Goal: Task Accomplishment & Management: Manage account settings

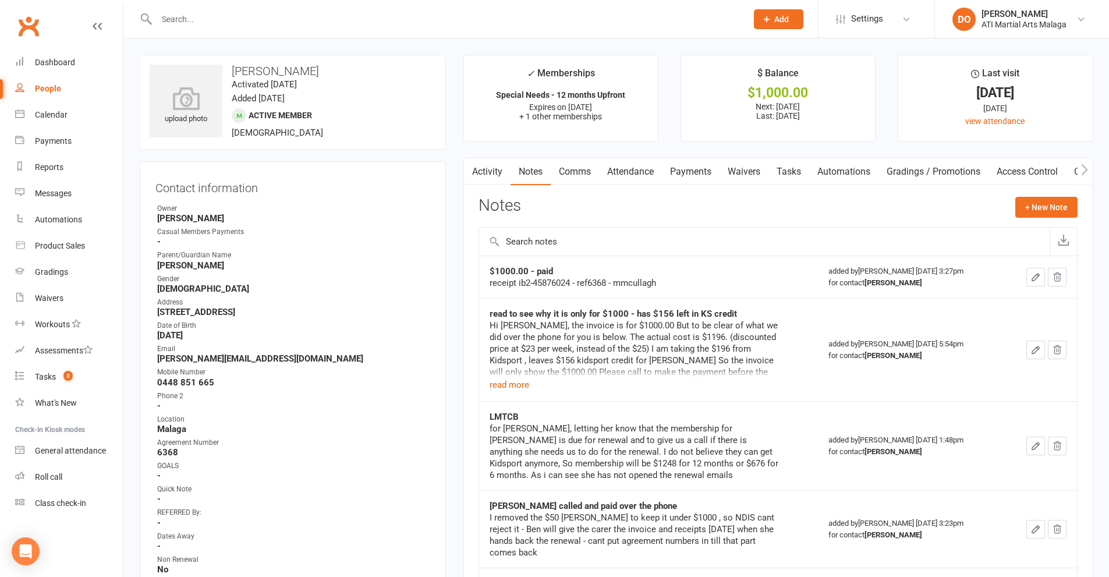
click at [176, 23] on input "text" at bounding box center [445, 19] width 585 height 16
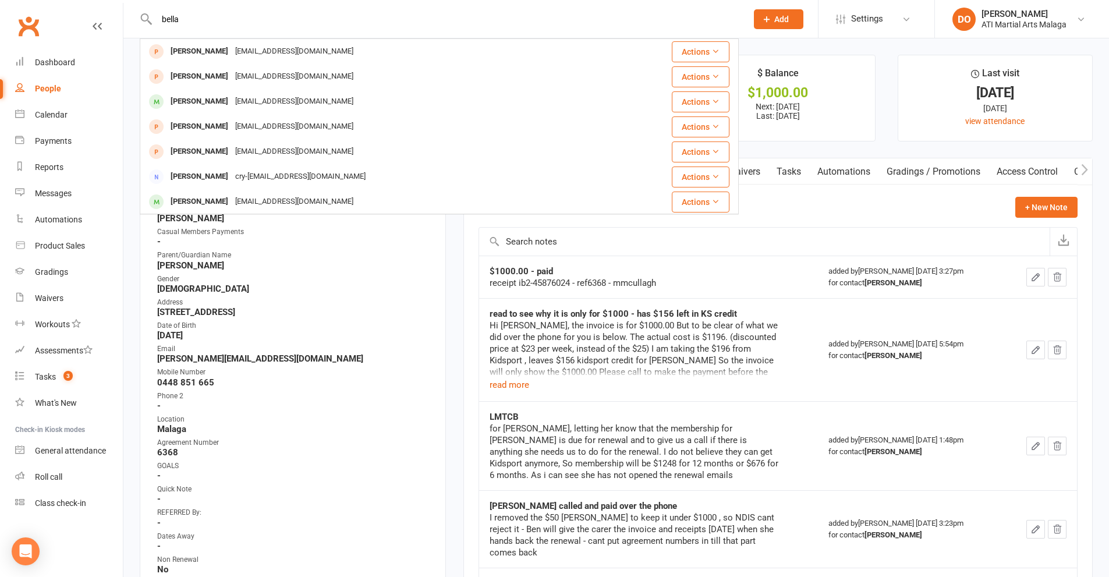
drag, startPoint x: 229, startPoint y: 16, endPoint x: 156, endPoint y: 29, distance: 73.9
click at [156, 29] on div "bella [PERSON_NAME] [EMAIL_ADDRESS][DOMAIN_NAME] Actions [PERSON_NAME] [EMAIL_A…" at bounding box center [439, 19] width 599 height 38
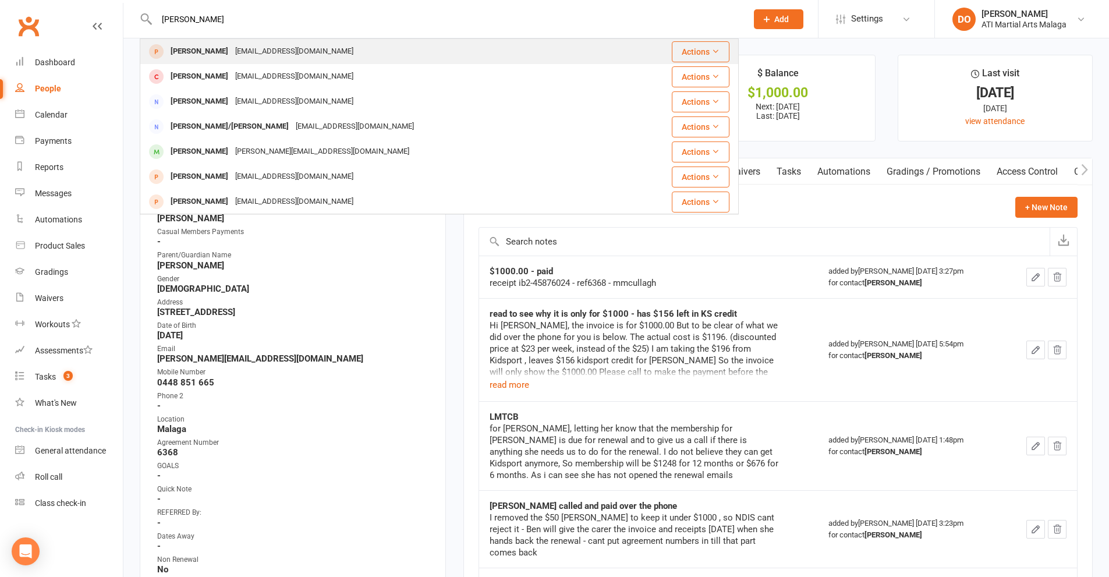
type input "[PERSON_NAME]"
click at [245, 61] on div "[PERSON_NAME] [EMAIL_ADDRESS][PERSON_NAME][DOMAIN_NAME]" at bounding box center [382, 52] width 482 height 24
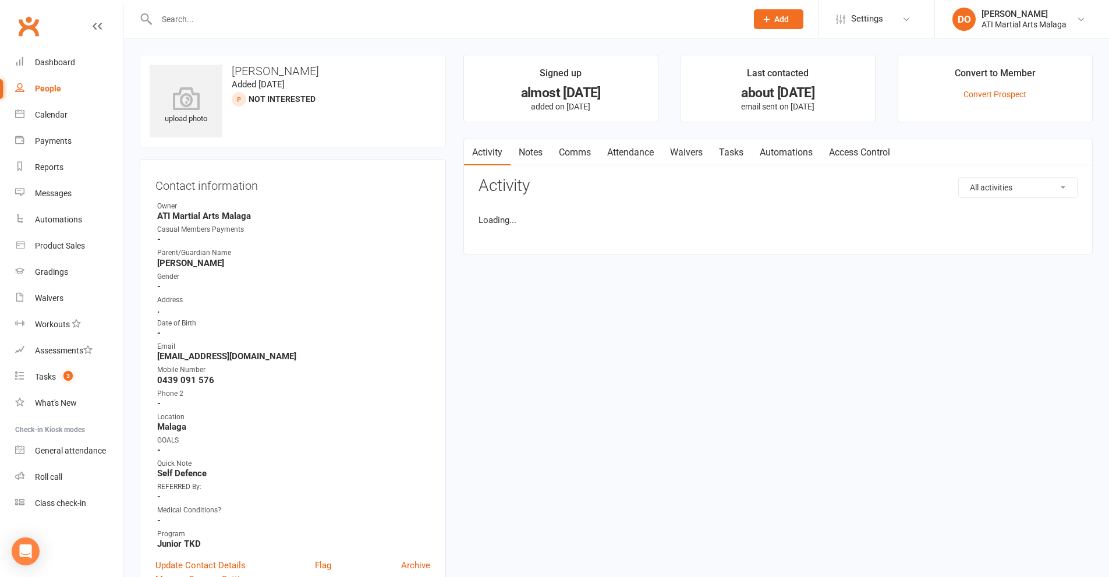
click at [217, 18] on input "text" at bounding box center [445, 19] width 585 height 16
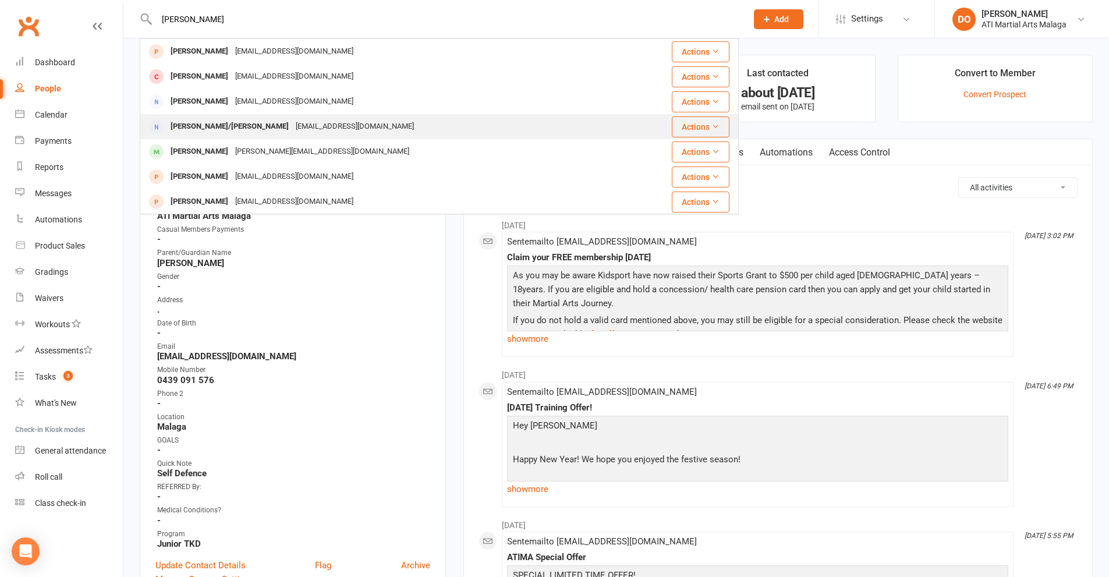
type input "[PERSON_NAME]"
click at [226, 127] on div "[PERSON_NAME]/[PERSON_NAME]" at bounding box center [229, 126] width 125 height 17
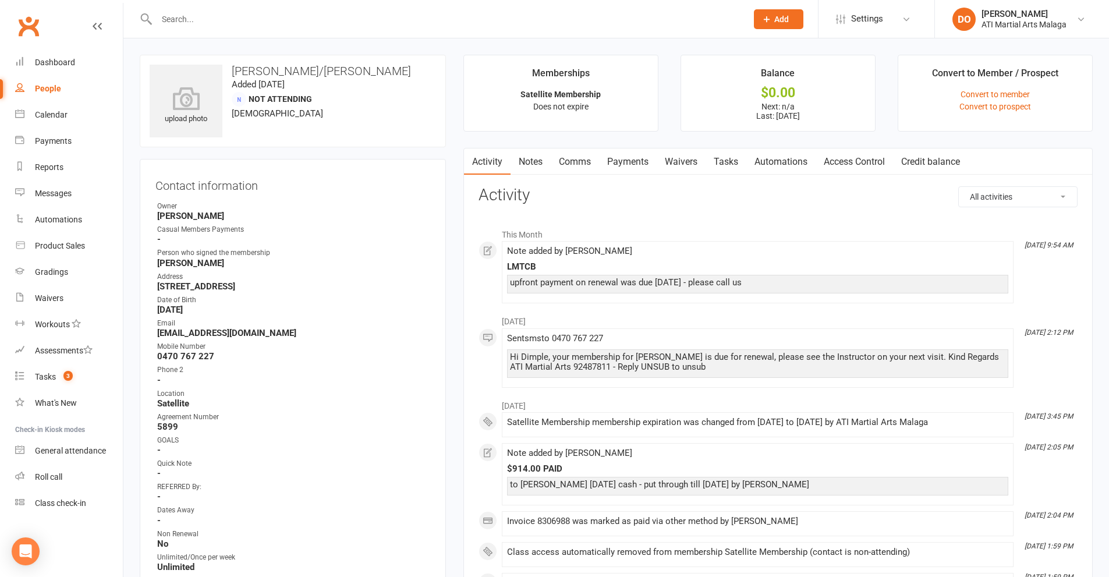
click at [414, 19] on input "text" at bounding box center [445, 19] width 585 height 16
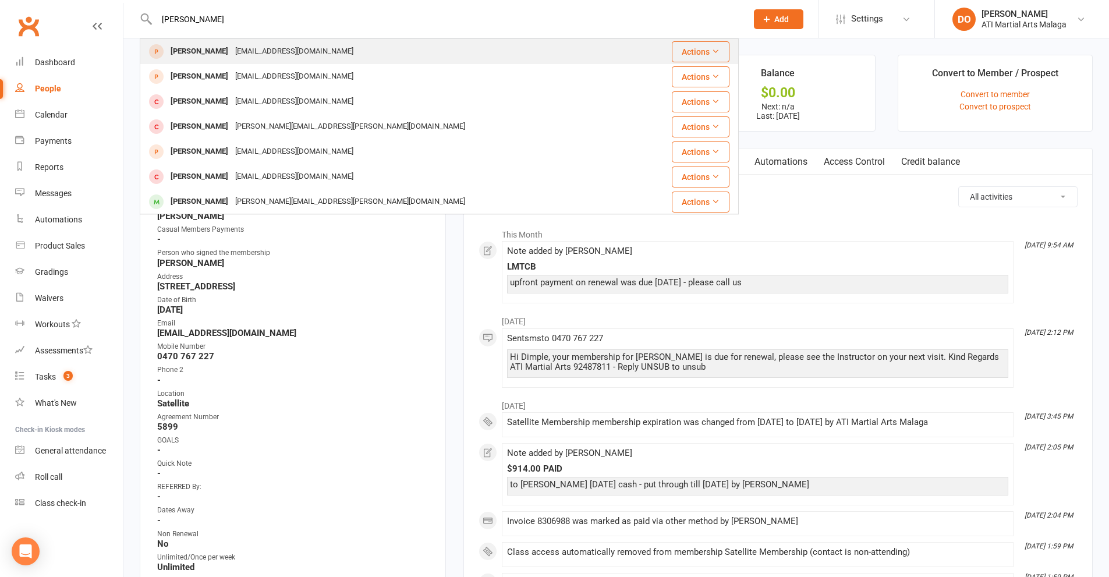
type input "[PERSON_NAME]"
click at [266, 54] on div "[EMAIL_ADDRESS][DOMAIN_NAME]" at bounding box center [294, 51] width 125 height 17
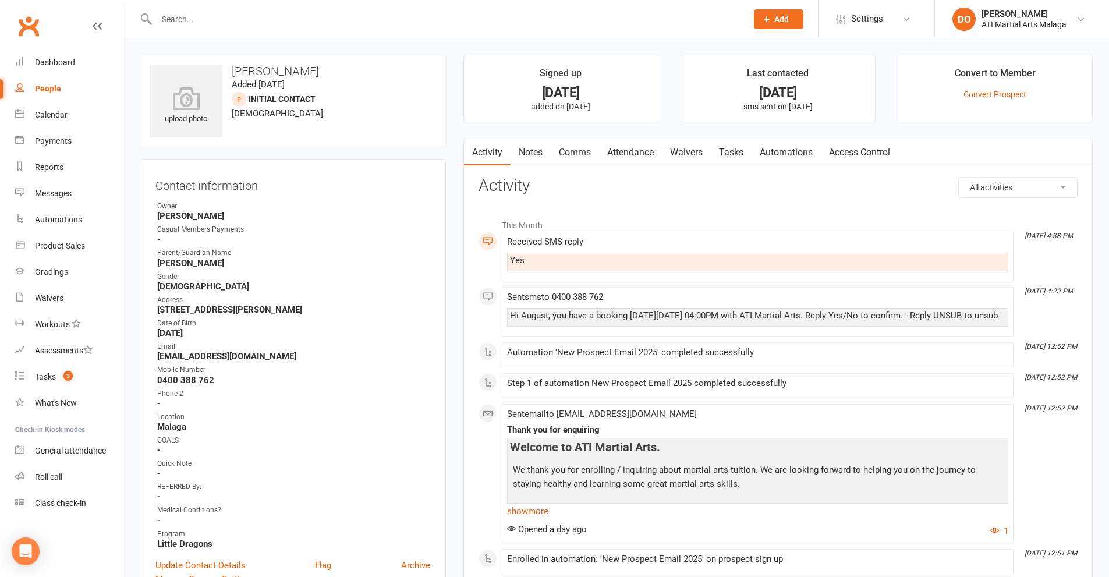
click at [622, 153] on link "Attendance" at bounding box center [630, 152] width 63 height 27
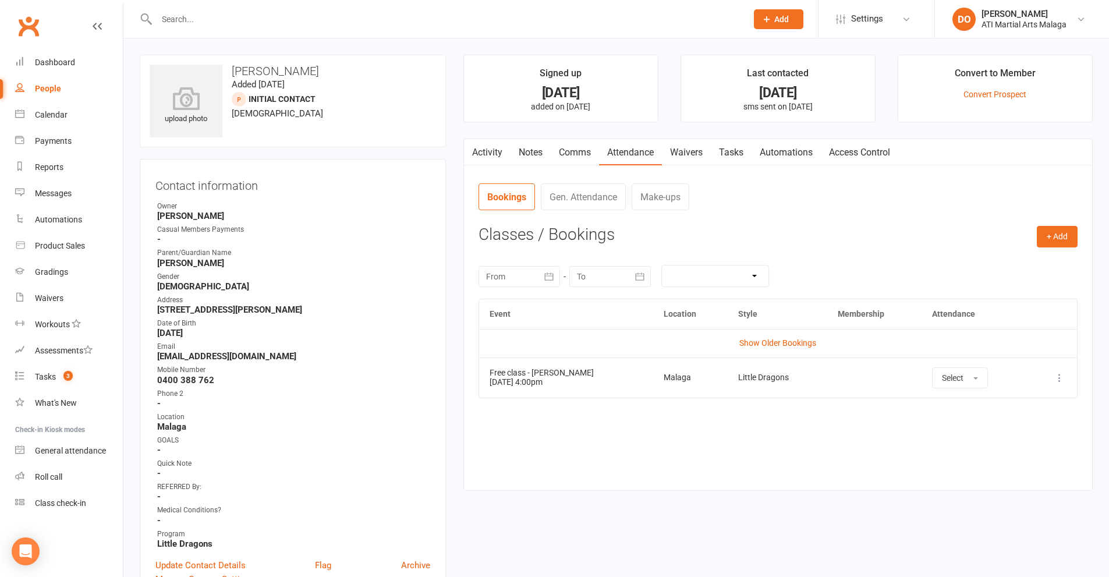
click at [924, 375] on td "Select" at bounding box center [974, 377] width 107 height 40
click at [942, 375] on span "Select" at bounding box center [953, 377] width 22 height 9
click at [953, 410] on link "Attended" at bounding box center [989, 403] width 115 height 23
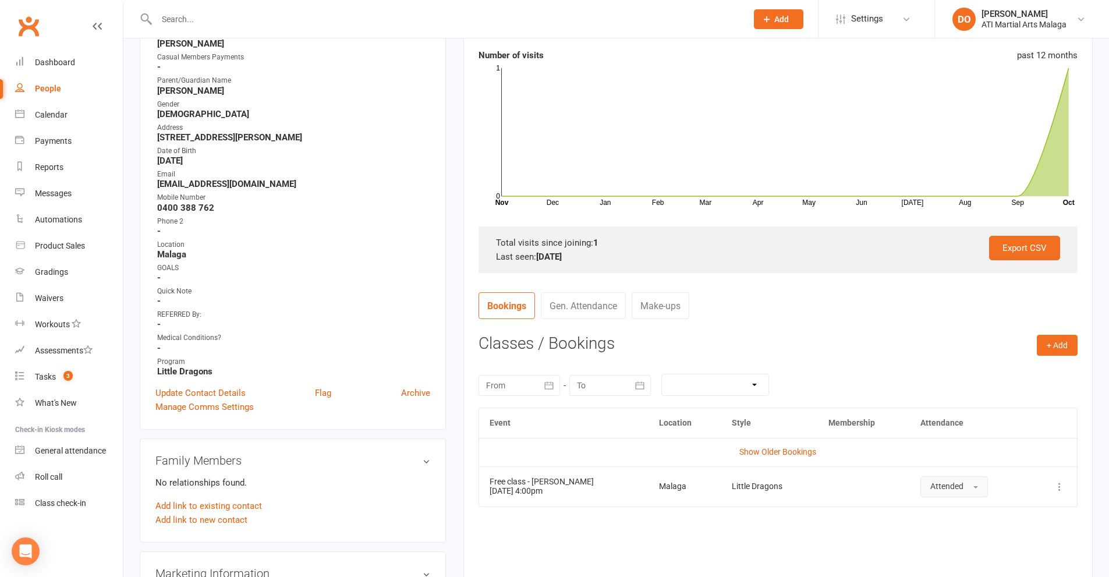
scroll to position [175, 0]
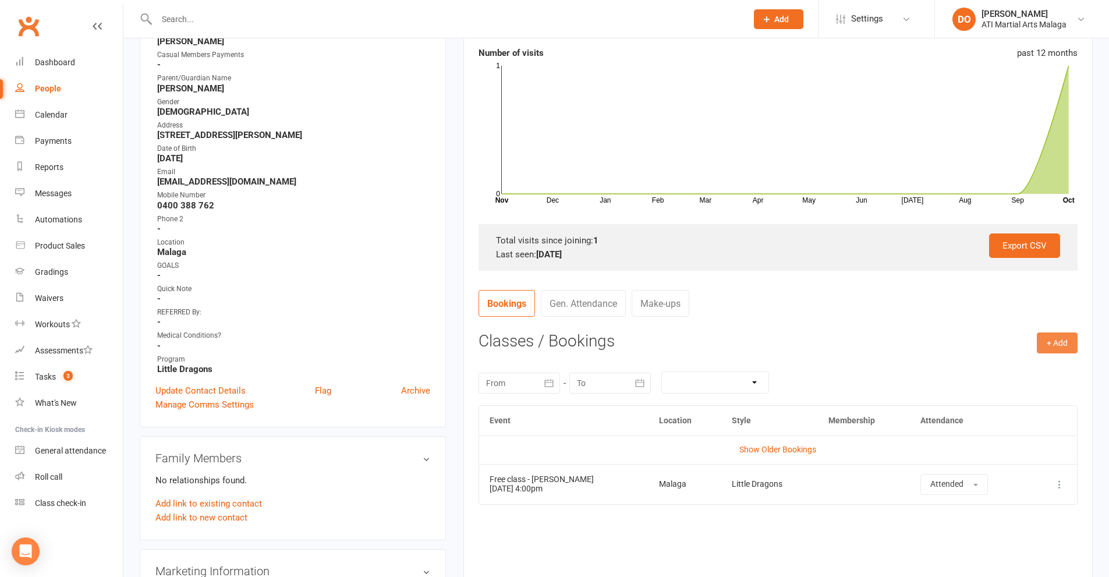
click at [1042, 349] on button "+ Add" at bounding box center [1056, 342] width 41 height 21
click at [1018, 388] on link "Add Appointment" at bounding box center [1018, 392] width 115 height 23
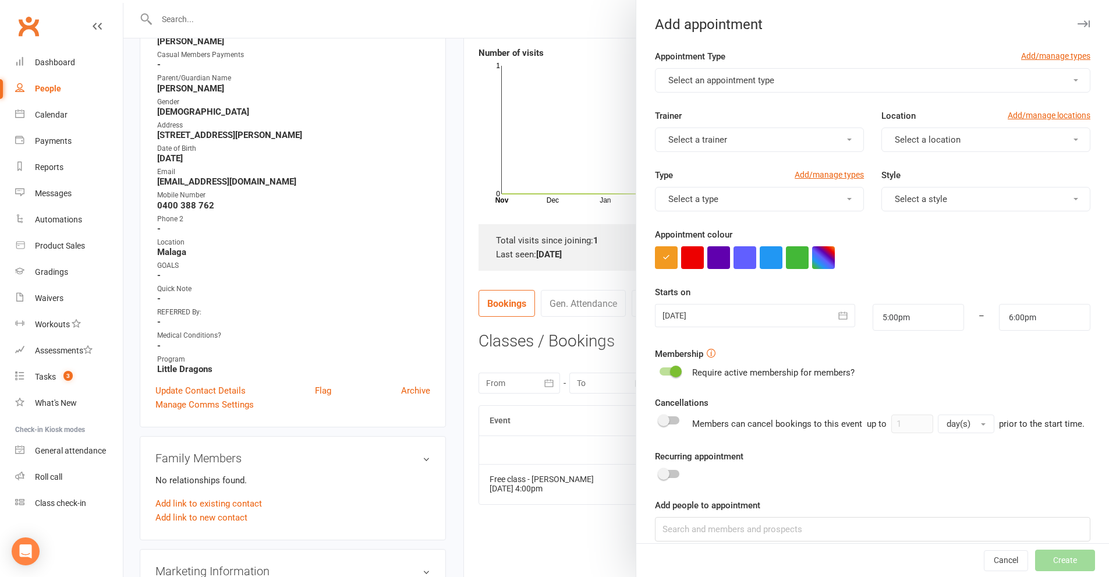
click at [761, 80] on span "Select an appointment type" at bounding box center [721, 80] width 106 height 10
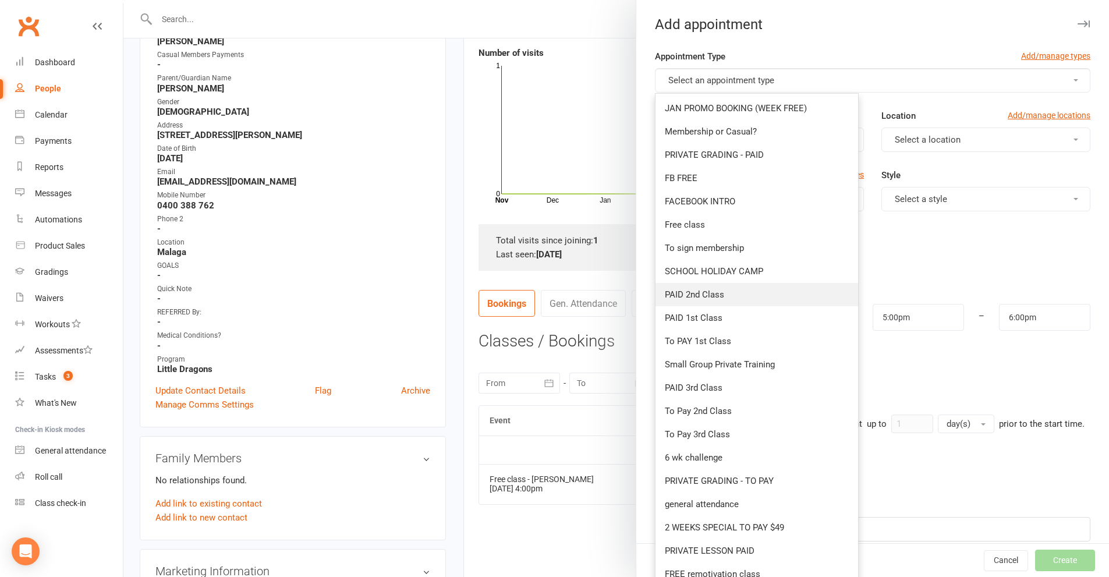
click at [700, 292] on span "PAID 2nd Class" at bounding box center [694, 294] width 59 height 10
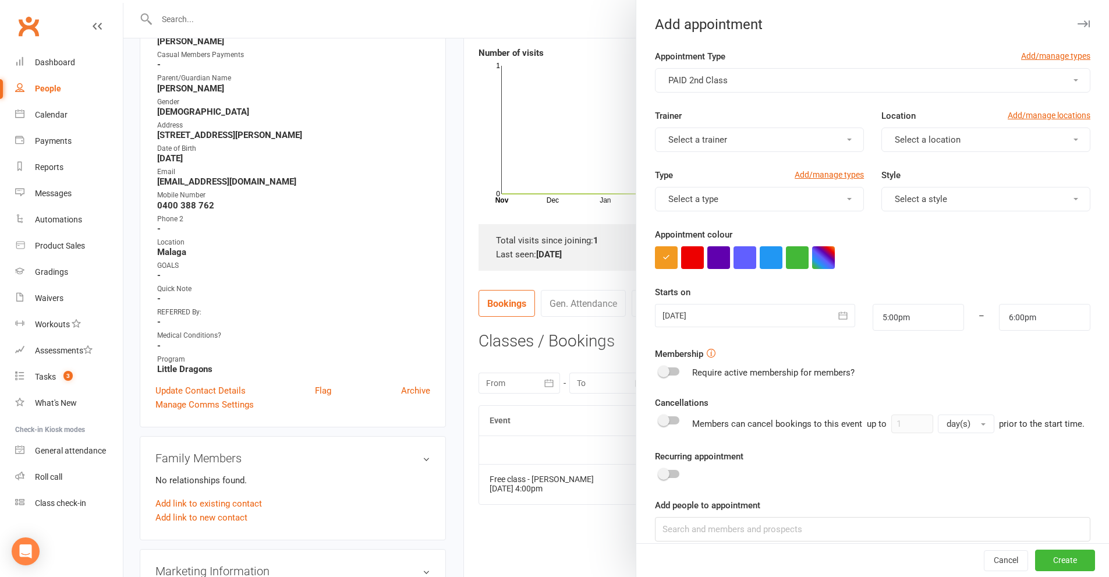
click at [805, 143] on button "Select a trainer" at bounding box center [759, 139] width 209 height 24
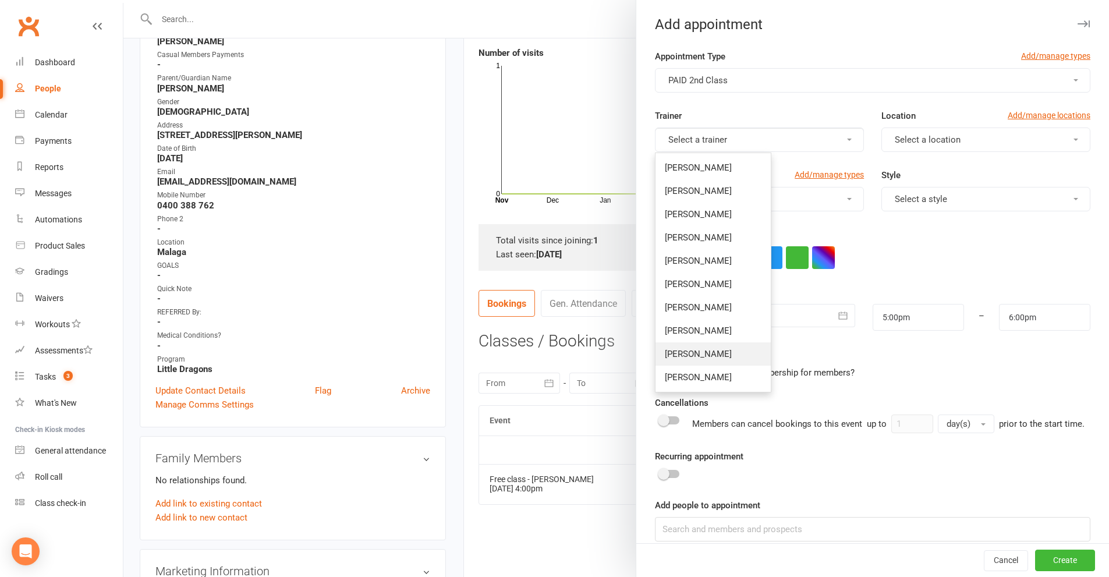
click at [700, 349] on span "[PERSON_NAME]" at bounding box center [698, 354] width 67 height 10
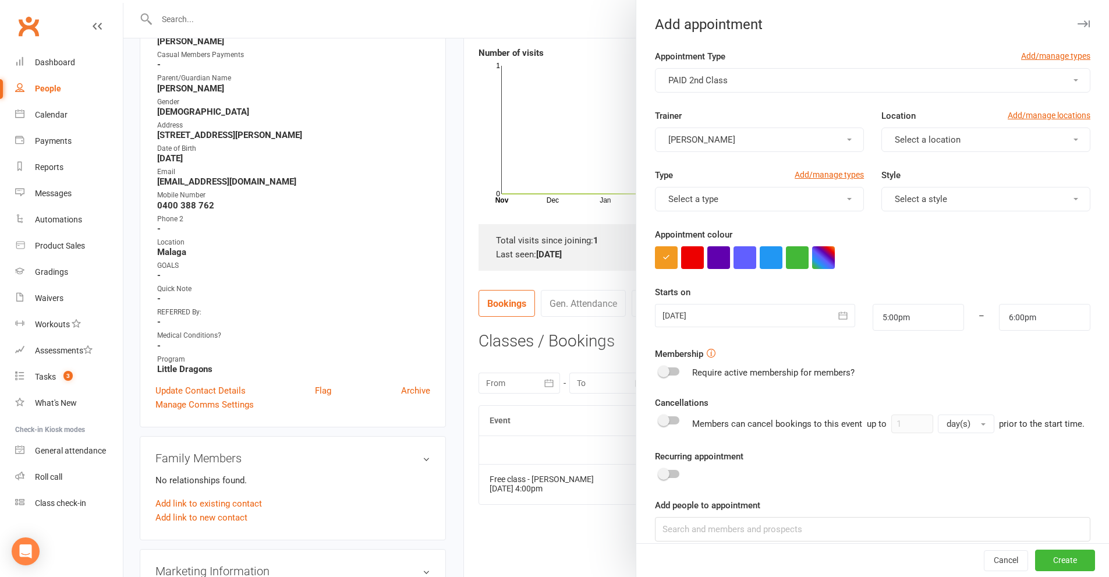
click at [1002, 132] on button "Select a location" at bounding box center [985, 139] width 209 height 24
click at [929, 197] on link "Malaga" at bounding box center [939, 190] width 115 height 23
click at [951, 192] on button "Select a style" at bounding box center [985, 199] width 209 height 24
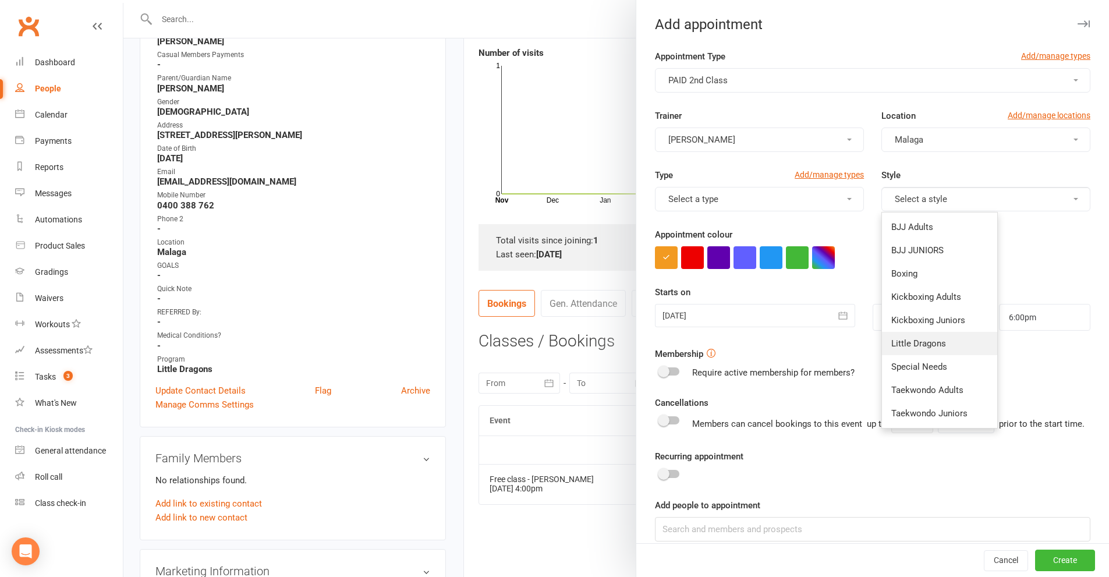
click at [945, 343] on link "Little Dragons" at bounding box center [939, 343] width 115 height 23
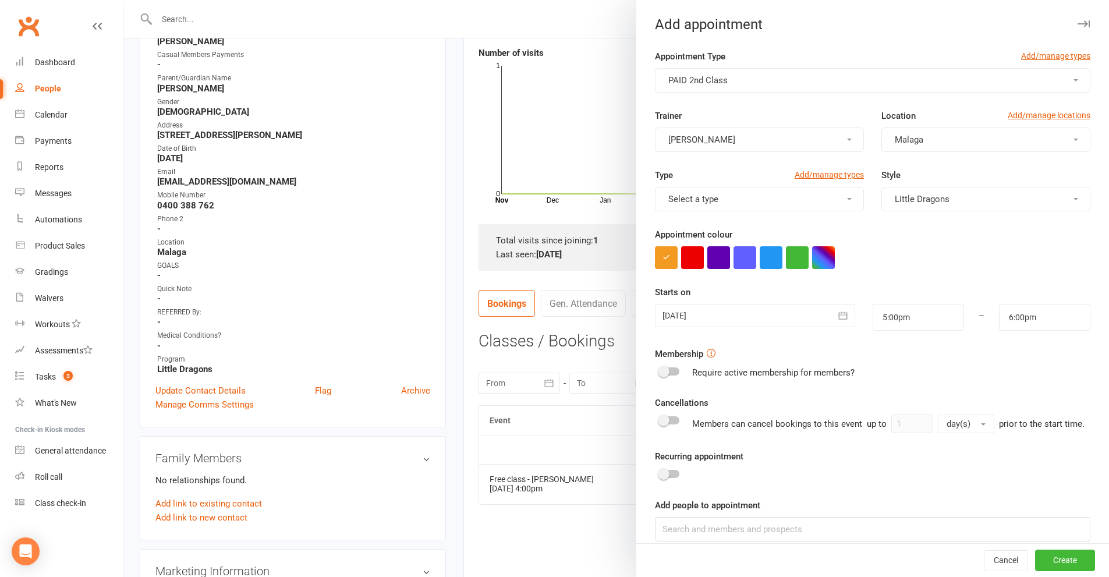
click at [840, 315] on button "button" at bounding box center [843, 315] width 23 height 23
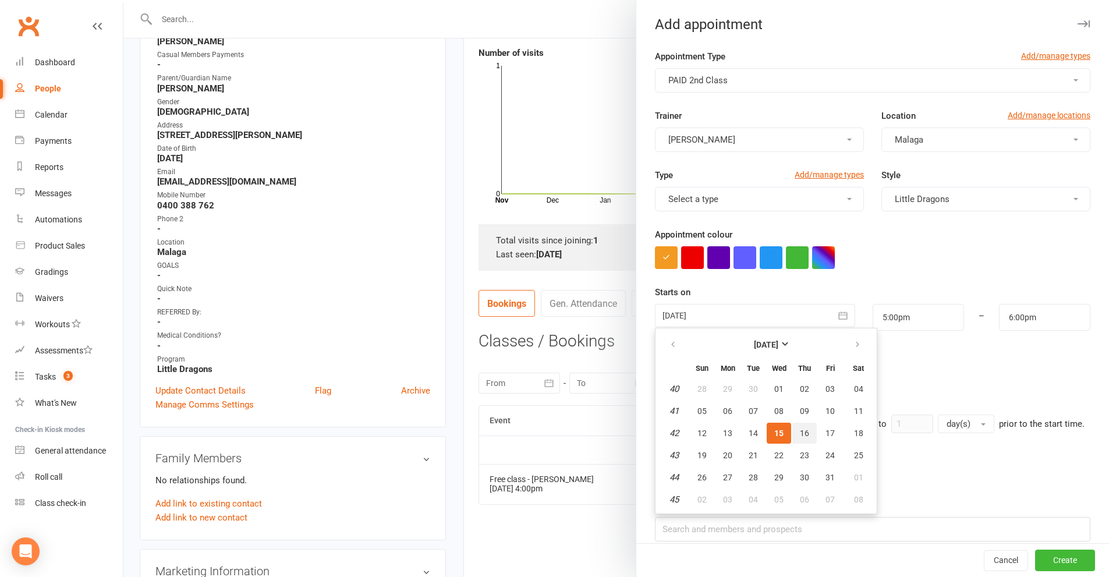
click at [803, 435] on span "16" at bounding box center [804, 432] width 9 height 9
type input "[DATE]"
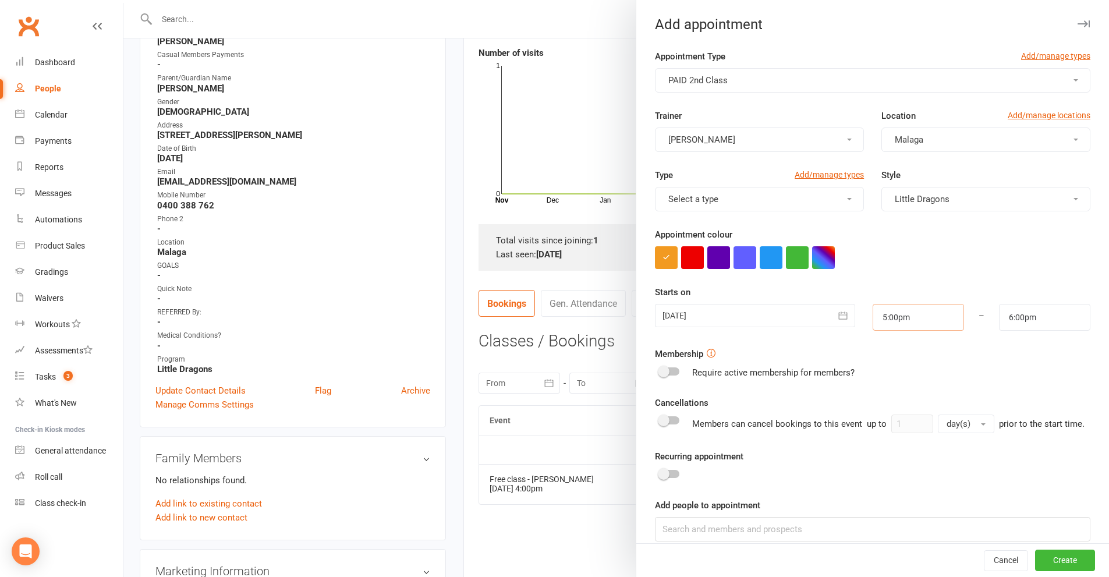
click at [906, 321] on input "5:00pm" at bounding box center [917, 317] width 91 height 27
type input "3:45pm"
click at [889, 382] on li "3:45pm" at bounding box center [901, 386] width 56 height 17
click at [1035, 316] on input "4:45pm" at bounding box center [1044, 317] width 91 height 27
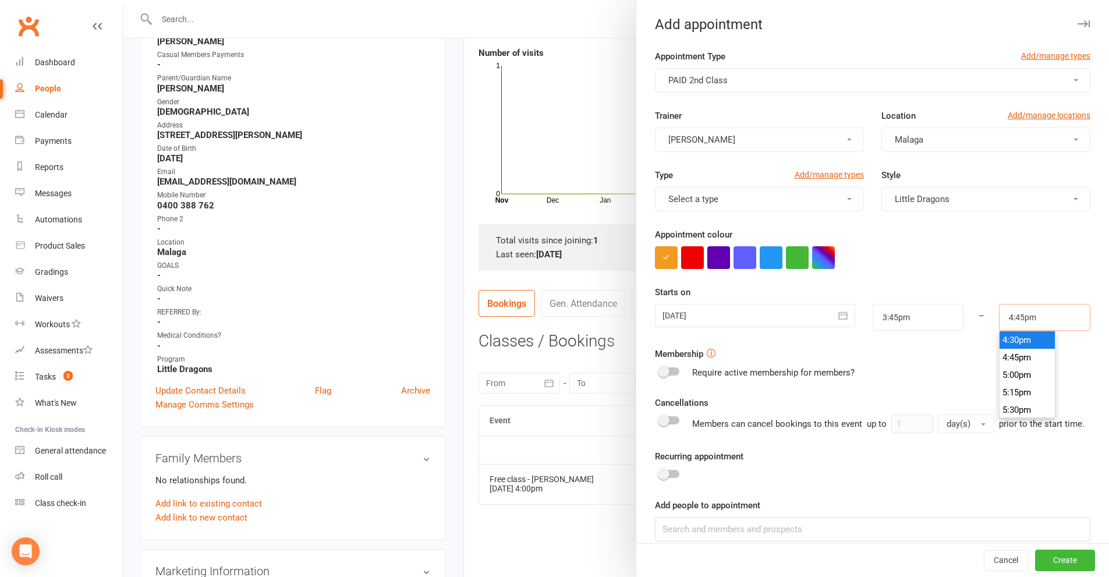
scroll to position [1094, 0]
type input "4:15pm"
click at [1012, 379] on li "4:15pm" at bounding box center [1027, 380] width 56 height 17
click at [1043, 558] on button "Create" at bounding box center [1065, 560] width 60 height 21
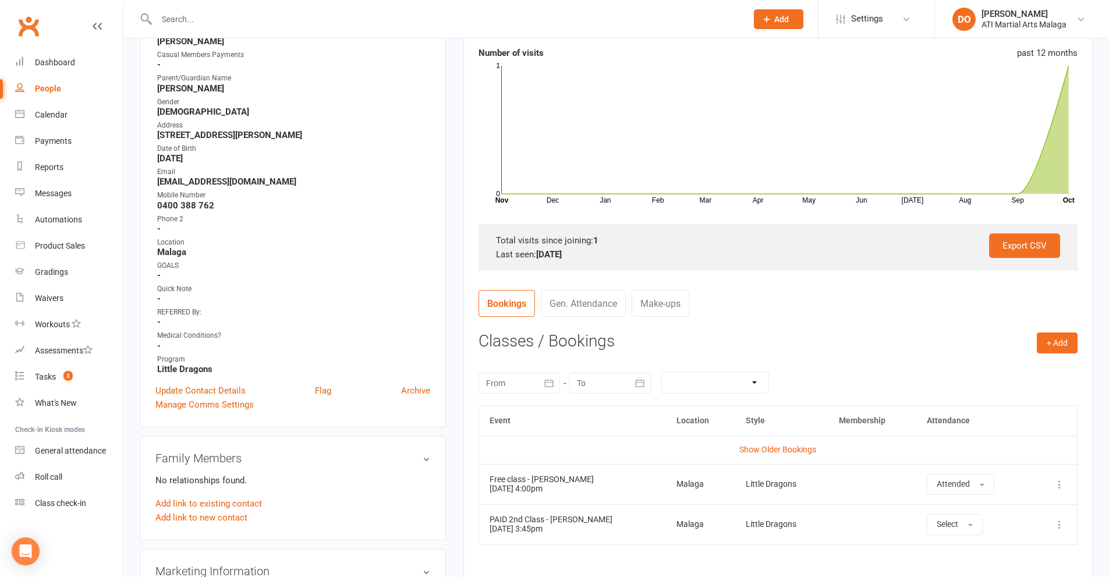
scroll to position [233, 0]
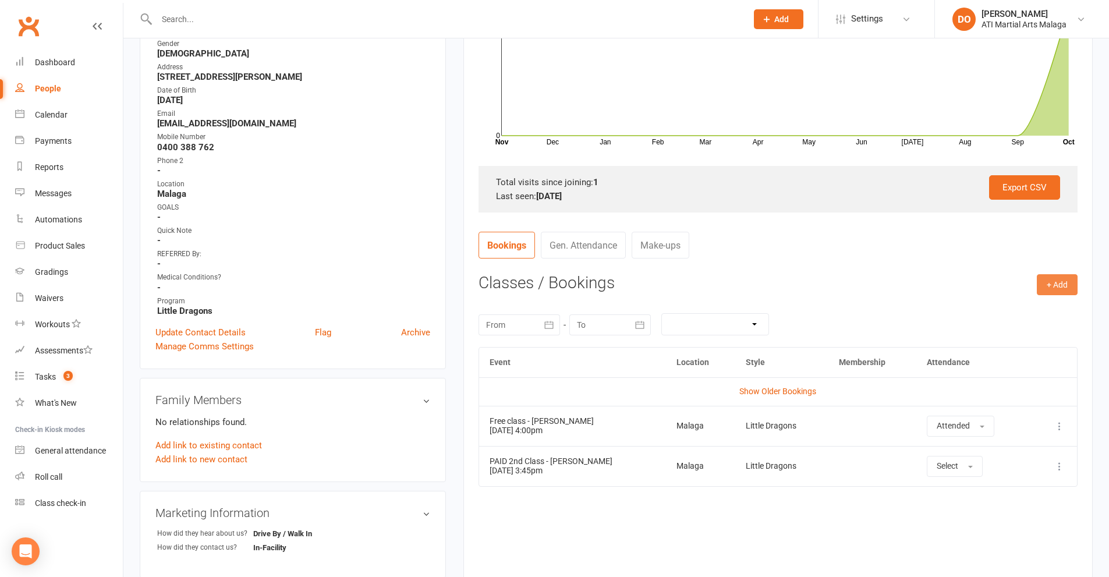
click at [1068, 288] on button "+ Add" at bounding box center [1056, 284] width 41 height 21
click at [1036, 333] on link "Add Appointment" at bounding box center [1018, 333] width 115 height 23
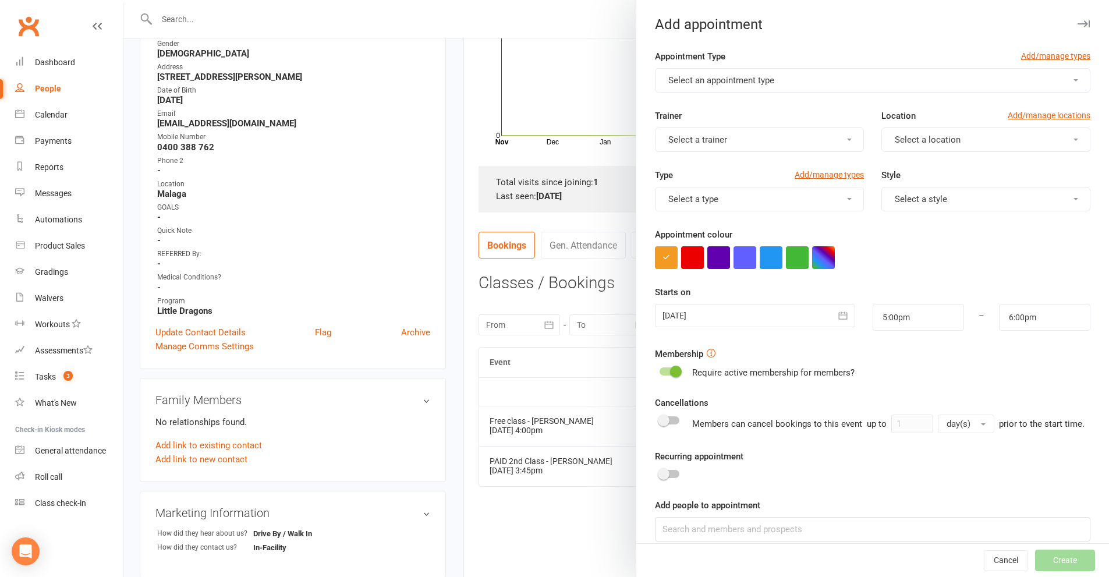
click at [803, 81] on button "Select an appointment type" at bounding box center [872, 80] width 435 height 24
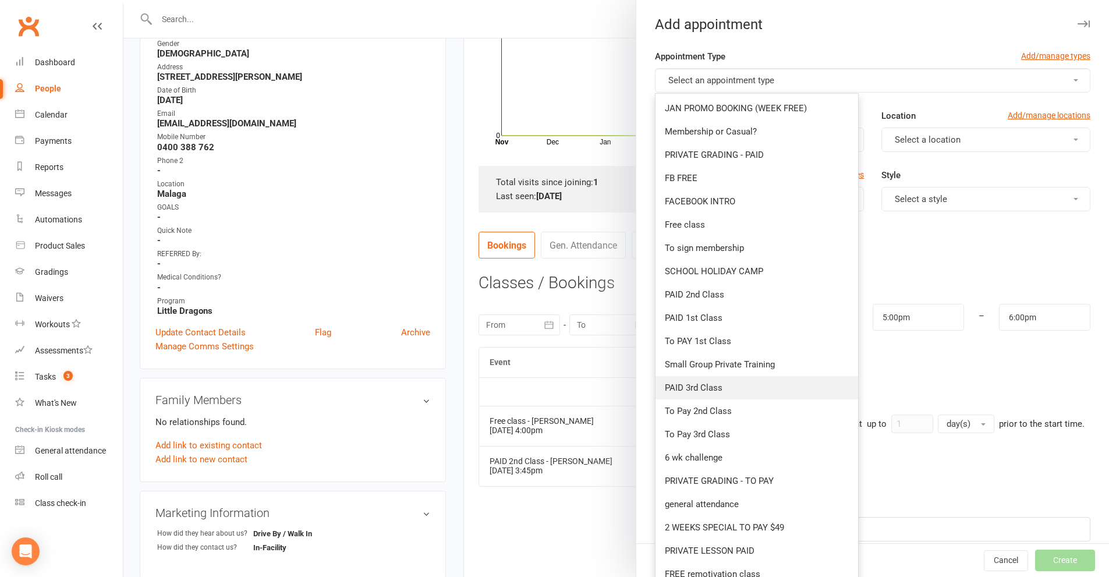
click at [703, 384] on span "PAID 3rd Class" at bounding box center [694, 387] width 58 height 10
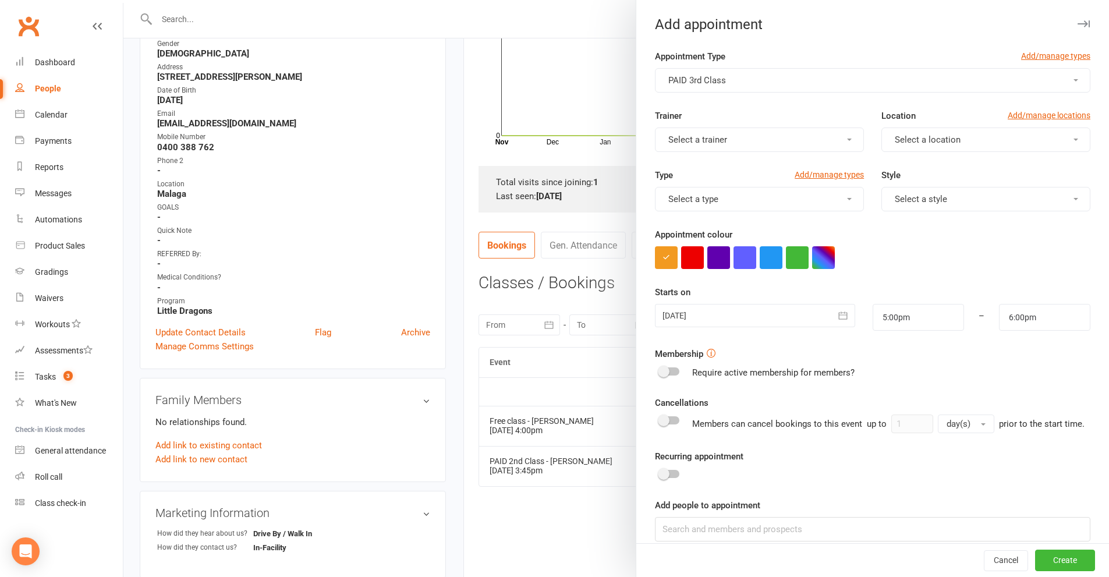
click at [781, 137] on button "Select a trainer" at bounding box center [759, 139] width 209 height 24
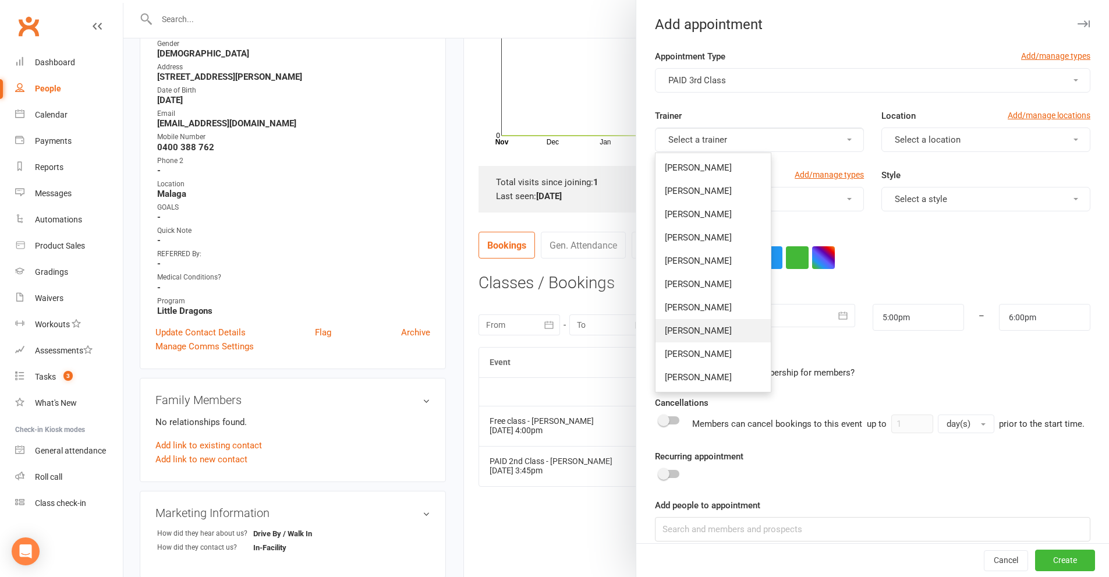
click at [685, 329] on span "[PERSON_NAME]" at bounding box center [698, 330] width 67 height 10
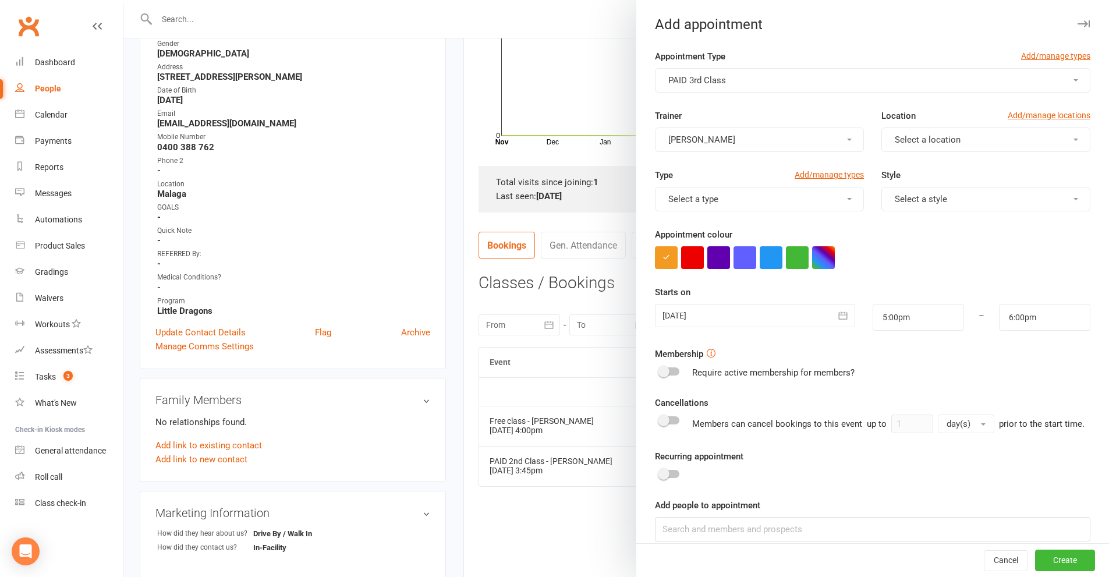
click at [933, 140] on span "Select a location" at bounding box center [927, 139] width 66 height 10
click at [901, 186] on span "Malaga" at bounding box center [905, 191] width 29 height 10
click at [897, 200] on span "Select a style" at bounding box center [920, 199] width 52 height 10
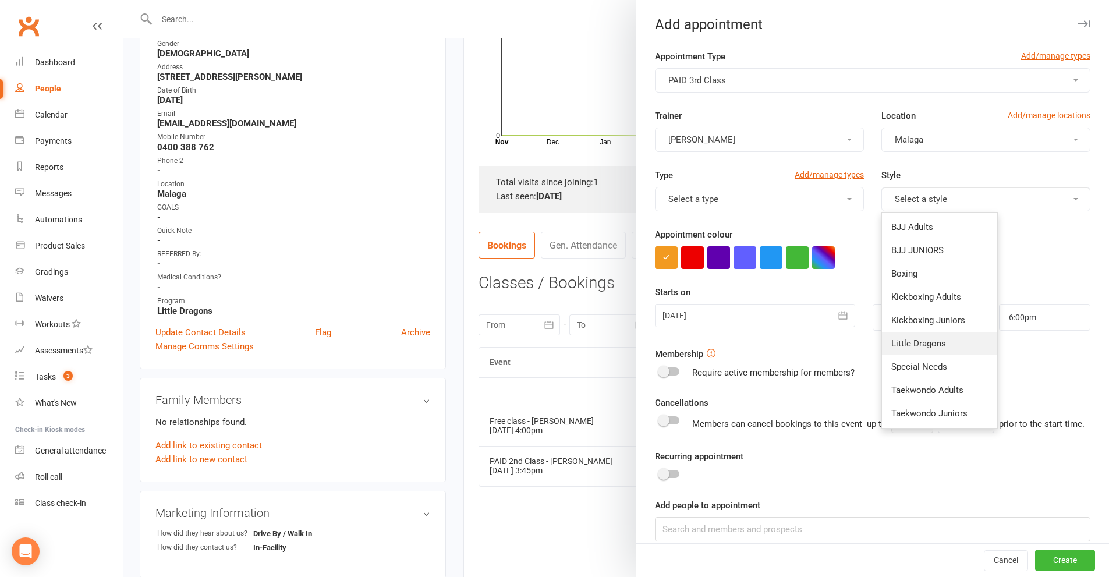
click at [918, 336] on link "Little Dragons" at bounding box center [939, 343] width 115 height 23
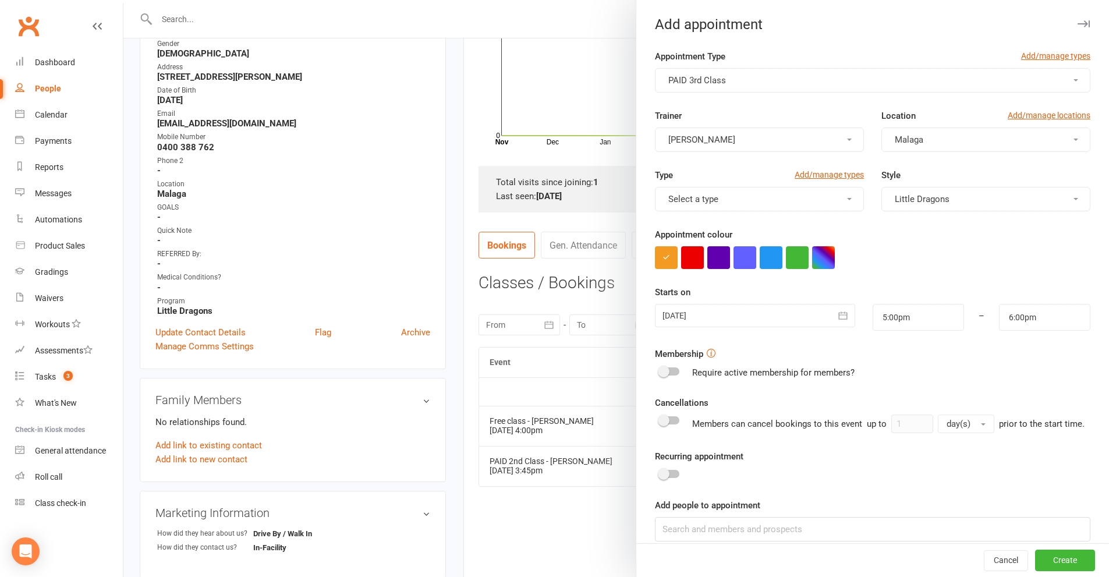
click at [832, 314] on button "button" at bounding box center [843, 315] width 23 height 23
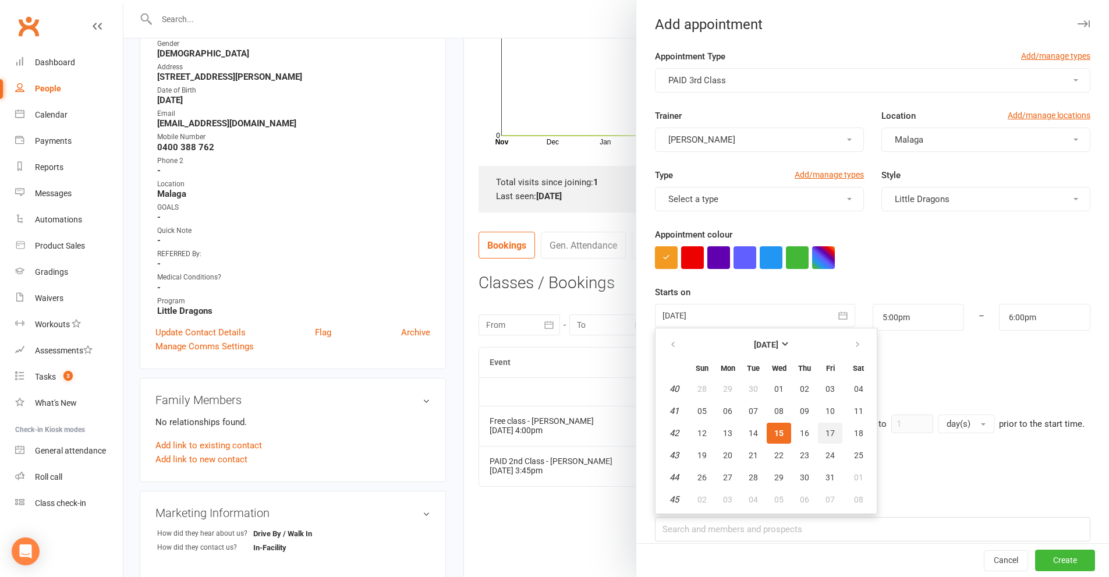
click at [826, 435] on span "17" at bounding box center [829, 432] width 9 height 9
type input "[DATE]"
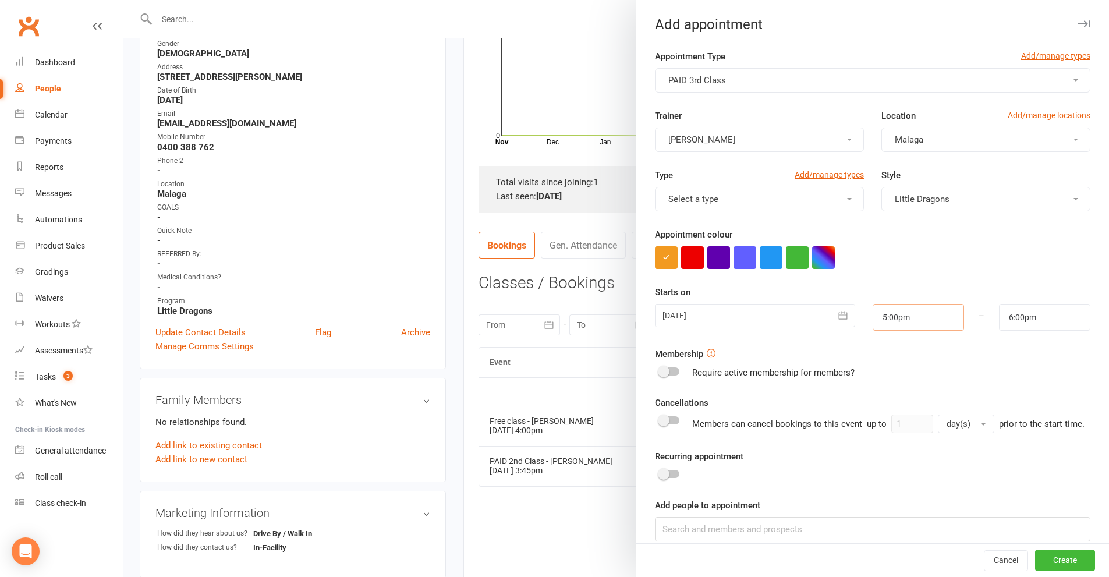
click at [915, 329] on input "5:00pm" at bounding box center [917, 317] width 91 height 27
type input "4:15pm"
click at [889, 360] on li "4:15pm" at bounding box center [901, 362] width 56 height 17
click at [1041, 316] on input "5:15pm" at bounding box center [1044, 317] width 91 height 27
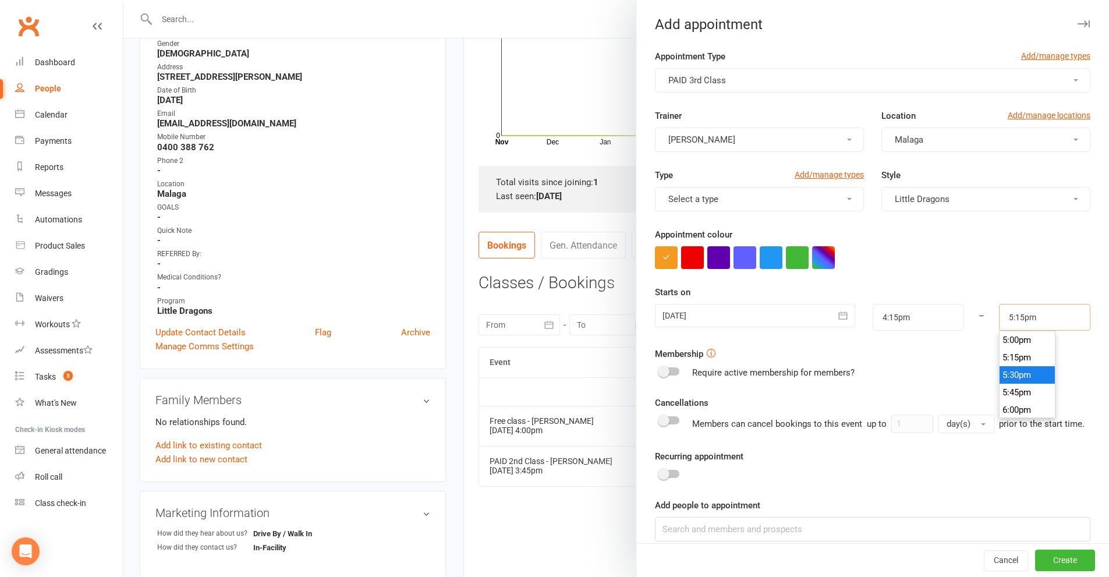
scroll to position [1129, 0]
type input "4:45pm"
click at [1013, 381] on li "4:45pm" at bounding box center [1027, 380] width 56 height 17
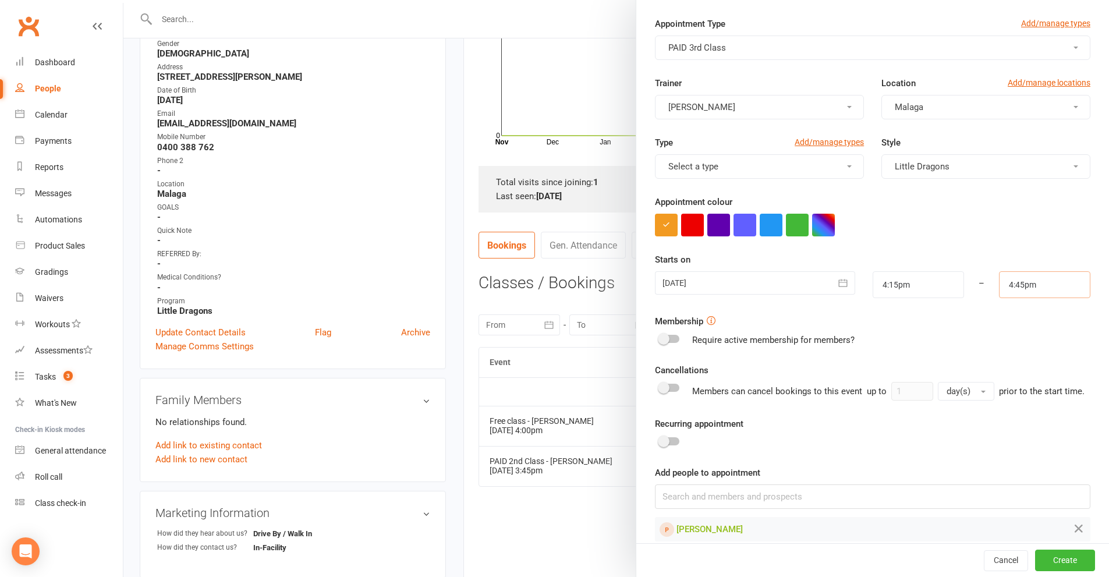
scroll to position [61, 0]
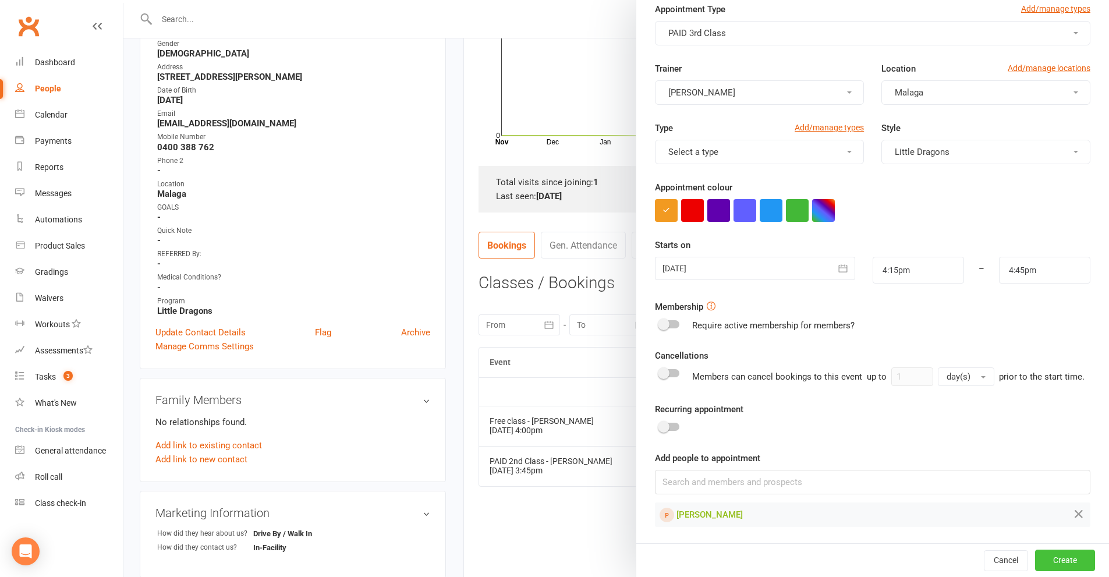
click at [1042, 556] on button "Create" at bounding box center [1065, 559] width 60 height 21
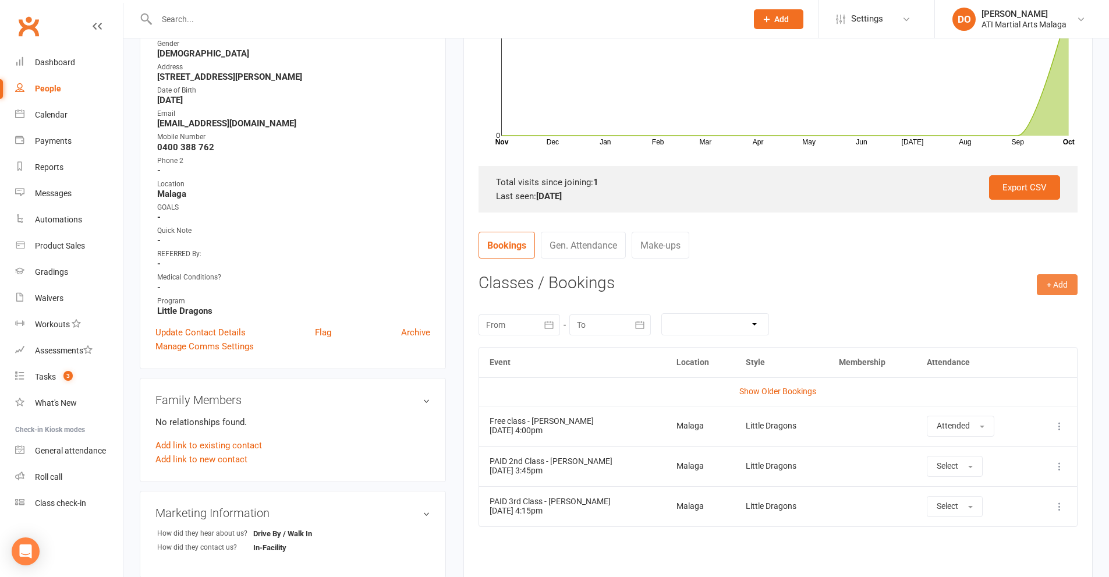
click at [1062, 292] on button "+ Add" at bounding box center [1056, 284] width 41 height 21
click at [1027, 329] on link "Add Appointment" at bounding box center [1018, 333] width 115 height 23
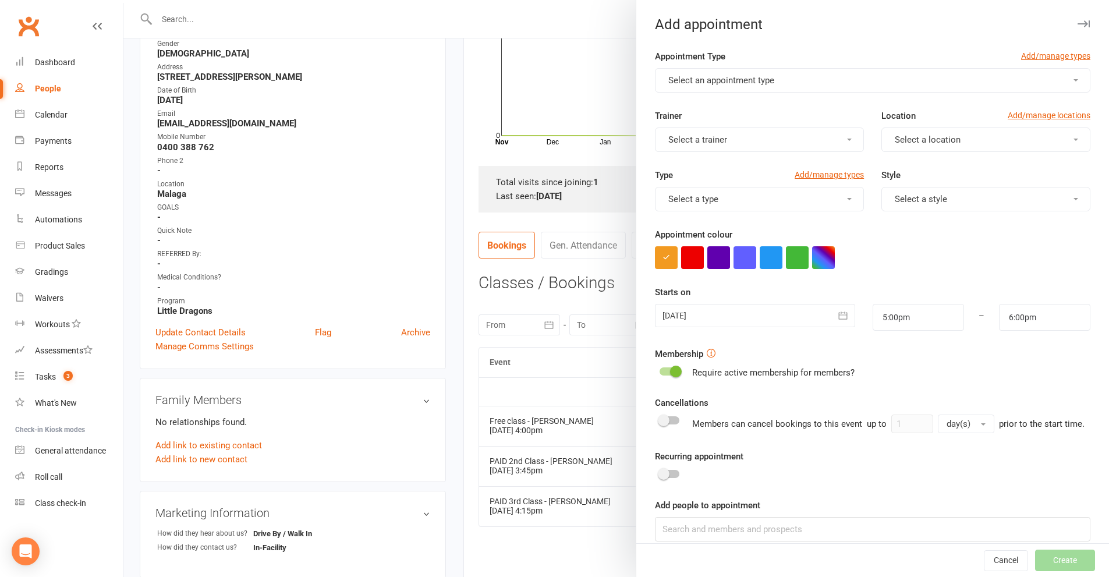
click at [853, 80] on button "Select an appointment type" at bounding box center [872, 80] width 435 height 24
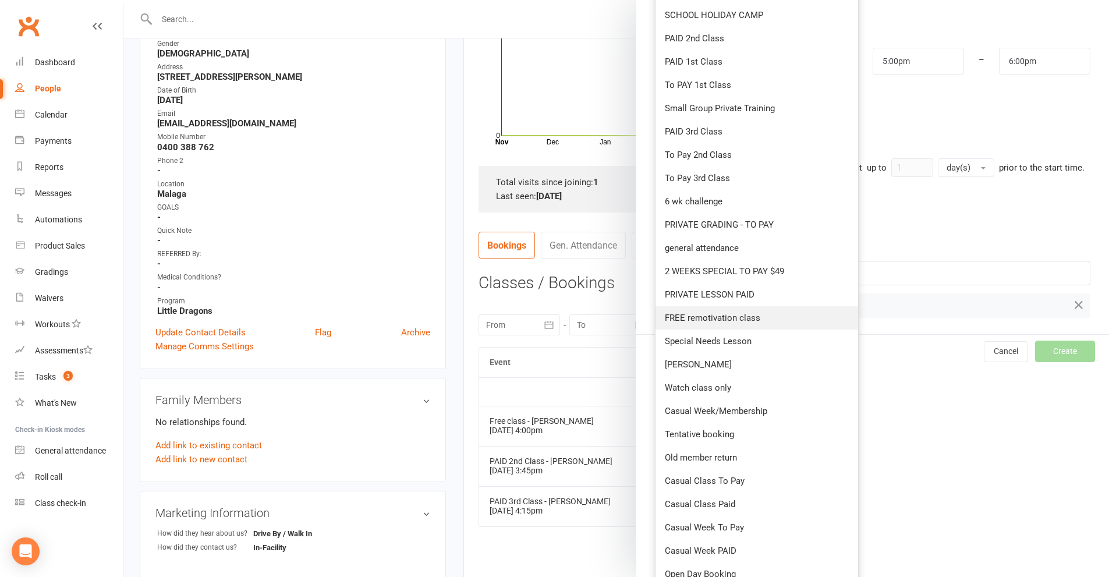
scroll to position [291, 0]
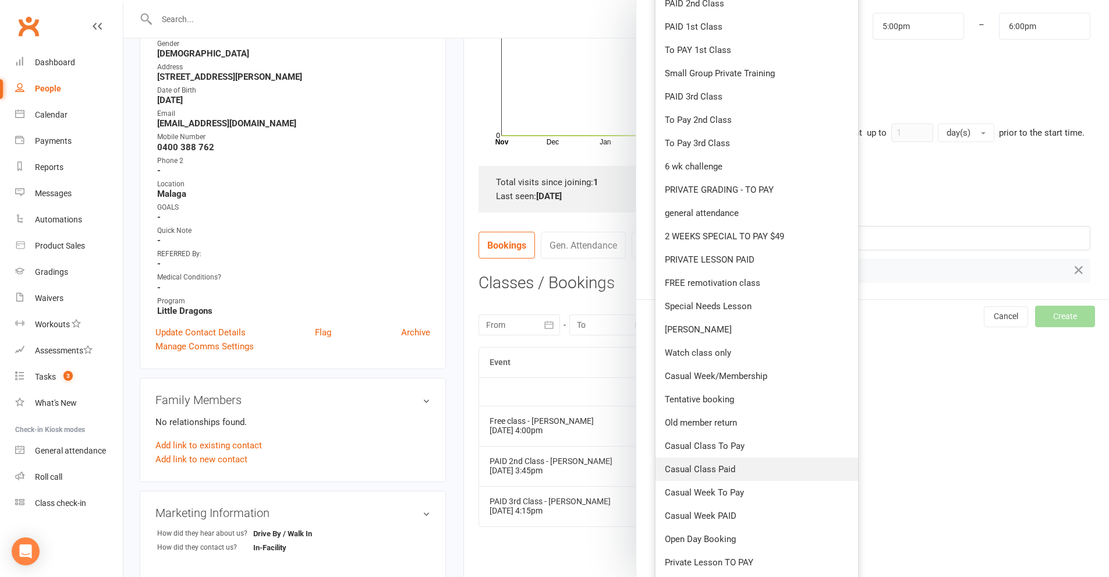
click at [704, 463] on link "Casual Class Paid" at bounding box center [756, 468] width 203 height 23
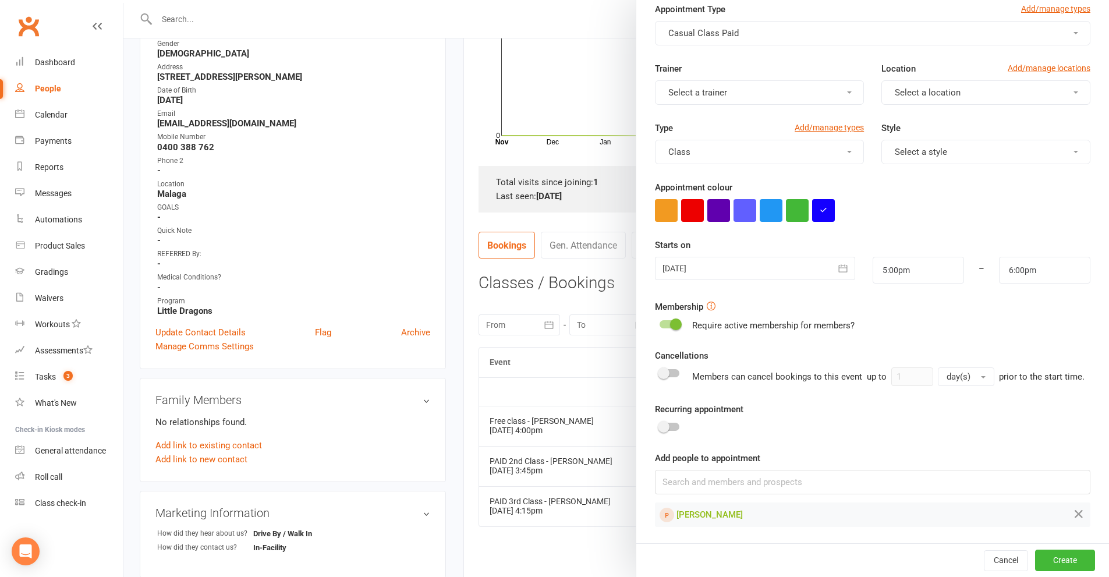
click at [932, 91] on span "Select a location" at bounding box center [927, 92] width 66 height 10
click at [908, 149] on link "Malaga" at bounding box center [939, 143] width 115 height 23
click at [922, 147] on span "Select a style" at bounding box center [920, 152] width 52 height 10
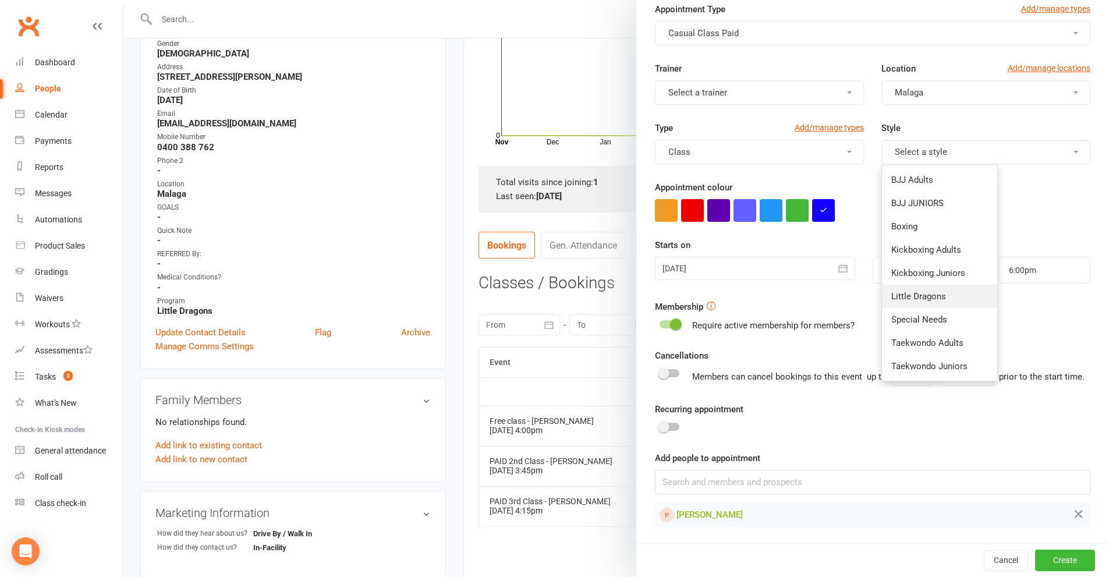
click at [904, 295] on span "Little Dragons" at bounding box center [918, 296] width 55 height 10
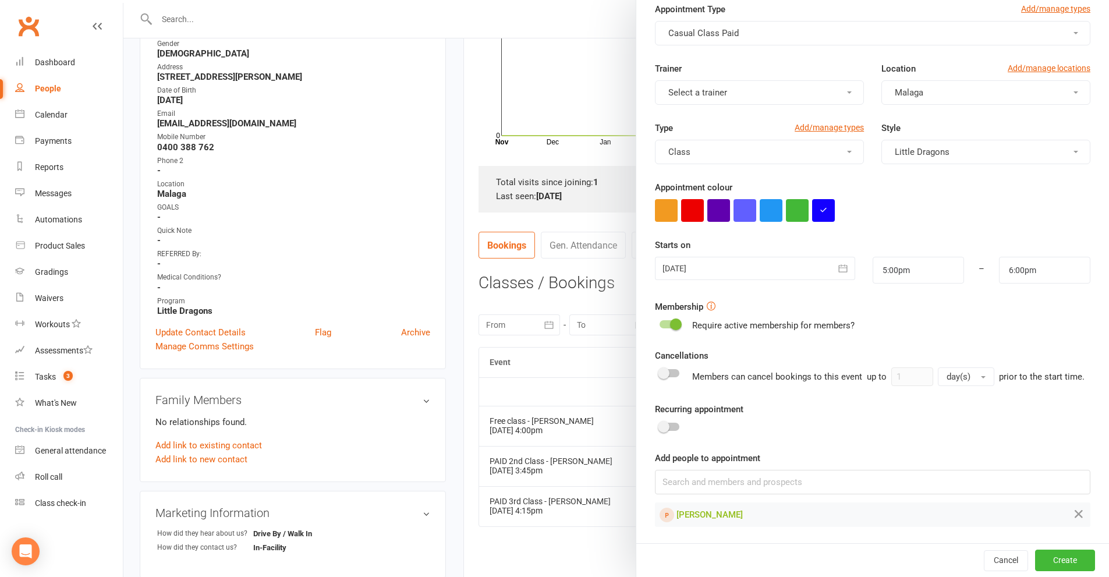
click at [839, 268] on icon "button" at bounding box center [843, 268] width 9 height 8
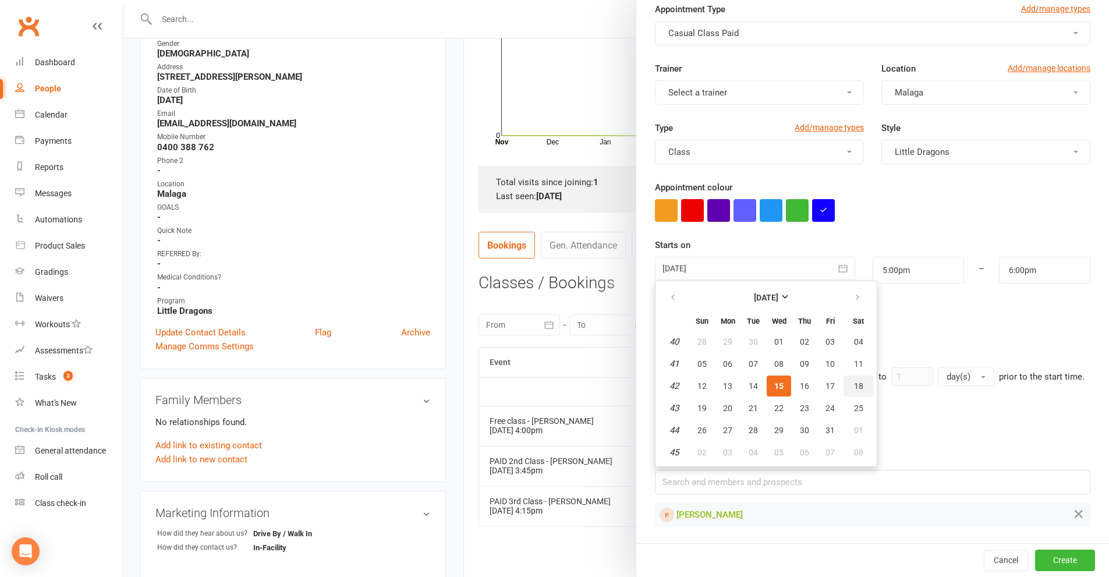
click at [854, 383] on span "18" at bounding box center [858, 385] width 9 height 9
type input "[DATE]"
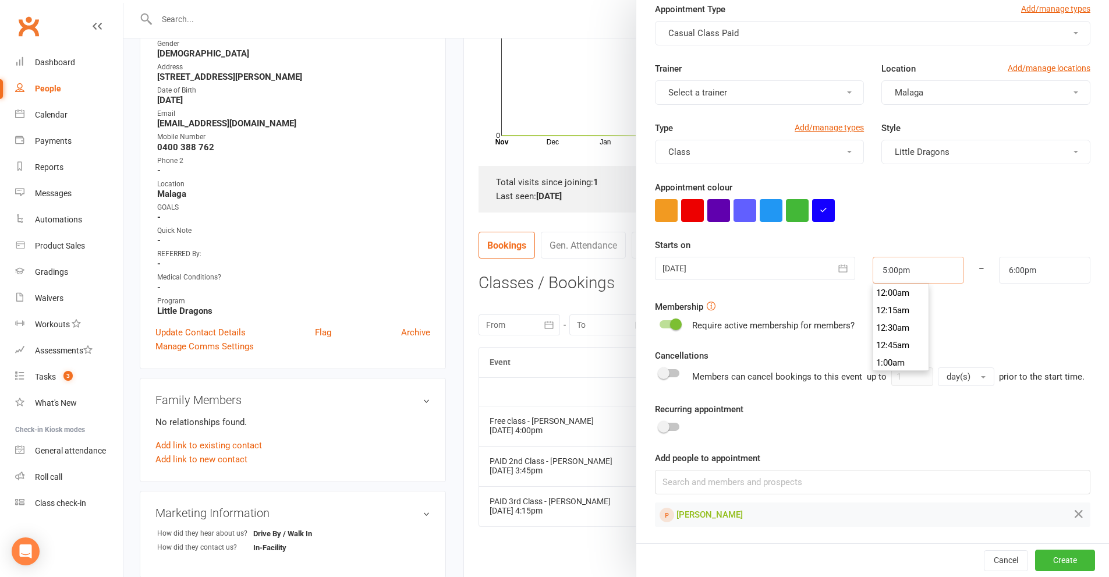
click at [912, 271] on input "5:00pm" at bounding box center [917, 270] width 91 height 27
type input "9:30am"
click at [896, 308] on li "9:30am" at bounding box center [901, 309] width 56 height 17
click at [1031, 268] on input "10:30am" at bounding box center [1044, 270] width 91 height 27
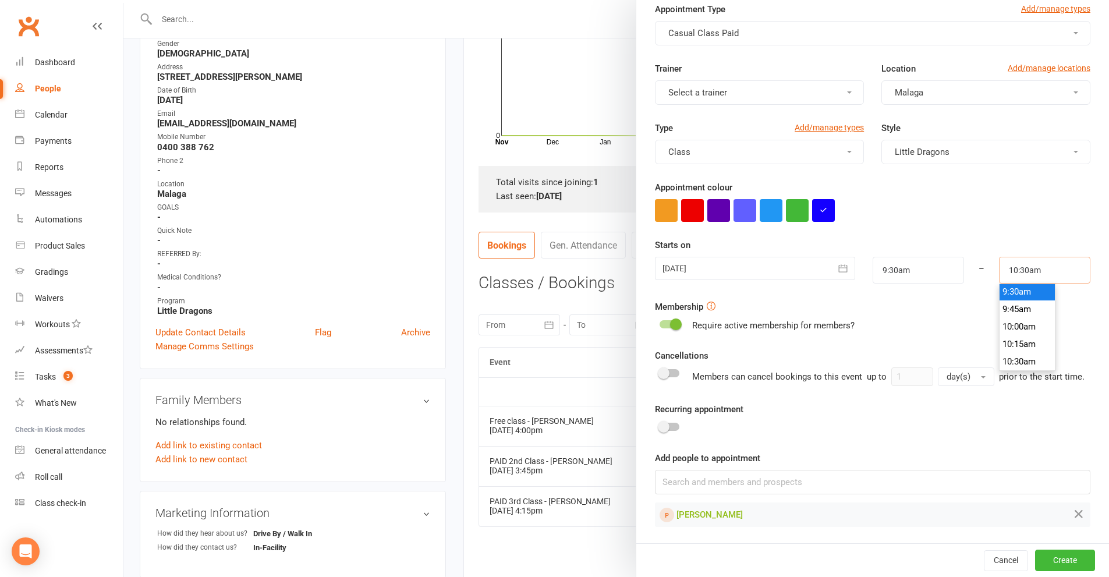
scroll to position [658, 0]
type input "10:00am"
click at [1007, 327] on li "10:00am" at bounding box center [1027, 333] width 56 height 17
click at [1044, 558] on button "Create" at bounding box center [1065, 559] width 60 height 21
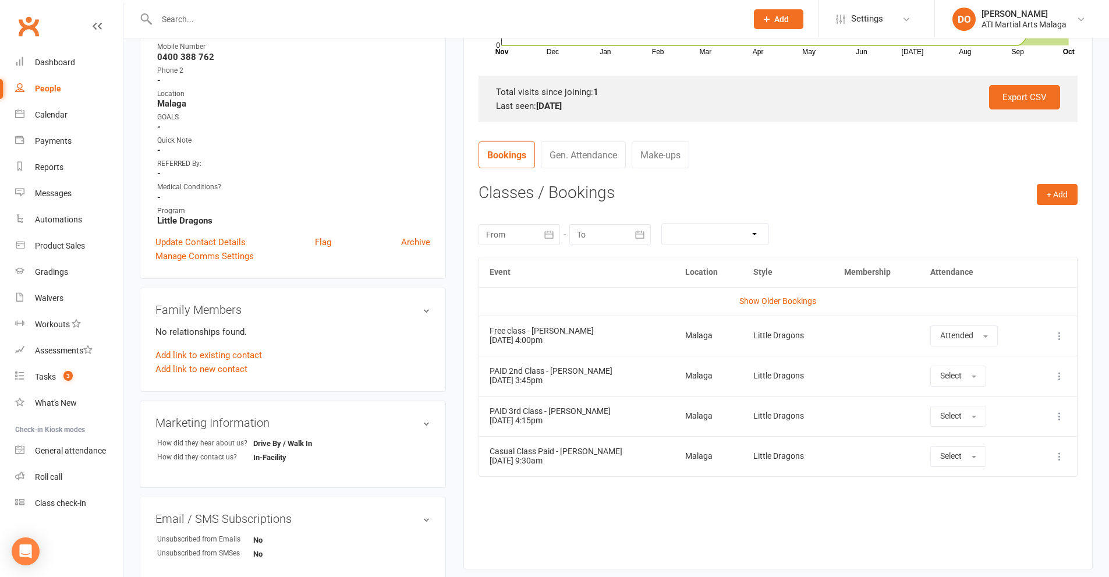
scroll to position [349, 0]
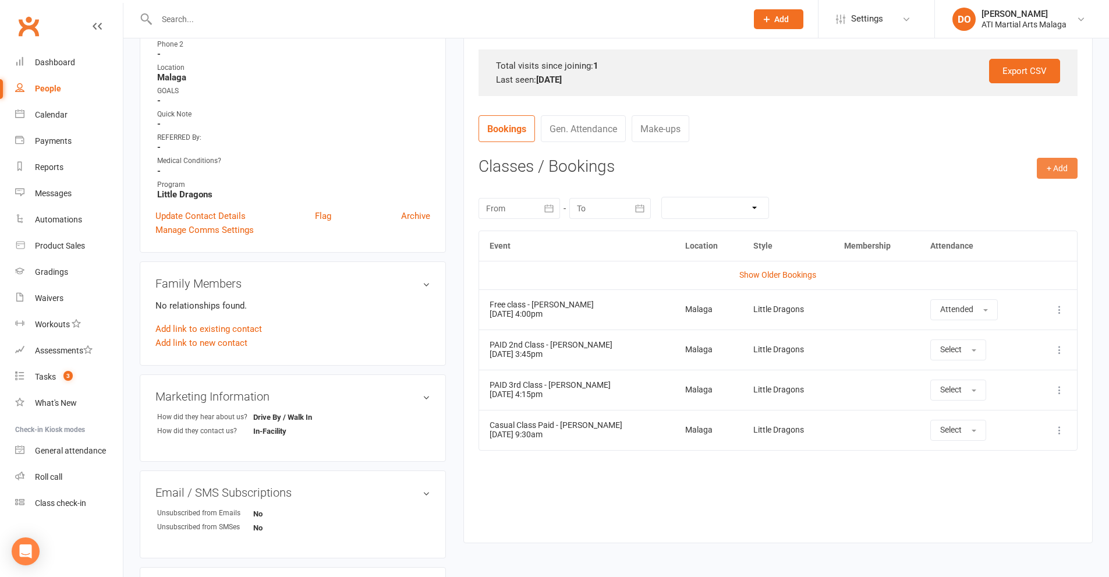
click at [1055, 172] on button "+ Add" at bounding box center [1056, 168] width 41 height 21
click at [1013, 216] on link "Add Appointment" at bounding box center [1018, 217] width 115 height 23
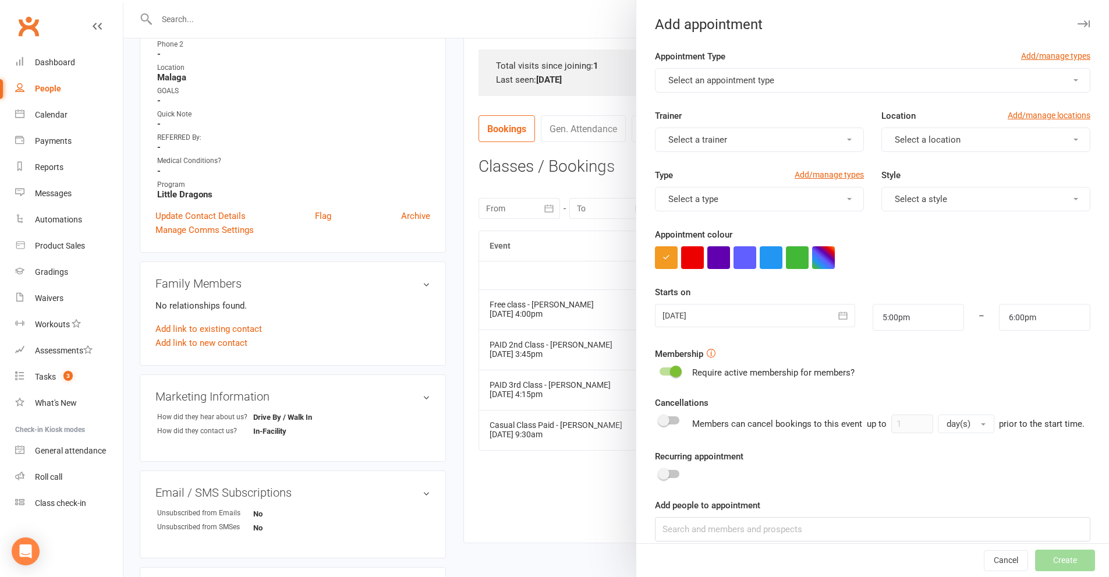
click at [857, 82] on button "Select an appointment type" at bounding box center [872, 80] width 435 height 24
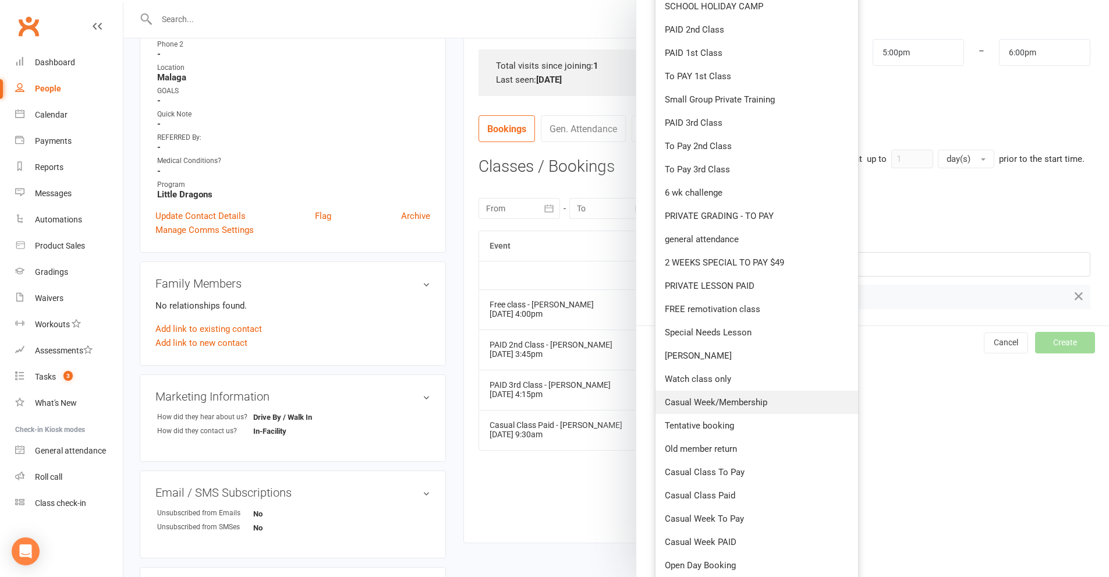
scroll to position [291, 0]
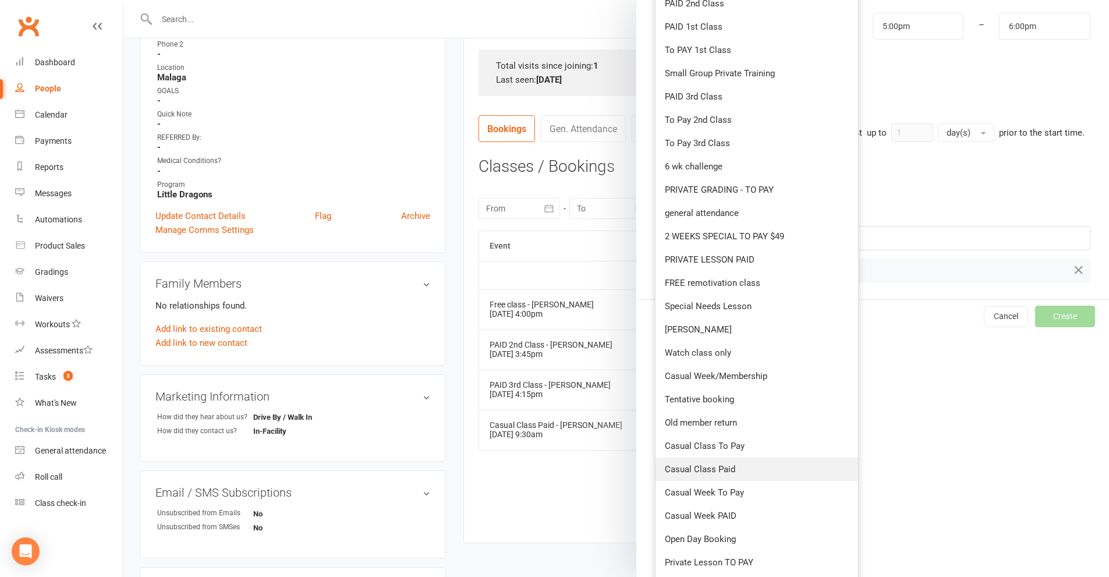
click at [698, 472] on span "Casual Class Paid" at bounding box center [700, 469] width 70 height 10
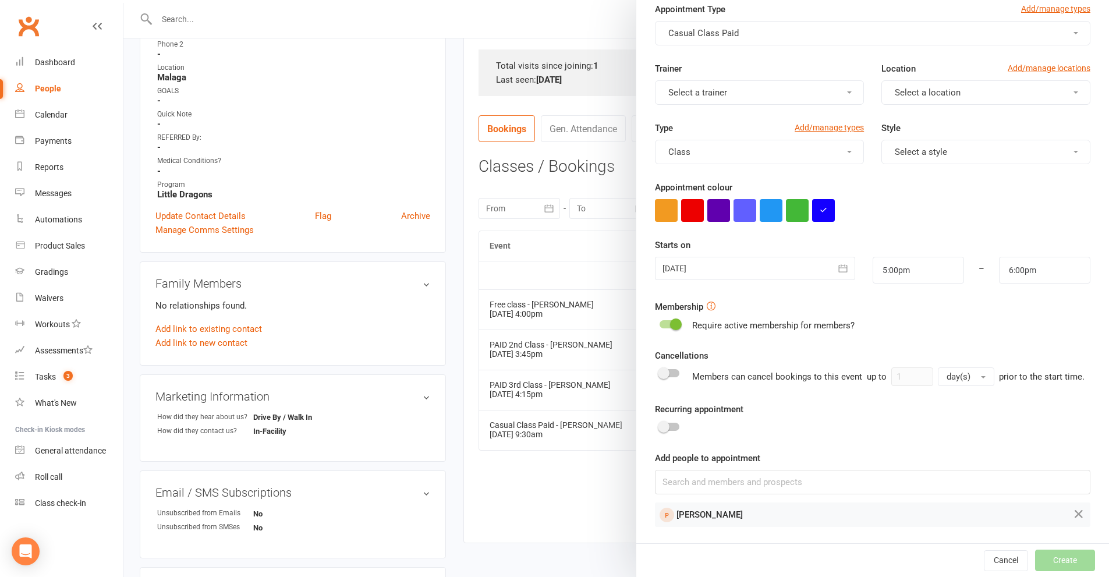
scroll to position [51, 0]
click at [805, 84] on button "Select a trainer" at bounding box center [759, 92] width 209 height 24
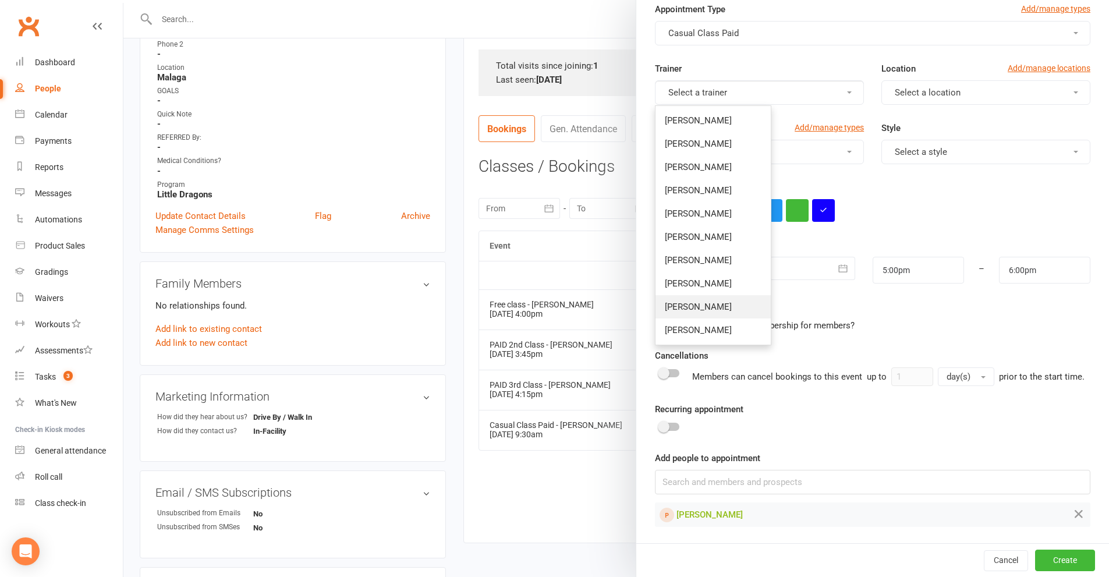
click at [699, 296] on link "[PERSON_NAME]" at bounding box center [712, 306] width 115 height 23
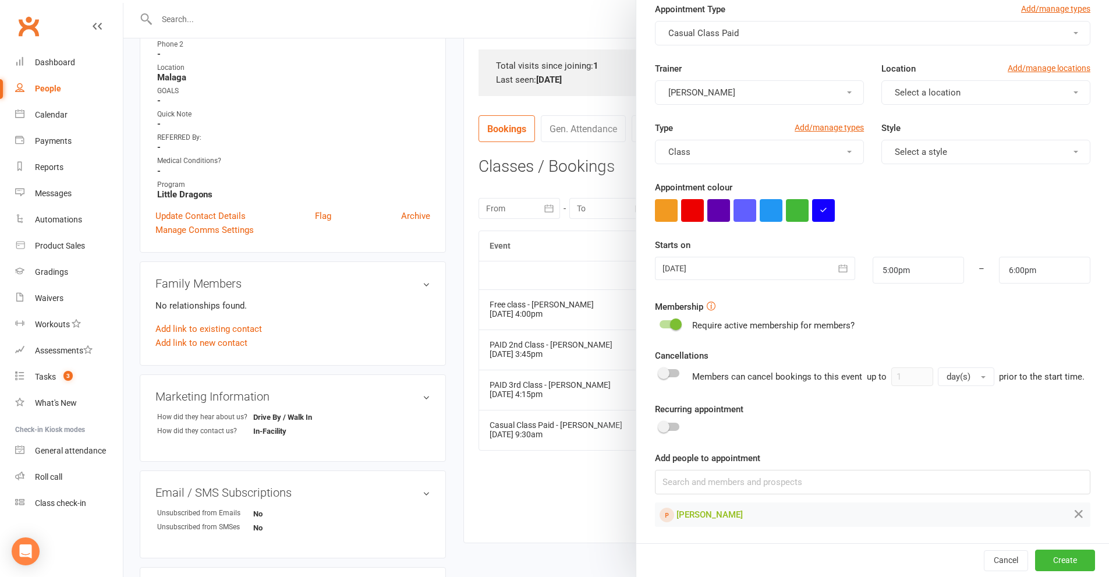
click at [995, 84] on button "Select a location" at bounding box center [985, 92] width 209 height 24
click at [926, 142] on link "Malaga" at bounding box center [939, 143] width 115 height 23
click at [925, 150] on span "Select a style" at bounding box center [920, 152] width 52 height 10
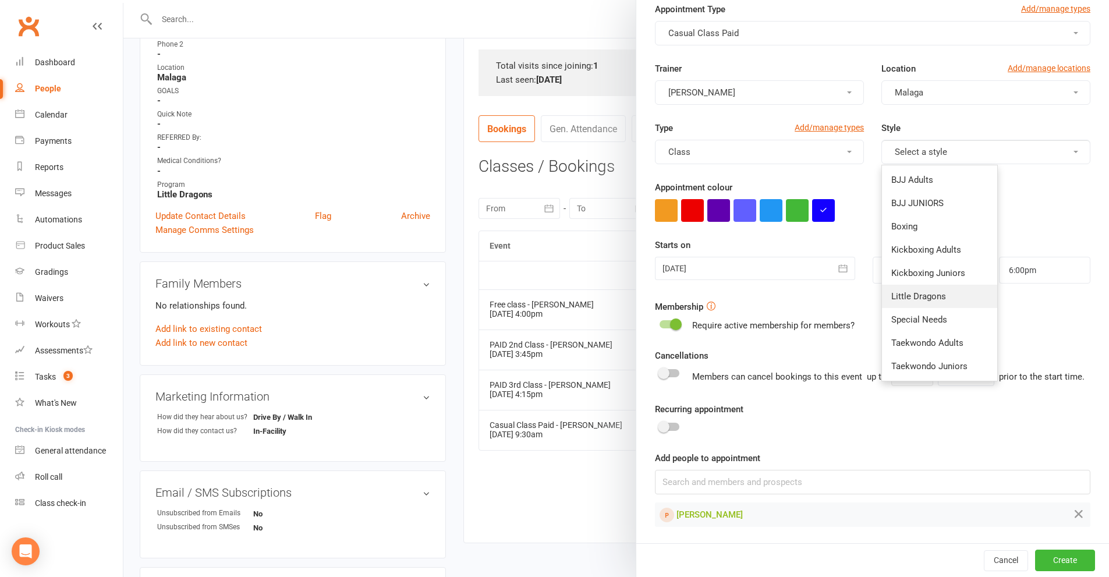
click at [913, 287] on link "Little Dragons" at bounding box center [939, 296] width 115 height 23
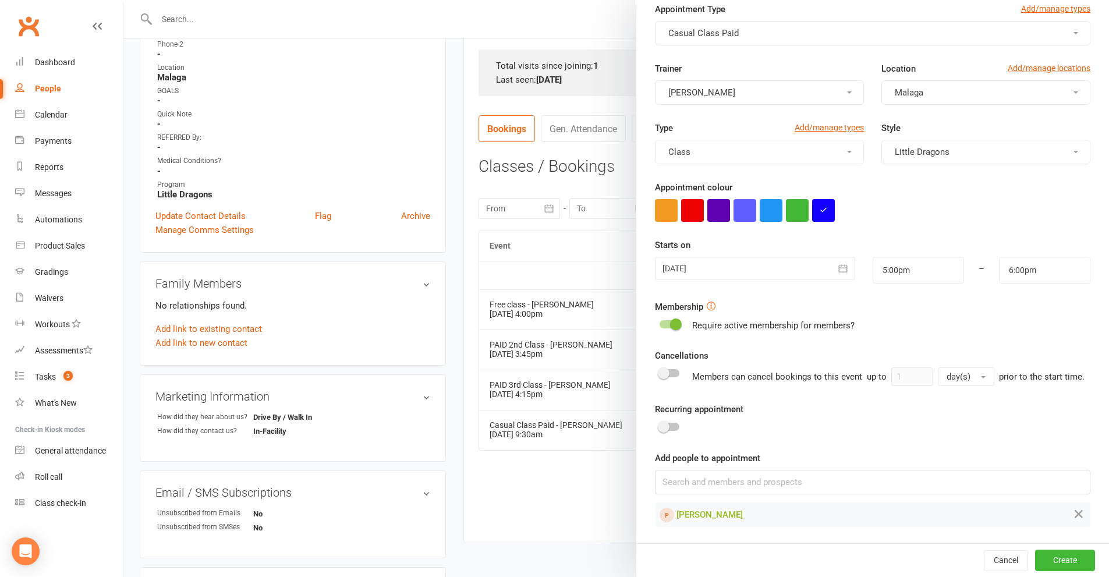
click at [837, 265] on icon "button" at bounding box center [843, 268] width 12 height 12
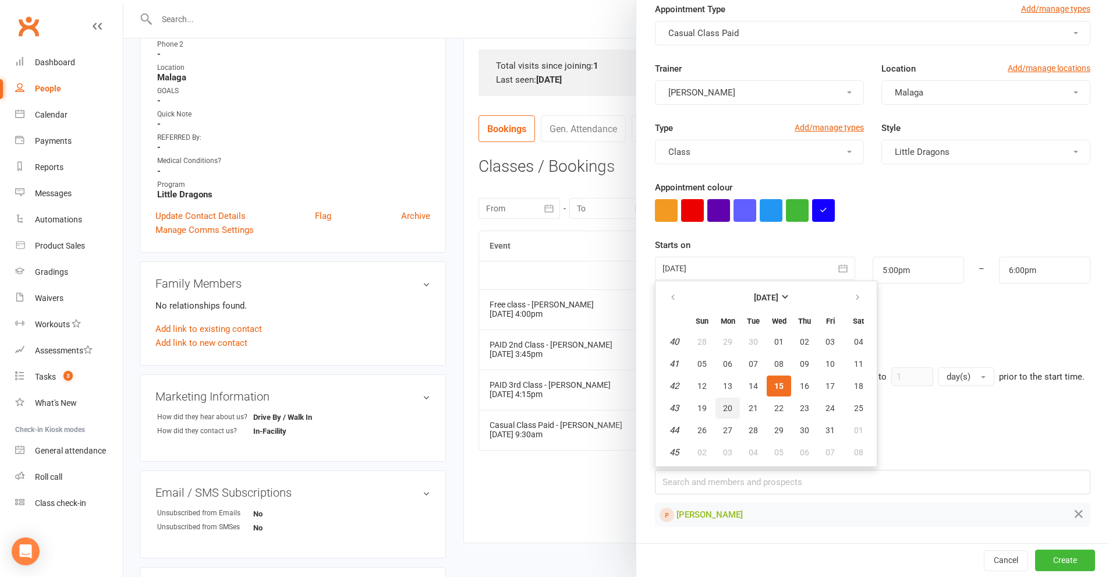
click at [723, 403] on span "20" at bounding box center [727, 407] width 9 height 9
type input "[DATE]"
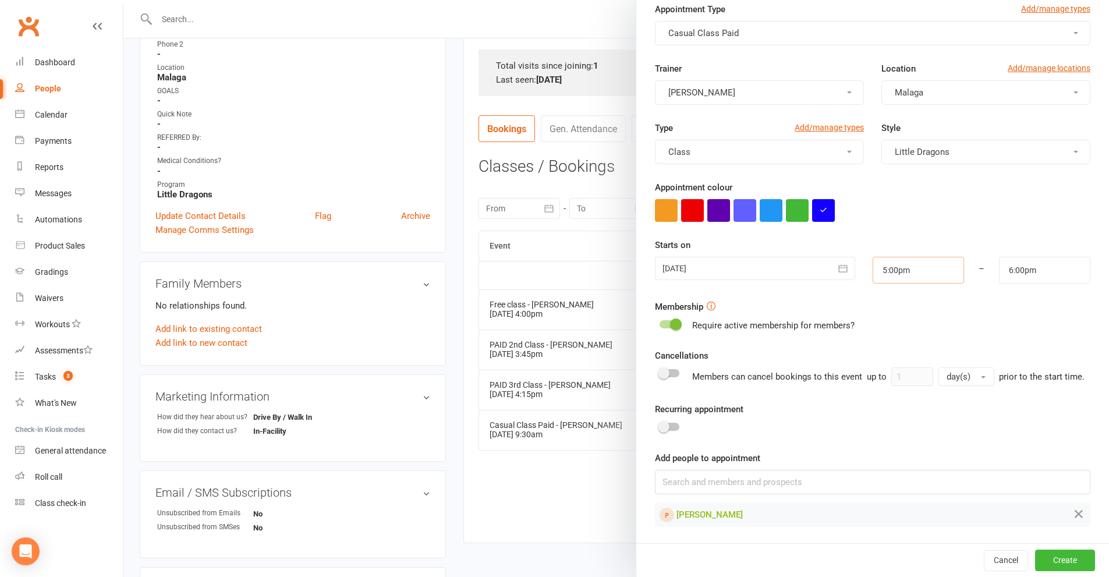
click at [918, 265] on input "5:00pm" at bounding box center [917, 270] width 91 height 27
type input "4:00pm"
click at [894, 300] on li "4:00pm" at bounding box center [901, 298] width 56 height 17
click at [1028, 270] on input "5:00pm" at bounding box center [1044, 270] width 91 height 27
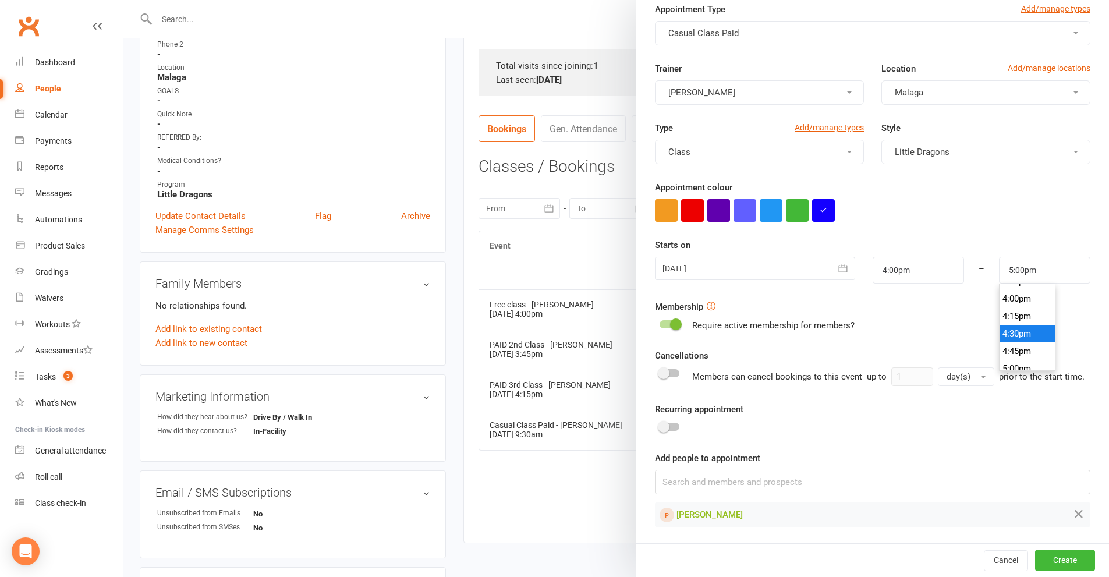
type input "4:30pm"
click at [1009, 326] on li "4:30pm" at bounding box center [1027, 333] width 56 height 17
click at [1041, 561] on button "Create" at bounding box center [1065, 559] width 60 height 21
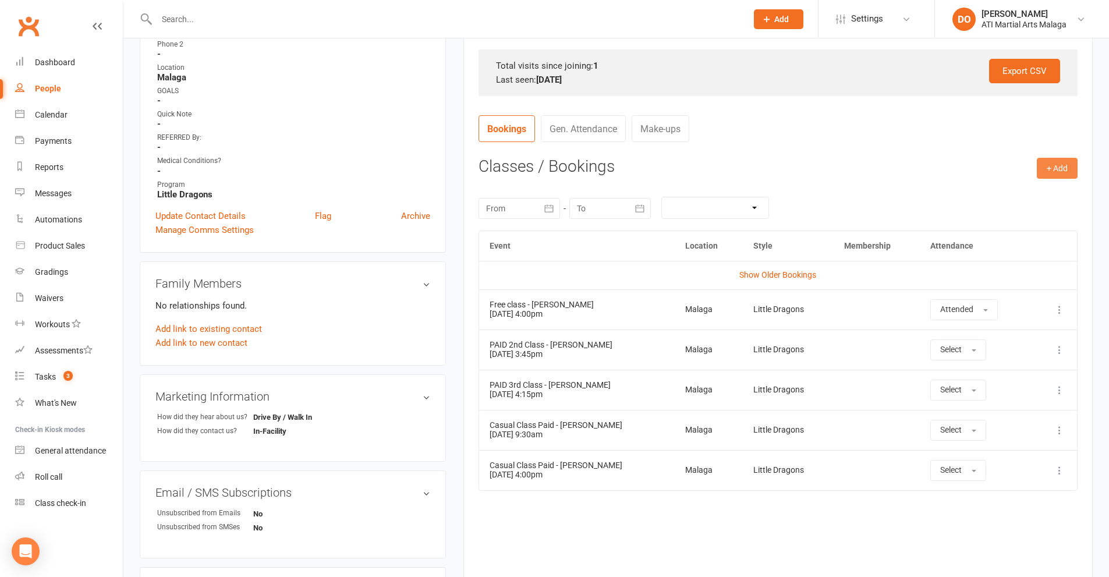
click at [1058, 170] on button "+ Add" at bounding box center [1056, 168] width 41 height 21
click at [1025, 219] on link "Add Appointment" at bounding box center [1018, 217] width 115 height 23
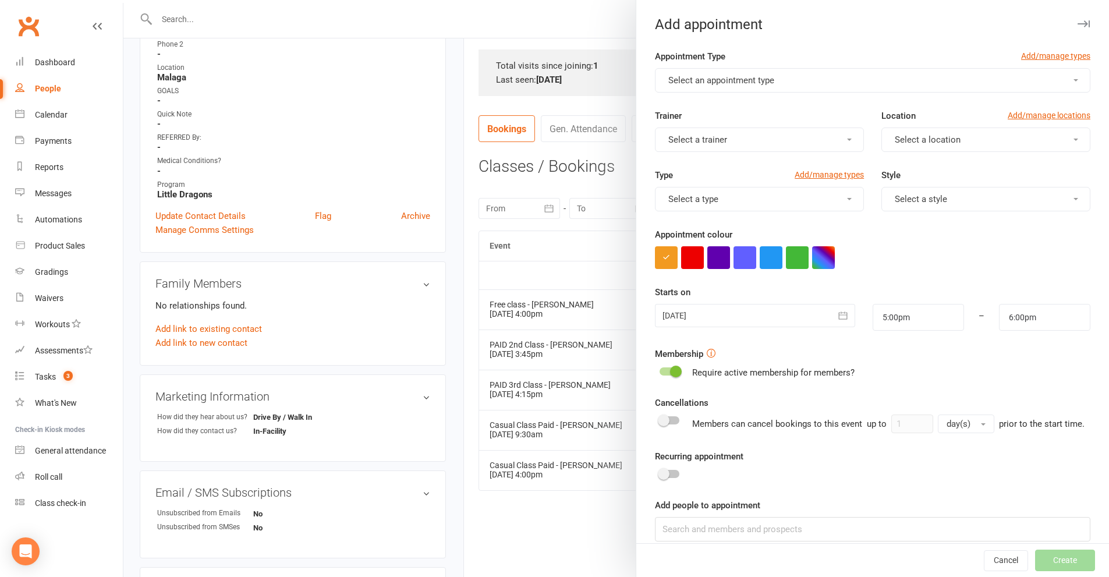
click at [835, 85] on button "Select an appointment type" at bounding box center [872, 80] width 435 height 24
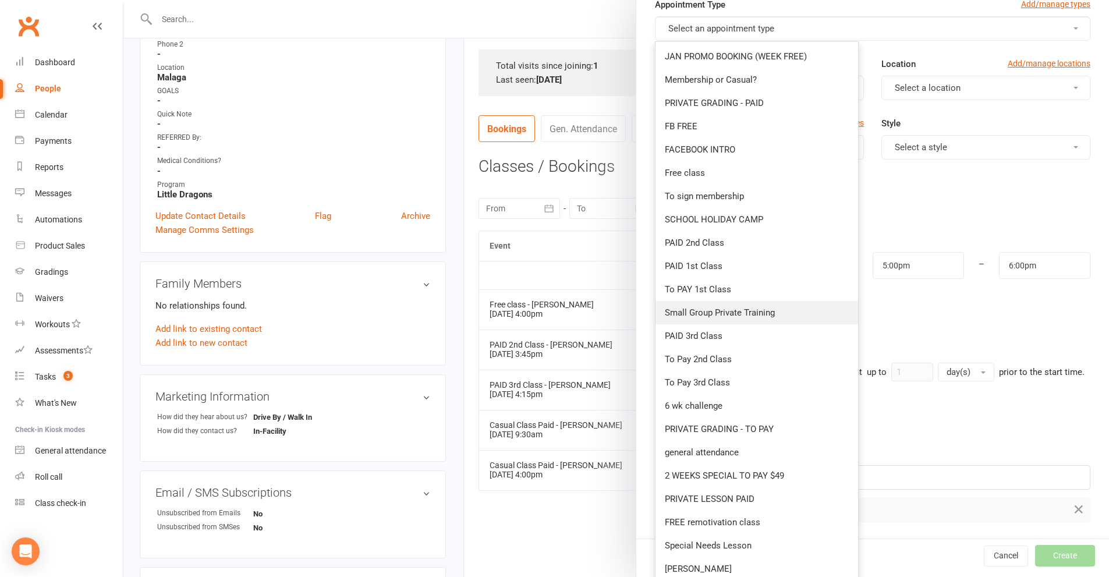
scroll to position [0, 0]
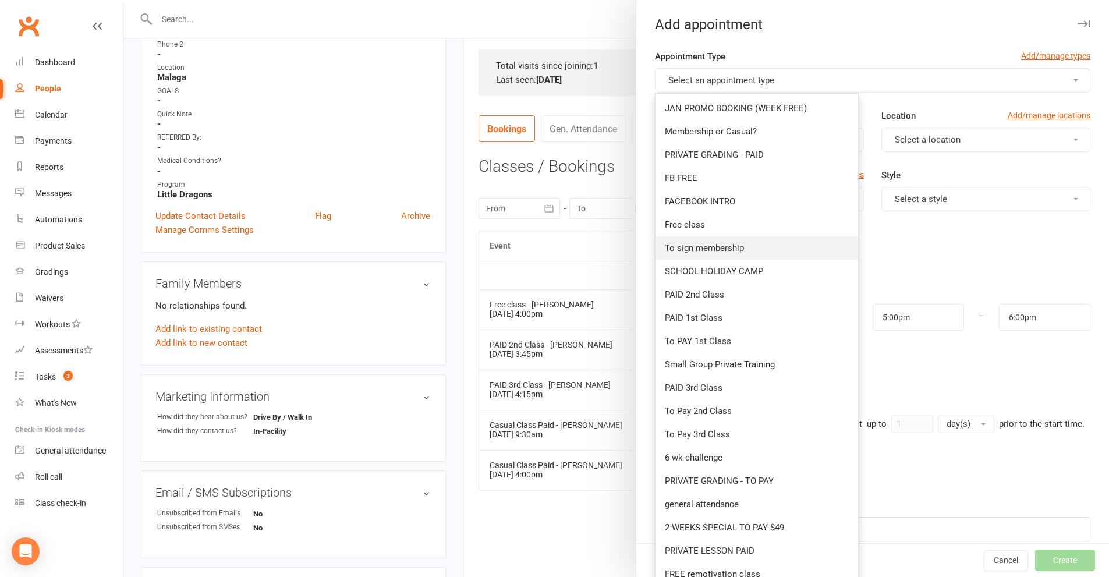
click at [715, 247] on span "To sign membership" at bounding box center [704, 248] width 79 height 10
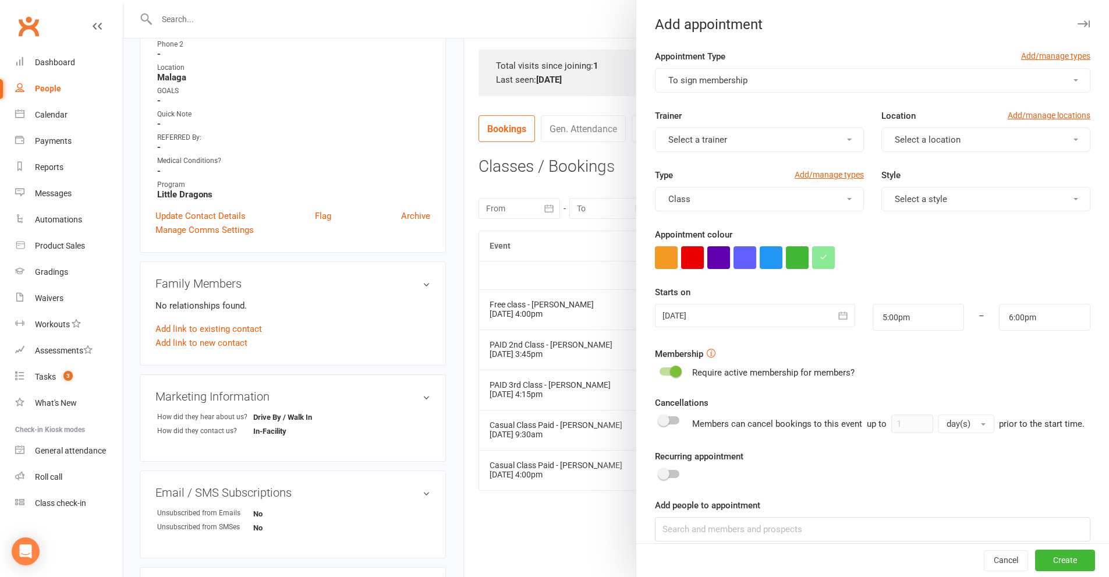
click at [812, 143] on button "Select a trainer" at bounding box center [759, 139] width 209 height 24
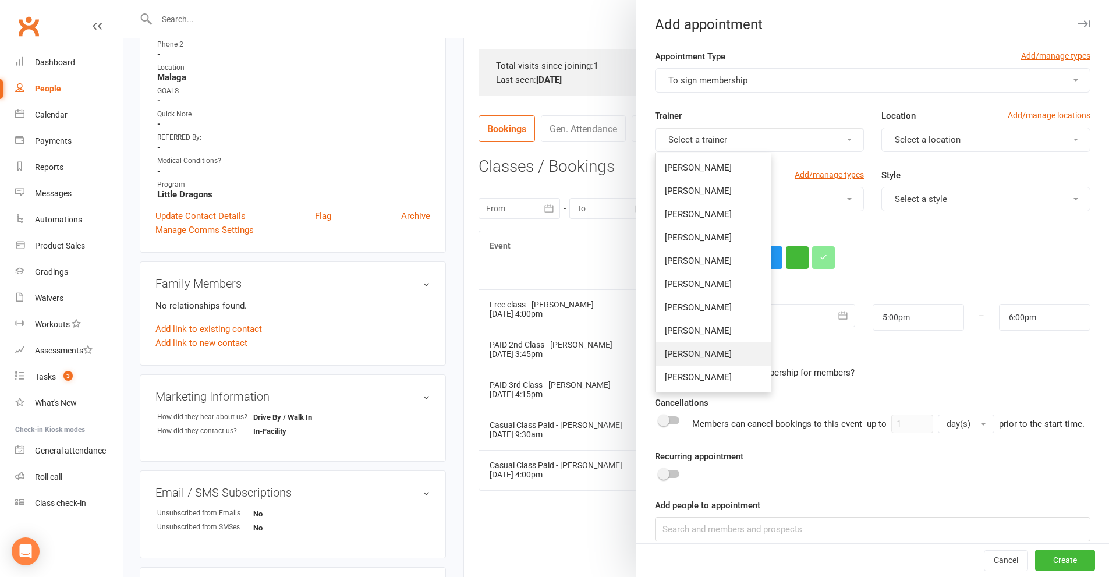
click at [709, 352] on span "[PERSON_NAME]" at bounding box center [698, 354] width 67 height 10
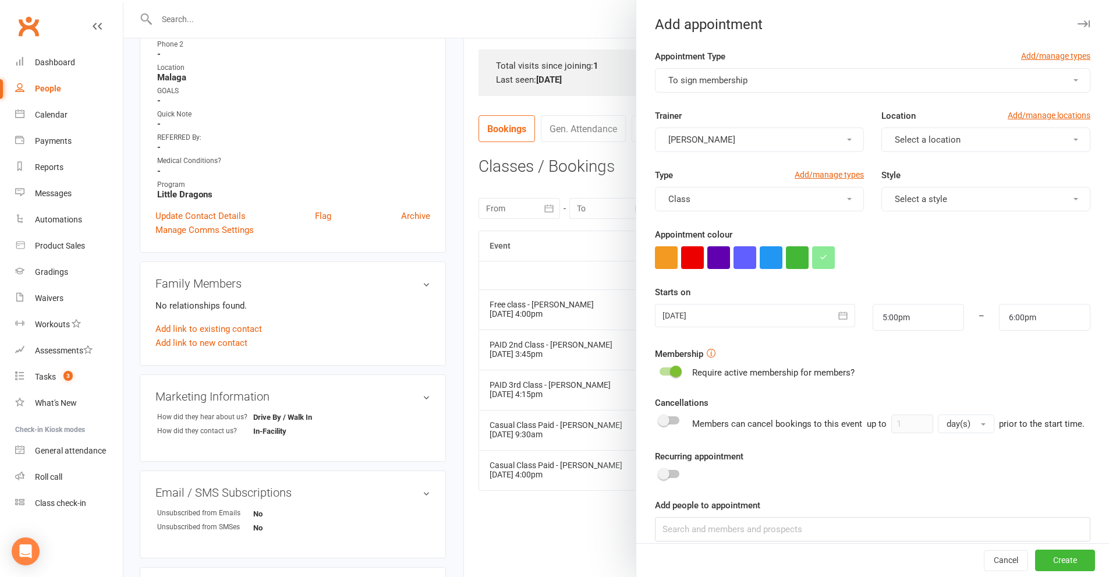
click at [924, 133] on button "Select a location" at bounding box center [985, 139] width 209 height 24
click at [916, 192] on link "Malaga" at bounding box center [939, 190] width 115 height 23
click at [929, 203] on span "Select a style" at bounding box center [920, 199] width 52 height 10
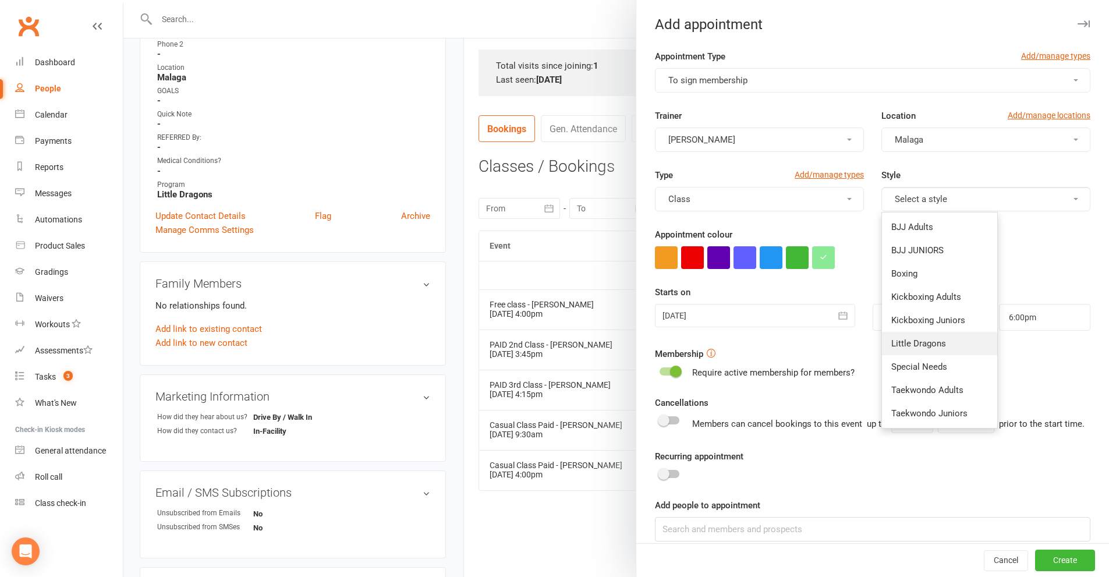
click at [907, 339] on span "Little Dragons" at bounding box center [918, 343] width 55 height 10
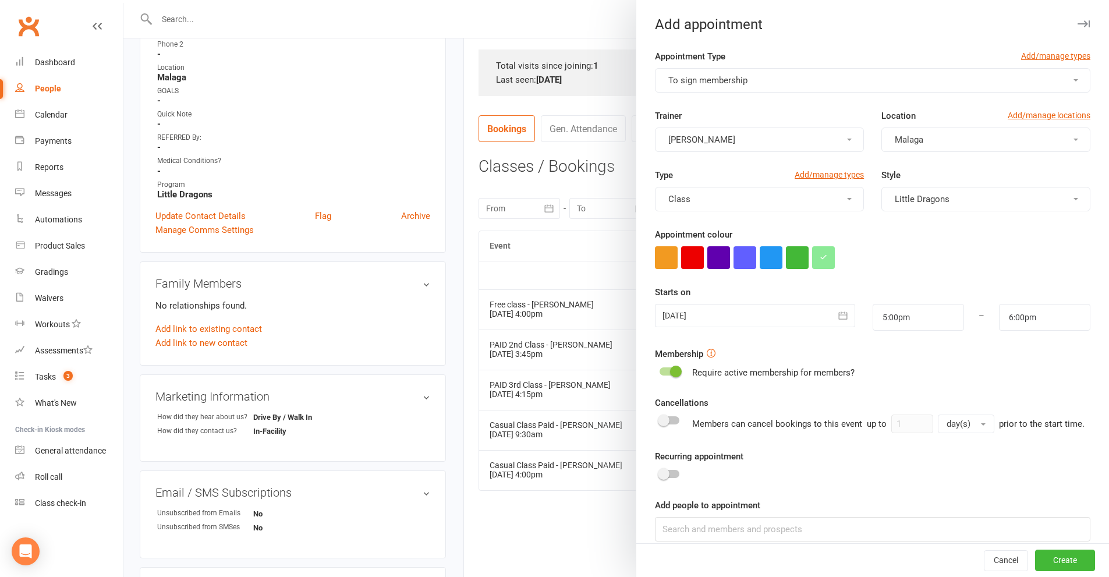
click at [837, 317] on icon "button" at bounding box center [843, 316] width 12 height 12
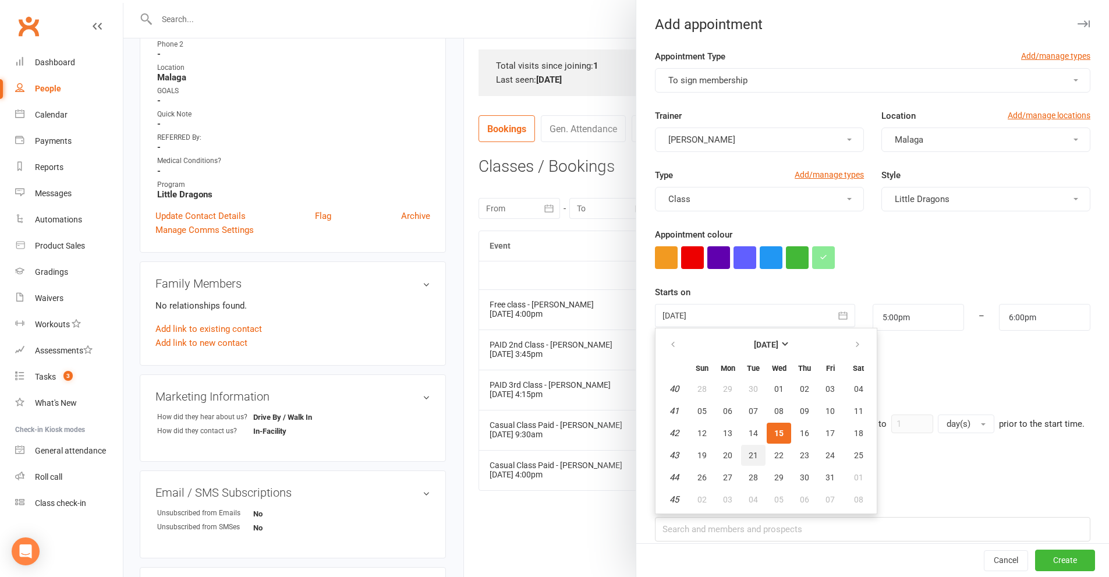
click at [753, 452] on button "21" at bounding box center [753, 455] width 24 height 21
type input "[DATE]"
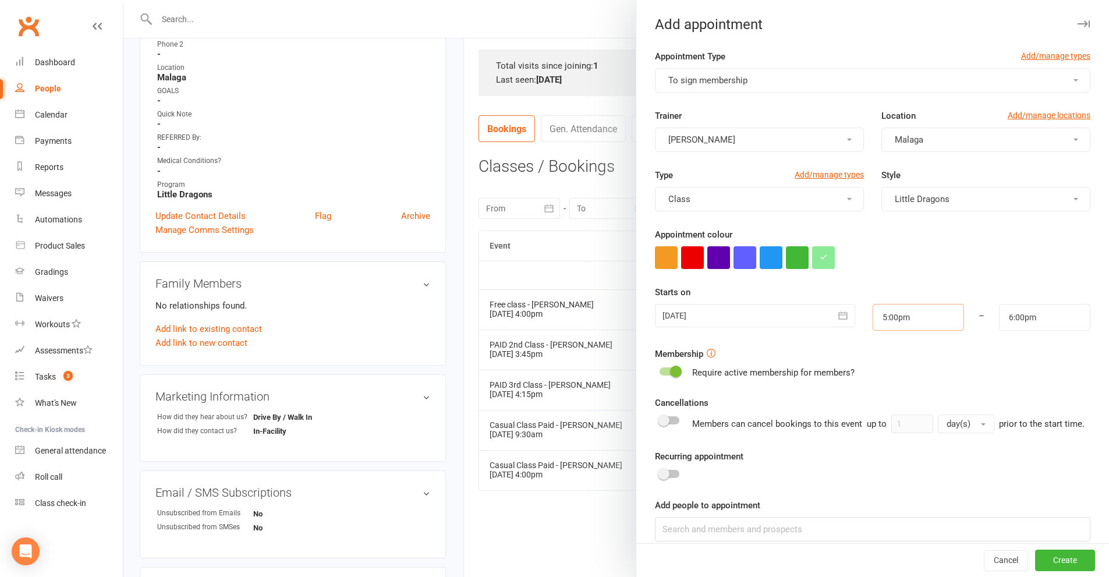
click at [926, 323] on input "5:00pm" at bounding box center [917, 317] width 91 height 27
type input "3:45pm"
click at [894, 382] on li "3:45pm" at bounding box center [901, 386] width 56 height 17
click at [1029, 319] on input "4:45pm" at bounding box center [1044, 317] width 91 height 27
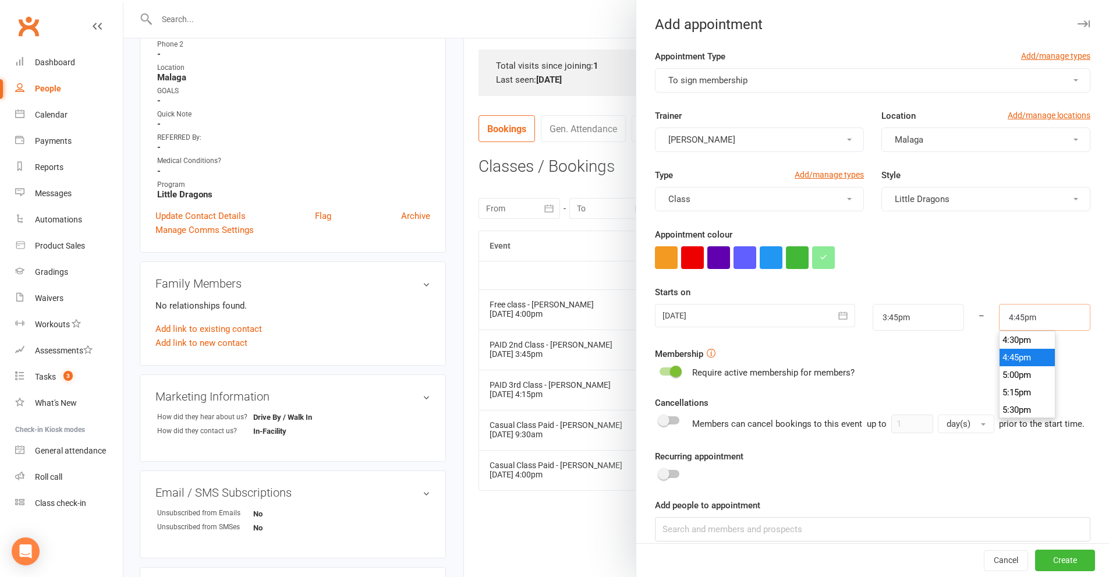
scroll to position [1094, 0]
type input "4:15pm"
click at [1008, 377] on li "4:15pm" at bounding box center [1027, 380] width 56 height 17
click at [1040, 555] on button "Create" at bounding box center [1065, 560] width 60 height 21
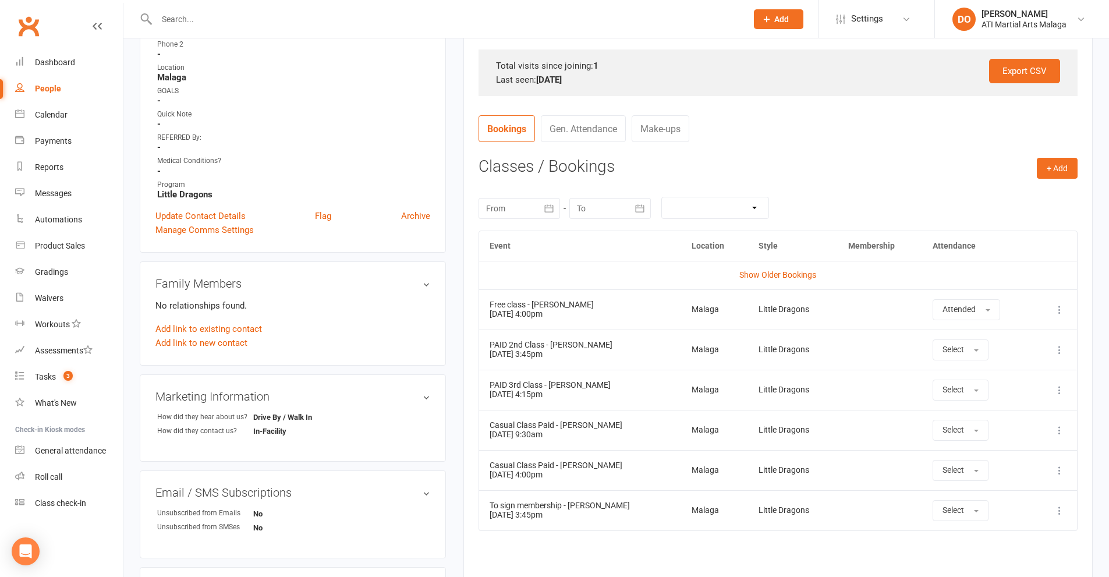
click at [507, 17] on input "text" at bounding box center [445, 19] width 585 height 16
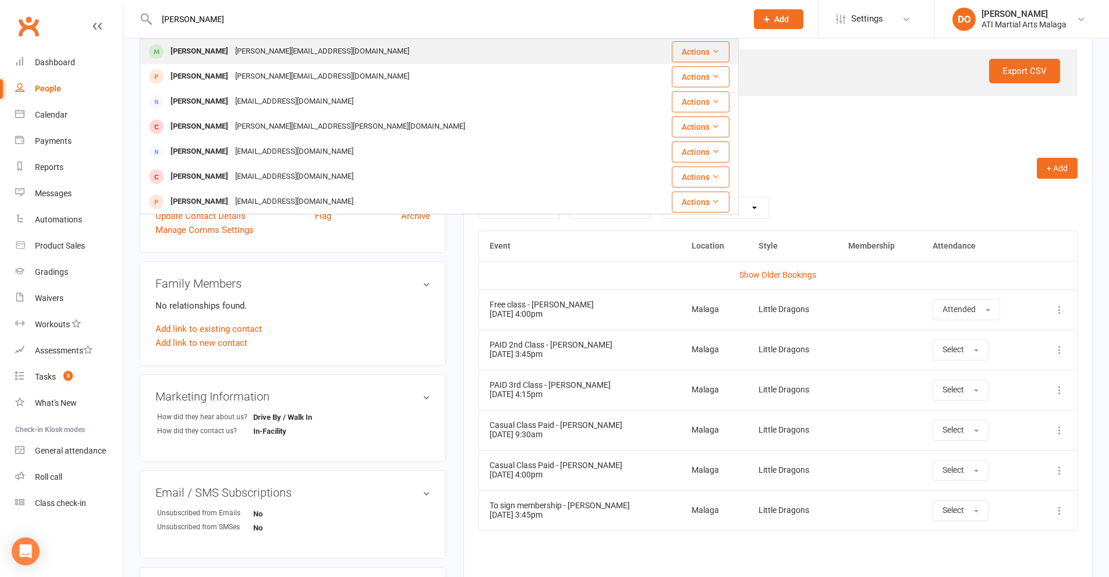
type input "[PERSON_NAME]"
click at [250, 50] on div "[PERSON_NAME][EMAIL_ADDRESS][DOMAIN_NAME]" at bounding box center [322, 51] width 181 height 17
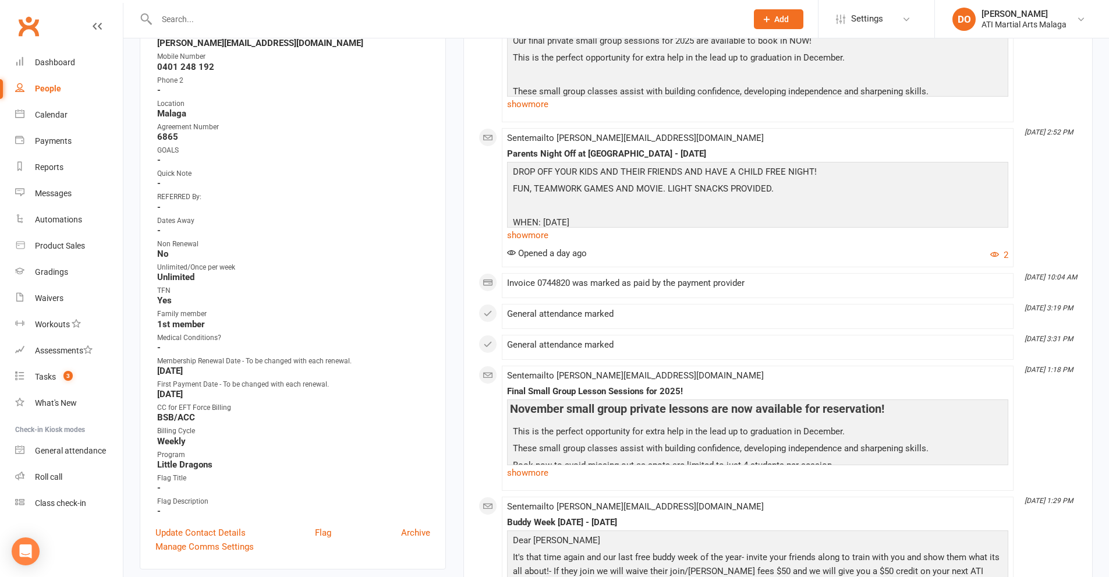
scroll to position [349, 0]
click at [205, 528] on link "Update Contact Details" at bounding box center [200, 530] width 90 height 14
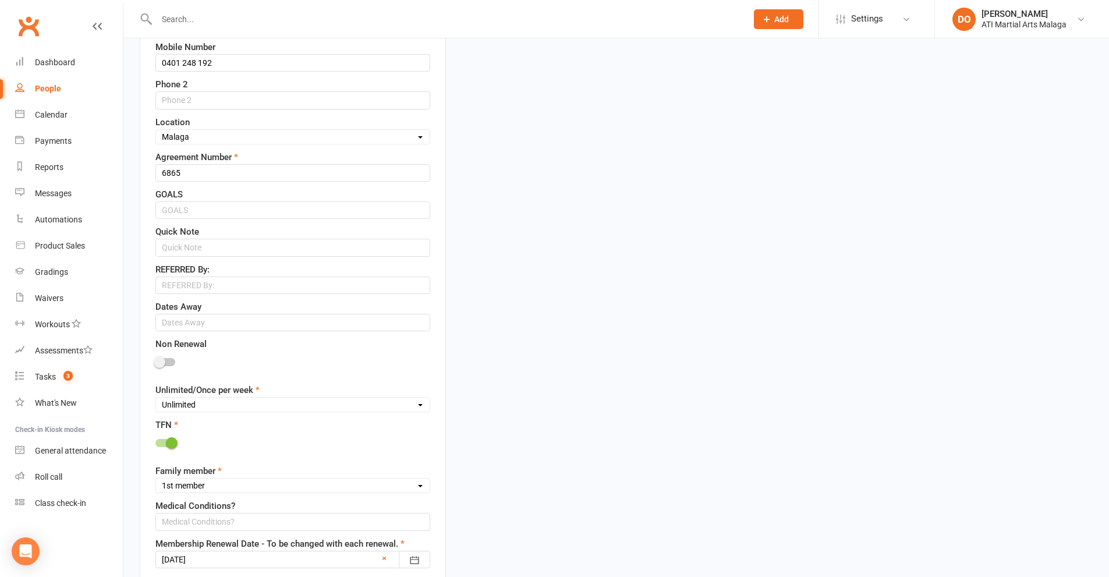
scroll to position [520, 0]
click at [168, 358] on div at bounding box center [165, 360] width 20 height 8
click at [155, 358] on input "checkbox" at bounding box center [155, 358] width 0 height 0
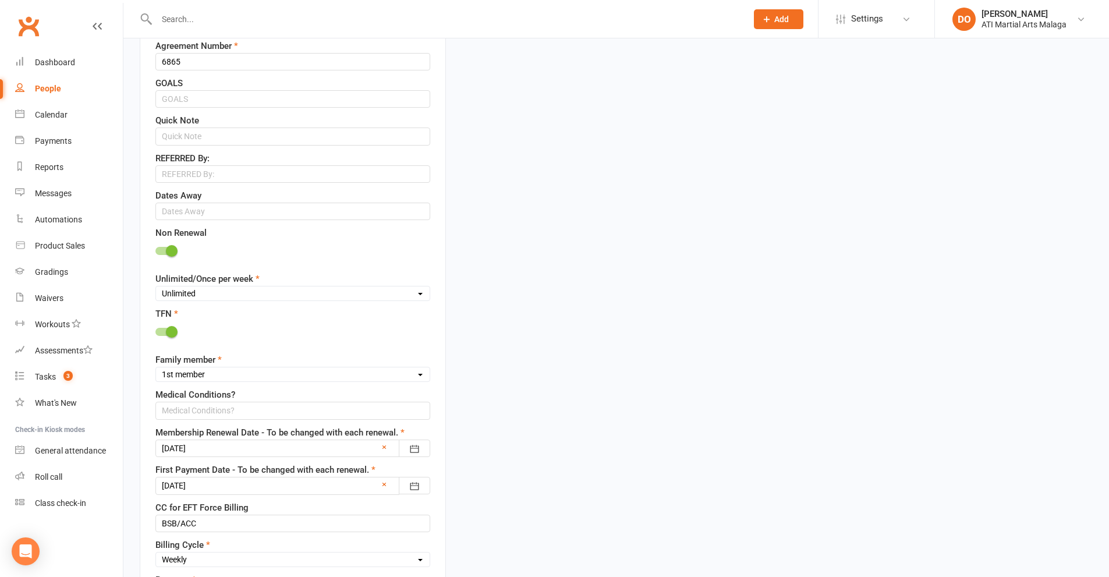
scroll to position [811, 0]
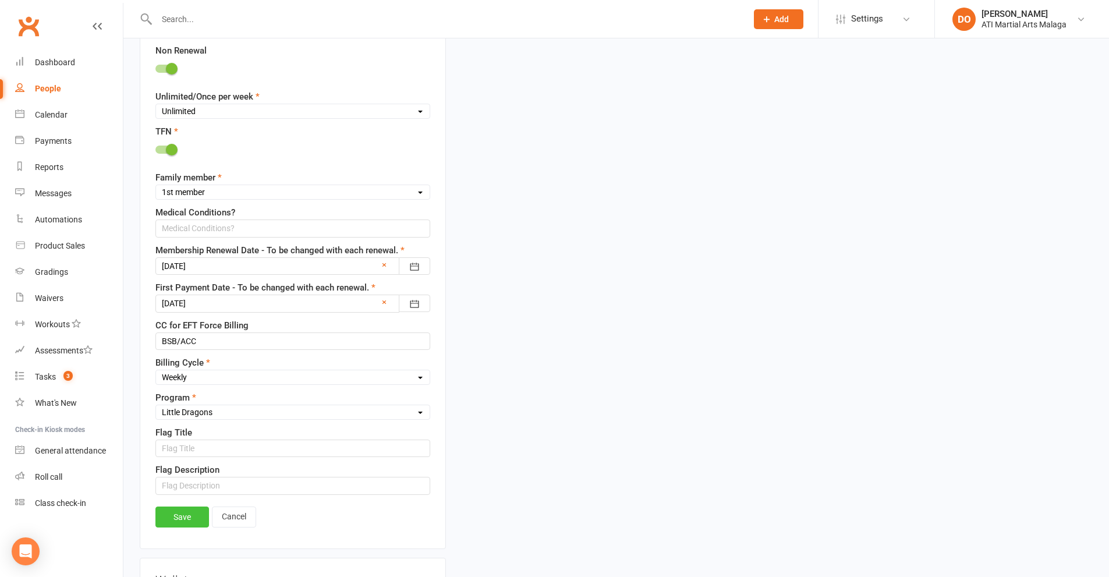
click at [191, 514] on link "Save" at bounding box center [182, 516] width 54 height 21
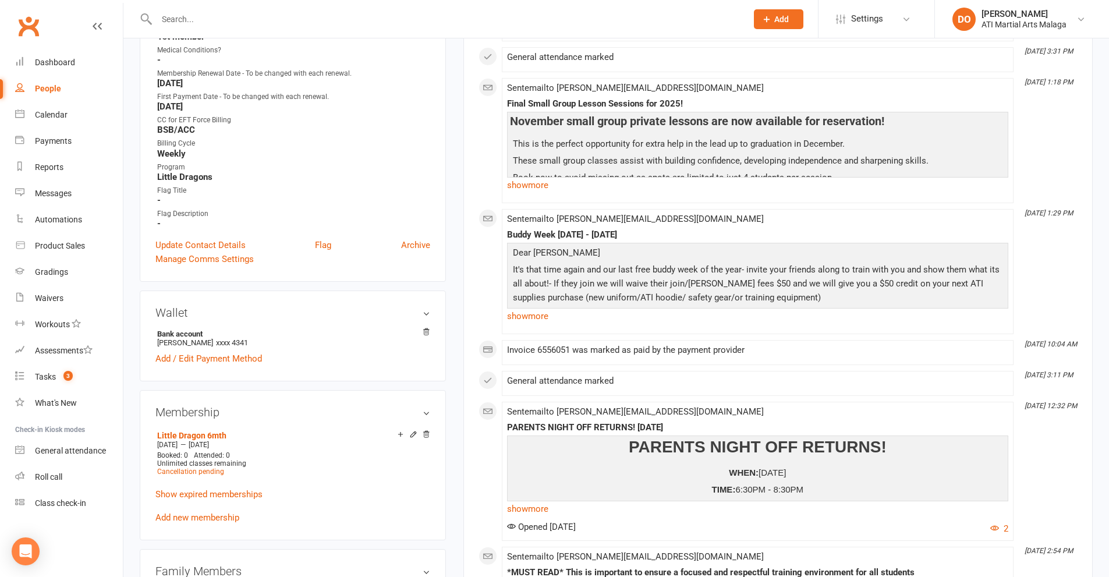
scroll to position [520, 0]
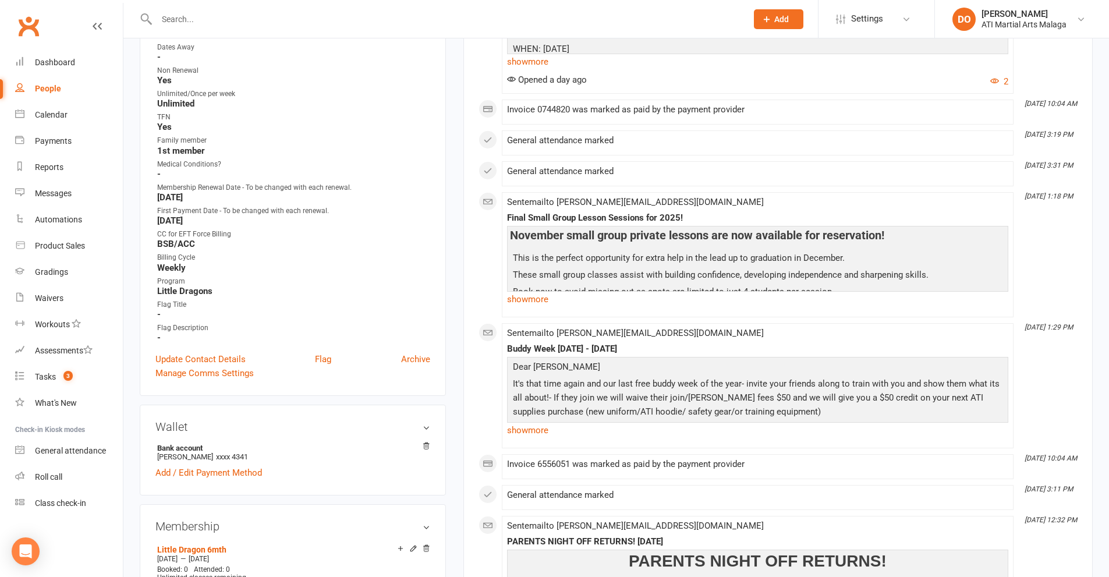
click at [400, 14] on input "text" at bounding box center [445, 19] width 585 height 16
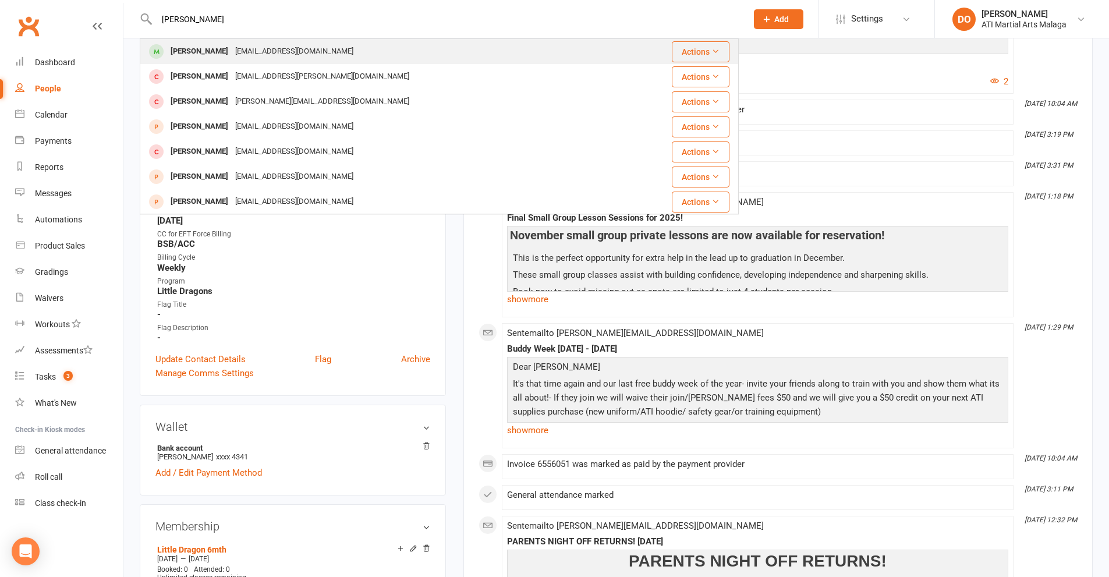
type input "[PERSON_NAME]"
click at [247, 56] on div "[EMAIL_ADDRESS][DOMAIN_NAME]" at bounding box center [294, 51] width 125 height 17
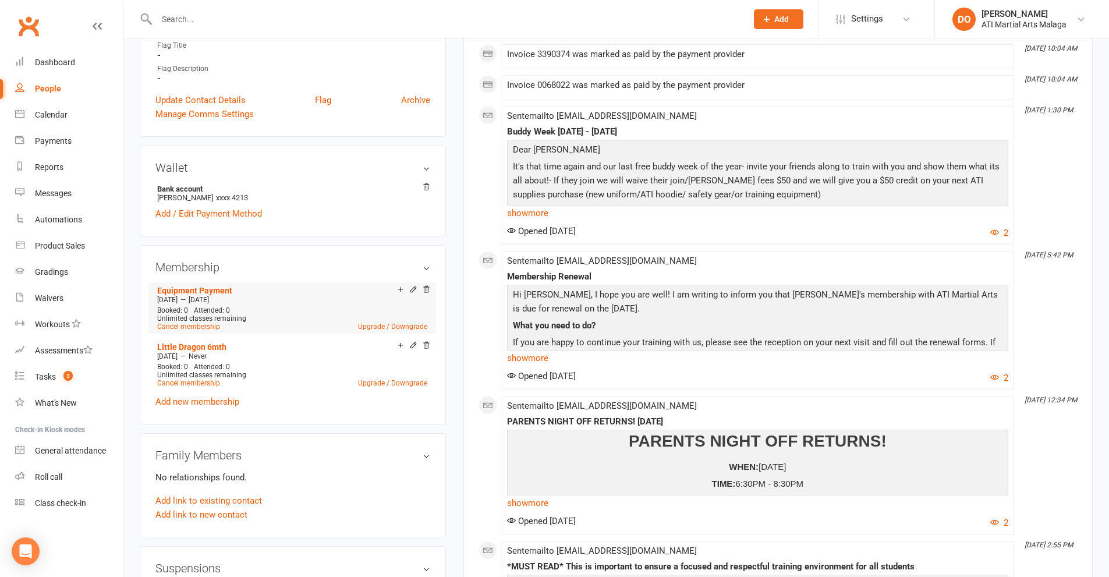
scroll to position [757, 0]
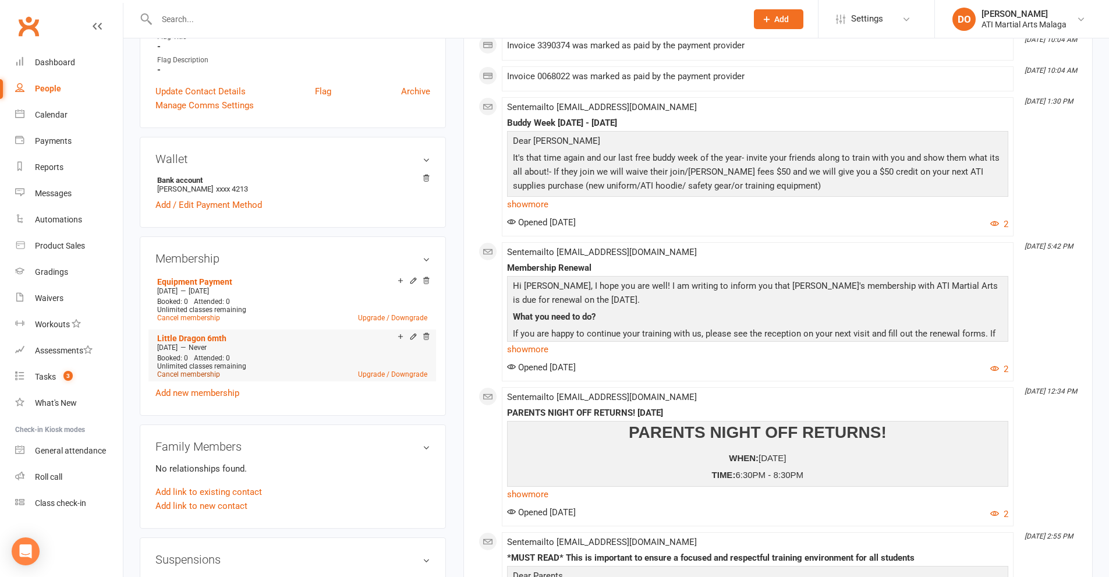
click at [197, 376] on link "Cancel membership" at bounding box center [188, 374] width 63 height 8
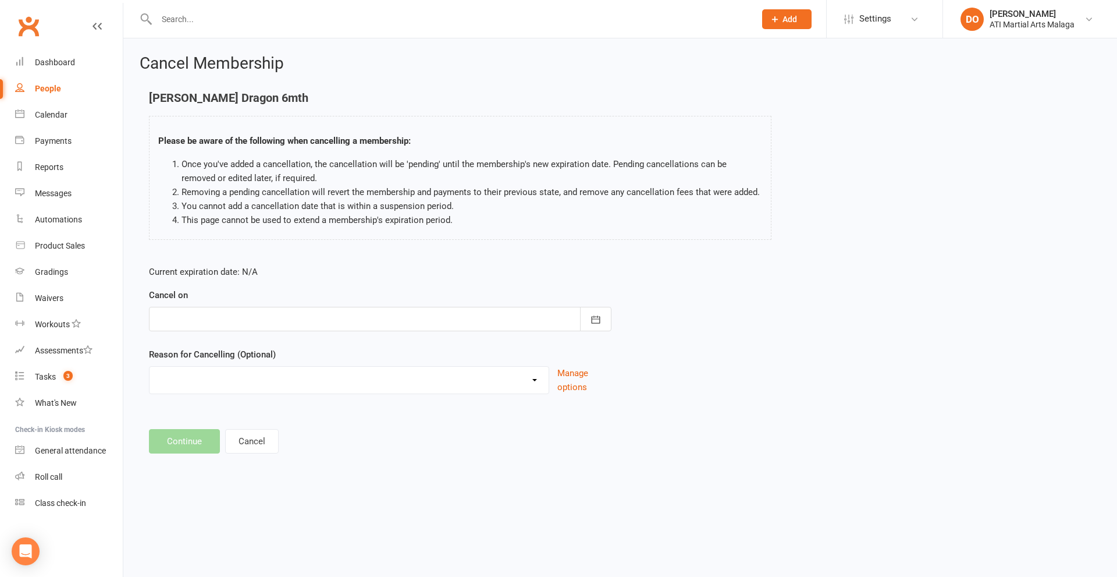
click at [294, 331] on div at bounding box center [380, 319] width 463 height 24
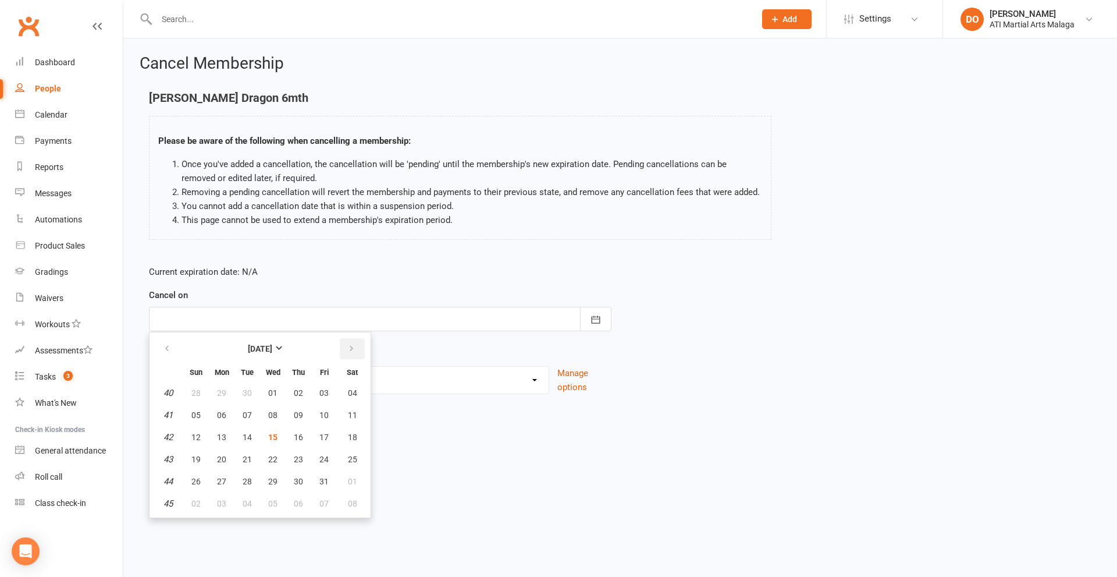
click at [354, 350] on icon "button" at bounding box center [351, 348] width 8 height 9
click at [278, 435] on button "12" at bounding box center [273, 437] width 24 height 21
type input "[DATE]"
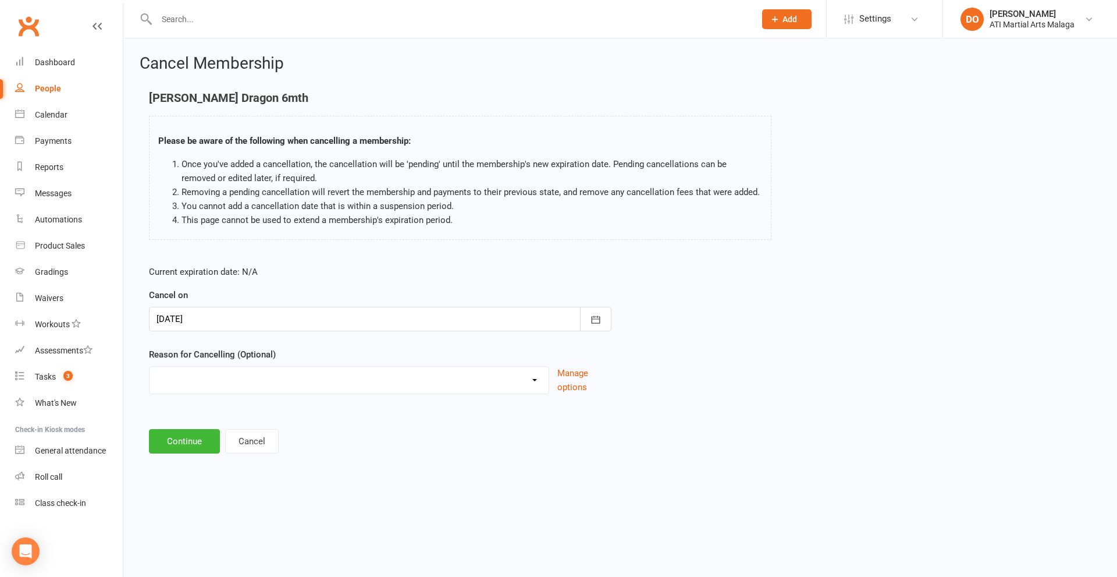
click at [296, 386] on select "Cancellation NOT APPROVED Holiday Injury Lost interest Renewing to new price Up…" at bounding box center [349, 378] width 399 height 23
select select "6"
click at [150, 367] on select "Cancellation NOT APPROVED Holiday Injury Lost interest Renewing to new price Up…" at bounding box center [349, 378] width 399 height 23
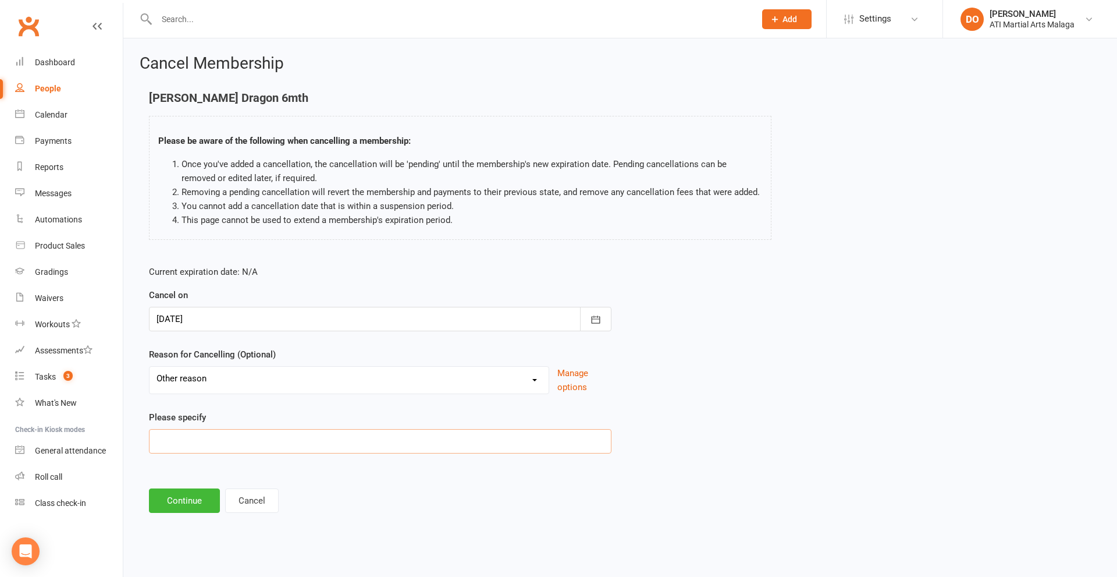
click at [230, 448] on input at bounding box center [380, 441] width 463 height 24
type input "struggling to get here , will go casual membership instead"
click at [195, 498] on button "Continue" at bounding box center [184, 500] width 71 height 24
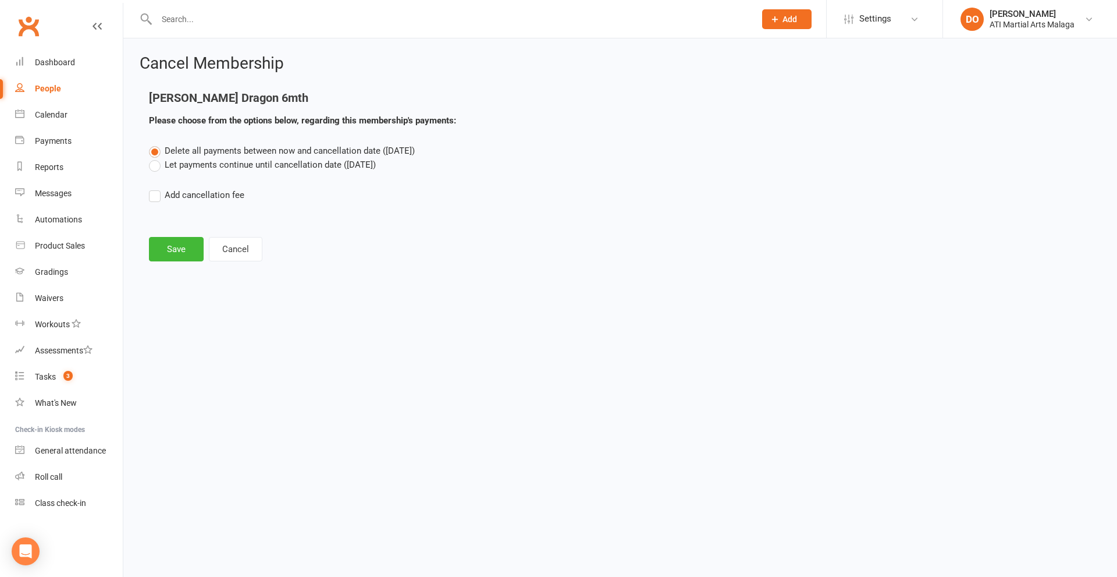
click at [153, 166] on label "Let payments continue until cancellation date ([DATE])" at bounding box center [262, 165] width 227 height 14
click at [153, 158] on input "Let payments continue until cancellation date ([DATE])" at bounding box center [153, 158] width 8 height 0
click at [186, 250] on button "Save" at bounding box center [176, 249] width 55 height 24
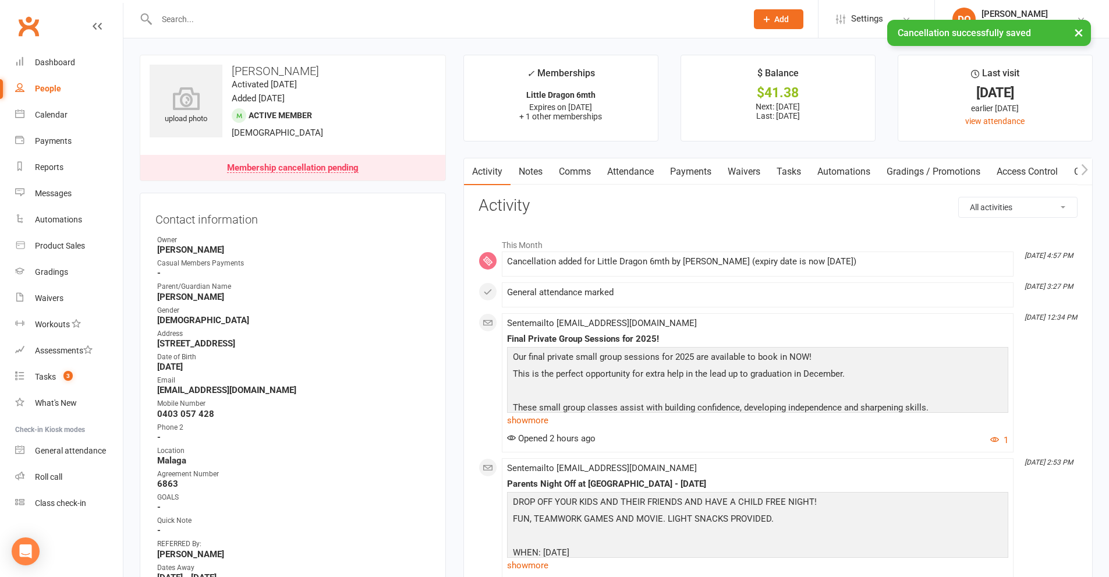
click at [707, 171] on link "Payments" at bounding box center [691, 171] width 58 height 27
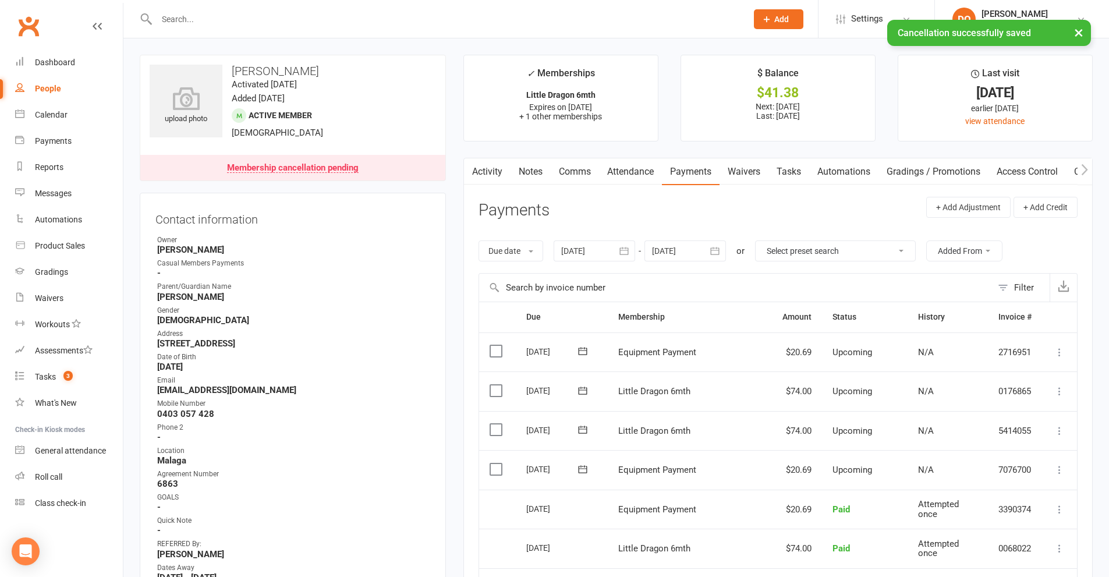
click at [719, 251] on icon "button" at bounding box center [715, 251] width 9 height 8
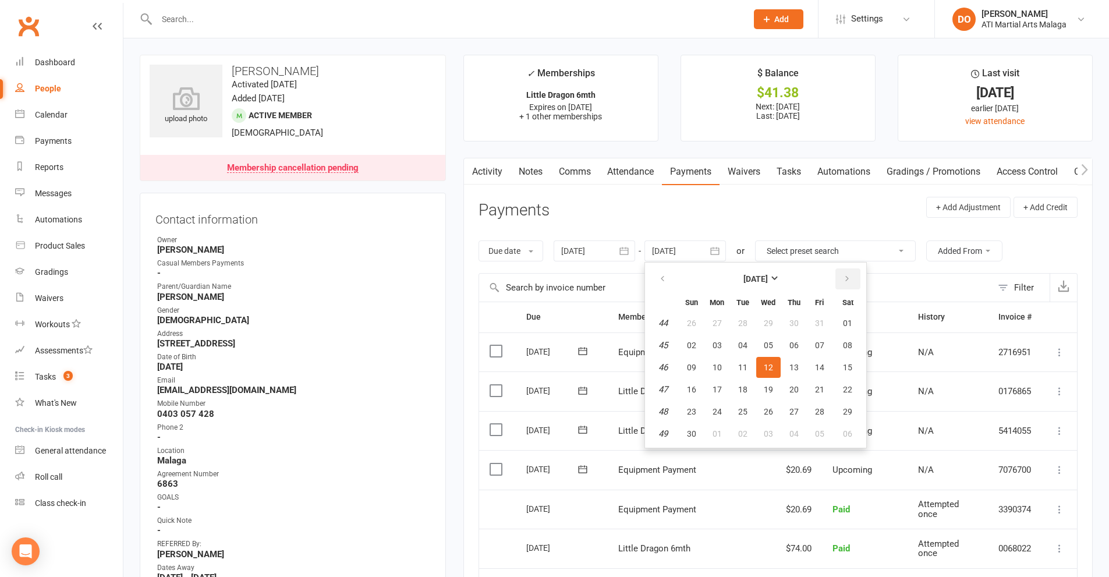
click at [846, 278] on icon "button" at bounding box center [847, 278] width 8 height 9
click at [791, 369] on span "19" at bounding box center [793, 367] width 9 height 9
type input "[DATE]"
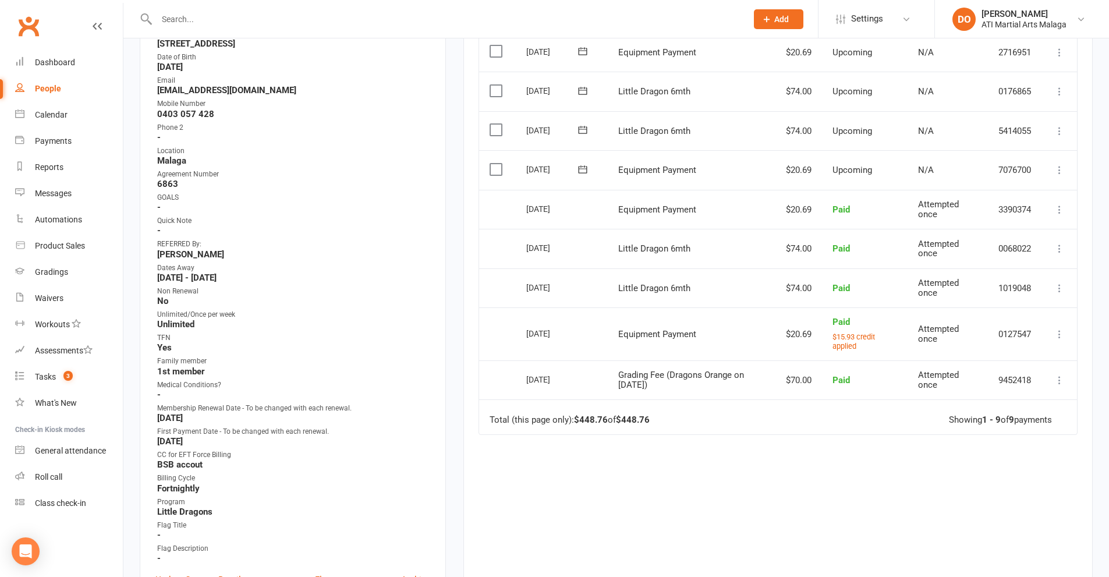
scroll to position [407, 0]
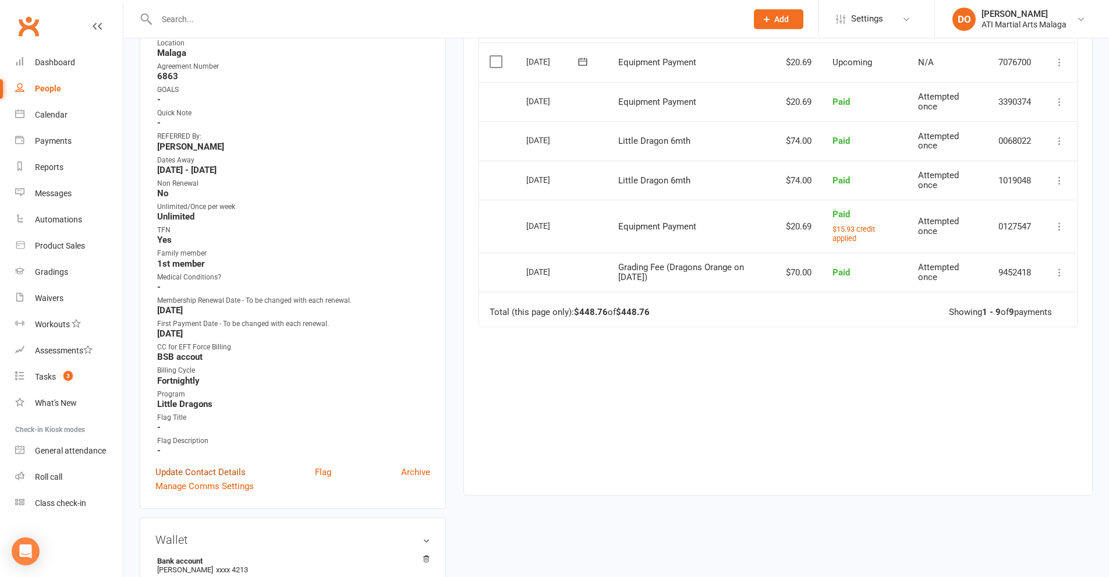
click at [205, 471] on link "Update Contact Details" at bounding box center [200, 472] width 90 height 14
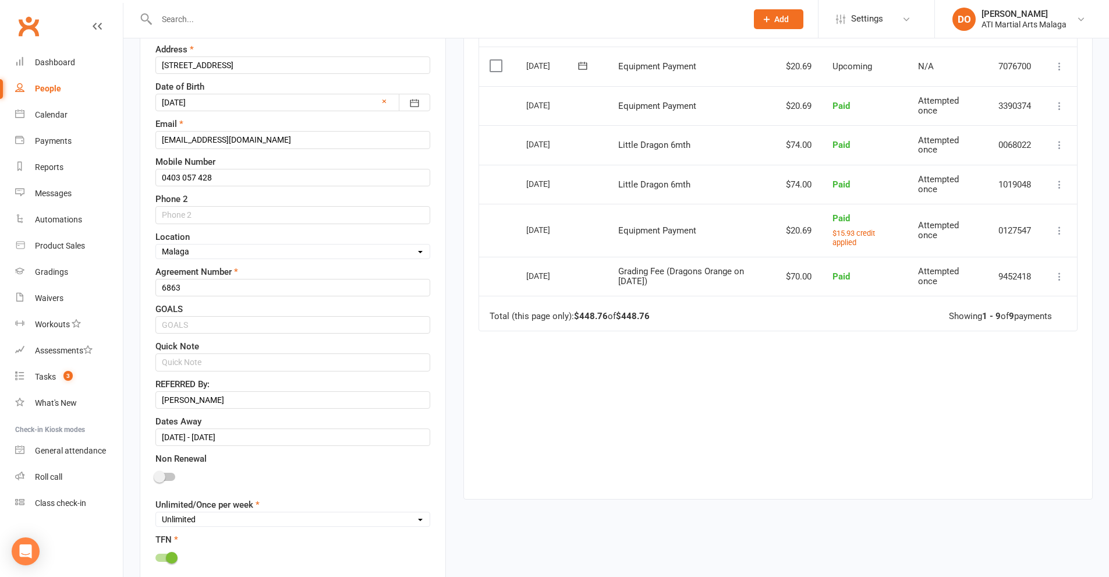
scroll to position [404, 0]
click at [163, 477] on span at bounding box center [160, 476] width 12 height 12
click at [155, 474] on input "checkbox" at bounding box center [155, 474] width 0 height 0
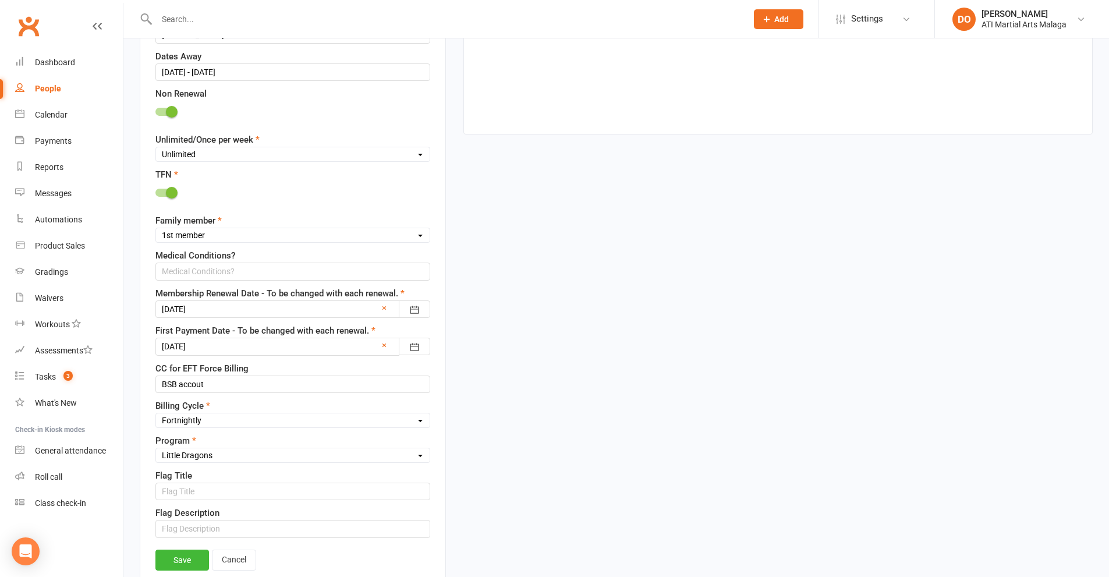
scroll to position [928, 0]
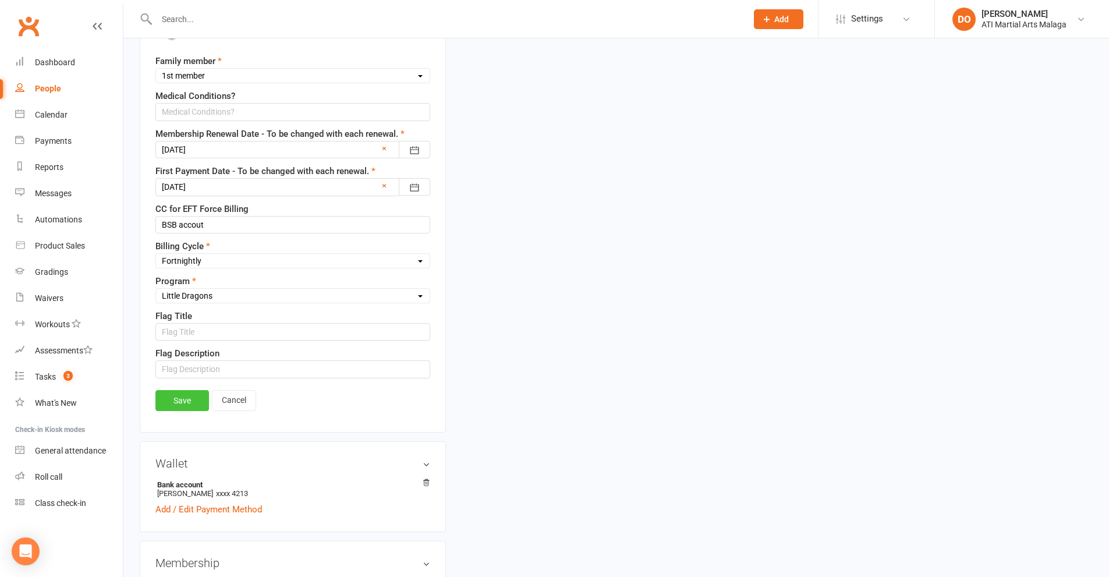
click at [182, 403] on link "Save" at bounding box center [182, 400] width 54 height 21
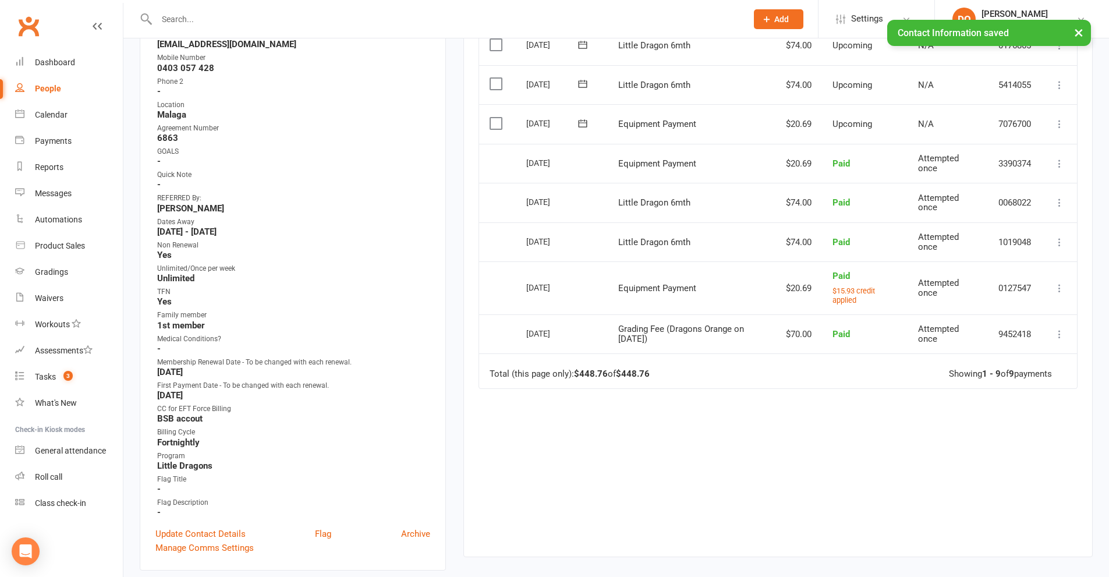
scroll to position [0, 0]
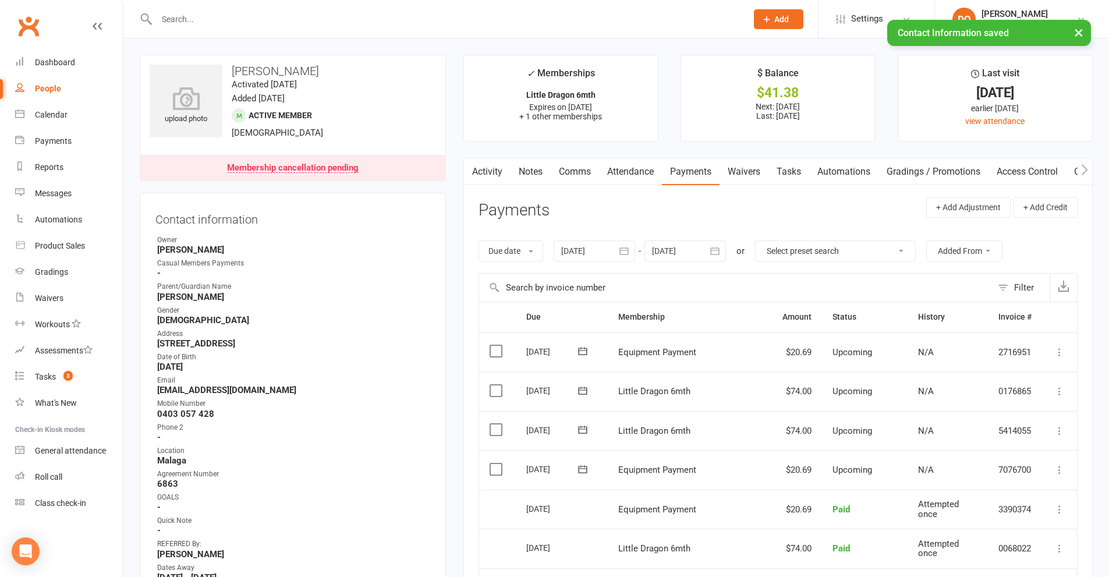
click at [534, 166] on link "Notes" at bounding box center [530, 171] width 40 height 27
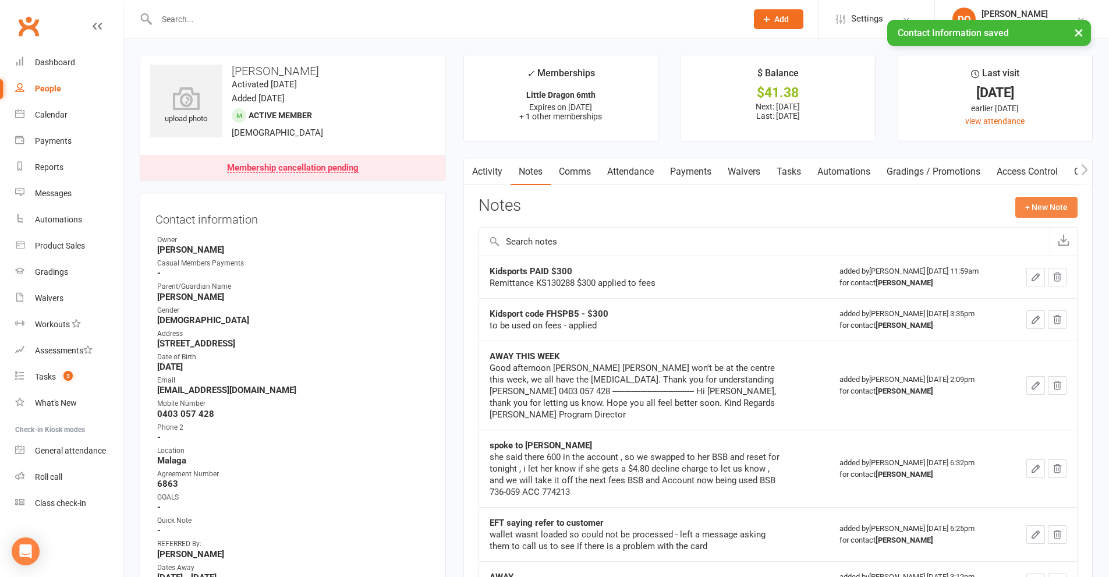
click at [1050, 207] on button "+ New Note" at bounding box center [1046, 207] width 62 height 21
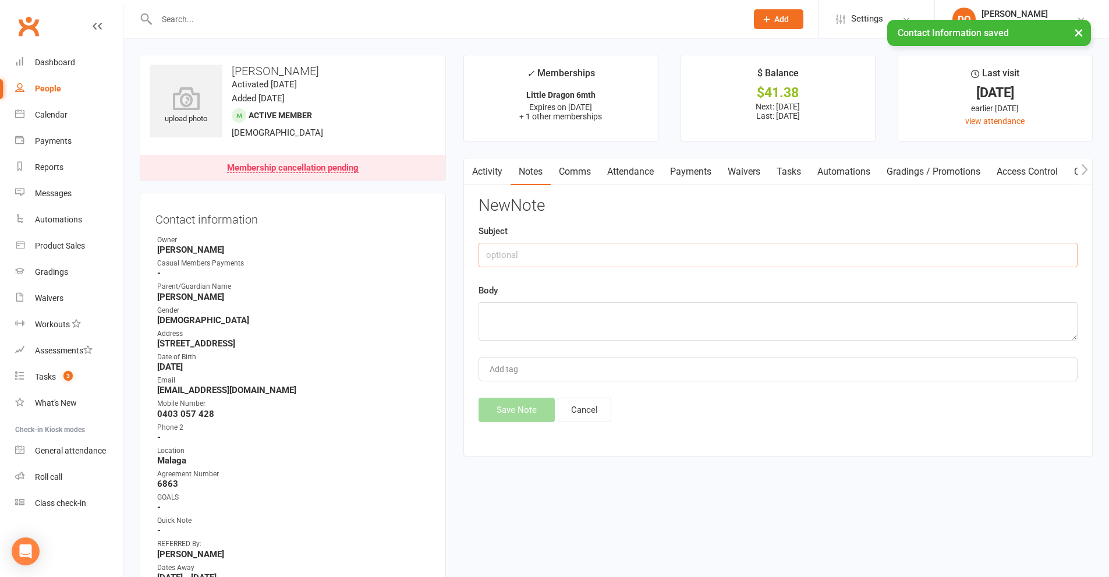
click at [583, 264] on input "text" at bounding box center [777, 255] width 599 height 24
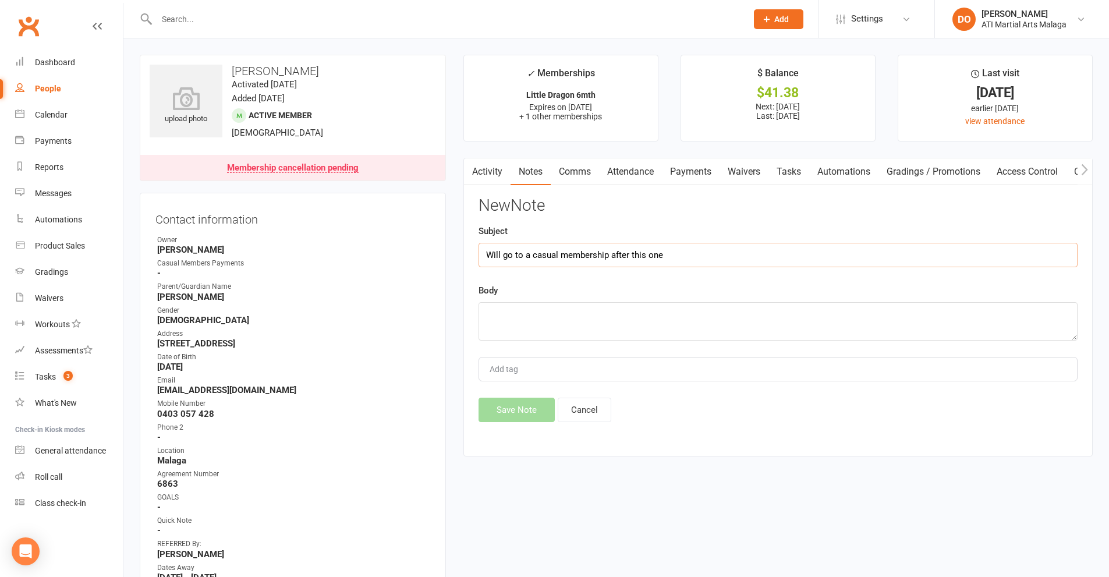
type input "Will go to a casual membership after this one"
click at [638, 328] on textarea at bounding box center [777, 321] width 599 height 38
type textarea "as struggling to get him here - she spoke to [PERSON_NAME]"
click at [535, 420] on button "Save Note" at bounding box center [516, 409] width 76 height 24
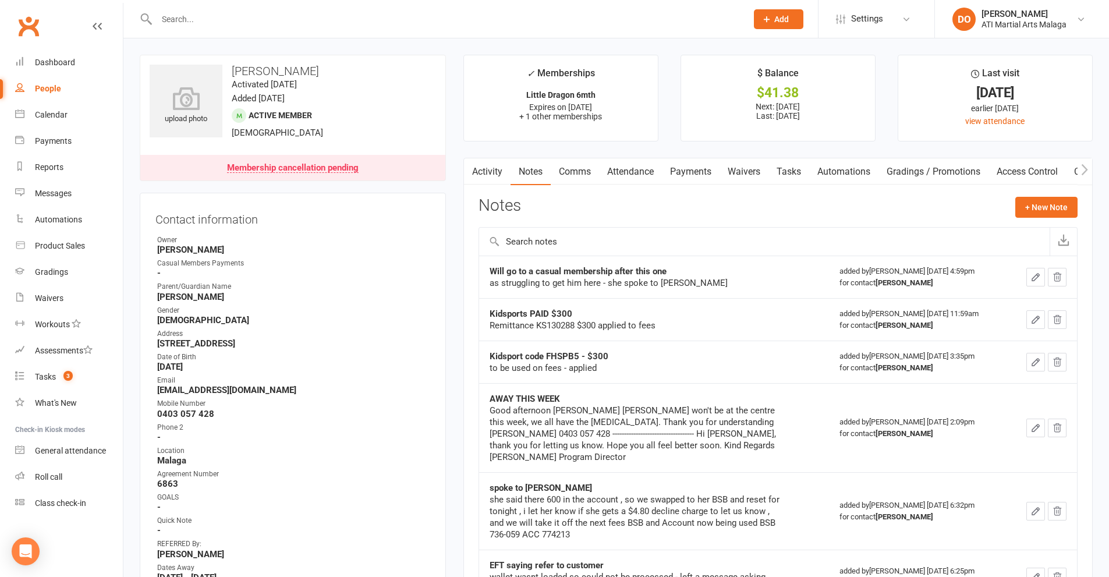
click at [526, 15] on input "text" at bounding box center [445, 19] width 585 height 16
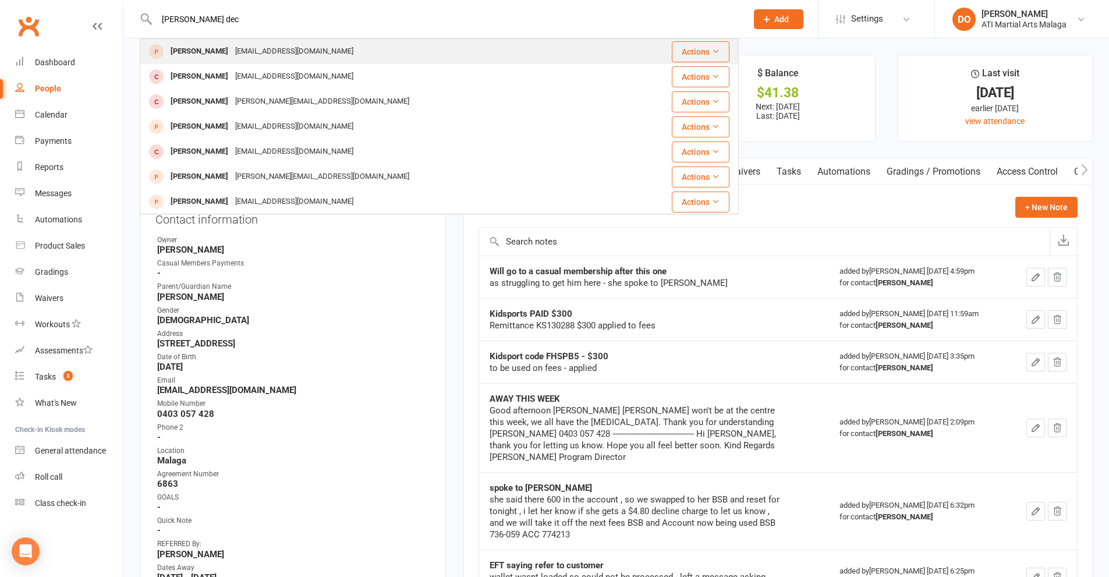
type input "[PERSON_NAME] dec"
click at [260, 51] on div "[EMAIL_ADDRESS][DOMAIN_NAME]" at bounding box center [294, 51] width 125 height 17
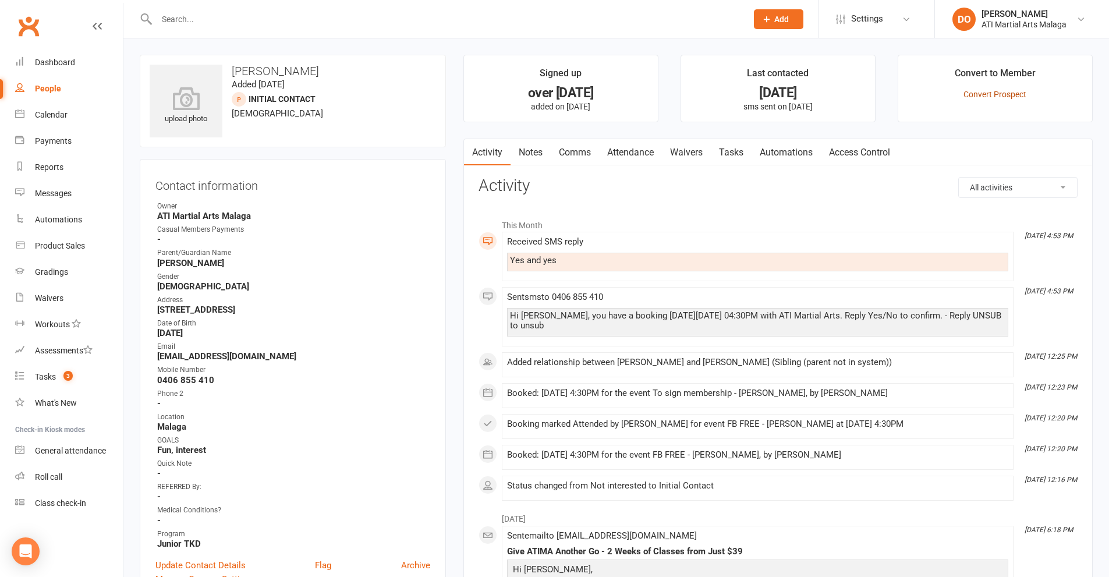
click at [988, 97] on link "Convert Prospect" at bounding box center [994, 94] width 63 height 9
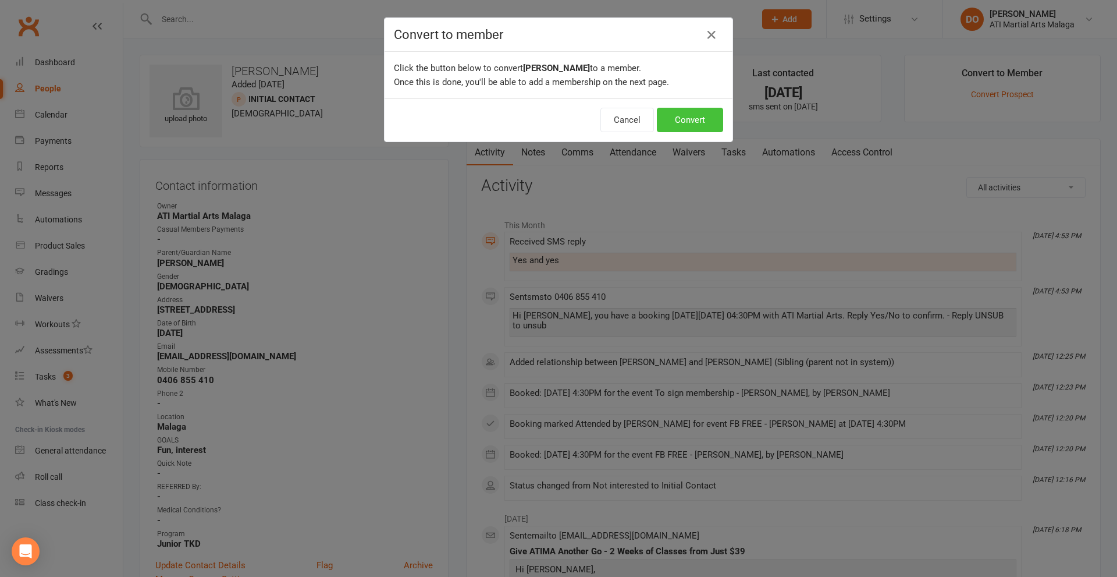
click at [696, 123] on button "Convert" at bounding box center [690, 120] width 66 height 24
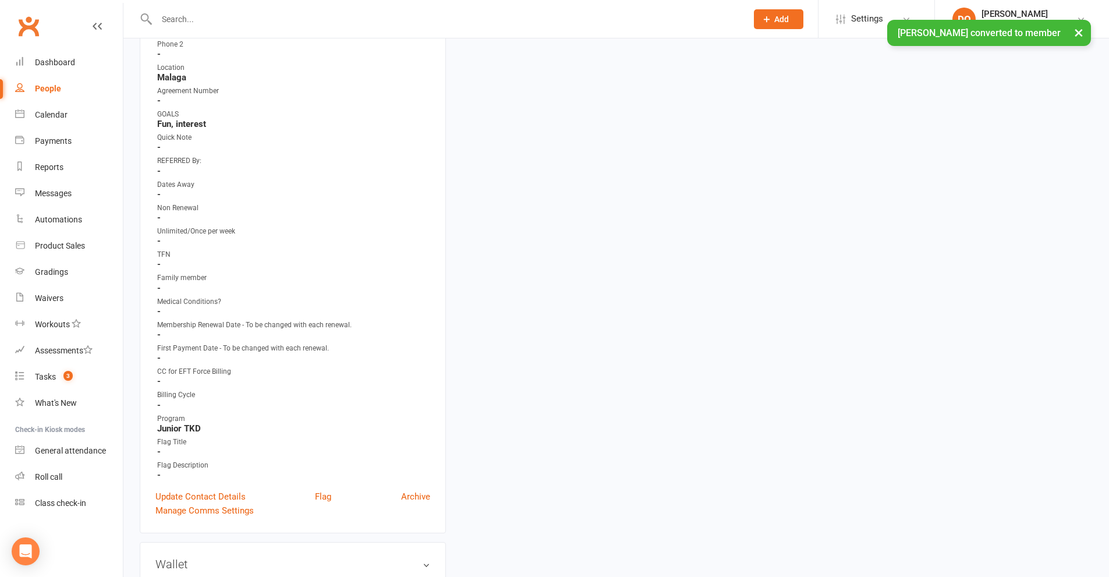
scroll to position [582, 0]
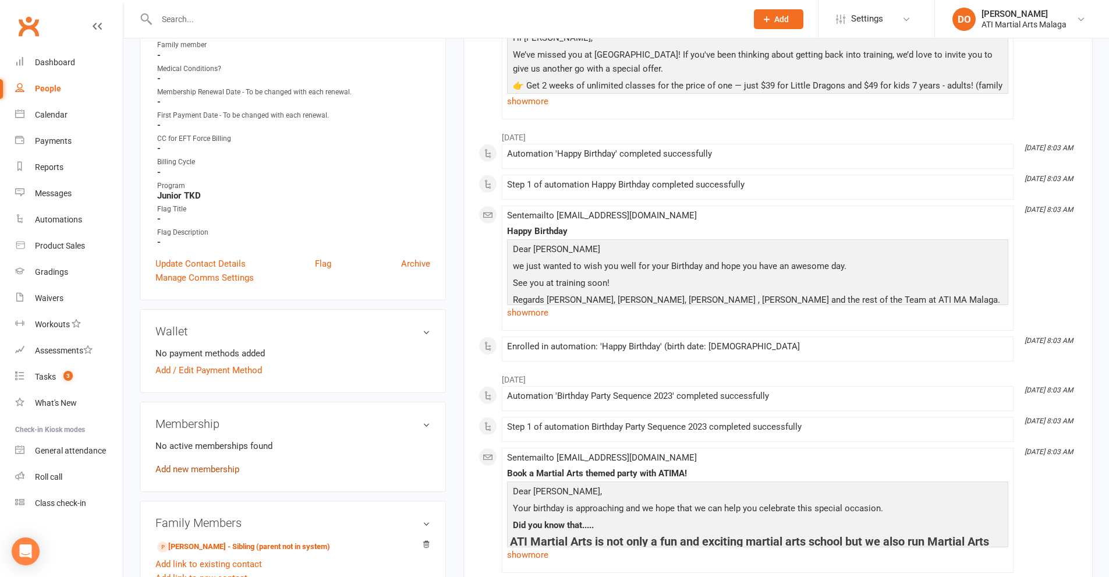
click at [216, 469] on link "Add new membership" at bounding box center [197, 469] width 84 height 10
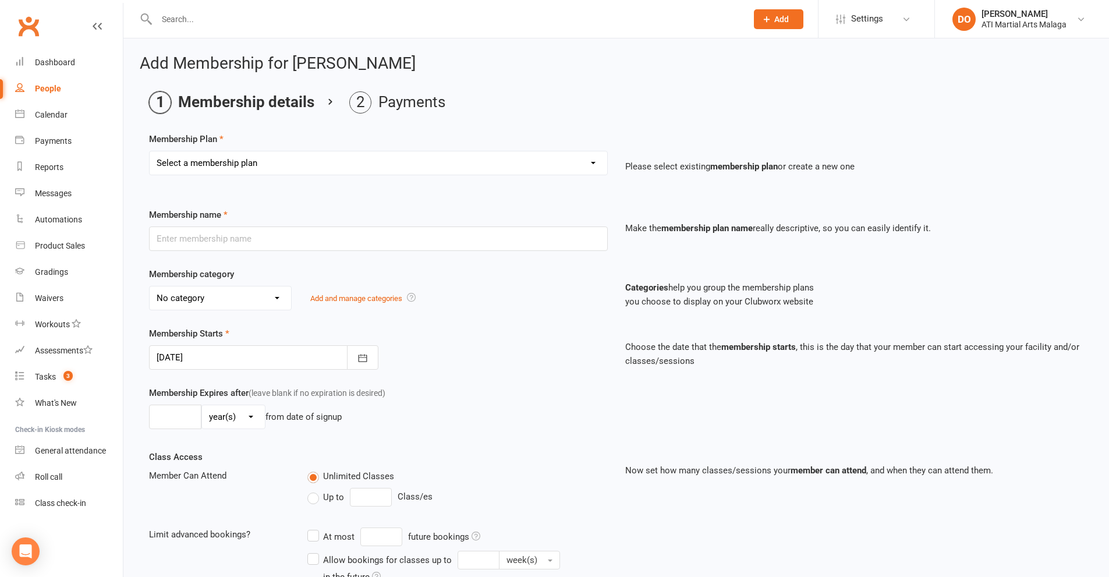
click at [383, 171] on select "Select a membership plan Create new Membership Plan Little Dragon 12mth Little …" at bounding box center [378, 162] width 457 height 23
select select "23"
click at [150, 151] on select "Select a membership plan Create new Membership Plan Little Dragon 12mth Little …" at bounding box center [378, 162] width 457 height 23
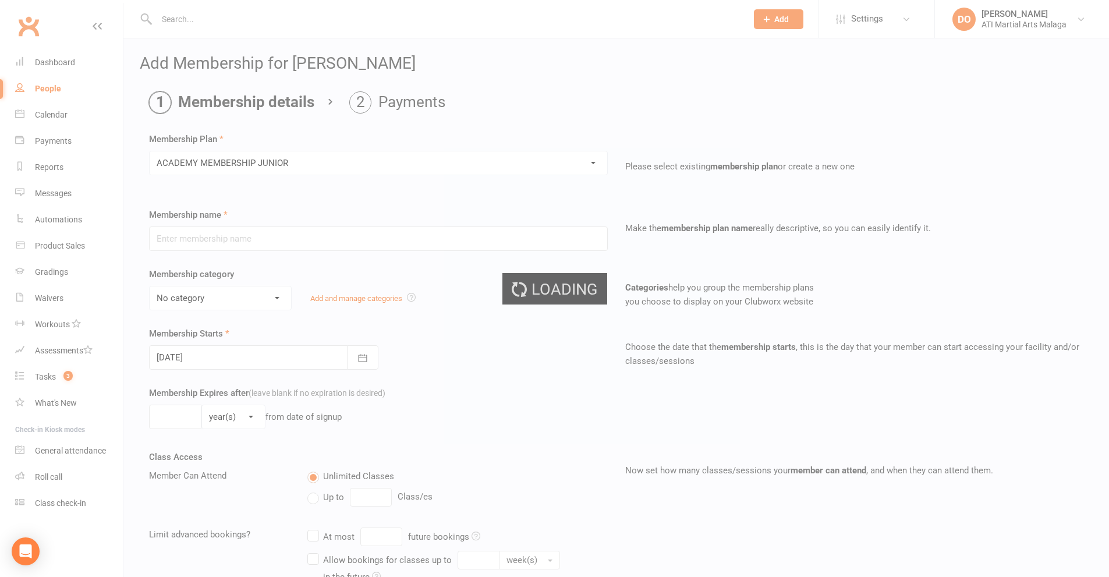
type input "ACADEMY MEMBERSHIP JUNIOR"
type input "0"
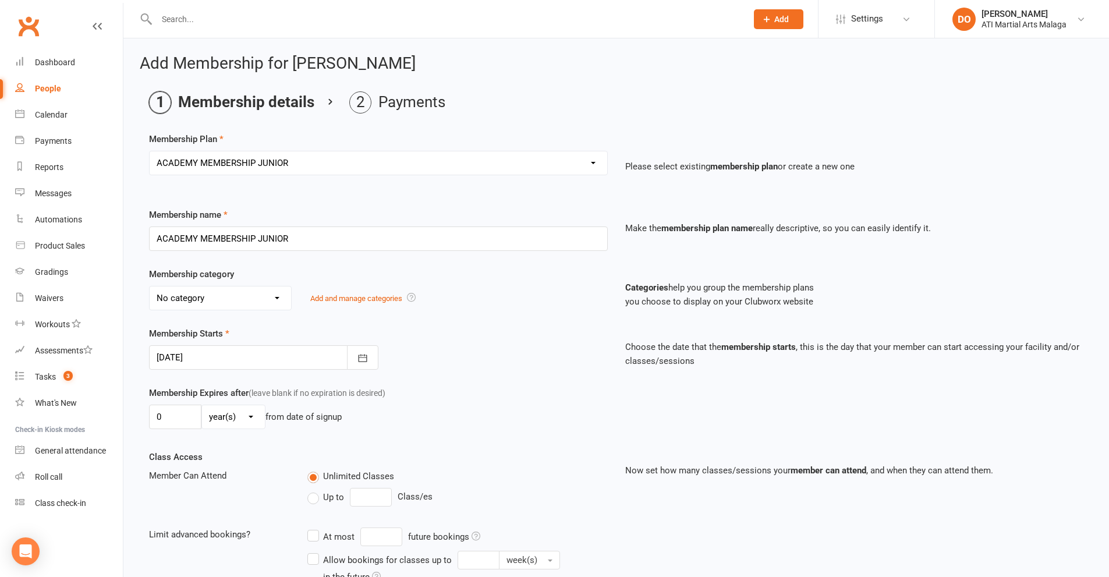
click at [259, 294] on select "No category ACADEMY - JUNIOR ACADEMY - SENIOR A-TKD BJJ BOXING Cancellation Car…" at bounding box center [220, 297] width 141 height 23
select select "11"
click at [150, 286] on select "No category ACADEMY - JUNIOR ACADEMY - SENIOR A-TKD BJJ BOXING Cancellation Car…" at bounding box center [220, 297] width 141 height 23
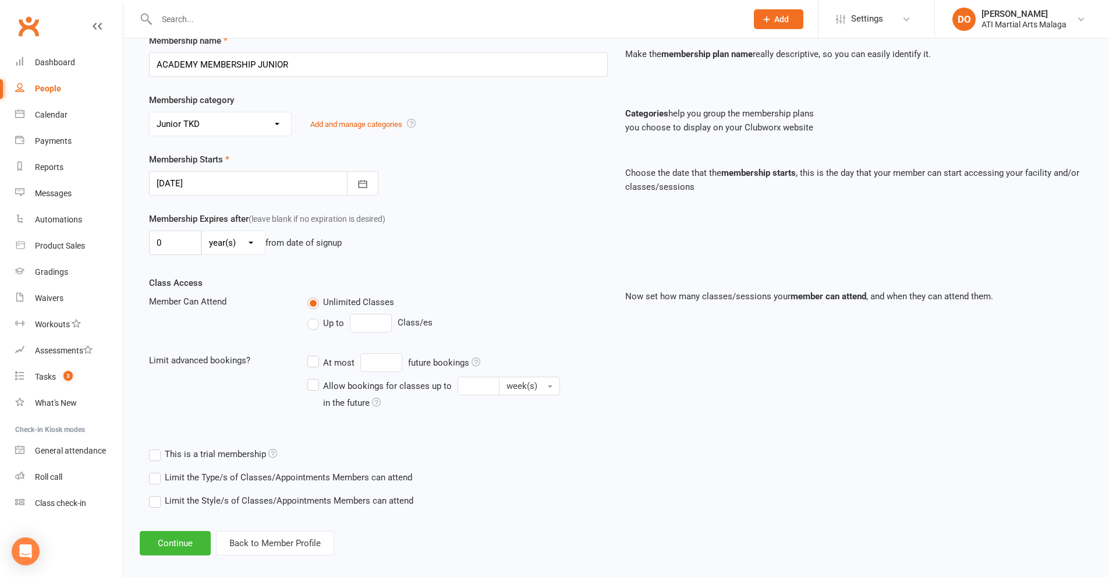
scroll to position [175, 0]
click at [326, 187] on div at bounding box center [263, 183] width 229 height 24
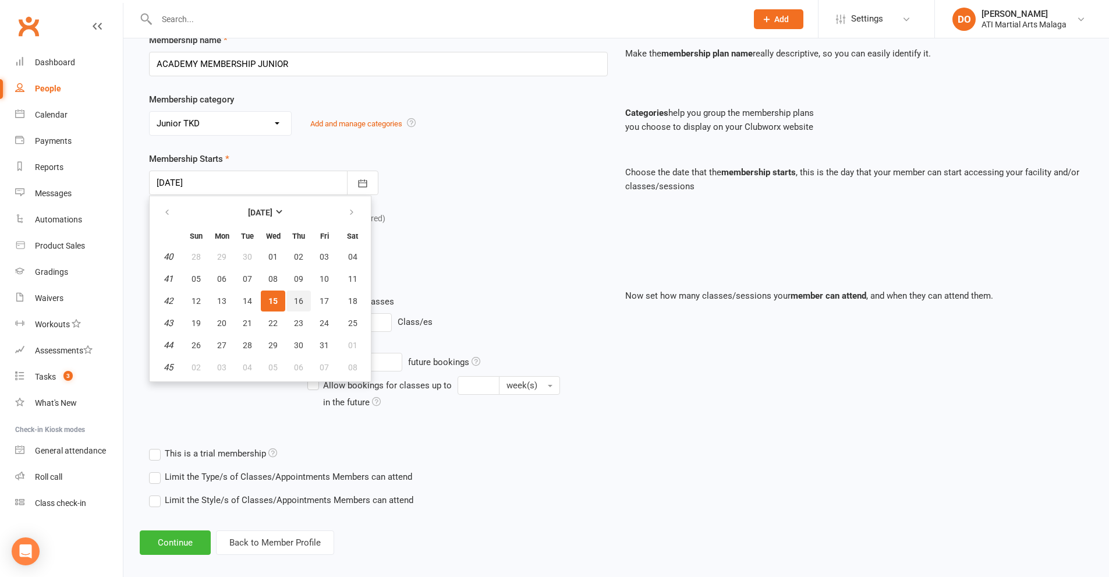
click at [304, 297] on button "16" at bounding box center [298, 300] width 24 height 21
type input "[DATE]"
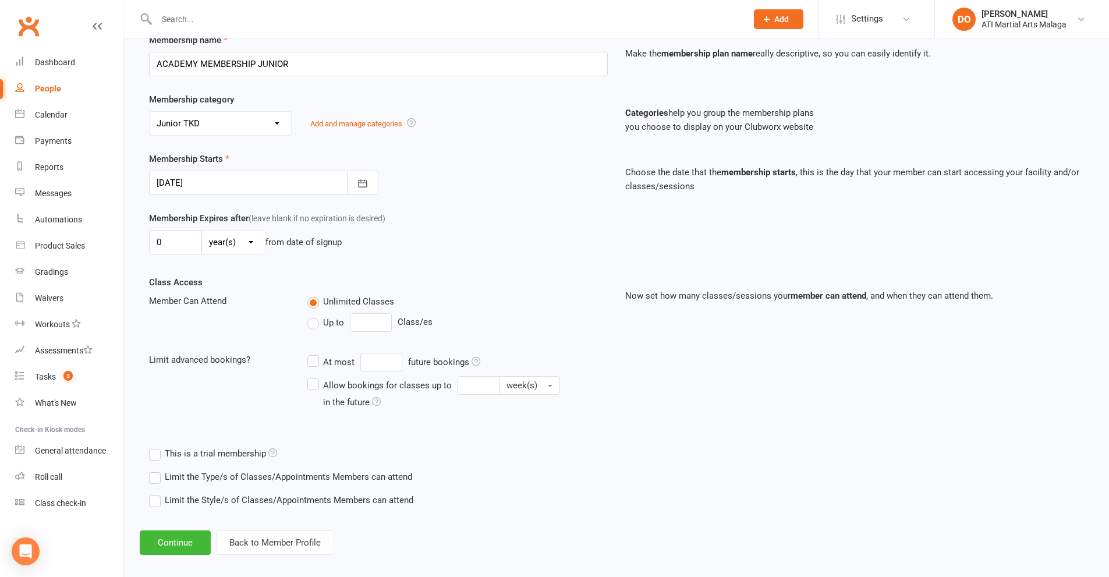
scroll to position [186, 0]
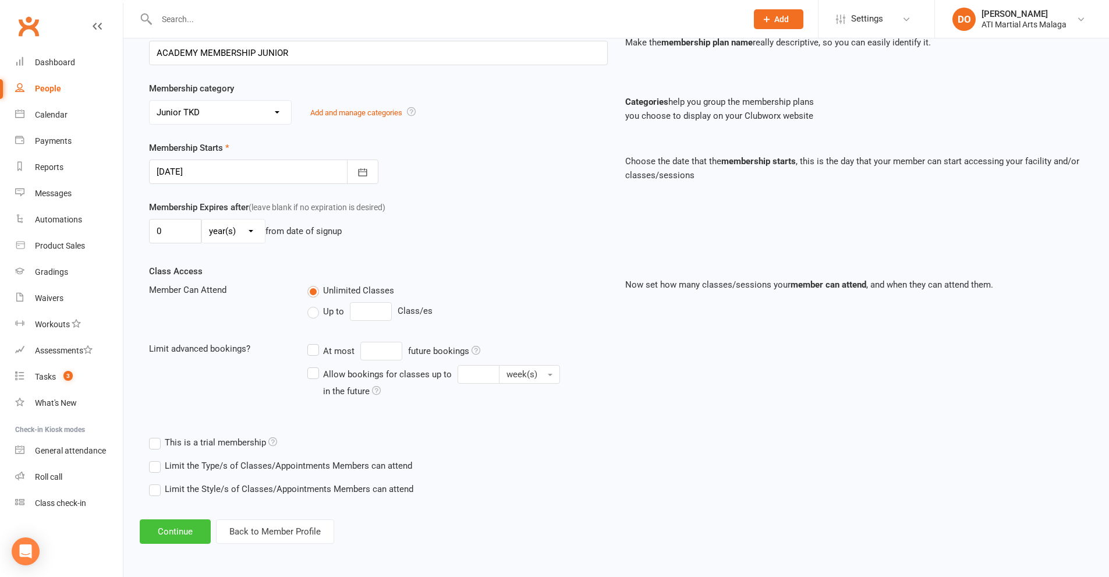
click at [190, 531] on button "Continue" at bounding box center [175, 531] width 71 height 24
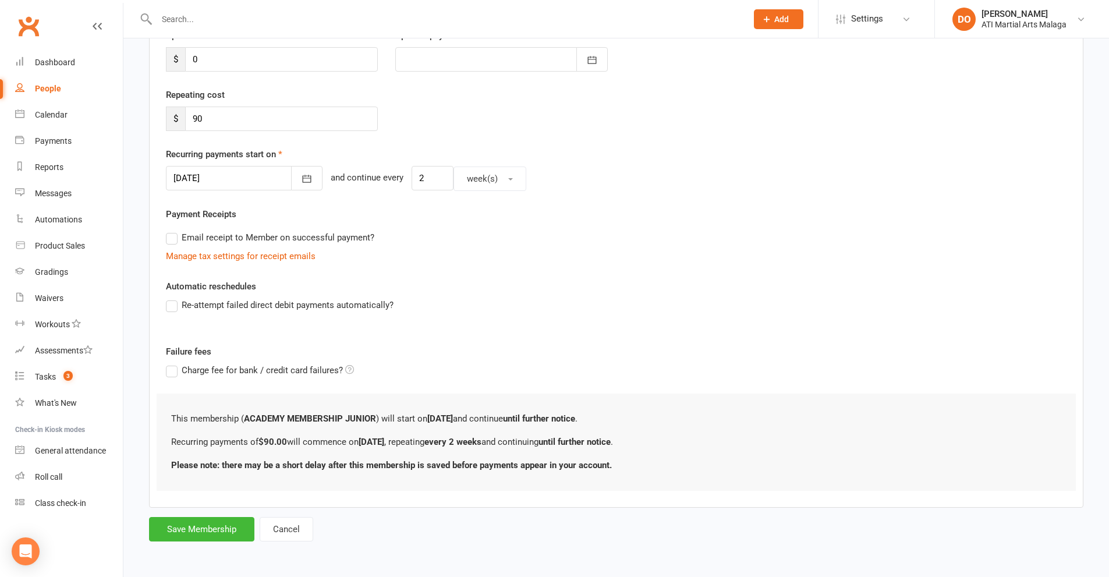
scroll to position [0, 0]
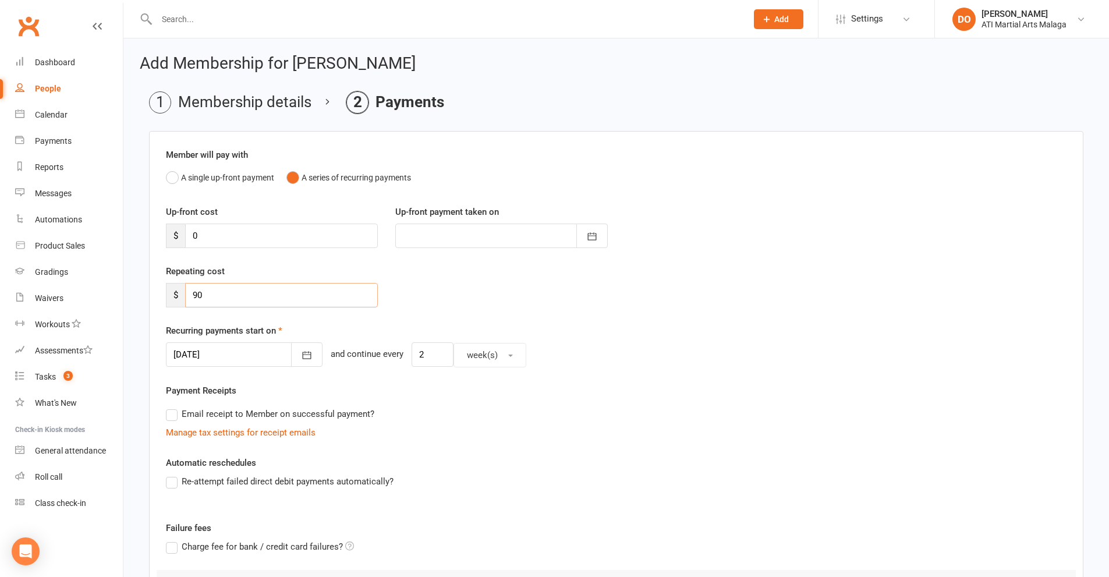
drag, startPoint x: 218, startPoint y: 291, endPoint x: 176, endPoint y: 297, distance: 42.3
click at [176, 297] on div "$ 90" at bounding box center [272, 295] width 212 height 24
type input "47.00"
click at [297, 356] on button "button" at bounding box center [306, 354] width 31 height 24
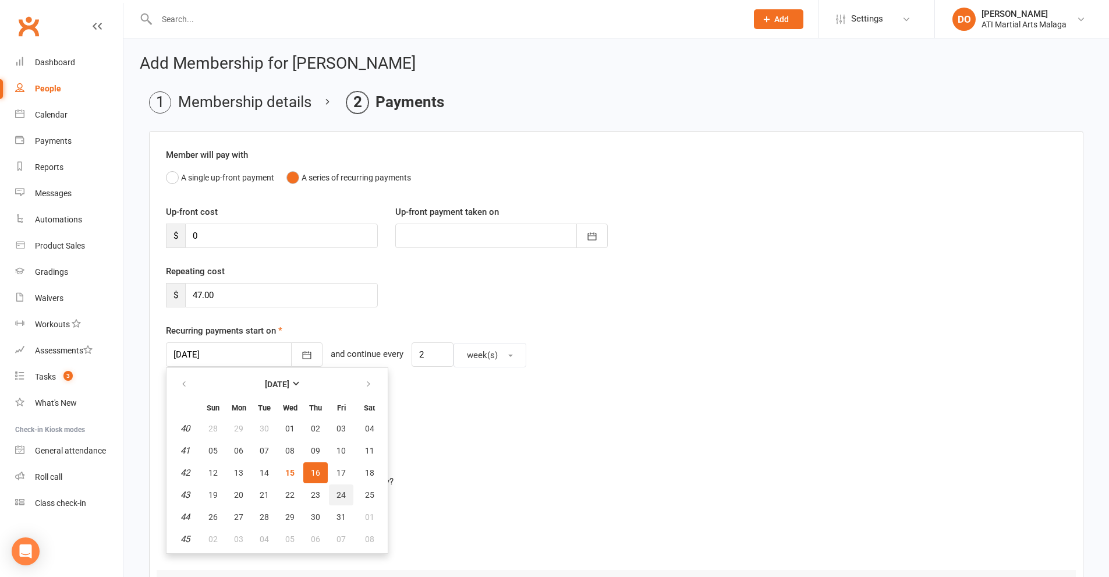
click at [342, 490] on span "24" at bounding box center [340, 494] width 9 height 9
type input "[DATE]"
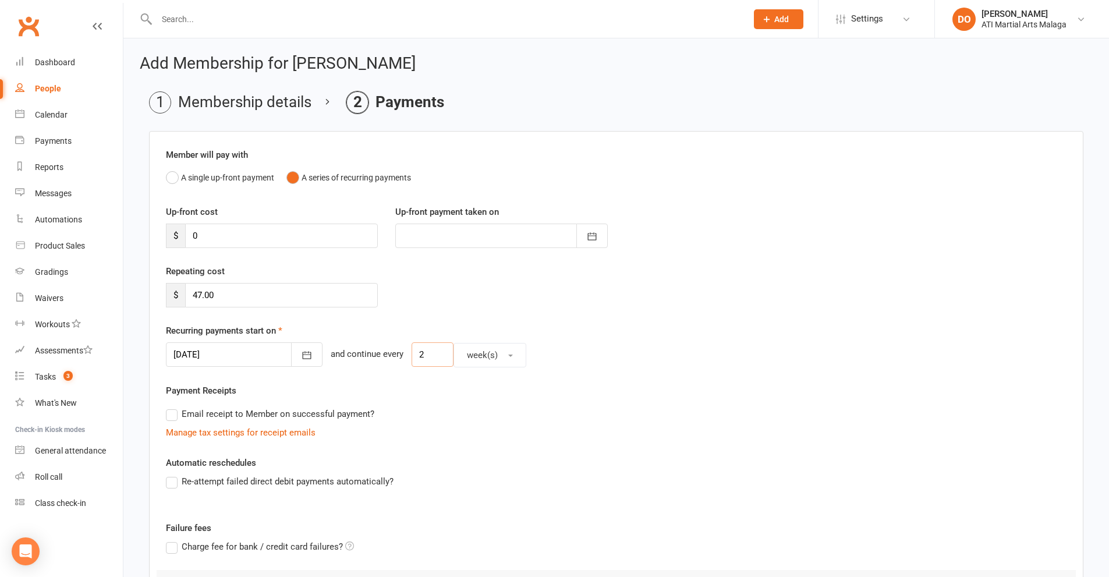
drag, startPoint x: 403, startPoint y: 354, endPoint x: 390, endPoint y: 356, distance: 13.0
click at [390, 356] on div "[DATE] [DATE] Sun Mon Tue Wed Thu Fri Sat 40 28 29 30 01 02 03 04 41 05 06 07 0…" at bounding box center [616, 354] width 900 height 25
type input "1"
click at [519, 412] on div "Email receipt to Member on successful payment?" at bounding box center [612, 413] width 910 height 23
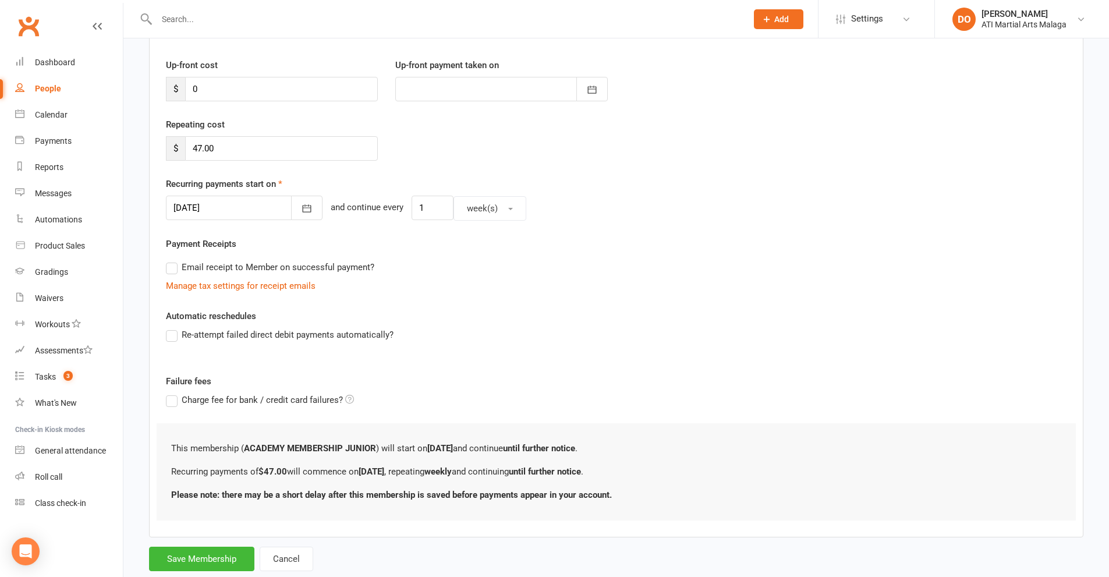
scroll to position [176, 0]
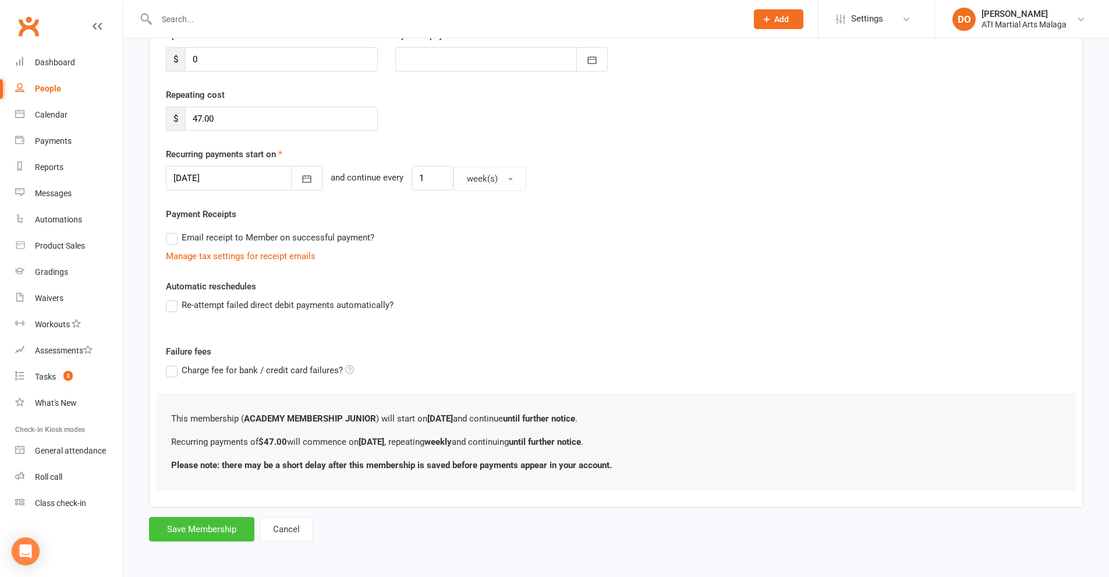
click at [236, 525] on button "Save Membership" at bounding box center [201, 529] width 105 height 24
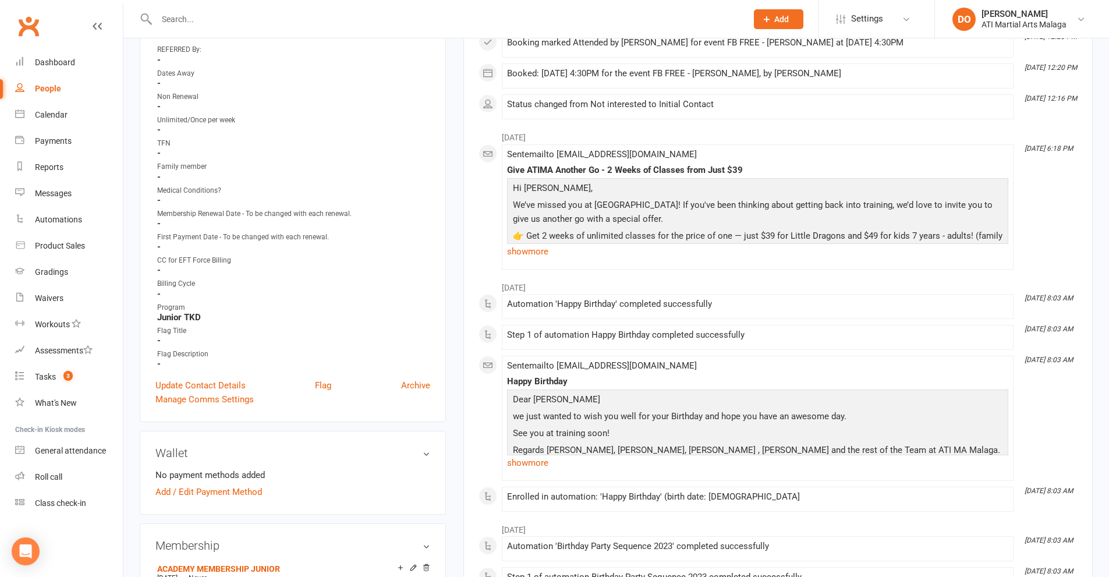
scroll to position [524, 0]
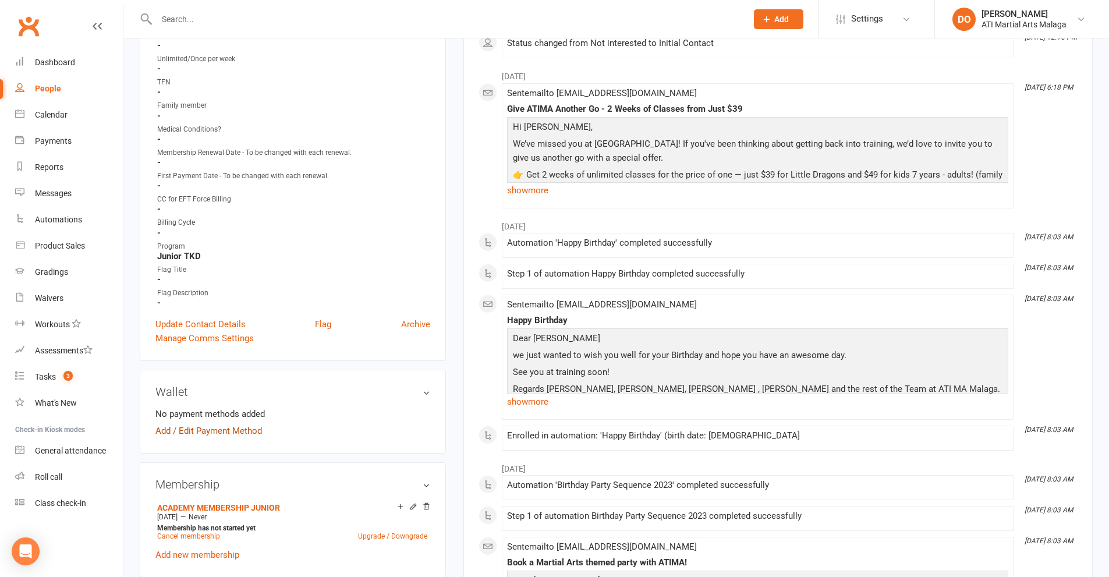
click at [226, 428] on link "Add / Edit Payment Method" at bounding box center [208, 431] width 106 height 14
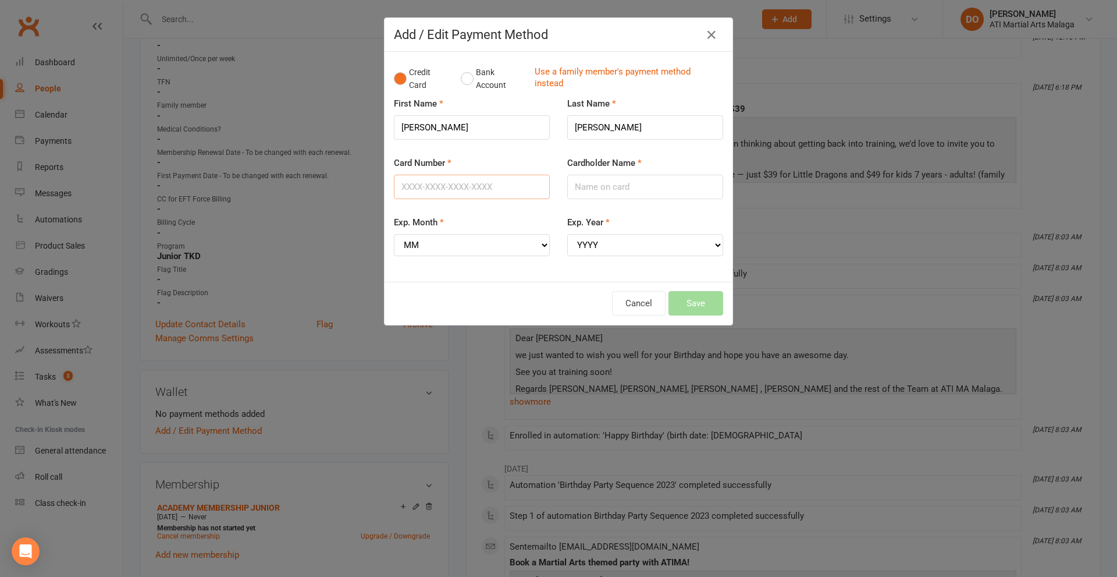
click at [494, 187] on input "Card Number" at bounding box center [472, 187] width 156 height 24
type input "[CREDIT_CARD_NUMBER]"
click at [528, 241] on select "MM 01 02 03 04 05 06 07 08 09 10 11 12" at bounding box center [472, 245] width 156 height 22
click at [569, 265] on div "Exp. Year YYYY 2025 2026 2027 2028 2029 2030 2031 2032 2033 2034" at bounding box center [645, 243] width 173 height 57
click at [499, 273] on div "Credit Card Bank Account Use a family member's payment method instead First Nam…" at bounding box center [559, 167] width 348 height 230
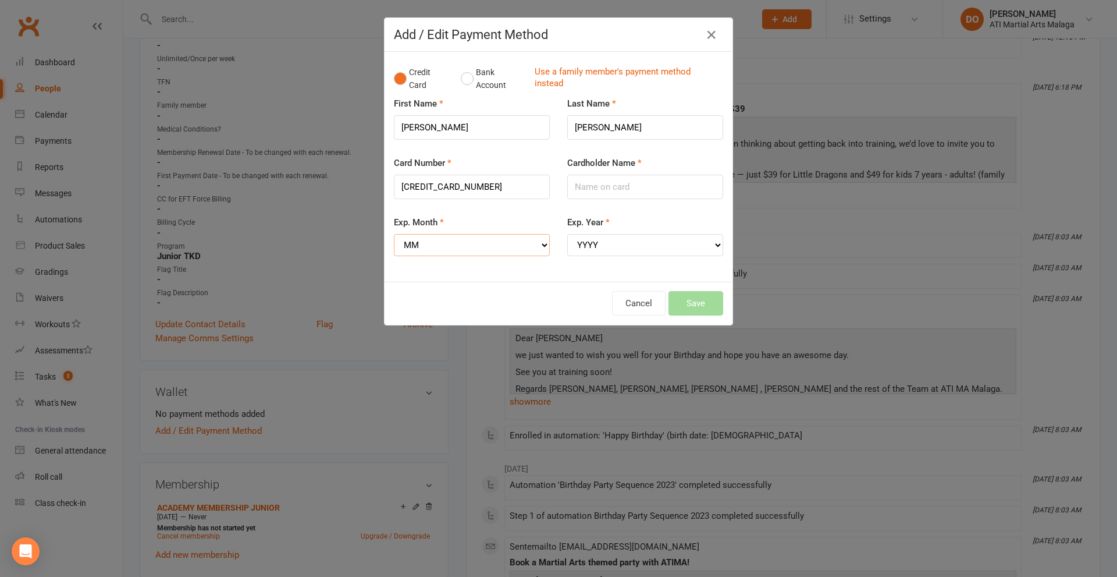
click at [507, 250] on select "MM 01 02 03 04 05 06 07 08 09 10 11 12" at bounding box center [472, 245] width 156 height 22
select select "01"
click at [394, 234] on select "MM 01 02 03 04 05 06 07 08 09 10 11 12" at bounding box center [472, 245] width 156 height 22
click at [580, 238] on select "YYYY 2025 2026 2027 2028 2029 2030 2031 2032 2033 2034" at bounding box center [645, 245] width 156 height 22
select select "2028"
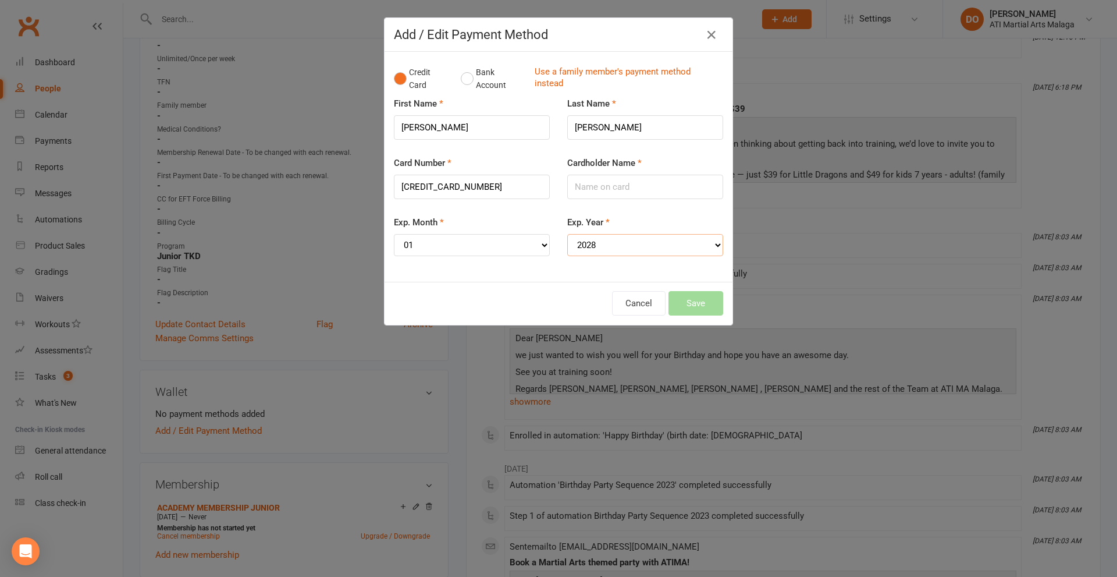
click at [567, 234] on select "YYYY 2025 2026 2027 2028 2029 2030 2031 2032 2033 2034" at bounding box center [645, 245] width 156 height 22
click at [634, 197] on input "Cardholder Name" at bounding box center [645, 187] width 156 height 24
type input "[PERSON_NAME]"
click at [679, 298] on button "Save" at bounding box center [696, 303] width 55 height 24
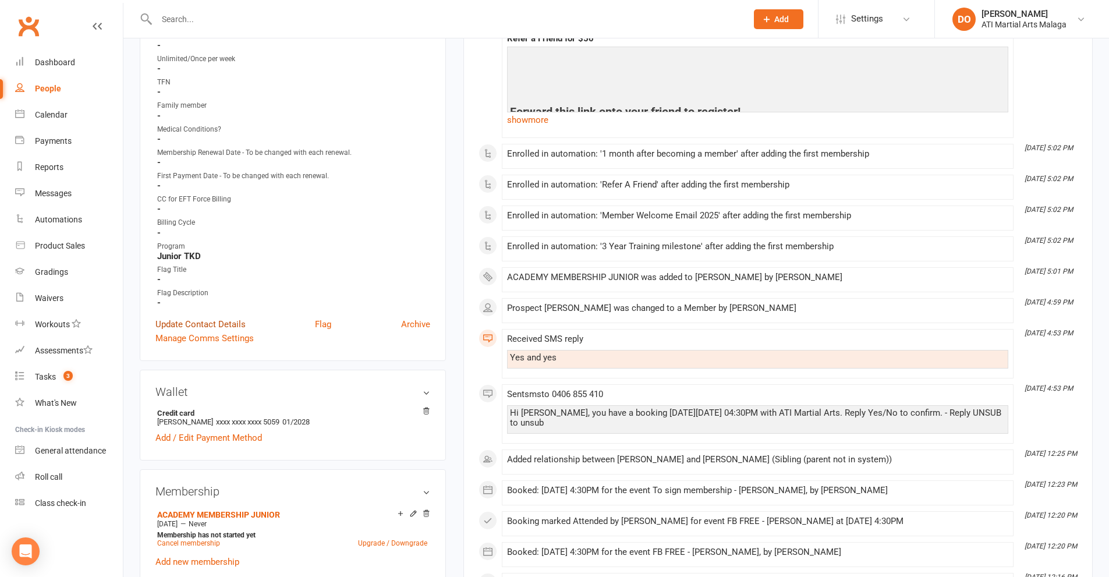
click at [234, 324] on link "Update Contact Details" at bounding box center [200, 324] width 90 height 14
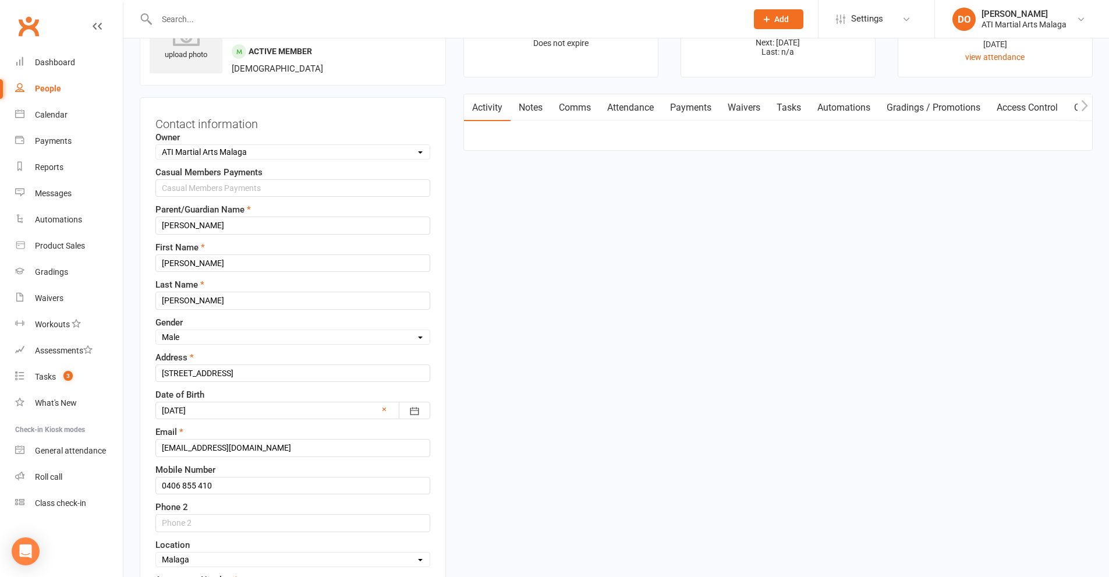
scroll to position [55, 0]
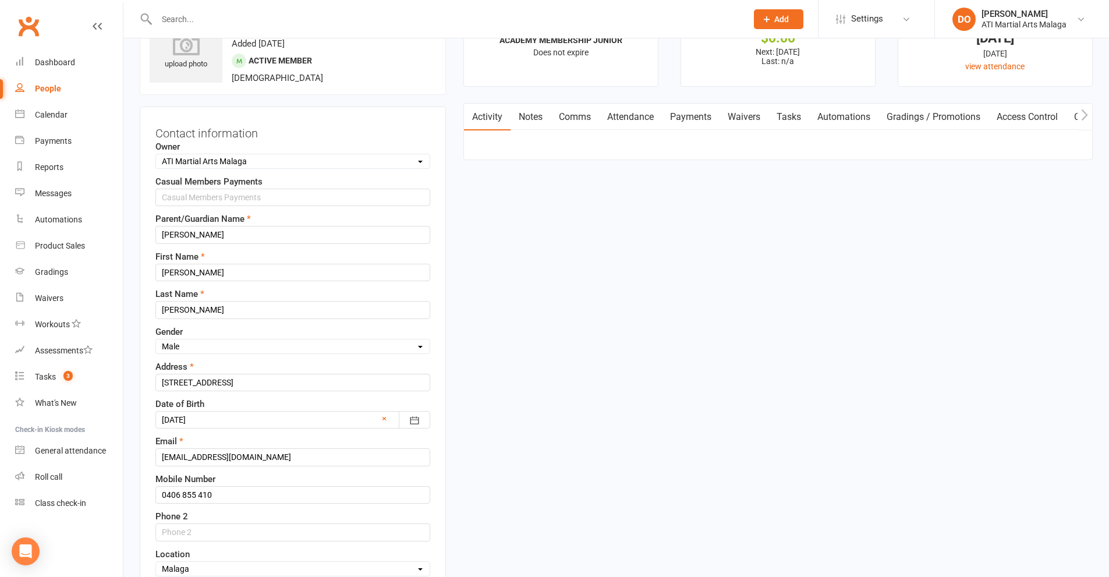
click at [281, 159] on select "Select Owner [PERSON_NAME] [PERSON_NAME] ATI Martial Arts Malaga [PERSON_NAME] …" at bounding box center [293, 161] width 274 height 13
select select "11"
click at [156, 155] on select "Select Owner [PERSON_NAME] [PERSON_NAME] ATI Martial Arts Malaga [PERSON_NAME] …" at bounding box center [293, 161] width 274 height 13
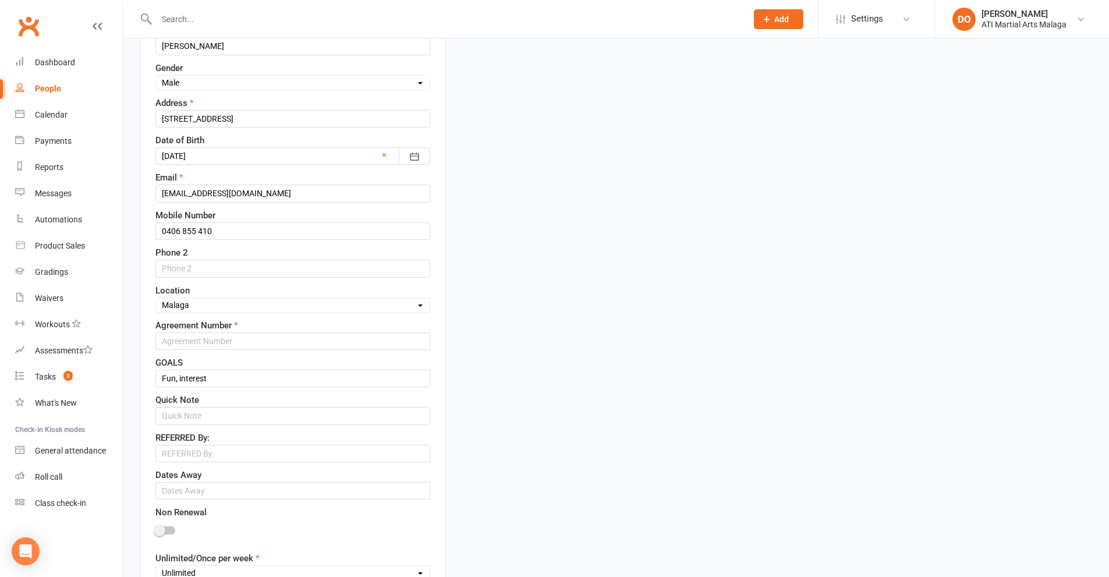
scroll to position [346, 0]
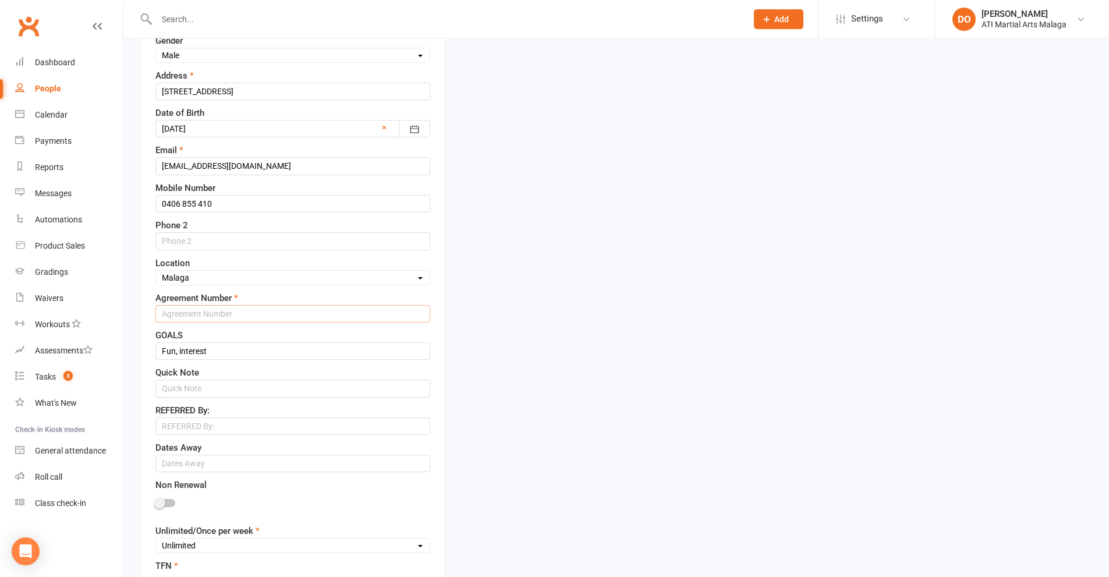
click at [261, 315] on input "text" at bounding box center [292, 313] width 275 height 17
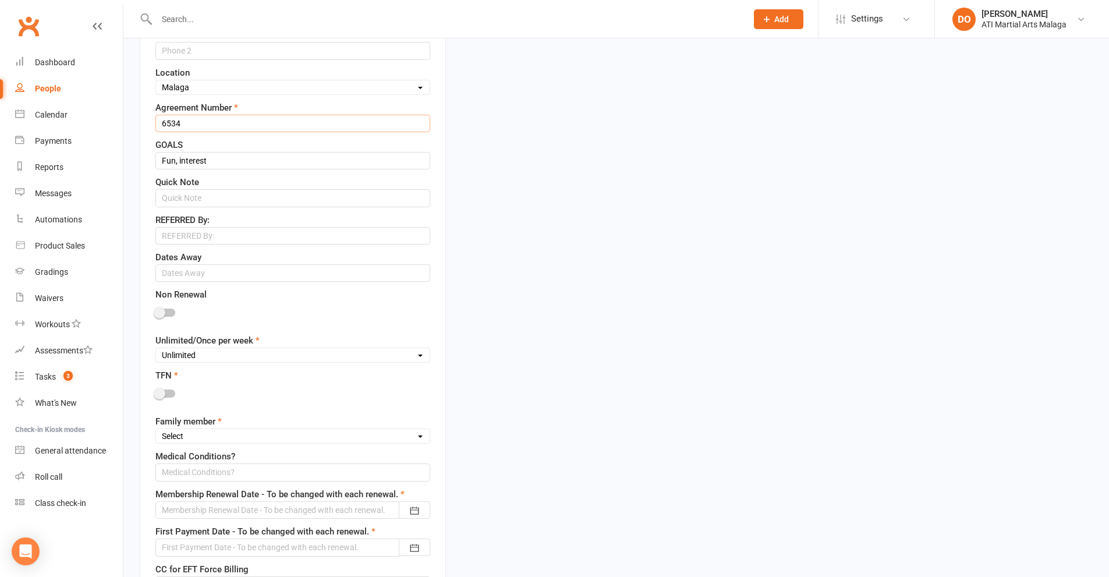
scroll to position [578, 0]
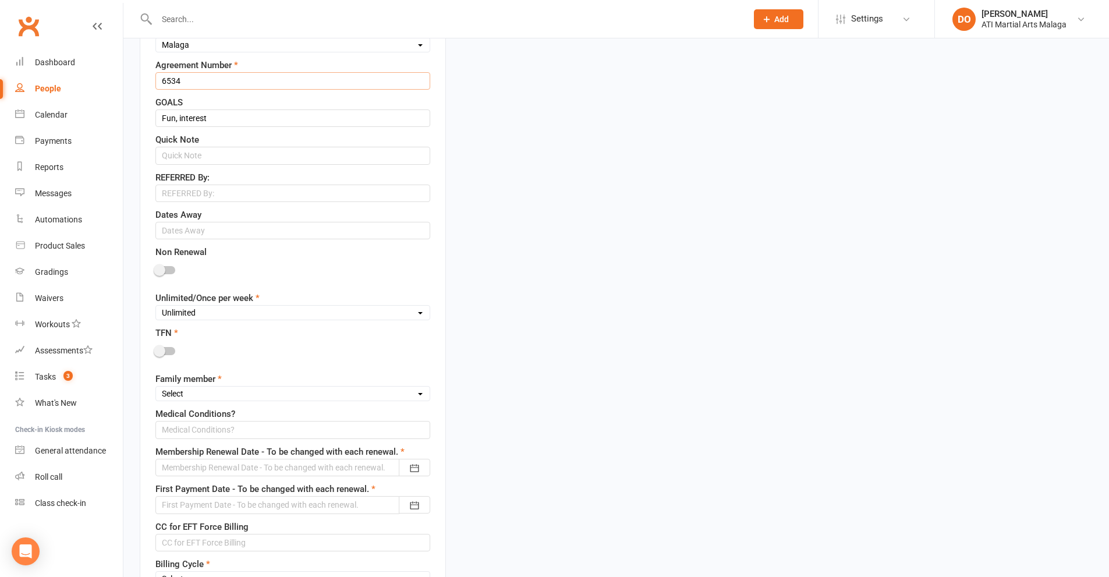
type input "6534"
click at [164, 349] on span at bounding box center [160, 351] width 12 height 12
click at [155, 349] on input "checkbox" at bounding box center [155, 349] width 0 height 0
click at [212, 319] on select "Unlimited Once Per Week Limited - 3 days a week Academy Twice a week(Satellite …" at bounding box center [293, 312] width 274 height 13
click at [156, 307] on select "Unlimited Once Per Week Limited - 3 days a week Academy Twice a week(Satellite …" at bounding box center [293, 312] width 274 height 13
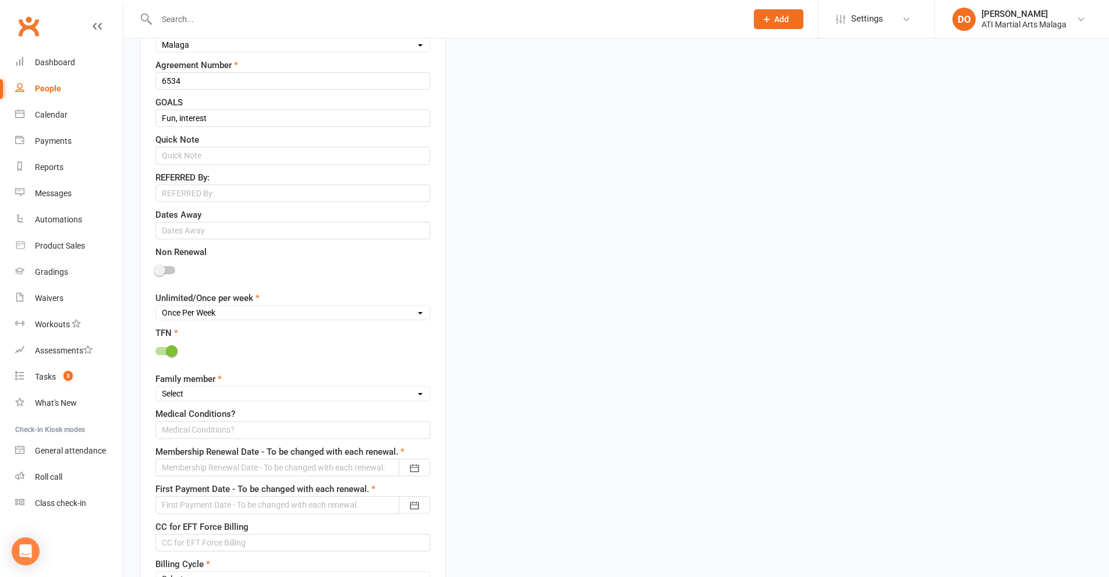
click at [209, 317] on select "Unlimited Once Per Week Limited - 3 days a week Academy Twice a week(Satellite …" at bounding box center [293, 312] width 274 height 13
select select "Unlimited"
click at [156, 307] on select "Unlimited Once Per Week Limited - 3 days a week Academy Twice a week(Satellite …" at bounding box center [293, 312] width 274 height 13
click at [204, 390] on select "Select 1st member 2nd member 3rd member 4th member 5th member 6th member 7th me…" at bounding box center [293, 393] width 274 height 13
select select "1st member"
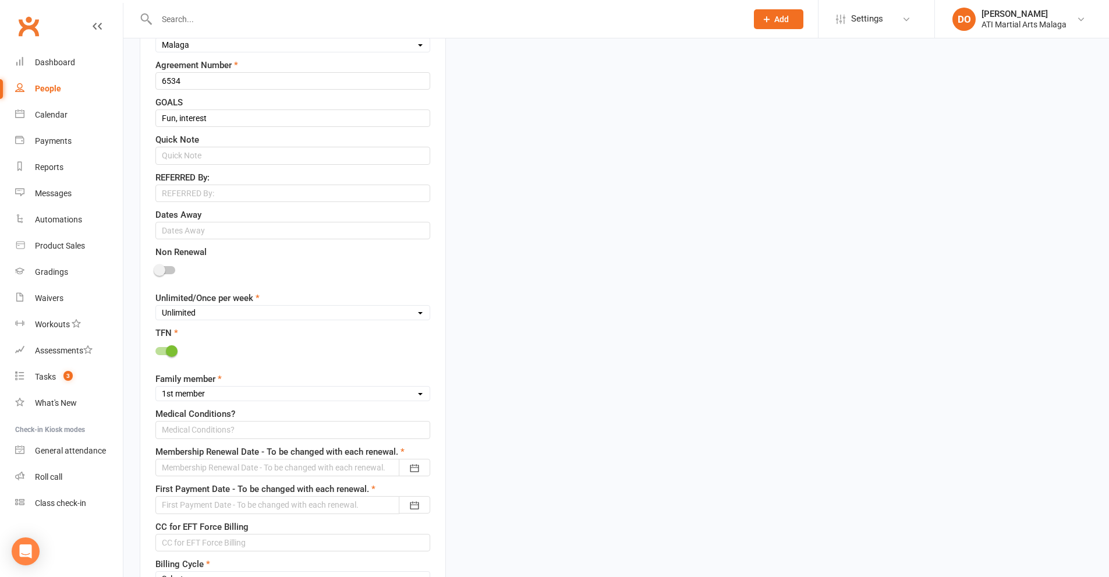
click at [156, 389] on select "Select 1st member 2nd member 3rd member 4th member 5th member 6th member 7th me…" at bounding box center [293, 393] width 274 height 13
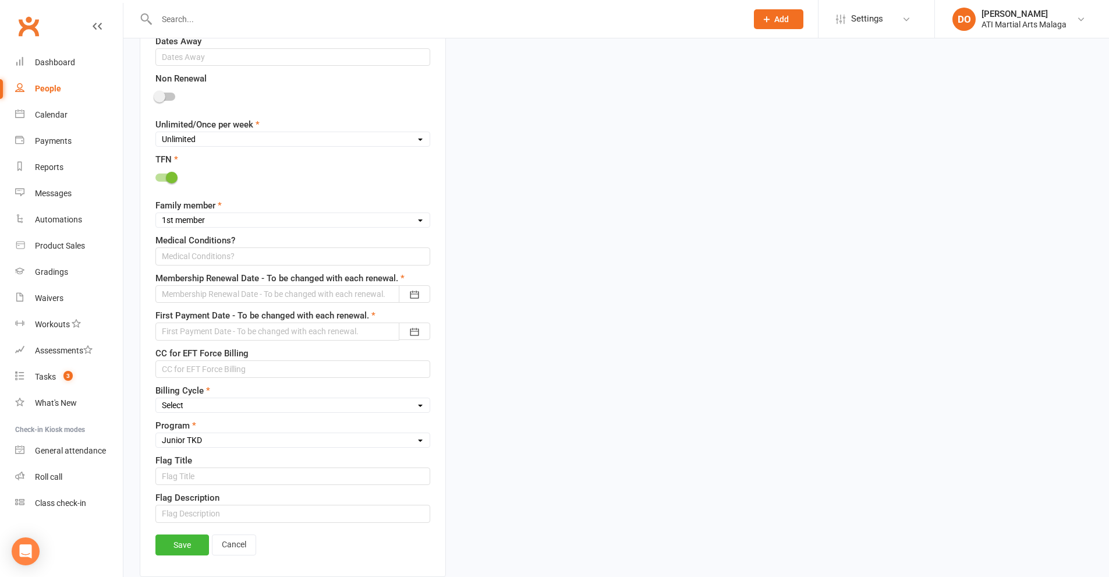
scroll to position [753, 0]
click at [342, 294] on div at bounding box center [292, 292] width 275 height 17
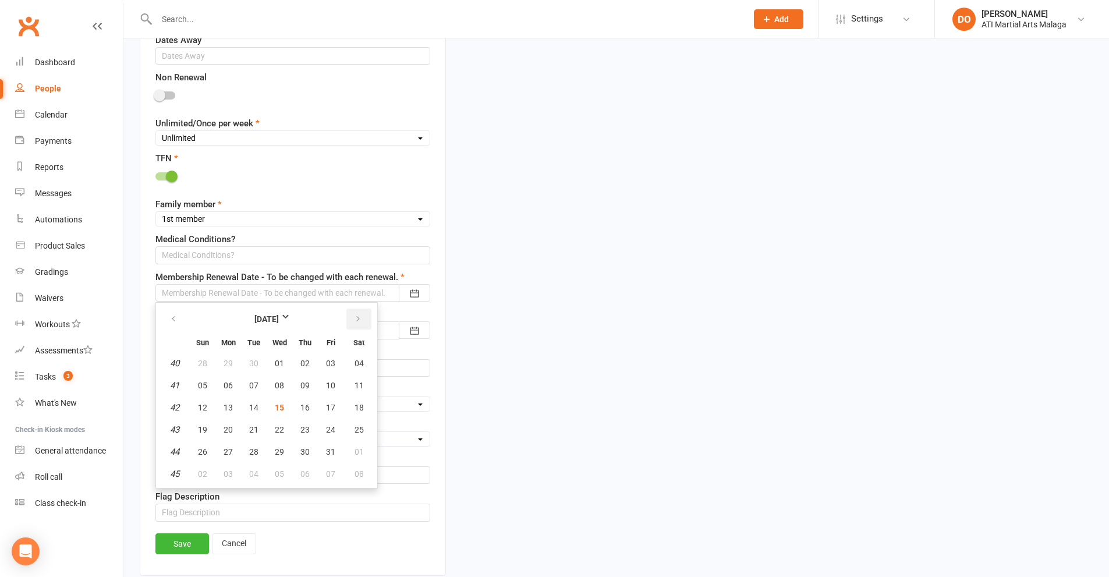
click at [361, 318] on icon "button" at bounding box center [358, 318] width 8 height 9
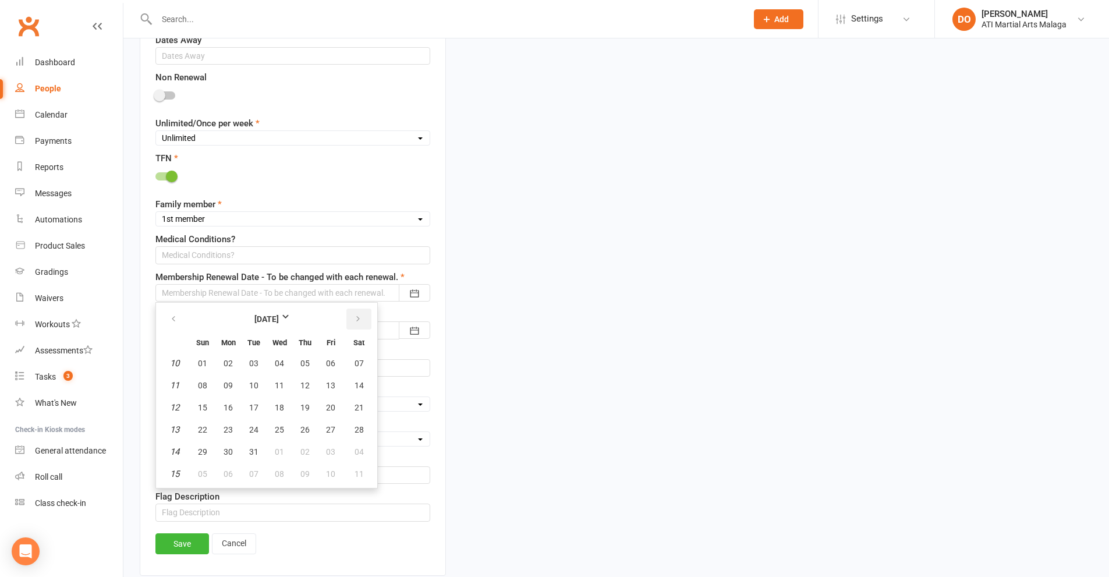
click at [361, 318] on icon "button" at bounding box center [358, 318] width 8 height 9
click at [304, 407] on span "16" at bounding box center [304, 407] width 9 height 9
type input "[DATE]"
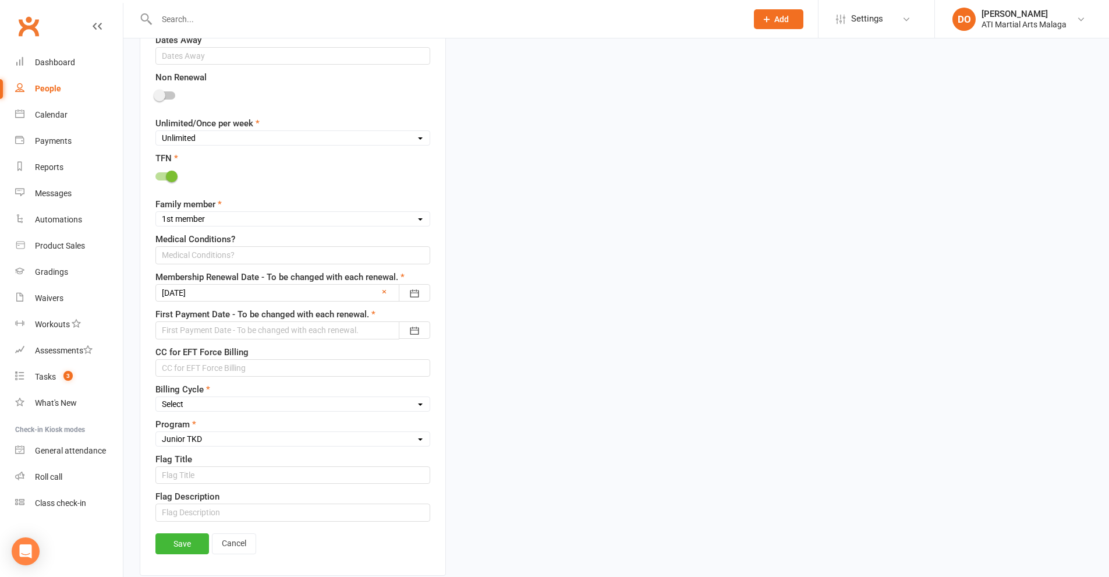
click at [304, 332] on div at bounding box center [292, 329] width 275 height 17
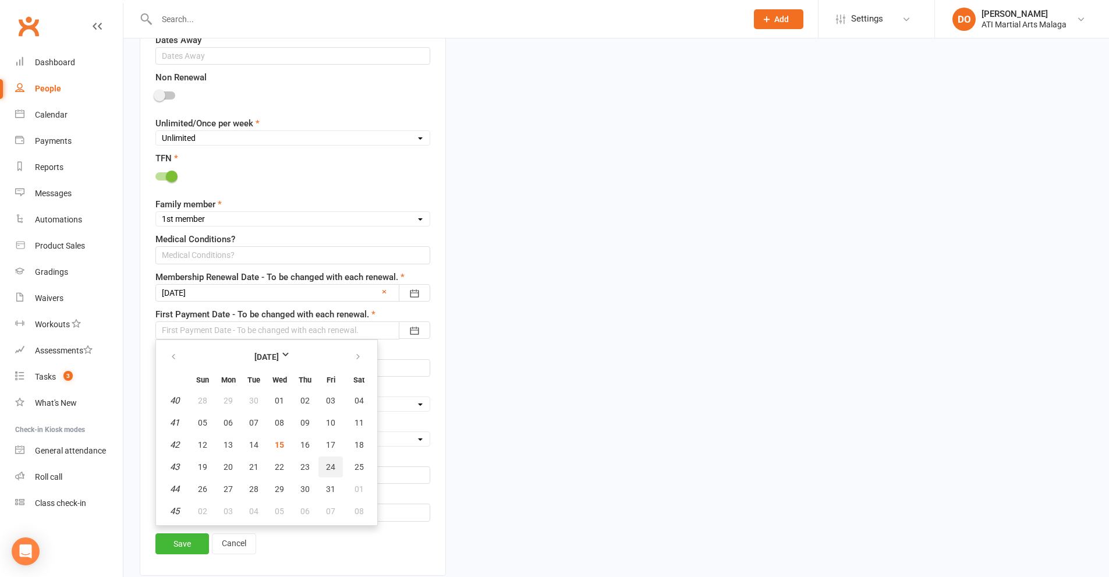
click at [328, 464] on span "24" at bounding box center [330, 466] width 9 height 9
type input "[DATE]"
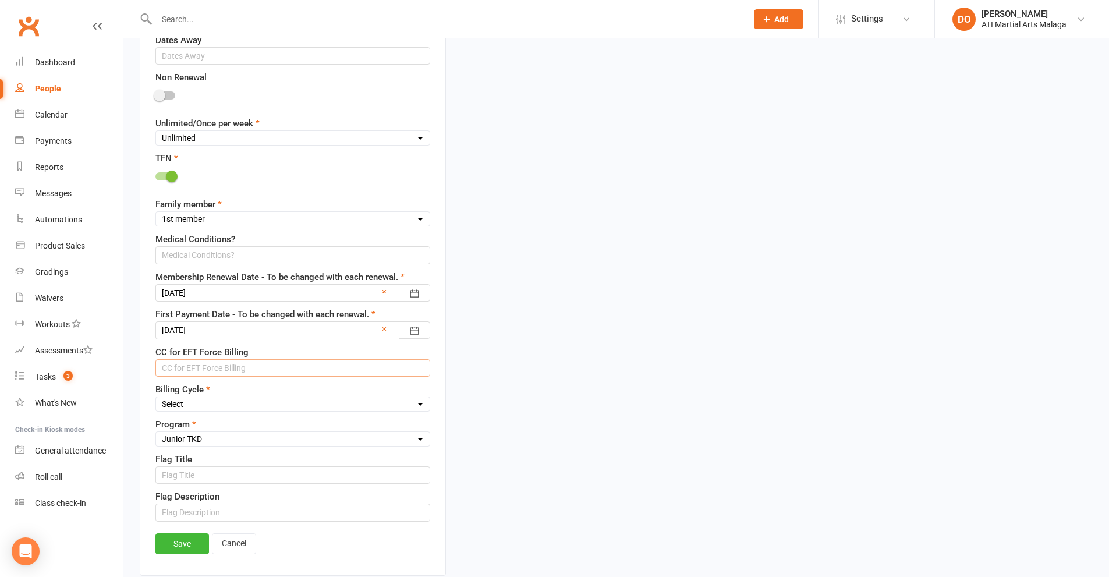
click at [283, 372] on input "text" at bounding box center [292, 367] width 275 height 17
type input "[CREDIT_CARD_NUMBER] exp 01/28"
click at [255, 406] on select "Select Fortnightly Monthly Weekly Pay as you go Upfront LEAD ONLY Quarterly Ins…" at bounding box center [293, 403] width 274 height 13
select select "Weekly"
click at [156, 399] on select "Select Fortnightly Monthly Weekly Pay as you go Upfront LEAD ONLY Quarterly Ins…" at bounding box center [293, 403] width 274 height 13
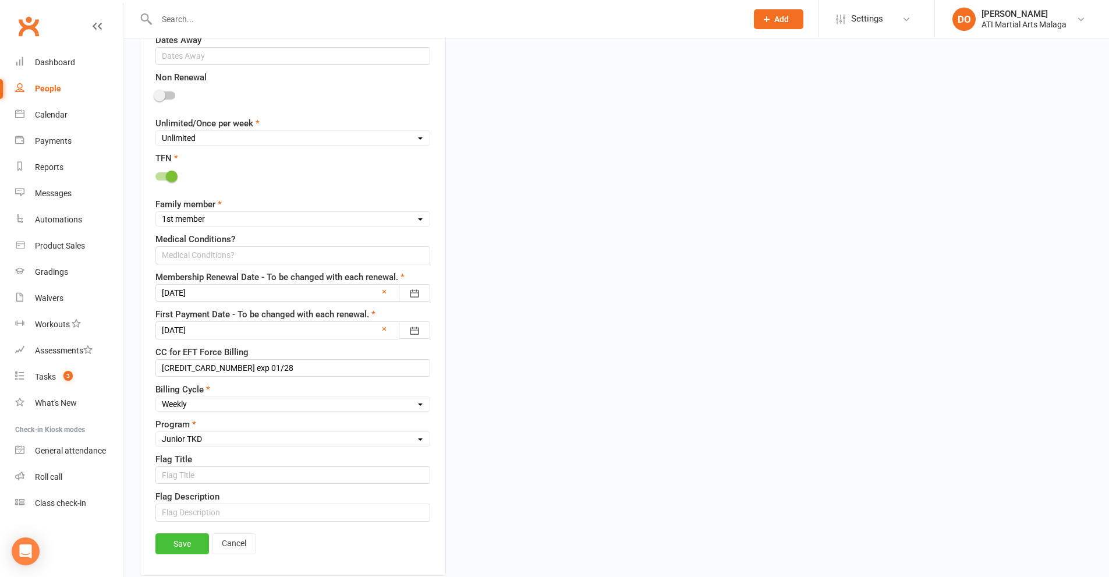
click at [179, 539] on link "Save" at bounding box center [182, 543] width 54 height 21
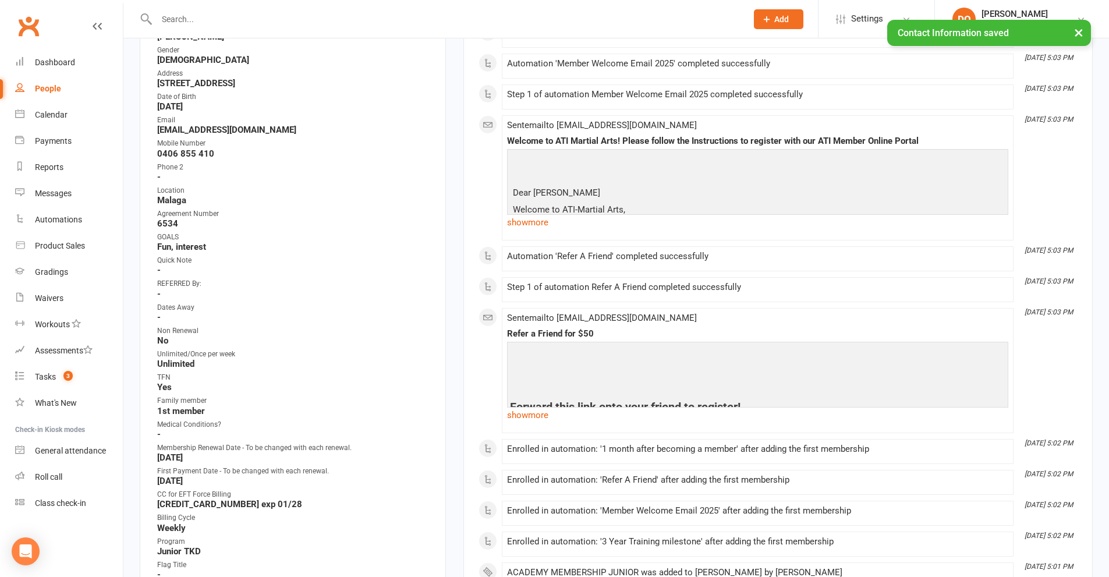
scroll to position [0, 0]
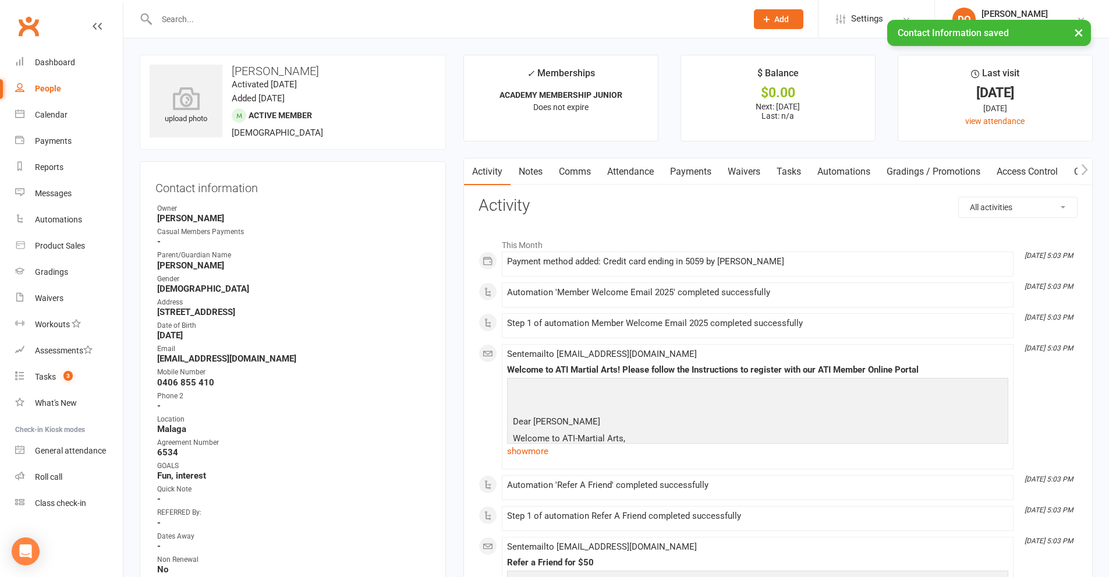
click at [688, 173] on link "Payments" at bounding box center [691, 171] width 58 height 27
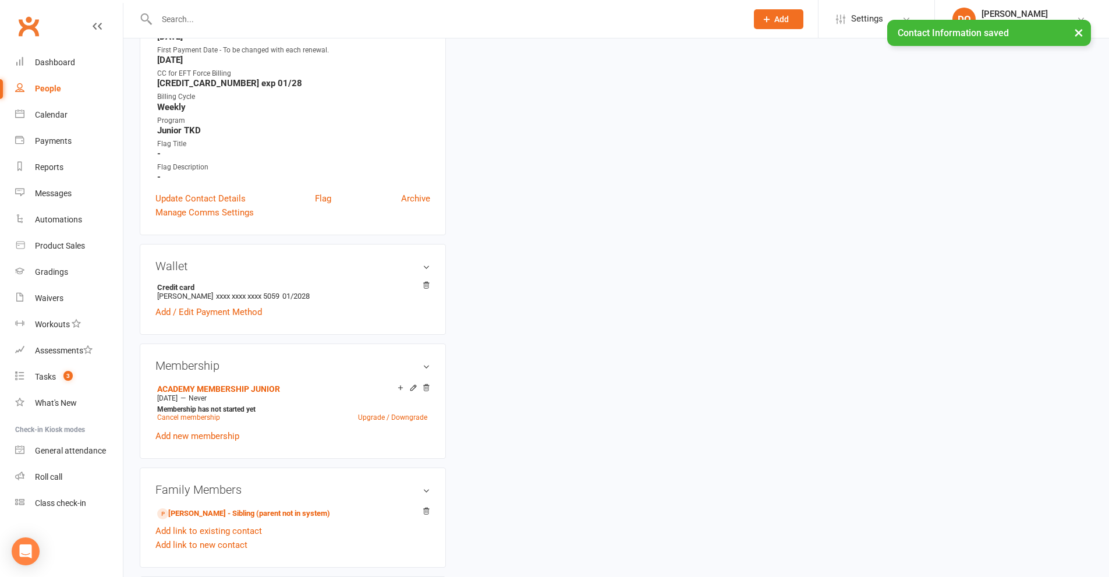
scroll to position [815, 0]
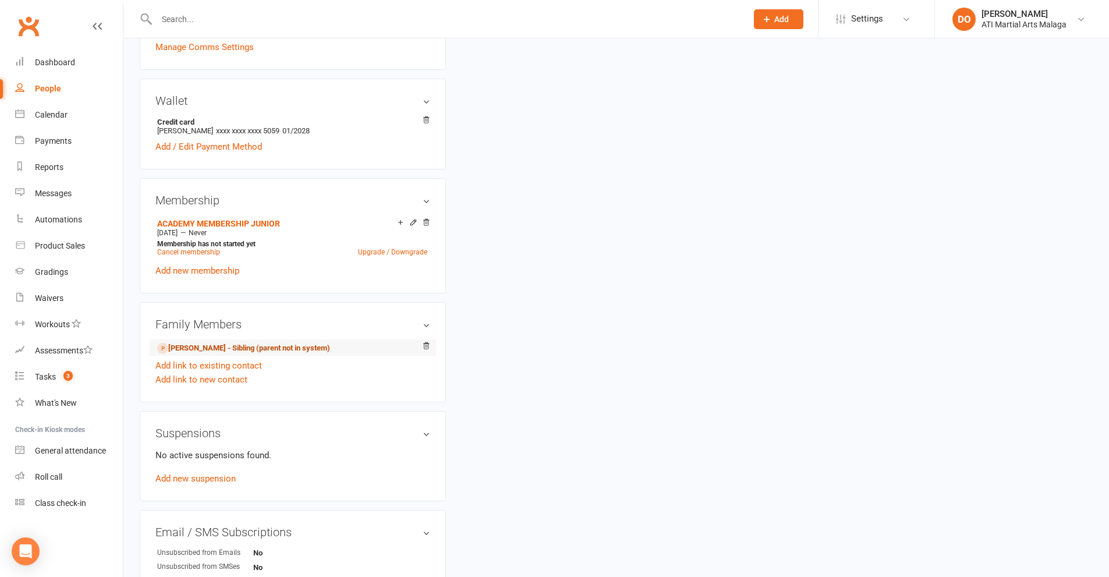
click at [203, 344] on link "[PERSON_NAME] - Sibling (parent not in system)" at bounding box center [243, 348] width 173 height 12
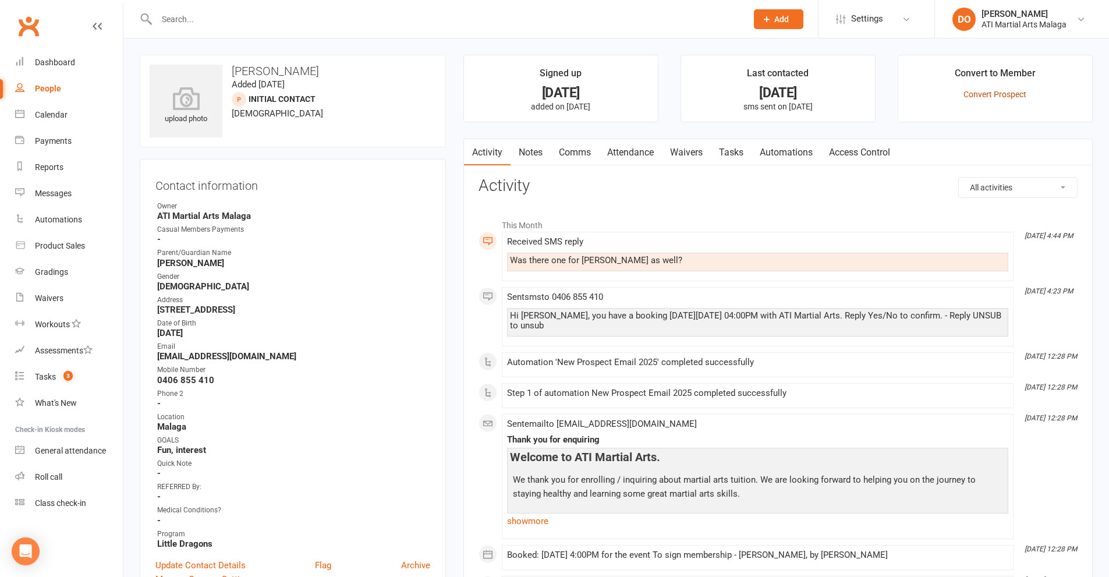
click at [1002, 96] on link "Convert Prospect" at bounding box center [994, 94] width 63 height 9
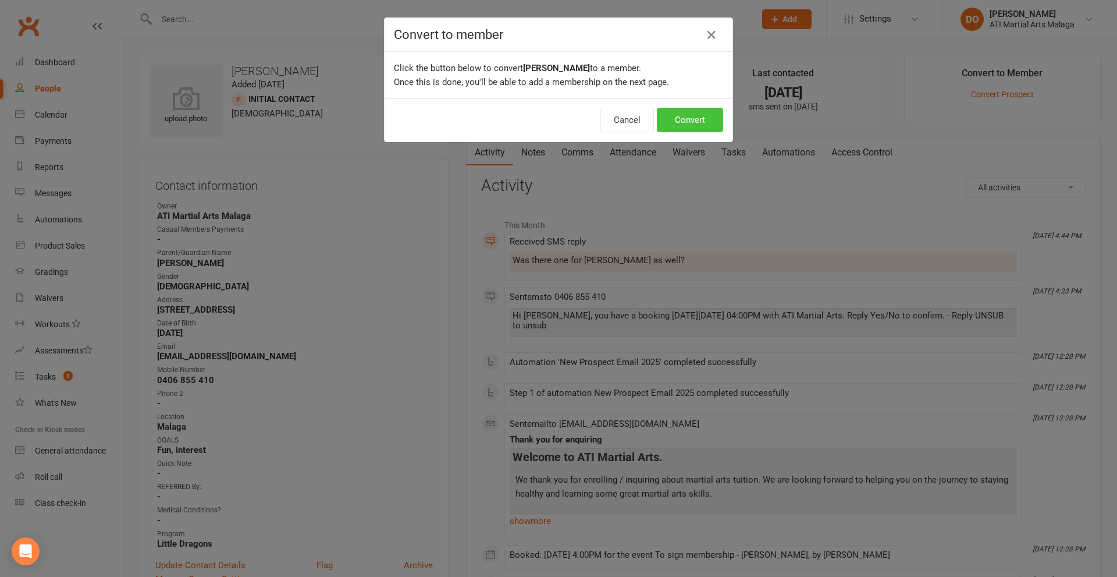
click at [683, 120] on button "Convert" at bounding box center [690, 120] width 66 height 24
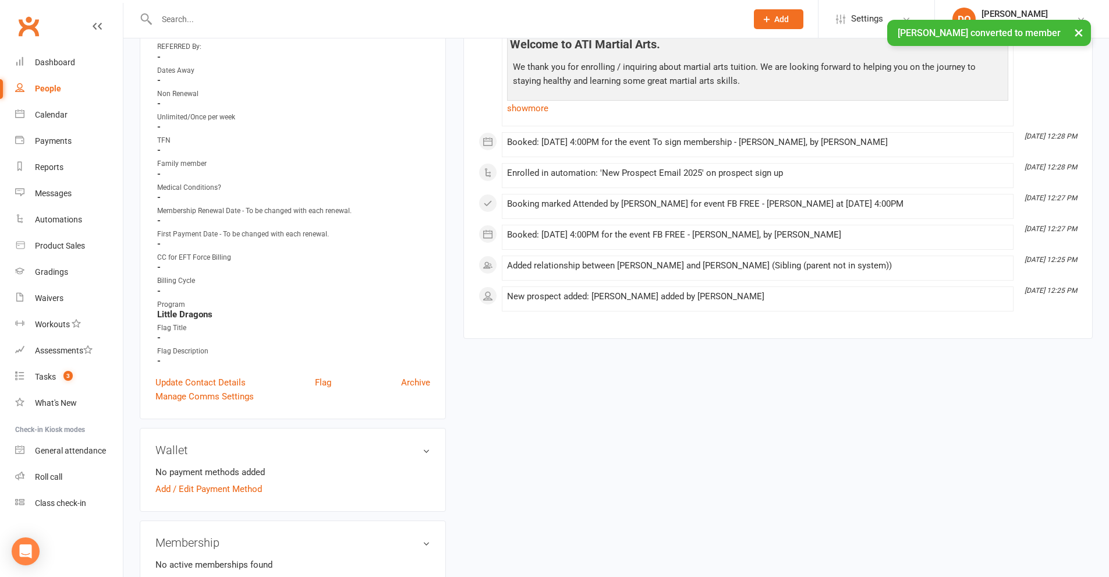
scroll to position [466, 0]
click at [171, 381] on link "Update Contact Details" at bounding box center [200, 380] width 90 height 14
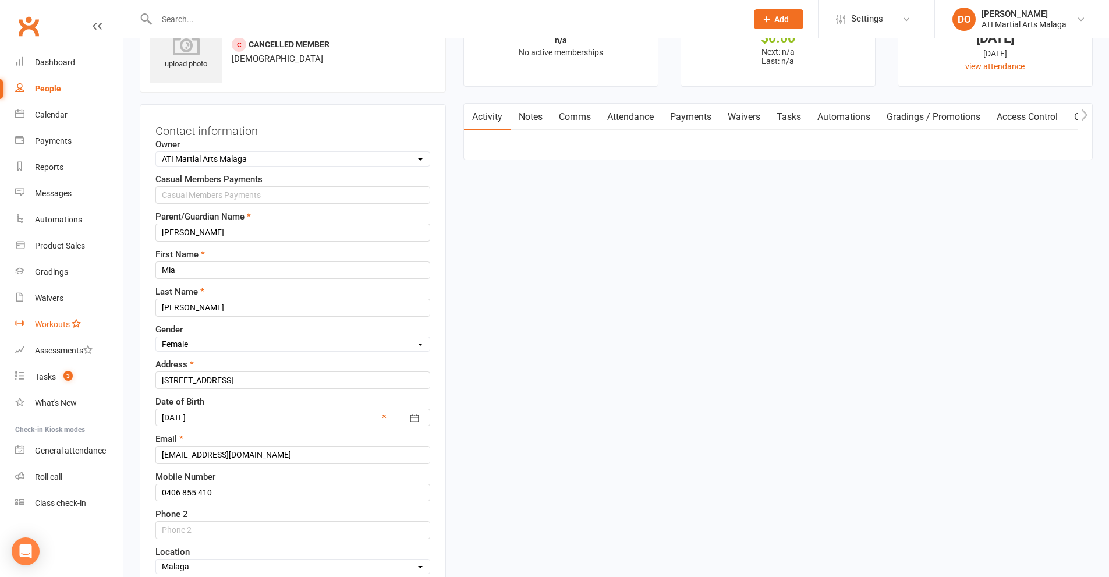
scroll to position [0, 0]
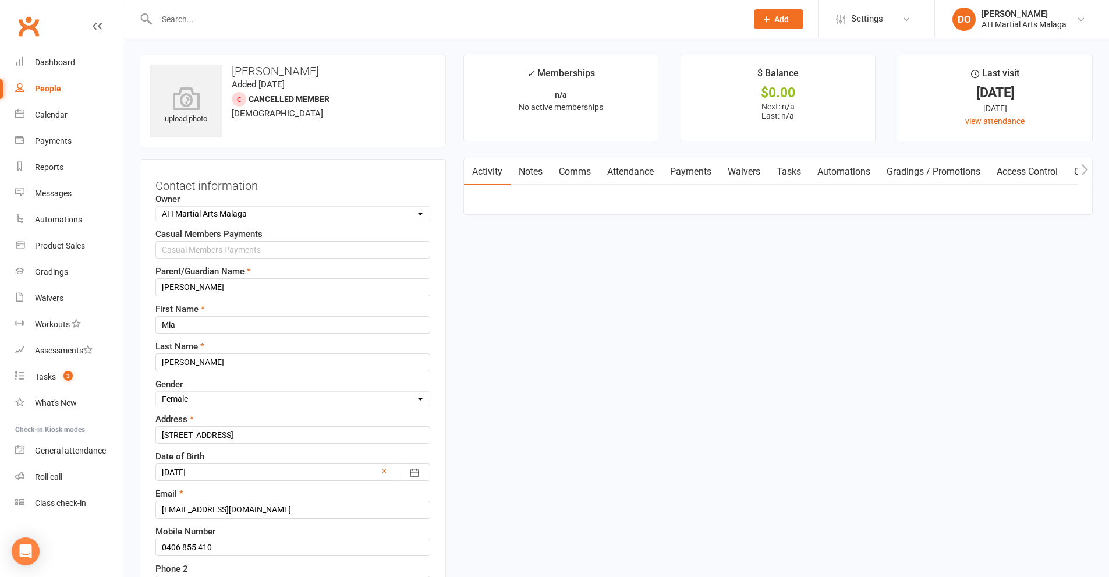
click at [250, 219] on select "Select Owner [PERSON_NAME] [PERSON_NAME] ATI Martial Arts Malaga [PERSON_NAME] …" at bounding box center [293, 213] width 274 height 13
select select "11"
click at [156, 208] on select "Select Owner [PERSON_NAME] [PERSON_NAME] ATI Martial Arts Malaga [PERSON_NAME] …" at bounding box center [293, 213] width 274 height 13
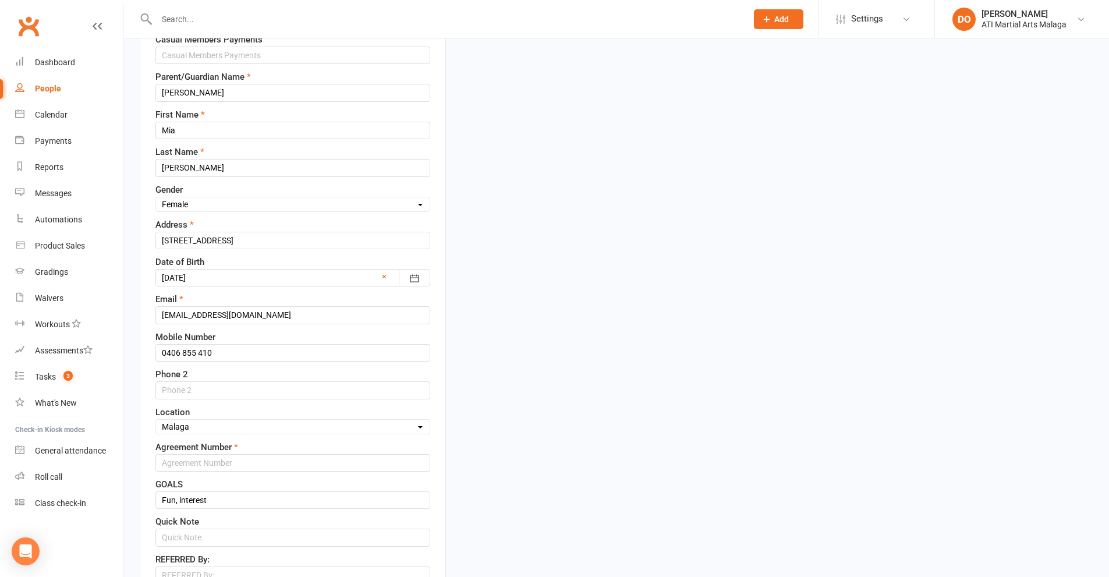
scroll to position [233, 0]
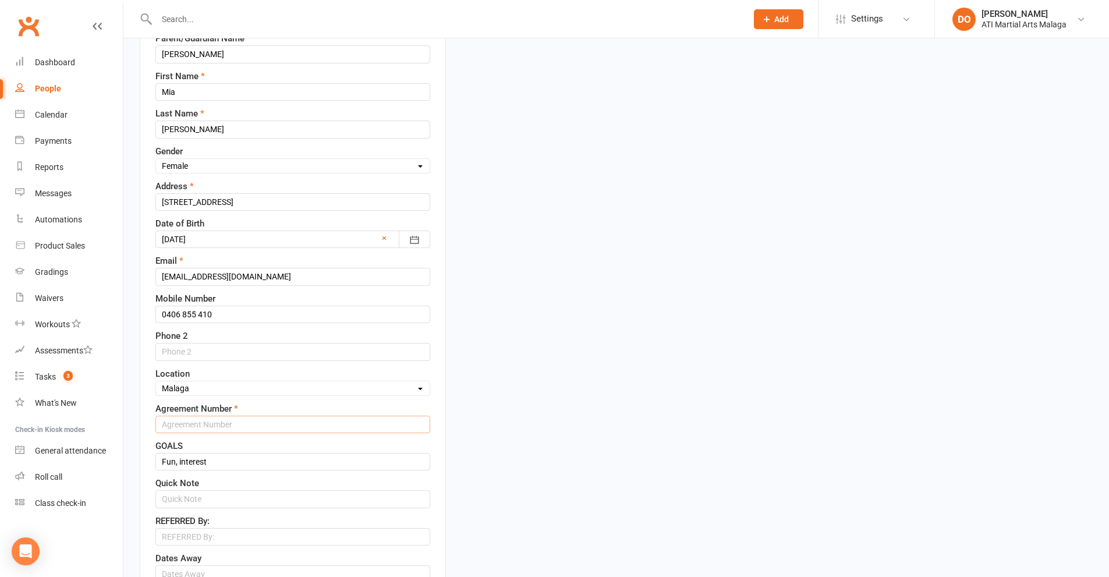
click at [219, 423] on input "text" at bounding box center [292, 424] width 275 height 17
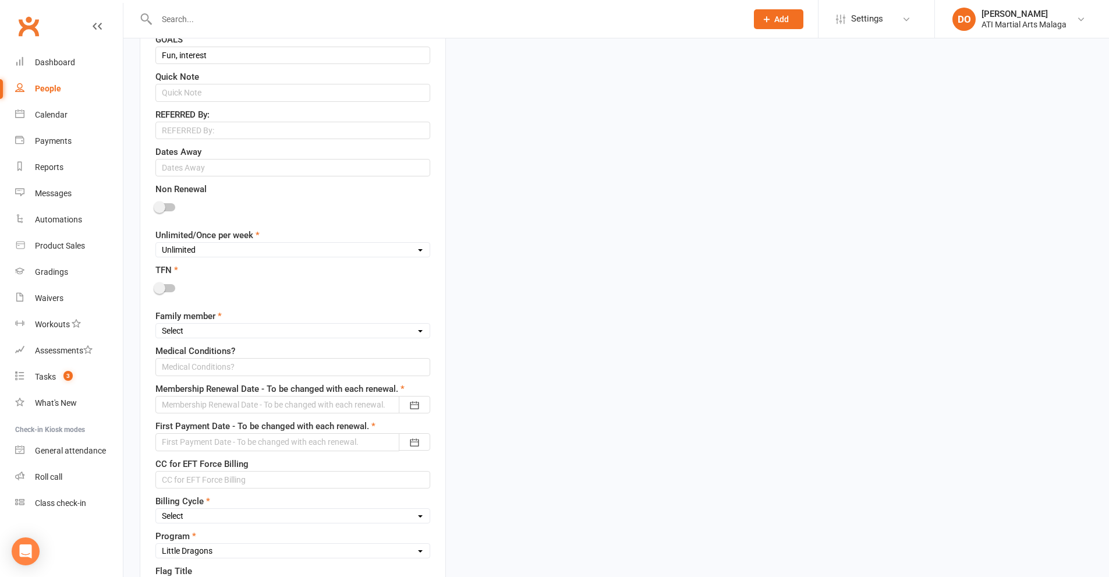
scroll to position [640, 0]
type input "6534"
click at [253, 251] on select "Unlimited Once Per Week Limited - 3 days a week Academy Twice a week(Satellite …" at bounding box center [293, 248] width 274 height 13
click at [156, 243] on select "Unlimited Once Per Week Limited - 3 days a week Academy Twice a week(Satellite …" at bounding box center [293, 248] width 274 height 13
click at [249, 251] on select "Unlimited Once Per Week Limited - 3 days a week Academy Twice a week(Satellite …" at bounding box center [293, 248] width 274 height 13
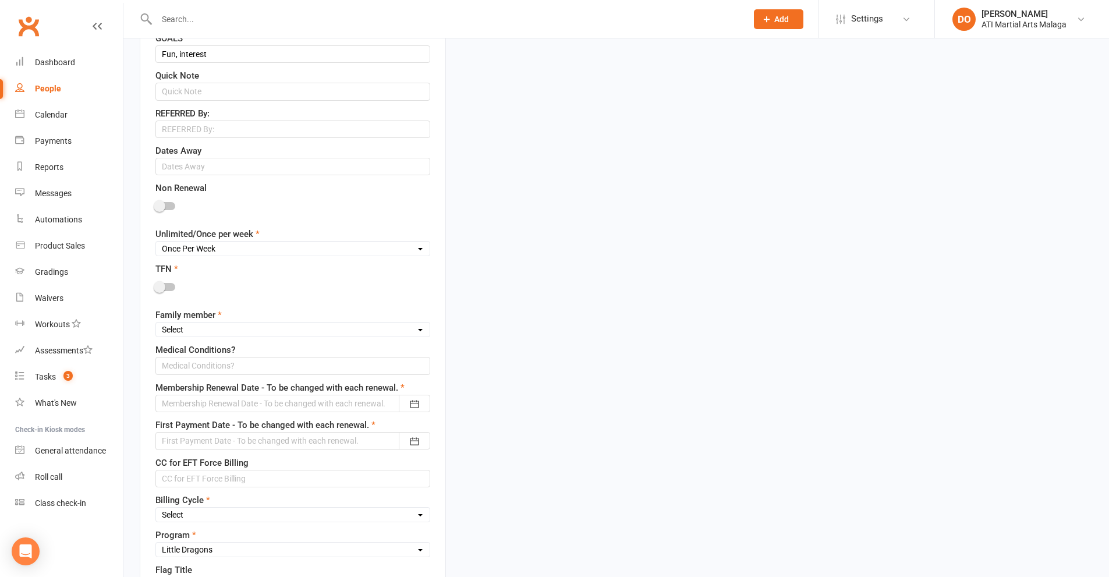
select select "Unlimited"
click at [156, 243] on select "Unlimited Once Per Week Limited - 3 days a week Academy Twice a week(Satellite …" at bounding box center [293, 248] width 274 height 13
click at [205, 331] on select "Select 1st member 2nd member 3rd member 4th member 5th member 6th member 7th me…" at bounding box center [293, 329] width 274 height 13
select select "2nd member"
click at [156, 325] on select "Select 1st member 2nd member 3rd member 4th member 5th member 6th member 7th me…" at bounding box center [293, 329] width 274 height 13
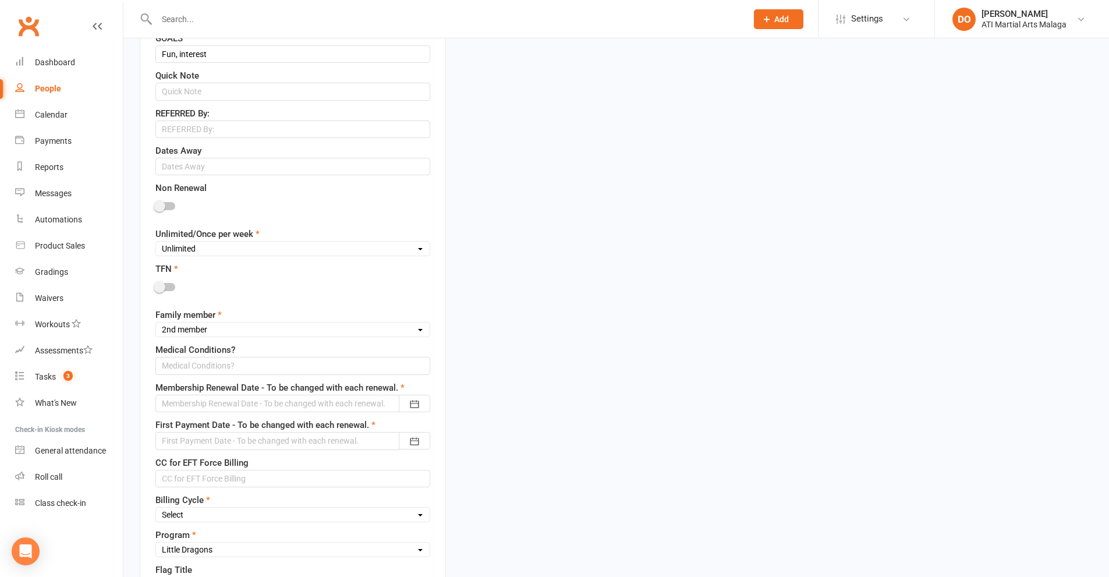
scroll to position [698, 0]
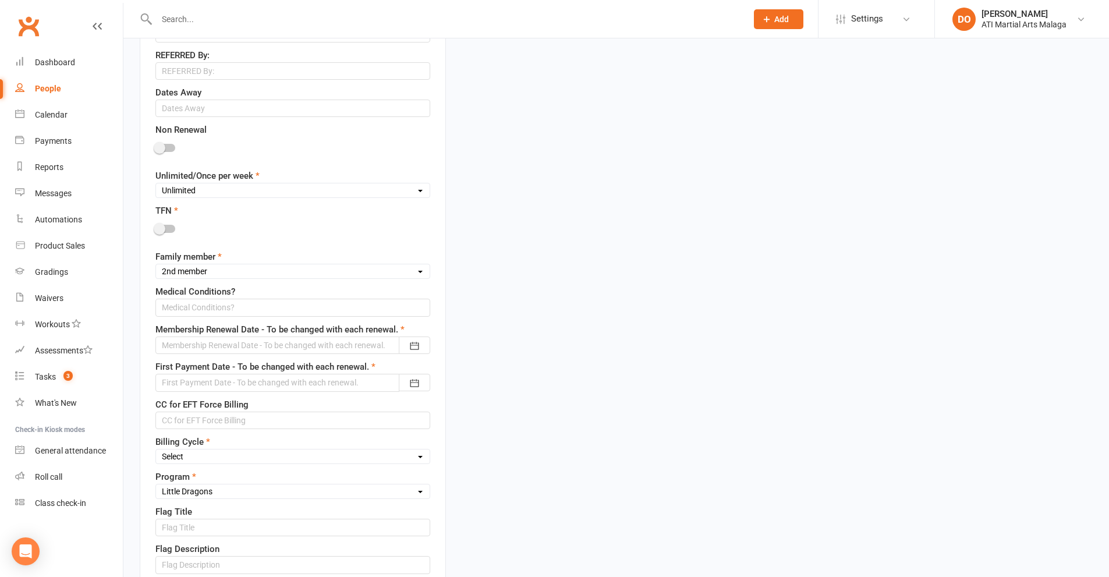
click at [284, 343] on div at bounding box center [292, 344] width 275 height 17
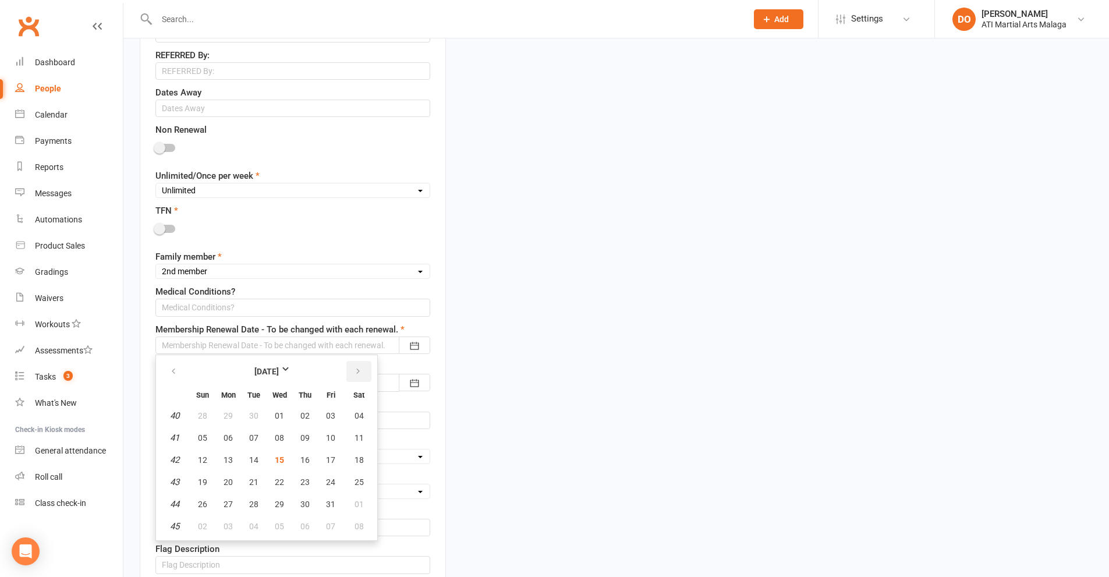
click at [358, 373] on icon "button" at bounding box center [358, 371] width 8 height 9
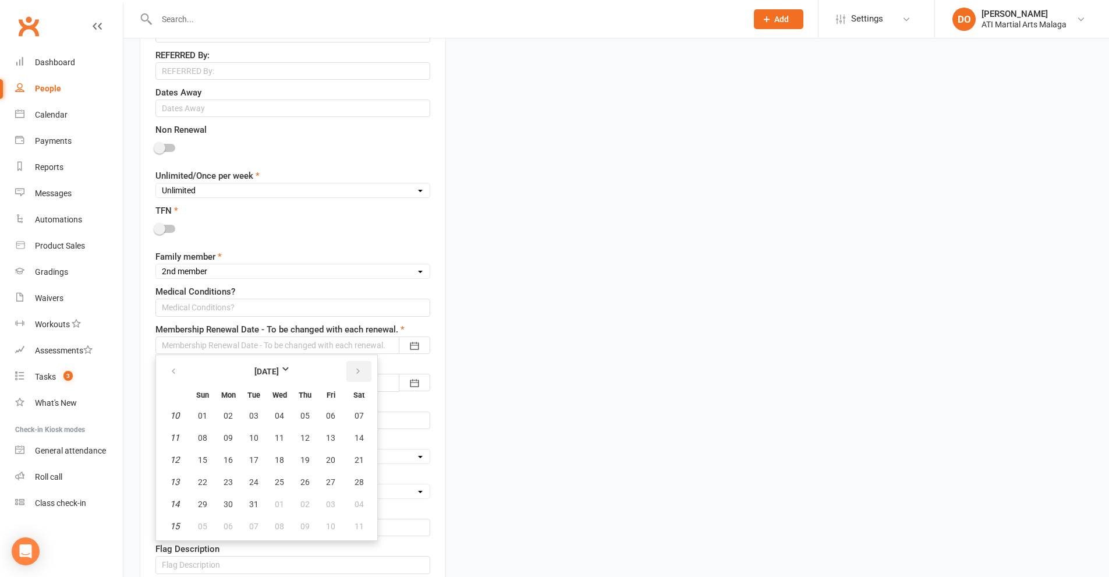
click at [358, 373] on icon "button" at bounding box center [358, 371] width 8 height 9
click at [307, 456] on span "16" at bounding box center [304, 459] width 9 height 9
type input "[DATE]"
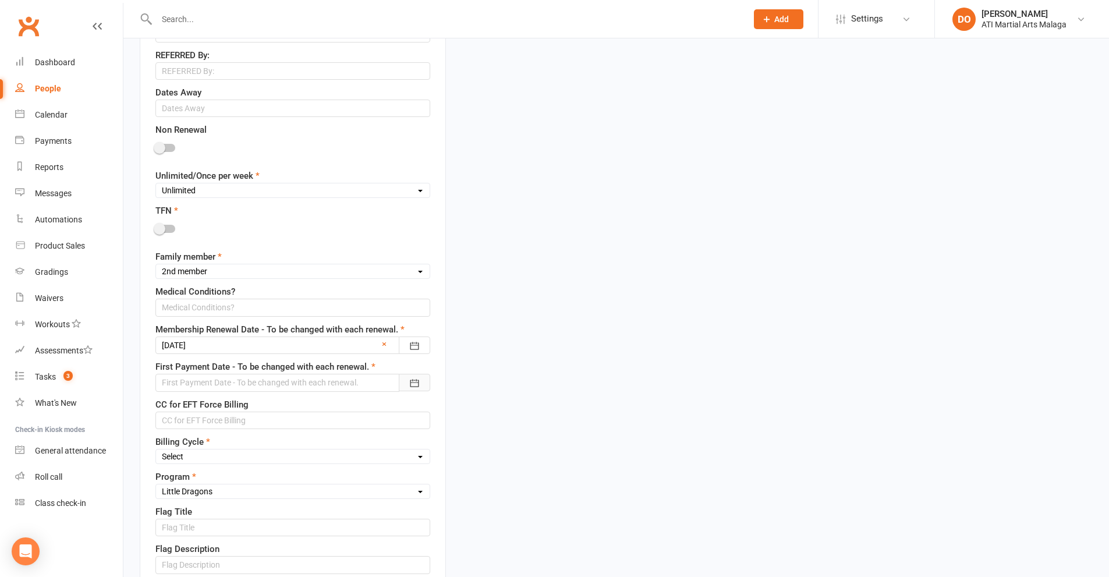
click at [415, 387] on icon "button" at bounding box center [415, 383] width 12 height 12
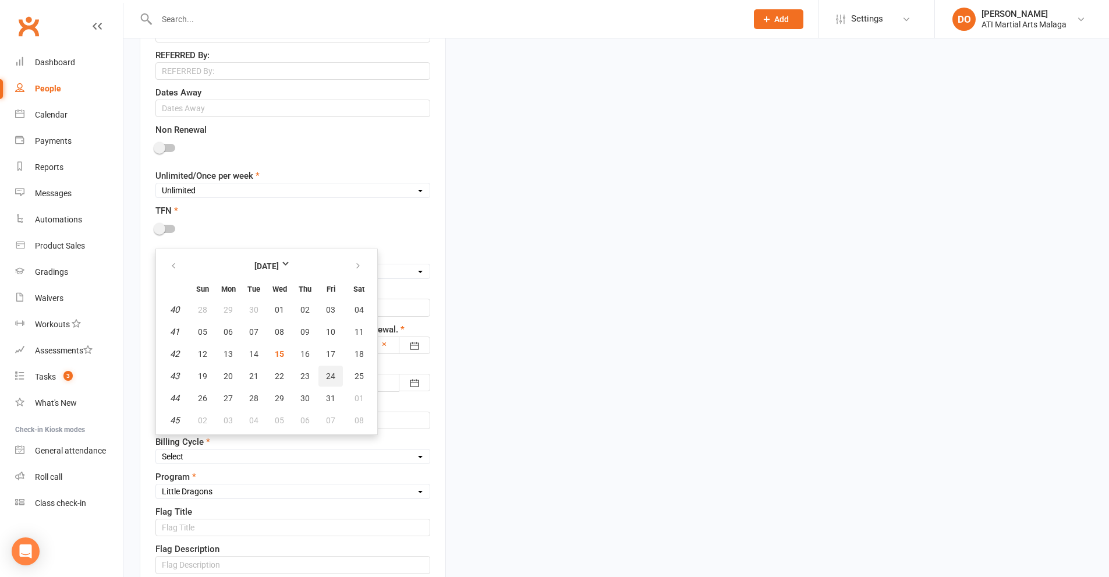
click at [331, 374] on span "24" at bounding box center [330, 375] width 9 height 9
type input "[DATE]"
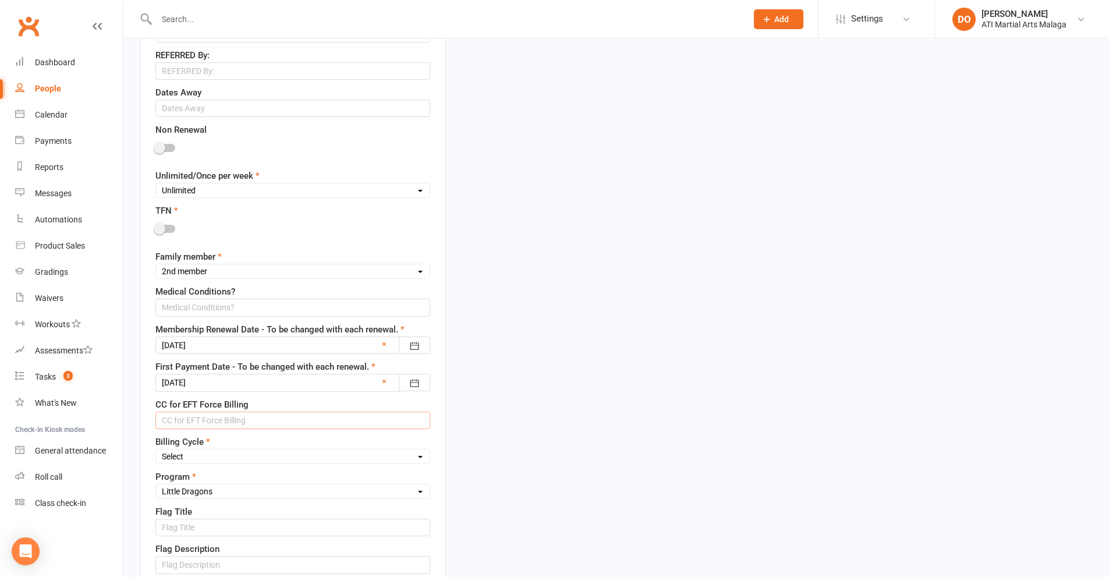
click at [297, 424] on input "text" at bounding box center [292, 419] width 275 height 17
type input "[CREDIT_CARD_NUMBER] exp 01/28"
click at [258, 456] on select "Select Fortnightly Monthly Weekly Pay as you go Upfront LEAD ONLY Quarterly Ins…" at bounding box center [293, 456] width 274 height 13
select select "Weekly"
click at [156, 451] on select "Select Fortnightly Monthly Weekly Pay as you go Upfront LEAD ONLY Quarterly Ins…" at bounding box center [293, 456] width 274 height 13
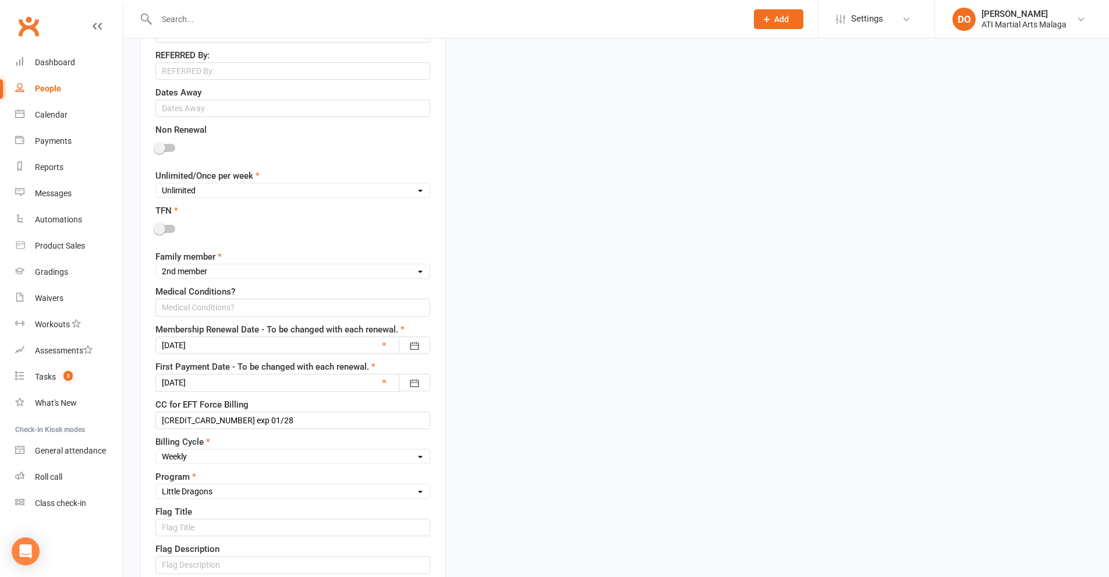
scroll to position [989, 0]
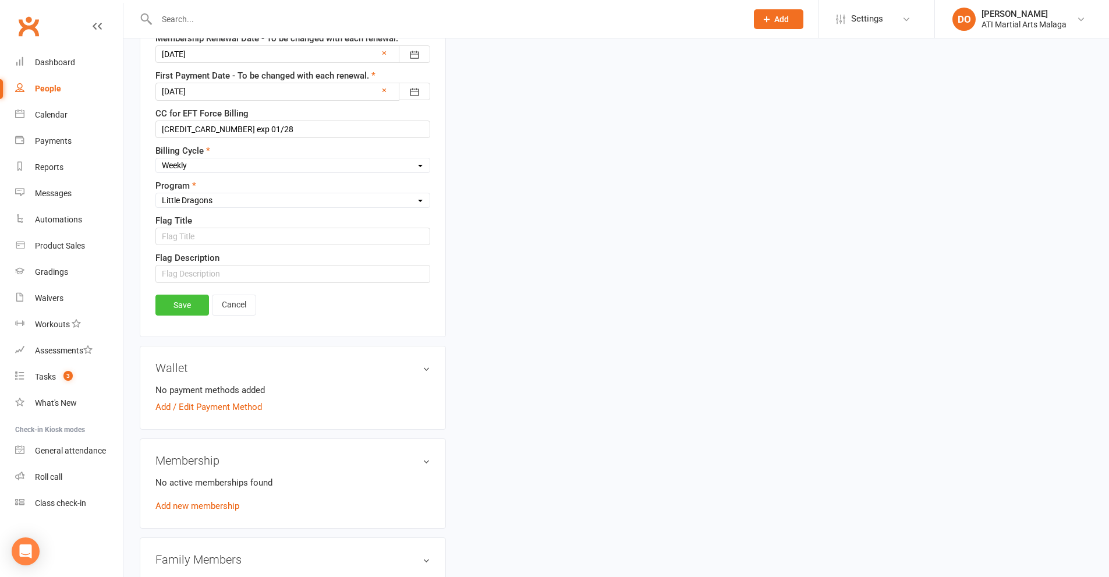
click at [190, 310] on link "Save" at bounding box center [182, 304] width 54 height 21
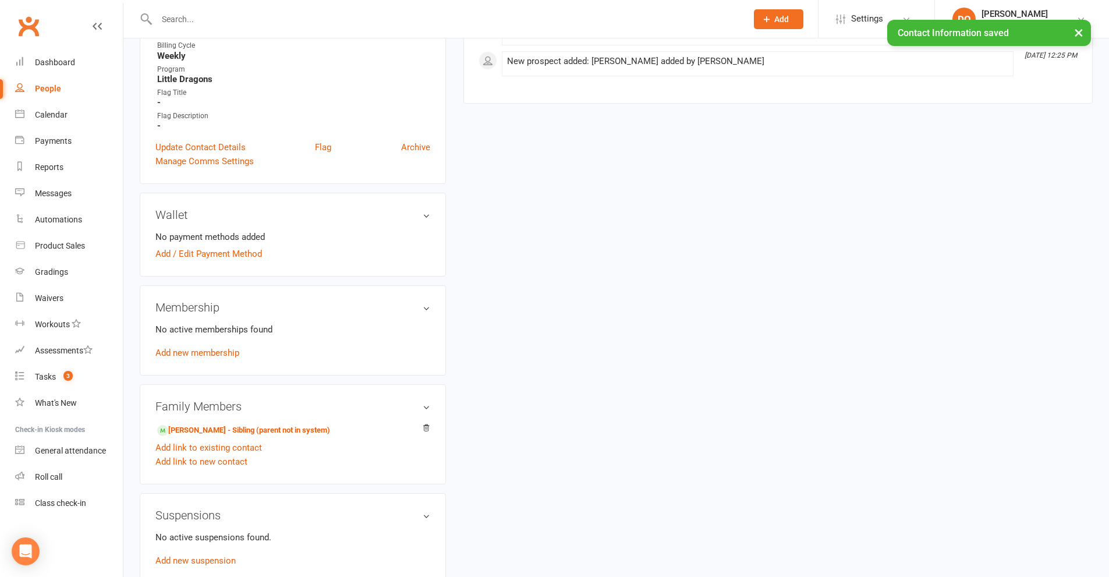
scroll to position [349, 0]
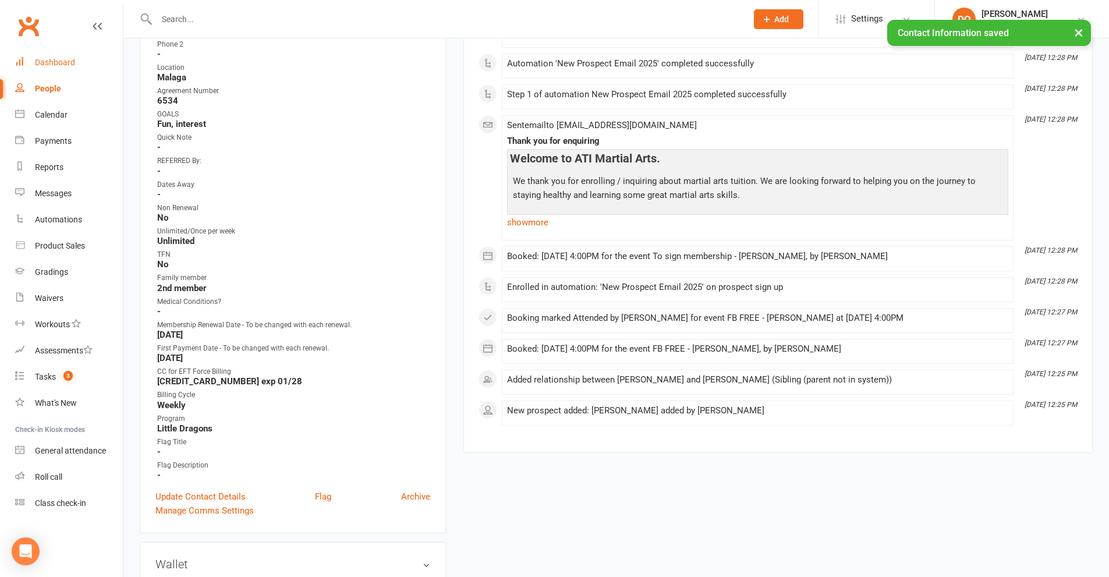
click at [59, 63] on div "Dashboard" at bounding box center [55, 62] width 40 height 9
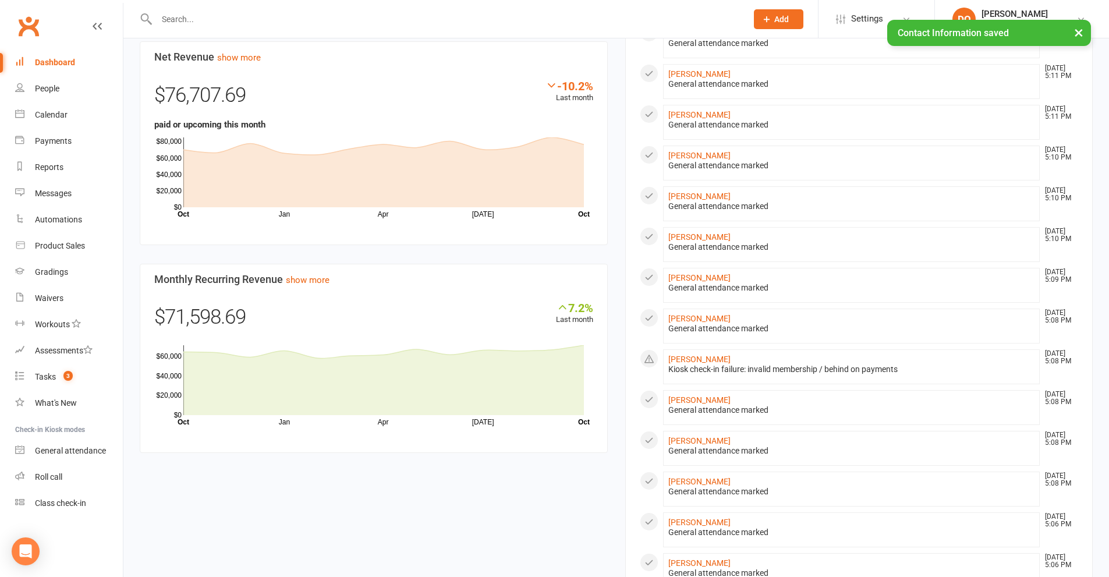
scroll to position [925, 0]
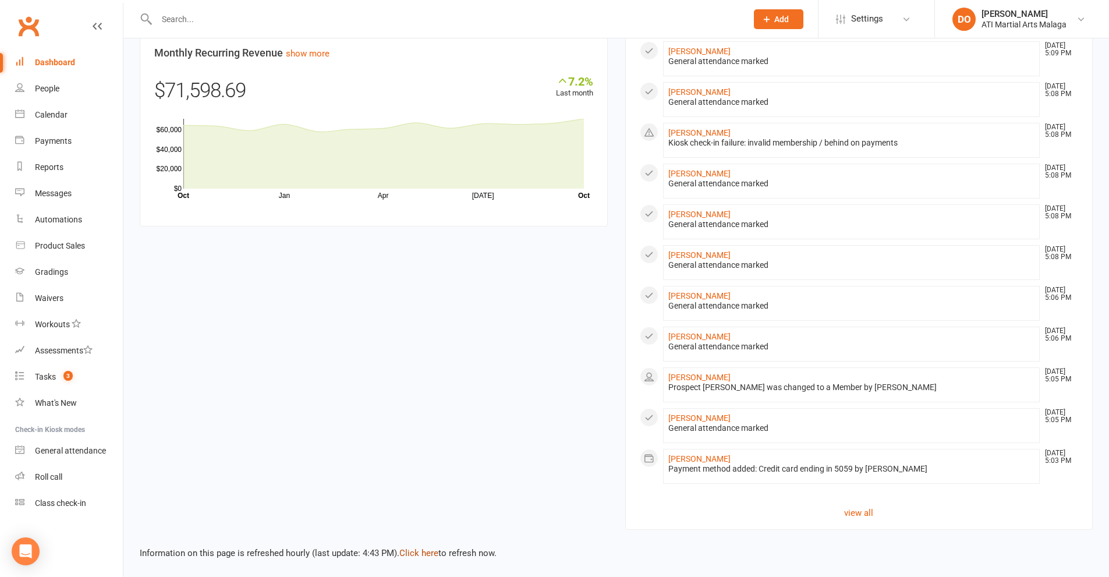
click at [428, 551] on link "Click here" at bounding box center [418, 553] width 39 height 10
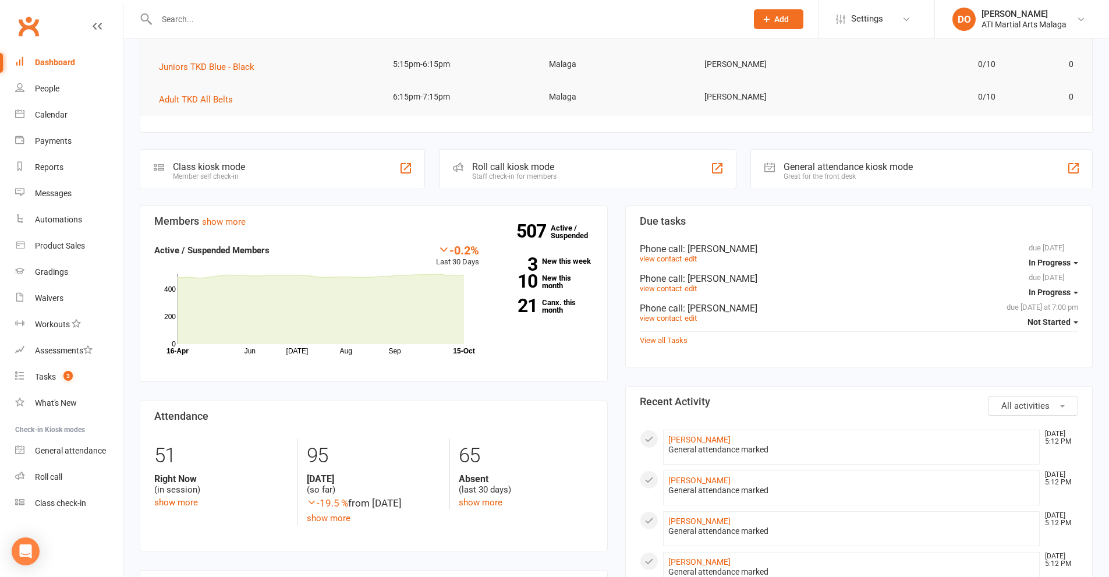
scroll to position [168, 0]
click at [622, 15] on input "text" at bounding box center [445, 19] width 585 height 16
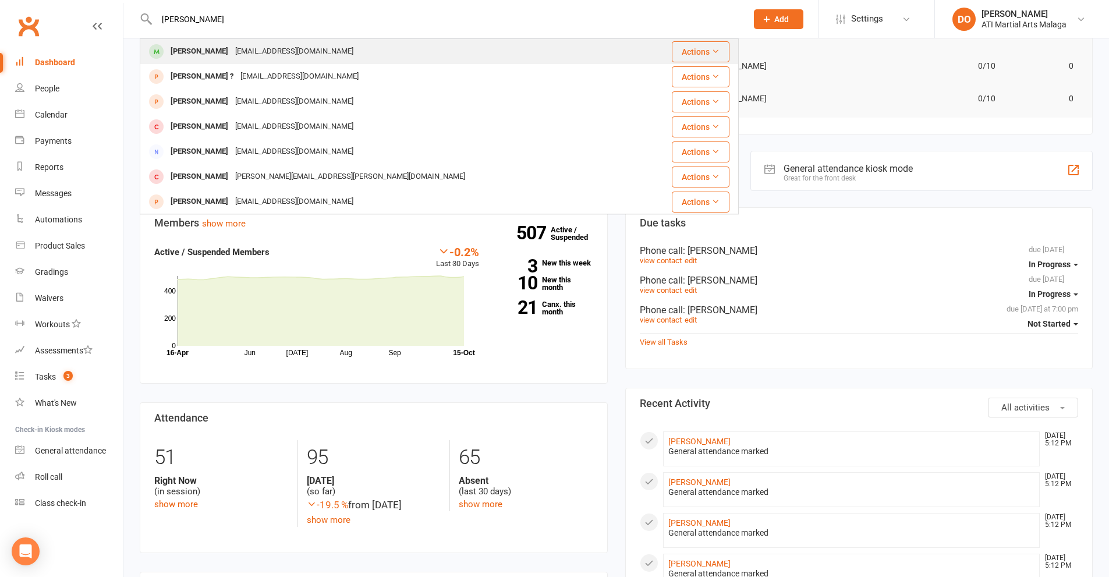
type input "[PERSON_NAME]"
click at [322, 51] on div "[PERSON_NAME] [EMAIL_ADDRESS][DOMAIN_NAME]" at bounding box center [389, 52] width 496 height 24
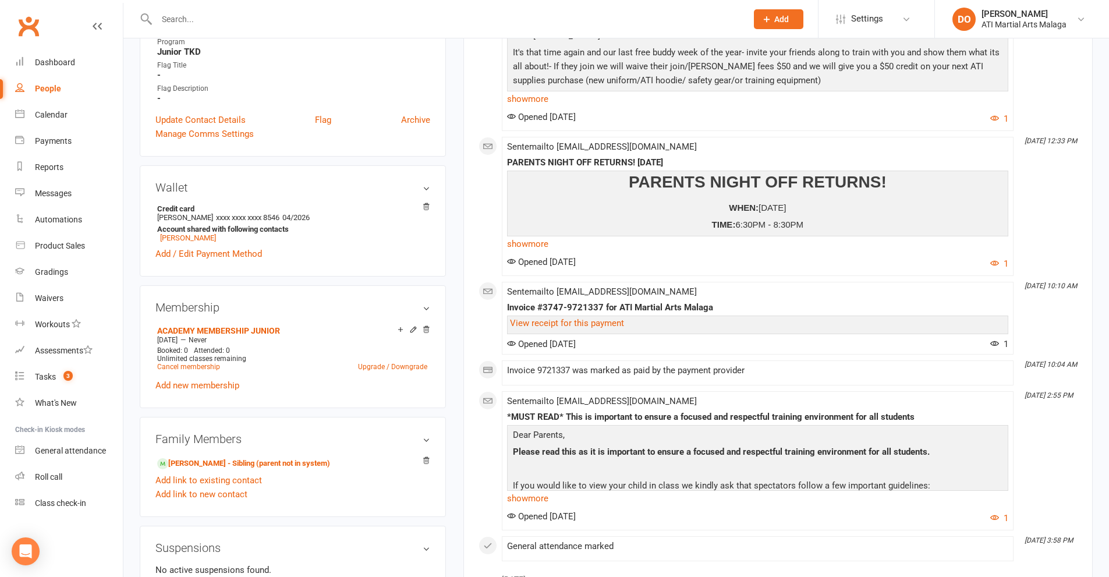
scroll to position [757, 0]
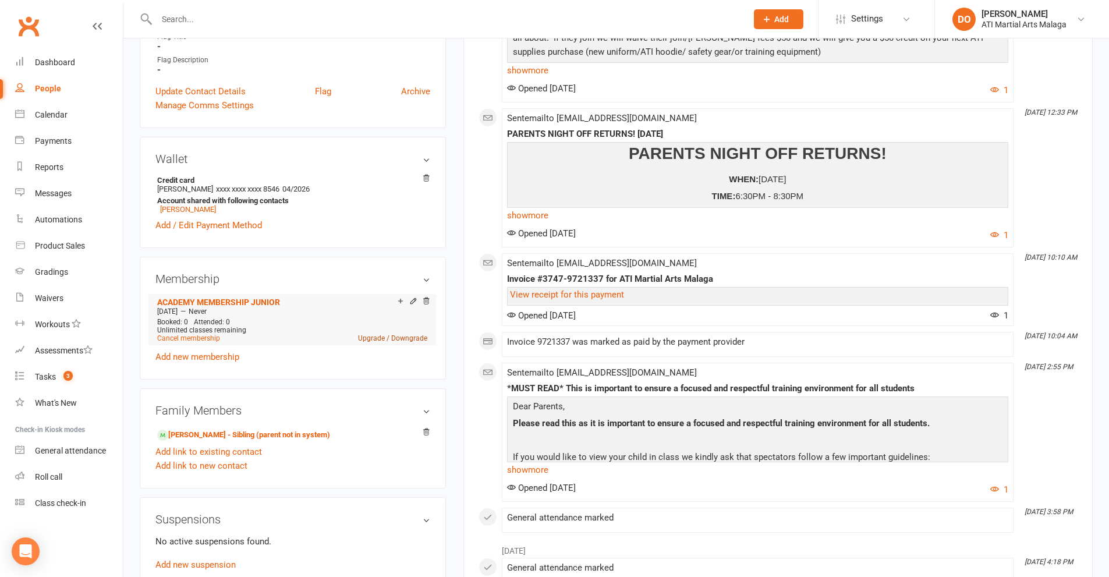
click at [401, 339] on link "Upgrade / Downgrade" at bounding box center [392, 338] width 69 height 8
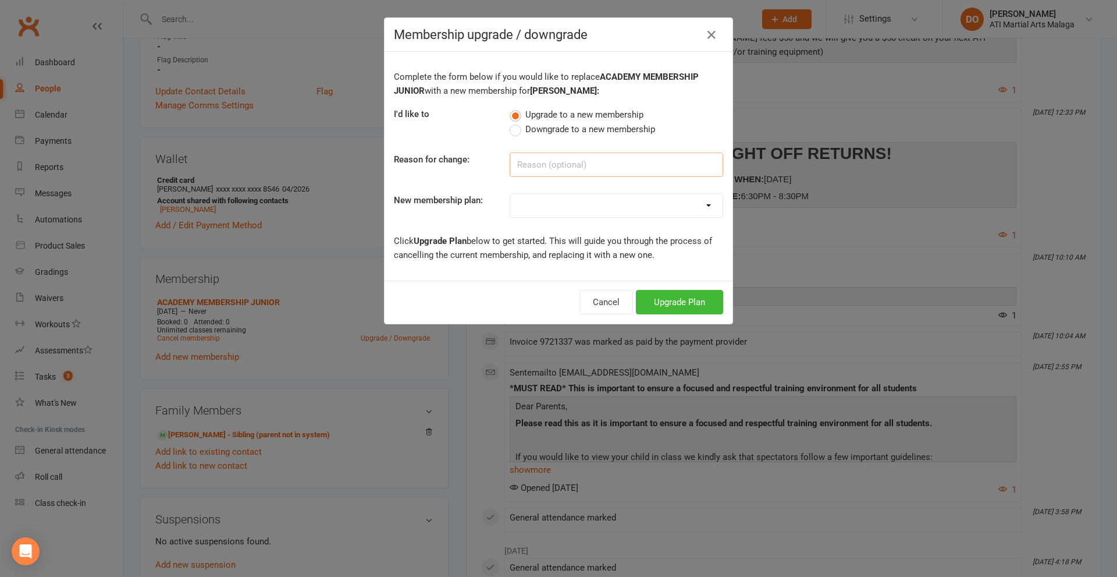
click at [554, 166] on input at bounding box center [617, 164] width 214 height 24
type input "renewing new price"
click at [601, 205] on select "Little Dragon 12mth Little Dragon 6mth Junior 12mth - Limited 3 days Junior 6mt…" at bounding box center [616, 205] width 212 height 23
select select "25"
click at [510, 194] on select "Little Dragon 12mth Little Dragon 6mth Junior 12mth - Limited 3 days Junior 6mt…" at bounding box center [616, 205] width 212 height 23
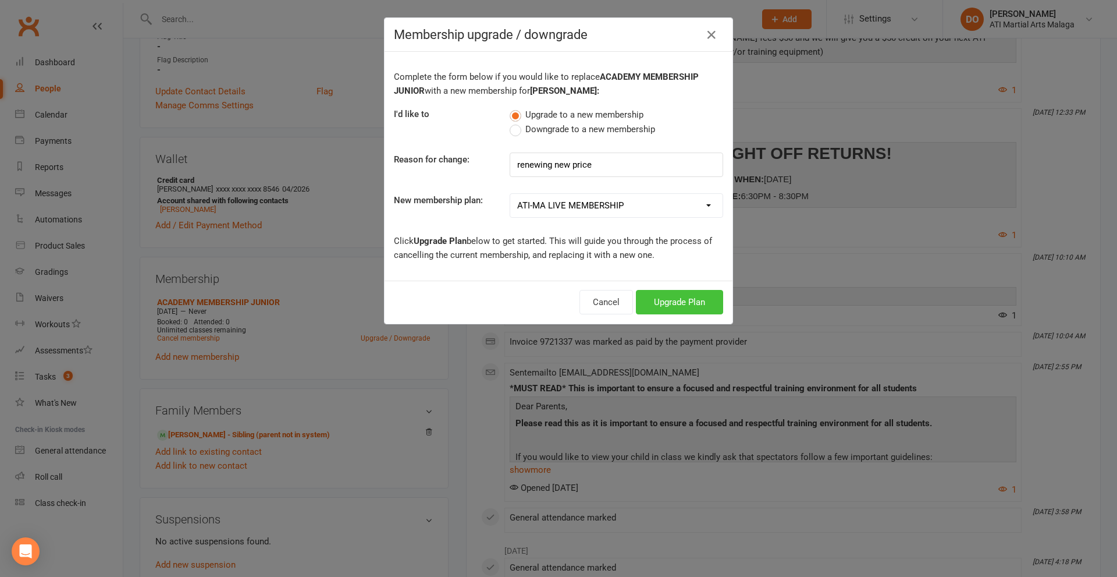
click at [681, 307] on button "Upgrade Plan" at bounding box center [679, 302] width 87 height 24
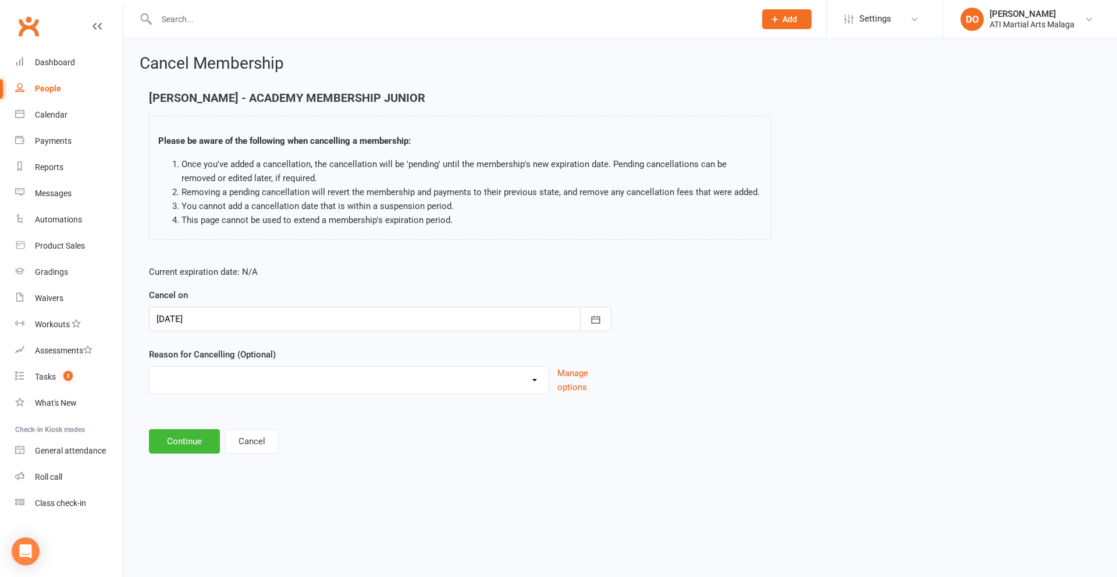
click at [294, 322] on div at bounding box center [380, 319] width 463 height 24
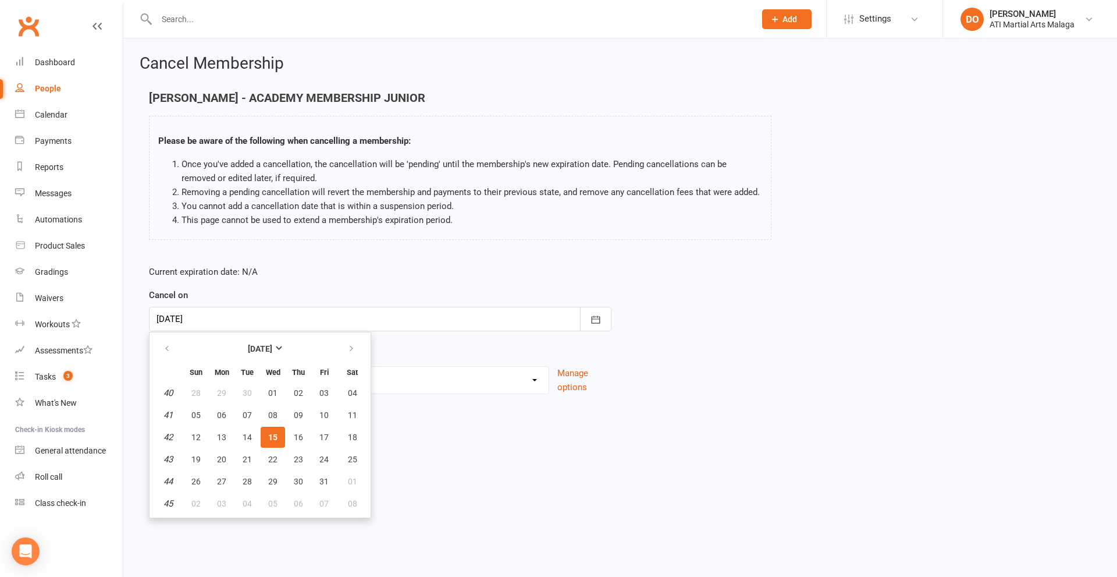
click at [347, 381] on th "Sat" at bounding box center [353, 372] width 30 height 19
click at [349, 354] on button "button" at bounding box center [352, 348] width 25 height 21
click at [243, 440] on span "11" at bounding box center [247, 436] width 9 height 9
type input "[DATE]"
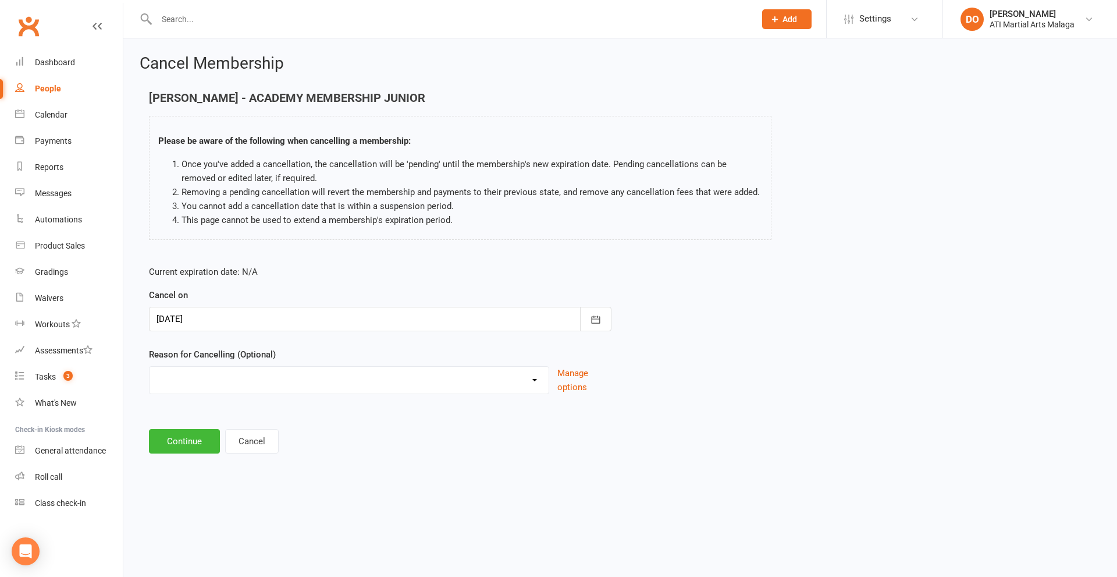
click at [300, 387] on select "Cancellation NOT APPROVED Holiday Injury Lost interest Renewing to new price Up…" at bounding box center [349, 378] width 399 height 23
select select "4"
click at [150, 367] on select "Cancellation NOT APPROVED Holiday Injury Lost interest Renewing to new price Up…" at bounding box center [349, 378] width 399 height 23
click at [189, 450] on button "Continue" at bounding box center [184, 441] width 71 height 24
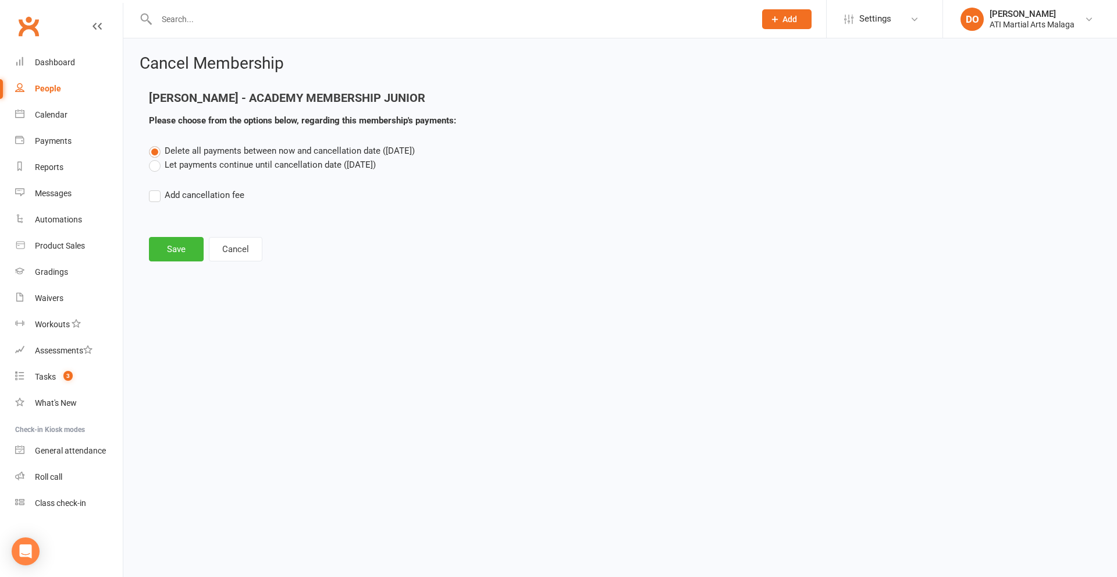
click at [155, 167] on label "Let payments continue until cancellation date ([DATE])" at bounding box center [262, 165] width 227 height 14
click at [155, 158] on input "Let payments continue until cancellation date ([DATE])" at bounding box center [153, 158] width 8 height 0
click at [181, 253] on button "Save" at bounding box center [176, 249] width 55 height 24
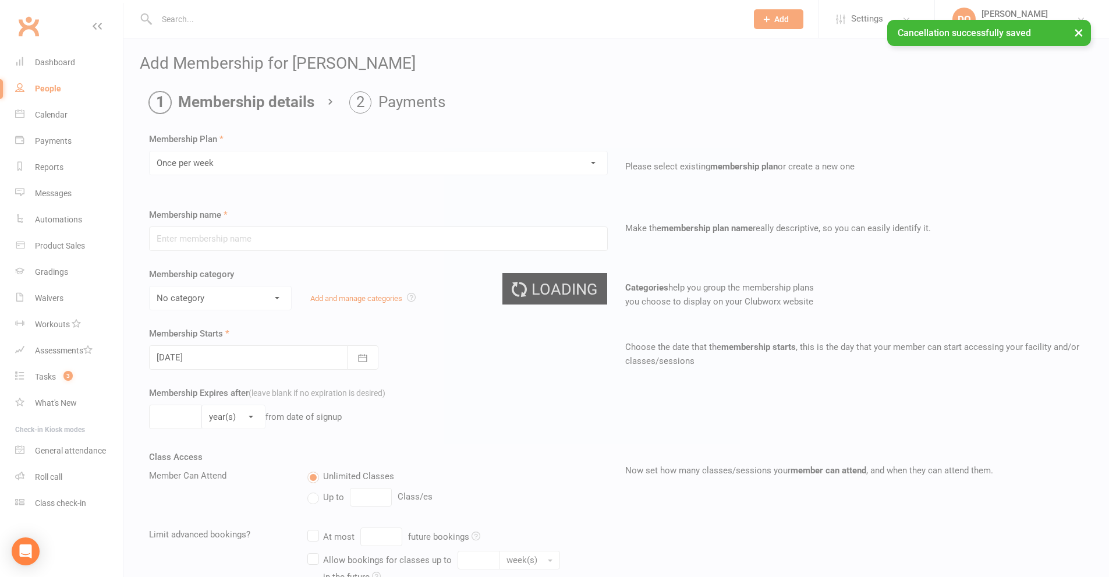
type input "Once per week"
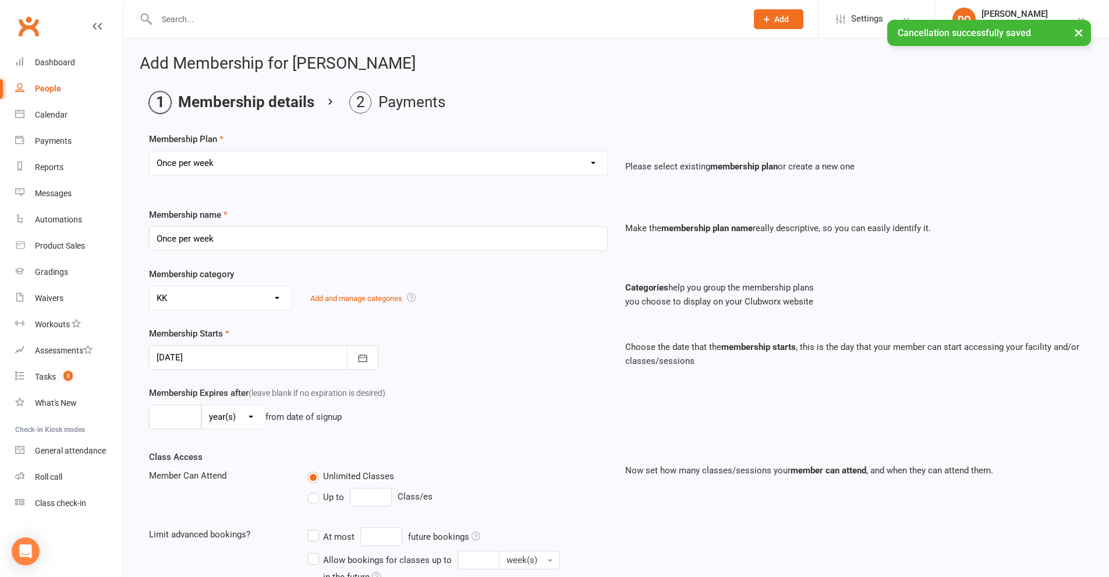
click at [213, 303] on select "No category ACADEMY - JUNIOR ACADEMY - SENIOR A-TKD BJJ BOXING Cancellation Car…" at bounding box center [220, 297] width 141 height 23
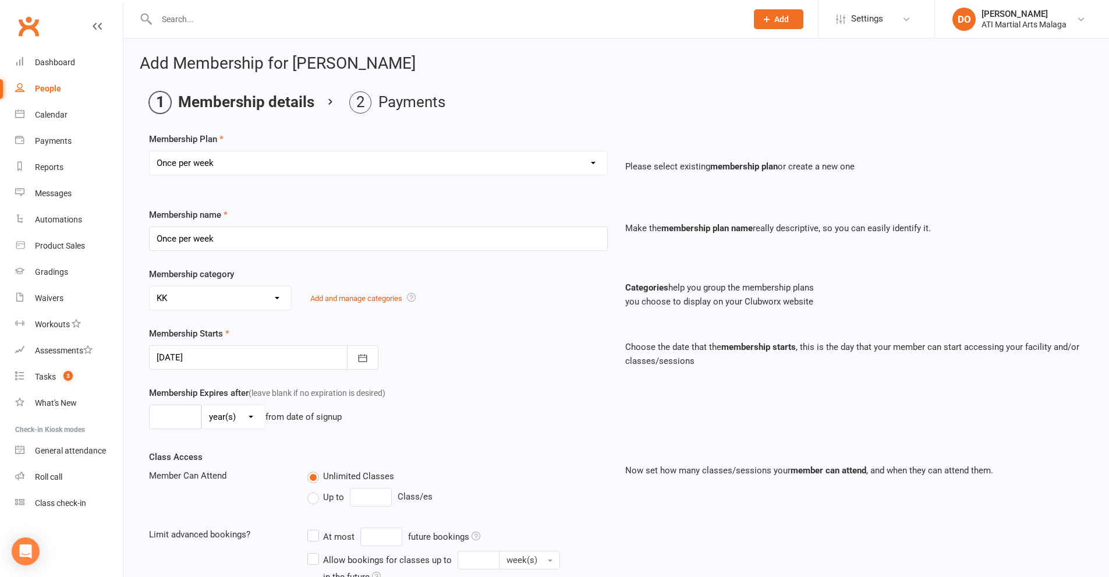
select select "11"
click at [150, 286] on select "No category ACADEMY - JUNIOR ACADEMY - SENIOR A-TKD BJJ BOXING Cancellation Car…" at bounding box center [220, 297] width 141 height 23
click at [234, 362] on div at bounding box center [263, 357] width 229 height 24
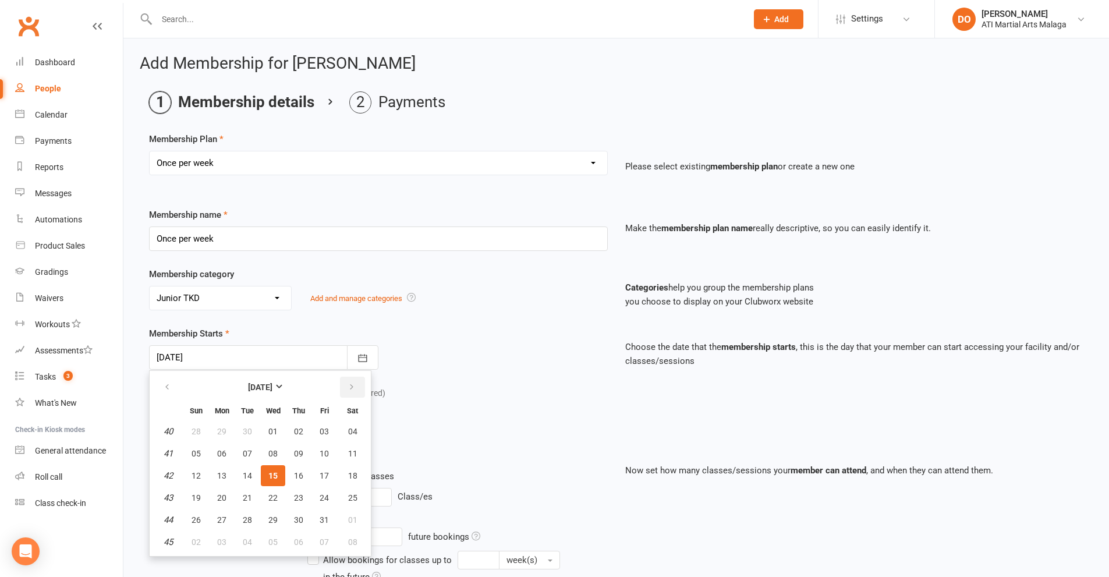
click at [346, 386] on button "button" at bounding box center [352, 387] width 25 height 21
click at [246, 471] on span "11" at bounding box center [247, 475] width 9 height 9
type input "[DATE]"
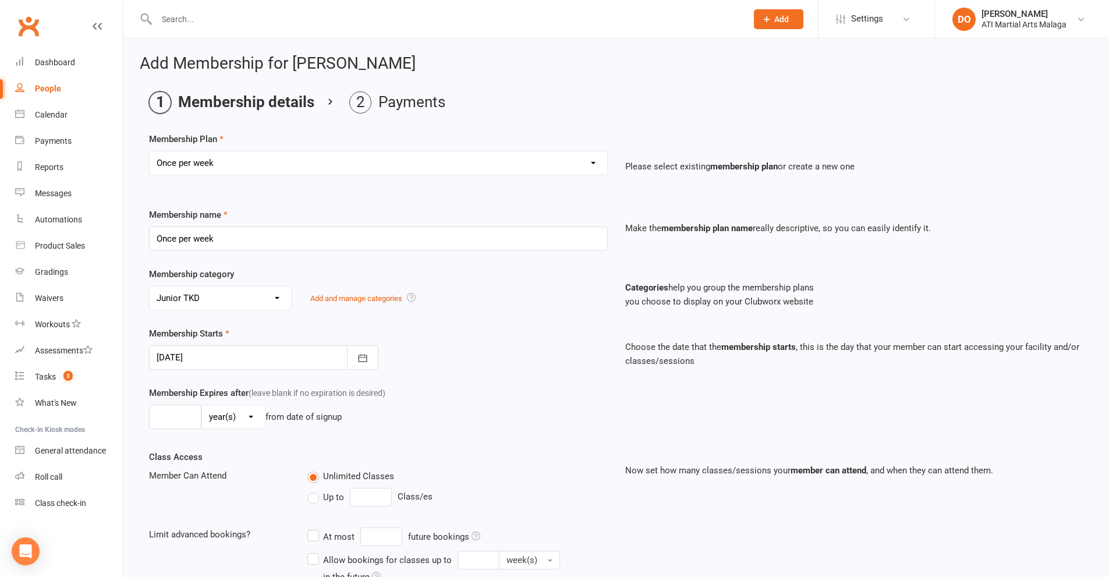
scroll to position [175, 0]
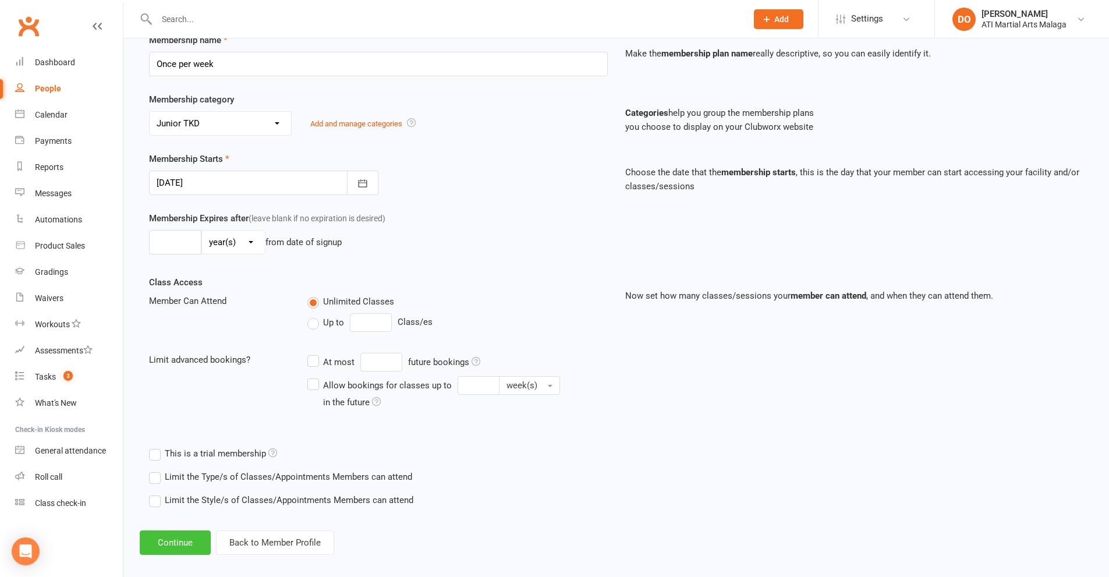
click at [187, 540] on button "Continue" at bounding box center [175, 542] width 71 height 24
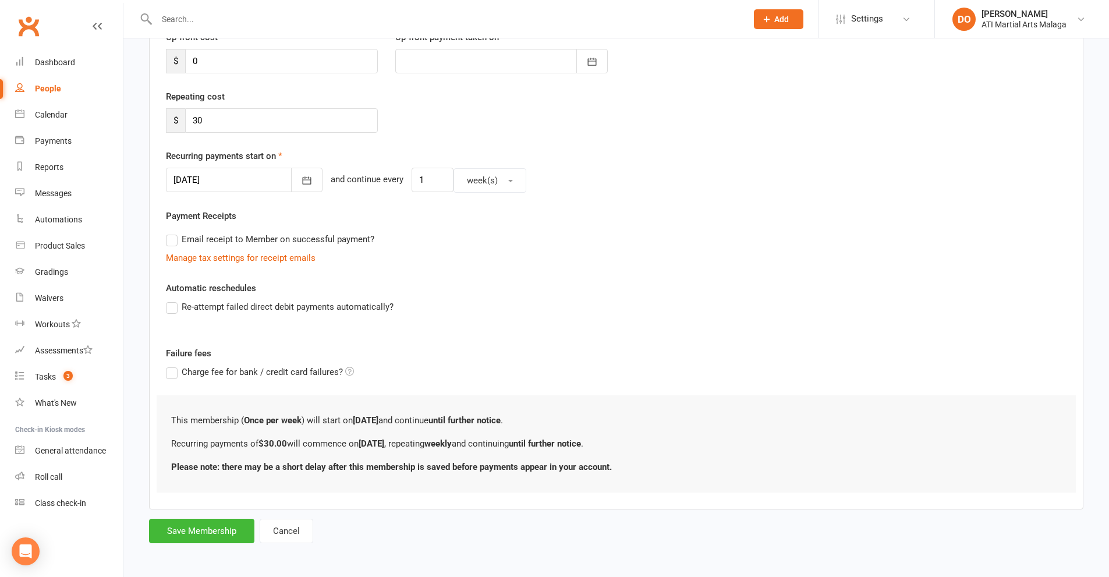
scroll to position [0, 0]
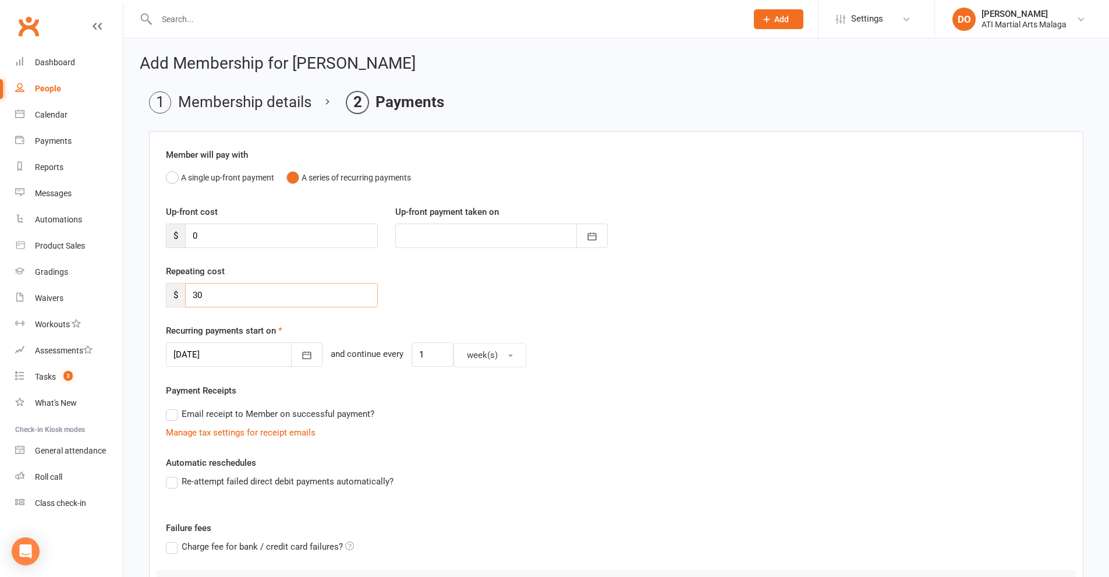
click at [136, 291] on div "Add Membership for [PERSON_NAME] Membership details Payments Member will pay wi…" at bounding box center [615, 387] width 985 height 698
click at [392, 320] on div "Repeating cost $ 30" at bounding box center [616, 293] width 918 height 59
click at [301, 357] on icon "button" at bounding box center [307, 355] width 12 height 12
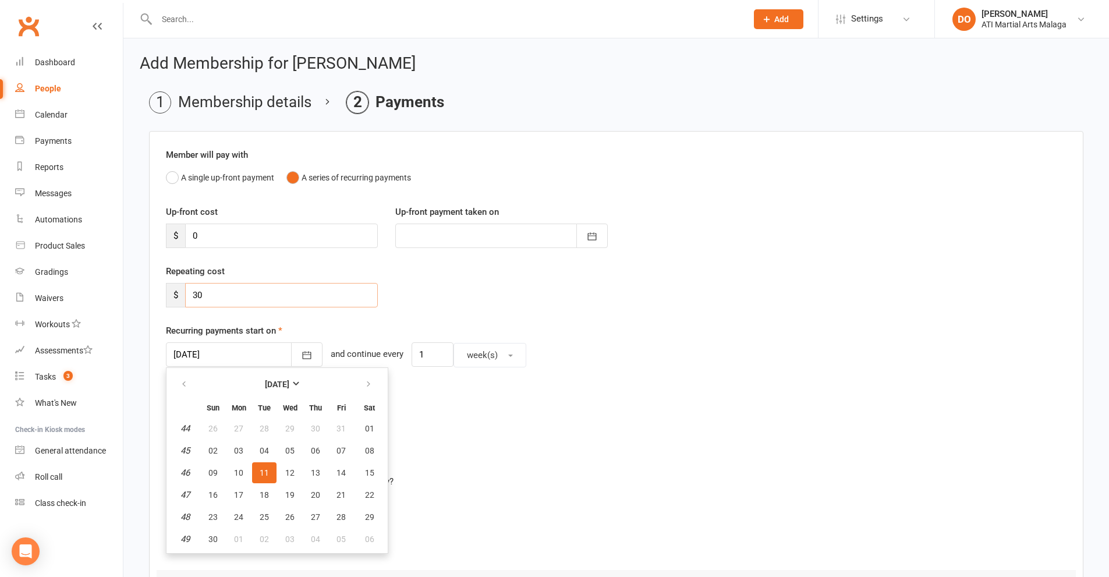
drag, startPoint x: 239, startPoint y: 292, endPoint x: 180, endPoint y: 300, distance: 58.8
click at [180, 300] on div "$ 30" at bounding box center [272, 295] width 212 height 24
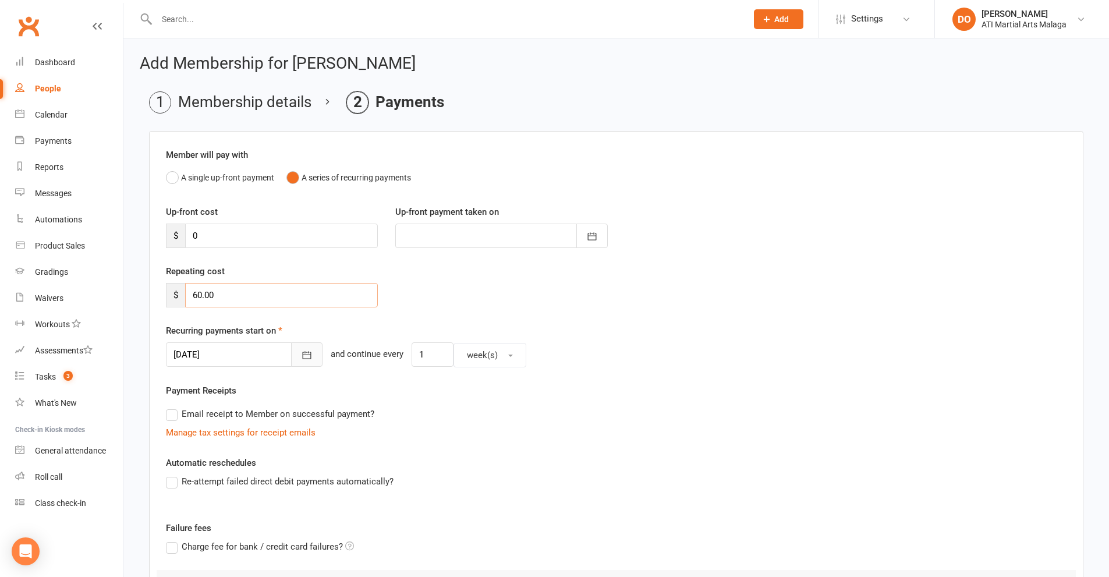
type input "60.00"
click at [301, 354] on icon "button" at bounding box center [307, 355] width 12 height 12
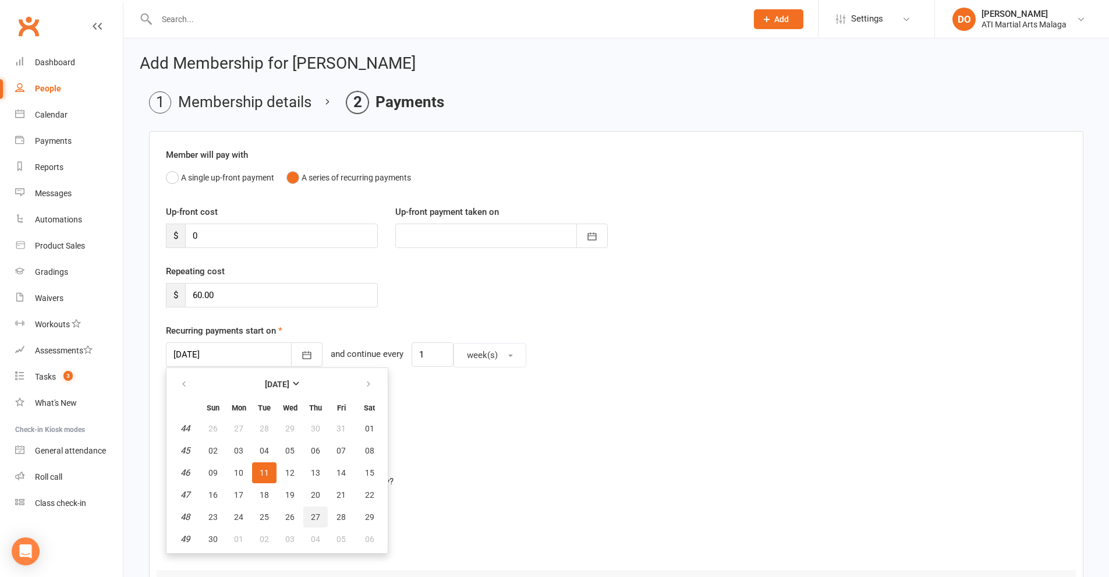
click at [313, 516] on span "27" at bounding box center [315, 516] width 9 height 9
type input "[DATE]"
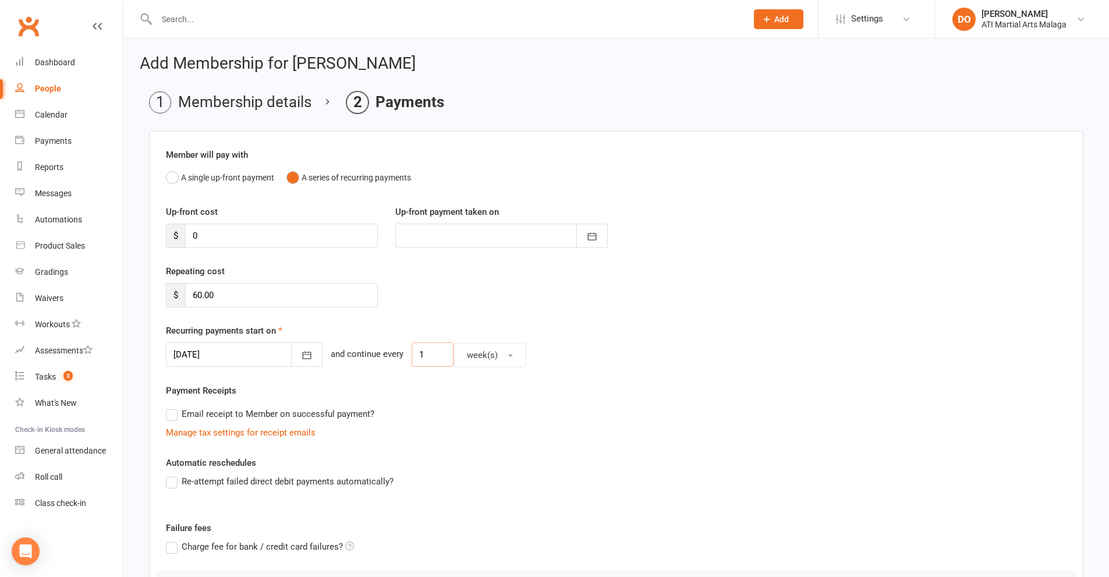
drag, startPoint x: 405, startPoint y: 357, endPoint x: 412, endPoint y: 355, distance: 7.2
click at [412, 355] on input "1" at bounding box center [432, 354] width 42 height 24
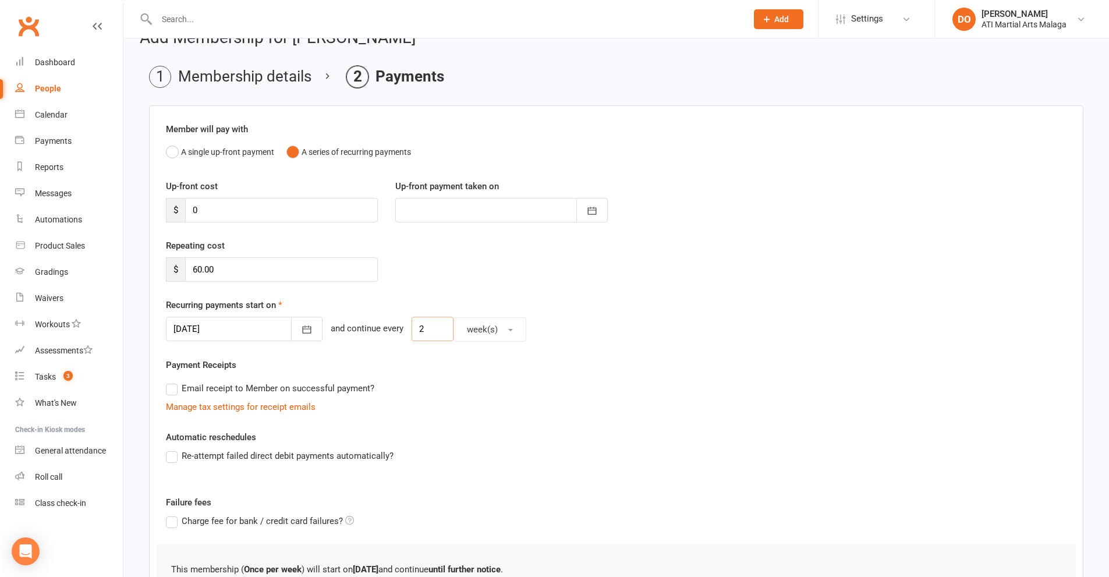
scroll to position [176, 0]
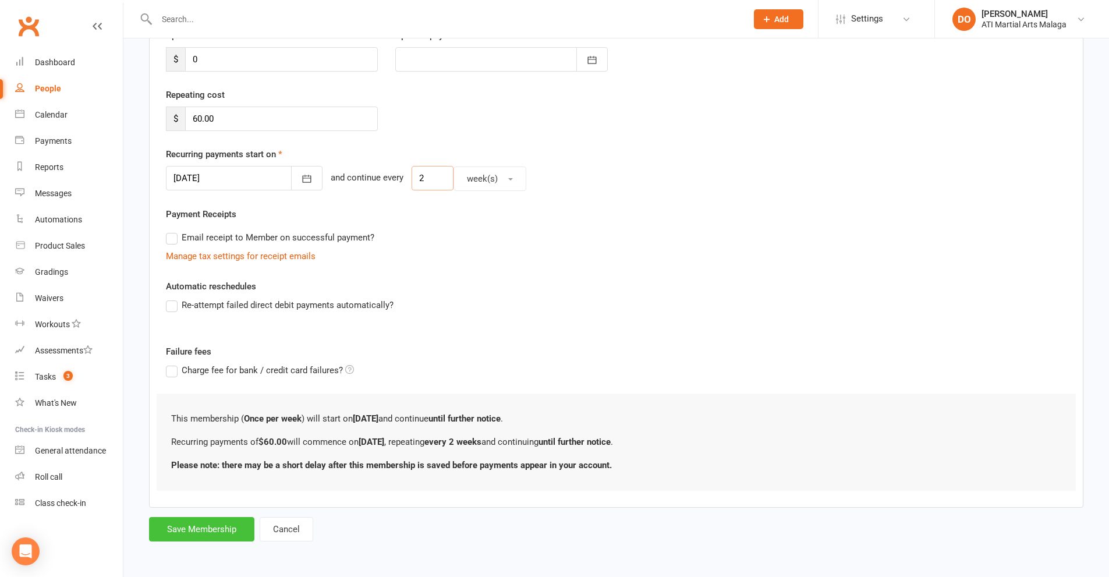
type input "2"
click at [243, 530] on button "Save Membership" at bounding box center [201, 529] width 105 height 24
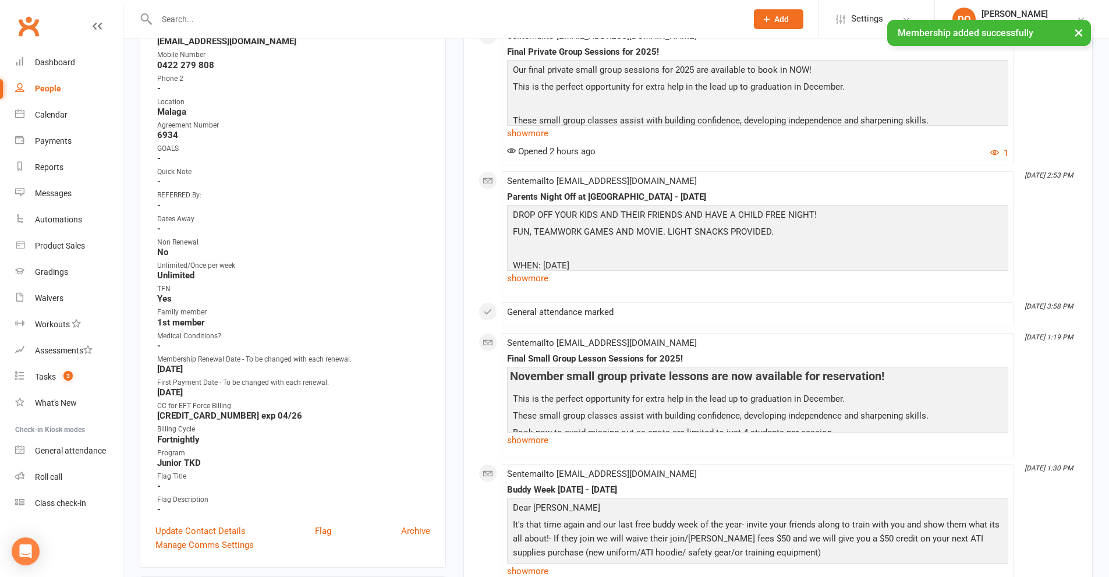
scroll to position [349, 0]
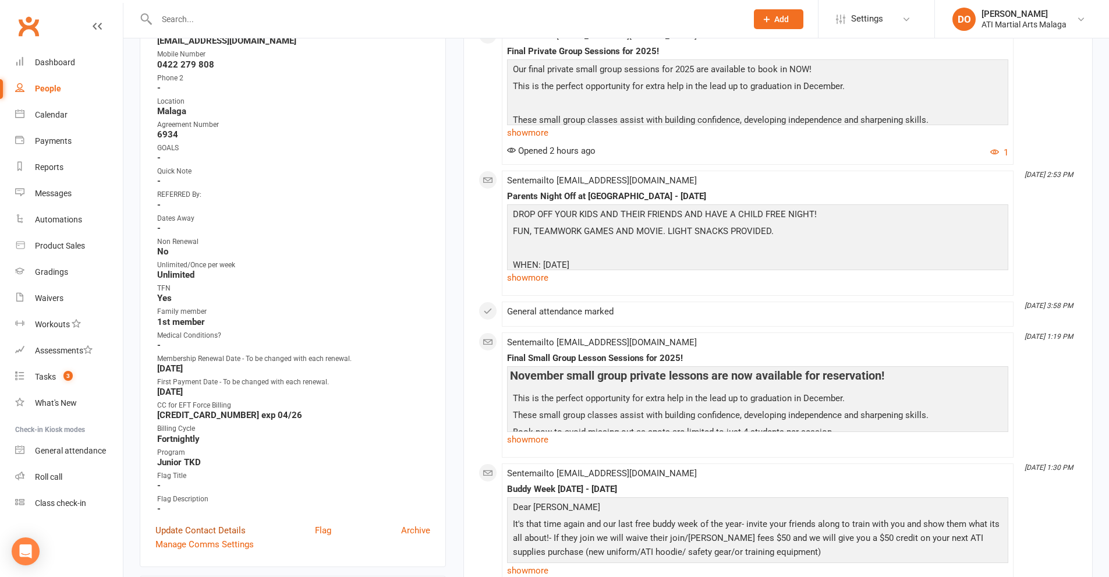
click at [204, 527] on link "Update Contact Details" at bounding box center [200, 530] width 90 height 14
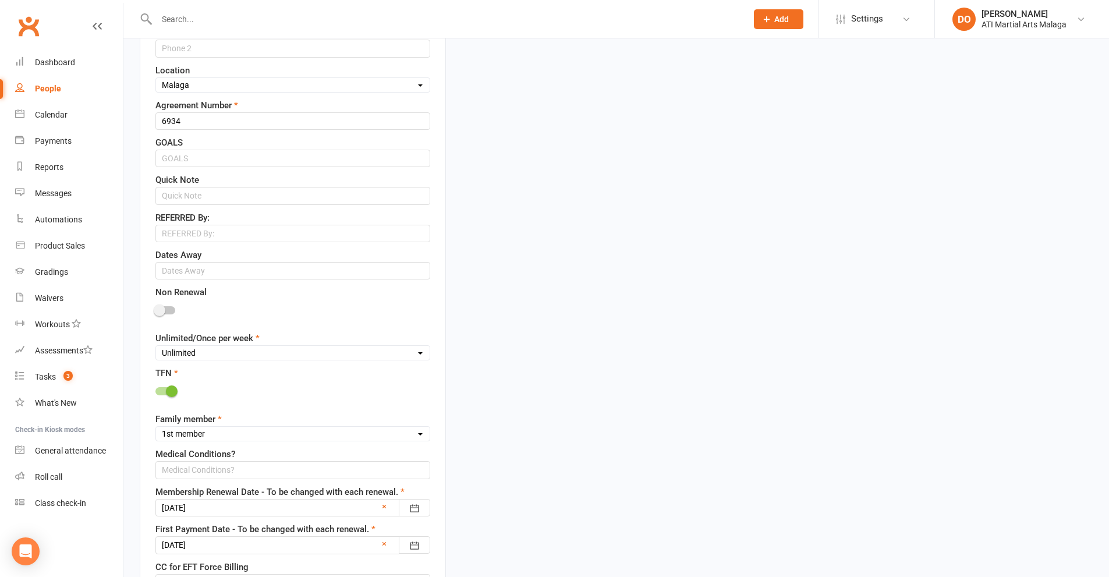
scroll to position [753, 0]
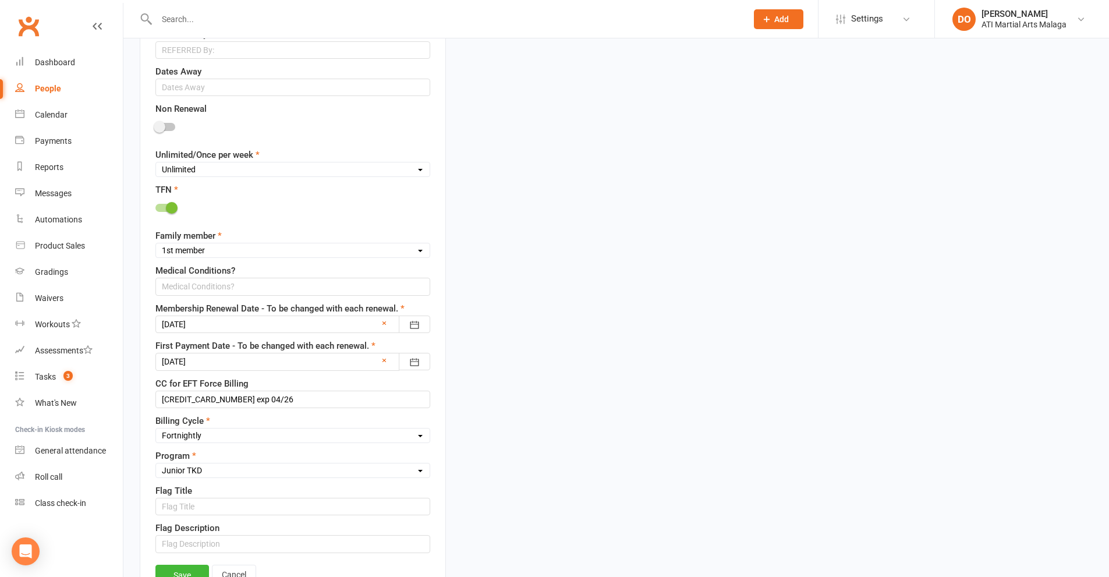
click at [214, 175] on select "Unlimited Once Per Week Limited - 3 days a week Academy Twice a week(Satellite …" at bounding box center [293, 169] width 274 height 13
select select "Once Per Week"
click at [156, 164] on select "Unlimited Once Per Week Limited - 3 days a week Academy Twice a week(Satellite …" at bounding box center [293, 169] width 274 height 13
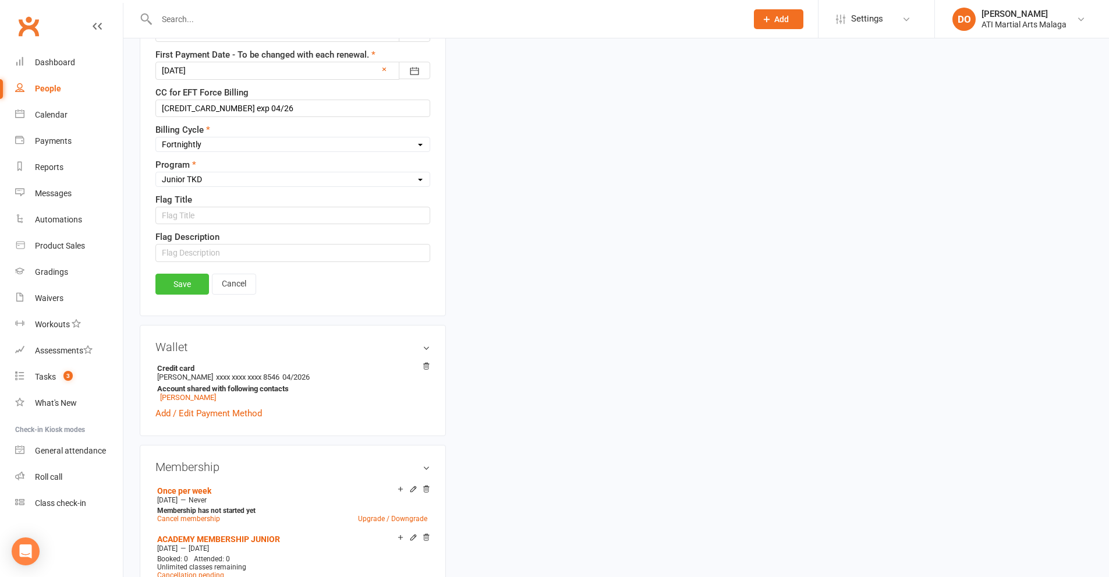
click at [188, 278] on link "Save" at bounding box center [182, 284] width 54 height 21
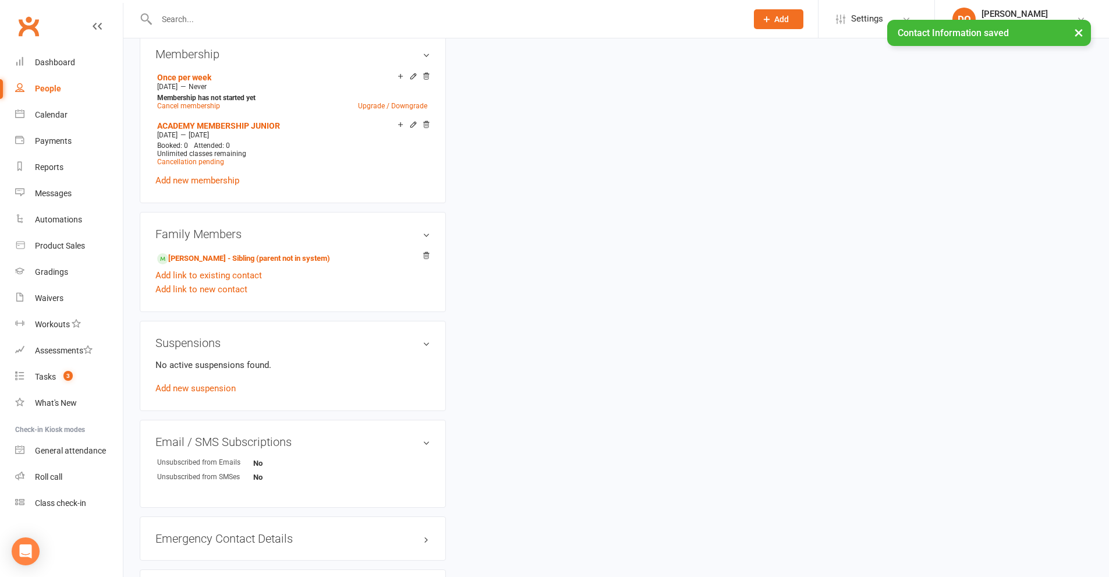
scroll to position [1044, 0]
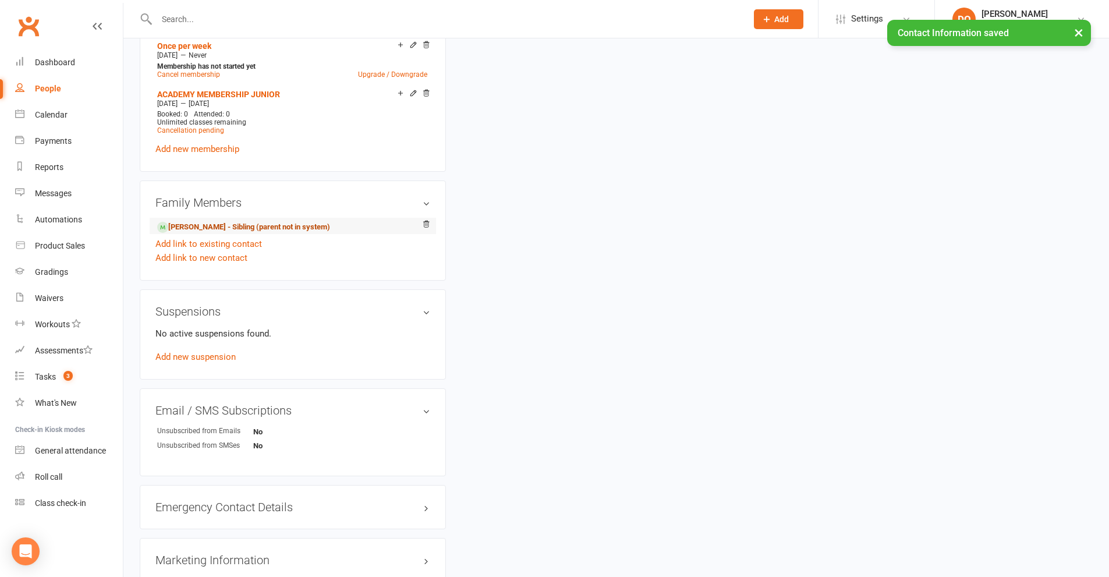
click at [209, 227] on link "[PERSON_NAME] - Sibling (parent not in system)" at bounding box center [243, 227] width 173 height 12
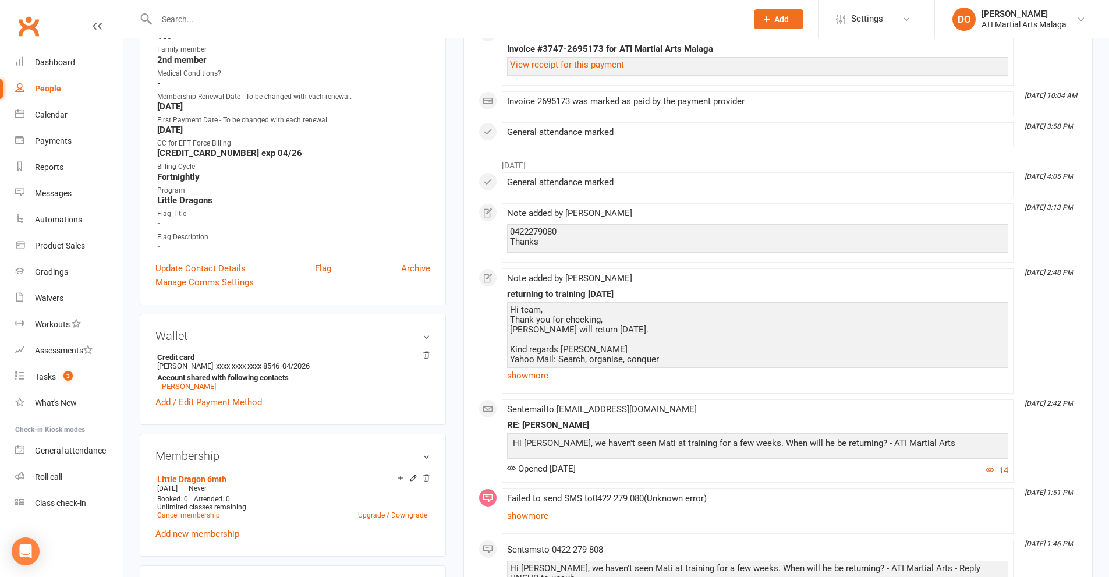
scroll to position [640, 0]
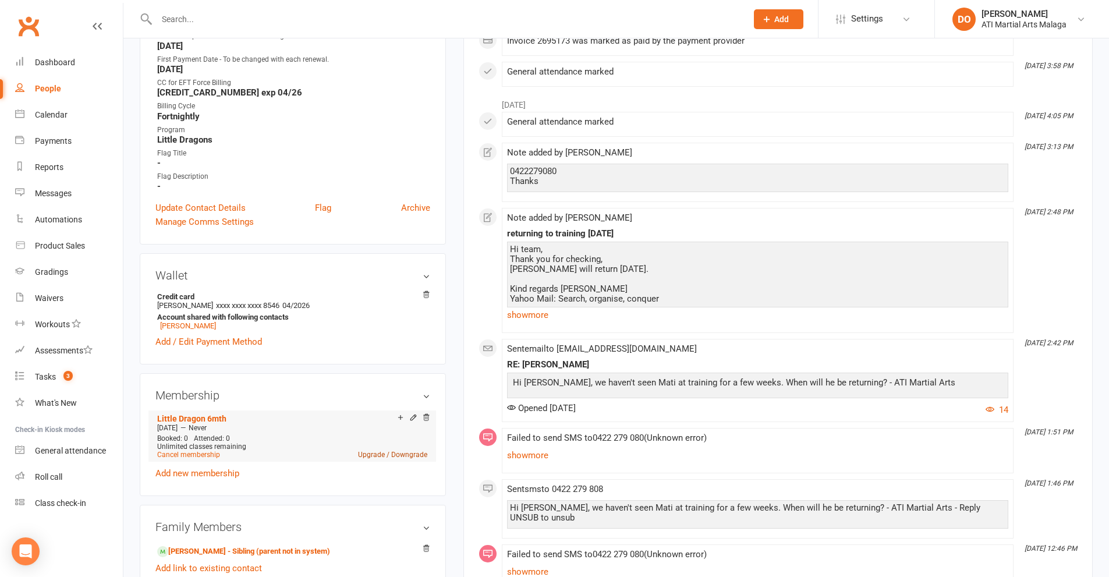
click at [400, 455] on link "Upgrade / Downgrade" at bounding box center [392, 454] width 69 height 8
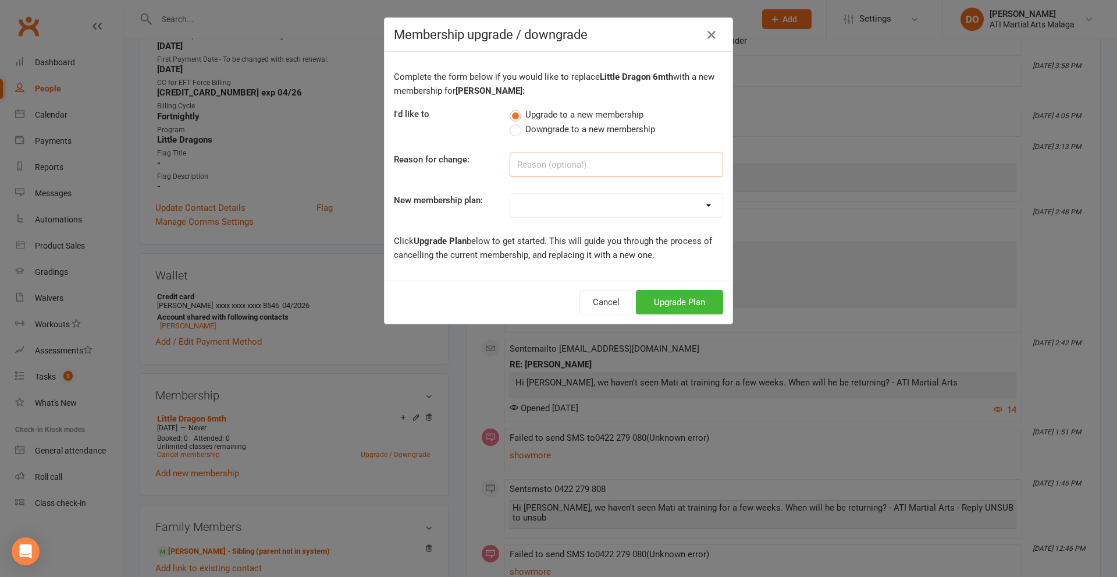
click at [529, 162] on input at bounding box center [617, 164] width 214 height 24
type input "renewing new price"
click at [526, 203] on select "Little Dragon 12mth Little Dragon 6mth Junior 12mth - Limited 3 days Junior 6mt…" at bounding box center [616, 205] width 212 height 23
select select "25"
click at [510, 194] on select "Little Dragon 12mth Little Dragon 6mth Junior 12mth - Limited 3 days Junior 6mt…" at bounding box center [616, 205] width 212 height 23
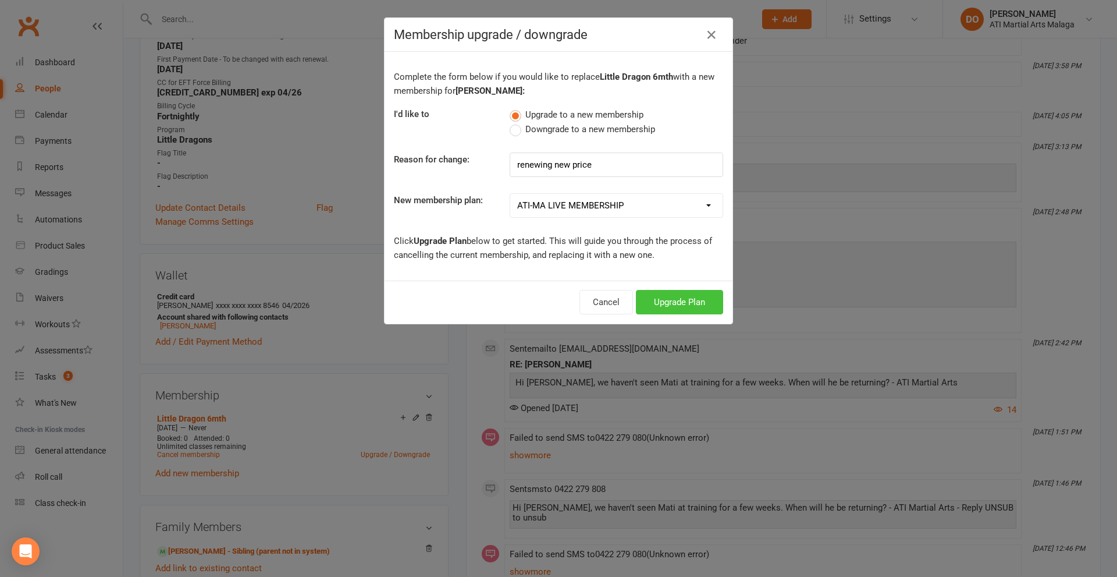
click at [649, 300] on button "Upgrade Plan" at bounding box center [679, 302] width 87 height 24
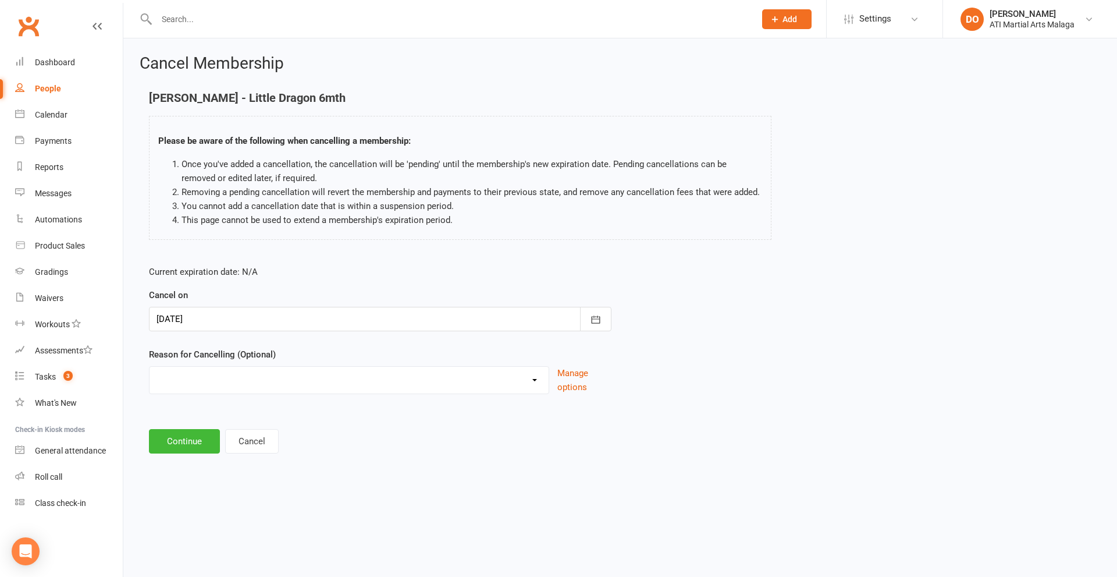
click at [324, 326] on div at bounding box center [380, 319] width 463 height 24
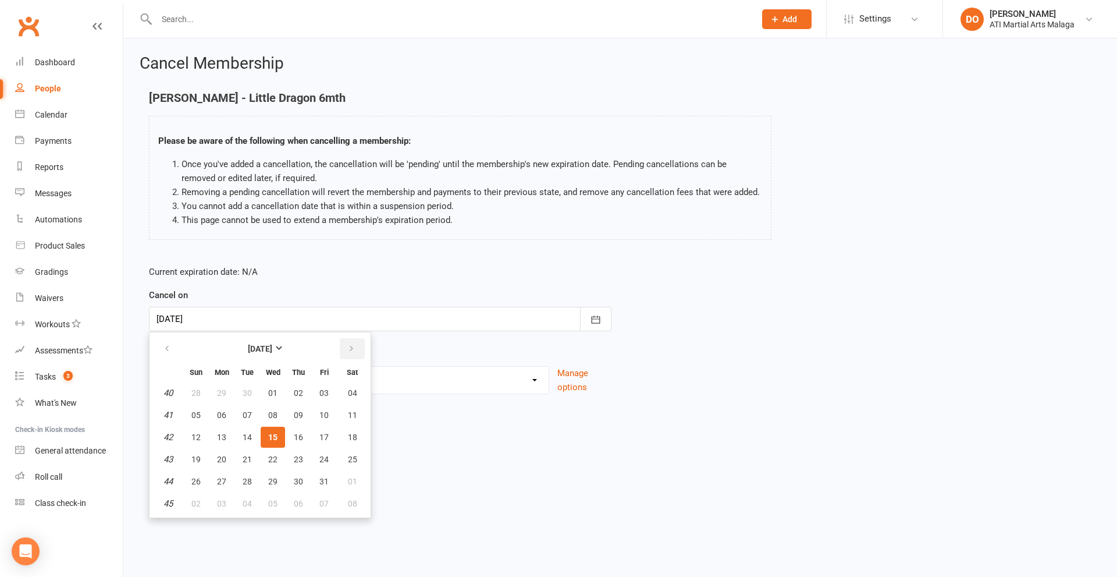
click at [362, 354] on button "button" at bounding box center [352, 348] width 25 height 21
click at [247, 438] on span "11" at bounding box center [247, 436] width 9 height 9
type input "[DATE]"
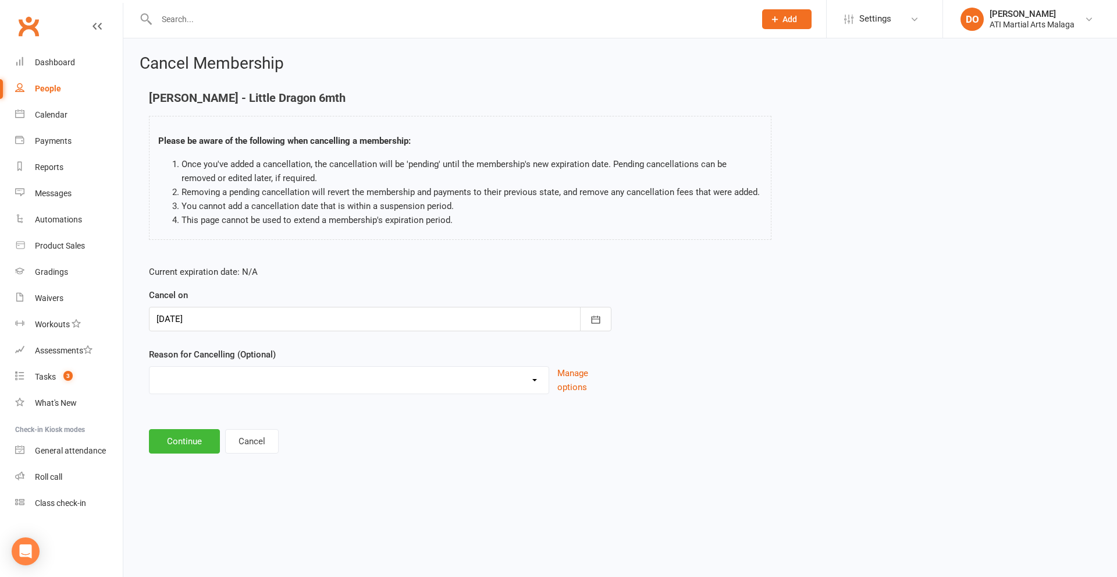
click at [332, 379] on select "Cancellation NOT APPROVED Holiday Injury Lost interest Renewing to new price Up…" at bounding box center [349, 378] width 399 height 23
select select "4"
click at [150, 367] on select "Cancellation NOT APPROVED Holiday Injury Lost interest Renewing to new price Up…" at bounding box center [349, 378] width 399 height 23
click at [198, 441] on button "Continue" at bounding box center [184, 441] width 71 height 24
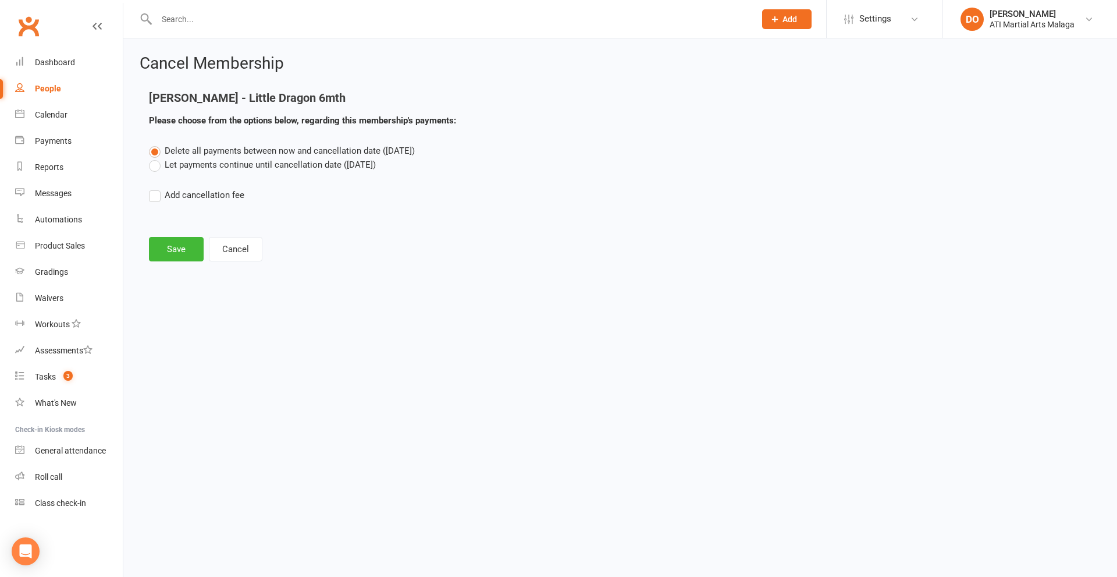
click at [156, 167] on label "Let payments continue until cancellation date ([DATE])" at bounding box center [262, 165] width 227 height 14
click at [156, 158] on input "Let payments continue until cancellation date ([DATE])" at bounding box center [153, 158] width 8 height 0
click at [183, 260] on button "Save" at bounding box center [176, 249] width 55 height 24
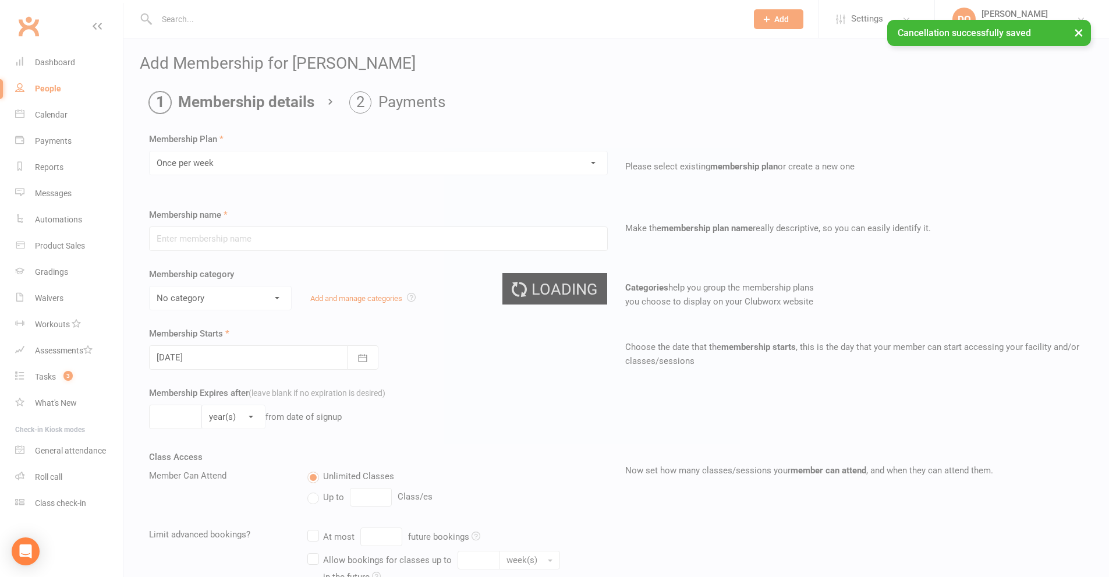
type input "Once per week"
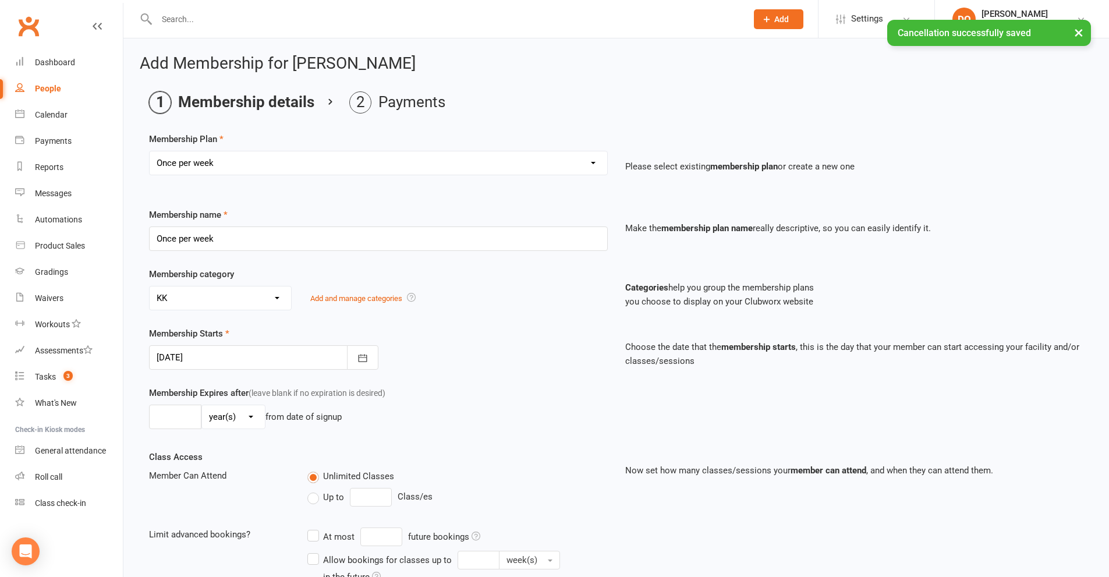
click at [220, 302] on select "No category ACADEMY - JUNIOR ACADEMY - SENIOR A-TKD BJJ BOXING Cancellation Car…" at bounding box center [220, 297] width 141 height 23
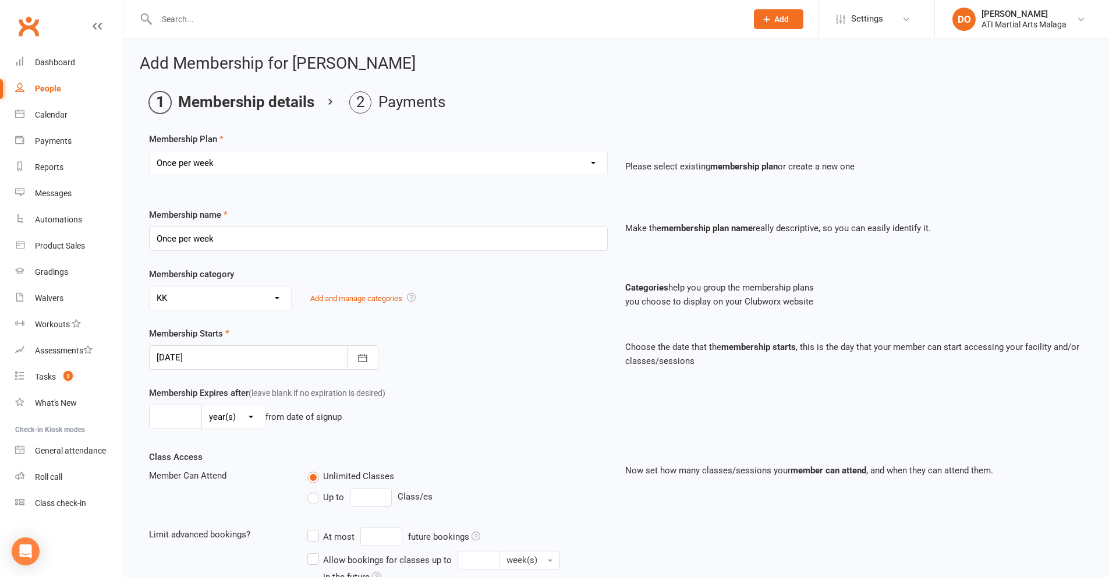
select select "13"
click at [150, 286] on select "No category ACADEMY - JUNIOR ACADEMY - SENIOR A-TKD BJJ BOXING Cancellation Car…" at bounding box center [220, 297] width 141 height 23
click at [285, 352] on div at bounding box center [263, 357] width 229 height 24
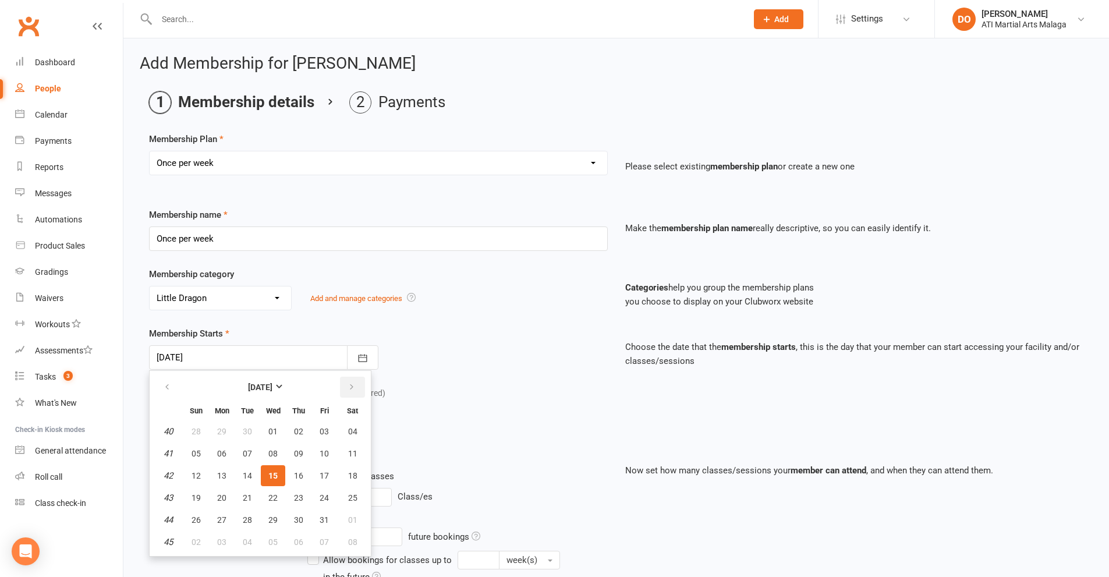
click at [352, 389] on icon "button" at bounding box center [351, 386] width 8 height 9
click at [251, 477] on span "11" at bounding box center [247, 475] width 9 height 9
type input "[DATE]"
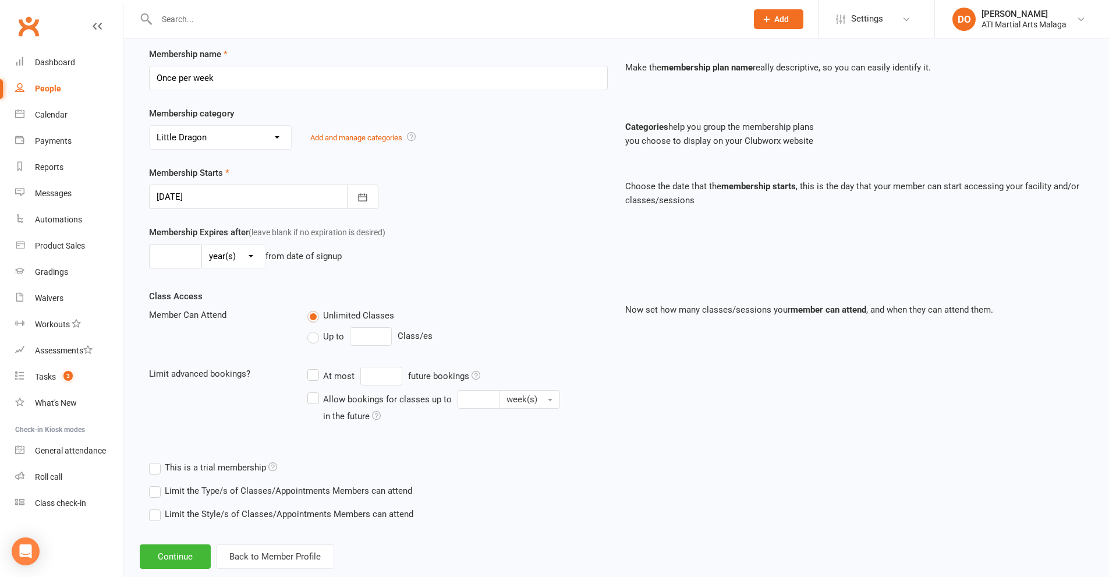
scroll to position [175, 0]
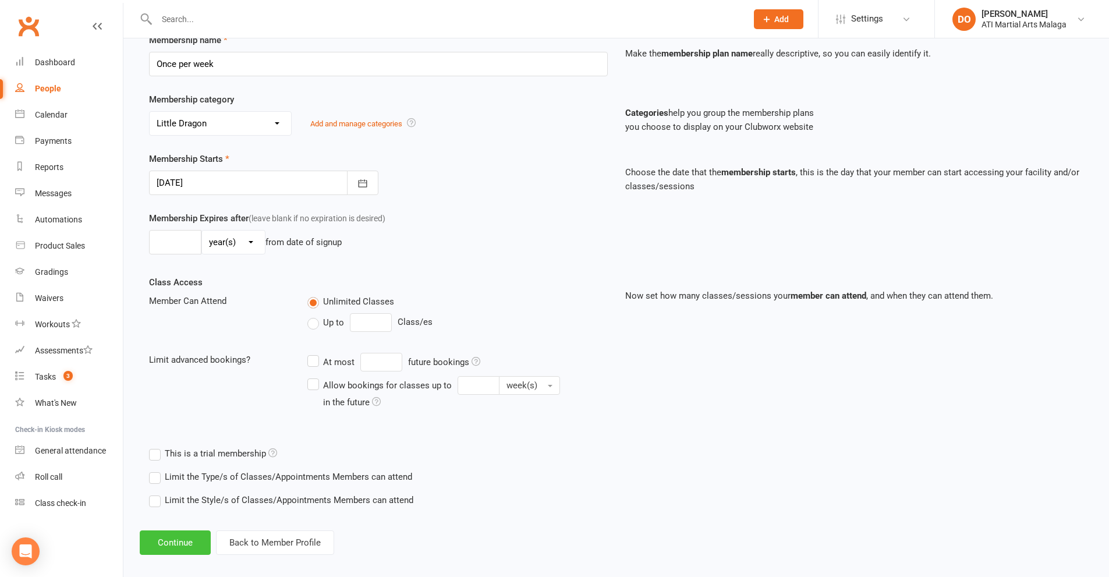
click at [189, 538] on button "Continue" at bounding box center [175, 542] width 71 height 24
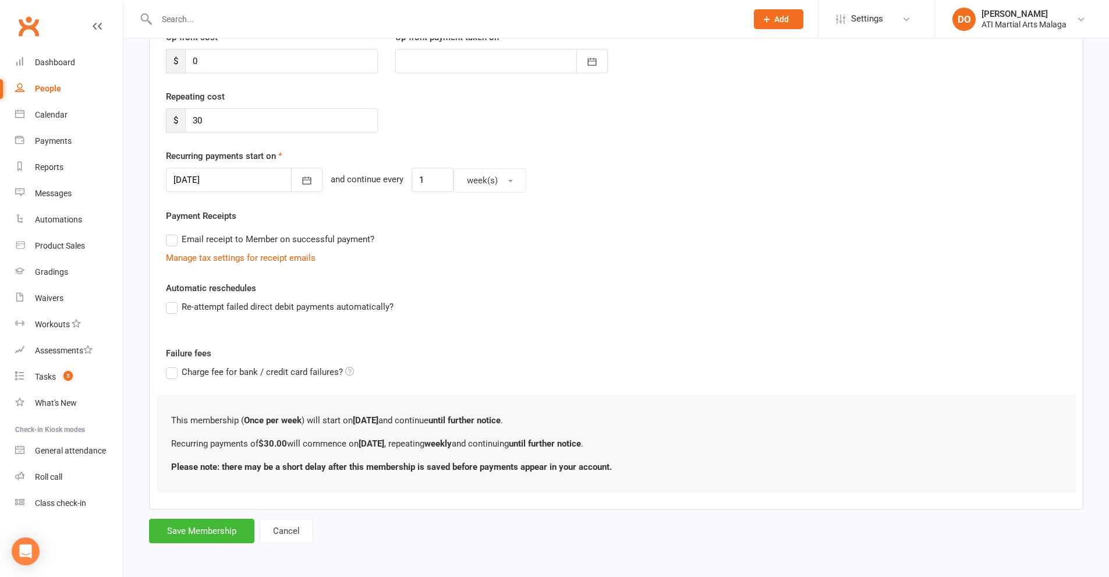
scroll to position [0, 0]
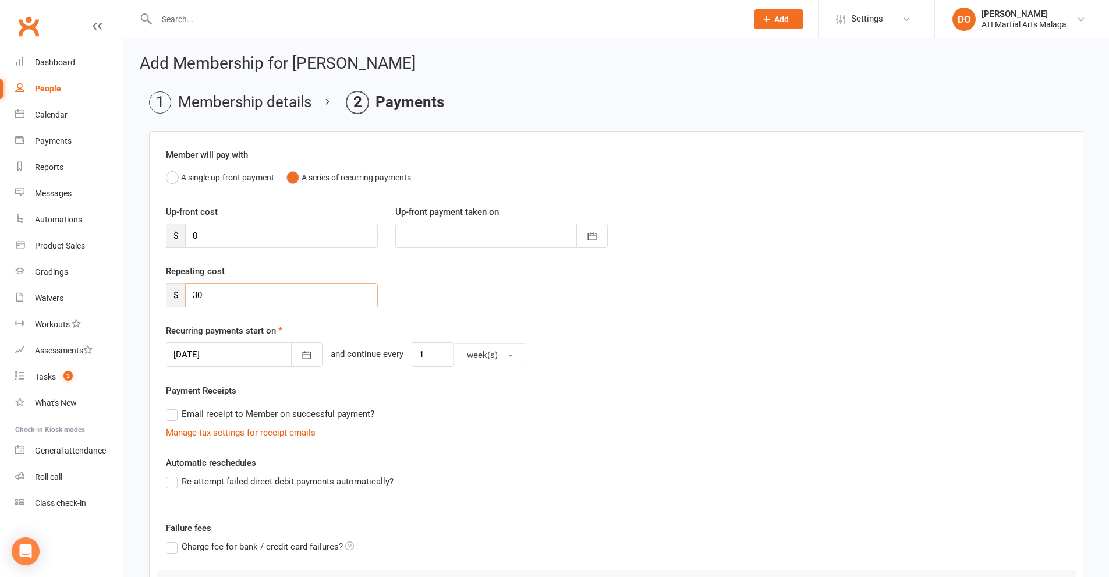
drag, startPoint x: 219, startPoint y: 296, endPoint x: 171, endPoint y: 294, distance: 47.8
click at [171, 294] on div "$ 30" at bounding box center [272, 295] width 212 height 24
type input "50.00"
click at [303, 354] on icon "button" at bounding box center [307, 356] width 9 height 8
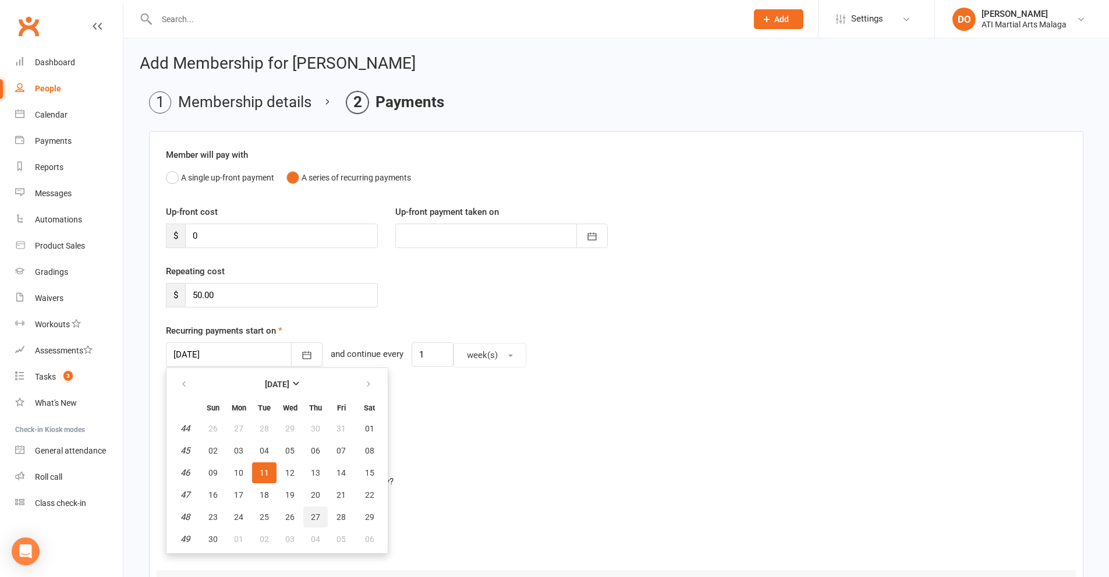
click at [314, 513] on span "27" at bounding box center [315, 516] width 9 height 9
type input "[DATE]"
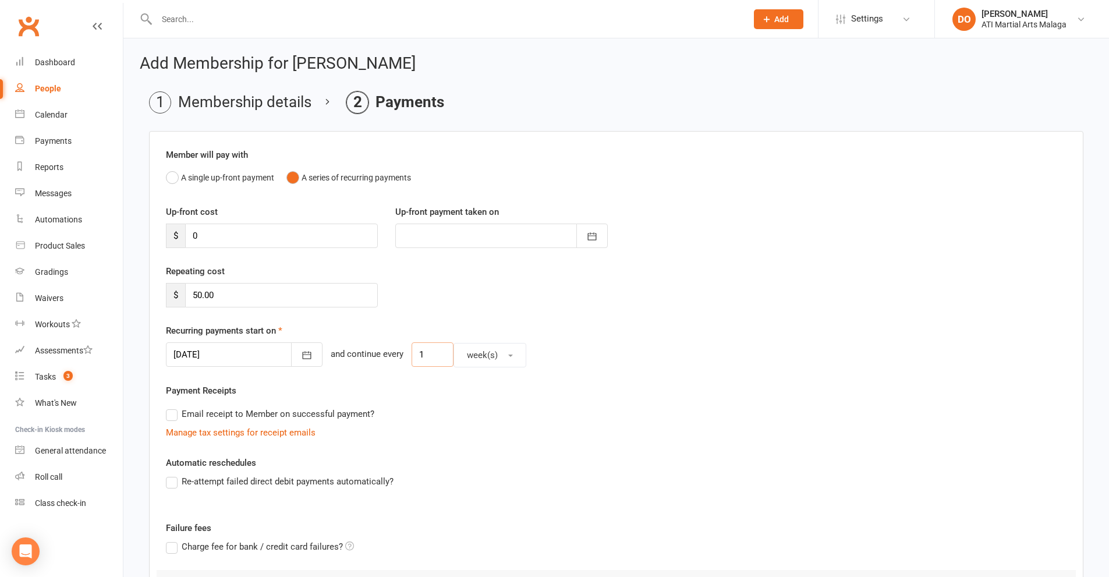
drag, startPoint x: 417, startPoint y: 360, endPoint x: 381, endPoint y: 361, distance: 36.7
click at [381, 361] on div "[DATE] [DATE] Sun Mon Tue Wed Thu Fri Sat 44 26 27 28 29 30 31 01 45 02 03 04 0…" at bounding box center [616, 354] width 900 height 25
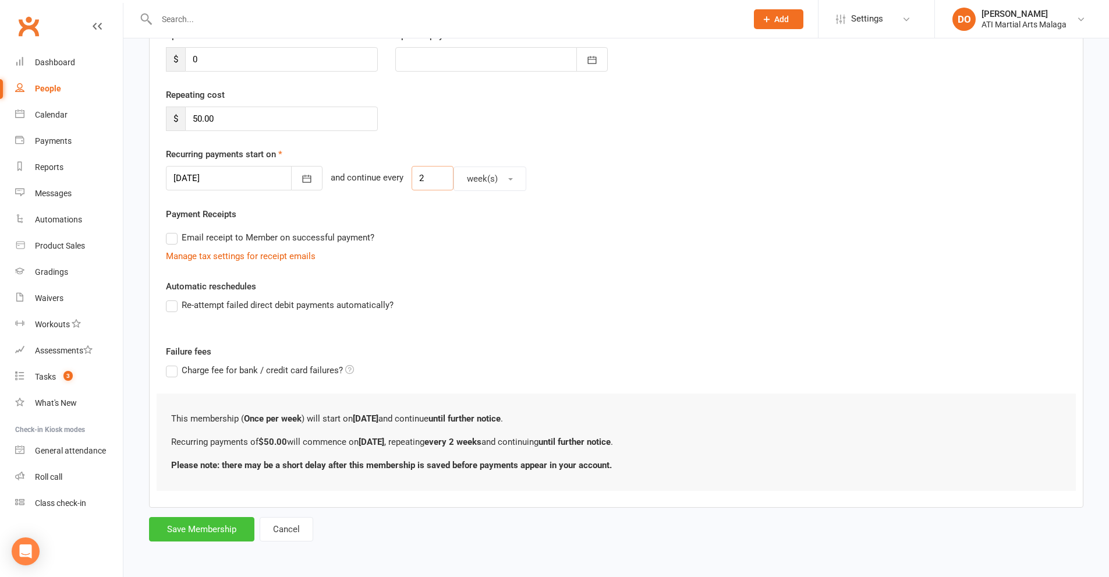
type input "2"
click at [216, 530] on button "Save Membership" at bounding box center [201, 529] width 105 height 24
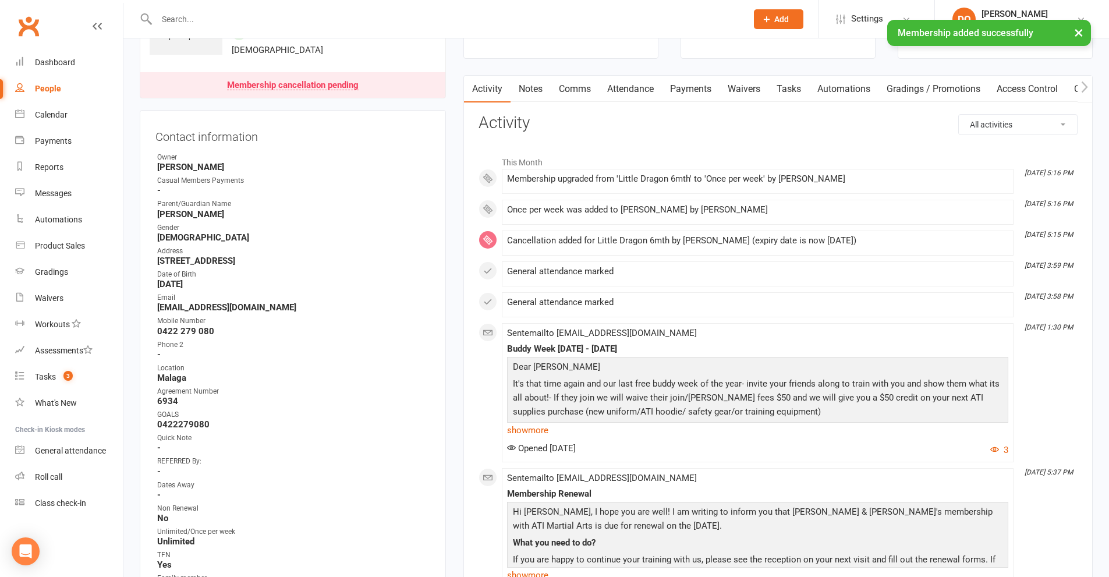
scroll to position [349, 0]
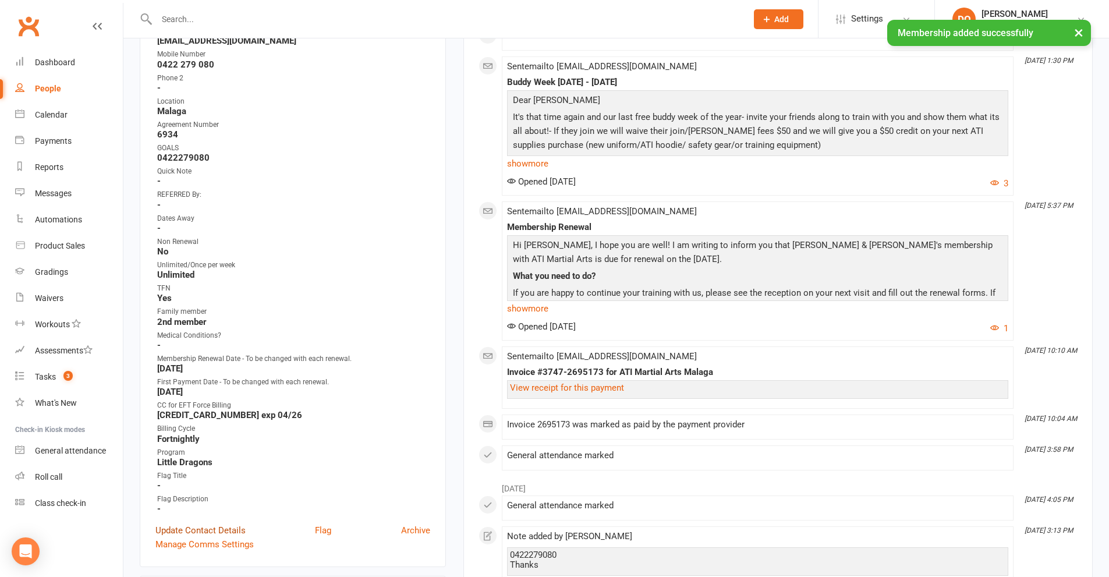
click at [211, 530] on link "Update Contact Details" at bounding box center [200, 530] width 90 height 14
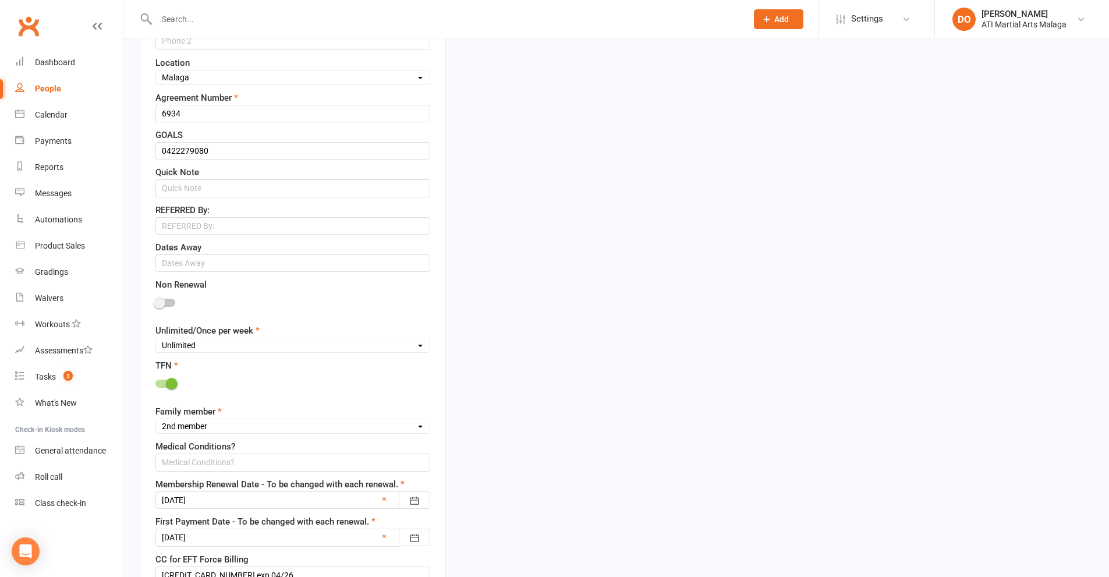
scroll to position [578, 0]
click at [222, 346] on select "Unlimited Once Per Week Limited - 3 days a week Academy Twice a week(Satellite …" at bounding box center [293, 344] width 274 height 13
select select "Once Per Week"
click at [156, 339] on select "Unlimited Once Per Week Limited - 3 days a week Academy Twice a week(Satellite …" at bounding box center [293, 344] width 274 height 13
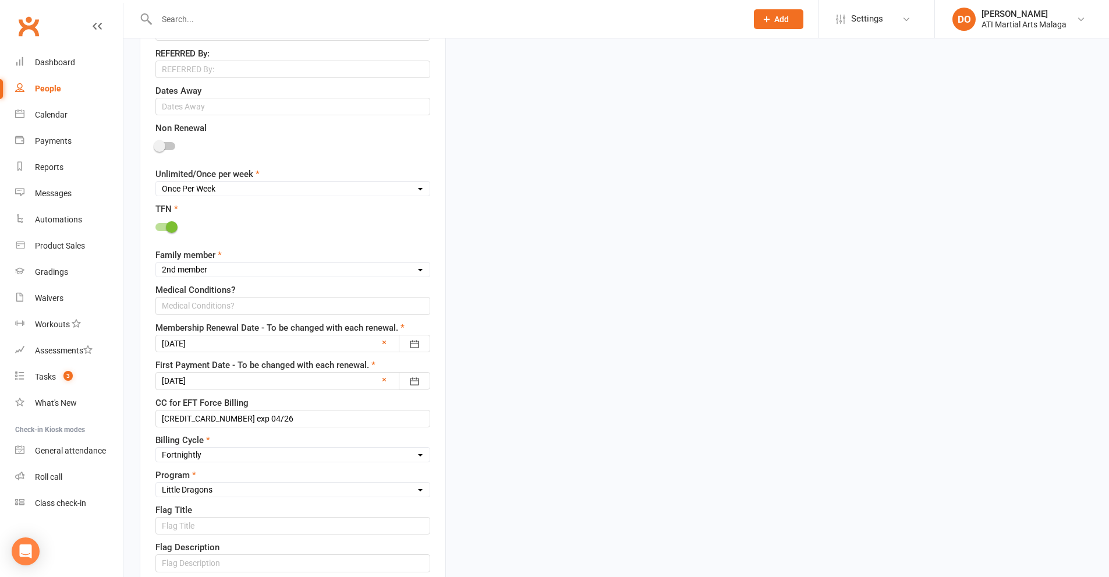
scroll to position [753, 0]
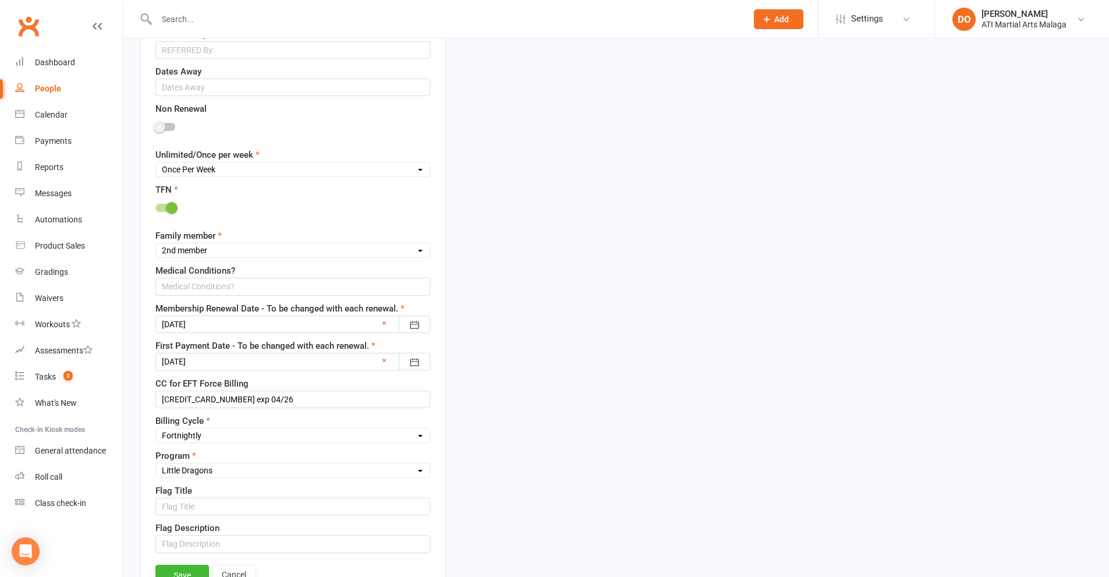
click at [266, 331] on div at bounding box center [292, 323] width 275 height 17
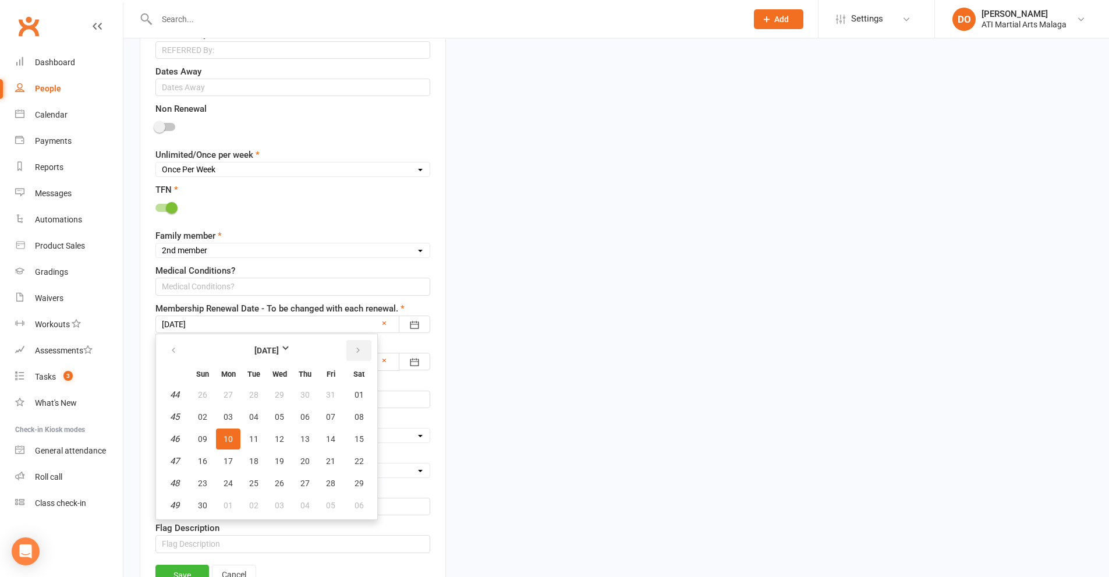
click at [360, 348] on icon "button" at bounding box center [358, 350] width 8 height 9
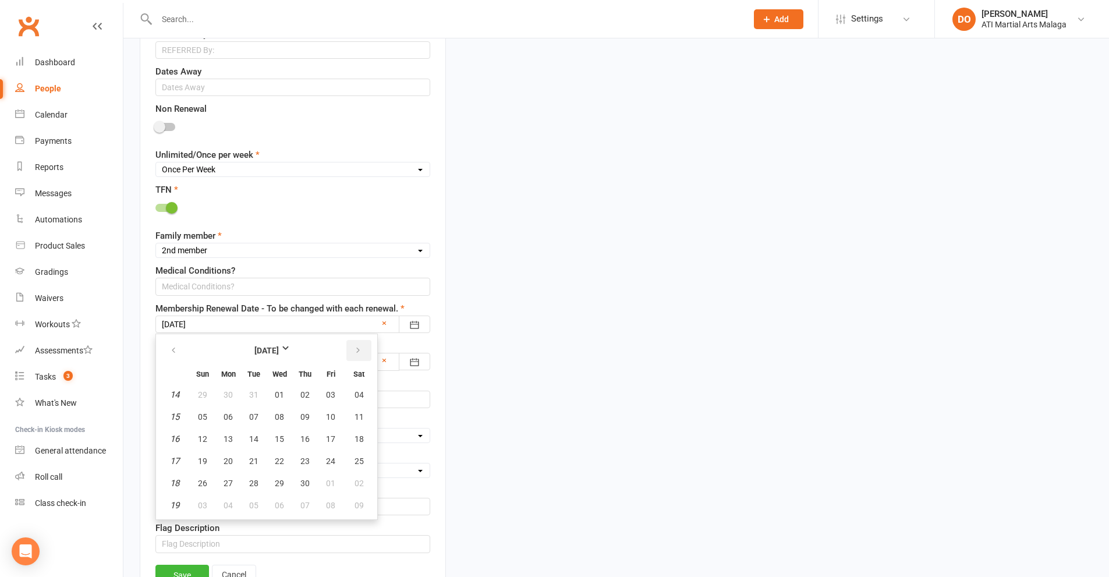
click at [360, 348] on icon "button" at bounding box center [358, 350] width 8 height 9
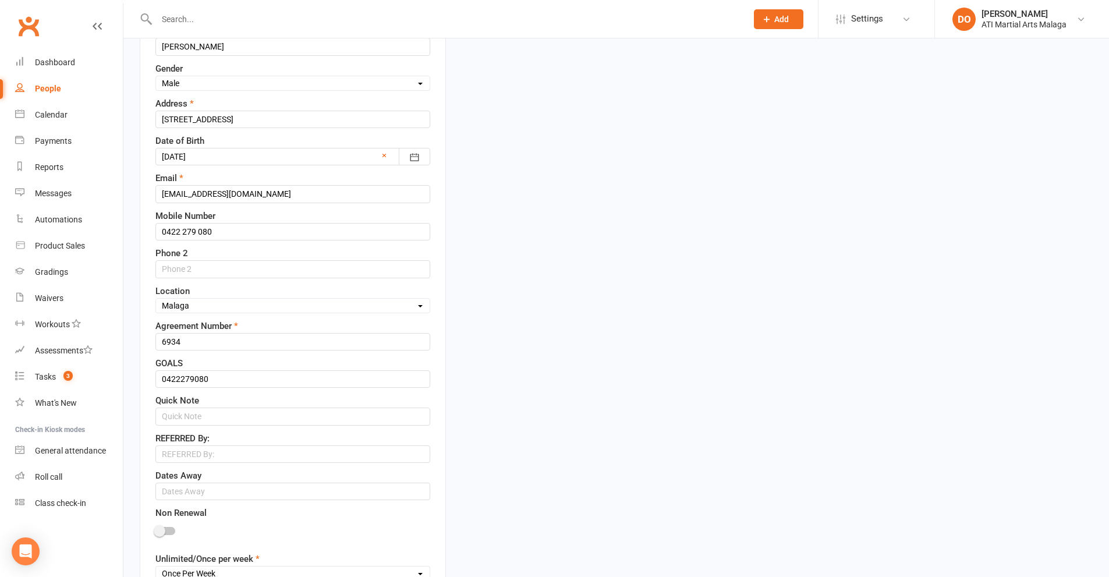
scroll to position [698, 0]
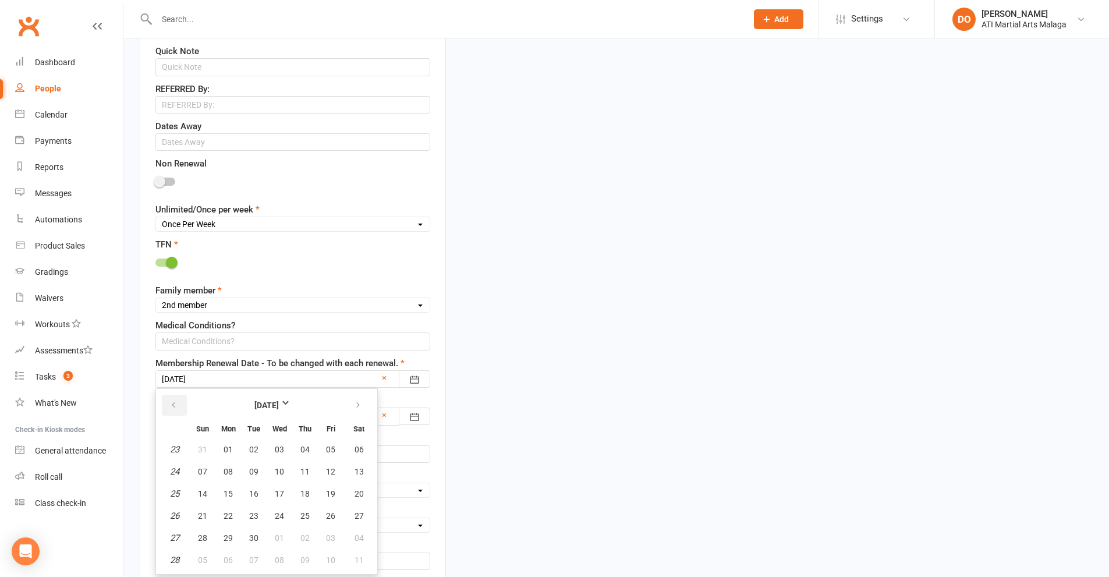
click at [168, 407] on button "button" at bounding box center [174, 405] width 25 height 21
click at [228, 495] on span "11" at bounding box center [227, 493] width 9 height 9
type input "[DATE]"
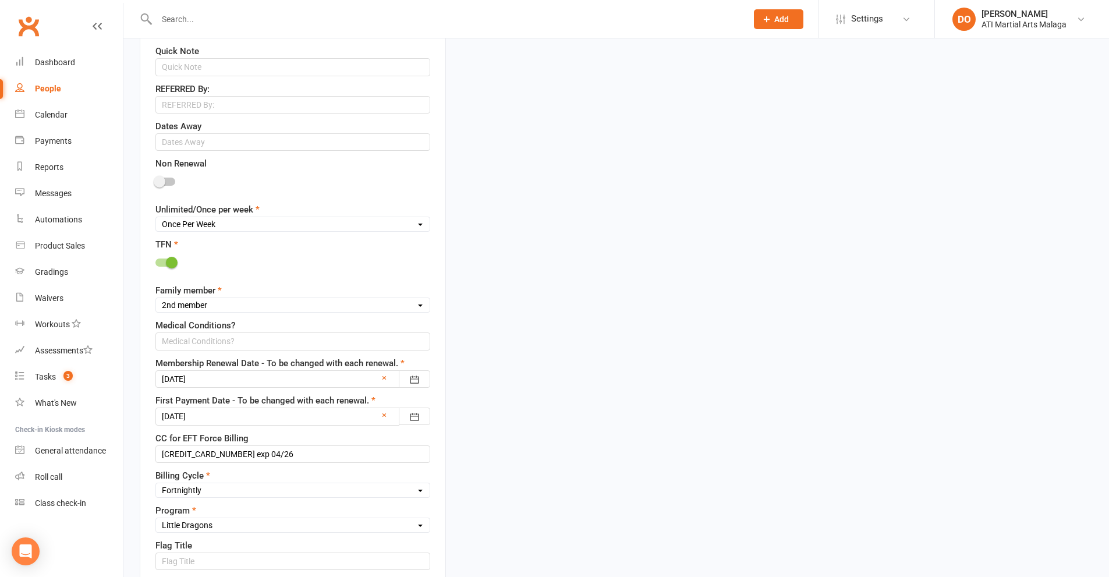
click at [283, 420] on div at bounding box center [292, 415] width 275 height 17
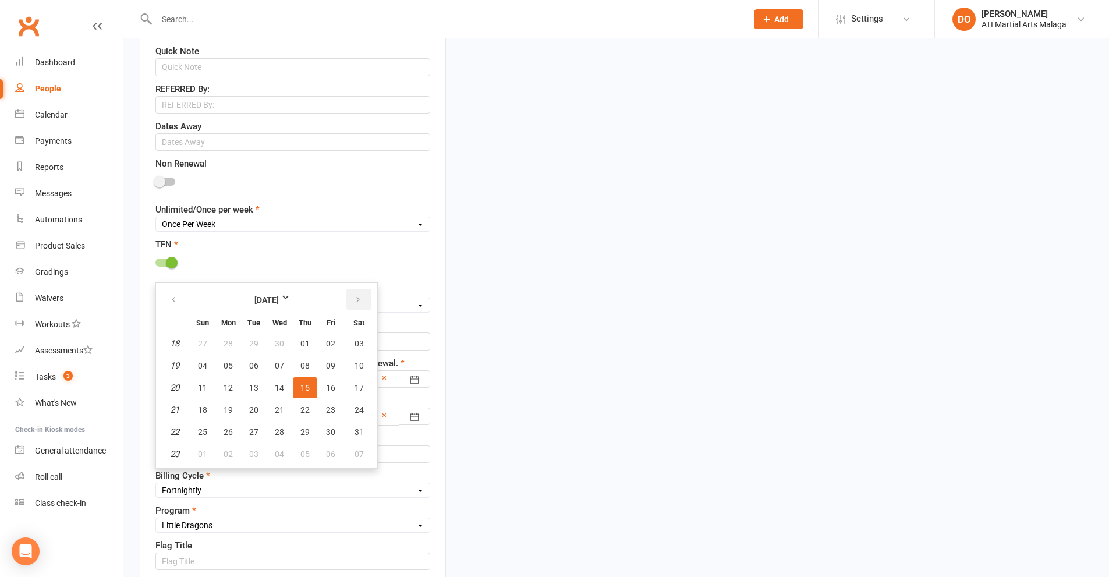
click at [351, 302] on button "button" at bounding box center [358, 299] width 25 height 21
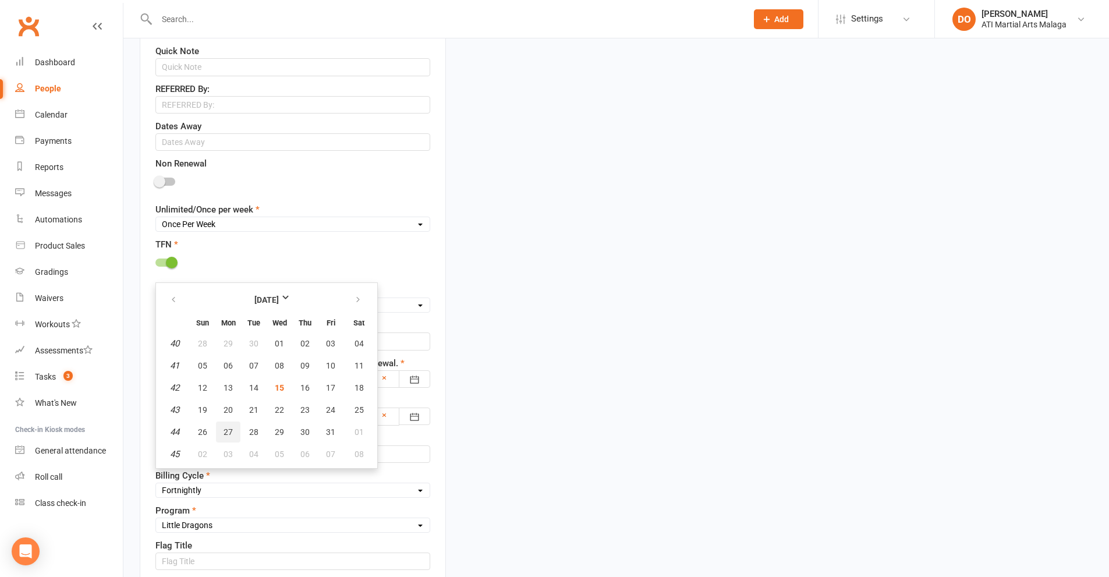
click at [224, 434] on span "27" at bounding box center [227, 431] width 9 height 9
type input "[DATE]"
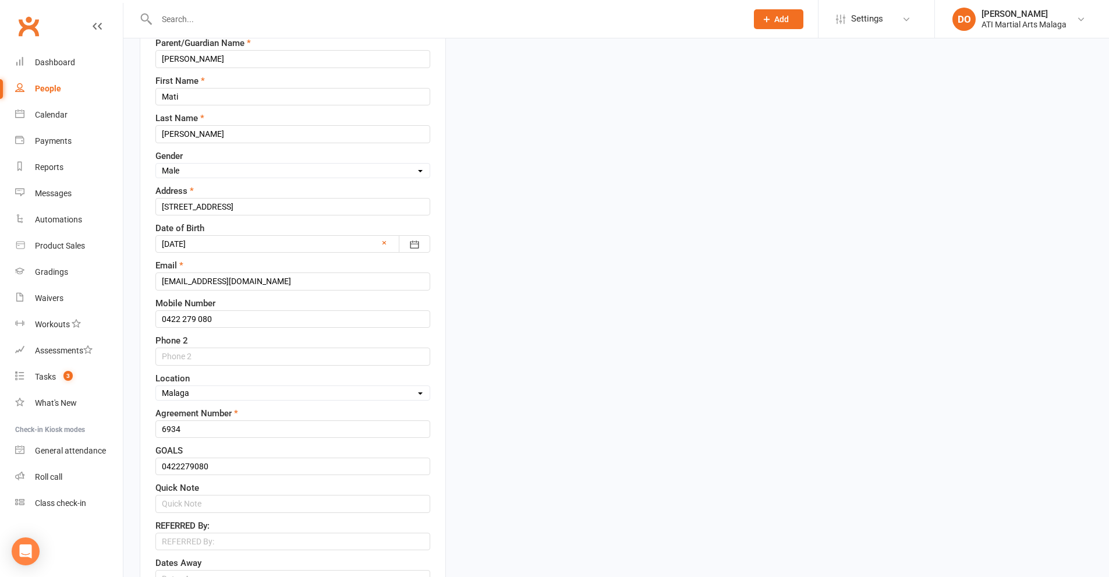
scroll to position [116, 0]
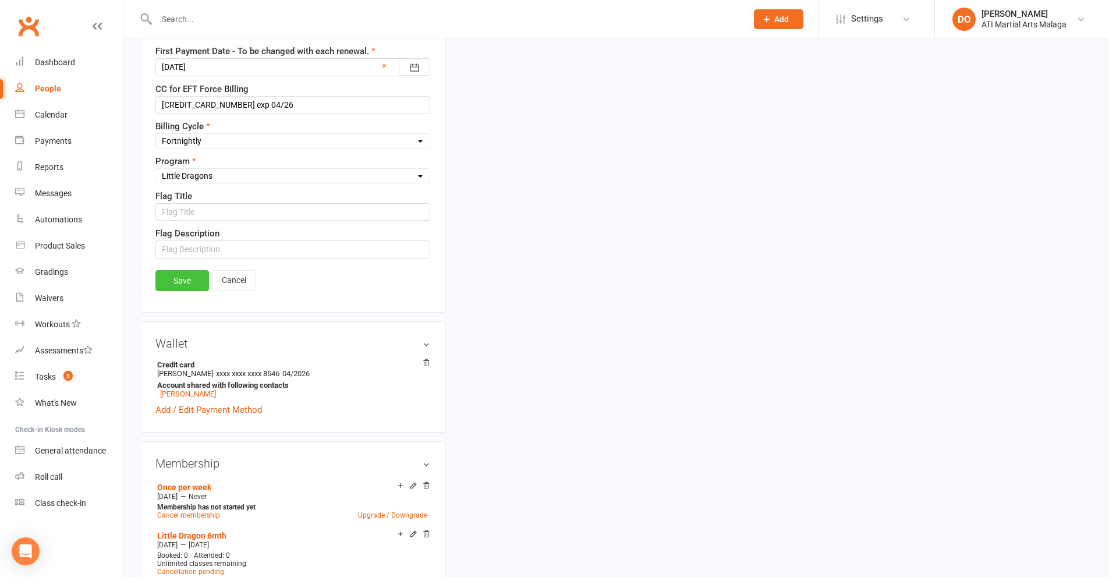
click at [193, 286] on link "Save" at bounding box center [182, 280] width 54 height 21
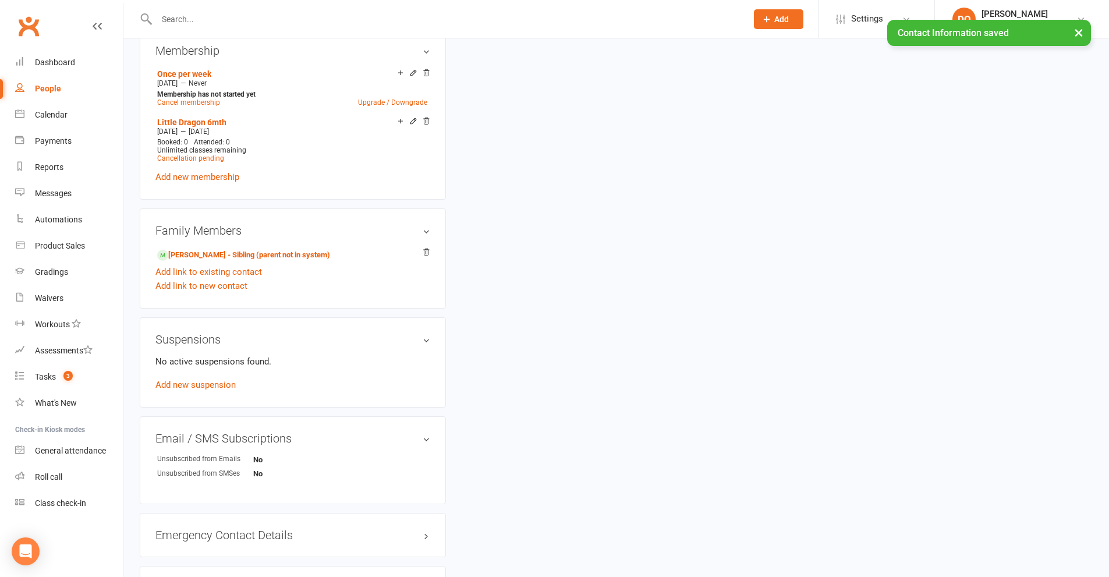
scroll to position [1048, 0]
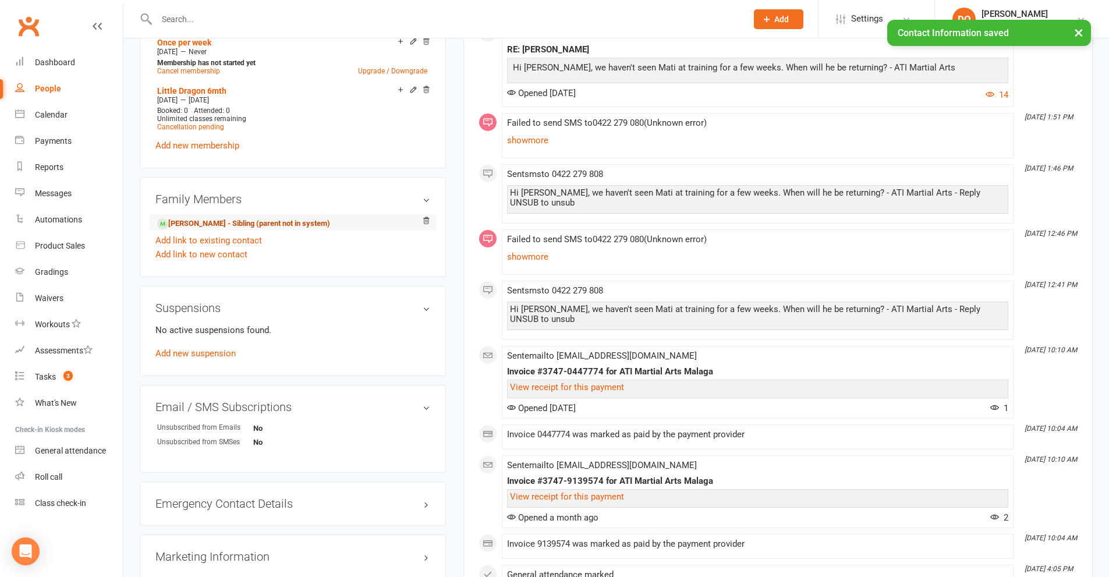
click at [235, 225] on link "[PERSON_NAME] - Sibling (parent not in system)" at bounding box center [243, 224] width 173 height 12
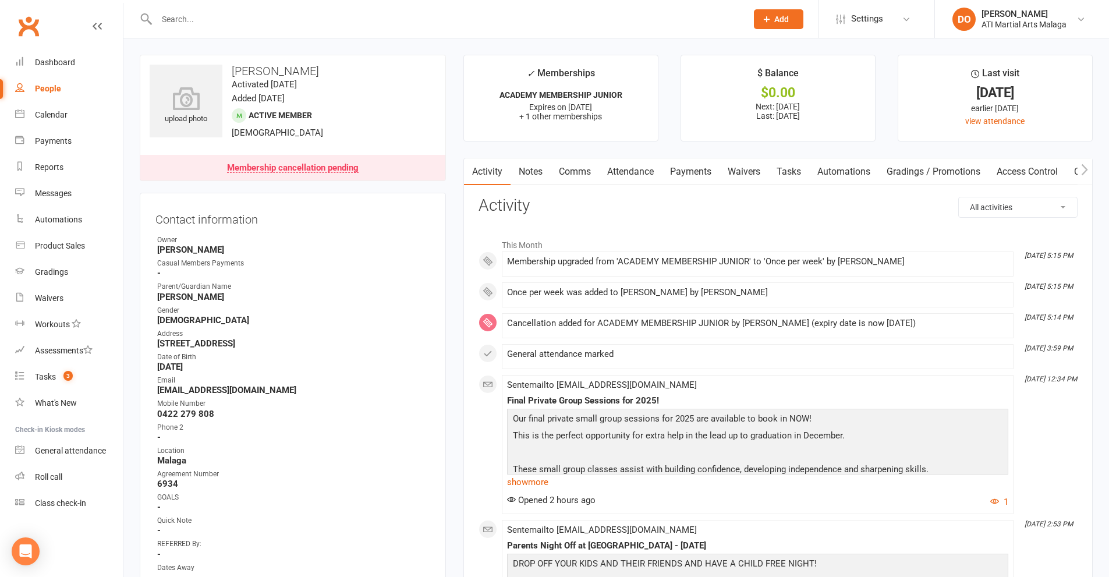
click at [683, 180] on link "Payments" at bounding box center [691, 171] width 58 height 27
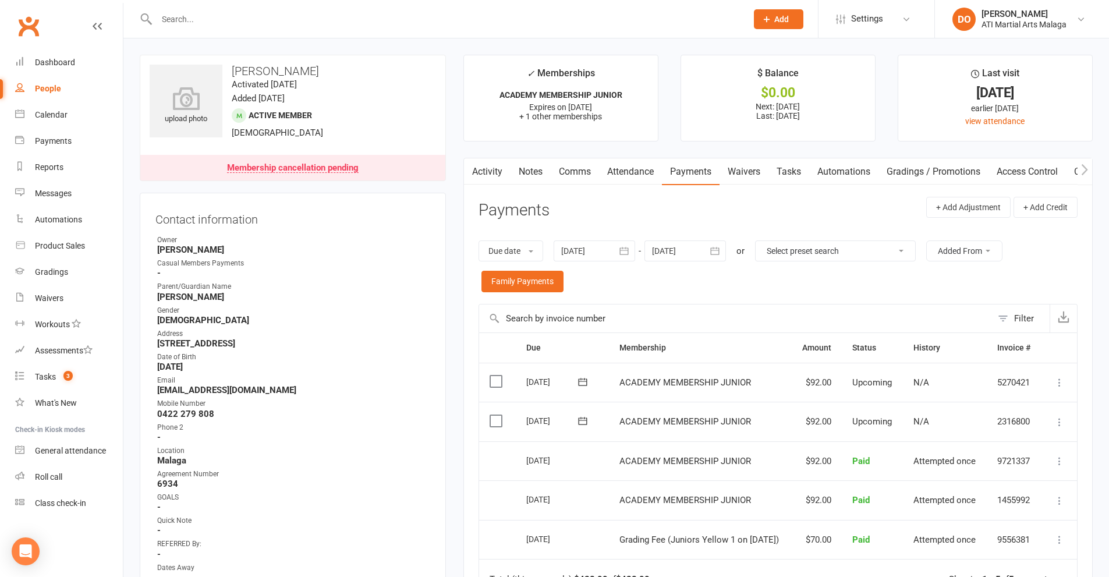
click at [726, 254] on button "button" at bounding box center [715, 250] width 21 height 21
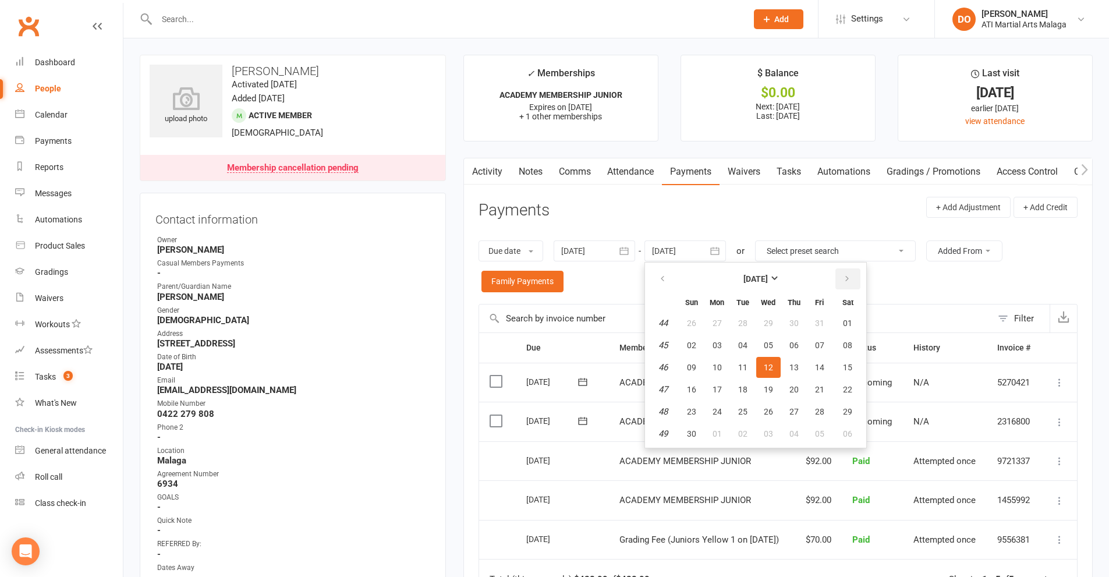
click at [846, 283] on icon "button" at bounding box center [847, 278] width 8 height 9
click at [794, 353] on button "12" at bounding box center [794, 345] width 24 height 21
type input "[DATE]"
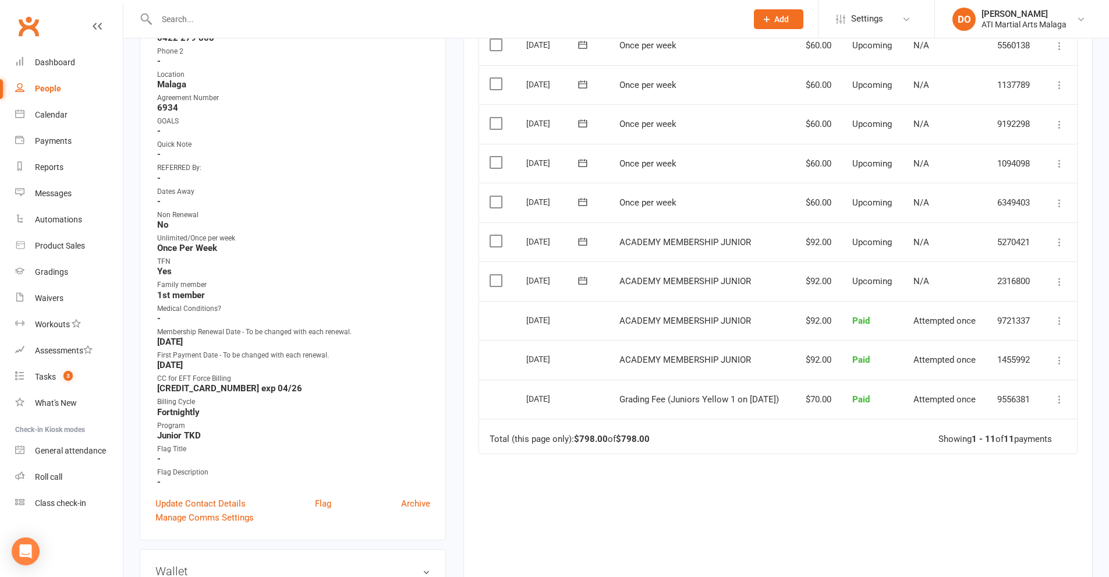
scroll to position [407, 0]
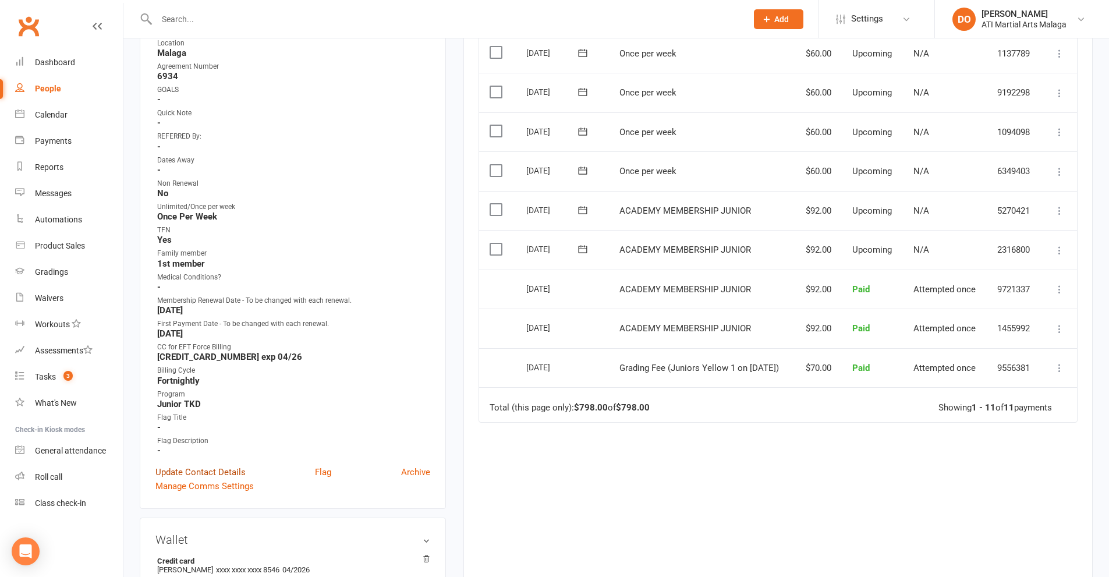
click at [228, 474] on link "Update Contact Details" at bounding box center [200, 472] width 90 height 14
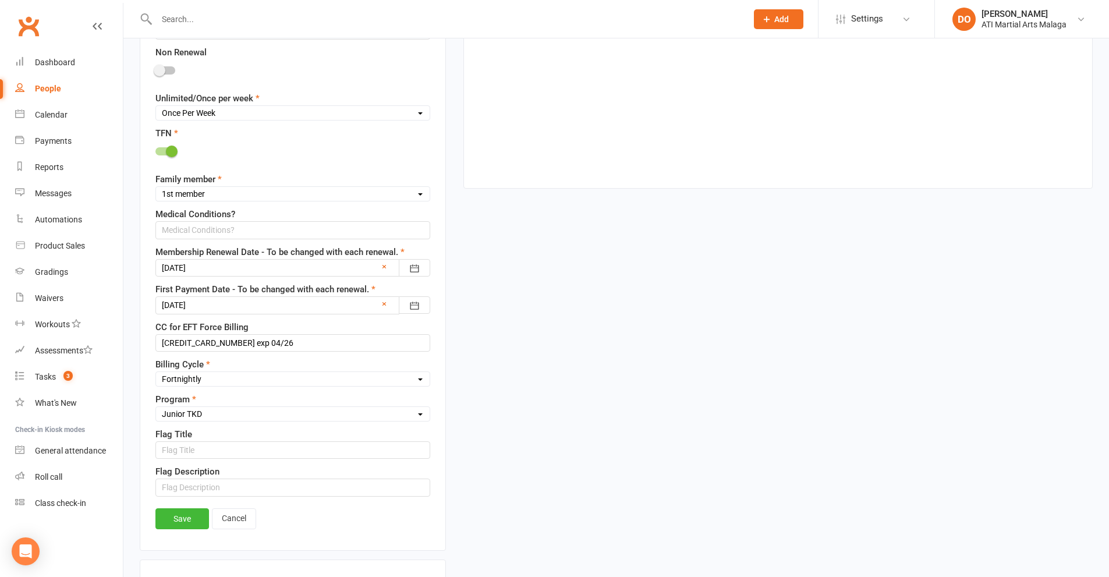
scroll to position [811, 0]
click at [287, 275] on div at bounding box center [292, 265] width 275 height 17
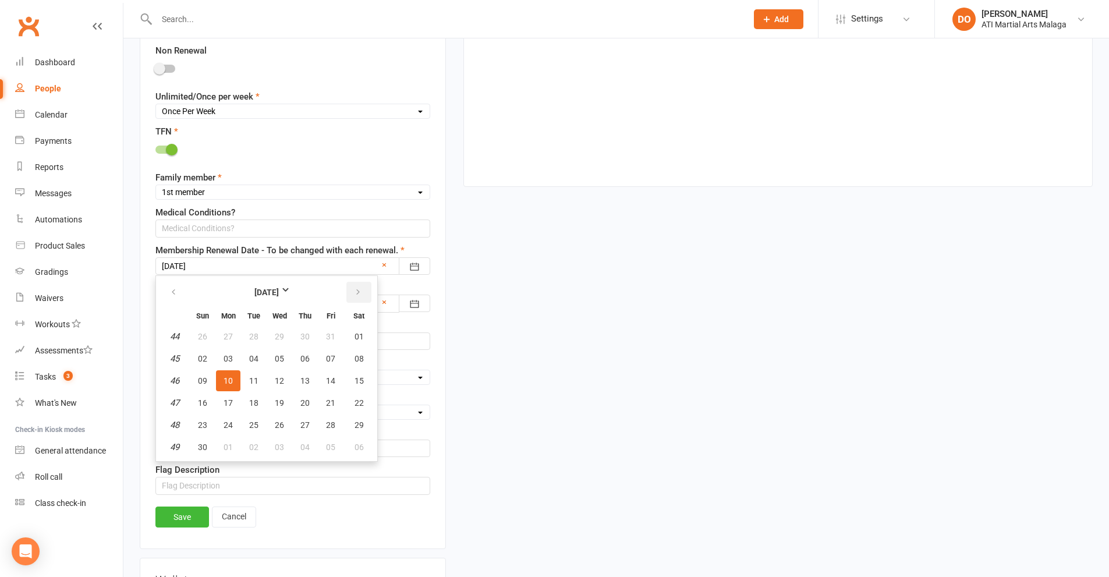
click at [354, 296] on icon "button" at bounding box center [358, 291] width 8 height 9
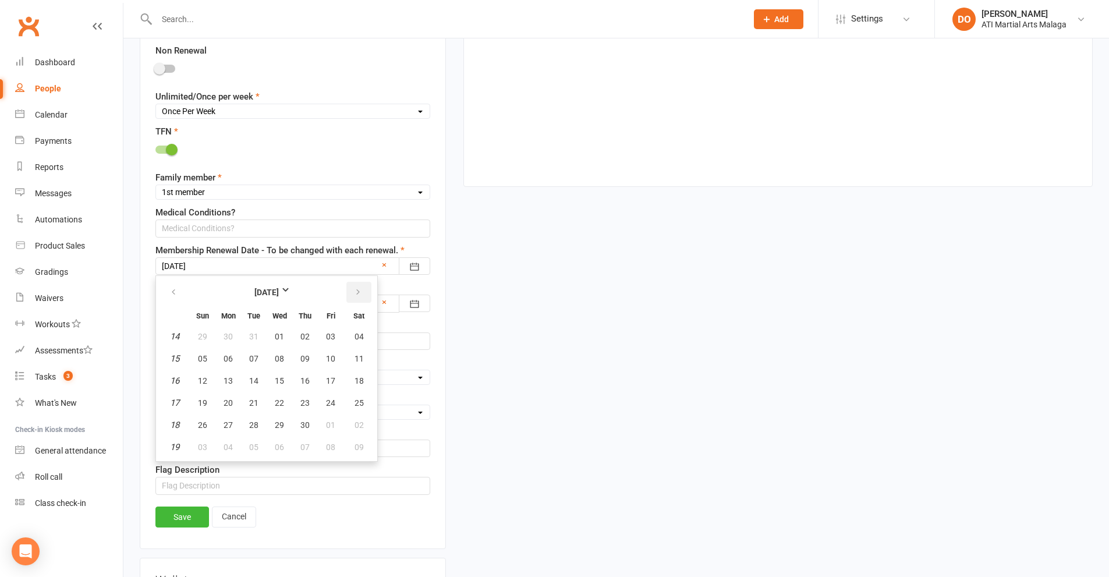
click at [354, 296] on icon "button" at bounding box center [358, 291] width 8 height 9
click at [226, 385] on span "11" at bounding box center [227, 380] width 9 height 9
type input "[DATE]"
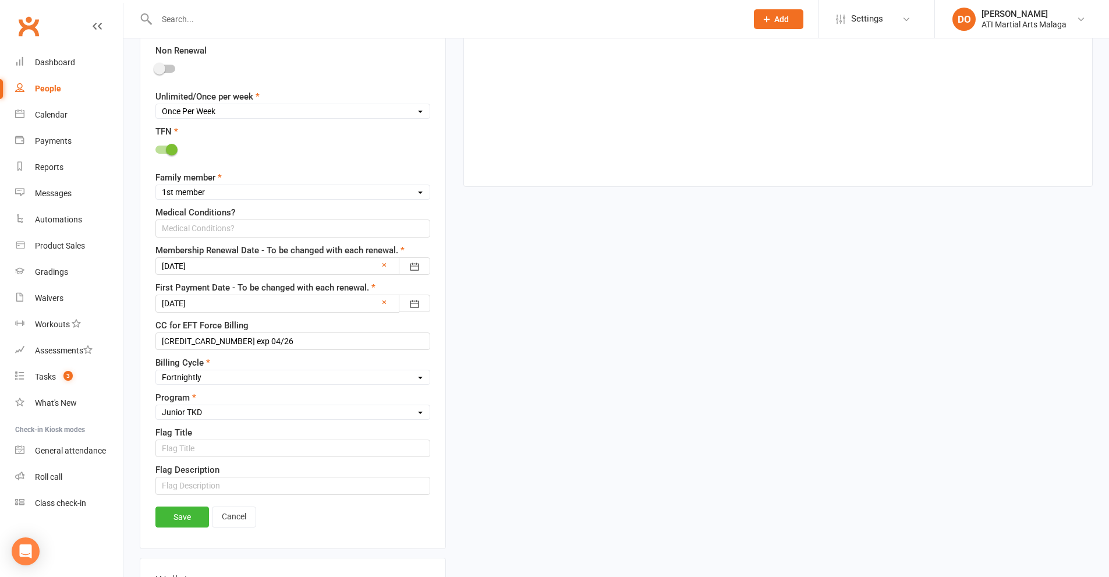
click at [272, 307] on div at bounding box center [292, 302] width 275 height 17
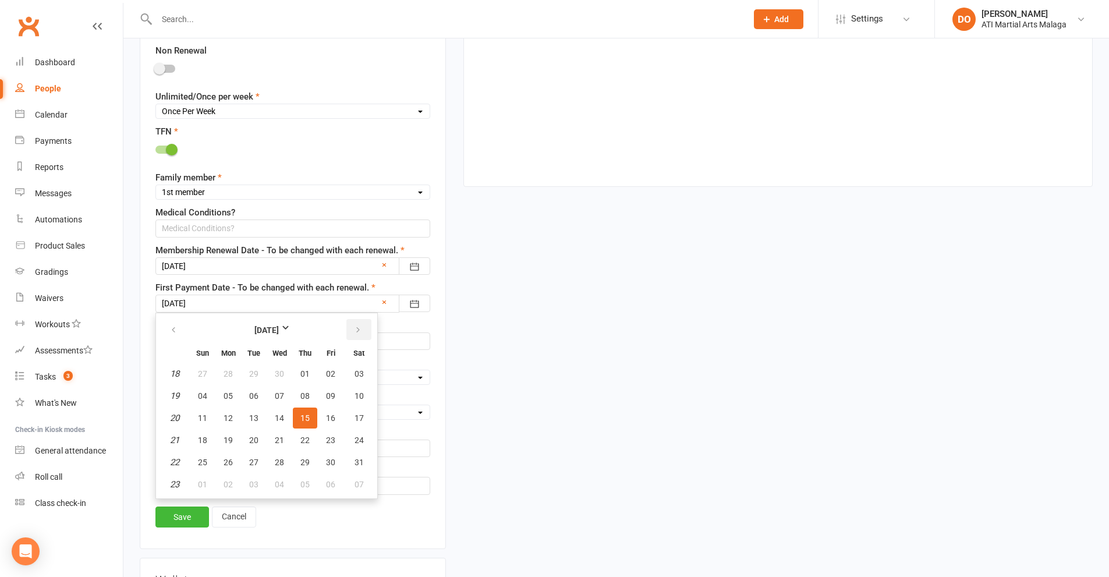
click at [347, 329] on button "button" at bounding box center [358, 329] width 25 height 21
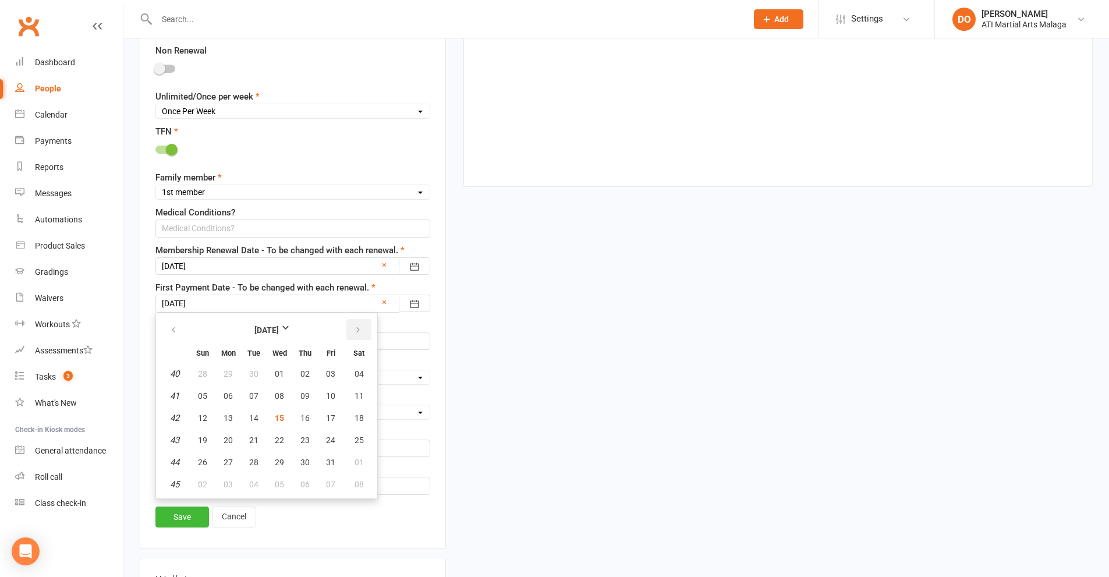
click at [352, 335] on button "button" at bounding box center [358, 329] width 25 height 21
click at [310, 469] on button "27" at bounding box center [305, 462] width 24 height 21
type input "[DATE]"
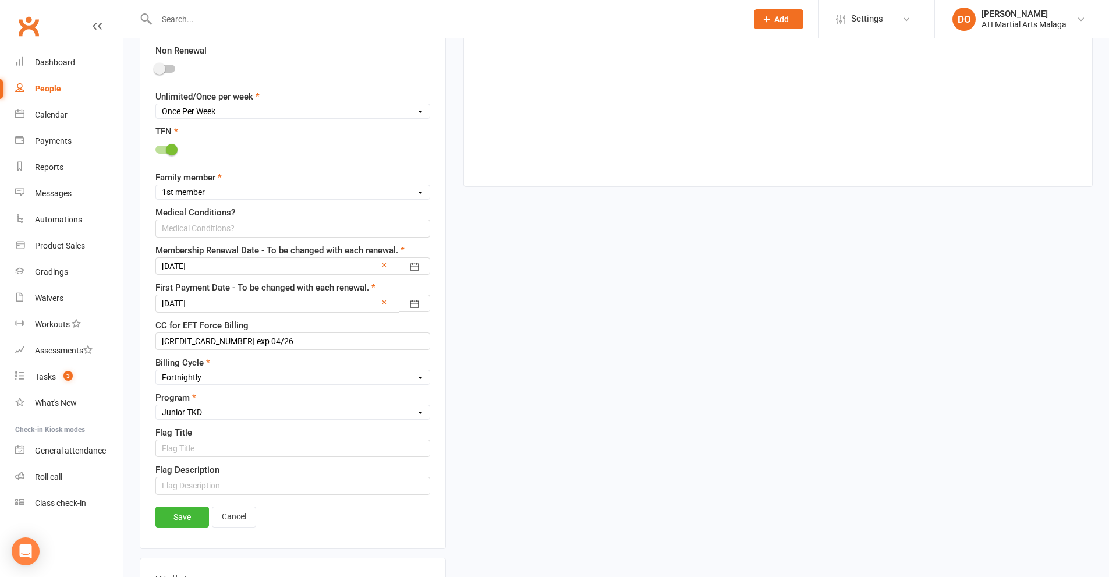
drag, startPoint x: 183, startPoint y: 527, endPoint x: 198, endPoint y: 523, distance: 15.7
click at [183, 527] on link "Save" at bounding box center [182, 516] width 54 height 21
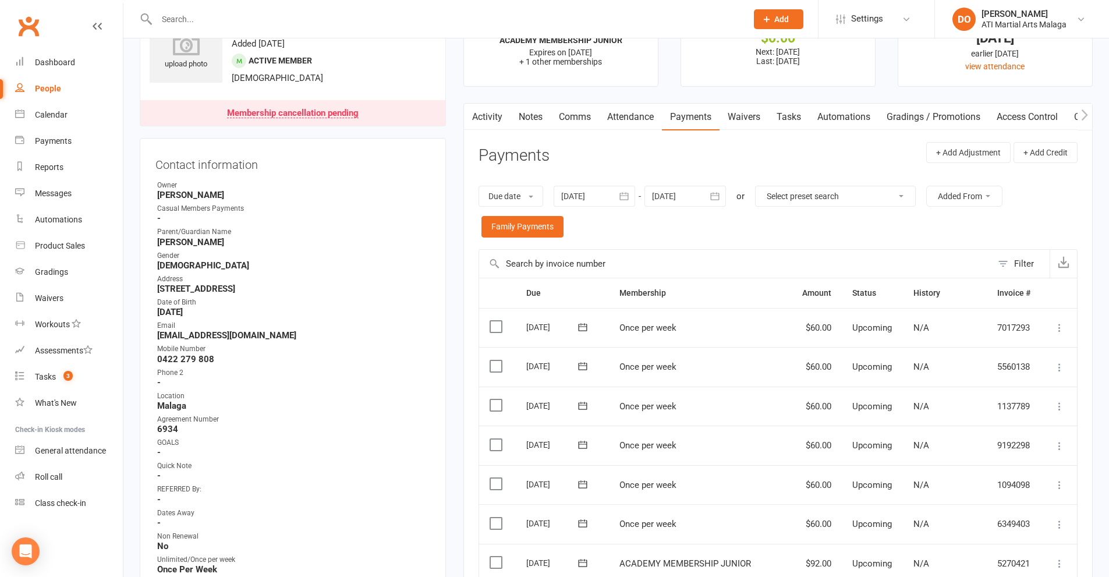
scroll to position [0, 0]
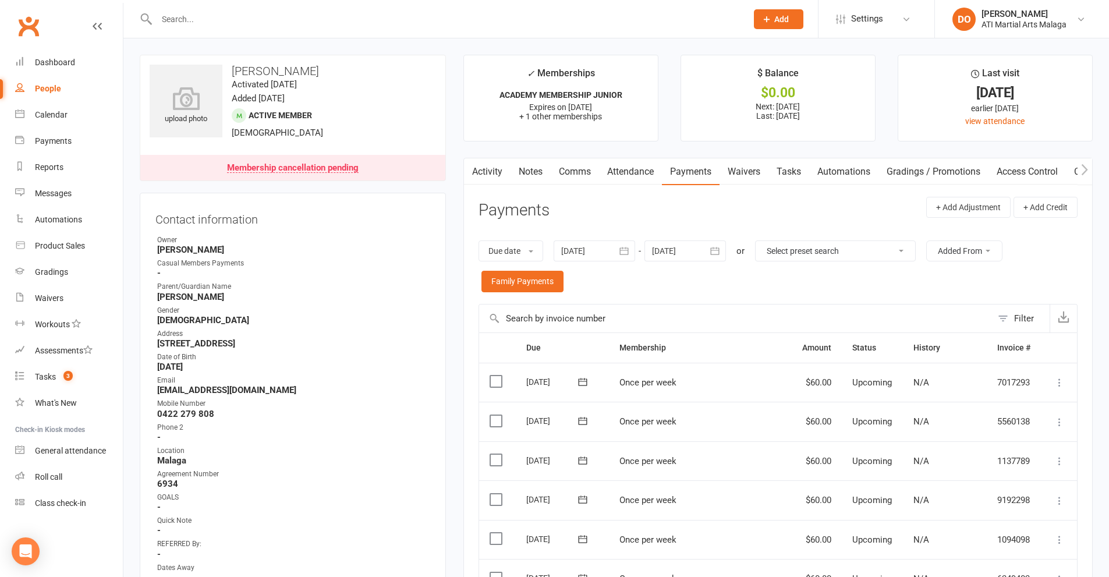
click at [345, 24] on input "text" at bounding box center [445, 19] width 585 height 16
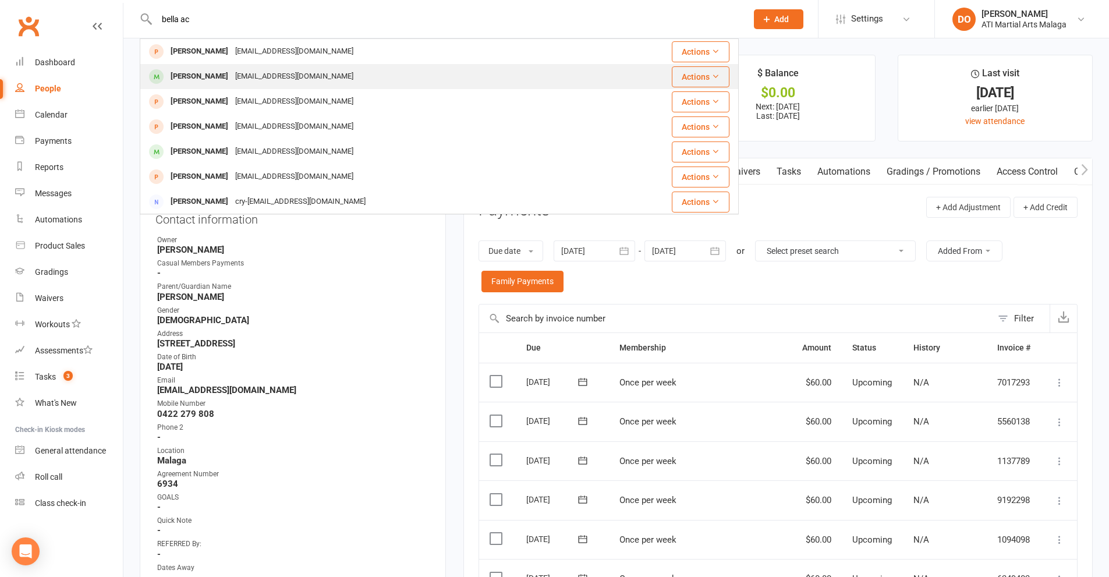
type input "bella ac"
click at [232, 77] on div "[EMAIL_ADDRESS][DOMAIN_NAME]" at bounding box center [294, 76] width 125 height 17
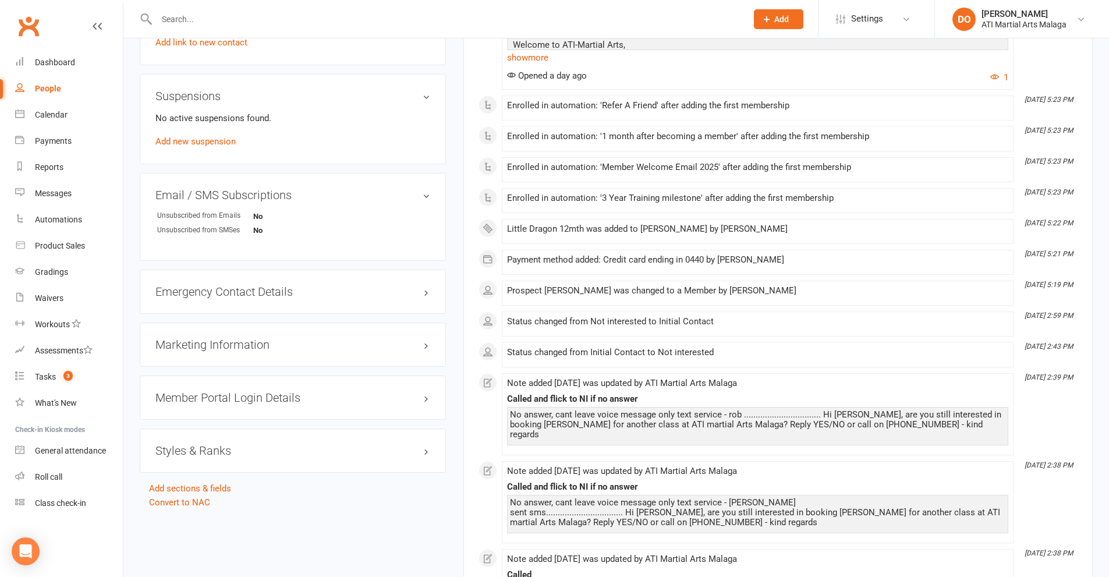
scroll to position [1164, 0]
click at [208, 443] on h3 "Styles & Ranks" at bounding box center [292, 449] width 275 height 13
click at [182, 499] on link "Add new style" at bounding box center [182, 495] width 54 height 10
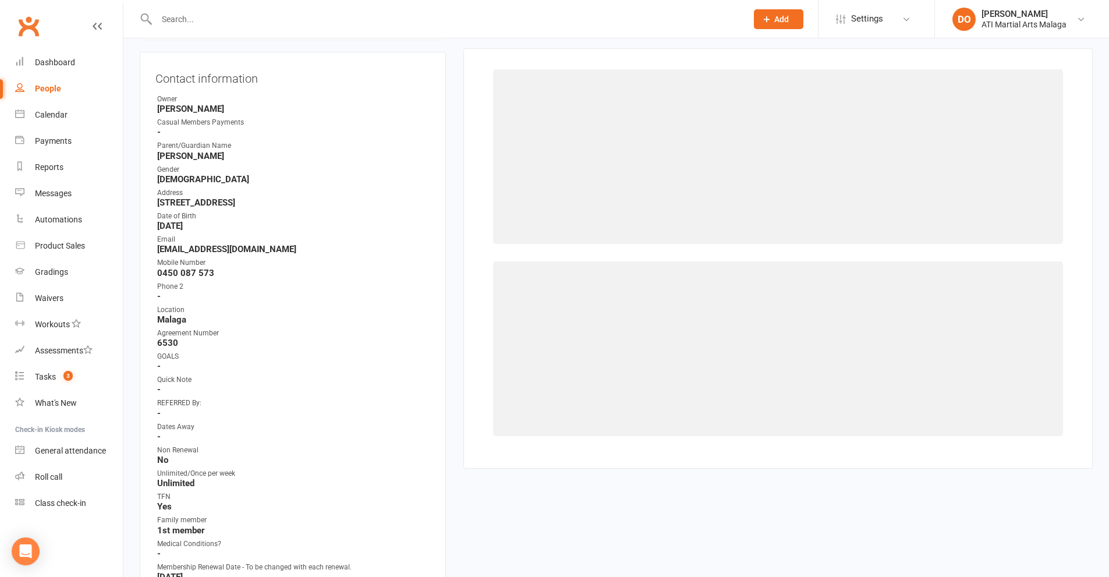
scroll to position [100, 0]
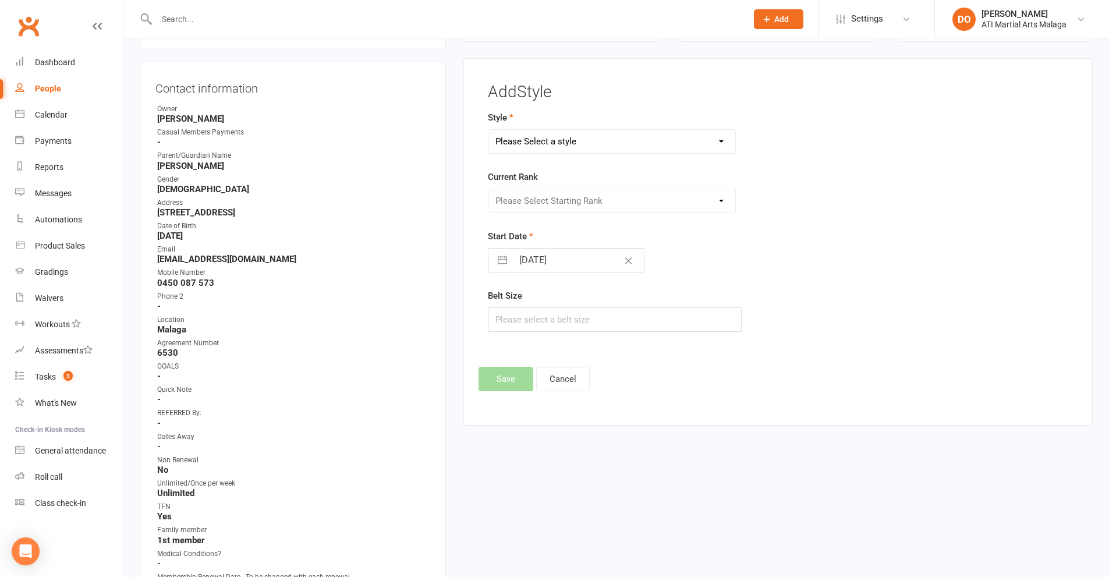
click at [636, 140] on select "Please Select a style BJJ Adults BJJ JUNIORS Boxing Kickboxing Adults Kickboxin…" at bounding box center [611, 141] width 247 height 23
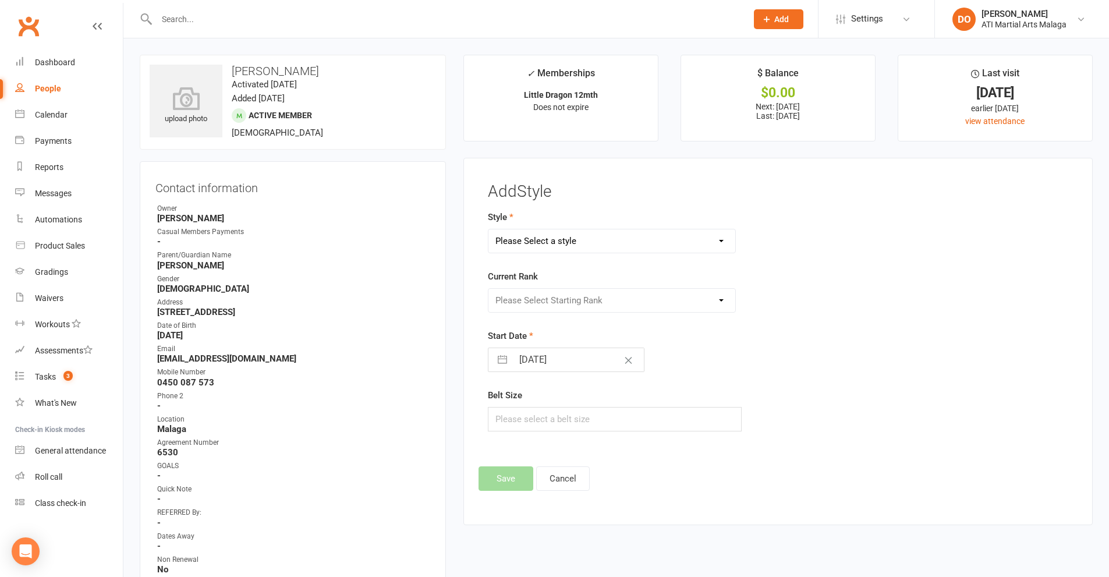
click at [601, 238] on select "Please Select a style BJJ Adults BJJ JUNIORS Boxing Kickboxing Adults Kickboxin…" at bounding box center [611, 240] width 247 height 23
select select "990"
click at [488, 229] on select "Please Select a style BJJ Adults BJJ JUNIORS Boxing Kickboxing Adults Kickboxin…" at bounding box center [611, 240] width 247 height 23
click at [601, 296] on select "Please Select Starting Rank D10th D9th D8th D7th D6th D5th D4th D3rd D2nd D1st …" at bounding box center [611, 300] width 247 height 23
select select "9175"
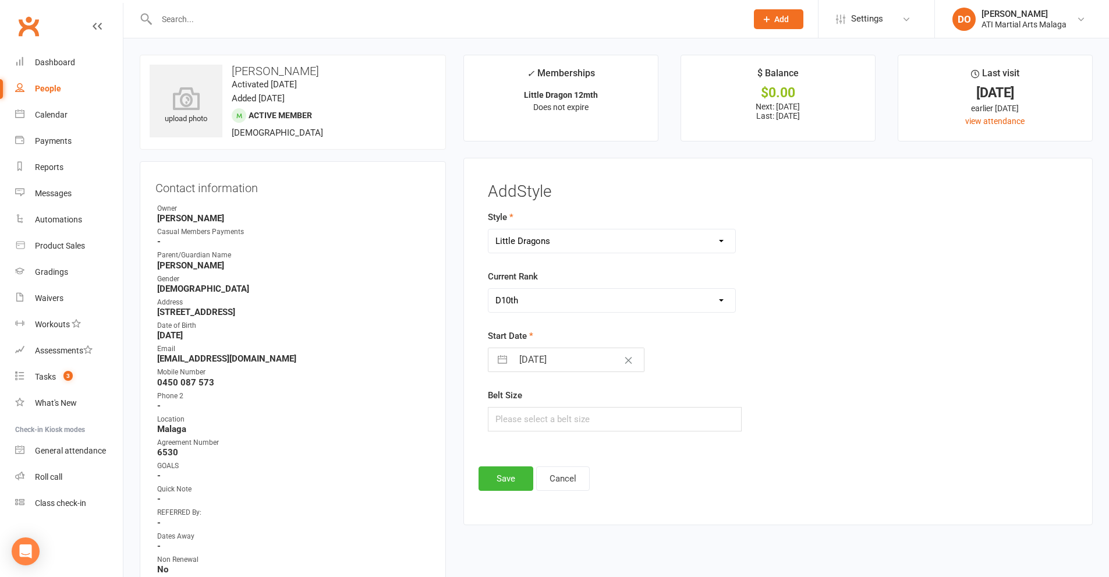
click at [488, 289] on select "Please Select Starting Rank D10th D9th D8th D7th D6th D5th D4th D3rd D2nd D1st …" at bounding box center [611, 300] width 247 height 23
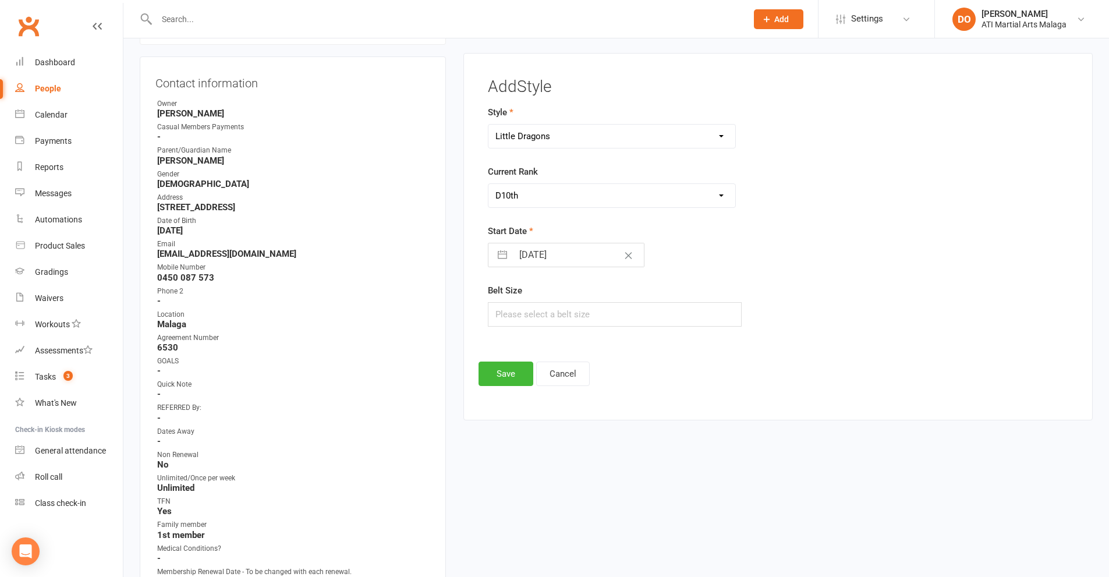
scroll to position [116, 0]
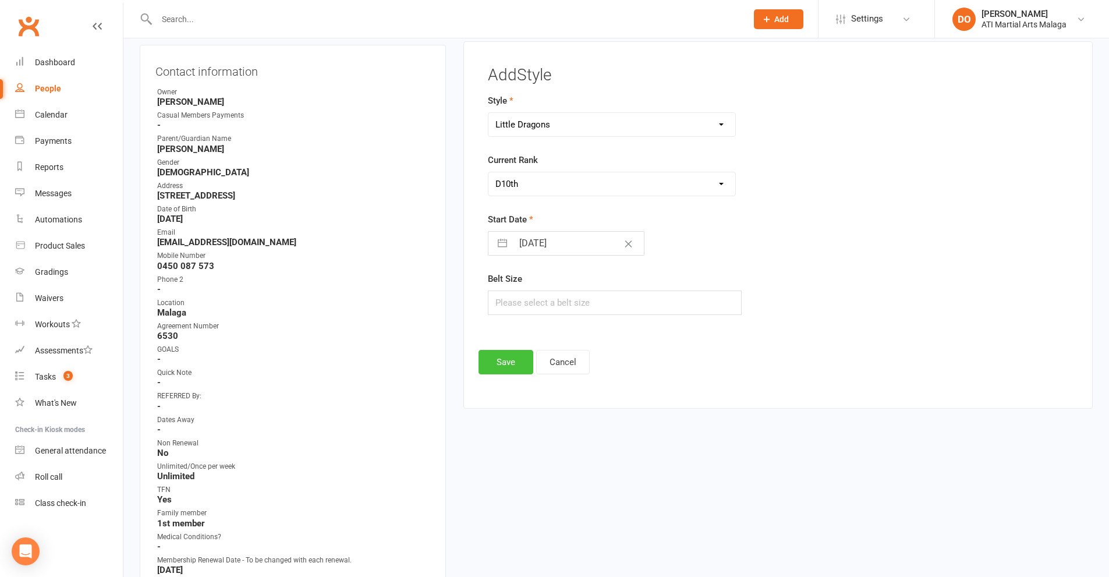
click at [520, 362] on button "Save" at bounding box center [505, 362] width 55 height 24
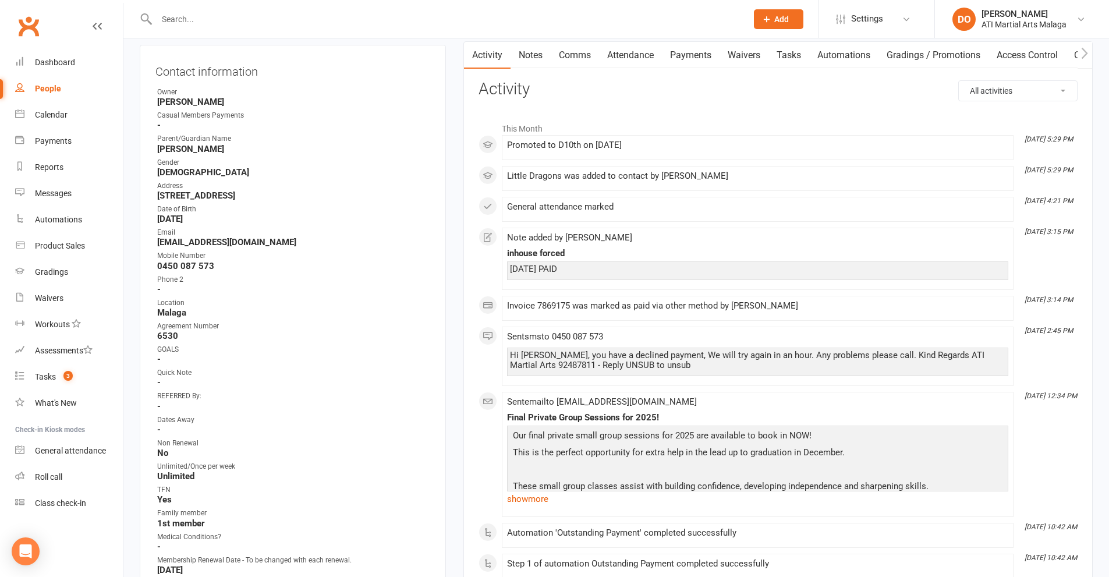
click at [326, 15] on input "text" at bounding box center [445, 19] width 585 height 16
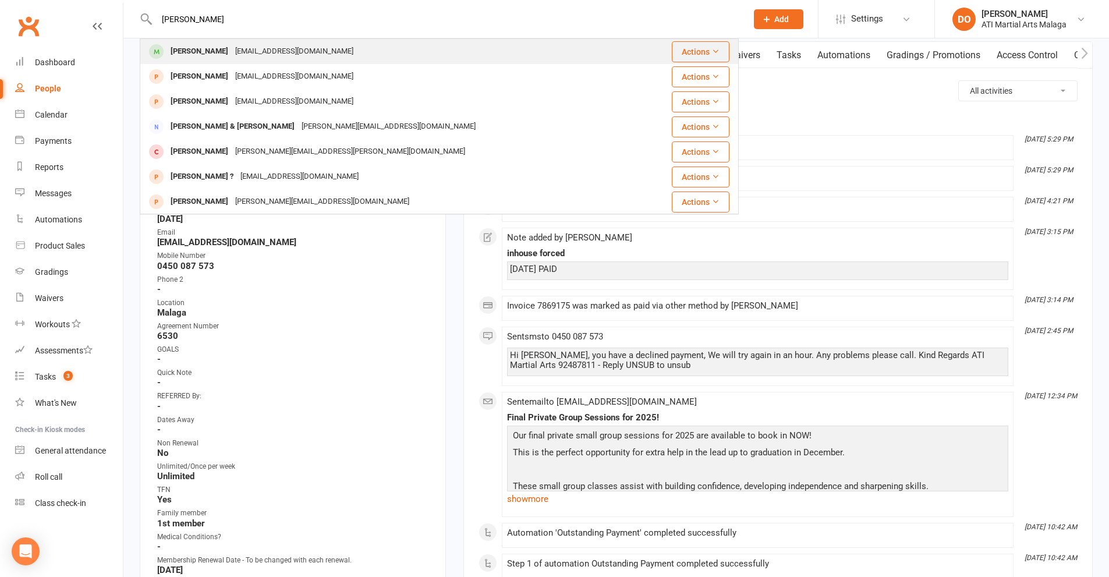
type input "[PERSON_NAME]"
click at [282, 45] on div "[EMAIL_ADDRESS][DOMAIN_NAME]" at bounding box center [294, 51] width 125 height 17
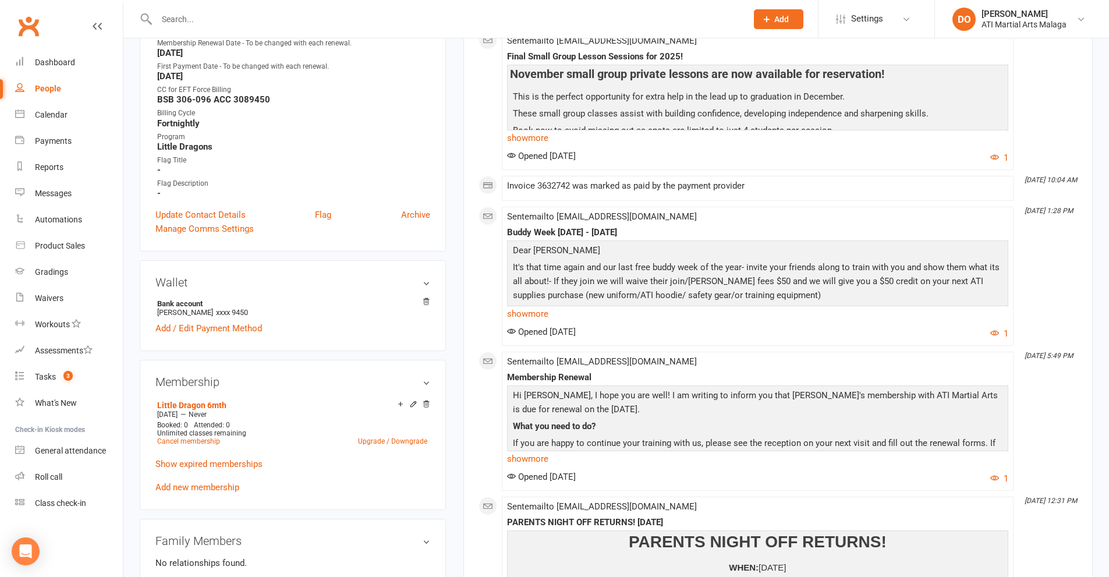
scroll to position [698, 0]
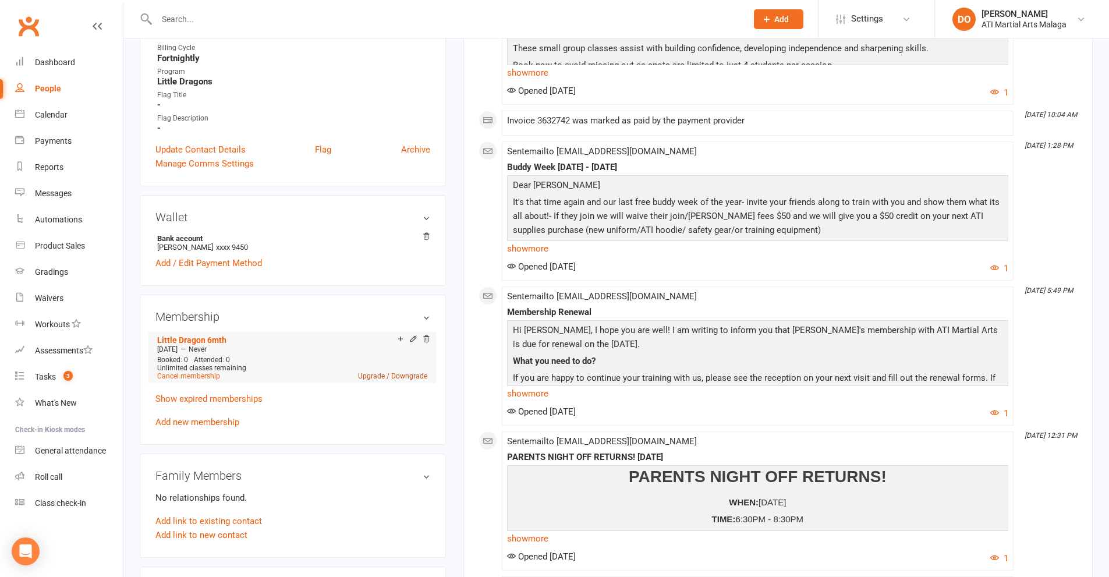
click at [414, 377] on link "Upgrade / Downgrade" at bounding box center [392, 376] width 69 height 8
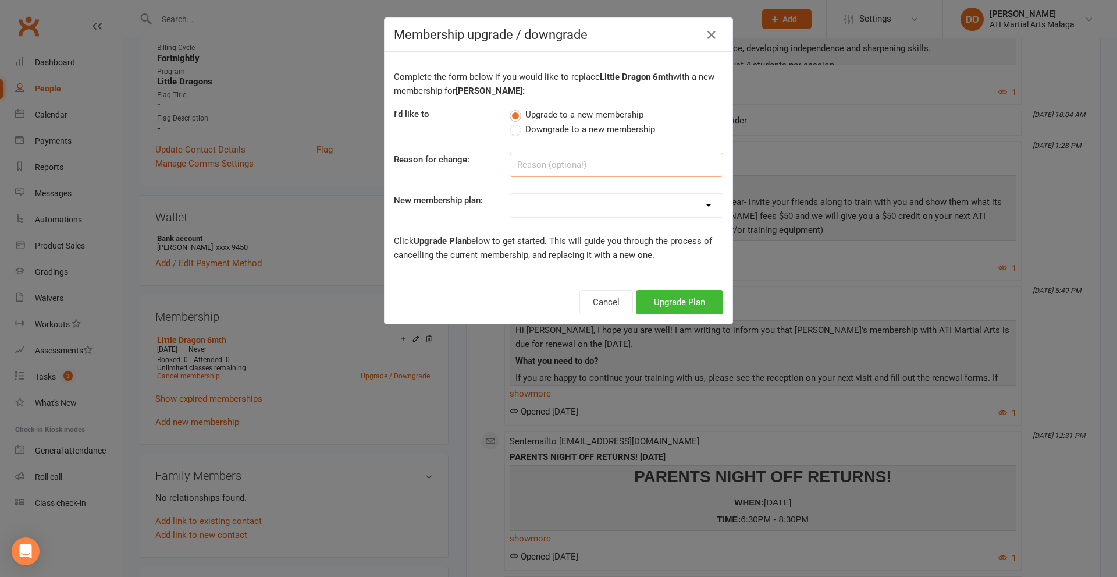
click at [590, 165] on input at bounding box center [617, 164] width 214 height 24
type input "renewing new price"
click at [595, 208] on select "Little Dragon 12mth Little Dragon 6mth Junior 12mth - Limited 3 days Junior 6mt…" at bounding box center [616, 205] width 212 height 23
select select "0"
click at [510, 194] on select "Little Dragon 12mth Little Dragon 6mth Junior 12mth - Limited 3 days Junior 6mt…" at bounding box center [616, 205] width 212 height 23
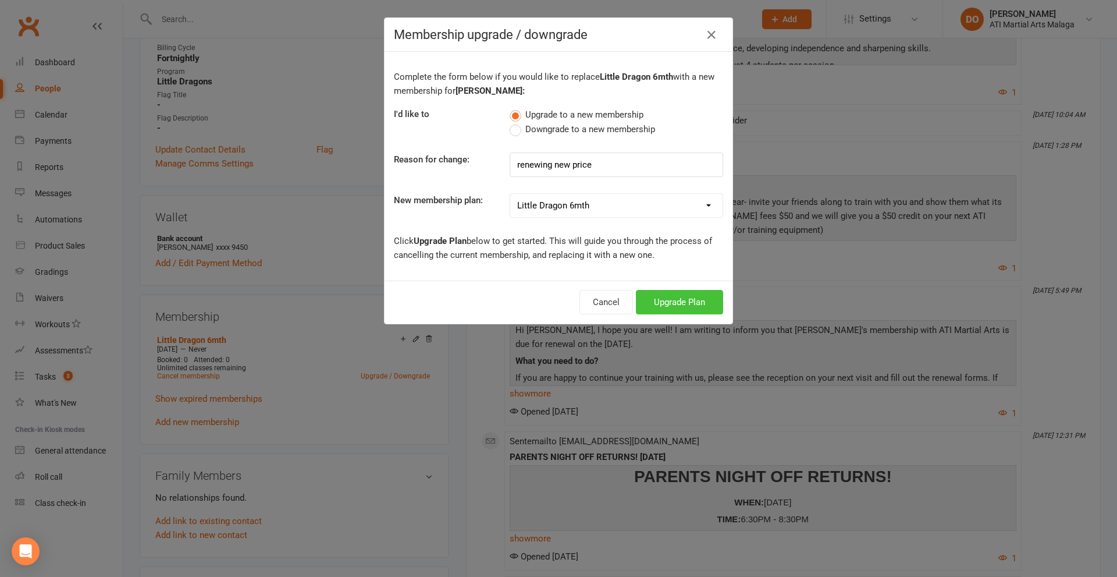
click at [697, 304] on button "Upgrade Plan" at bounding box center [679, 302] width 87 height 24
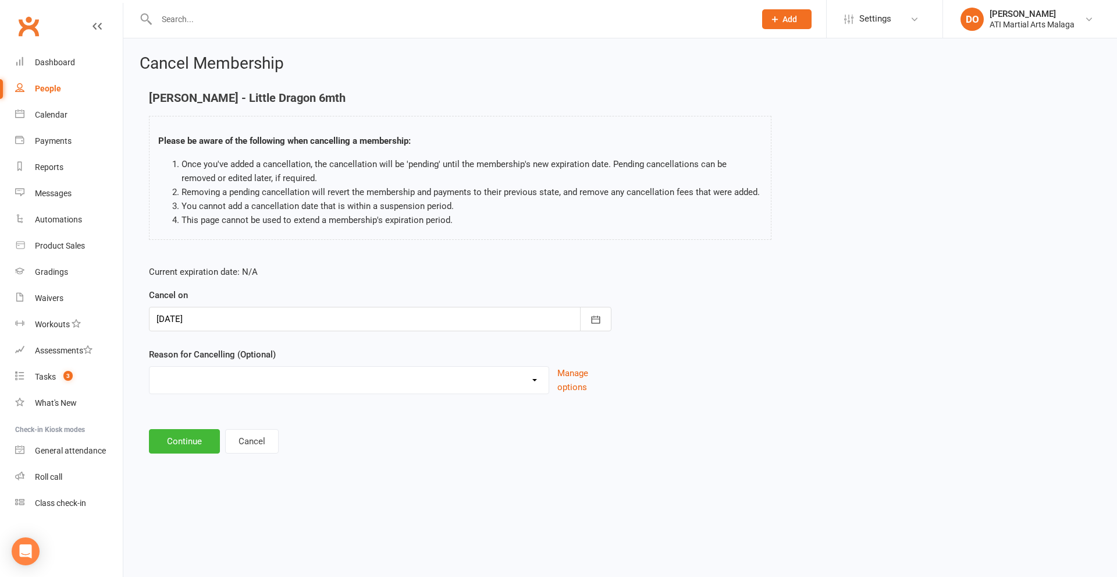
click at [262, 322] on div at bounding box center [380, 319] width 463 height 24
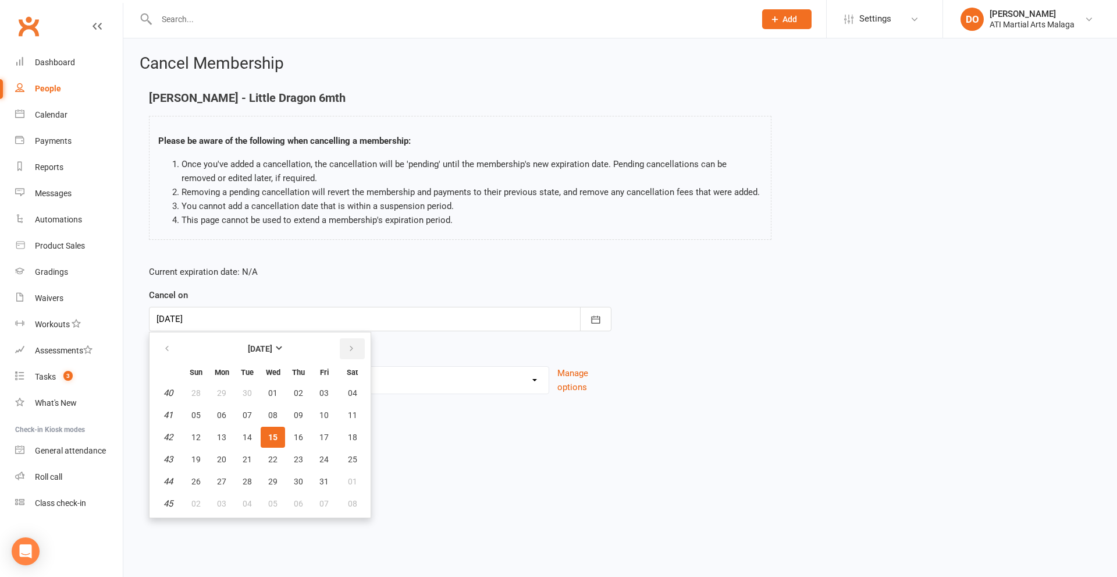
click at [346, 348] on button "button" at bounding box center [352, 348] width 25 height 21
click at [195, 485] on span "23" at bounding box center [195, 481] width 9 height 9
type input "[DATE]"
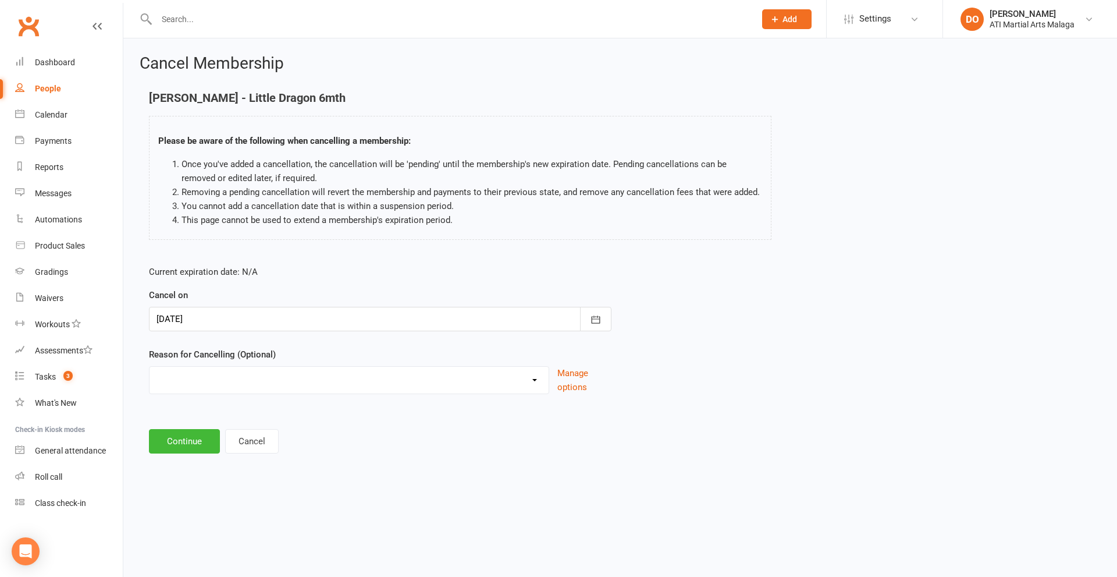
click at [269, 384] on select "Cancellation NOT APPROVED Holiday Injury Lost interest Renewing to new price Up…" at bounding box center [349, 378] width 399 height 23
select select "4"
click at [150, 367] on select "Cancellation NOT APPROVED Holiday Injury Lost interest Renewing to new price Up…" at bounding box center [349, 378] width 399 height 23
click at [205, 444] on button "Continue" at bounding box center [184, 441] width 71 height 24
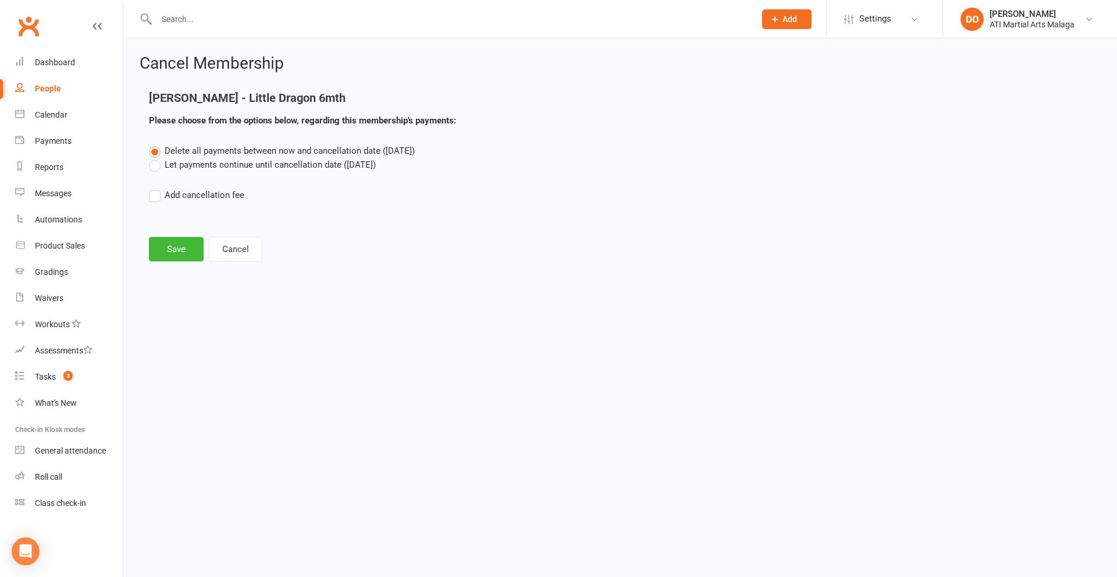
click at [154, 170] on label "Let payments continue until cancellation date ([DATE])" at bounding box center [262, 165] width 227 height 14
click at [154, 158] on input "Let payments continue until cancellation date ([DATE])" at bounding box center [153, 158] width 8 height 0
click at [175, 250] on button "Save" at bounding box center [176, 249] width 55 height 24
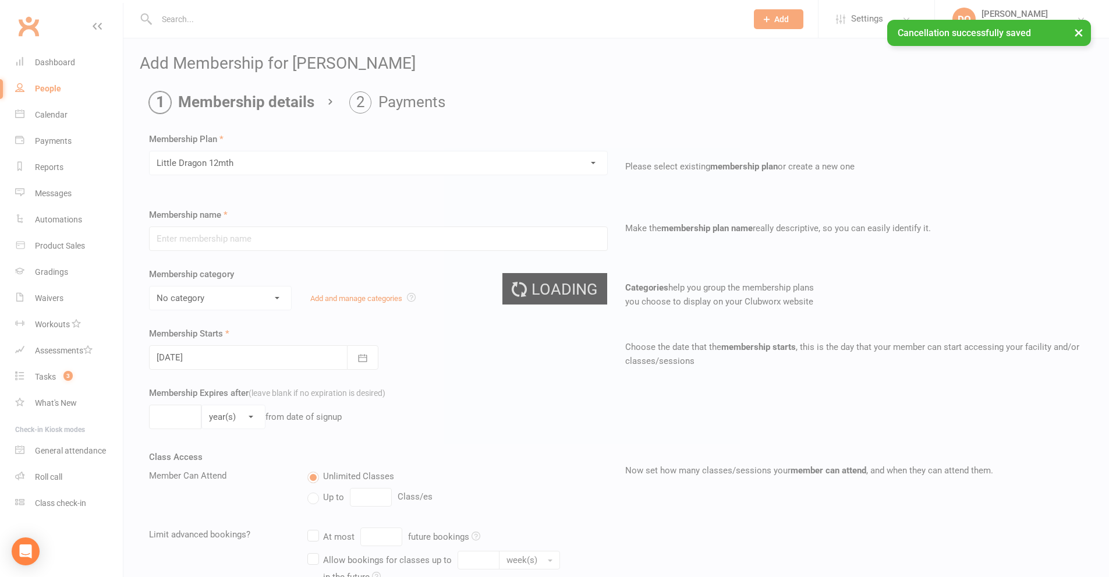
type input "Little Dragon 12mth"
select select "13"
type input "0"
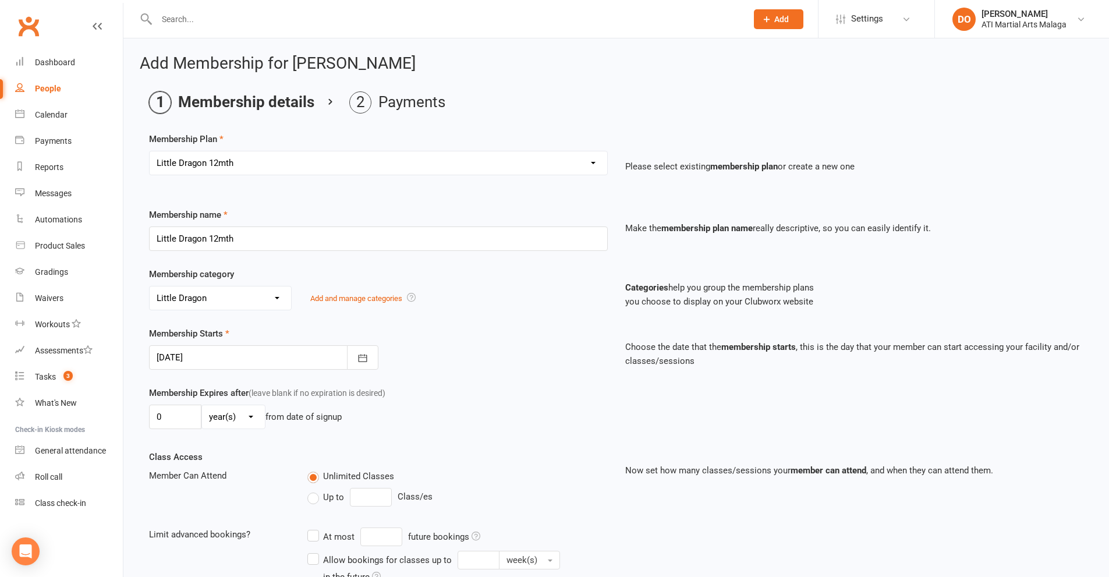
click at [239, 356] on div at bounding box center [263, 357] width 229 height 24
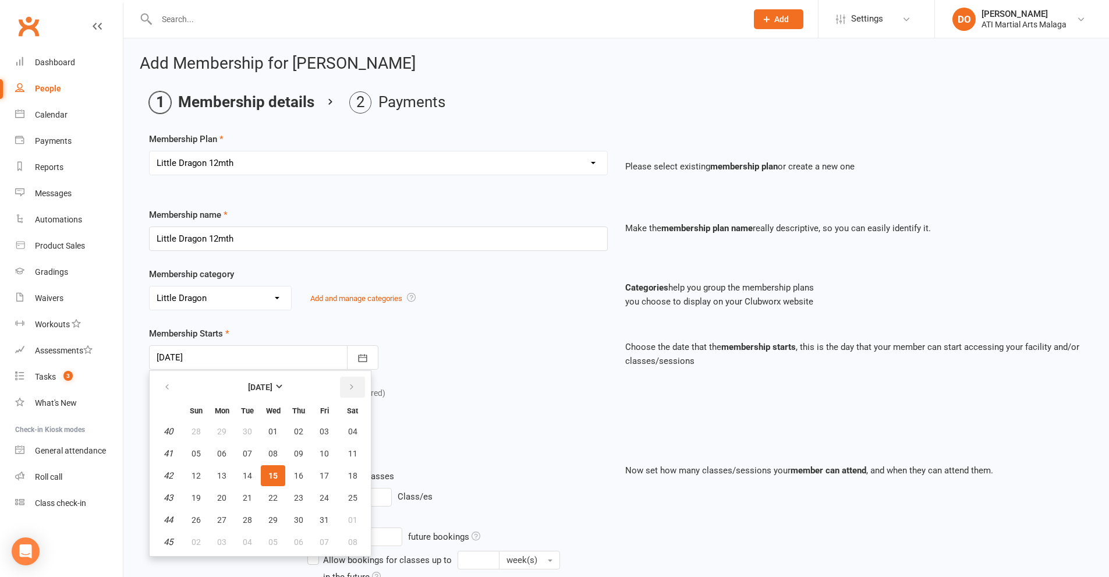
click at [358, 385] on button "button" at bounding box center [352, 387] width 25 height 21
click at [197, 518] on span "23" at bounding box center [195, 519] width 9 height 9
type input "[DATE]"
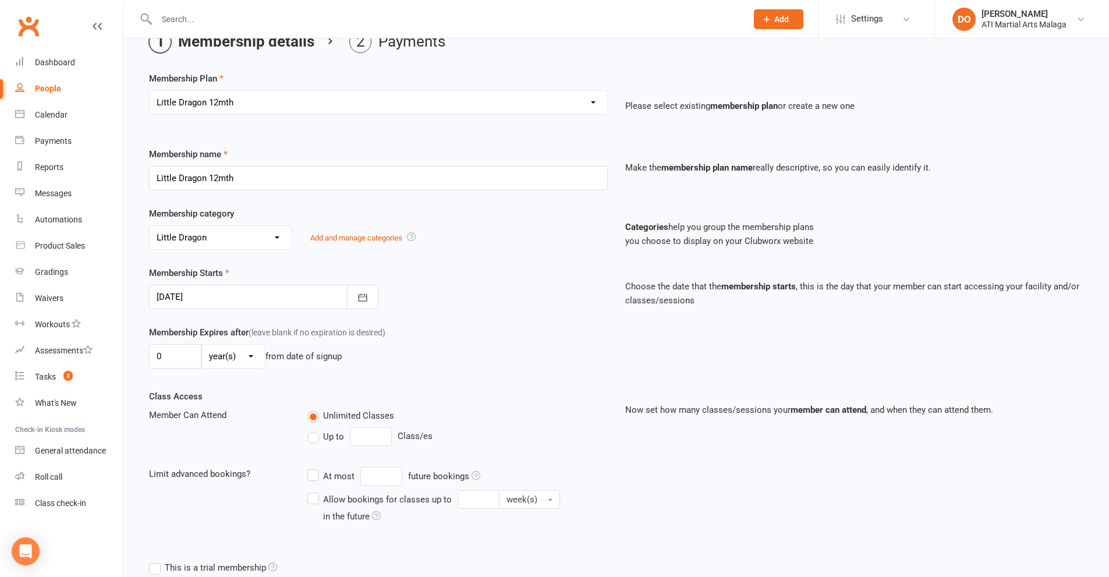
scroll to position [186, 0]
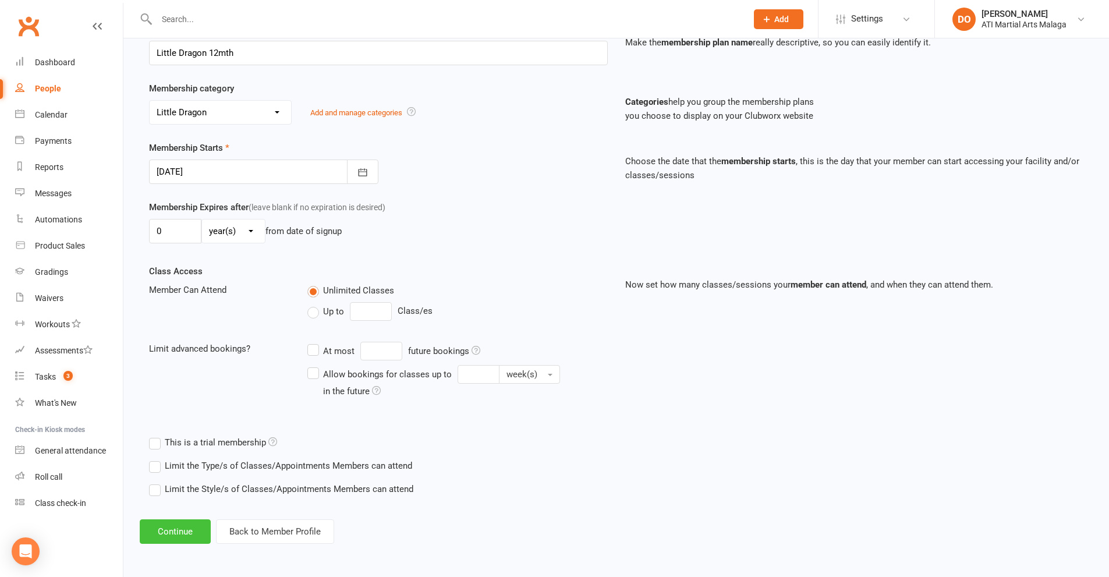
click at [171, 531] on button "Continue" at bounding box center [175, 531] width 71 height 24
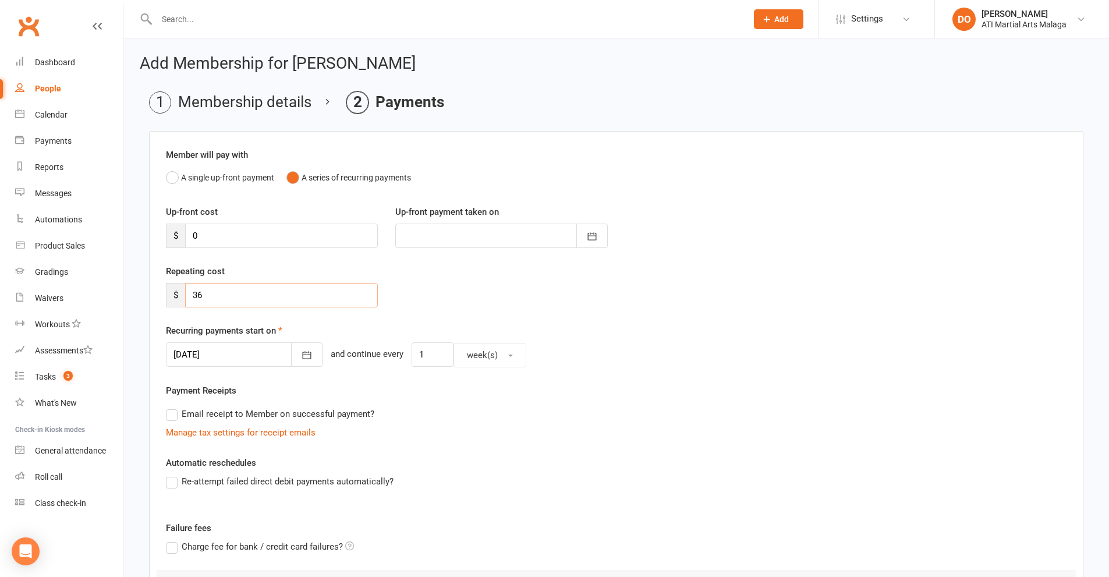
drag, startPoint x: 227, startPoint y: 303, endPoint x: 166, endPoint y: 304, distance: 61.1
click at [166, 304] on div "$ 36" at bounding box center [272, 295] width 212 height 24
type input "74.00"
drag, startPoint x: 404, startPoint y: 356, endPoint x: 392, endPoint y: 356, distance: 11.6
click at [392, 356] on div "[DATE] [DATE] Sun Mon Tue Wed Thu Fri Sat 44 26 27 28 29 30 31 01 45 02 03 04 0…" at bounding box center [616, 354] width 900 height 25
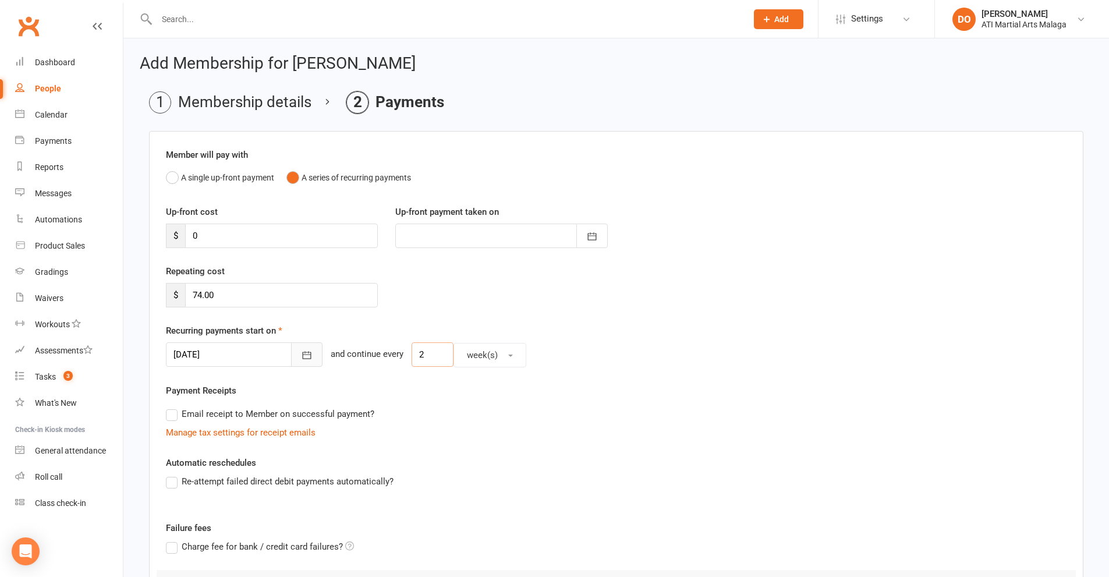
type input "2"
click at [299, 358] on button "button" at bounding box center [306, 354] width 31 height 24
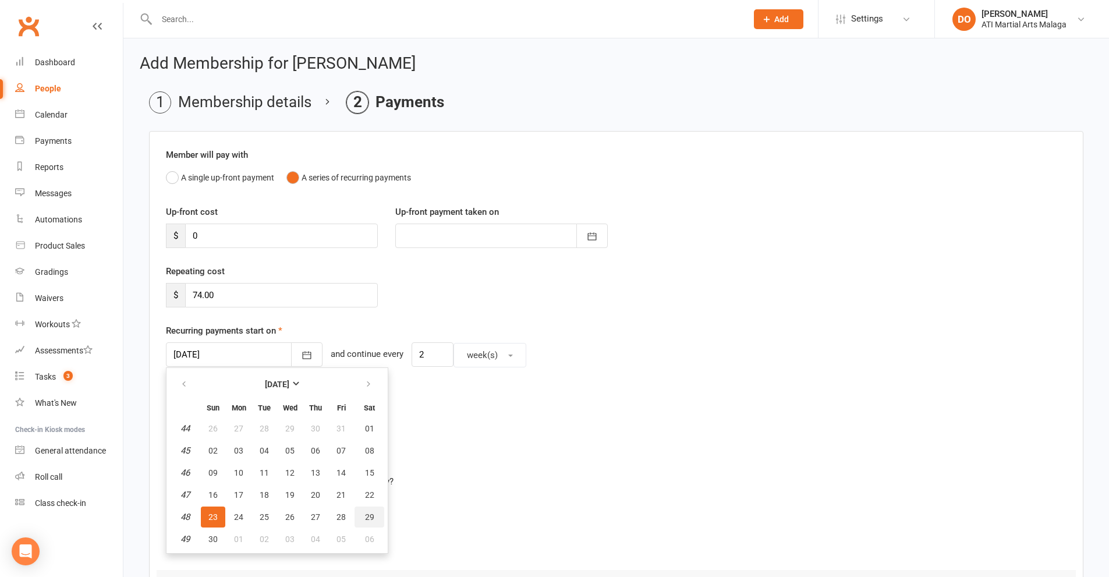
drag, startPoint x: 367, startPoint y: 517, endPoint x: 372, endPoint y: 516, distance: 6.1
click at [368, 517] on span "29" at bounding box center [369, 516] width 9 height 9
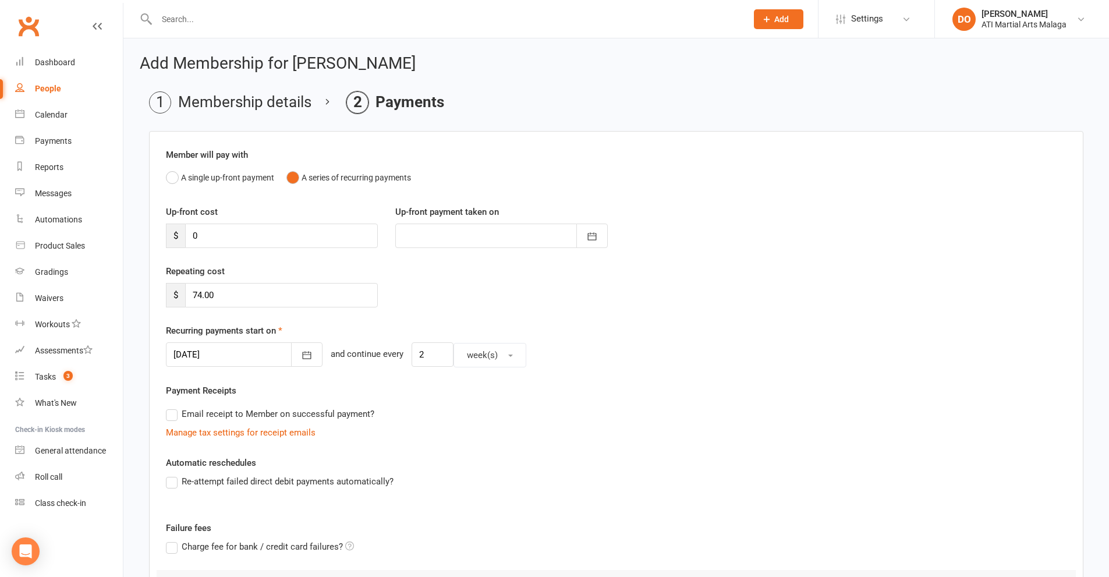
type input "[DATE]"
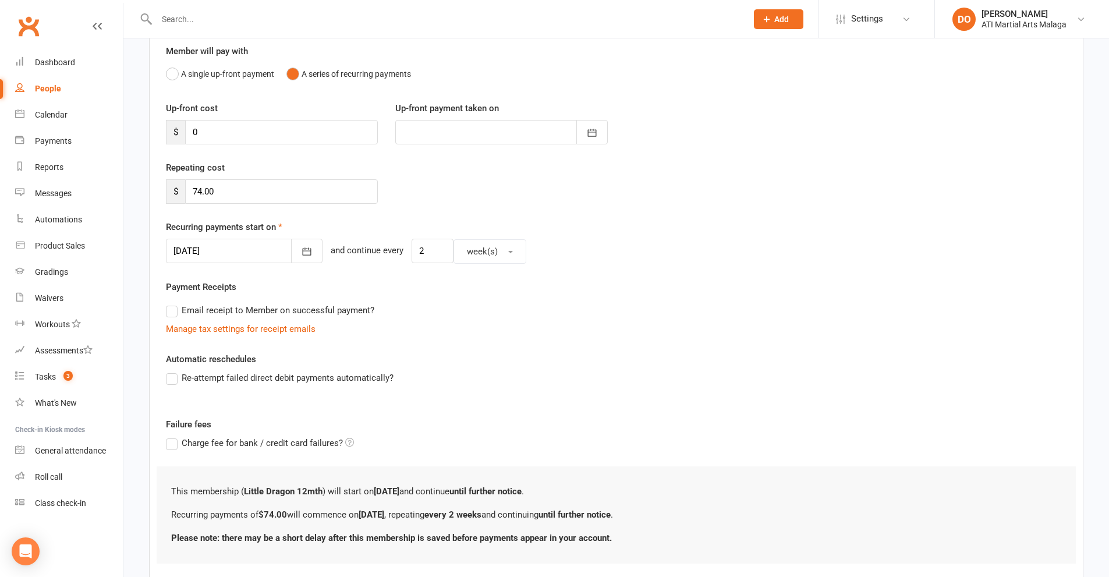
scroll to position [176, 0]
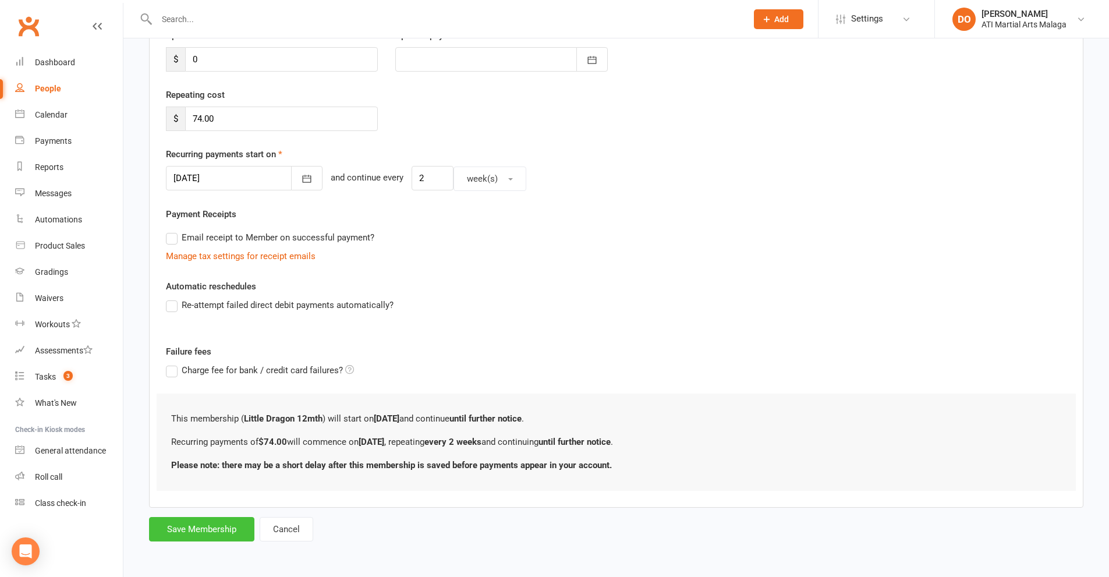
click at [196, 533] on button "Save Membership" at bounding box center [201, 529] width 105 height 24
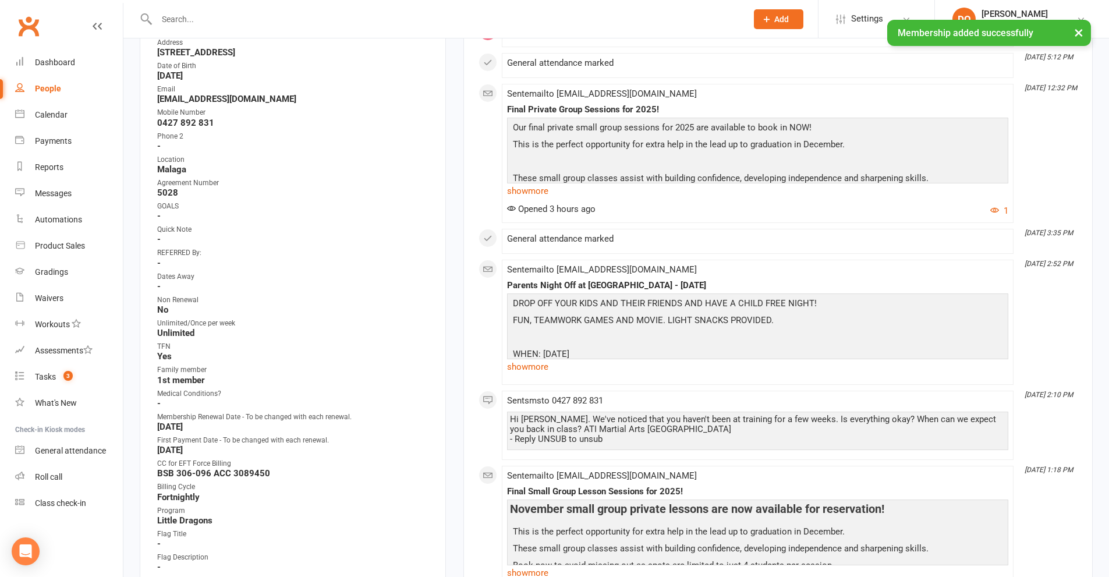
scroll to position [466, 0]
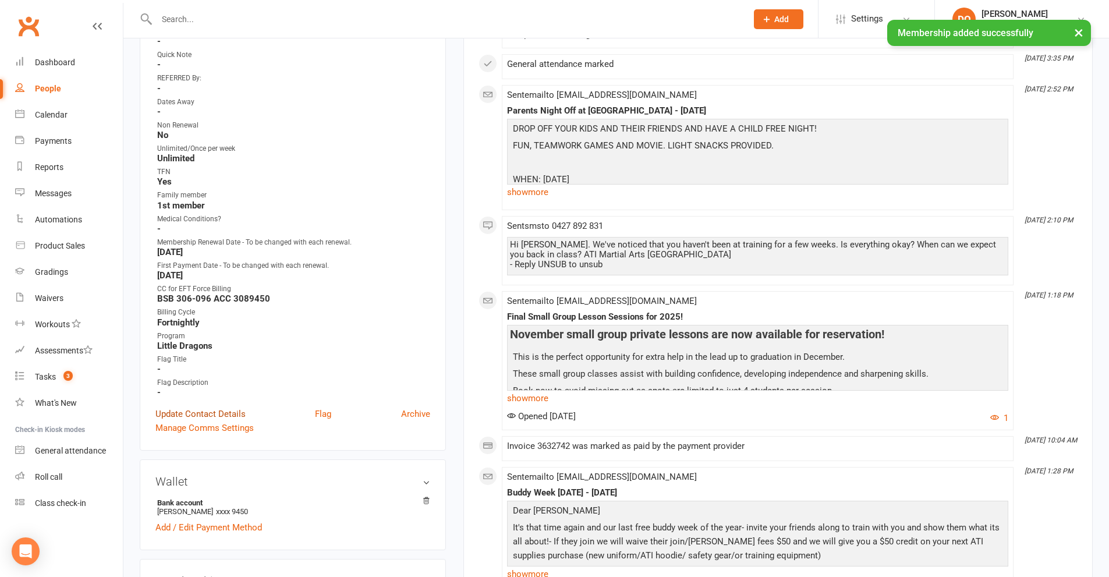
click at [240, 411] on link "Update Contact Details" at bounding box center [200, 414] width 90 height 14
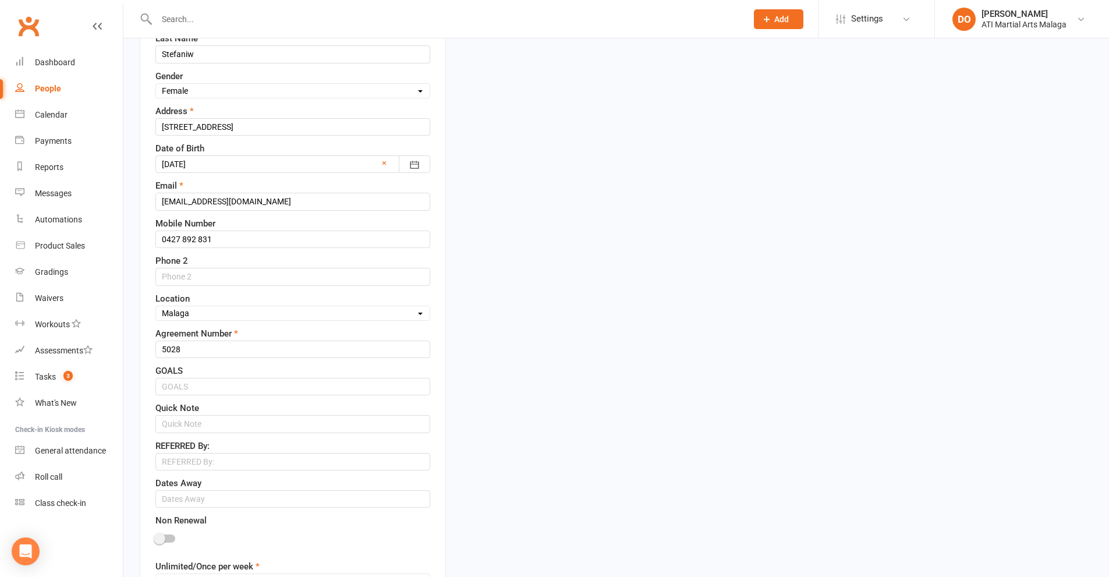
scroll to position [346, 0]
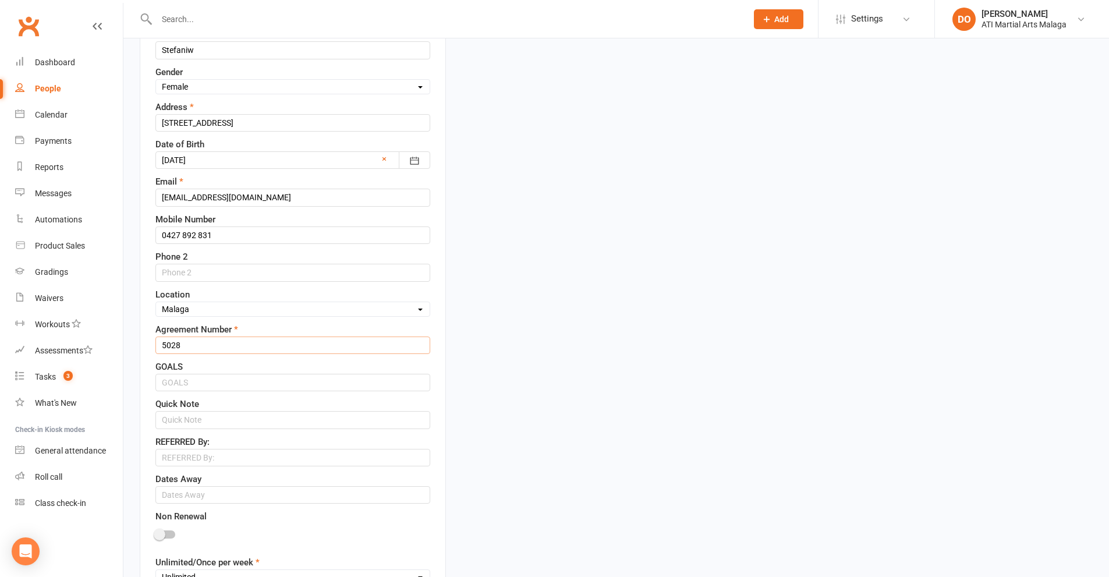
drag, startPoint x: 203, startPoint y: 349, endPoint x: 151, endPoint y: 352, distance: 51.3
click at [151, 352] on div "Contact information Owner Select Owner [PERSON_NAME] [PERSON_NAME] ATI Martial …" at bounding box center [293, 430] width 306 height 1167
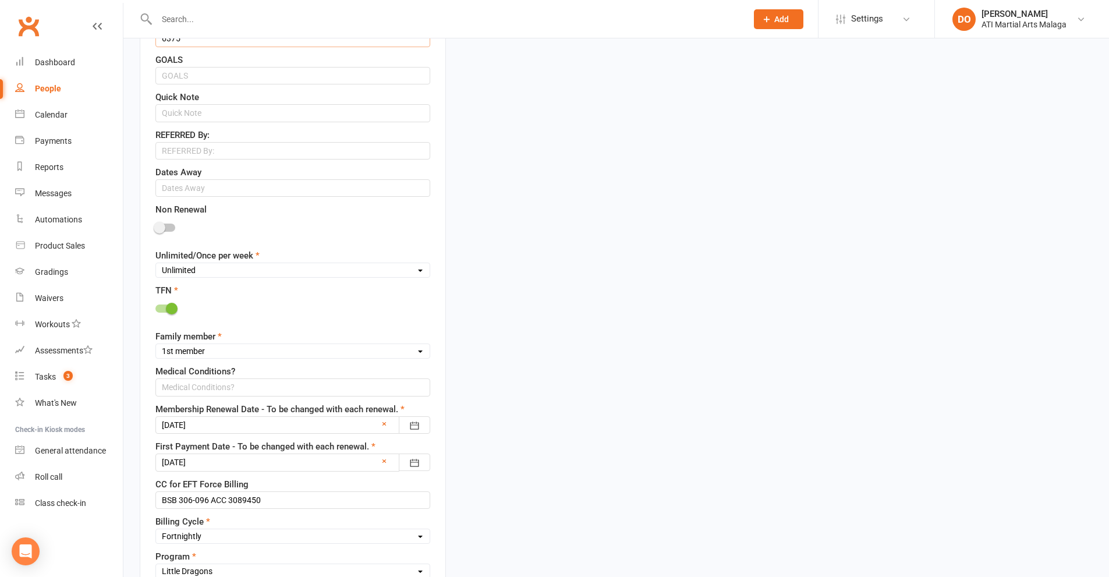
scroll to position [695, 0]
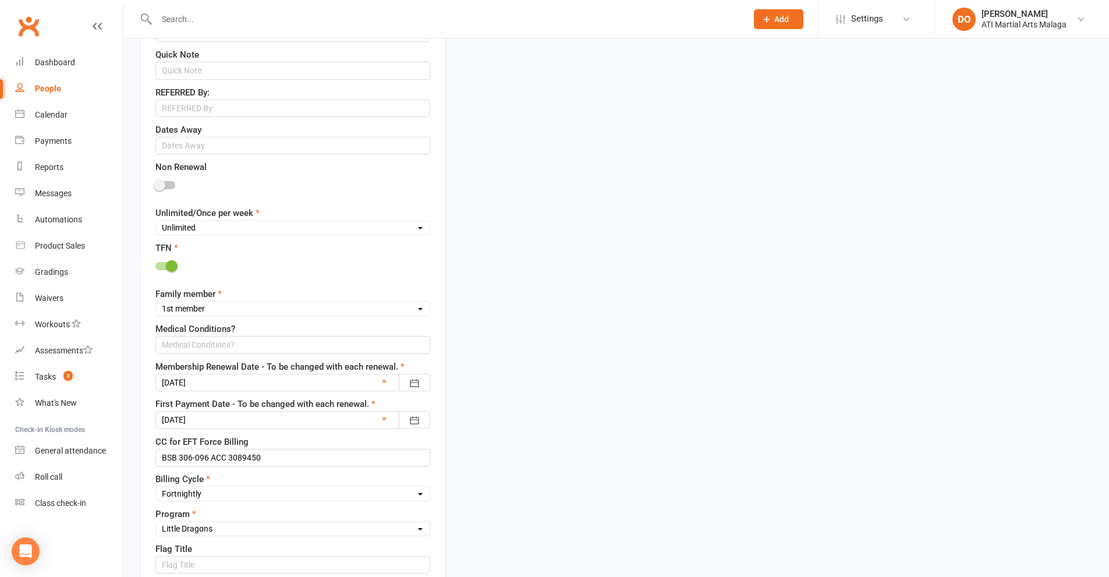
type input "6375"
click at [228, 381] on div at bounding box center [292, 382] width 275 height 17
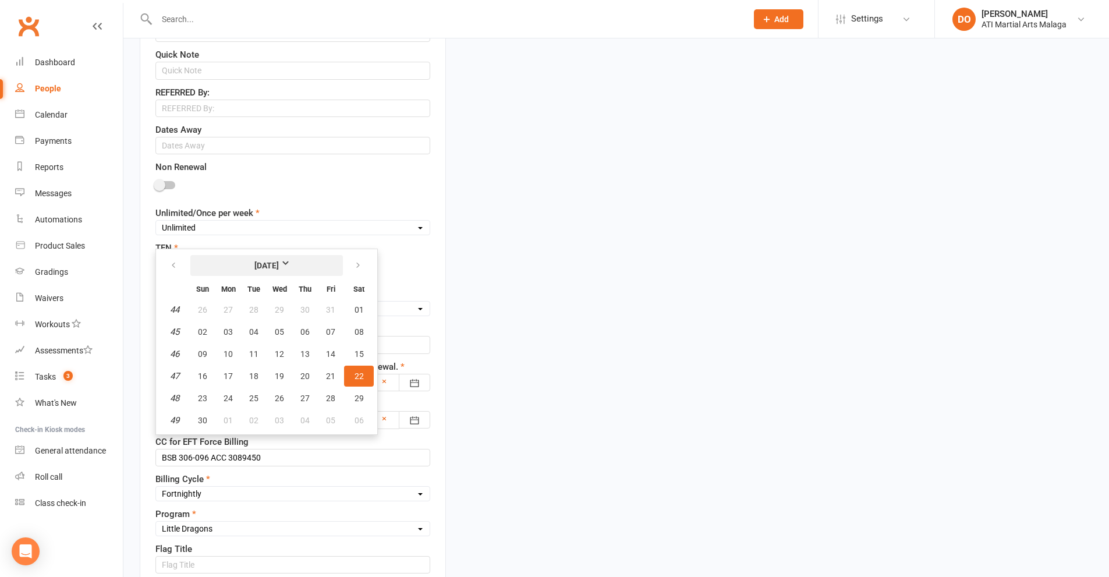
click at [274, 268] on strong "[DATE]" at bounding box center [266, 265] width 67 height 13
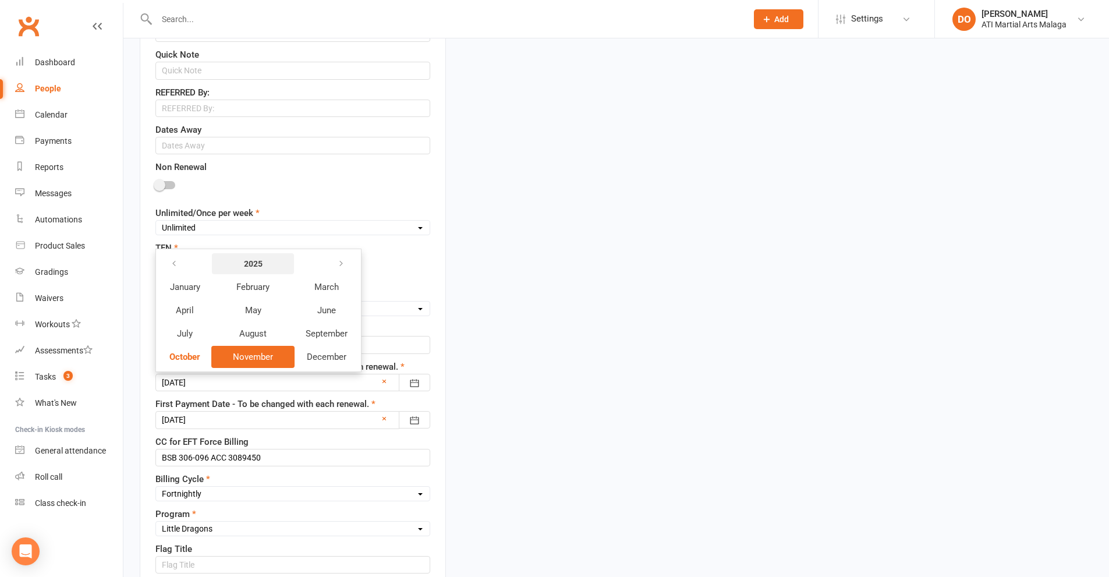
click at [262, 268] on strong "2025" at bounding box center [252, 263] width 67 height 13
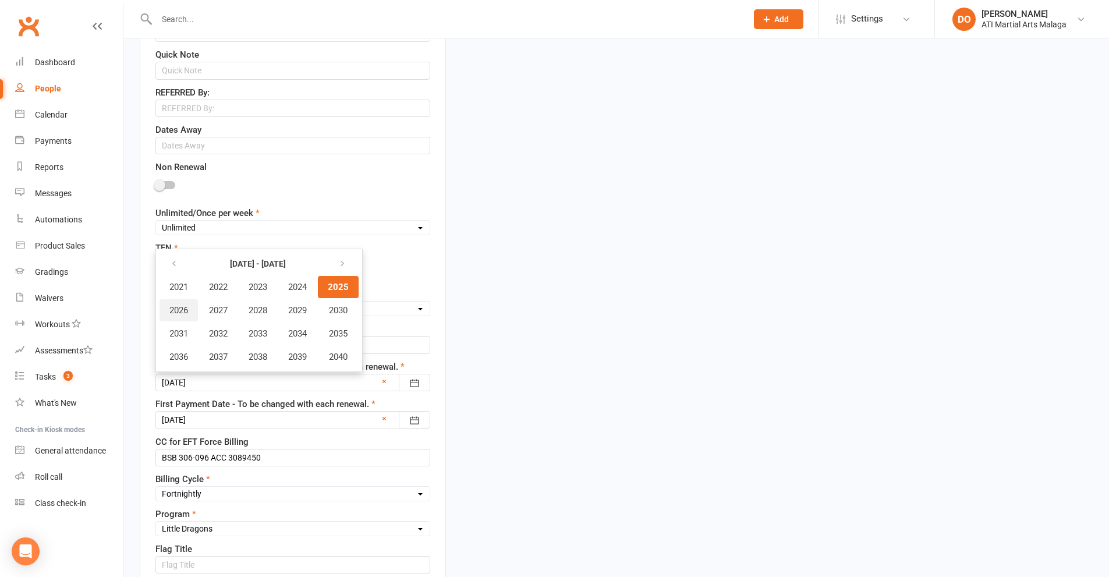
click at [187, 313] on span "2026" at bounding box center [178, 310] width 19 height 10
click at [257, 356] on span "November" at bounding box center [253, 357] width 40 height 10
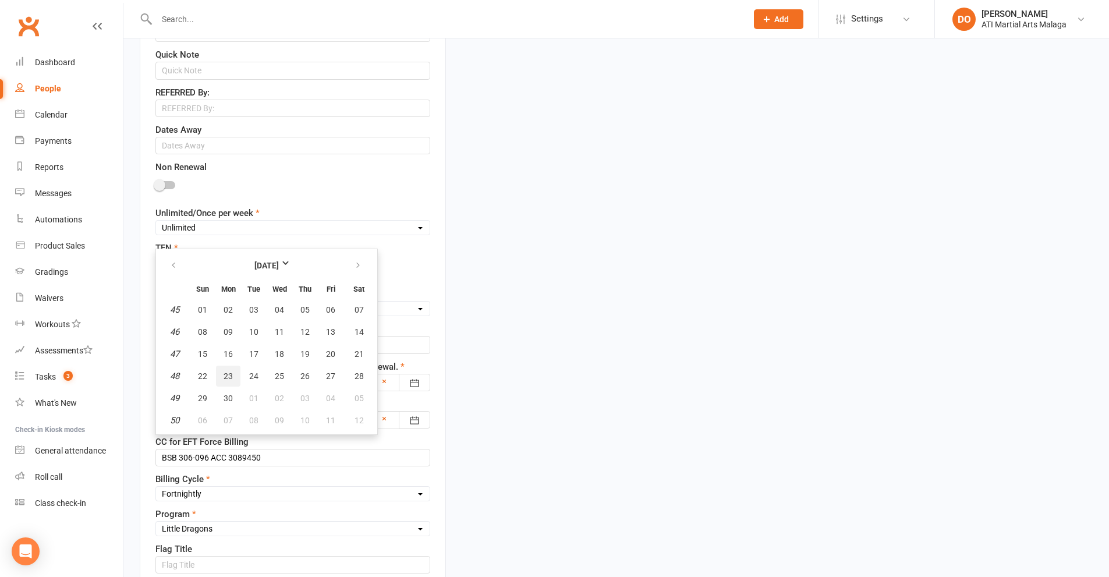
click at [228, 378] on span "23" at bounding box center [227, 375] width 9 height 9
type input "[DATE]"
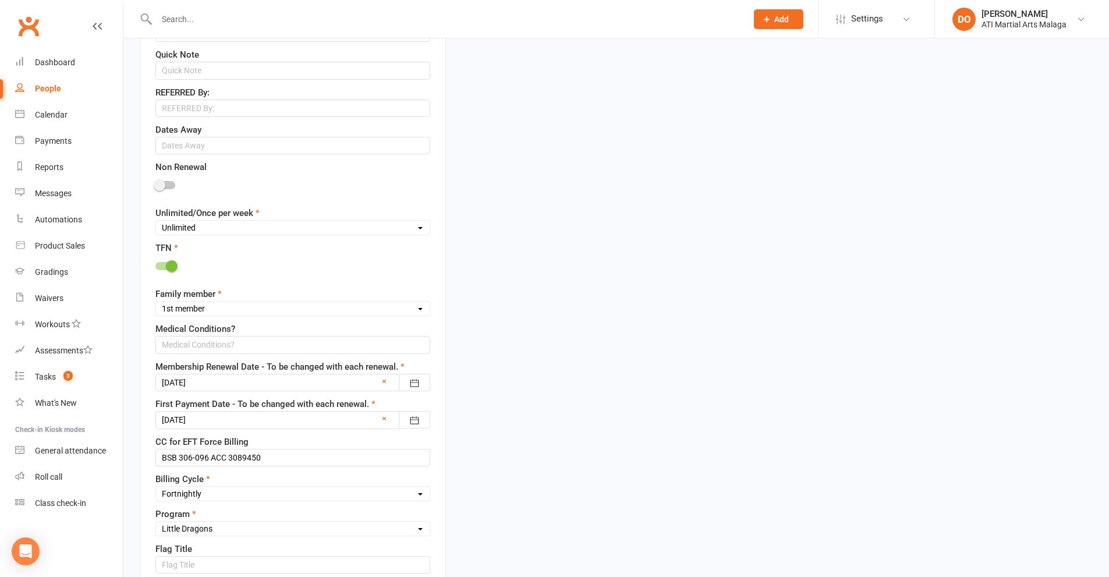
click at [244, 422] on div at bounding box center [292, 419] width 275 height 17
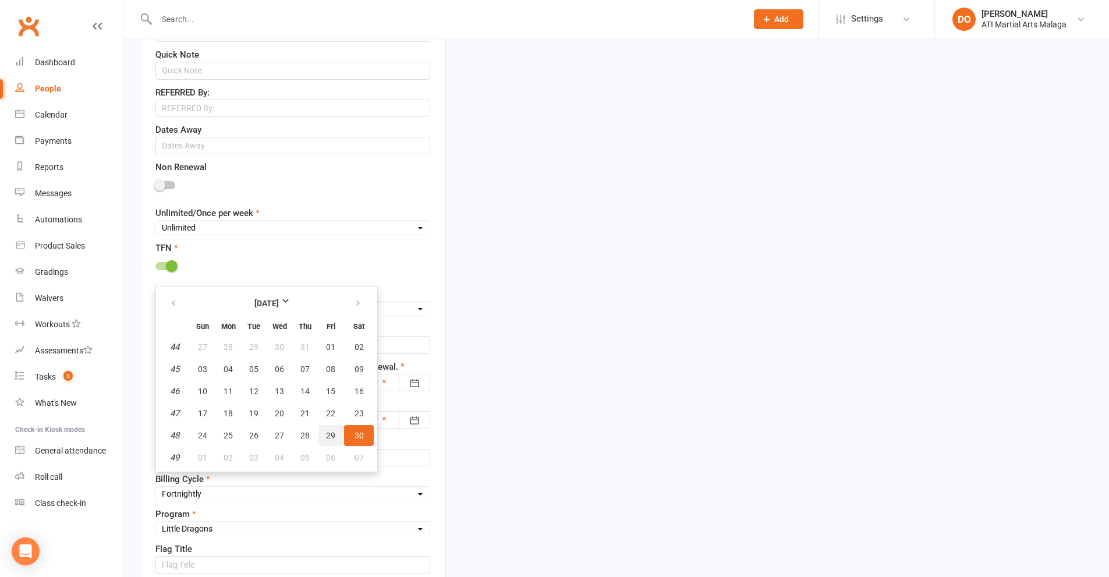
click at [337, 435] on button "29" at bounding box center [330, 435] width 24 height 21
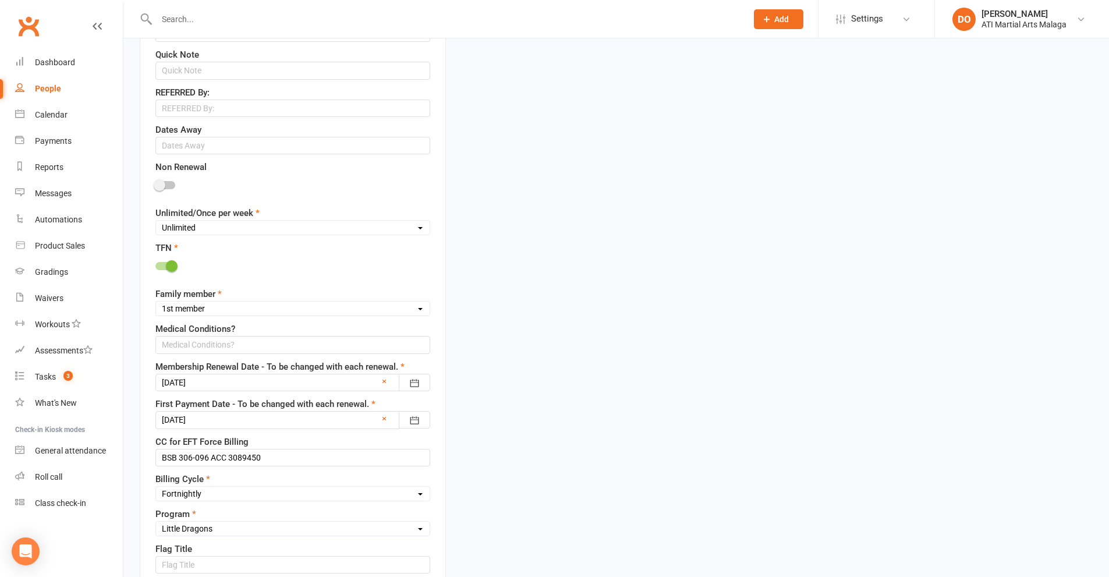
click at [269, 420] on div at bounding box center [292, 419] width 275 height 17
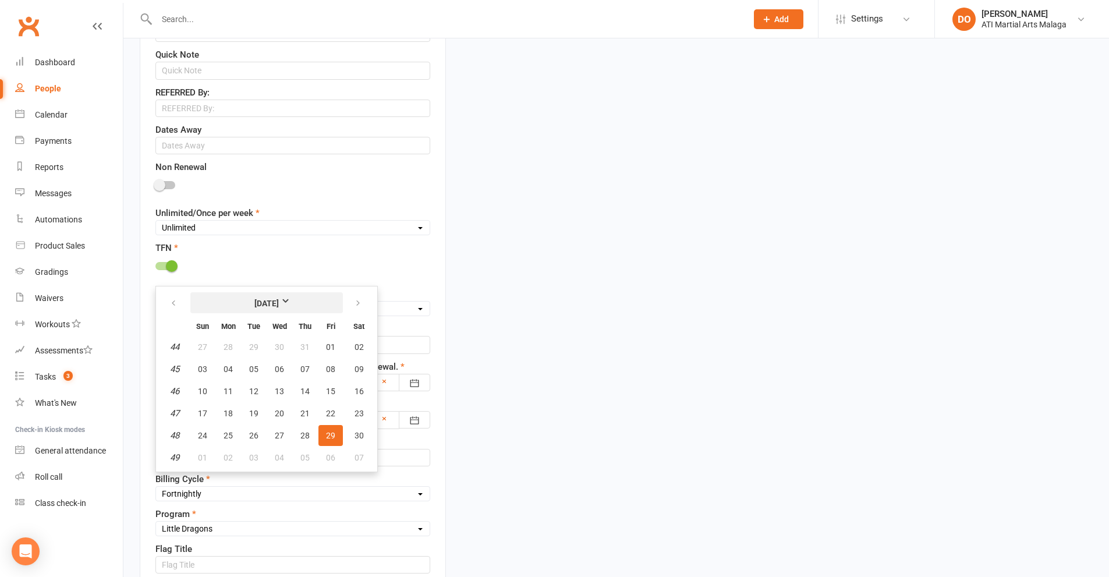
click at [287, 306] on strong "[DATE]" at bounding box center [266, 303] width 67 height 13
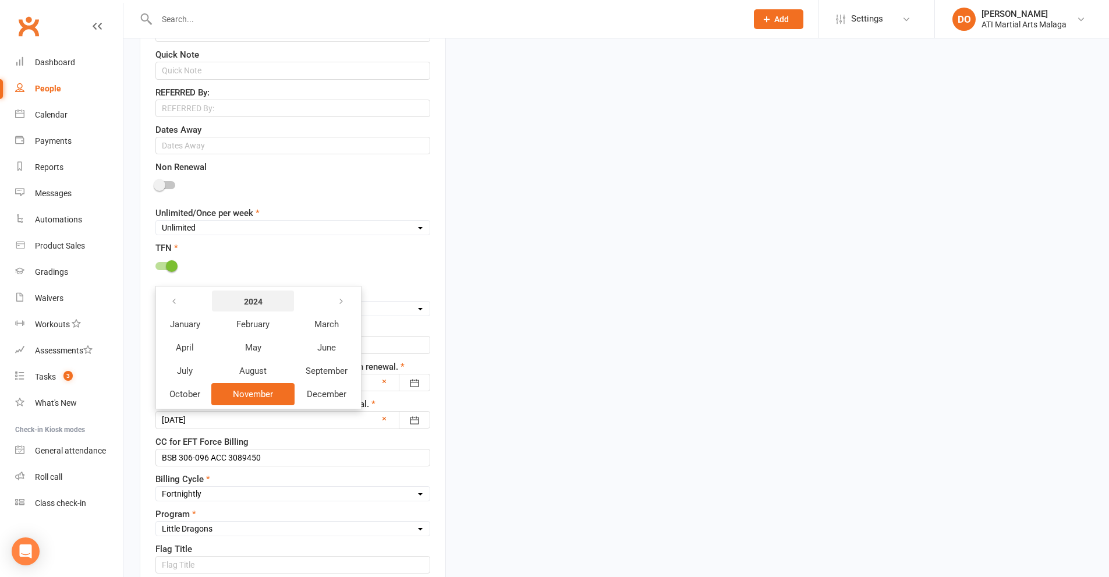
click at [271, 302] on strong "2024" at bounding box center [252, 301] width 67 height 13
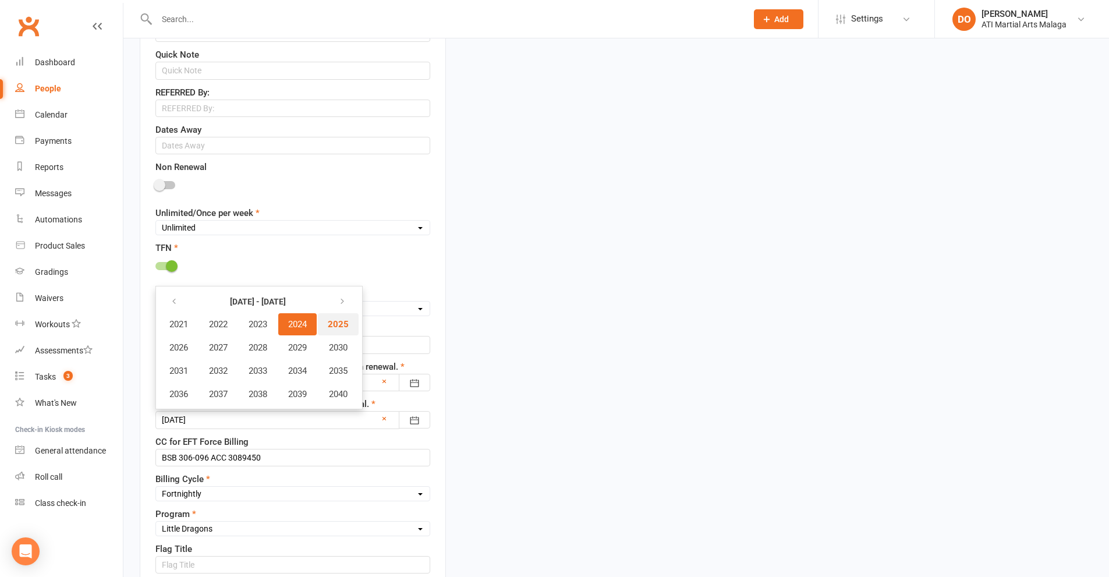
click at [343, 324] on span "2025" at bounding box center [338, 324] width 21 height 10
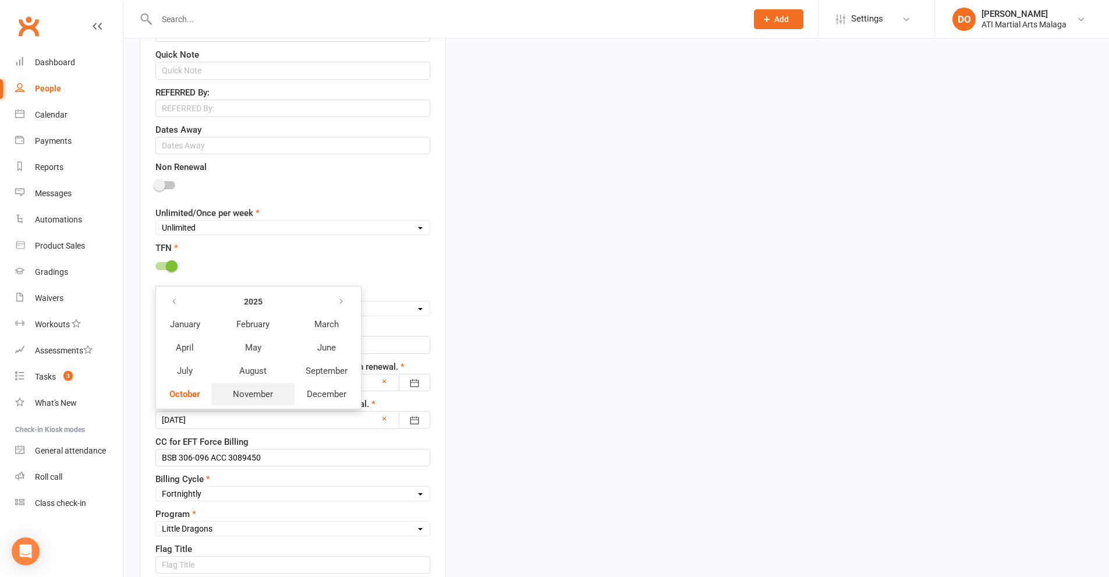
click at [258, 395] on span "November" at bounding box center [253, 394] width 40 height 10
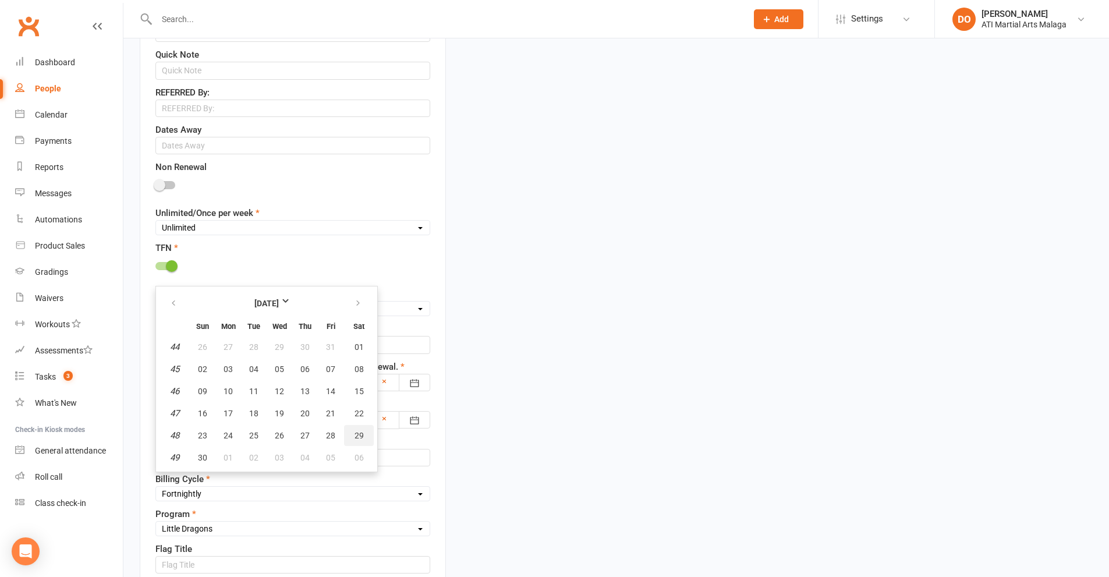
drag, startPoint x: 358, startPoint y: 434, endPoint x: 366, endPoint y: 427, distance: 10.3
click at [359, 434] on span "29" at bounding box center [358, 435] width 9 height 9
type input "[DATE]"
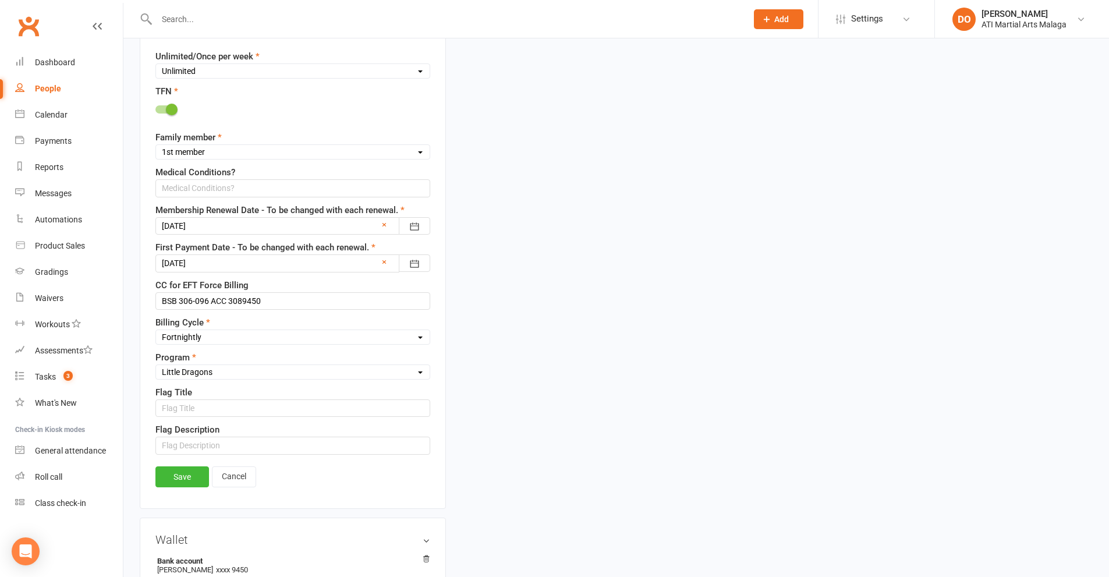
scroll to position [986, 0]
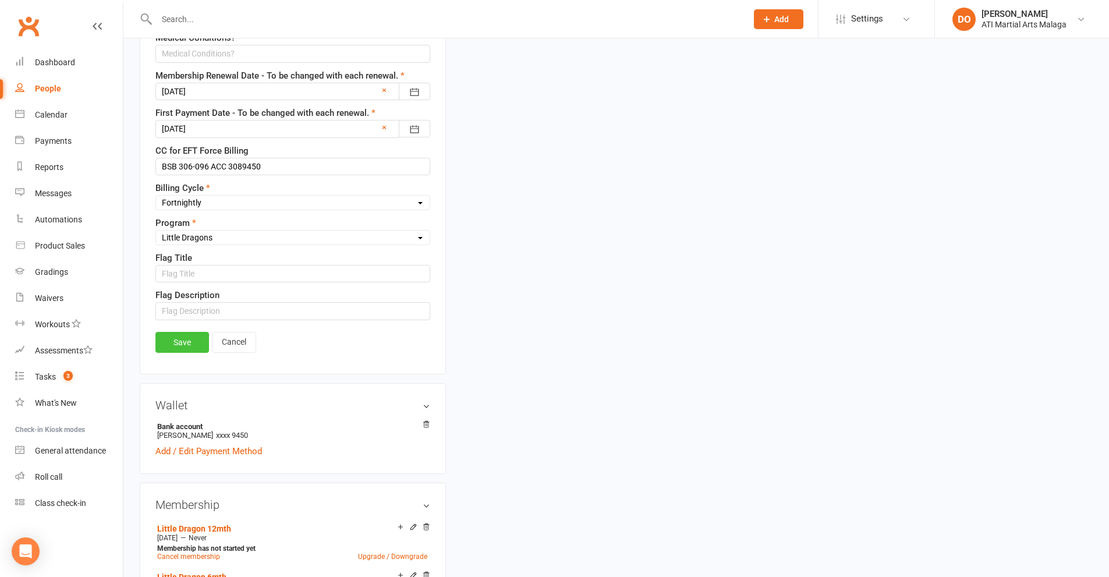
click at [193, 347] on link "Save" at bounding box center [182, 342] width 54 height 21
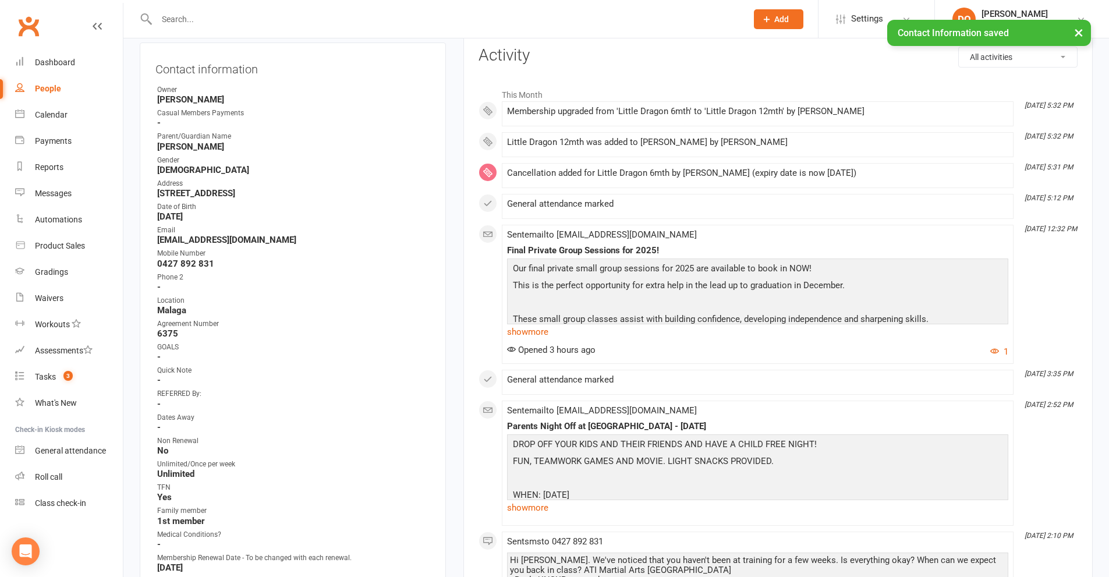
scroll to position [0, 0]
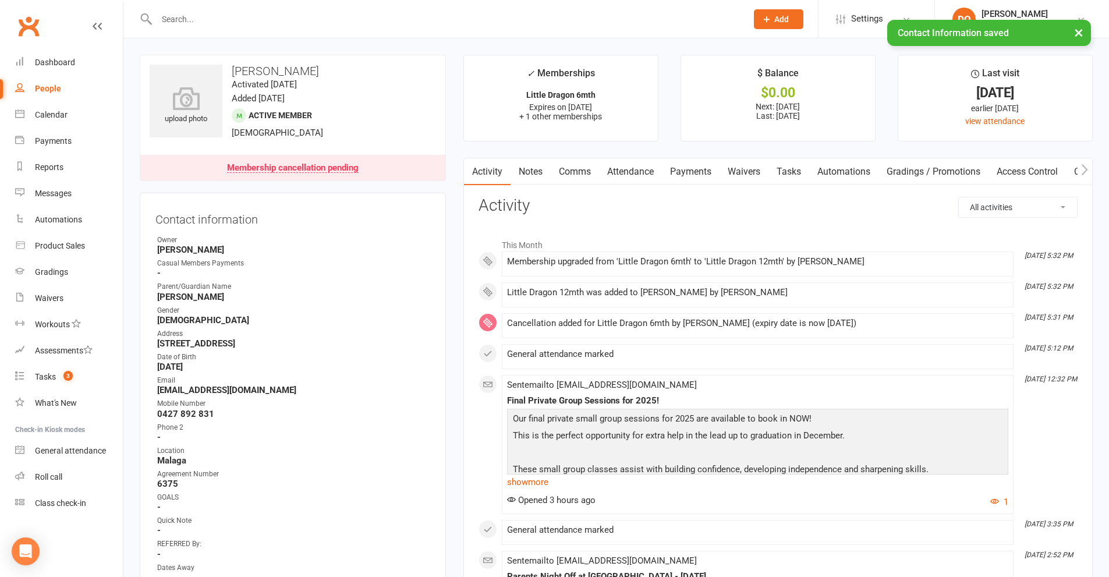
click at [537, 169] on link "Notes" at bounding box center [530, 171] width 40 height 27
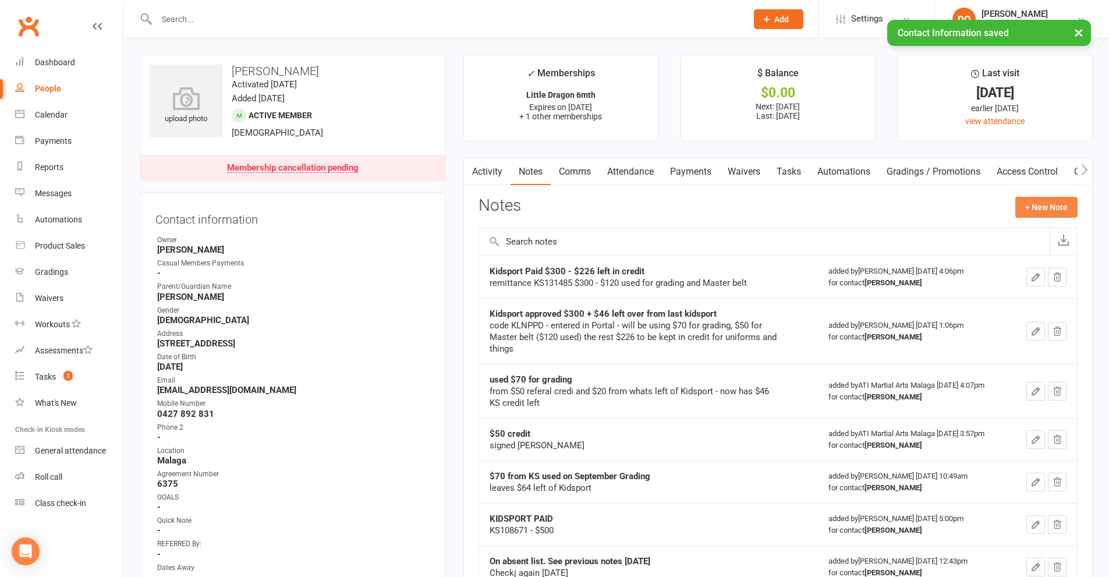
click at [1043, 201] on button "+ New Note" at bounding box center [1046, 207] width 62 height 21
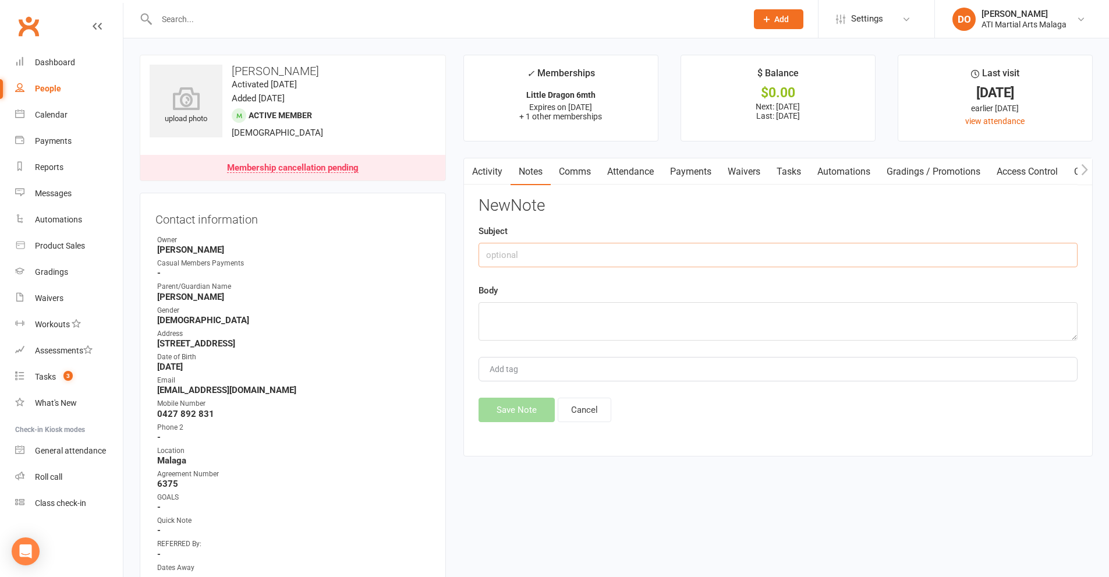
click at [706, 262] on input "text" at bounding box center [777, 255] width 599 height 24
type input "keep the price a bit lower on the upgrade when it comes"
click at [678, 321] on textarea at bounding box center [777, 321] width 599 height 38
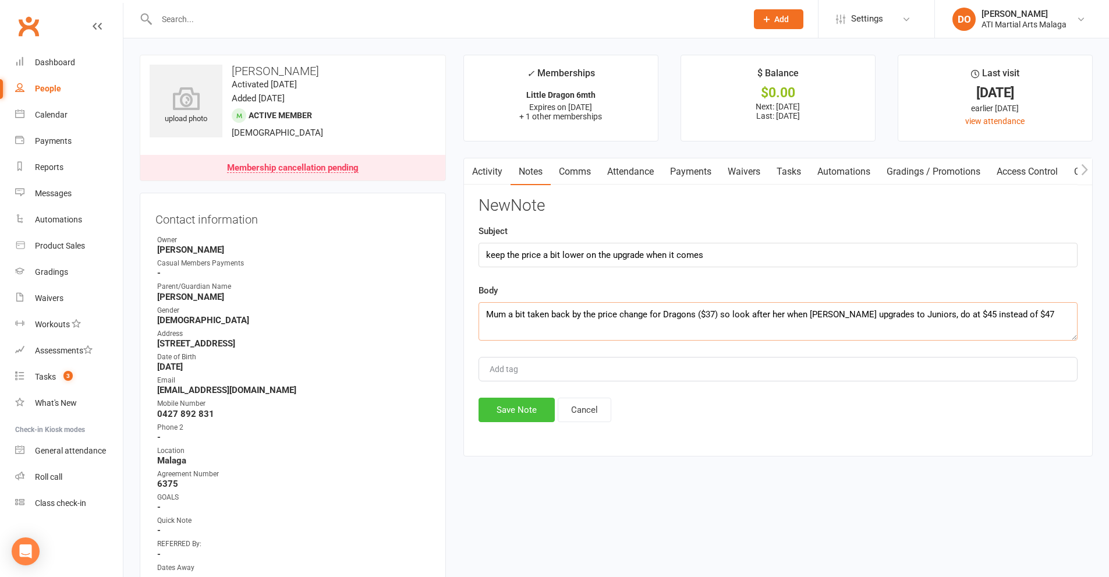
type textarea "Mum a bit taken back by the price change for Dragons ($37) so look after her wh…"
click at [520, 412] on button "Save Note" at bounding box center [516, 409] width 76 height 24
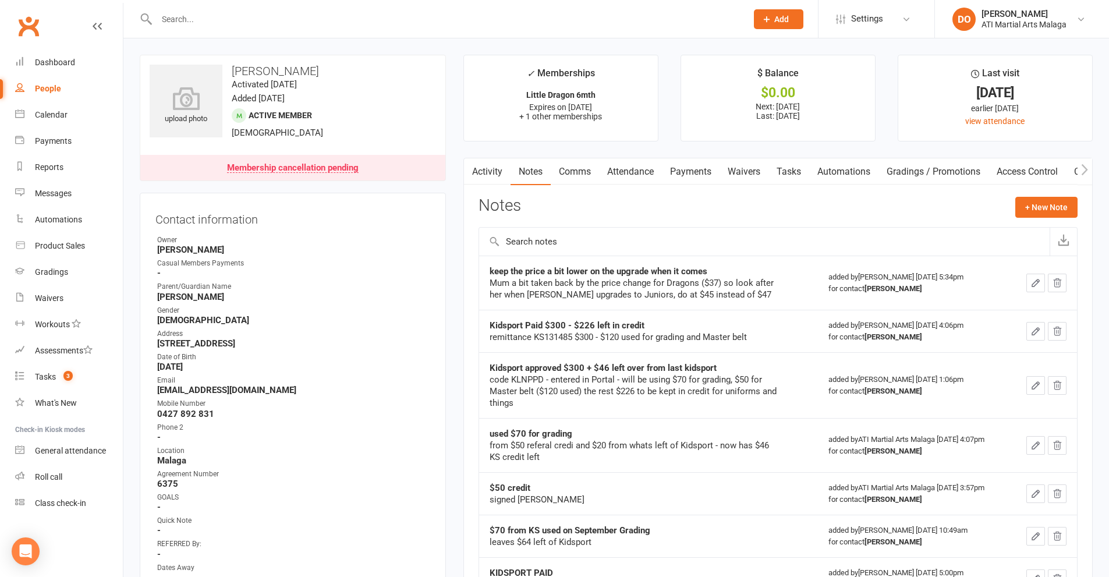
click at [614, 12] on input "text" at bounding box center [445, 19] width 585 height 16
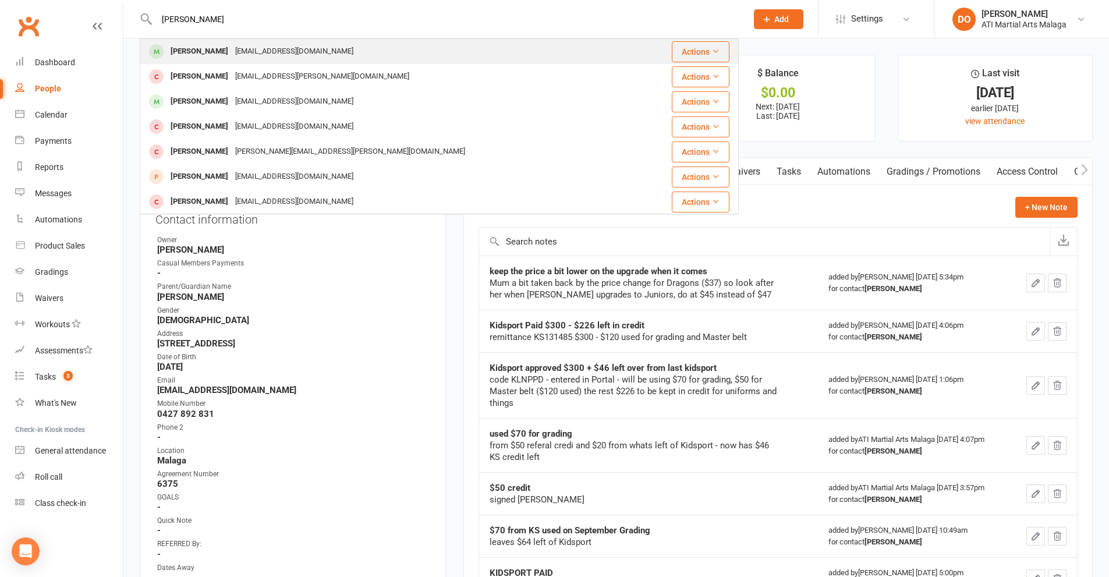
type input "[PERSON_NAME]"
click at [269, 59] on div "[EMAIL_ADDRESS][DOMAIN_NAME]" at bounding box center [294, 51] width 125 height 17
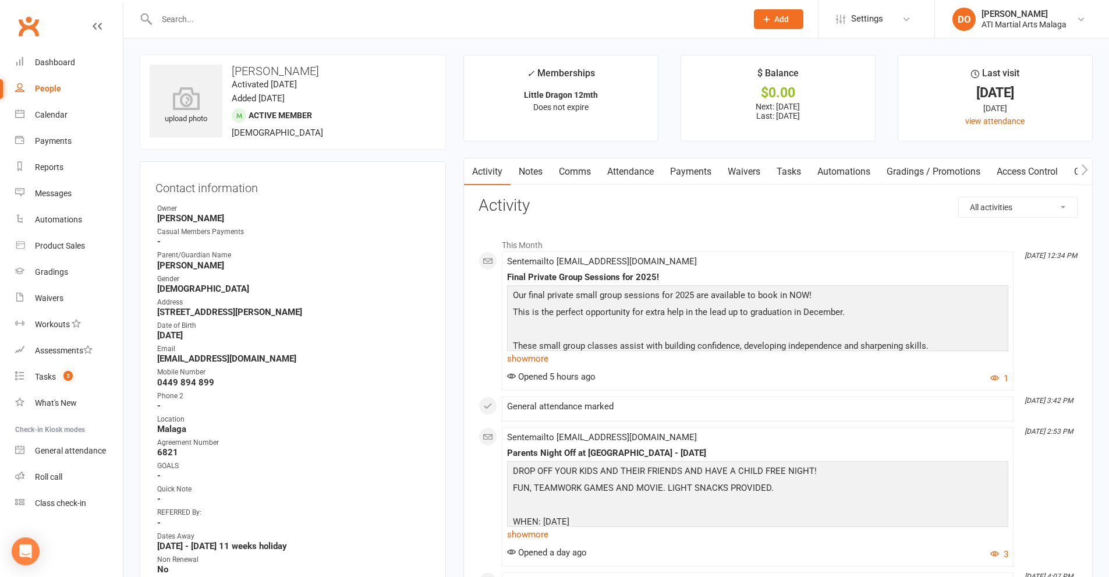
click at [524, 173] on link "Notes" at bounding box center [530, 171] width 40 height 27
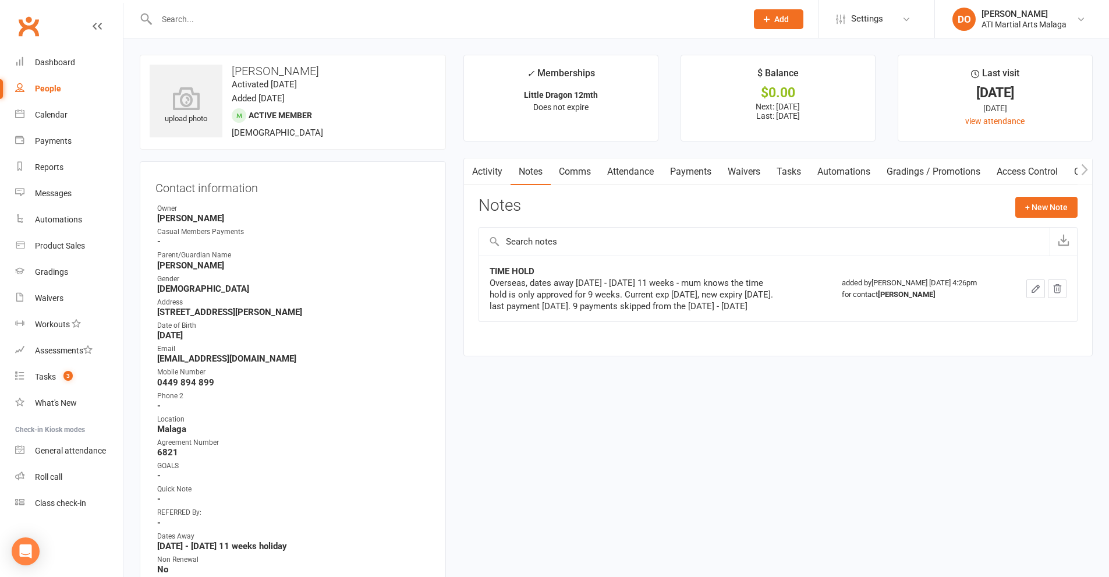
click at [262, 16] on input "text" at bounding box center [445, 19] width 585 height 16
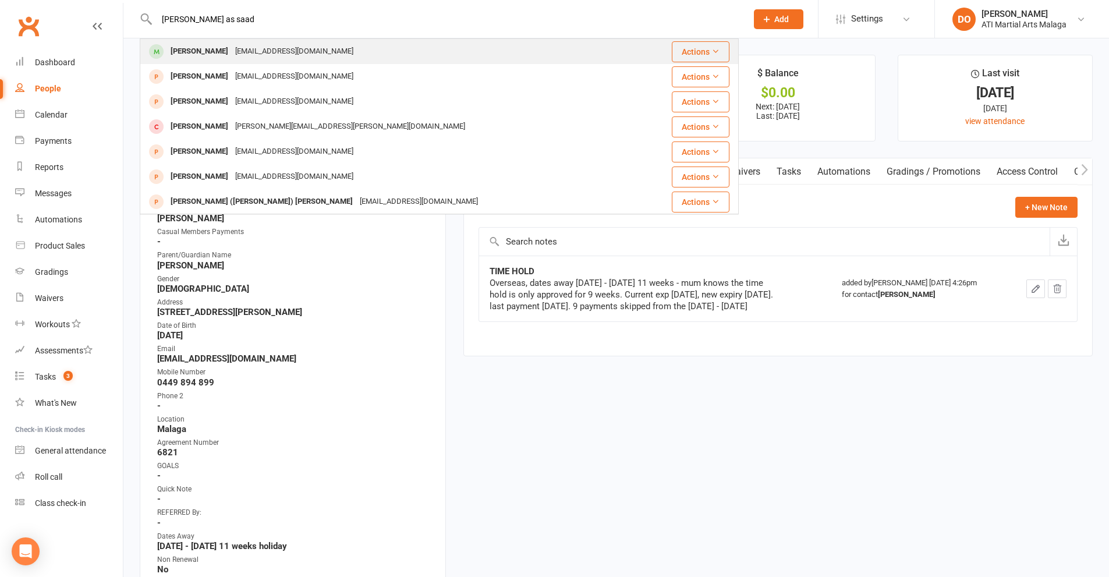
type input "[PERSON_NAME] as saad"
click at [238, 51] on div "[EMAIL_ADDRESS][DOMAIN_NAME]" at bounding box center [294, 51] width 125 height 17
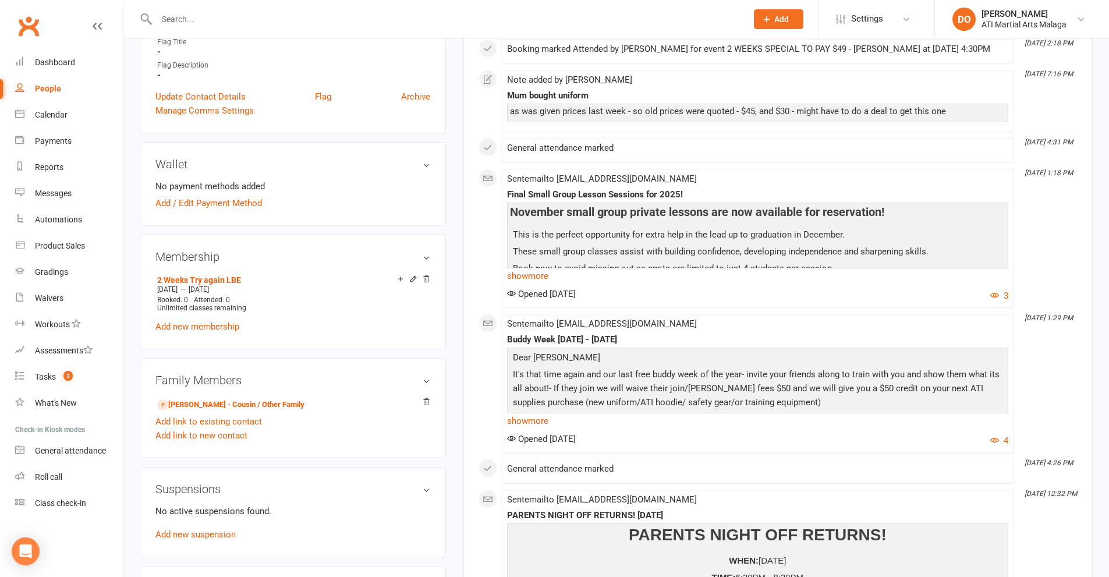
scroll to position [757, 0]
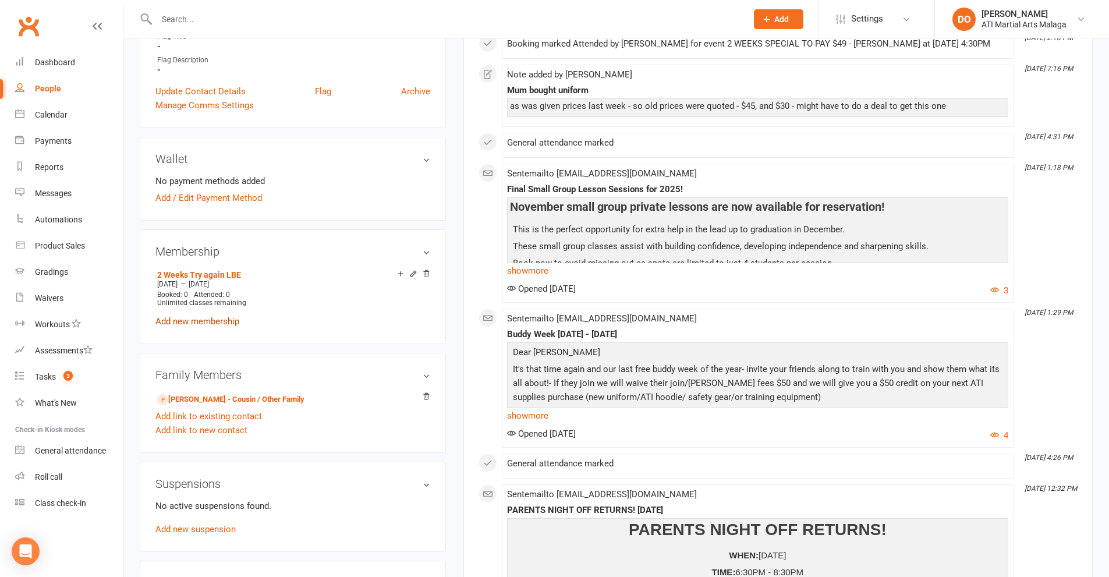
click at [214, 324] on link "Add new membership" at bounding box center [197, 321] width 84 height 10
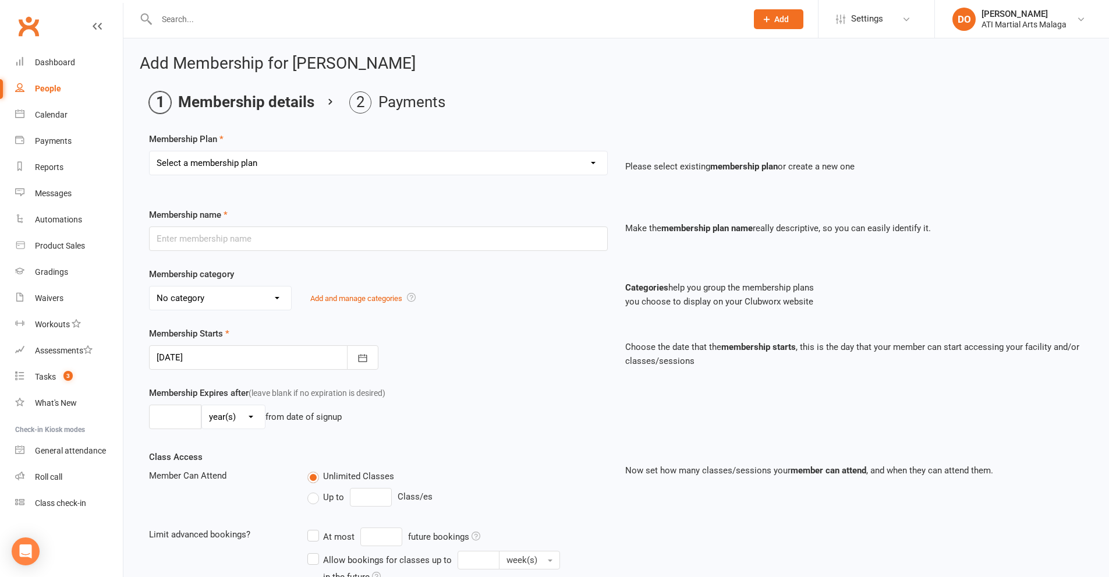
click at [429, 156] on select "Select a membership plan Create new Membership Plan Little Dragon 12mth Little …" at bounding box center [378, 162] width 457 height 23
select select "23"
click at [150, 151] on select "Select a membership plan Create new Membership Plan Little Dragon 12mth Little …" at bounding box center [378, 162] width 457 height 23
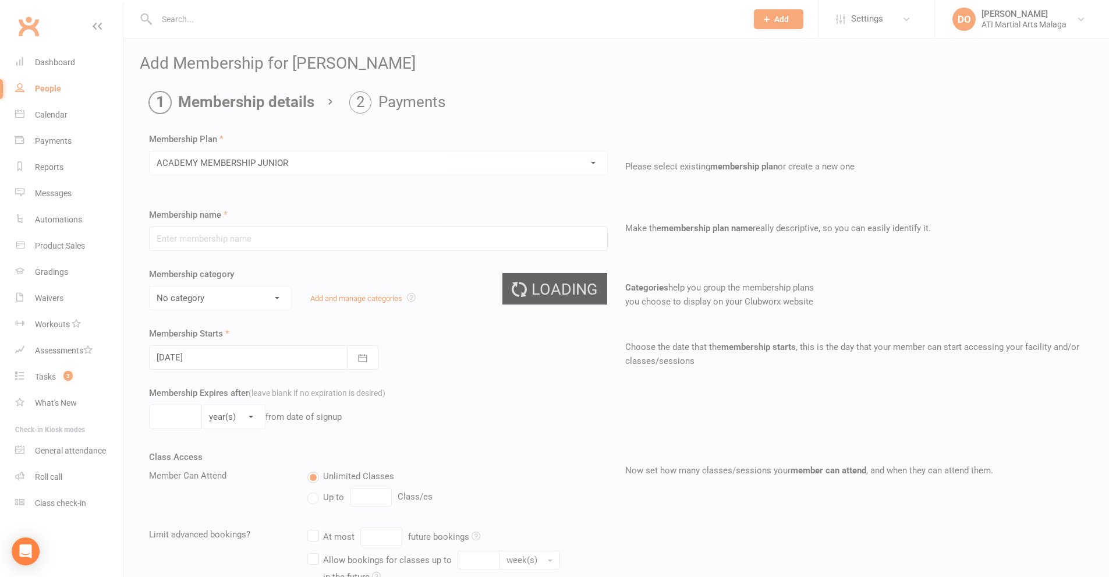
type input "ACADEMY MEMBERSHIP JUNIOR"
type input "0"
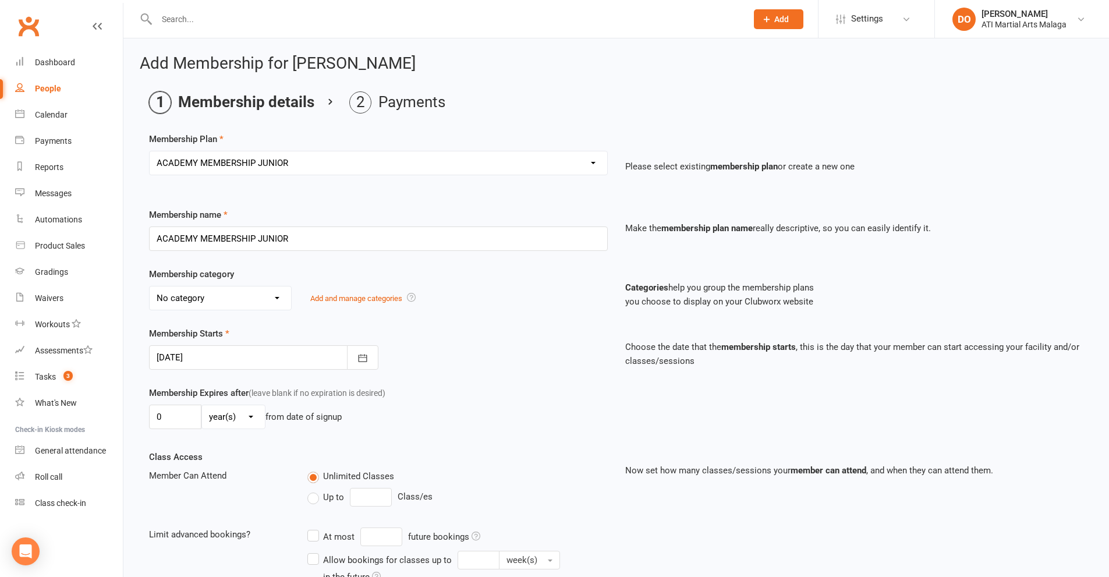
click at [254, 294] on select "No category ACADEMY - JUNIOR ACADEMY - SENIOR A-TKD BJJ BOXING Cancellation Car…" at bounding box center [220, 297] width 141 height 23
select select "11"
click at [150, 286] on select "No category ACADEMY - JUNIOR ACADEMY - SENIOR A-TKD BJJ BOXING Cancellation Car…" at bounding box center [220, 297] width 141 height 23
click at [242, 363] on div at bounding box center [263, 357] width 229 height 24
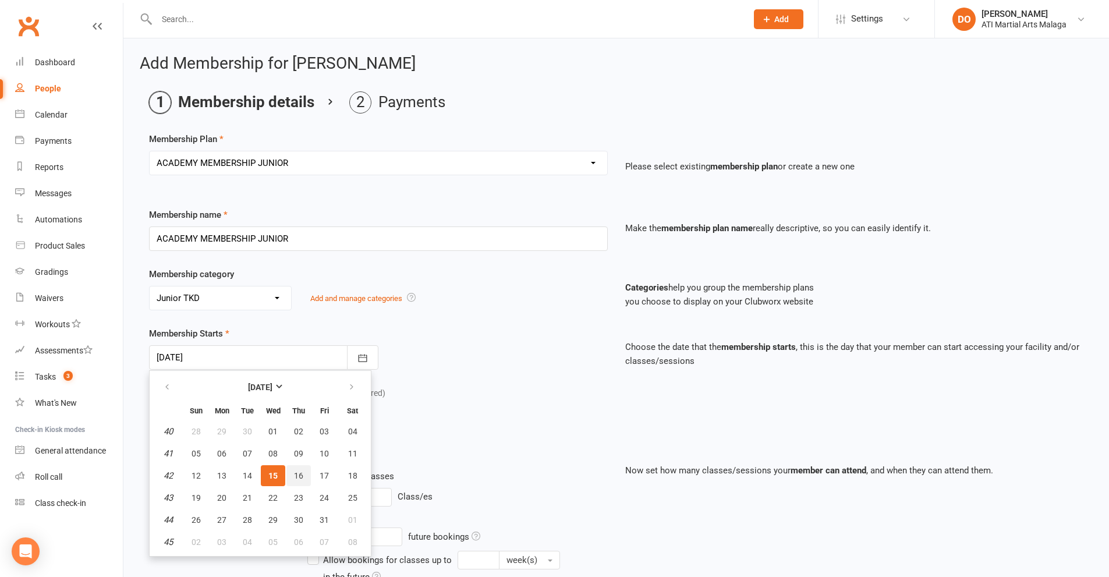
click at [302, 475] on span "16" at bounding box center [298, 475] width 9 height 9
type input "[DATE]"
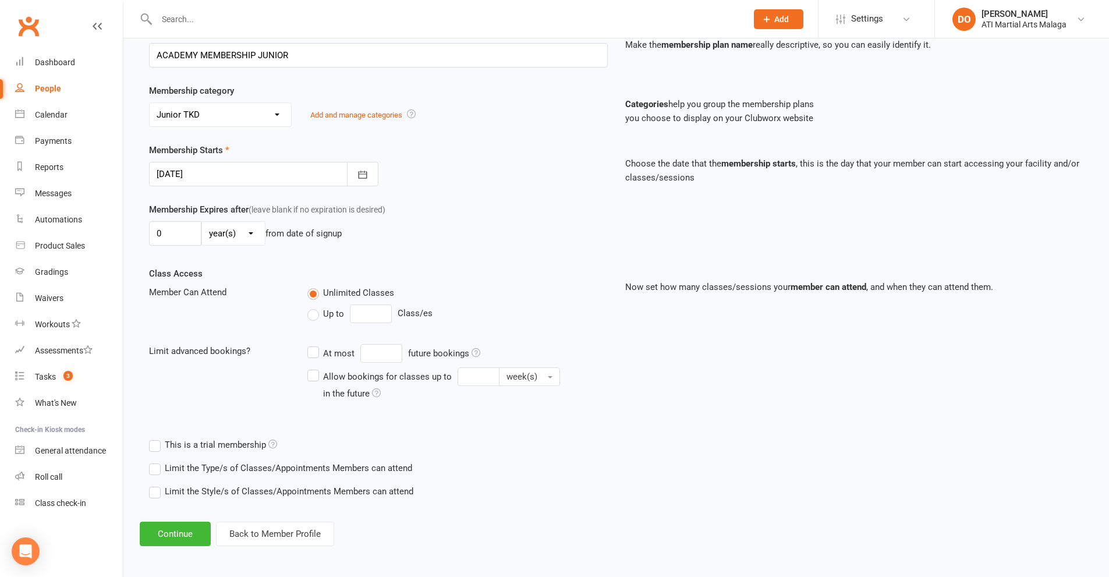
scroll to position [186, 0]
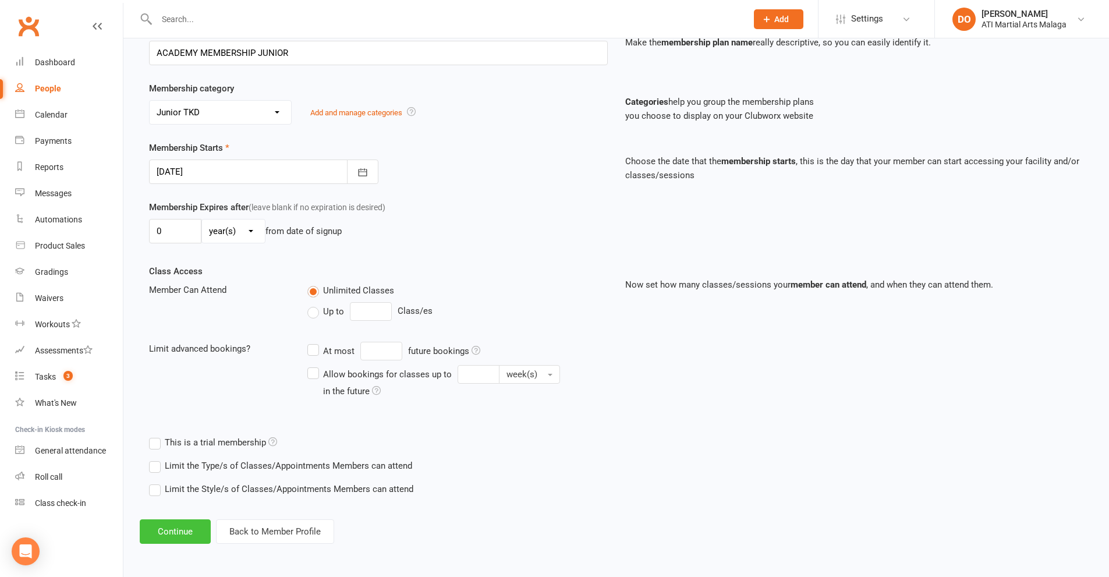
click at [173, 530] on button "Continue" at bounding box center [175, 531] width 71 height 24
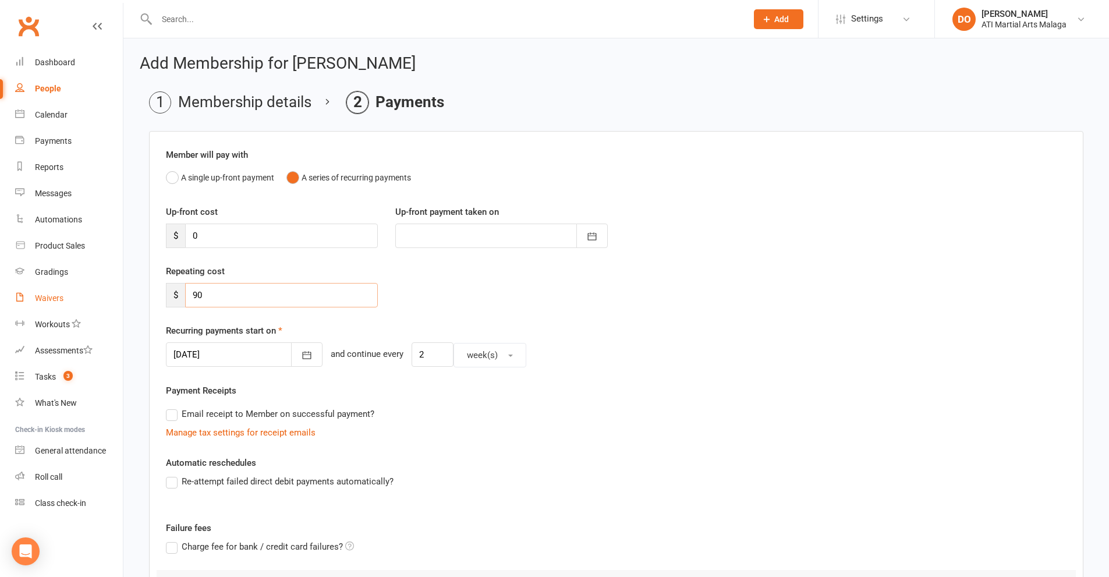
drag, startPoint x: 207, startPoint y: 297, endPoint x: 121, endPoint y: 298, distance: 86.1
click at [121, 298] on ui-view "Prospect Member Non-attending contact Class / event Appointment Grading event T…" at bounding box center [554, 369] width 1109 height 733
type input "45.00"
click at [461, 308] on div "Repeating cost $ 45.00" at bounding box center [616, 293] width 918 height 59
click at [301, 357] on icon "button" at bounding box center [307, 355] width 12 height 12
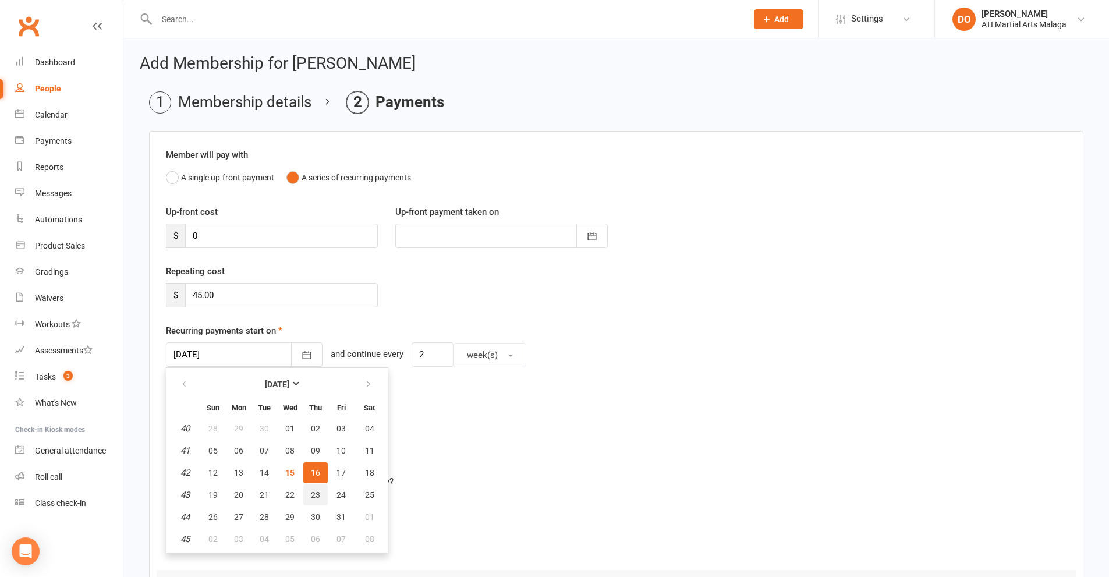
click at [311, 491] on span "23" at bounding box center [315, 494] width 9 height 9
type input "[DATE]"
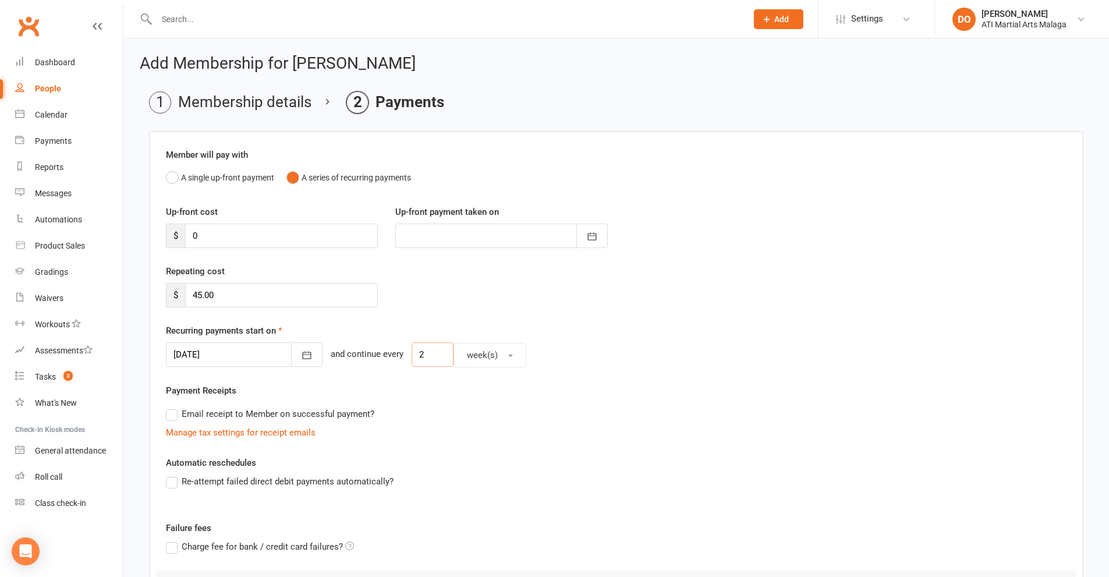
drag, startPoint x: 416, startPoint y: 358, endPoint x: 367, endPoint y: 355, distance: 49.0
click at [367, 355] on div "[DATE] [DATE] Sun Mon Tue Wed Thu Fri Sat 40 28 29 30 01 02 03 04 41 05 06 07 0…" at bounding box center [616, 354] width 900 height 25
type input "1"
click at [507, 402] on div "Payment Receipts Email receipt to Member on successful payment? Manage tax sett…" at bounding box center [616, 412] width 900 height 56
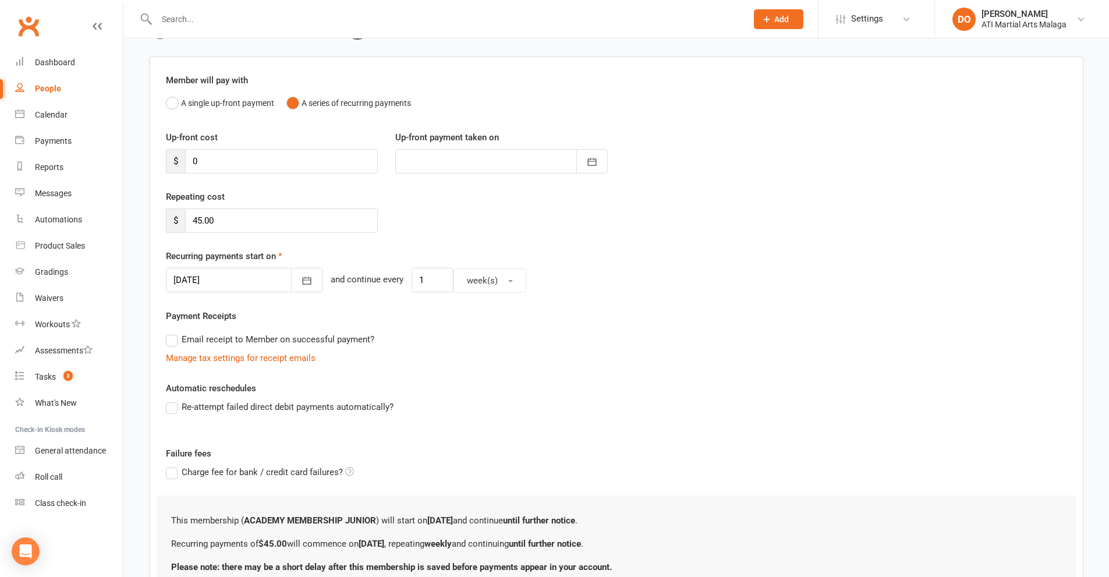
scroll to position [176, 0]
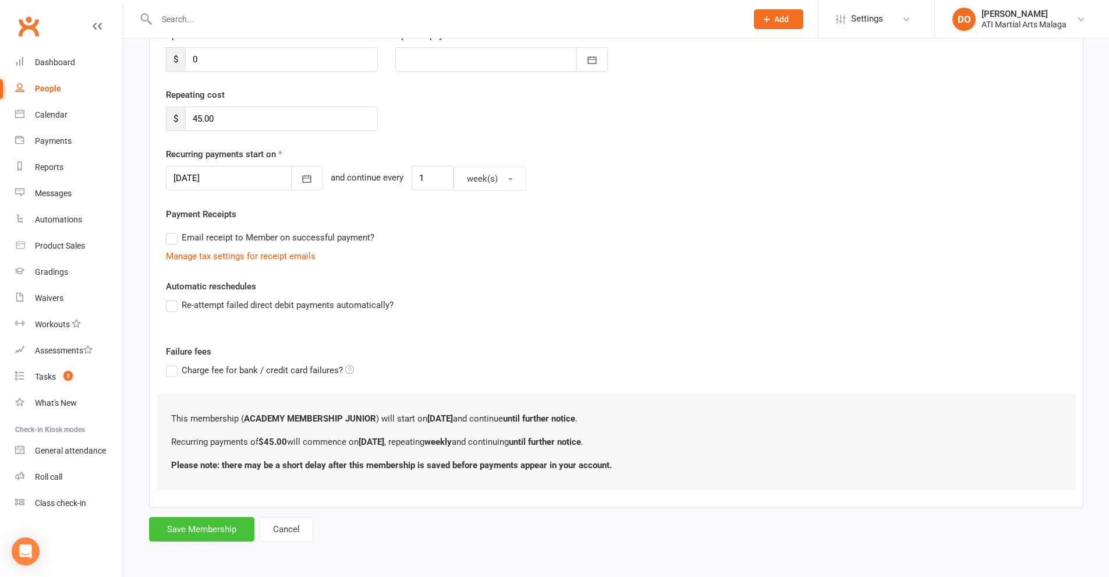
click at [232, 525] on button "Save Membership" at bounding box center [201, 529] width 105 height 24
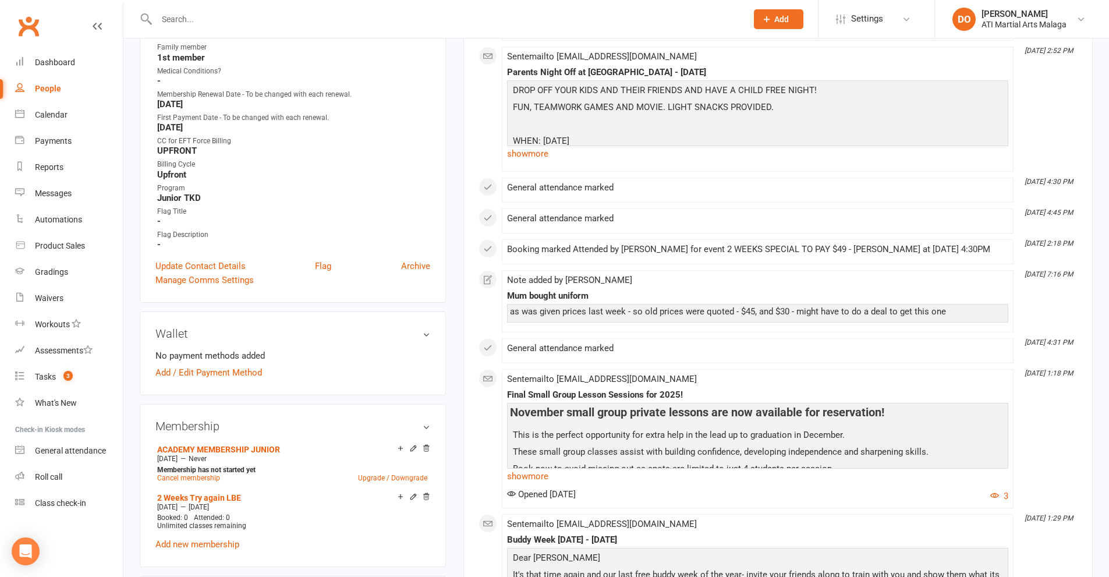
scroll to position [640, 0]
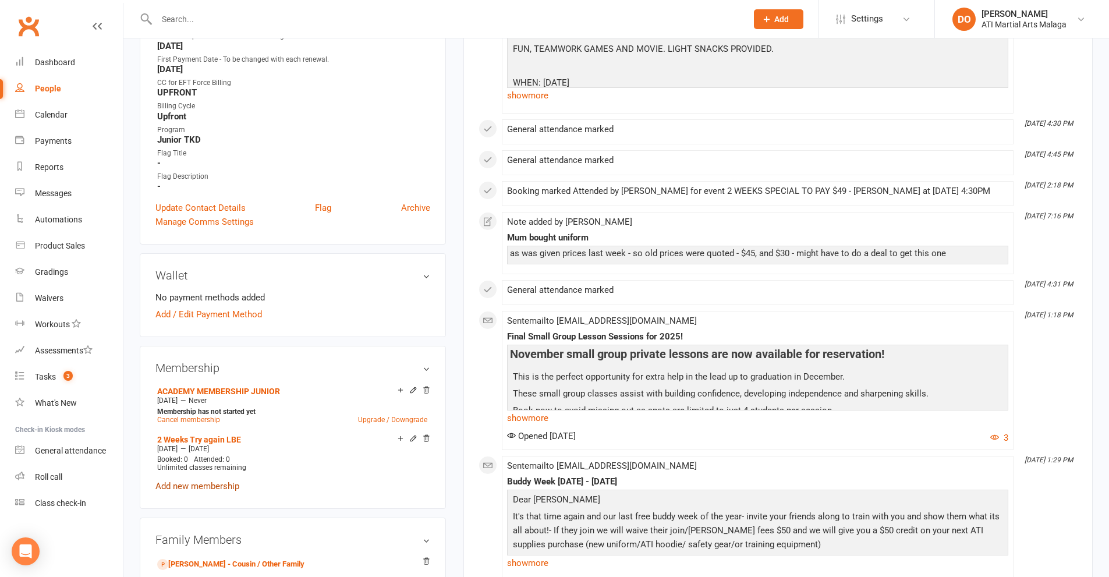
click at [210, 485] on link "Add new membership" at bounding box center [197, 486] width 84 height 10
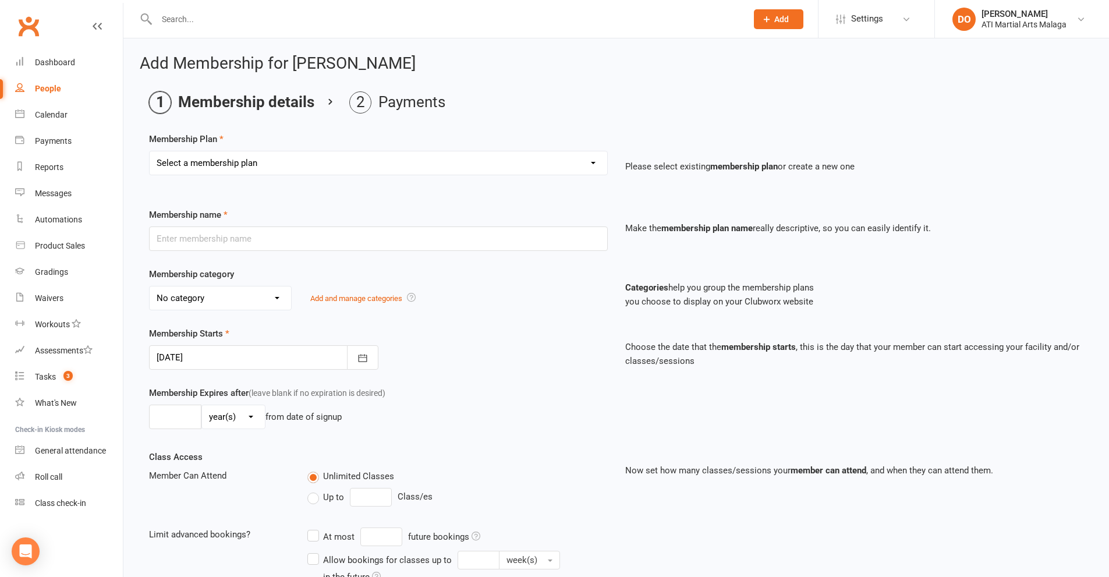
click at [295, 159] on select "Select a membership plan Create new Membership Plan Little Dragon 12mth Little …" at bounding box center [378, 162] width 457 height 23
select select "24"
click at [150, 151] on select "Select a membership plan Create new Membership Plan Little Dragon 12mth Little …" at bounding box center [378, 162] width 457 height 23
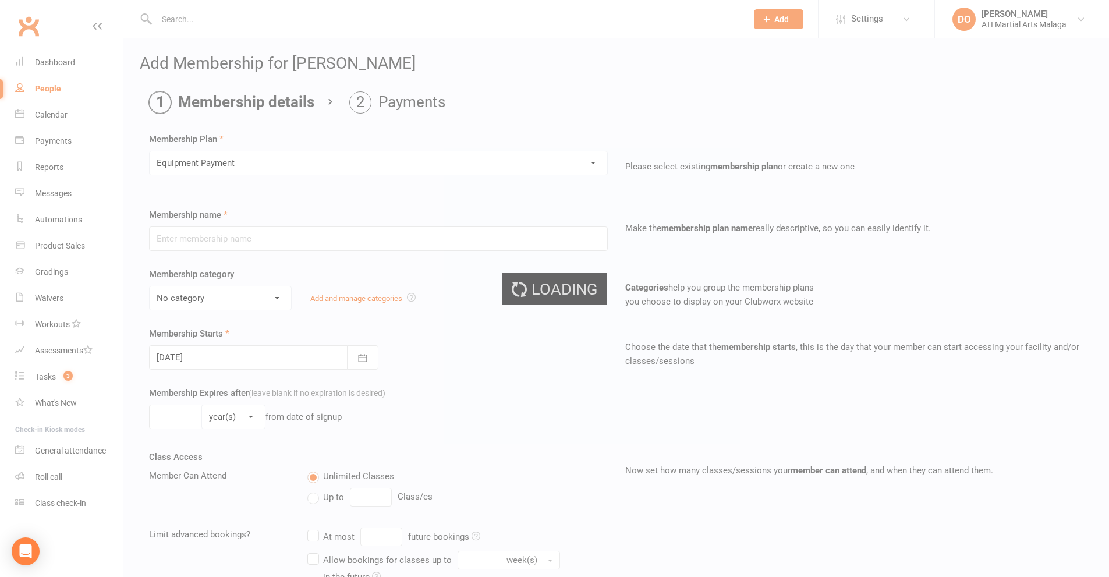
type input "Equipment Payment"
select select "16"
type input "1"
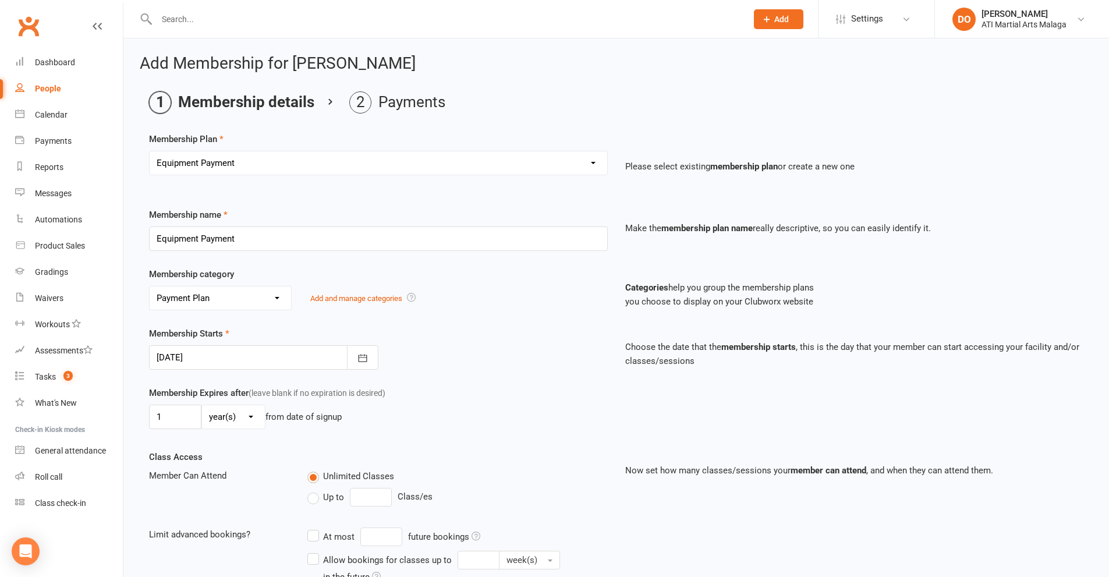
click at [238, 356] on div at bounding box center [263, 357] width 229 height 24
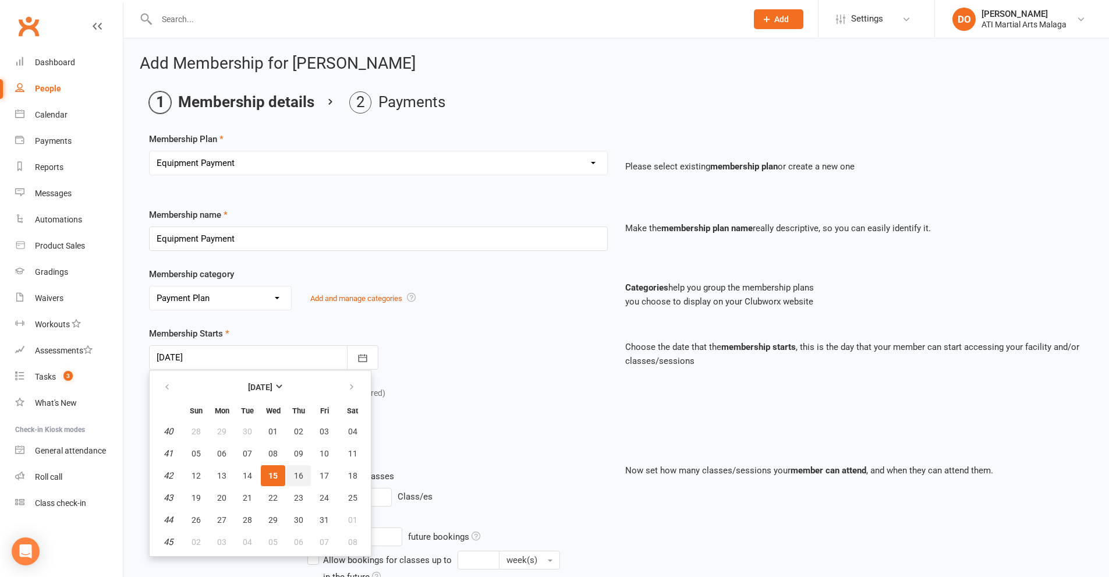
click at [300, 478] on span "16" at bounding box center [298, 475] width 9 height 9
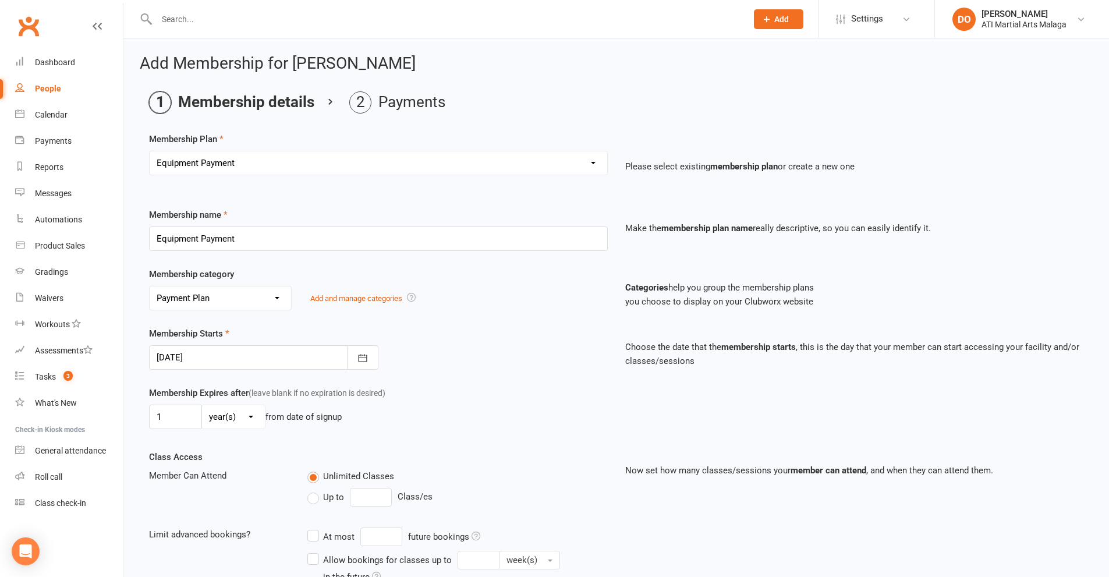
type input "[DATE]"
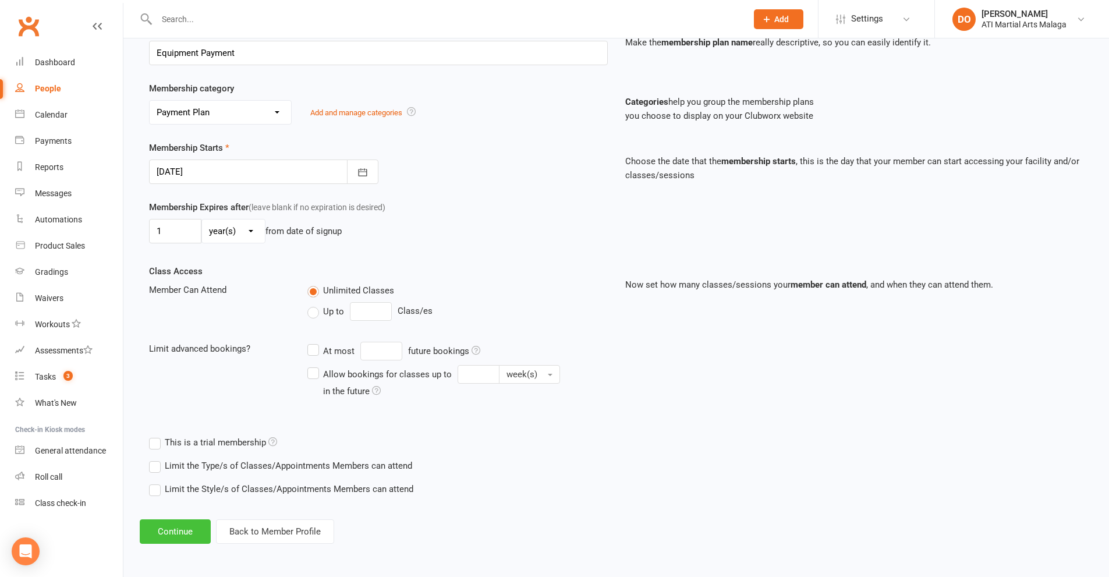
click at [180, 525] on button "Continue" at bounding box center [175, 531] width 71 height 24
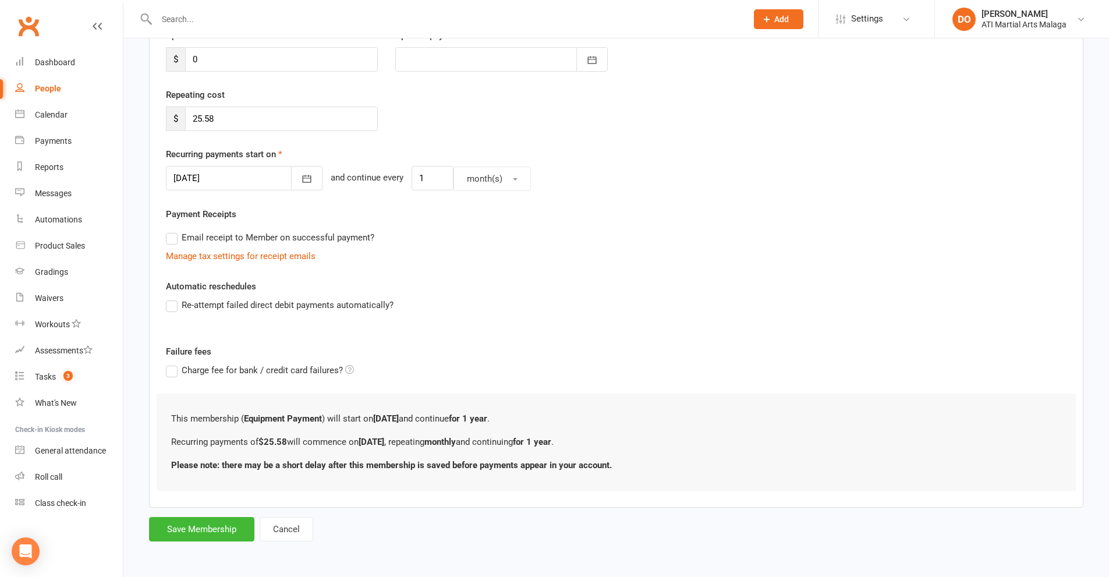
scroll to position [0, 0]
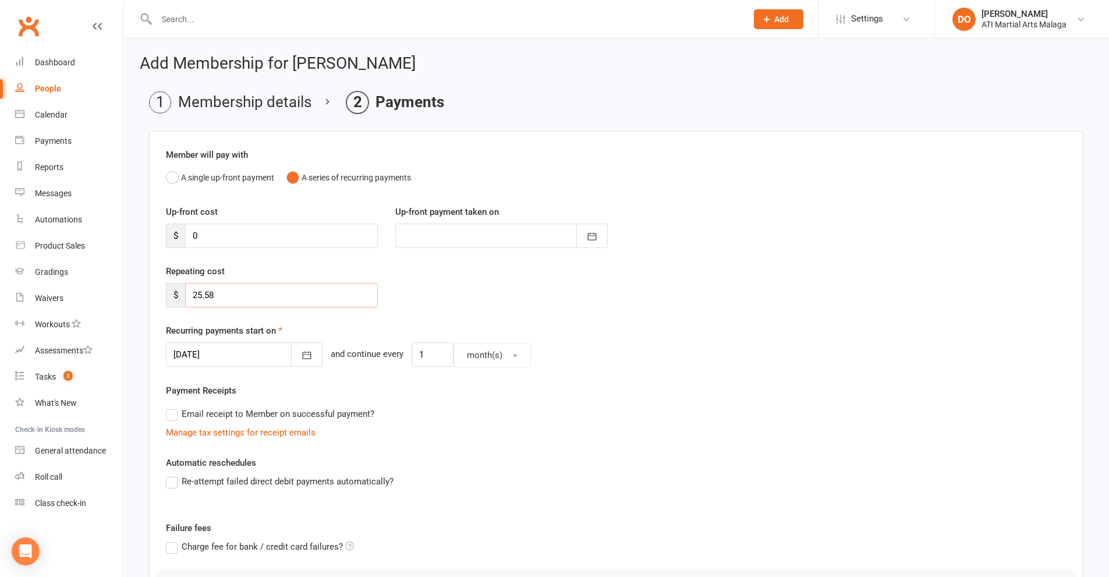
drag, startPoint x: 172, startPoint y: 294, endPoint x: 164, endPoint y: 294, distance: 8.1
click at [164, 294] on div "Repeating cost $ 25.58" at bounding box center [271, 285] width 229 height 43
type input "5.32"
click at [301, 359] on icon "button" at bounding box center [307, 355] width 12 height 12
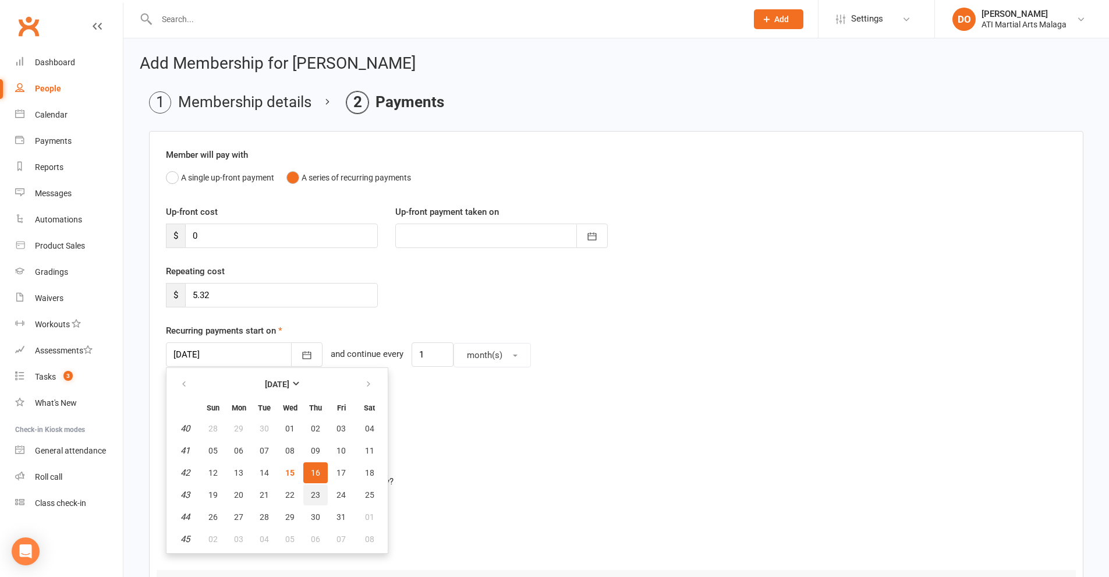
click at [313, 495] on span "23" at bounding box center [315, 494] width 9 height 9
type input "[DATE]"
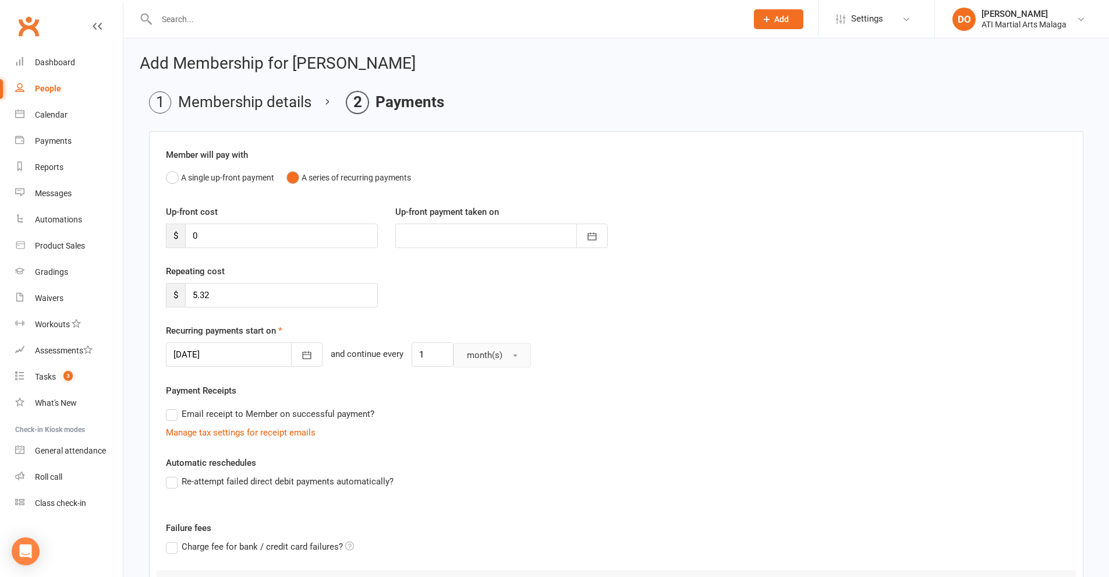
click at [467, 357] on span "month(s)" at bounding box center [484, 355] width 35 height 10
click at [463, 404] on span "week(s)" at bounding box center [478, 406] width 31 height 10
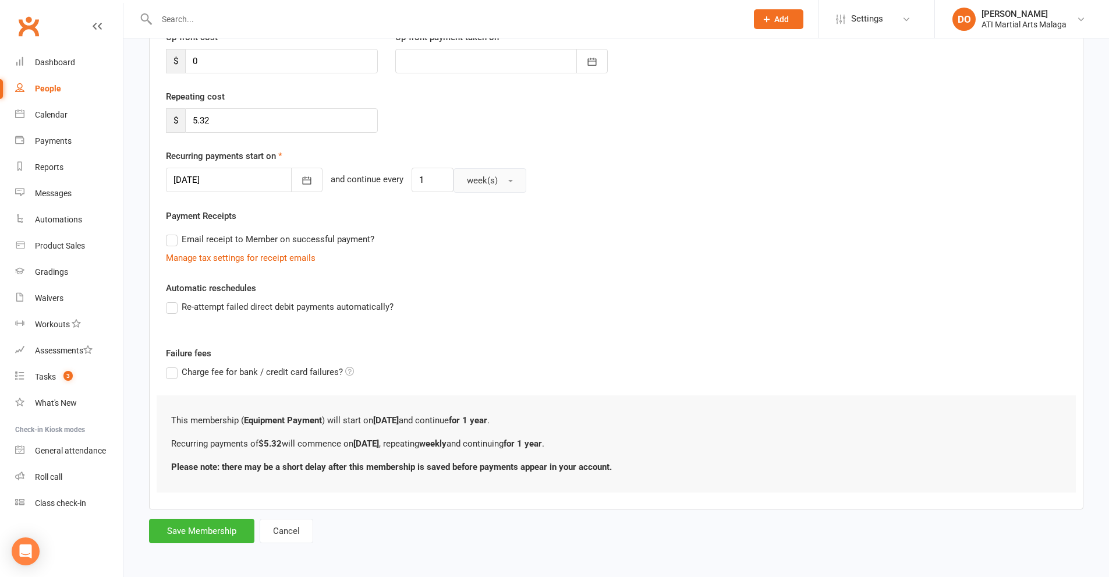
scroll to position [176, 0]
click at [226, 526] on button "Save Membership" at bounding box center [201, 529] width 105 height 24
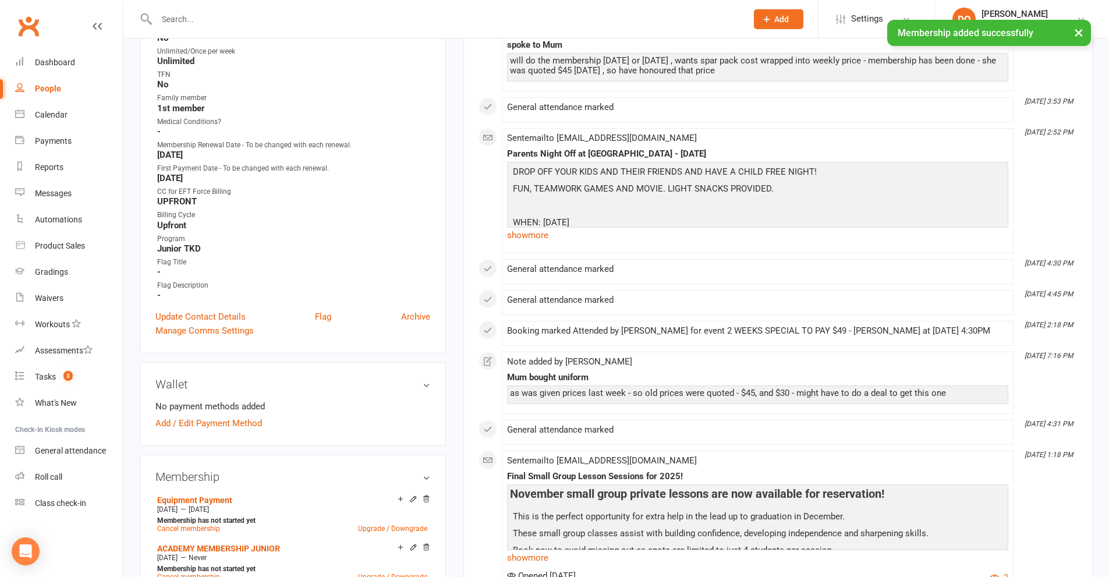
scroll to position [640, 0]
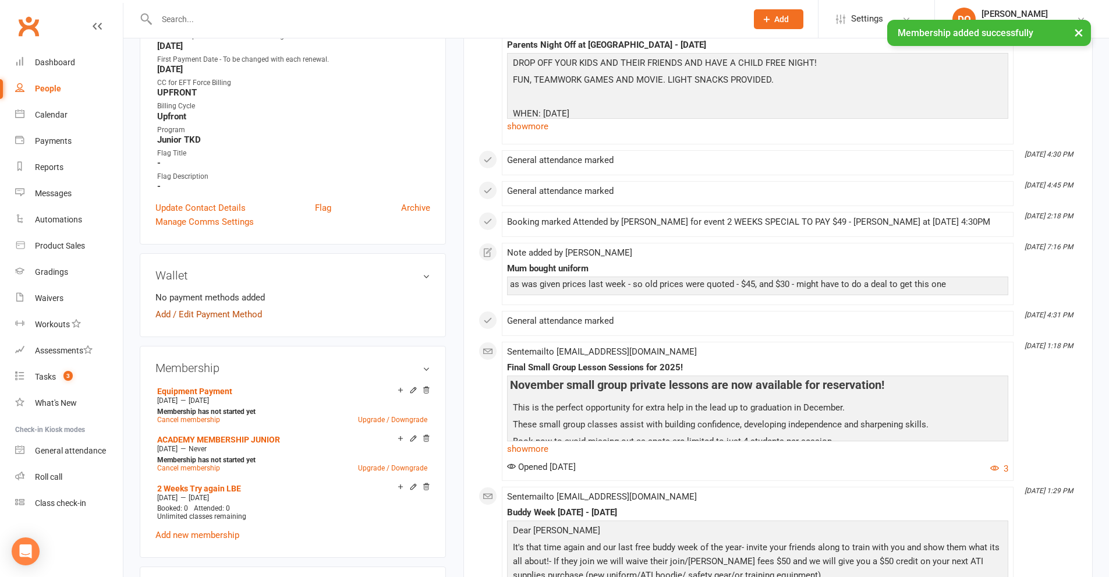
click at [225, 313] on link "Add / Edit Payment Method" at bounding box center [208, 314] width 106 height 14
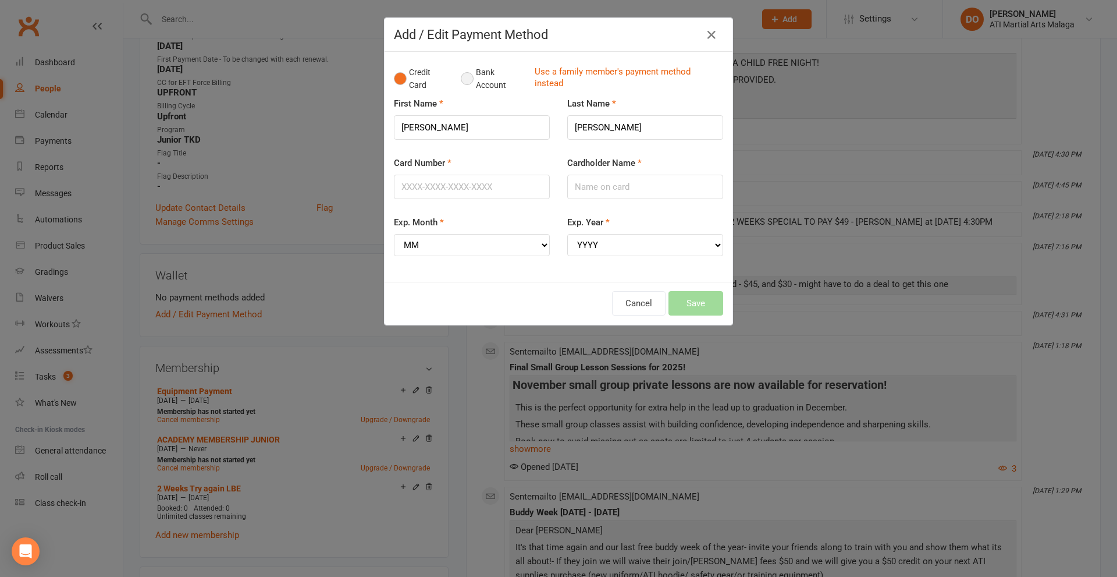
click at [467, 78] on button "Bank Account" at bounding box center [493, 78] width 65 height 35
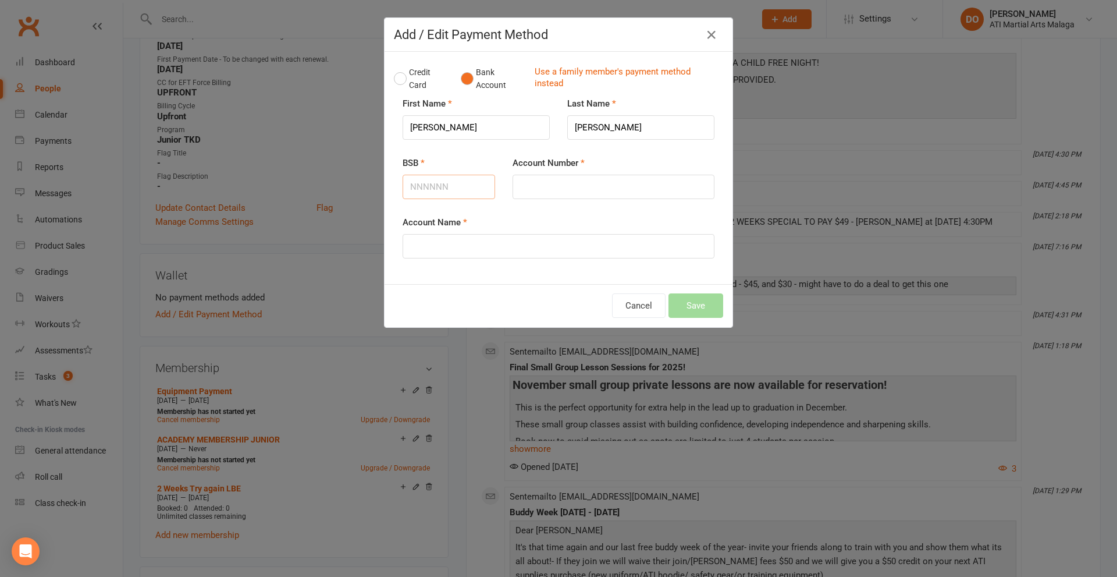
click at [466, 188] on input "BSB" at bounding box center [449, 187] width 93 height 24
type input "736062"
click at [531, 188] on input "Account Number" at bounding box center [614, 187] width 202 height 24
type input "640048"
click at [519, 251] on input "Account Name" at bounding box center [559, 246] width 312 height 24
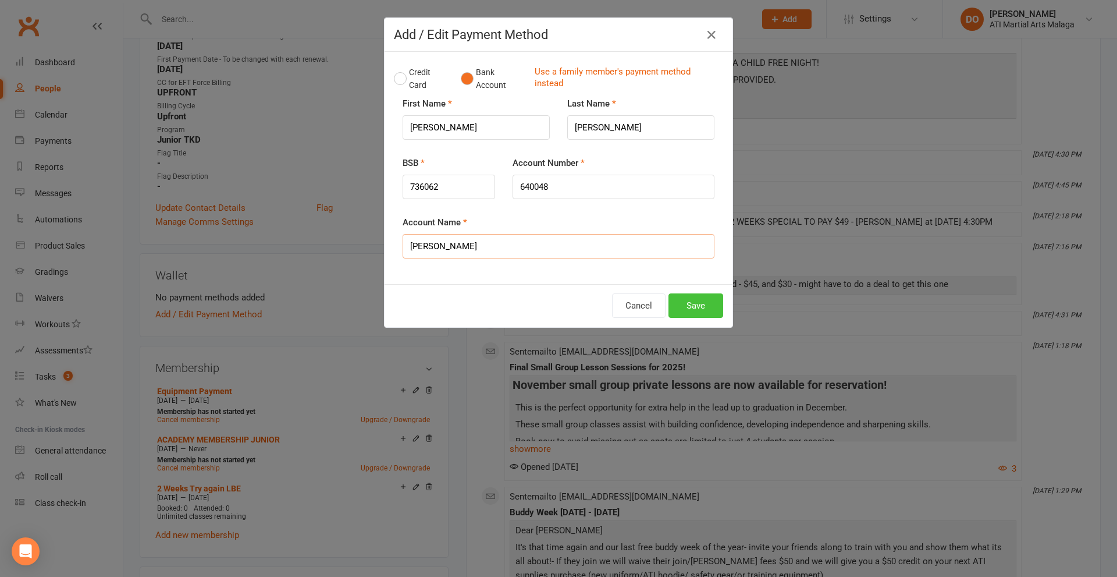
type input "[PERSON_NAME]"
click at [713, 309] on button "Save" at bounding box center [696, 305] width 55 height 24
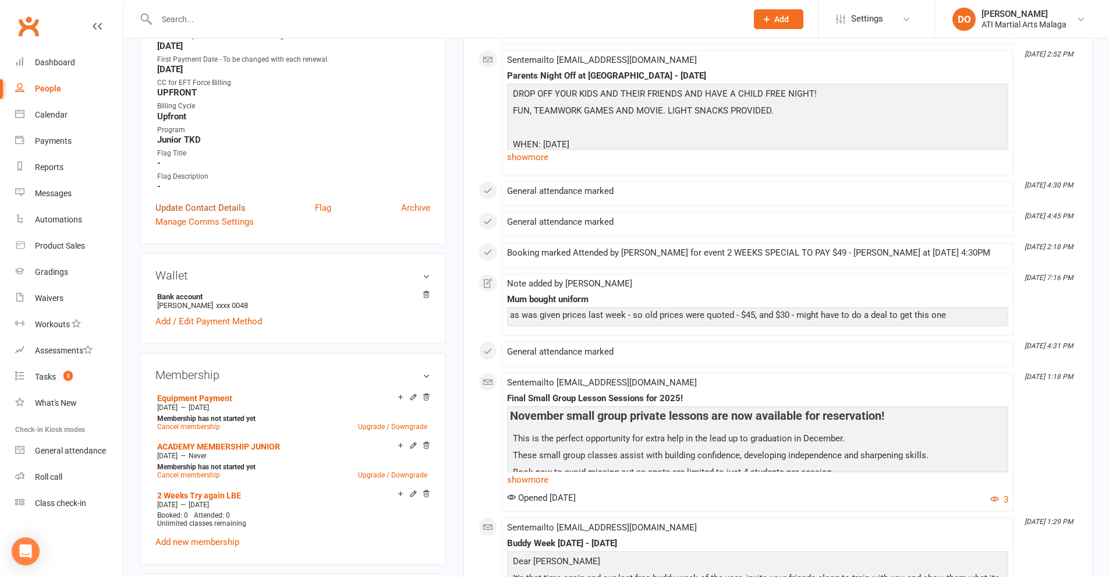
click at [213, 210] on link "Update Contact Details" at bounding box center [200, 208] width 90 height 14
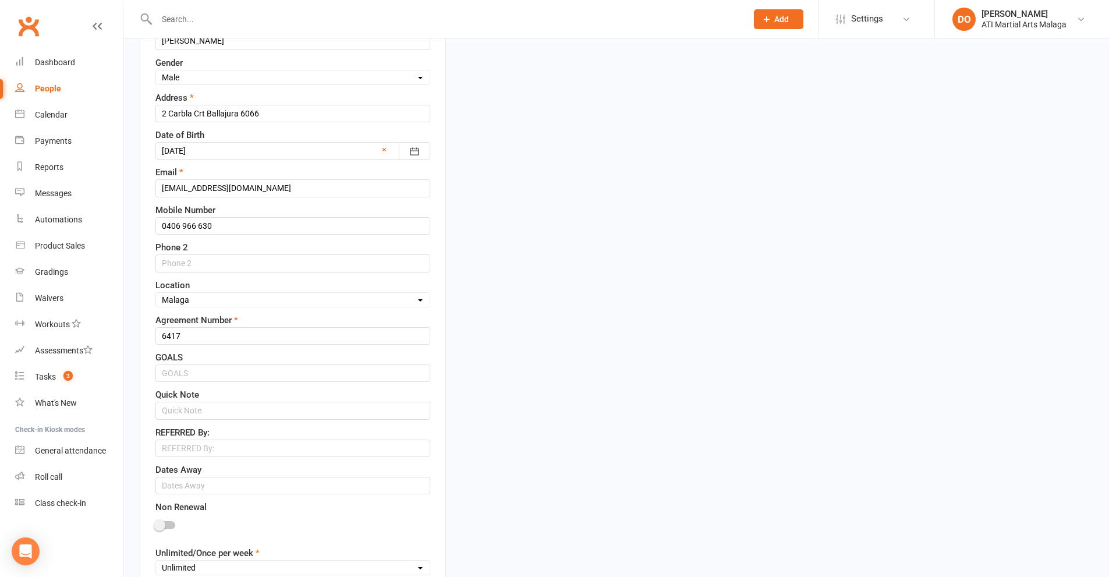
scroll to position [346, 0]
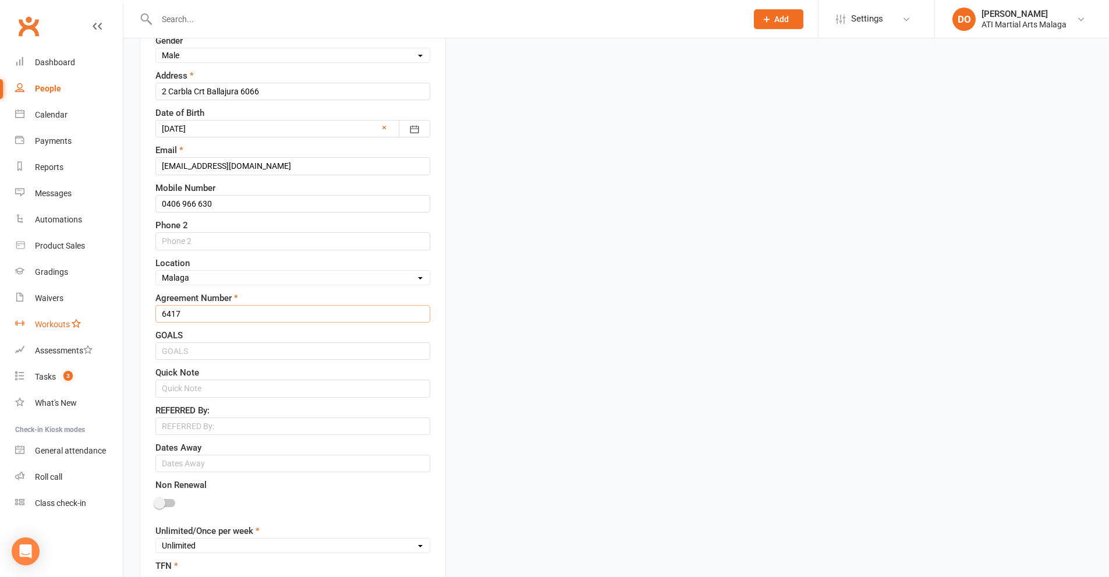
drag, startPoint x: 142, startPoint y: 316, endPoint x: 113, endPoint y: 319, distance: 29.3
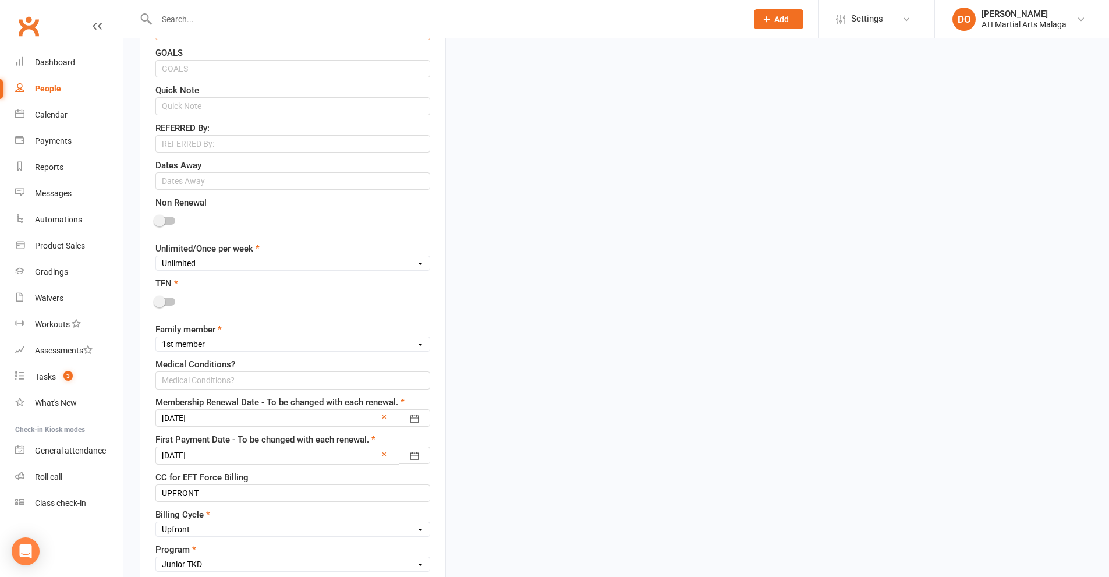
scroll to position [637, 0]
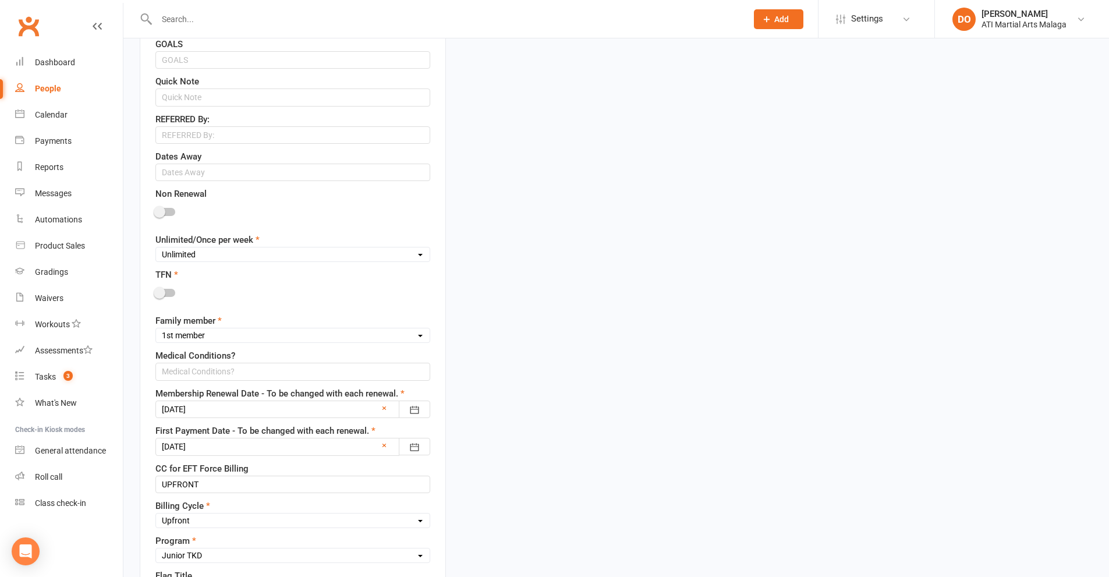
type input "6533"
click at [213, 255] on select "Unlimited Once Per Week Limited - 3 days a week Academy Twice a week(Satellite …" at bounding box center [293, 254] width 274 height 13
click at [156, 249] on select "Unlimited Once Per Week Limited - 3 days a week Academy Twice a week(Satellite …" at bounding box center [293, 254] width 274 height 13
click at [196, 256] on select "Unlimited Once Per Week Limited - 3 days a week Academy Twice a week(Satellite …" at bounding box center [293, 254] width 274 height 13
select select "Unlimited"
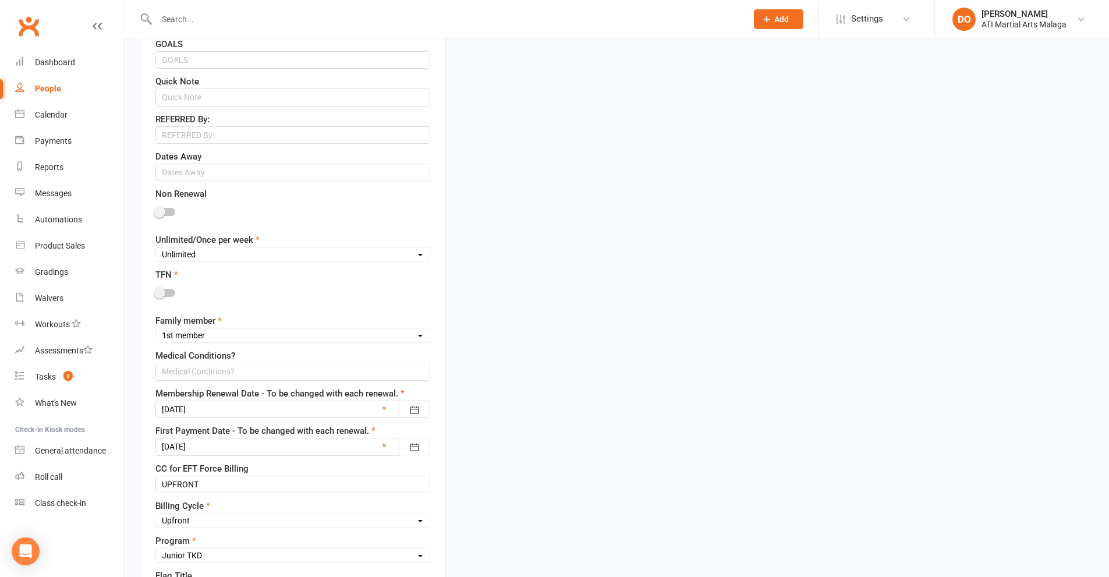
click at [156, 249] on select "Unlimited Once Per Week Limited - 3 days a week Academy Twice a week(Satellite …" at bounding box center [293, 254] width 274 height 13
click at [159, 296] on span at bounding box center [160, 293] width 12 height 12
click at [155, 291] on input "checkbox" at bounding box center [155, 291] width 0 height 0
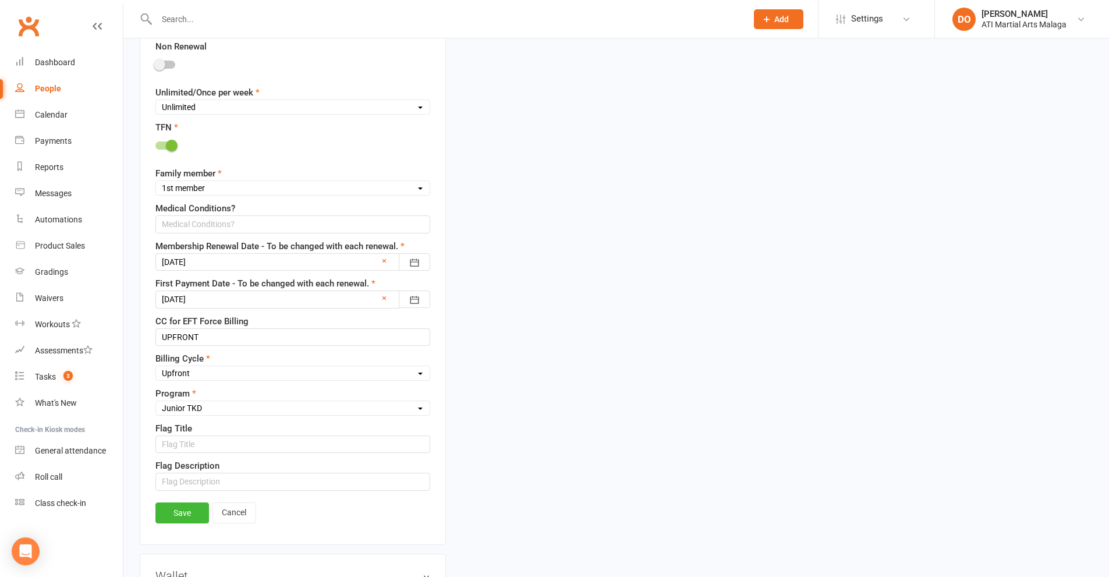
scroll to position [811, 0]
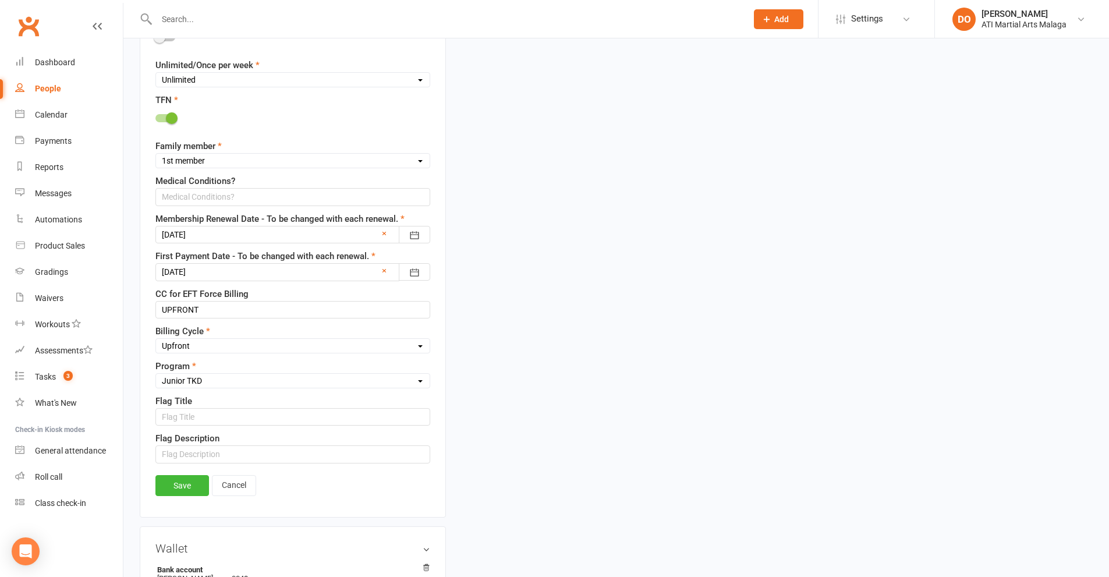
click at [232, 237] on div at bounding box center [292, 234] width 275 height 17
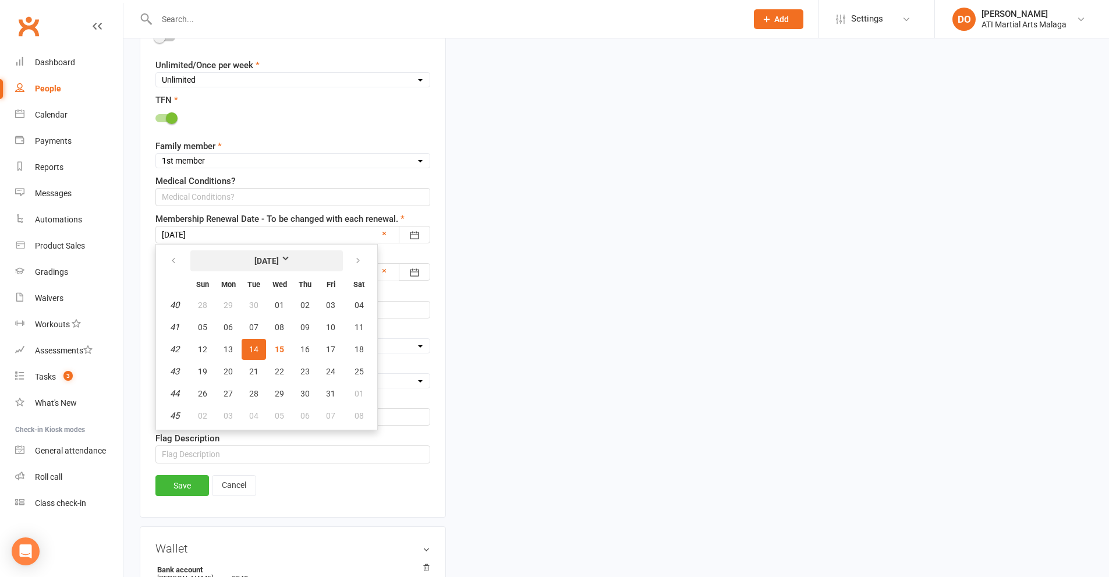
click at [282, 263] on strong "[DATE]" at bounding box center [266, 260] width 67 height 13
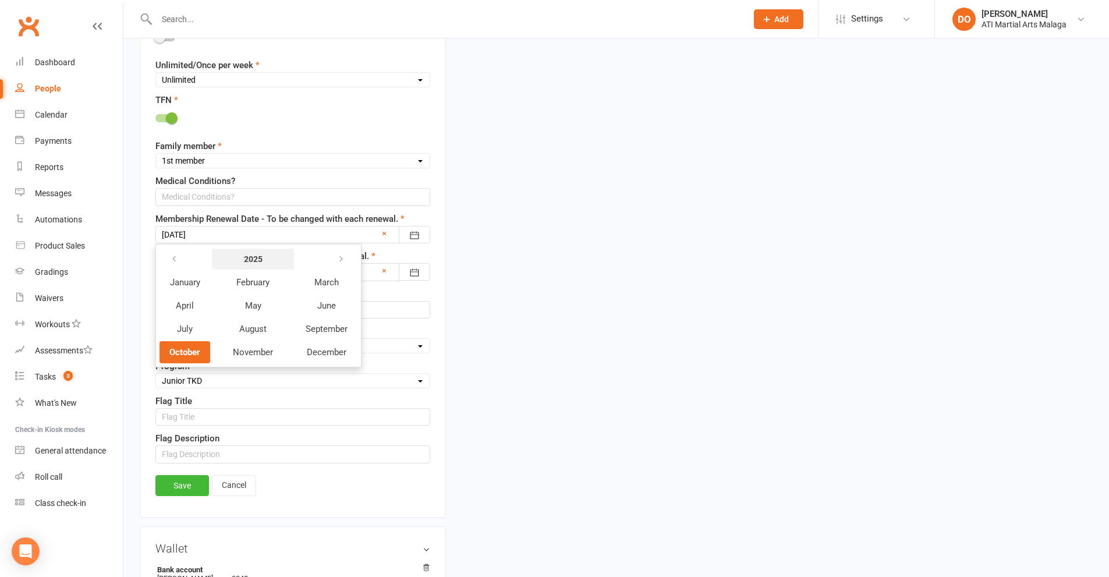
click at [235, 258] on strong "2025" at bounding box center [252, 259] width 67 height 13
click at [175, 303] on span "2026" at bounding box center [178, 305] width 19 height 10
click at [188, 352] on span "October" at bounding box center [184, 352] width 31 height 10
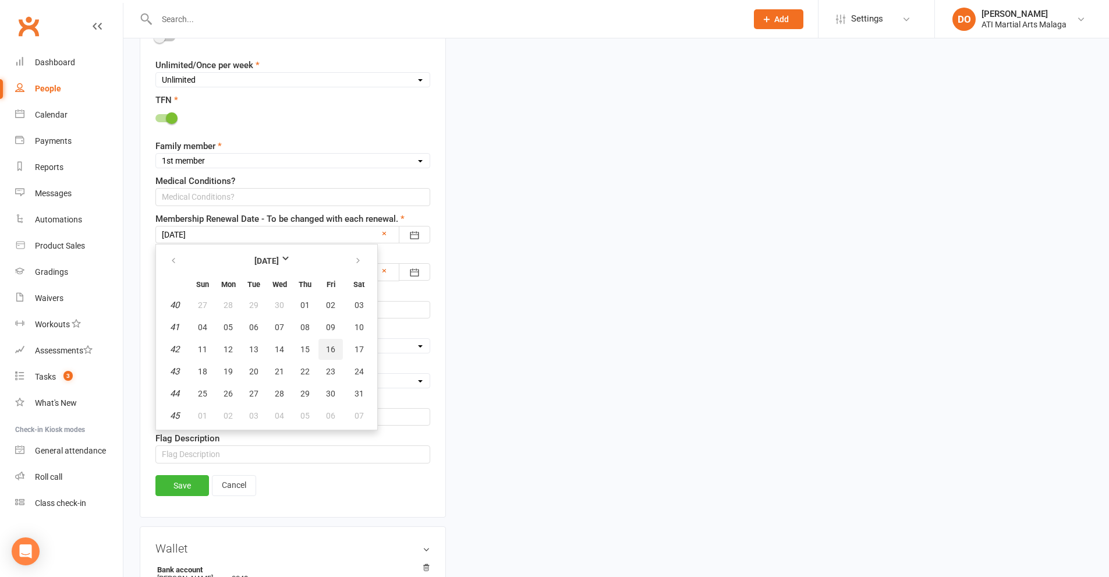
click at [327, 355] on button "16" at bounding box center [330, 349] width 24 height 21
type input "[DATE]"
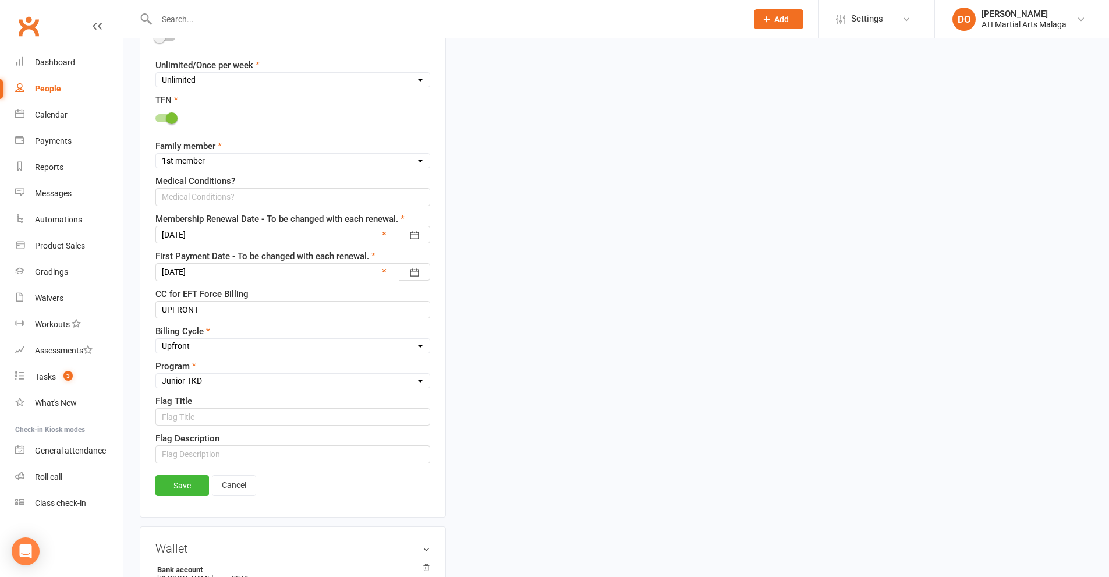
click at [236, 278] on div at bounding box center [292, 271] width 275 height 17
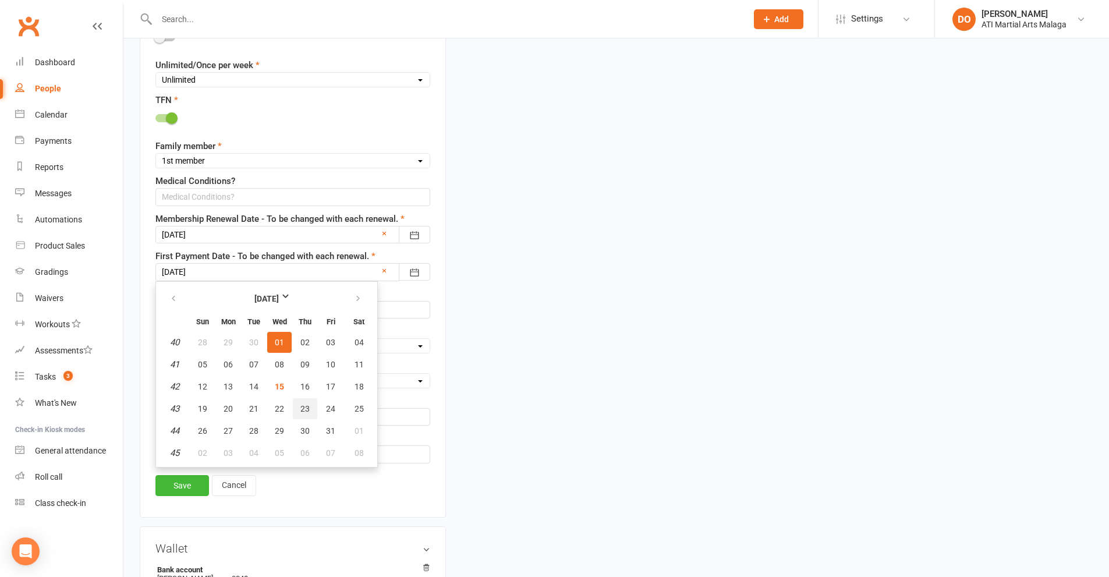
click at [301, 408] on span "23" at bounding box center [304, 408] width 9 height 9
type input "[DATE]"
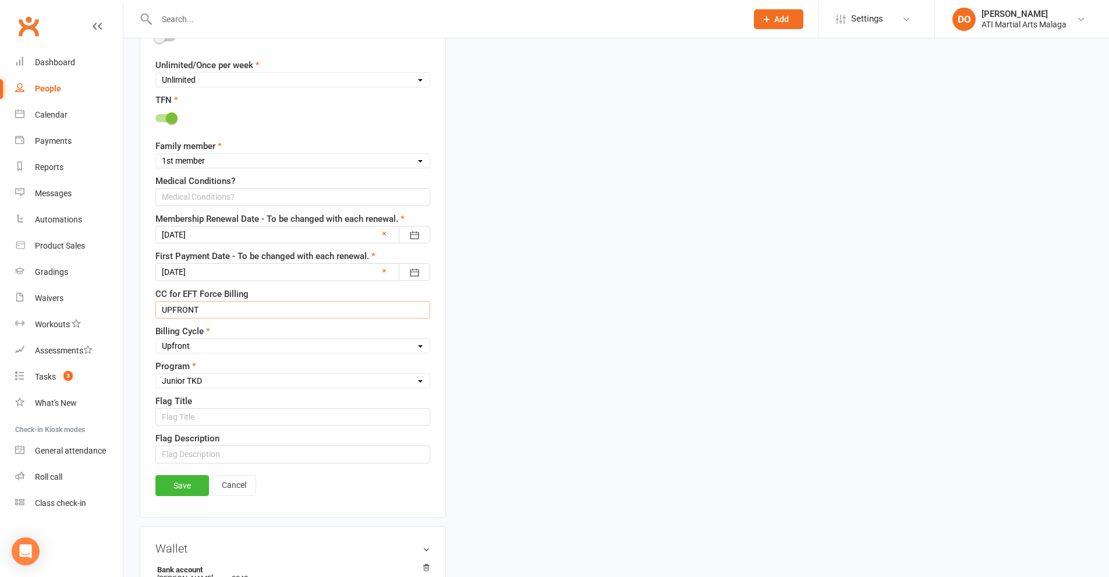
click at [226, 311] on input "UPFRONT" at bounding box center [292, 309] width 275 height 17
drag, startPoint x: 216, startPoint y: 313, endPoint x: 151, endPoint y: 315, distance: 65.2
type input "BSB/ACC"
click at [216, 349] on select "Select Fortnightly Monthly Weekly Pay as you go Upfront LEAD ONLY Quarterly Ins…" at bounding box center [293, 345] width 274 height 13
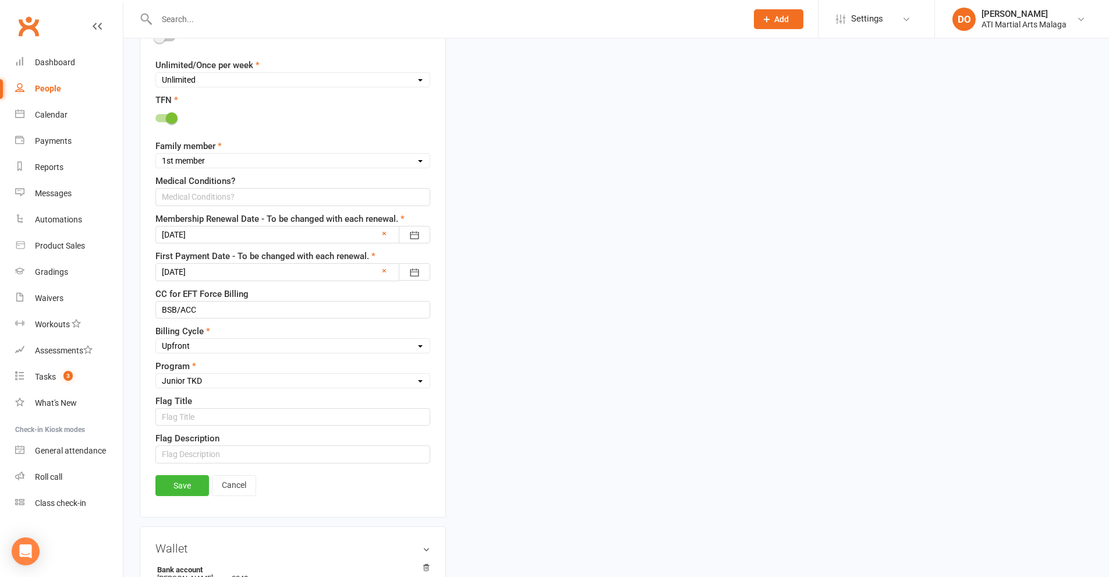
select select "Weekly"
click at [156, 340] on select "Select Fortnightly Monthly Weekly Pay as you go Upfront LEAD ONLY Quarterly Ins…" at bounding box center [293, 345] width 274 height 13
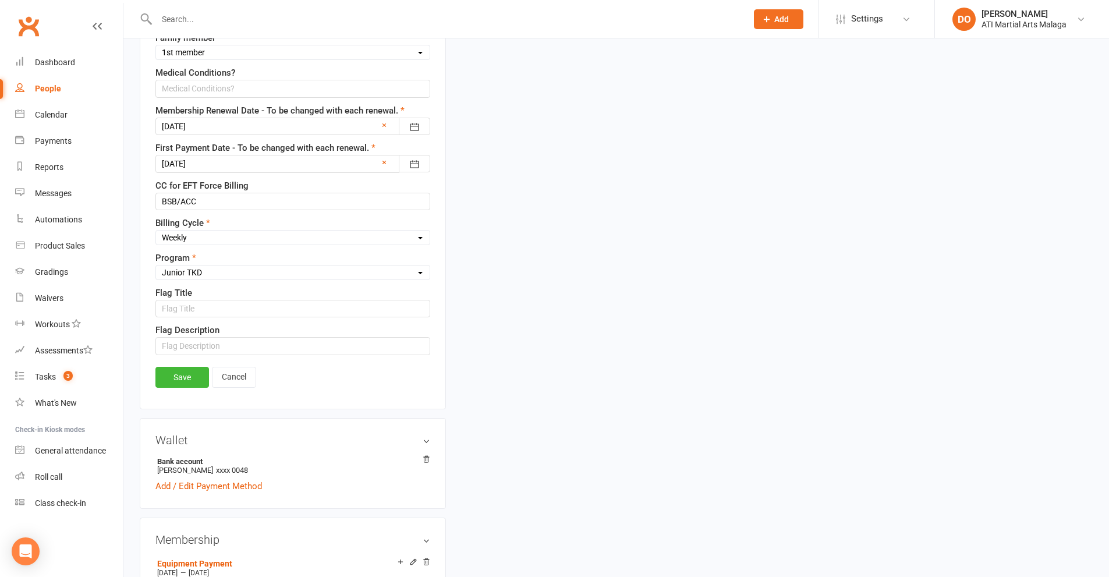
scroll to position [928, 0]
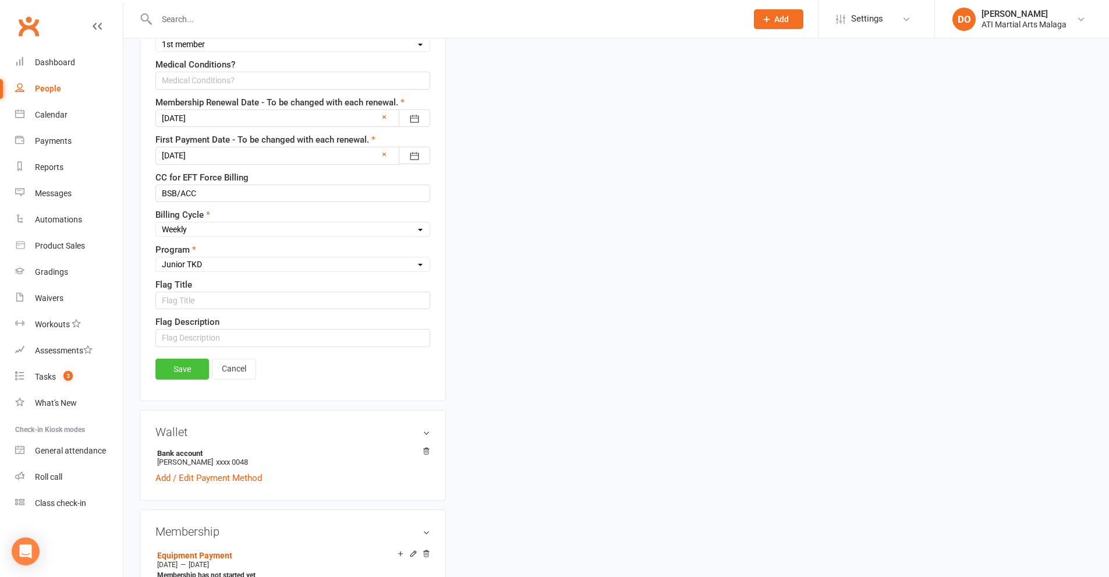
click at [191, 370] on link "Save" at bounding box center [182, 368] width 54 height 21
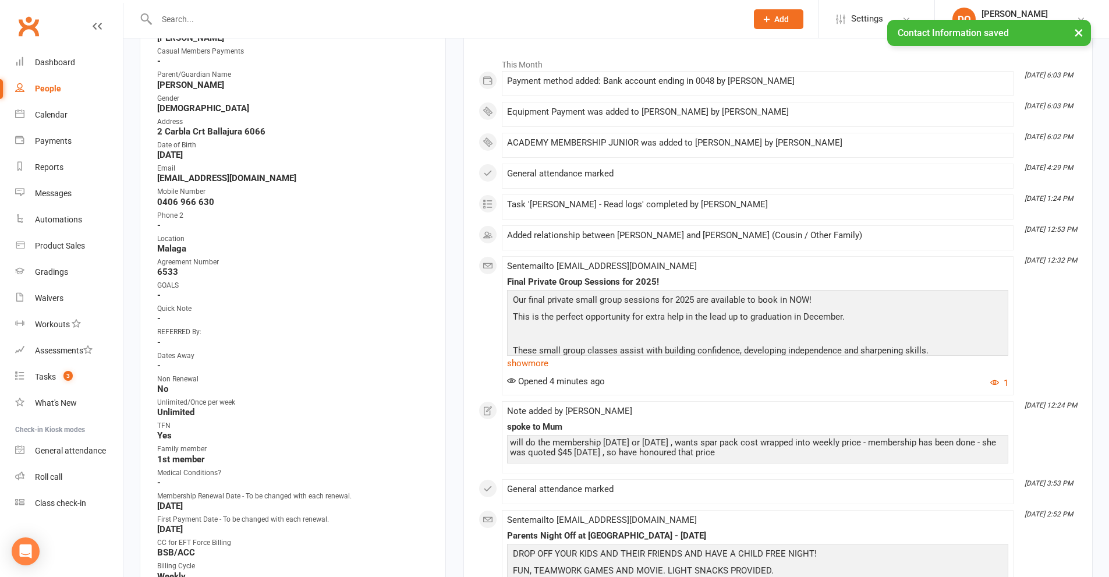
scroll to position [0, 0]
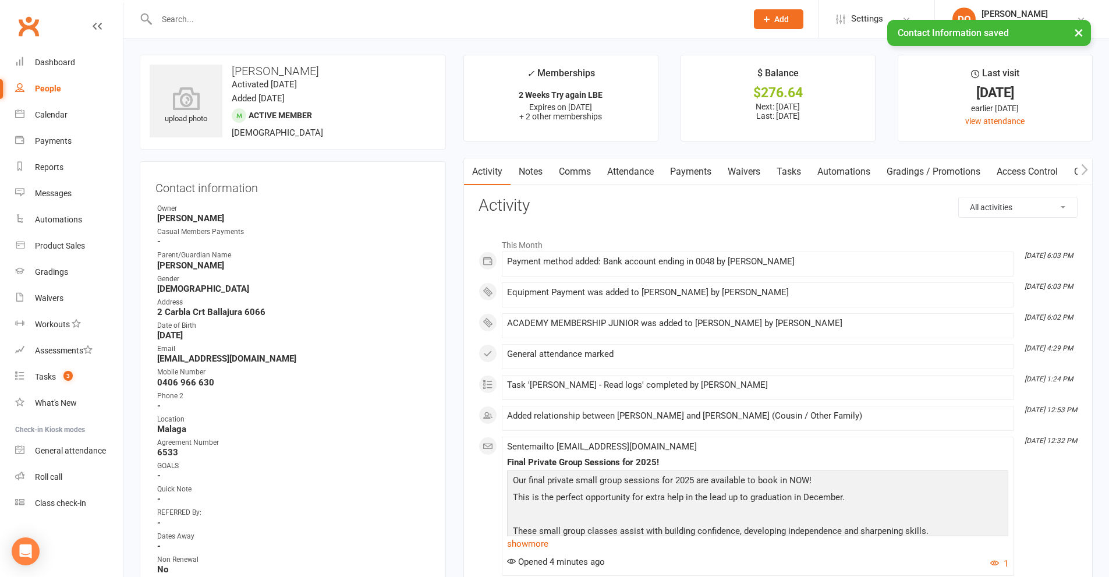
click at [700, 171] on link "Payments" at bounding box center [691, 171] width 58 height 27
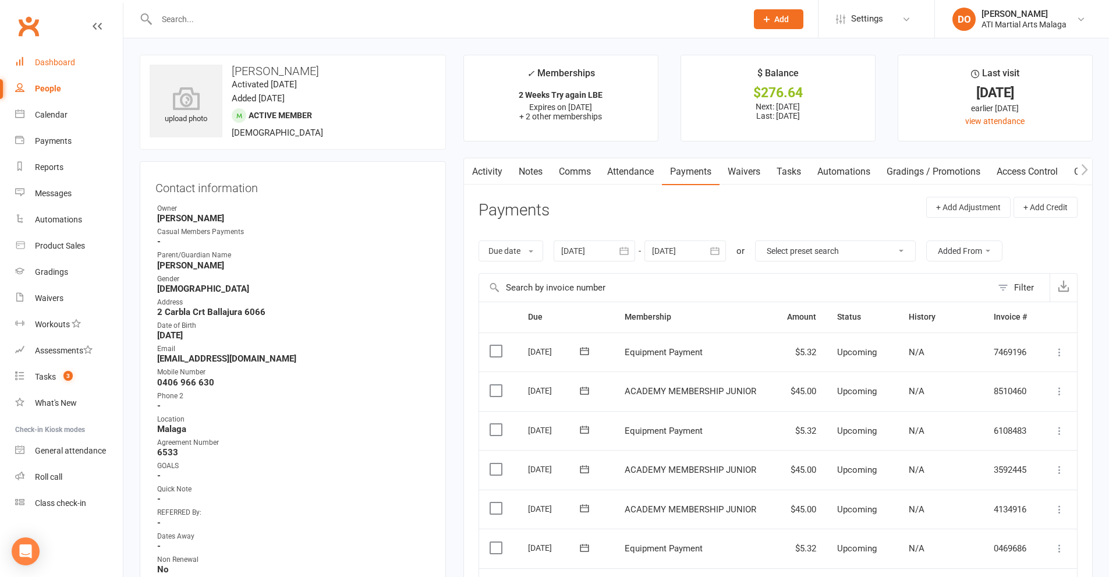
click at [66, 64] on div "Dashboard" at bounding box center [55, 62] width 40 height 9
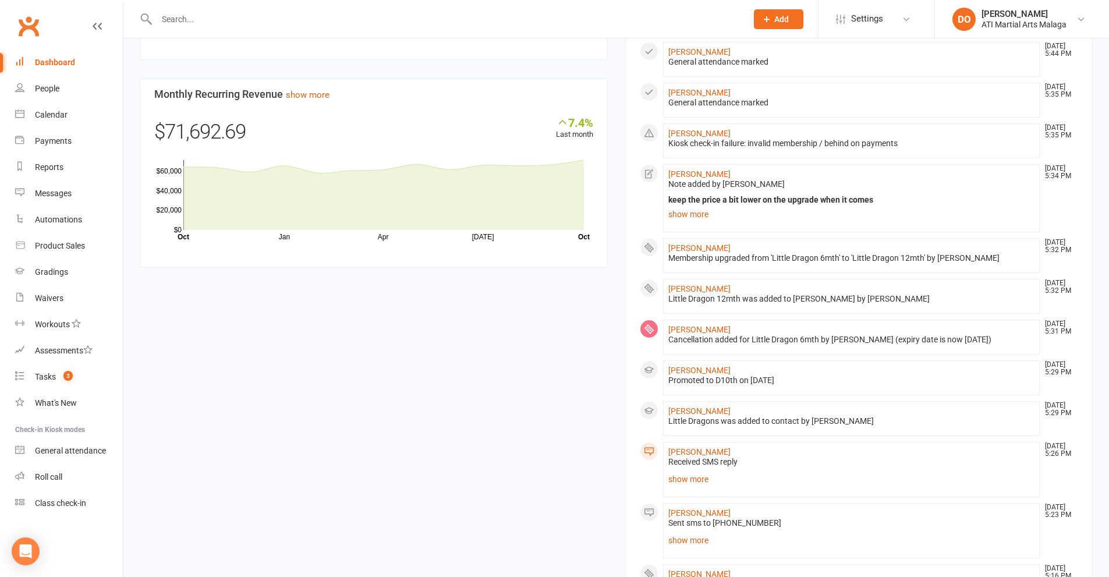
scroll to position [999, 0]
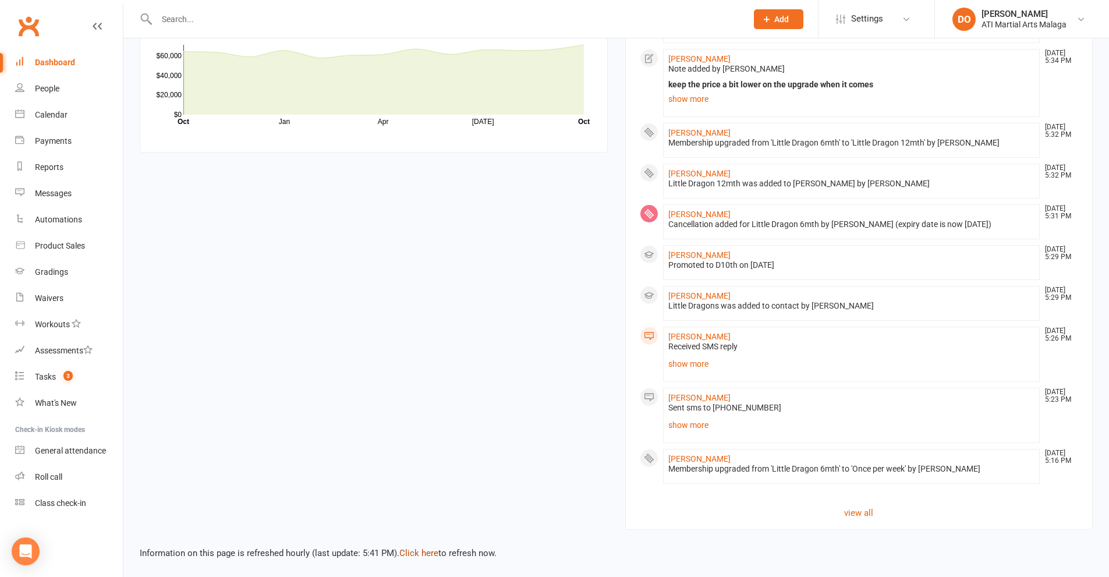
click at [418, 550] on link "Click here" at bounding box center [418, 553] width 39 height 10
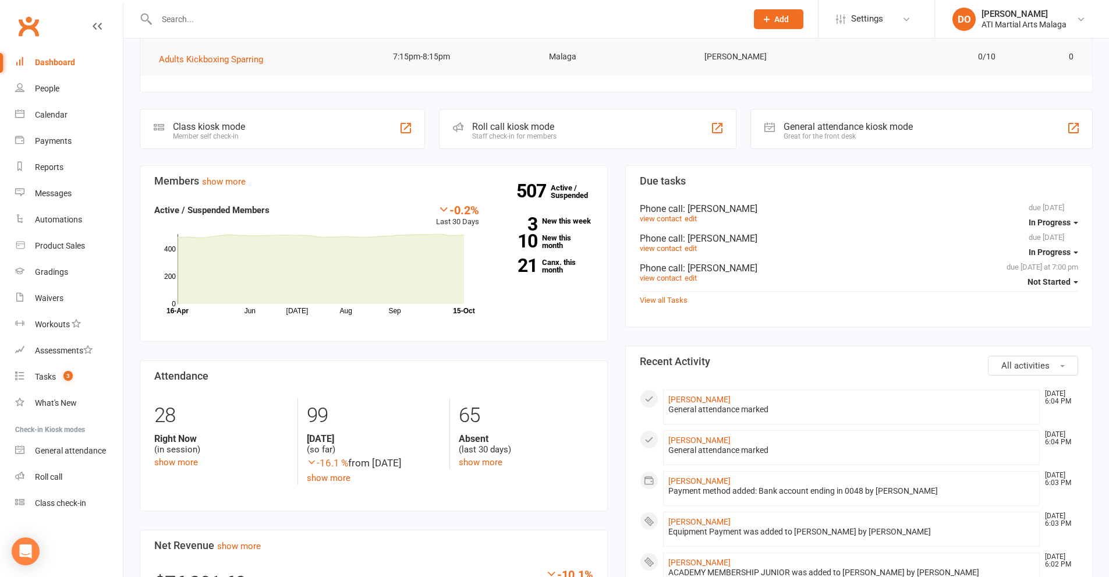
scroll to position [9, 0]
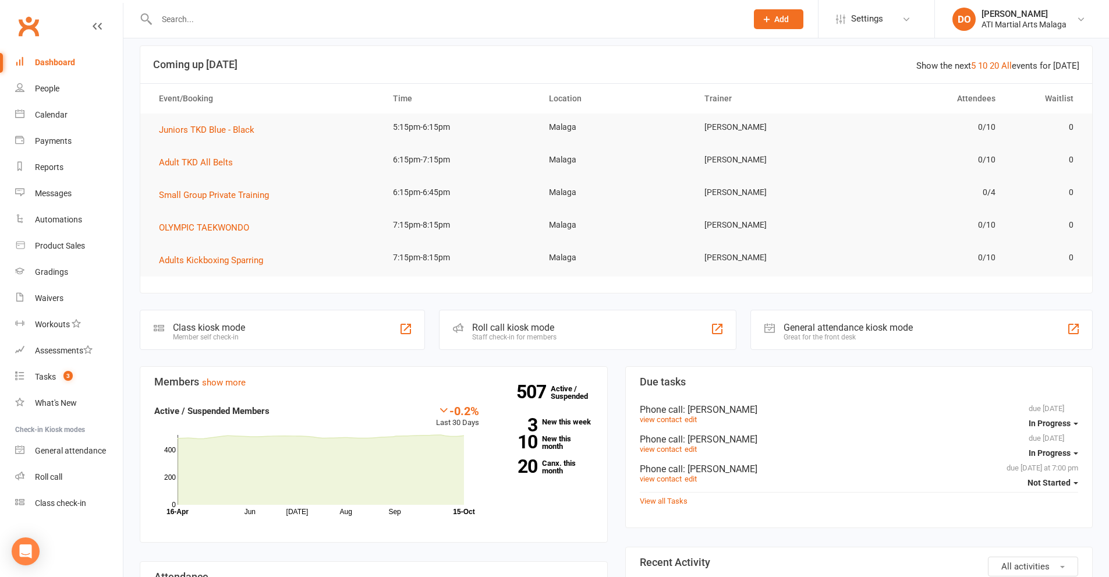
click at [333, 18] on input "text" at bounding box center [445, 19] width 585 height 16
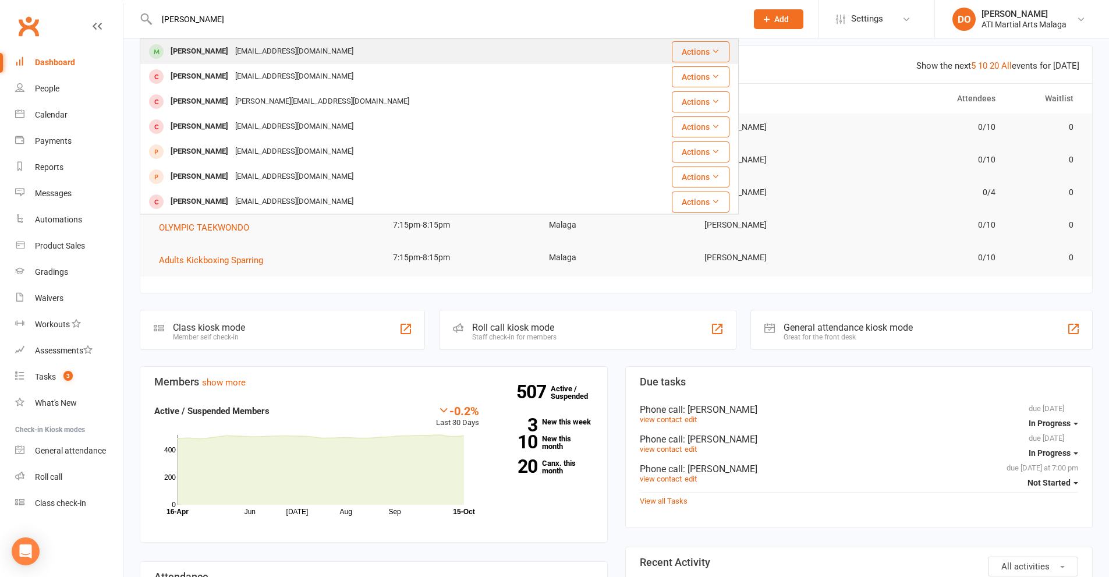
type input "[PERSON_NAME]"
click at [193, 56] on div "[PERSON_NAME]" at bounding box center [199, 51] width 65 height 17
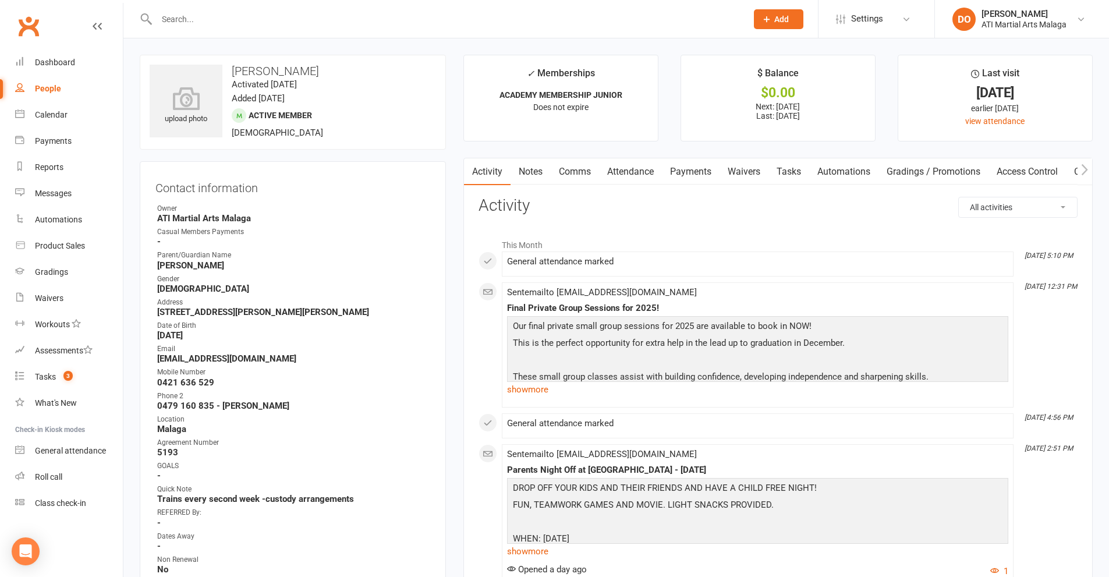
scroll to position [698, 0]
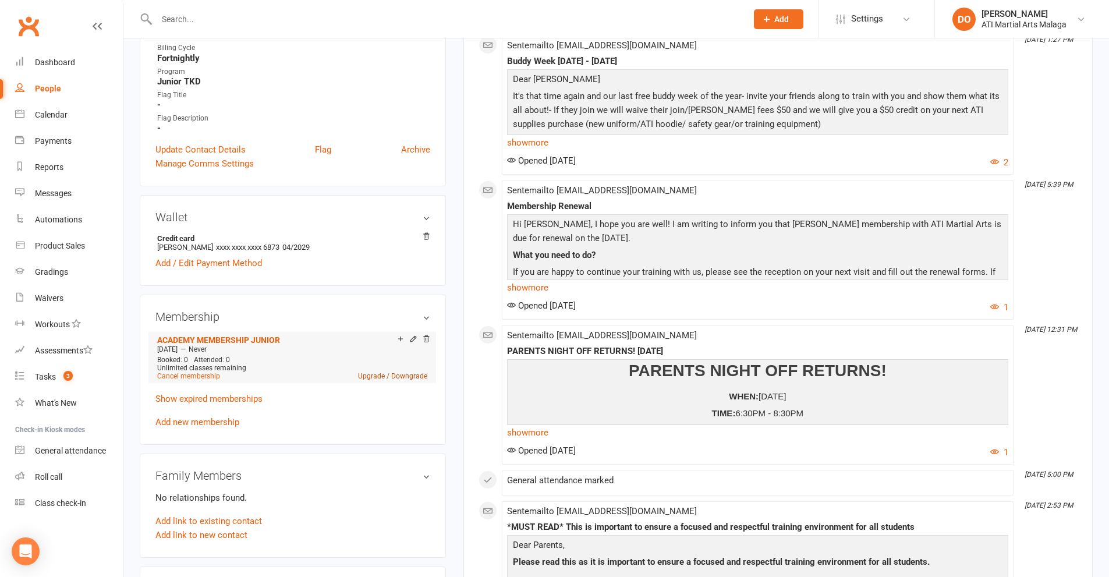
click at [376, 374] on link "Upgrade / Downgrade" at bounding box center [392, 376] width 69 height 8
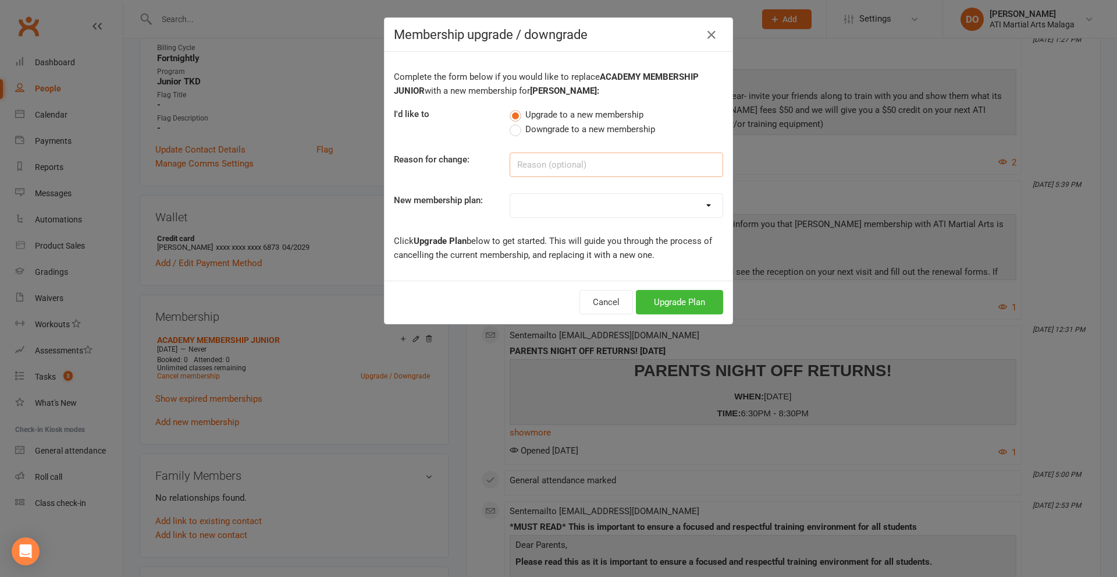
click at [551, 158] on input at bounding box center [617, 164] width 214 height 24
type input "renewing new price"
click at [548, 200] on select "Little Dragon 12mth Little Dragon 6mth Junior 12mth - Limited 3 days Junior 6mt…" at bounding box center [616, 205] width 212 height 23
select select "8"
click at [510, 194] on select "Little Dragon 12mth Little Dragon 6mth Junior 12mth - Limited 3 days Junior 6mt…" at bounding box center [616, 205] width 212 height 23
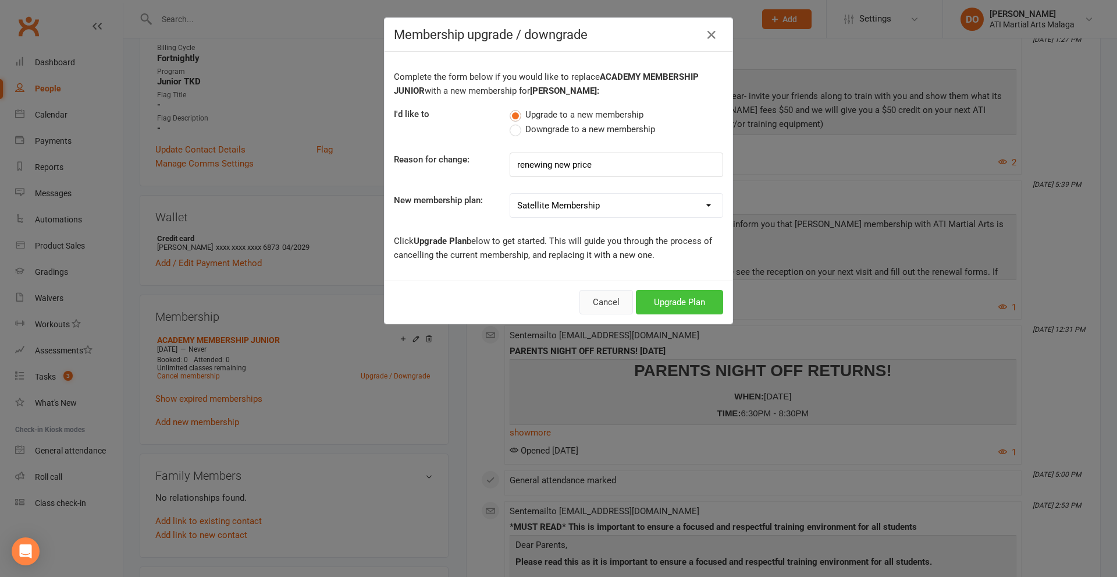
drag, startPoint x: 667, startPoint y: 301, endPoint x: 617, endPoint y: 300, distance: 49.5
click at [667, 301] on button "Upgrade Plan" at bounding box center [679, 302] width 87 height 24
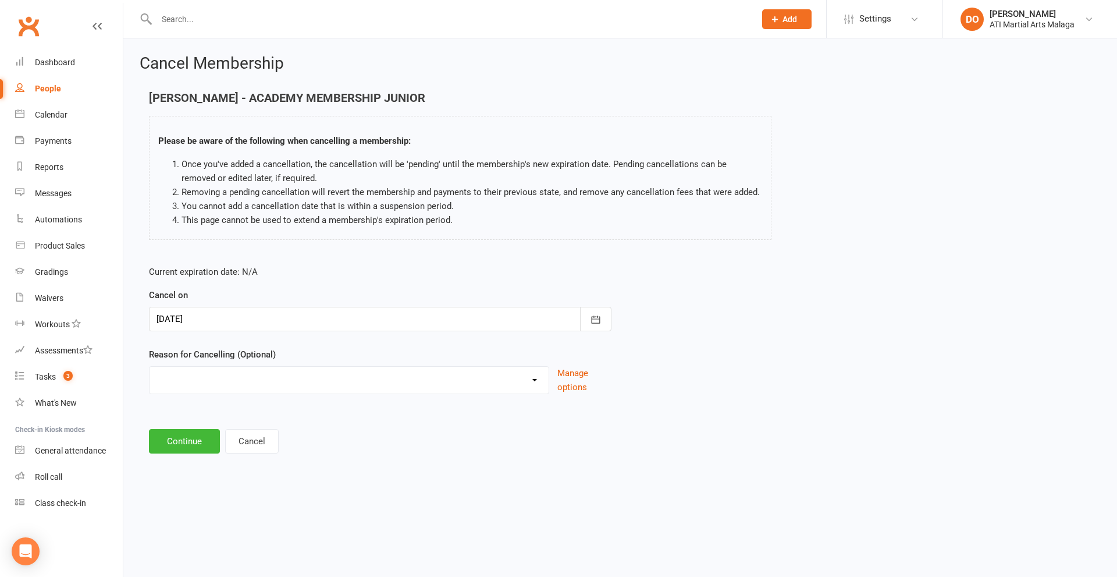
click at [321, 311] on div at bounding box center [380, 319] width 463 height 24
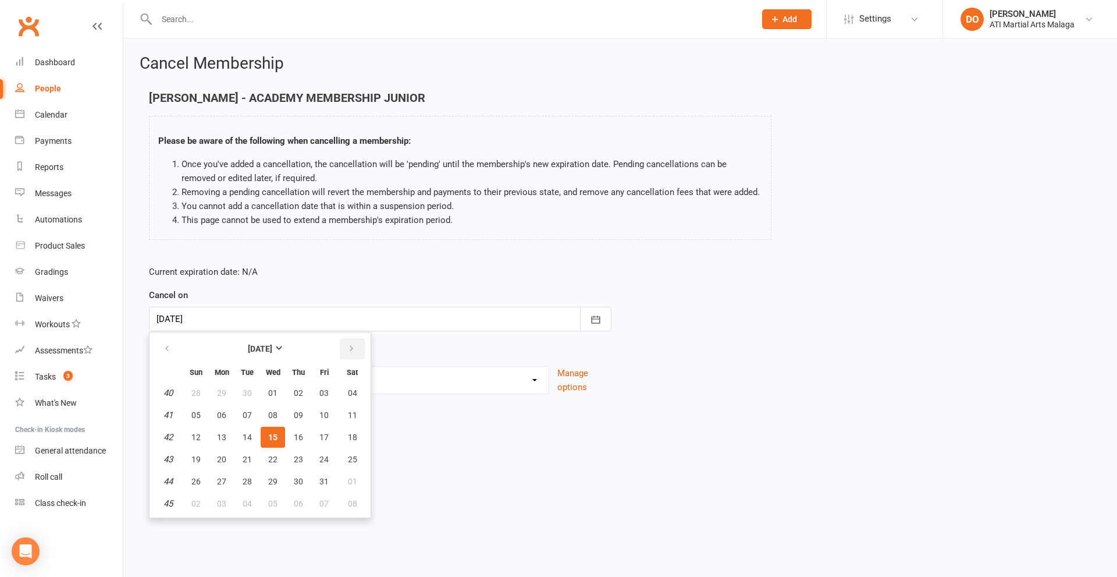
click at [353, 349] on icon "button" at bounding box center [351, 348] width 8 height 9
click at [276, 433] on span "12" at bounding box center [272, 436] width 9 height 9
type input "[DATE]"
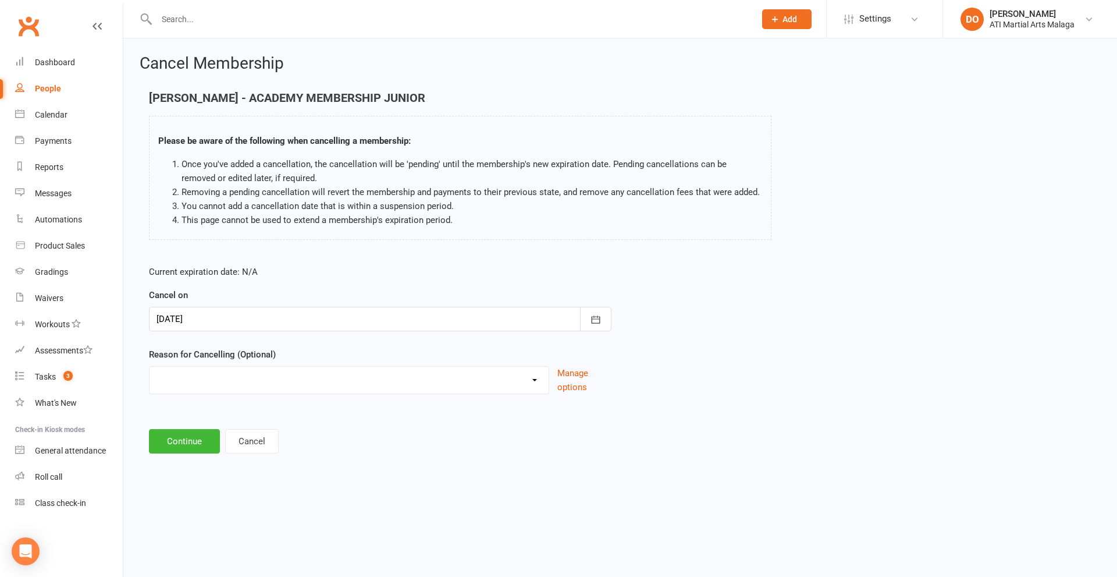
click at [390, 387] on select "Cancellation NOT APPROVED Holiday Injury Lost interest Renewing to new price Up…" at bounding box center [349, 378] width 399 height 23
select select "4"
click at [150, 367] on select "Cancellation NOT APPROVED Holiday Injury Lost interest Renewing to new price Up…" at bounding box center [349, 378] width 399 height 23
click at [200, 445] on button "Continue" at bounding box center [184, 441] width 71 height 24
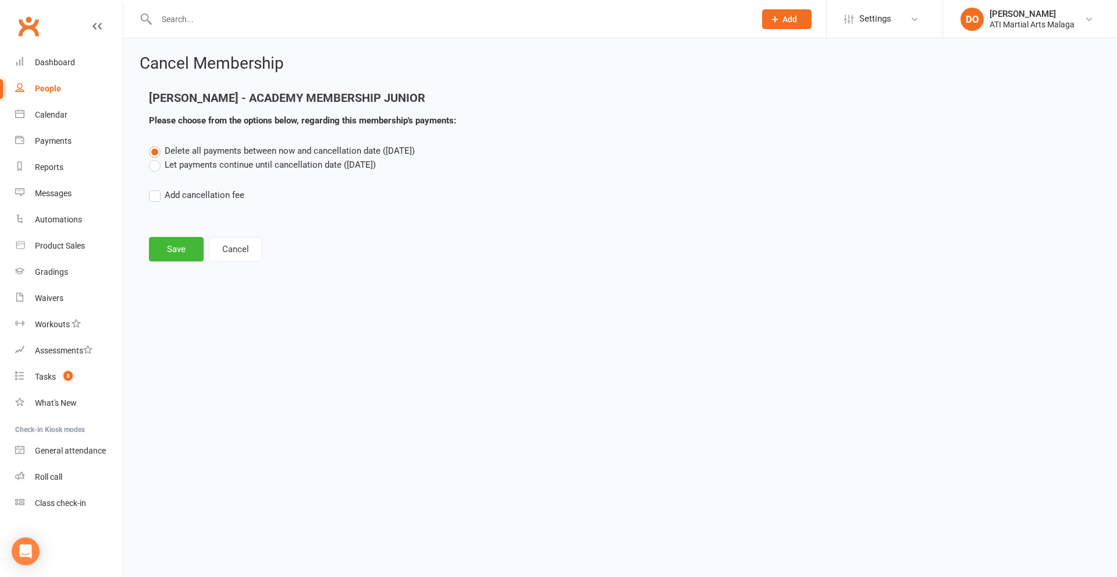
click at [157, 168] on label "Let payments continue until cancellation date ([DATE])" at bounding box center [262, 165] width 227 height 14
click at [157, 158] on input "Let payments continue until cancellation date ([DATE])" at bounding box center [153, 158] width 8 height 0
click at [175, 254] on button "Save" at bounding box center [176, 249] width 55 height 24
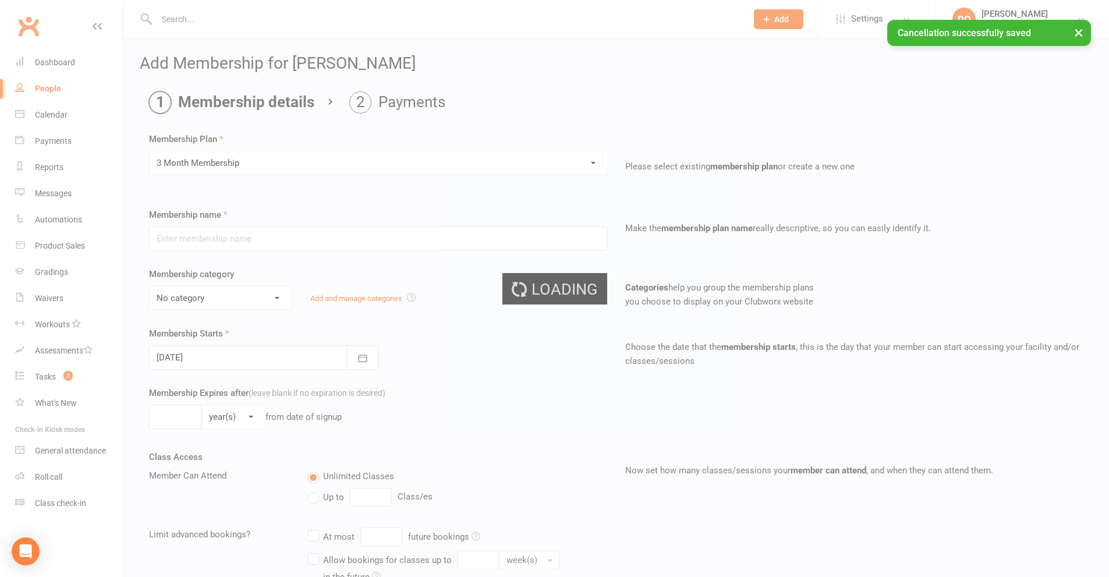
type input "3 Month Membership"
type input "3"
select select "2"
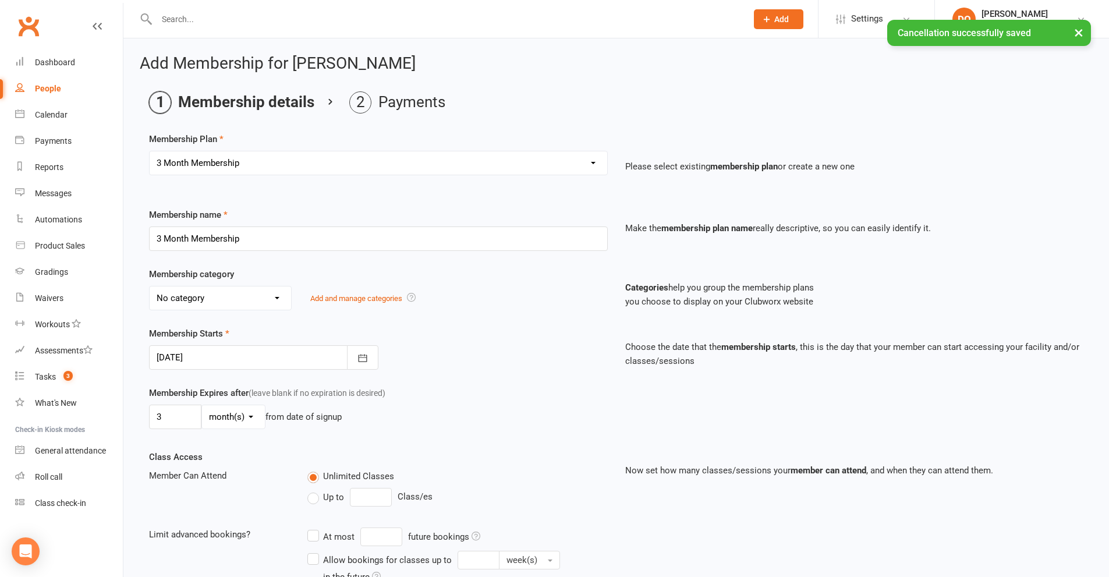
click at [251, 296] on select "No category ACADEMY - JUNIOR ACADEMY - SENIOR A-TKD BJJ BOXING Cancellation Car…" at bounding box center [220, 297] width 141 height 23
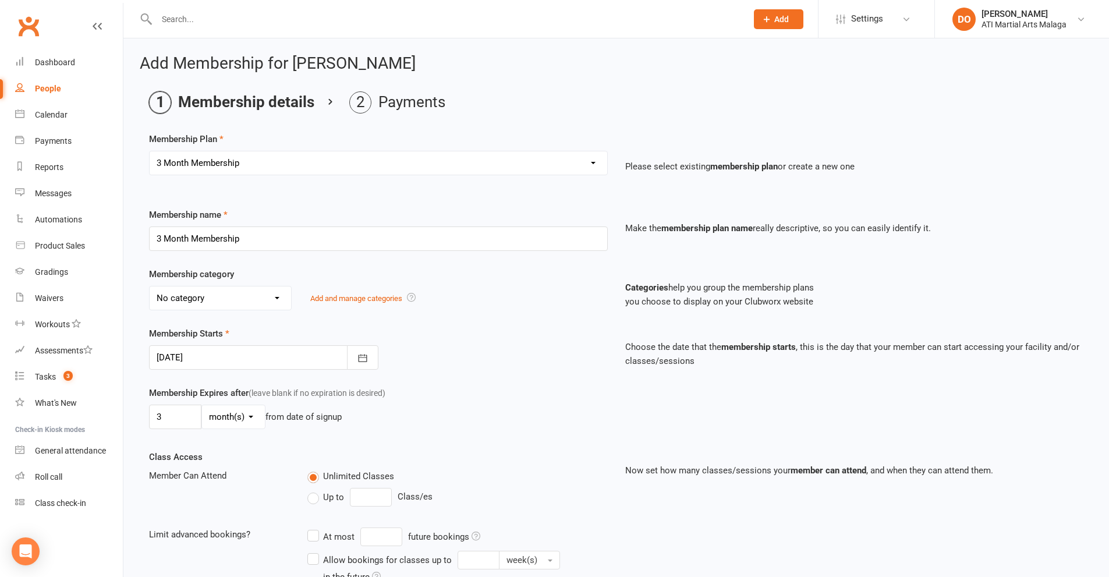
select select "11"
click at [150, 286] on select "No category ACADEMY - JUNIOR ACADEMY - SENIOR A-TKD BJJ BOXING Cancellation Car…" at bounding box center [220, 297] width 141 height 23
click at [276, 356] on div at bounding box center [263, 357] width 229 height 24
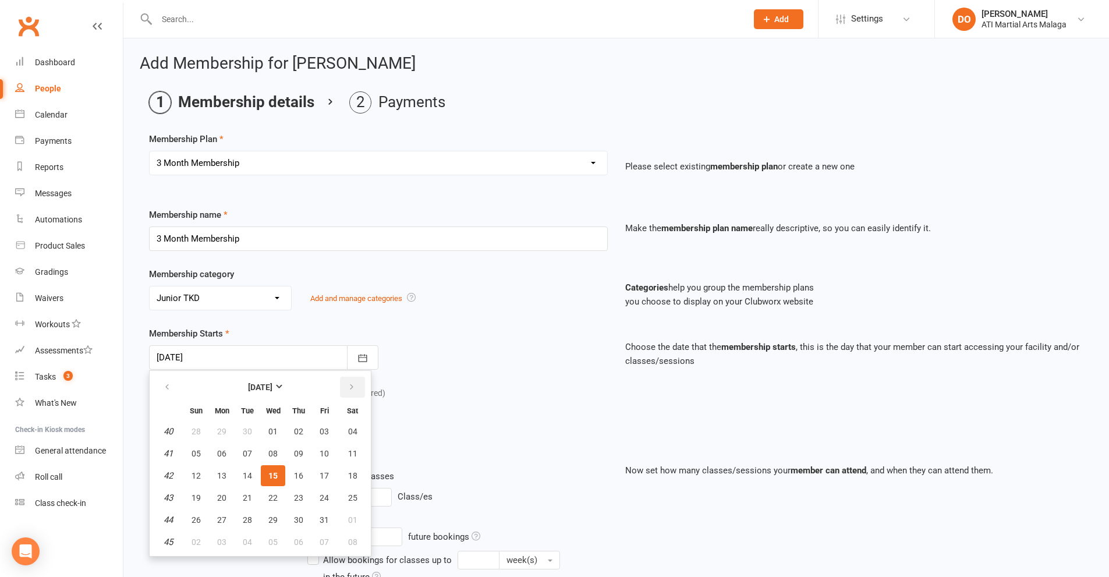
click at [350, 385] on icon "button" at bounding box center [351, 386] width 8 height 9
click at [299, 471] on span "13" at bounding box center [298, 475] width 9 height 9
type input "[DATE]"
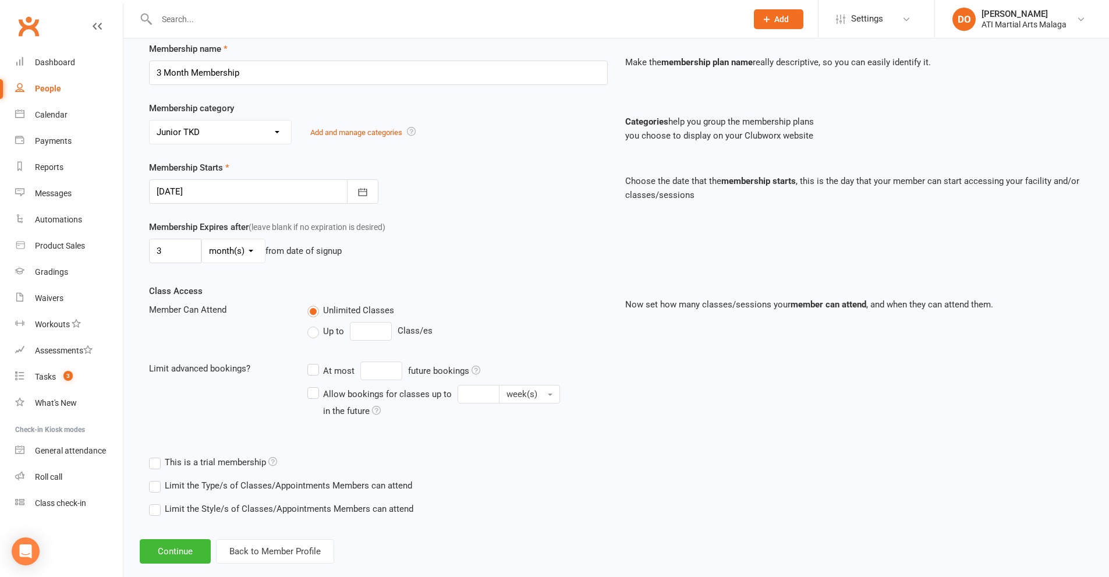
scroll to position [175, 0]
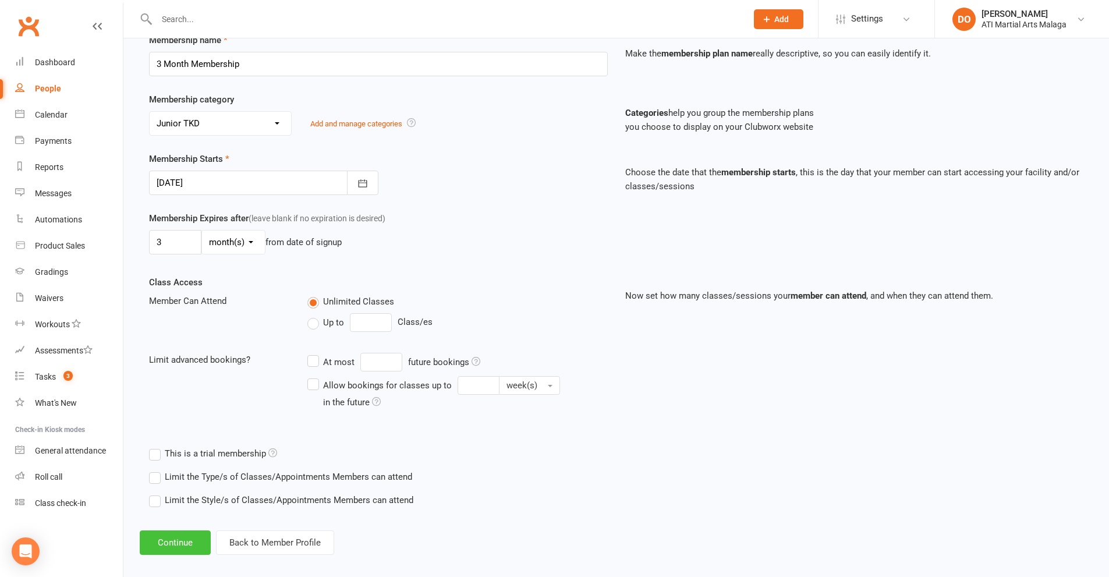
click at [196, 538] on button "Continue" at bounding box center [175, 542] width 71 height 24
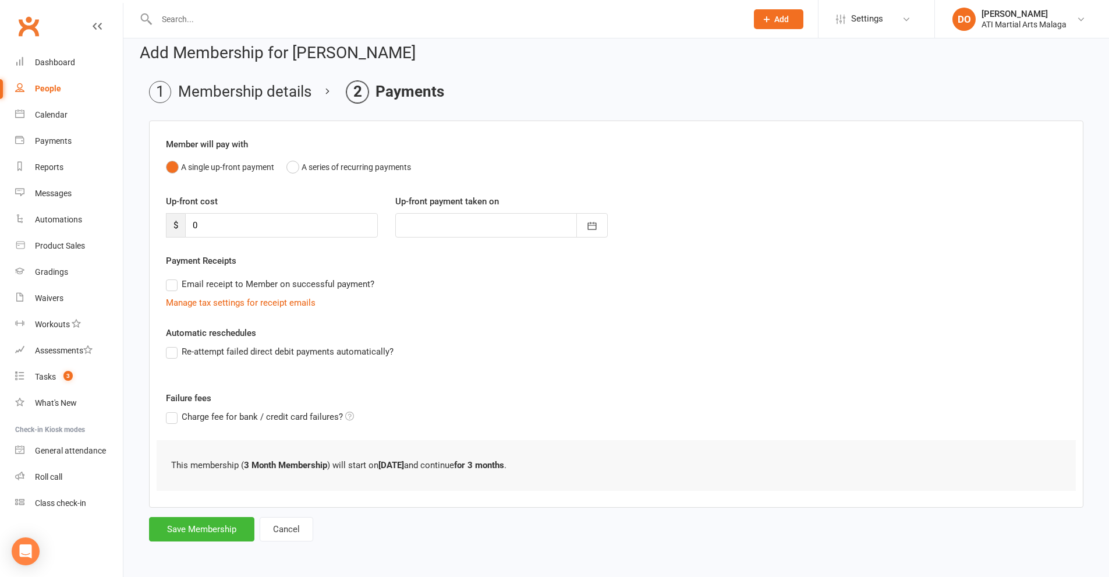
scroll to position [0, 0]
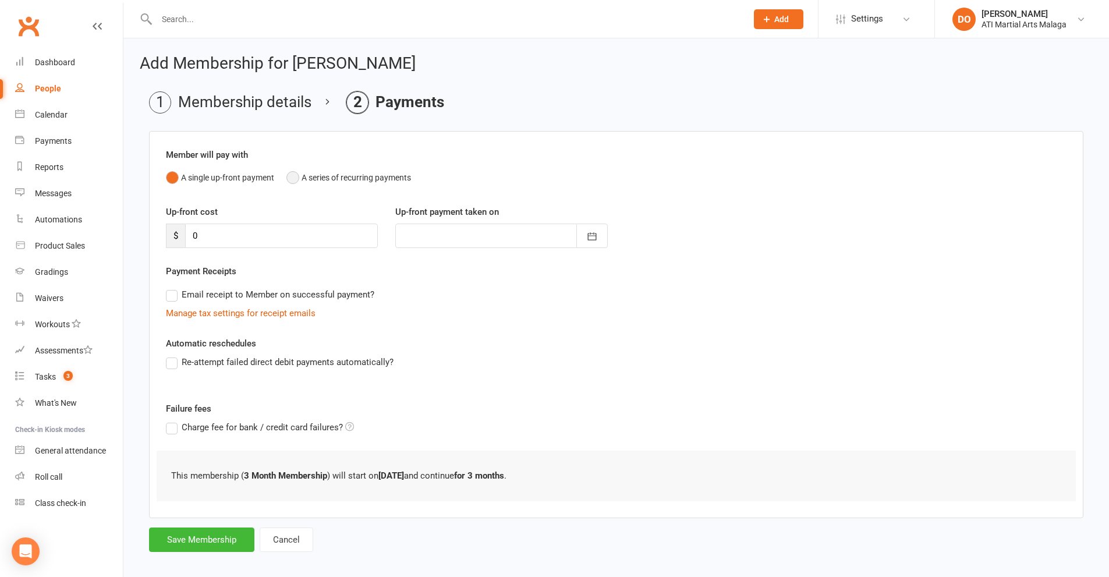
click at [301, 178] on button "A series of recurring payments" at bounding box center [348, 177] width 125 height 22
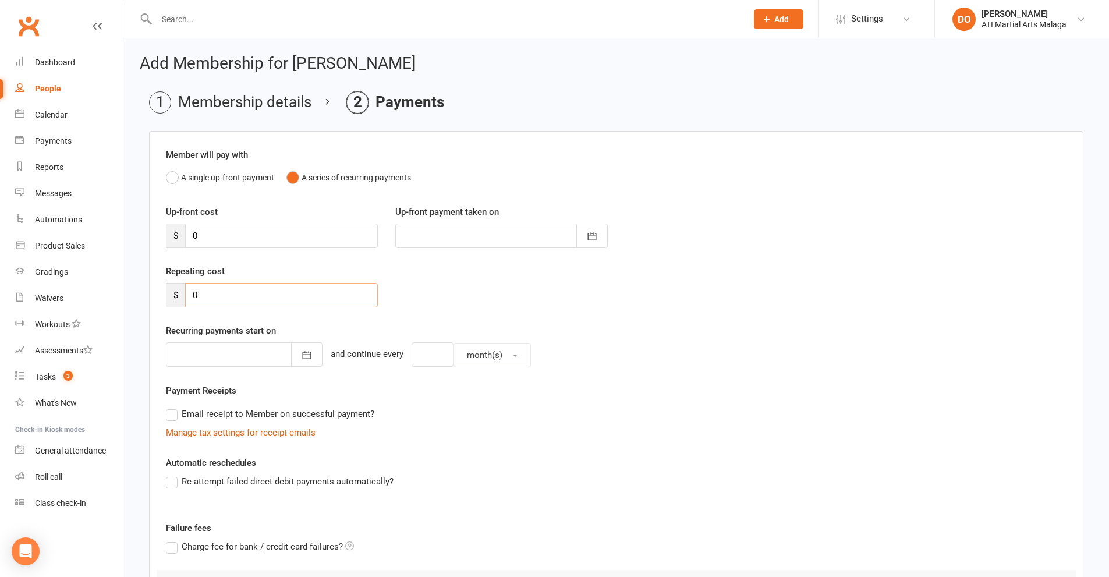
drag, startPoint x: 226, startPoint y: 295, endPoint x: 172, endPoint y: 297, distance: 54.2
click at [172, 297] on div "$ 0" at bounding box center [272, 295] width 212 height 24
type input "47.00"
click at [301, 351] on icon "button" at bounding box center [307, 355] width 12 height 12
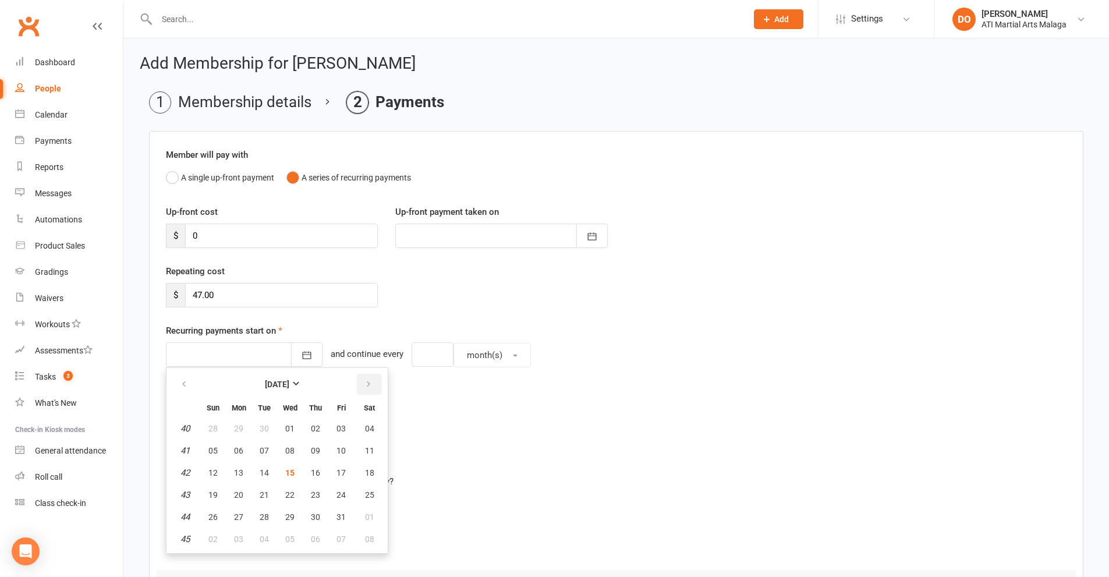
click at [368, 390] on button "button" at bounding box center [369, 384] width 25 height 21
click at [260, 515] on span "25" at bounding box center [264, 516] width 9 height 9
type input "[DATE]"
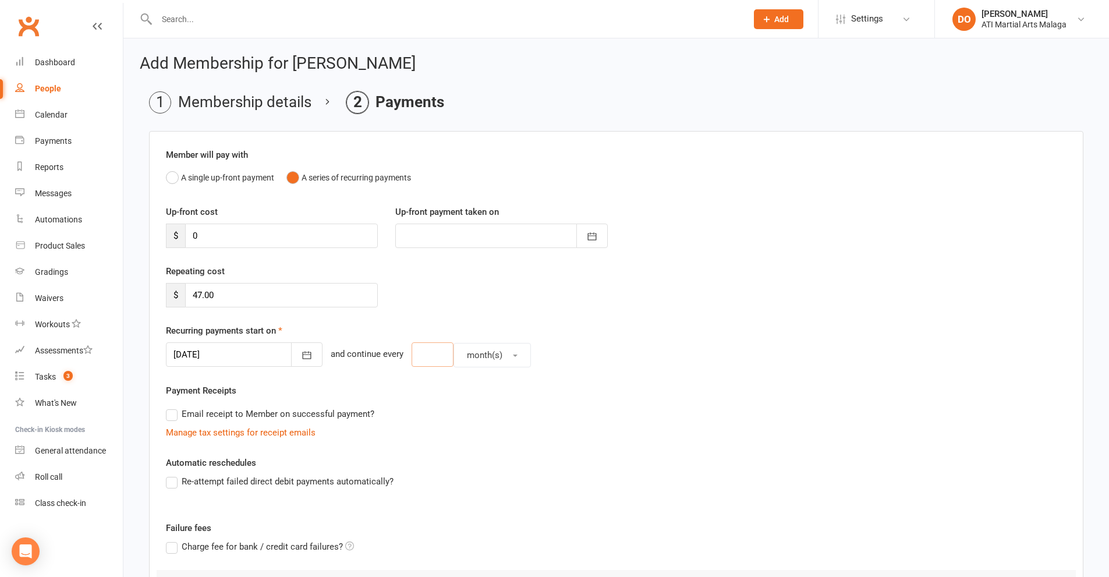
click at [411, 357] on input "number" at bounding box center [432, 354] width 42 height 24
type input "2"
click at [467, 360] on span "month(s)" at bounding box center [484, 355] width 35 height 10
click at [473, 403] on span "week(s)" at bounding box center [478, 406] width 31 height 10
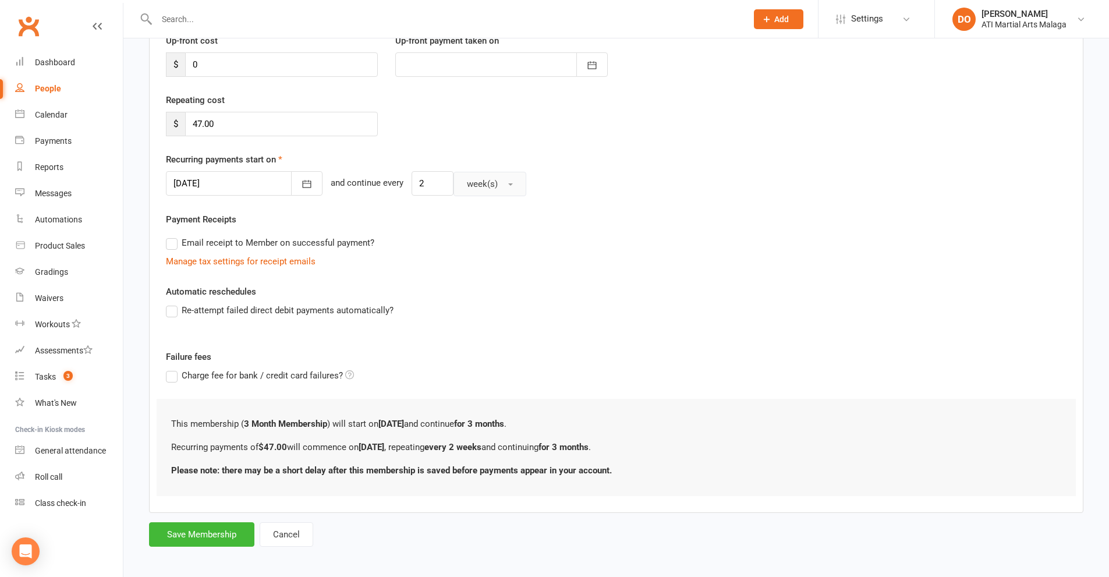
scroll to position [176, 0]
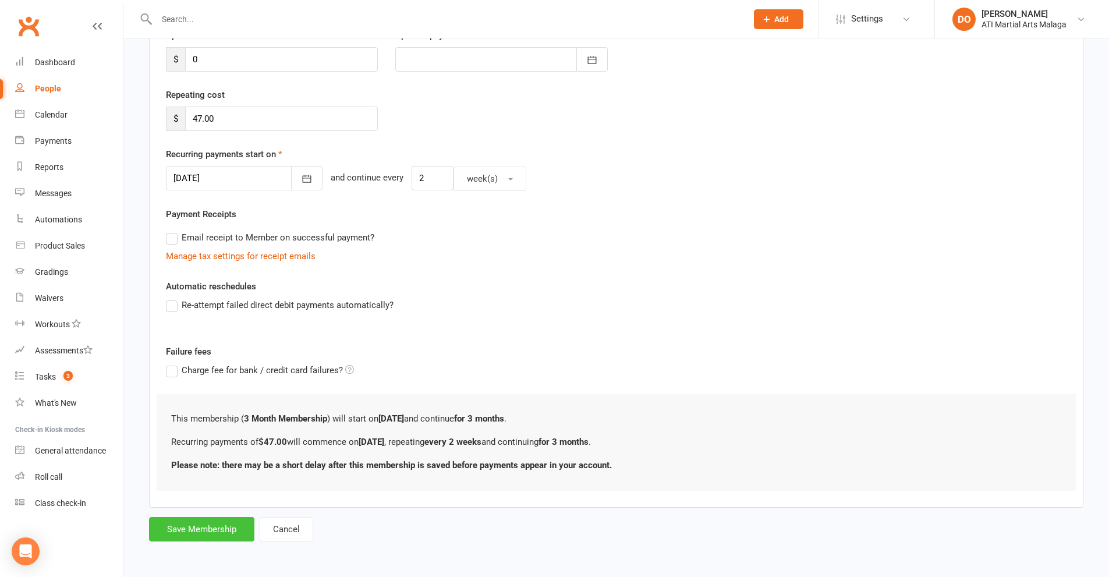
click at [237, 530] on button "Save Membership" at bounding box center [201, 529] width 105 height 24
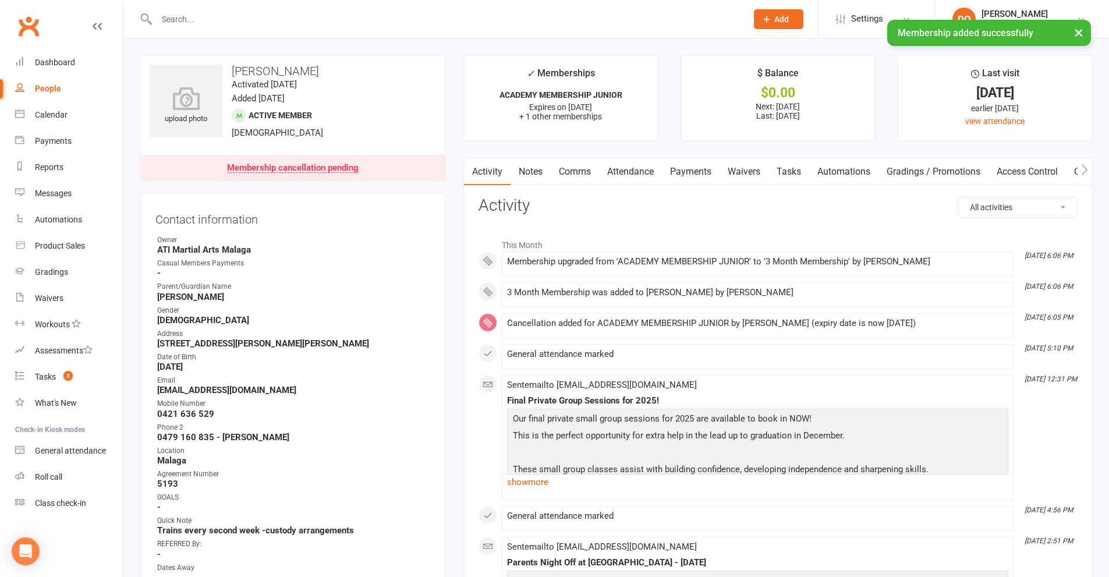
click at [689, 172] on link "Payments" at bounding box center [691, 171] width 58 height 27
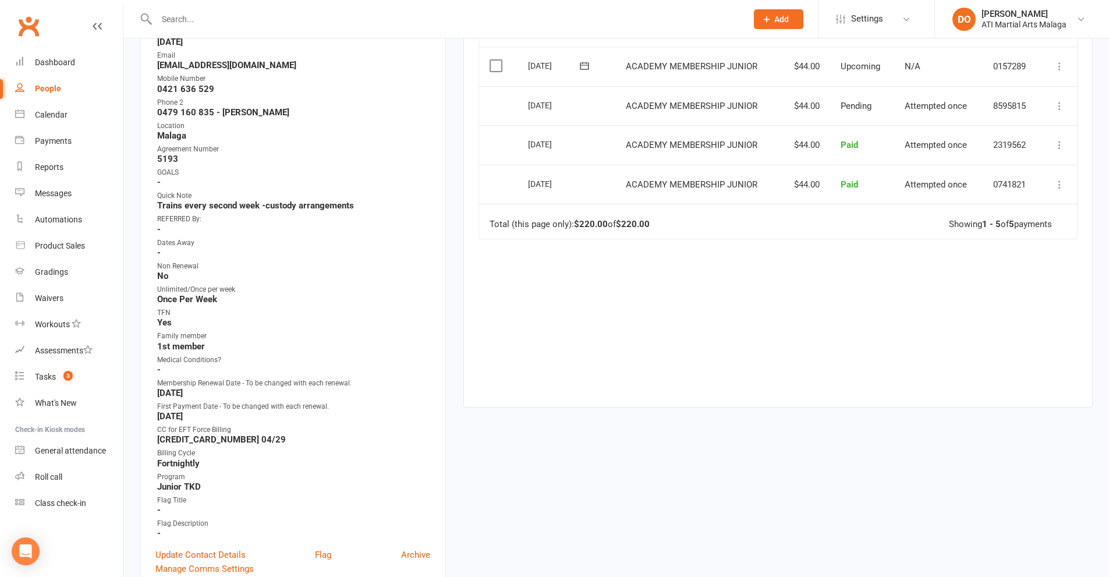
scroll to position [524, 0]
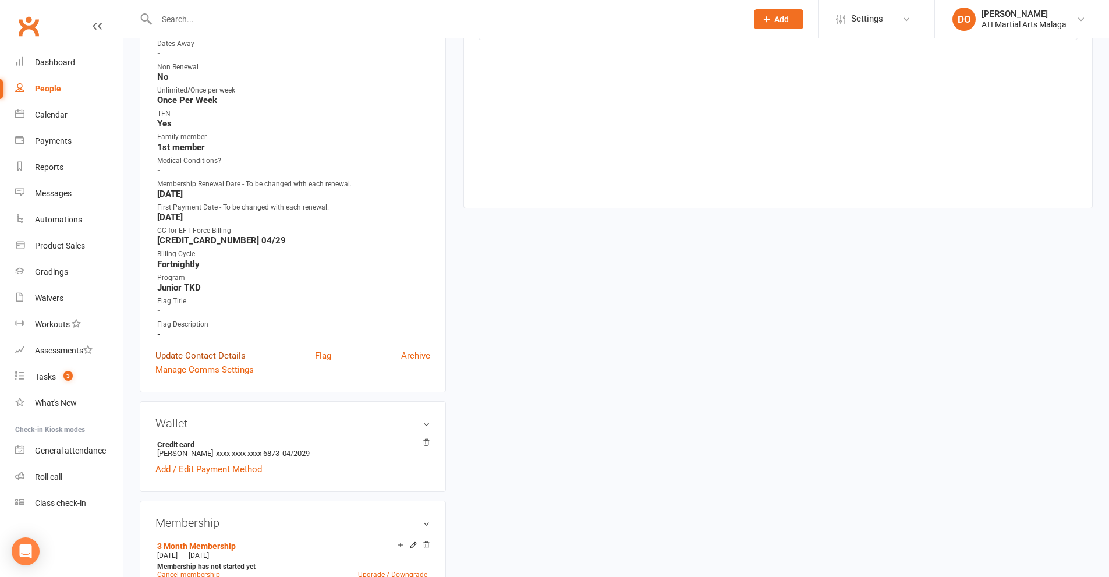
click at [210, 353] on link "Update Contact Details" at bounding box center [200, 356] width 90 height 14
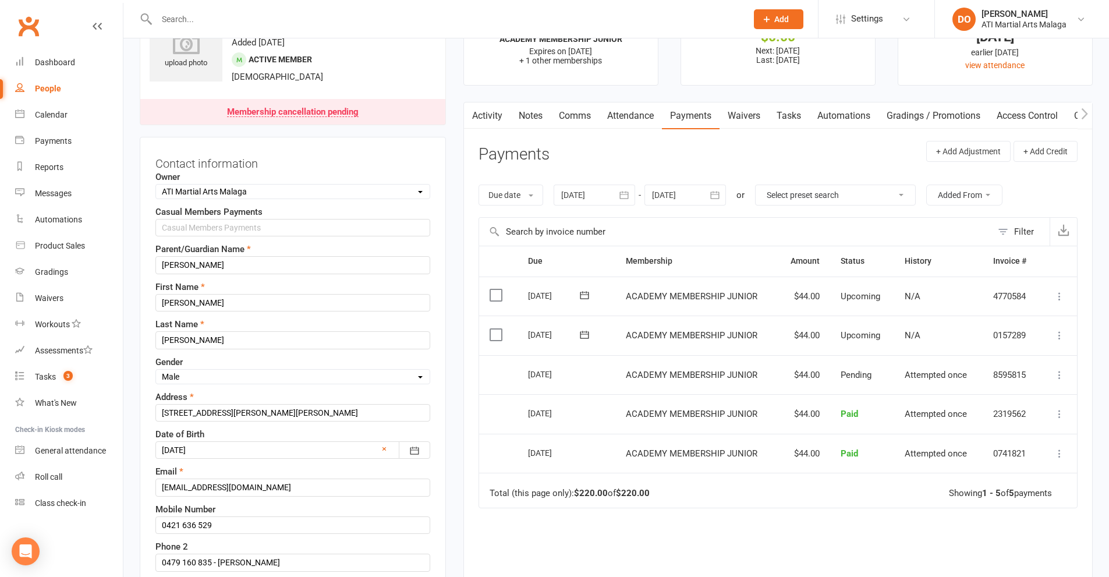
scroll to position [55, 0]
click at [276, 197] on select "Select Owner [PERSON_NAME] [PERSON_NAME] ATI Martial Arts Malaga [PERSON_NAME] …" at bounding box center [293, 192] width 274 height 13
select select "11"
click at [156, 187] on select "Select Owner [PERSON_NAME] [PERSON_NAME] ATI Martial Arts Malaga [PERSON_NAME] …" at bounding box center [293, 192] width 274 height 13
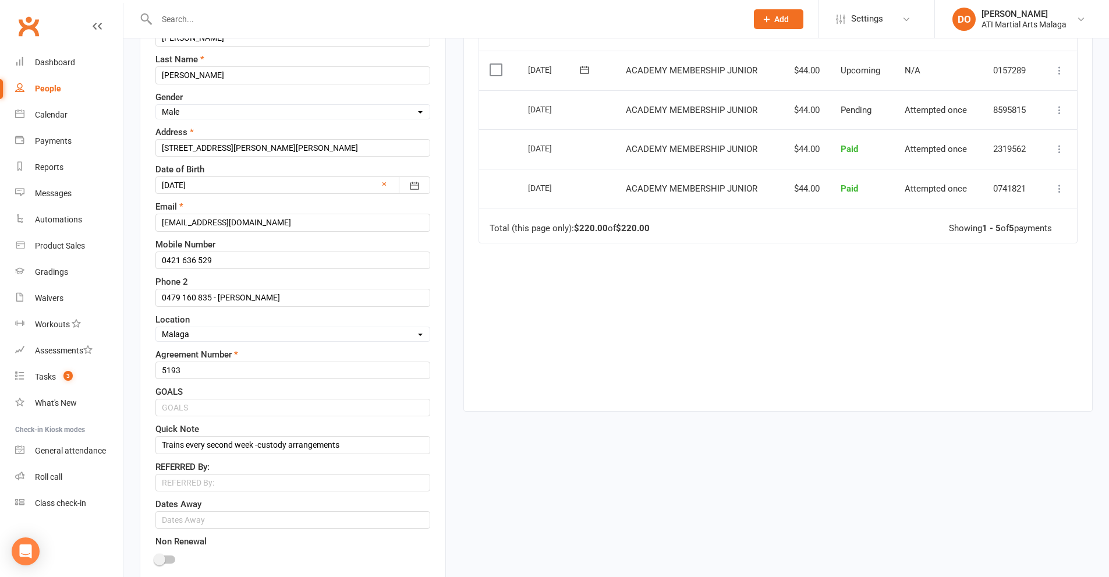
scroll to position [346, 0]
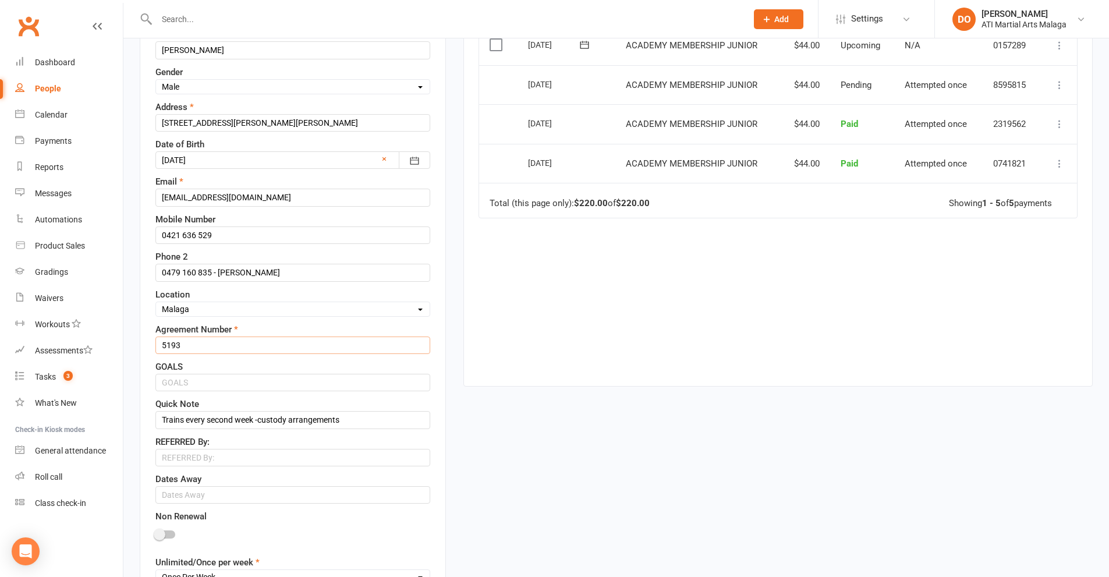
drag, startPoint x: 222, startPoint y: 347, endPoint x: 135, endPoint y: 347, distance: 87.3
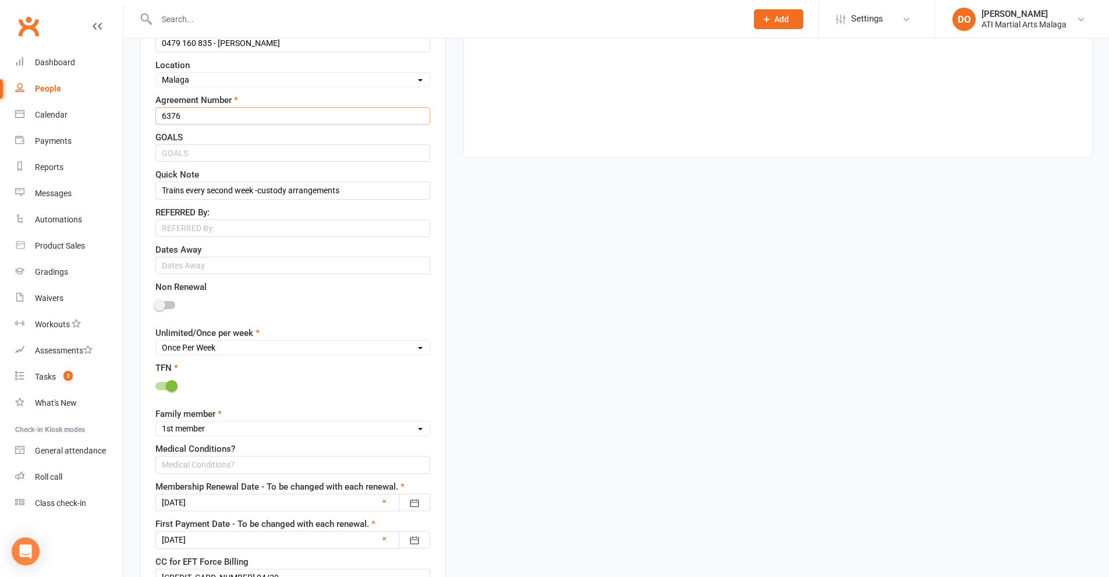
scroll to position [578, 0]
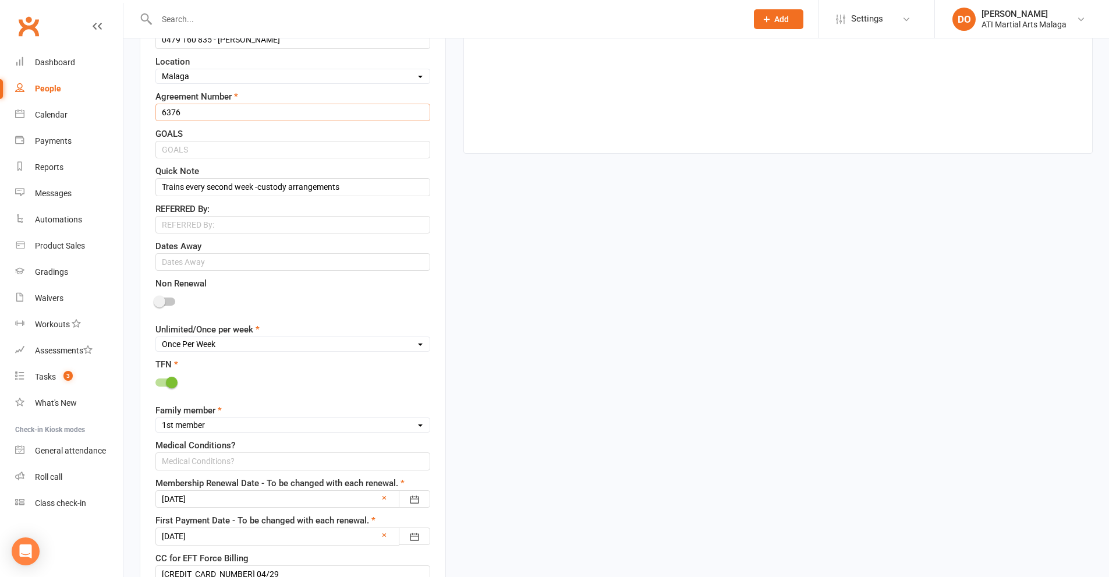
type input "6376"
click at [186, 350] on select "Unlimited Once Per Week Limited - 3 days a week Academy Twice a week(Satellite …" at bounding box center [293, 344] width 274 height 13
select select "Unlimited"
click at [156, 339] on select "Unlimited Once Per Week Limited - 3 days a week Academy Twice a week(Satellite …" at bounding box center [293, 344] width 274 height 13
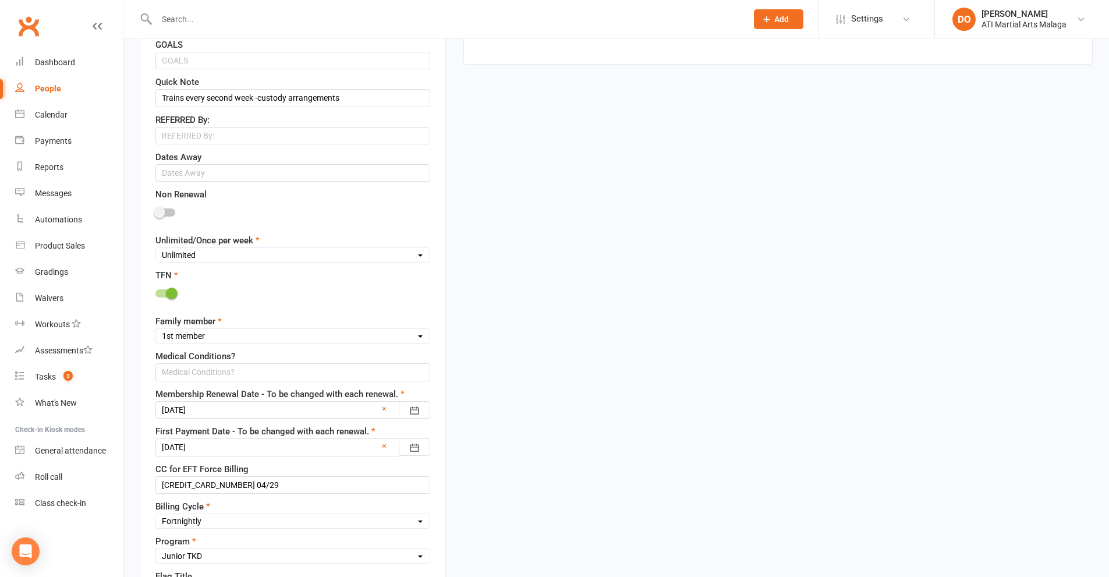
scroll to position [695, 0]
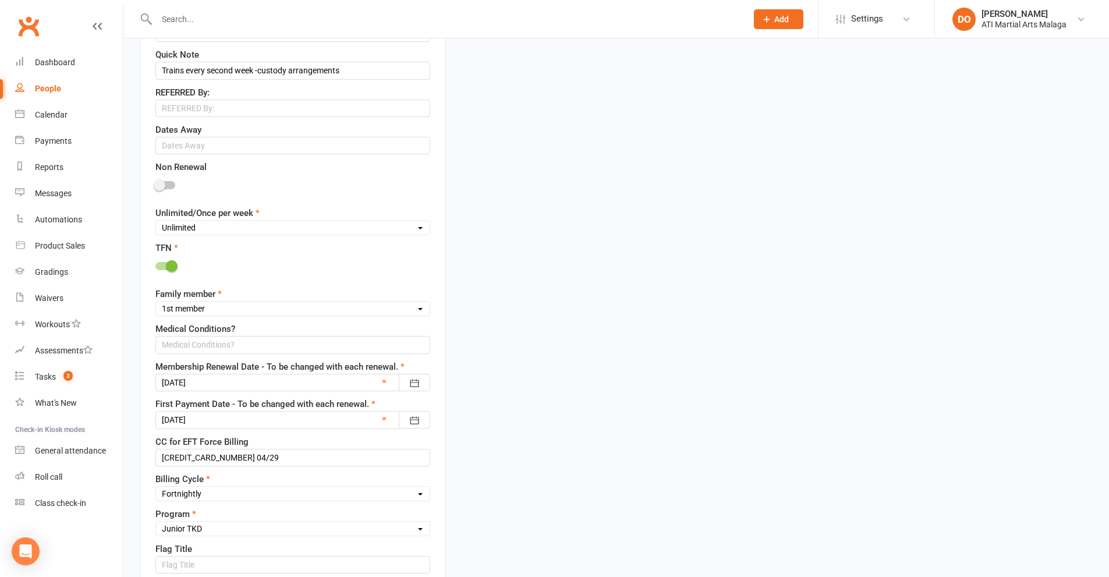
click at [221, 381] on div at bounding box center [292, 382] width 275 height 17
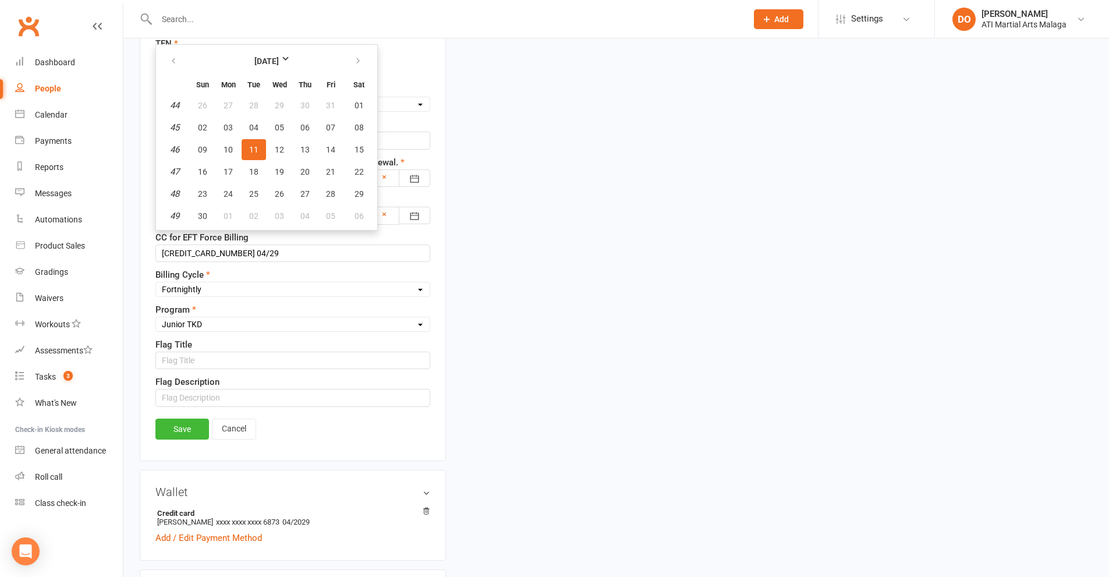
scroll to position [931, 0]
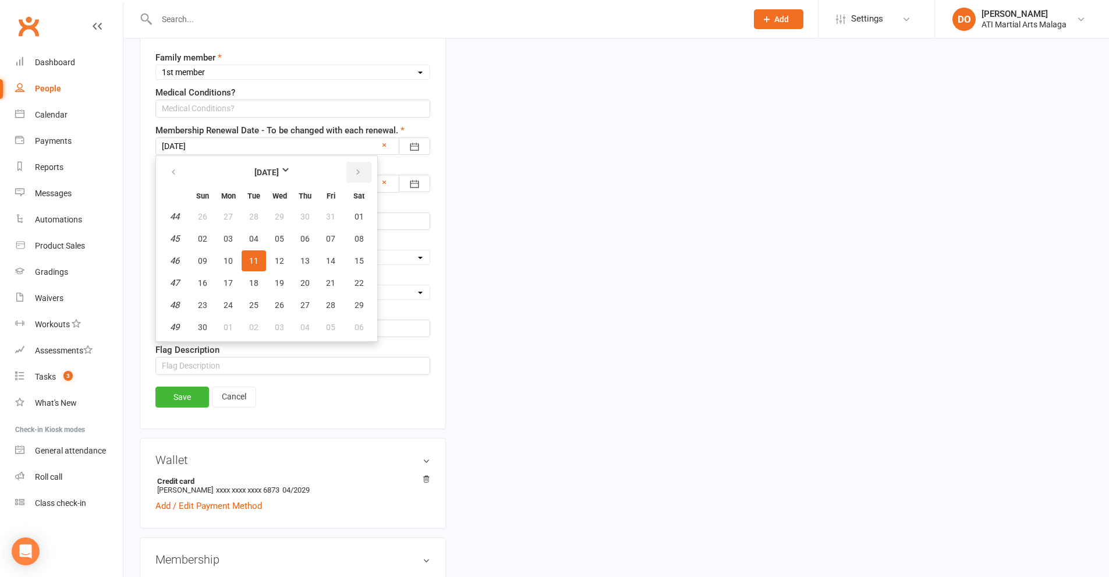
click at [359, 174] on icon "button" at bounding box center [358, 172] width 8 height 9
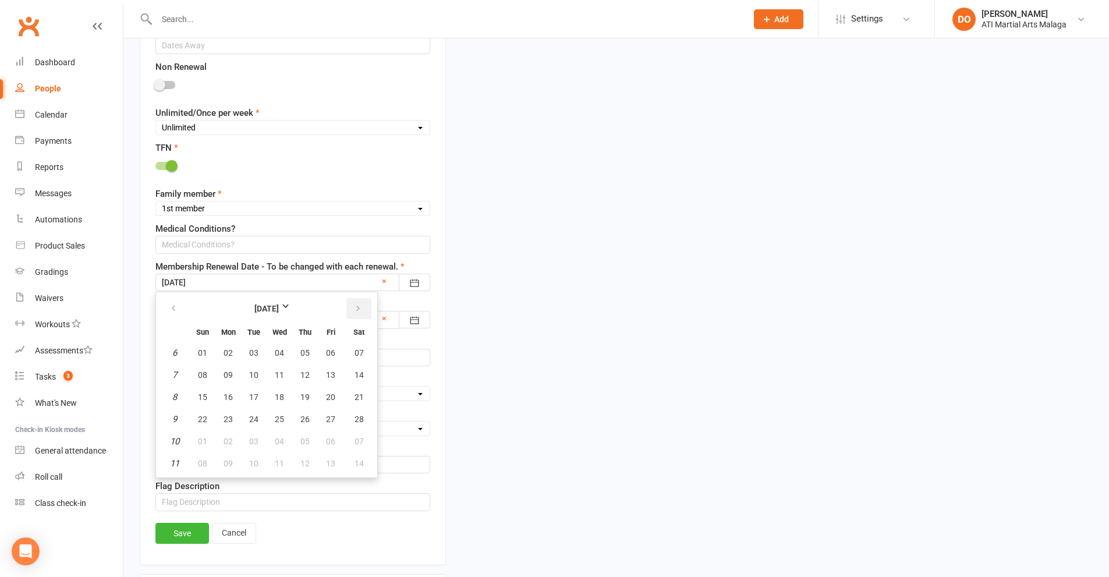
scroll to position [815, 0]
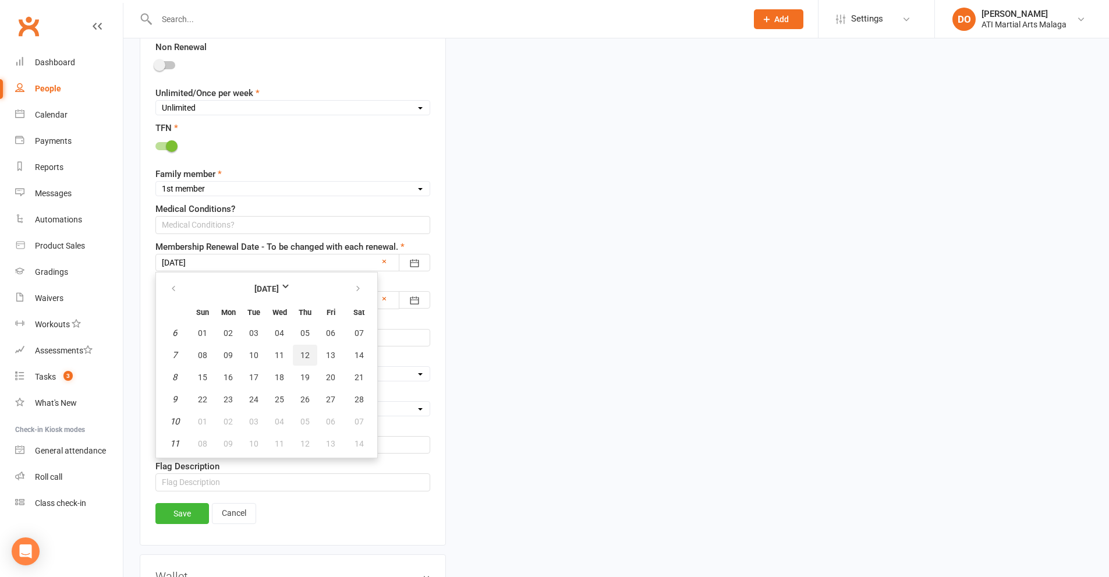
click at [310, 358] on button "12" at bounding box center [305, 355] width 24 height 21
type input "[DATE]"
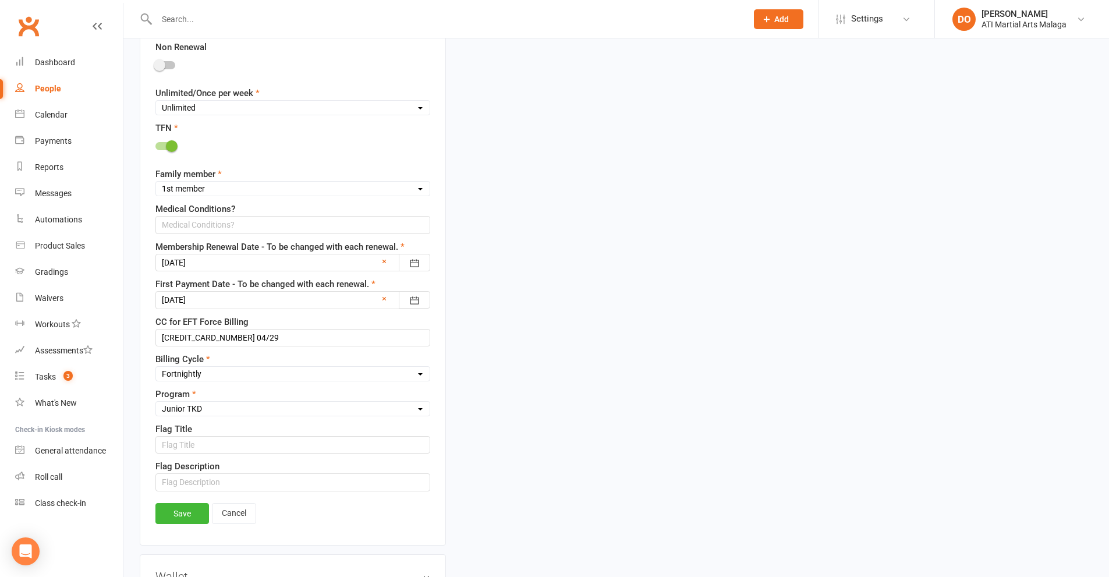
click at [296, 304] on div at bounding box center [292, 299] width 275 height 17
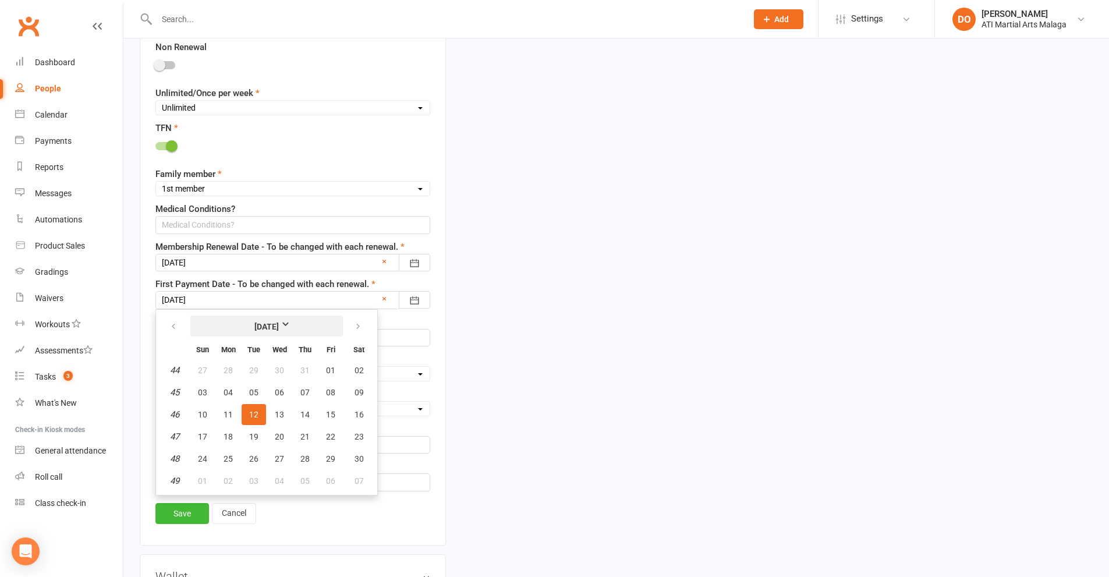
click at [292, 328] on strong "[DATE]" at bounding box center [266, 326] width 67 height 13
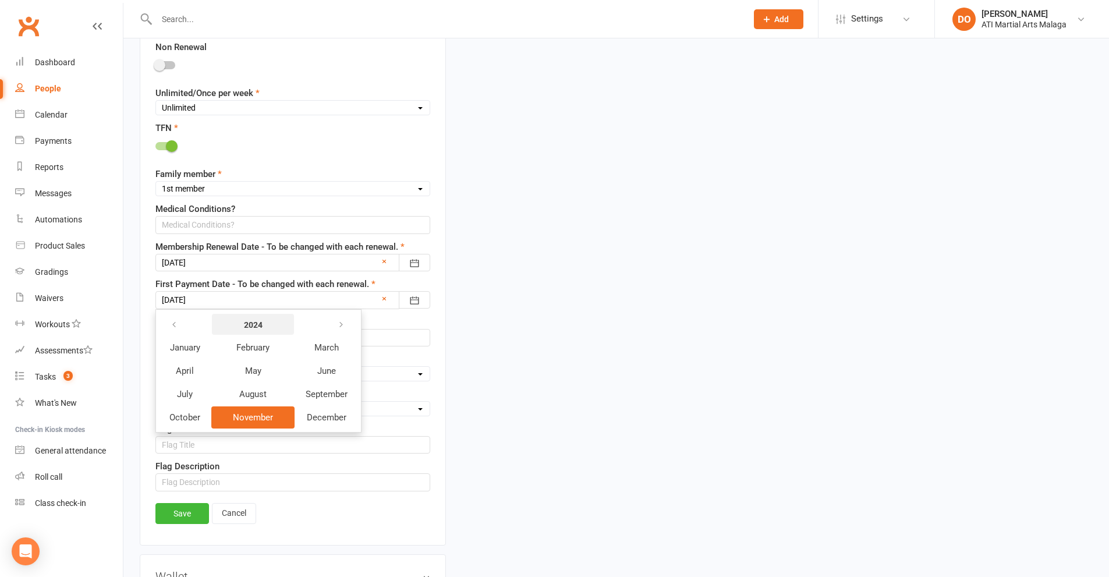
click at [267, 325] on strong "2024" at bounding box center [252, 324] width 67 height 13
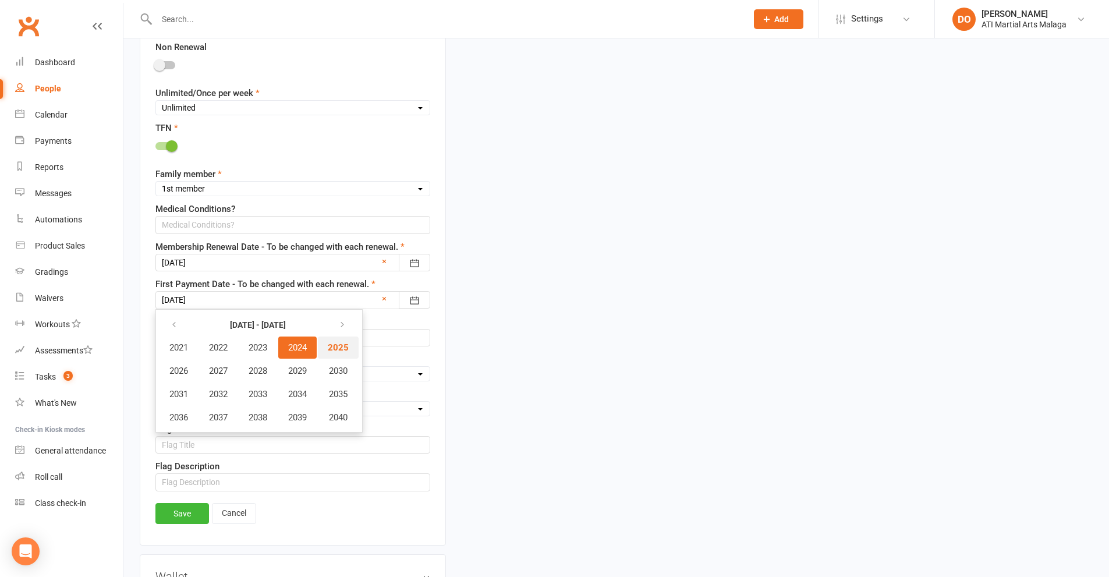
click at [345, 345] on span "2025" at bounding box center [338, 347] width 21 height 10
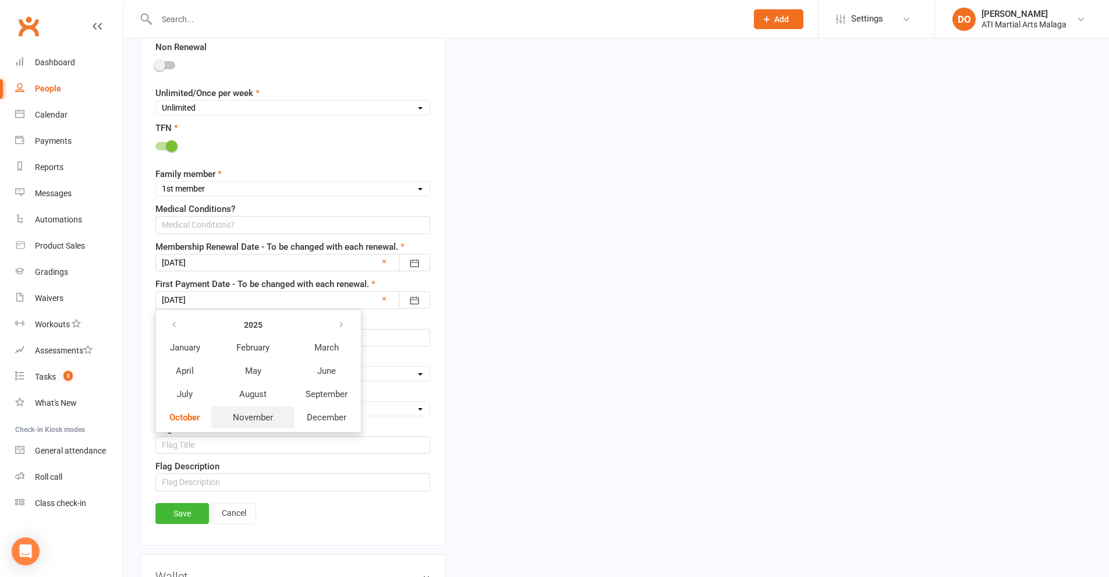
click at [266, 423] on span "November" at bounding box center [253, 417] width 40 height 10
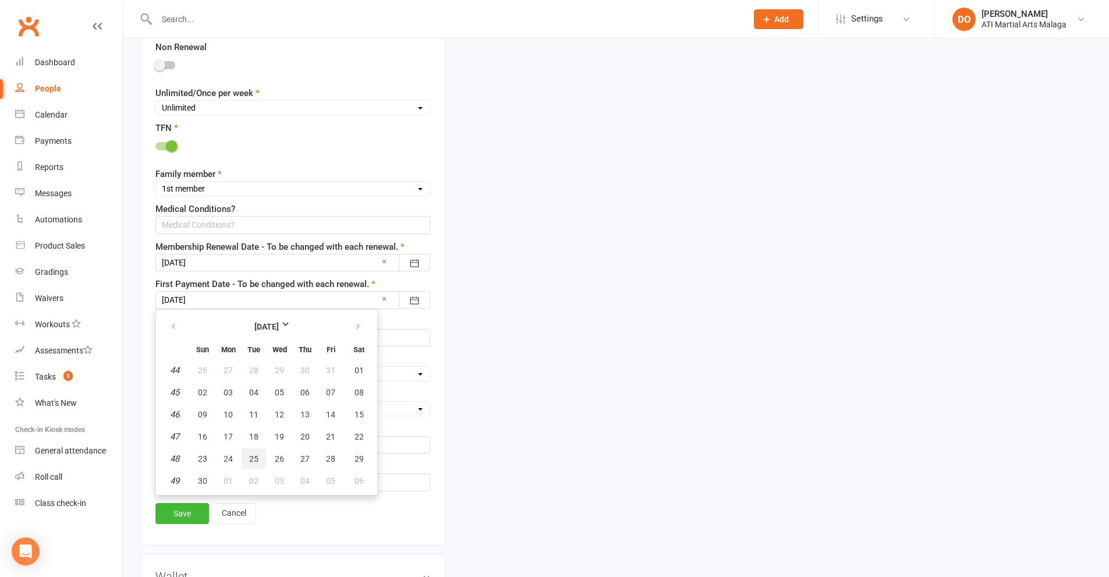
click at [264, 456] on button "25" at bounding box center [254, 458] width 24 height 21
type input "[DATE]"
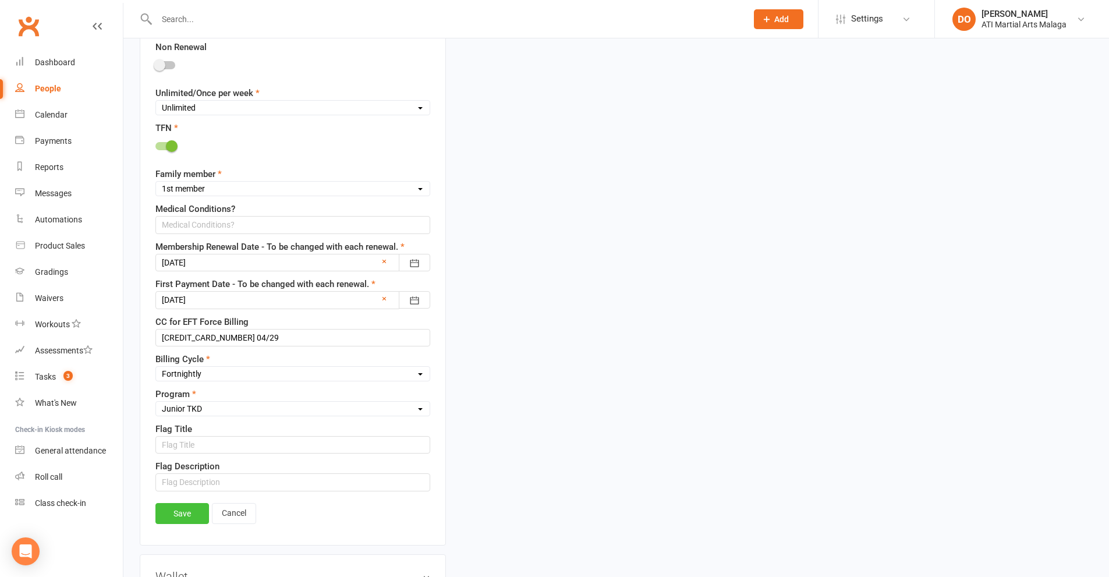
click at [202, 517] on link "Save" at bounding box center [182, 513] width 54 height 21
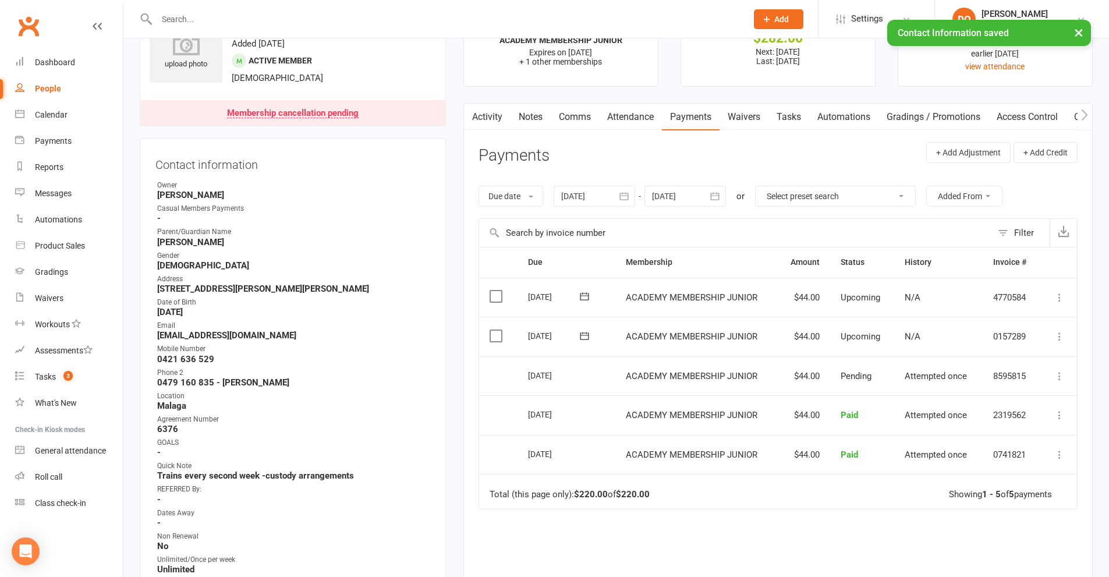
scroll to position [0, 0]
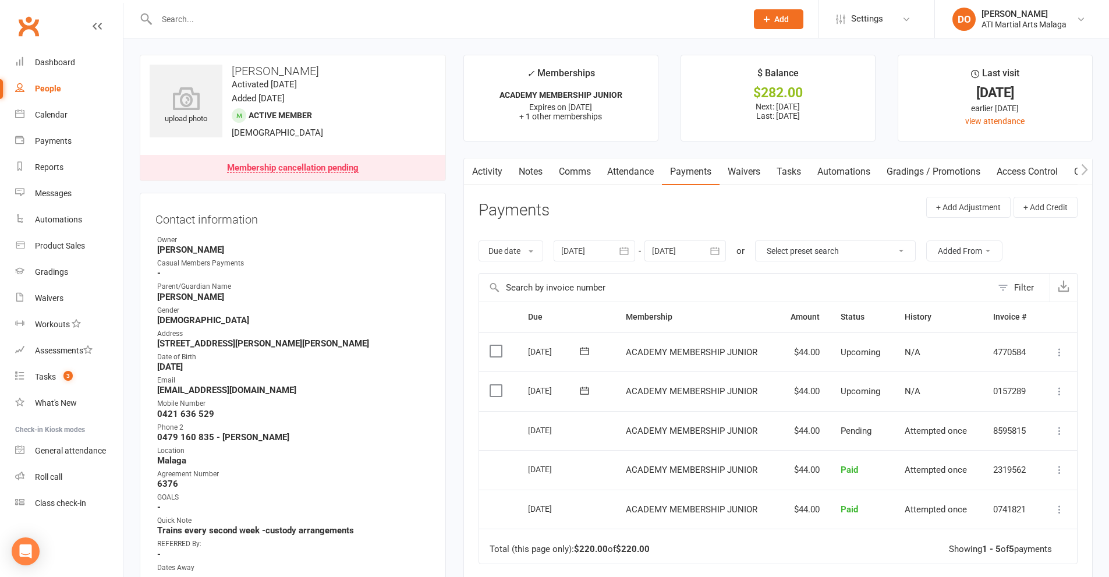
click at [591, 21] on input "text" at bounding box center [445, 19] width 585 height 16
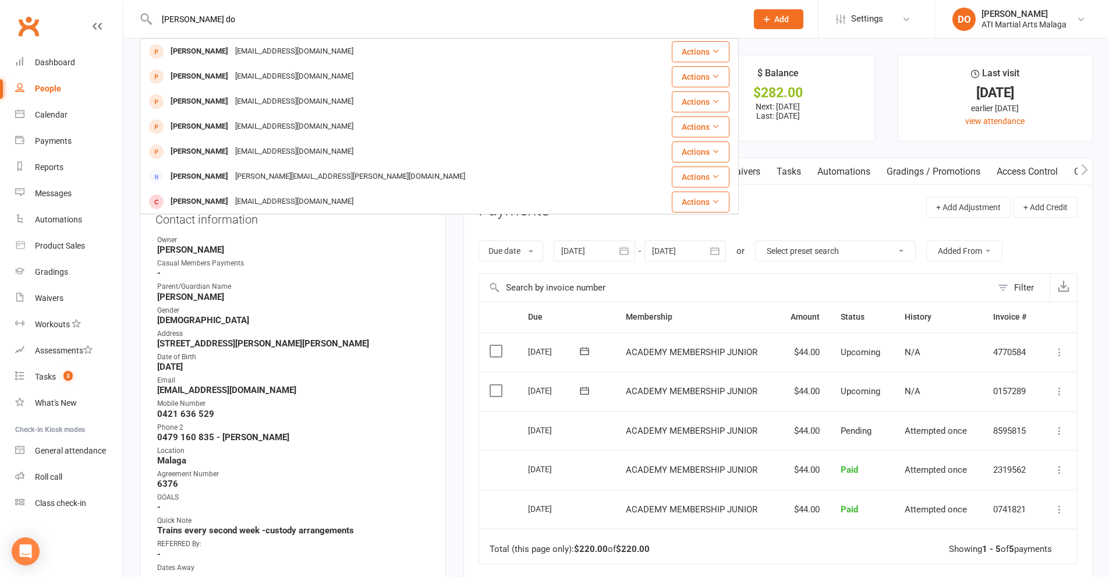
click at [121, 3] on header "[PERSON_NAME] do [PERSON_NAME] [EMAIL_ADDRESS][DOMAIN_NAME] Actions [PERSON_NAM…" at bounding box center [554, 3] width 1109 height 0
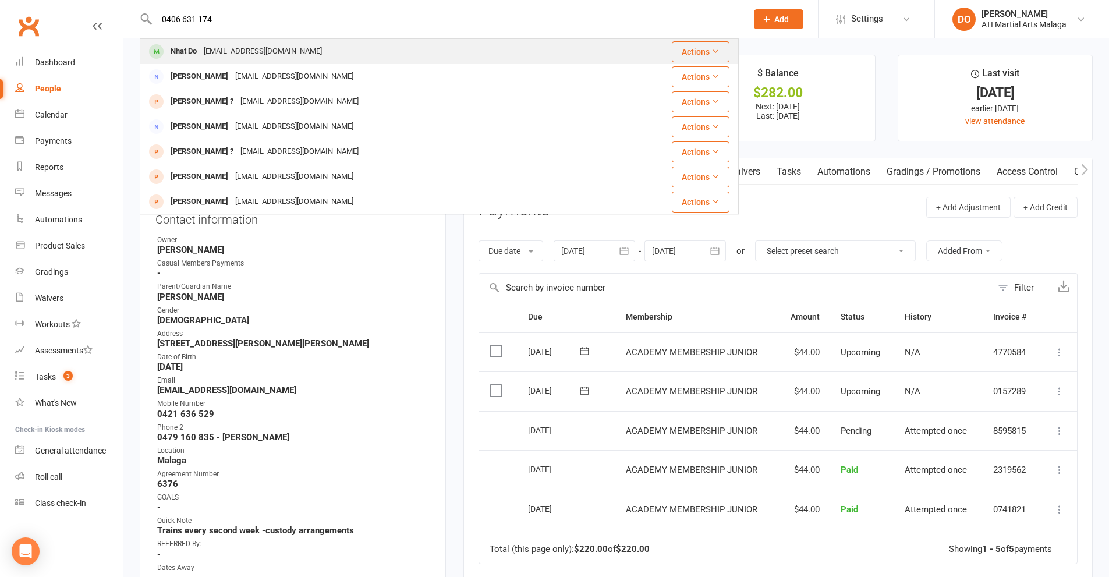
type input "0406 631 174"
click at [282, 56] on div "[EMAIL_ADDRESS][DOMAIN_NAME]" at bounding box center [262, 51] width 125 height 17
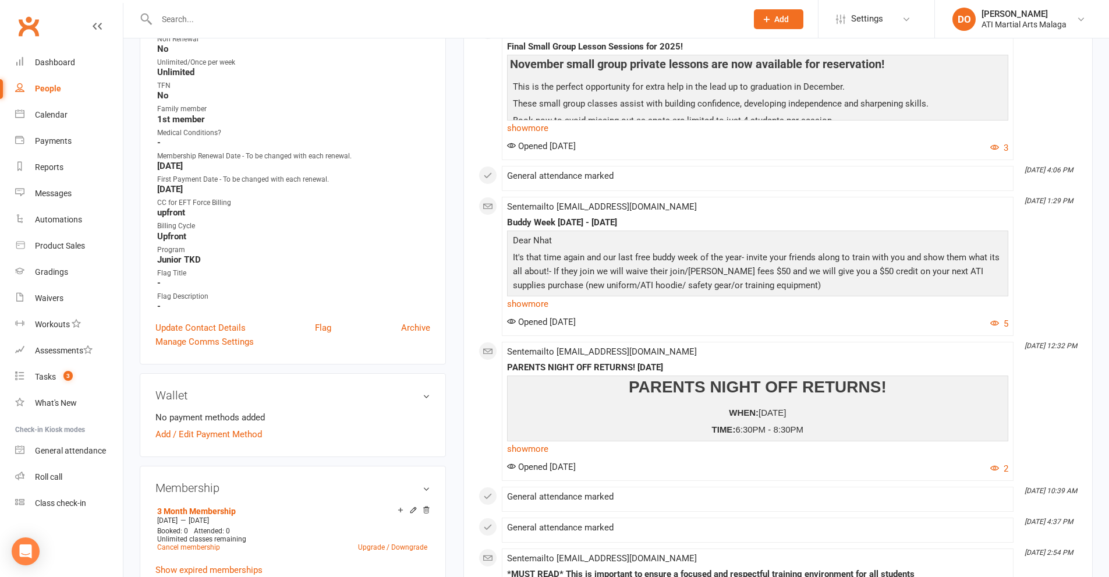
scroll to position [698, 0]
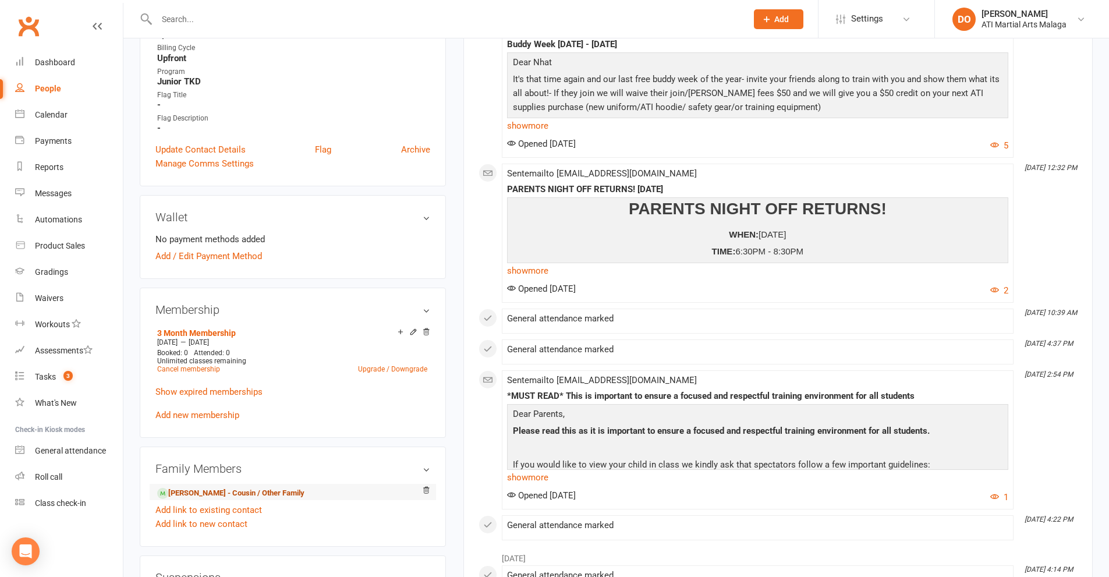
click at [201, 491] on link "[PERSON_NAME] - Cousin / Other Family" at bounding box center [230, 493] width 147 height 12
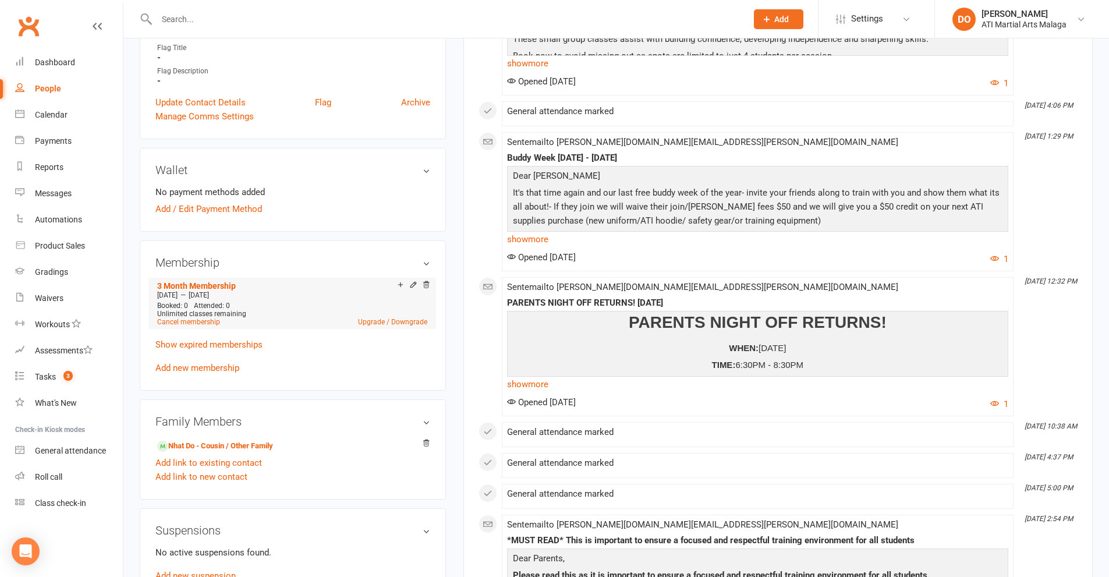
scroll to position [757, 0]
click at [224, 439] on link "Nhat Do - Cousin / Other Family" at bounding box center [215, 445] width 116 height 12
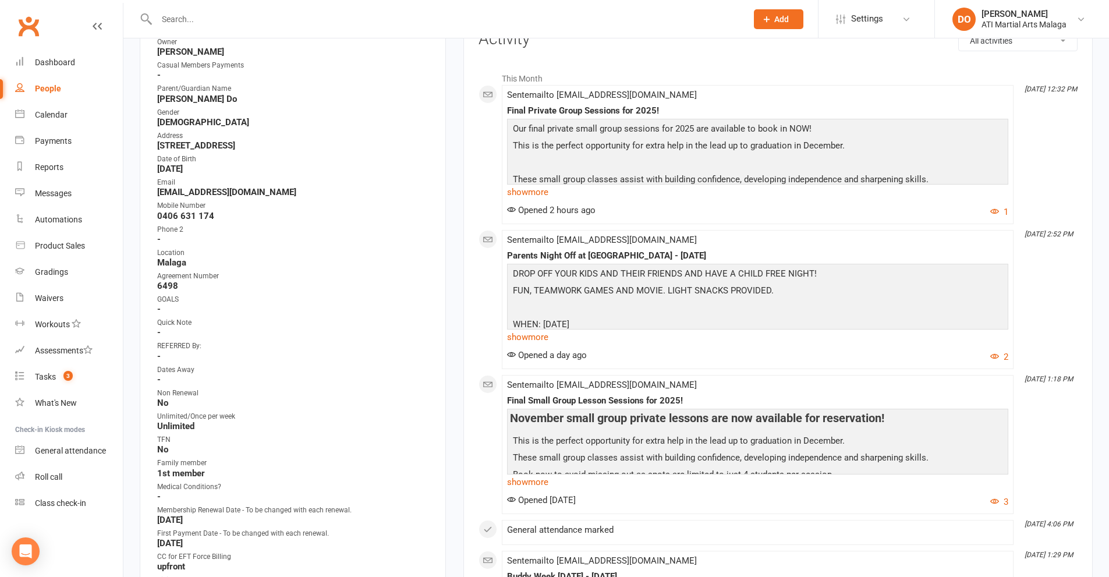
scroll to position [291, 0]
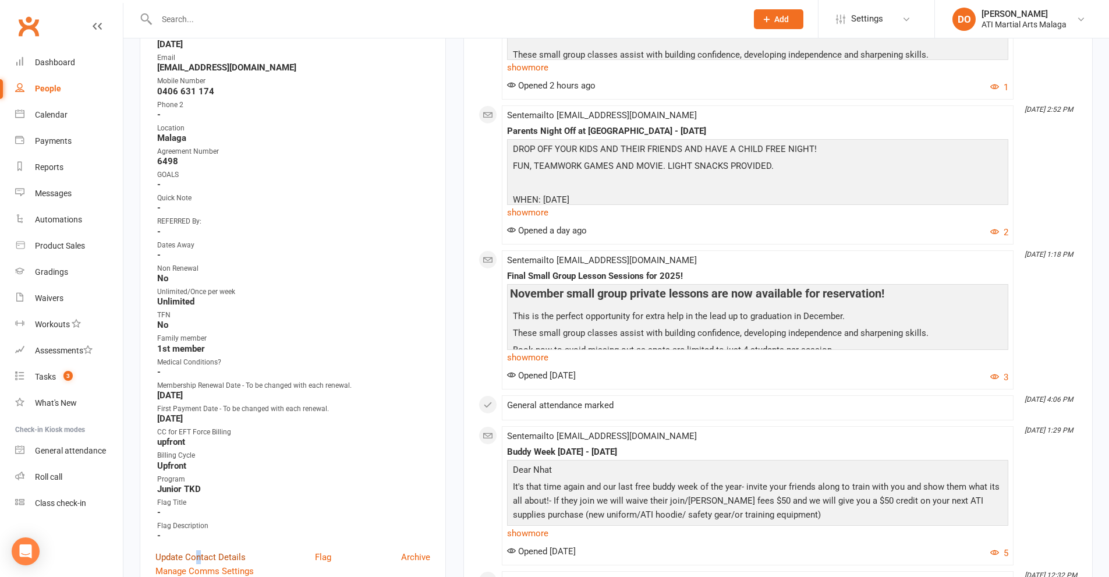
click at [198, 555] on link "Update Contact Details" at bounding box center [200, 557] width 90 height 14
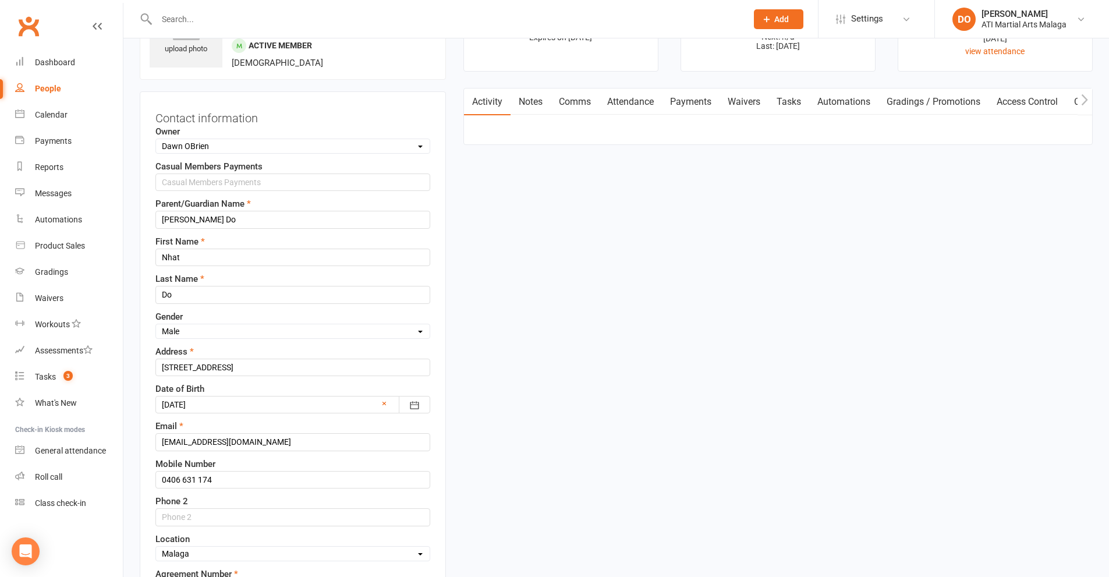
scroll to position [55, 0]
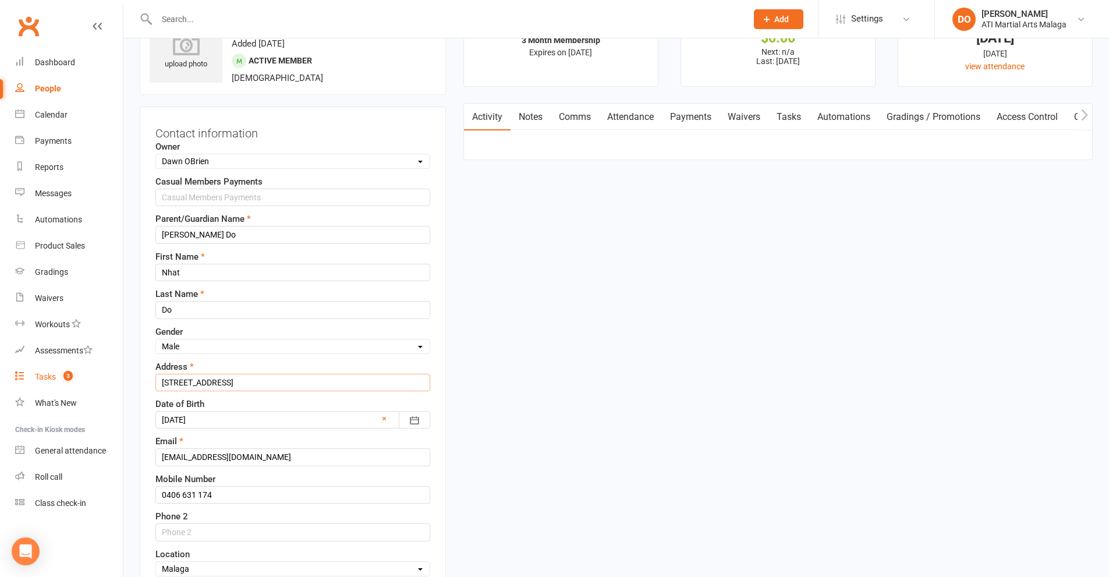
drag, startPoint x: 327, startPoint y: 382, endPoint x: 109, endPoint y: 384, distance: 218.2
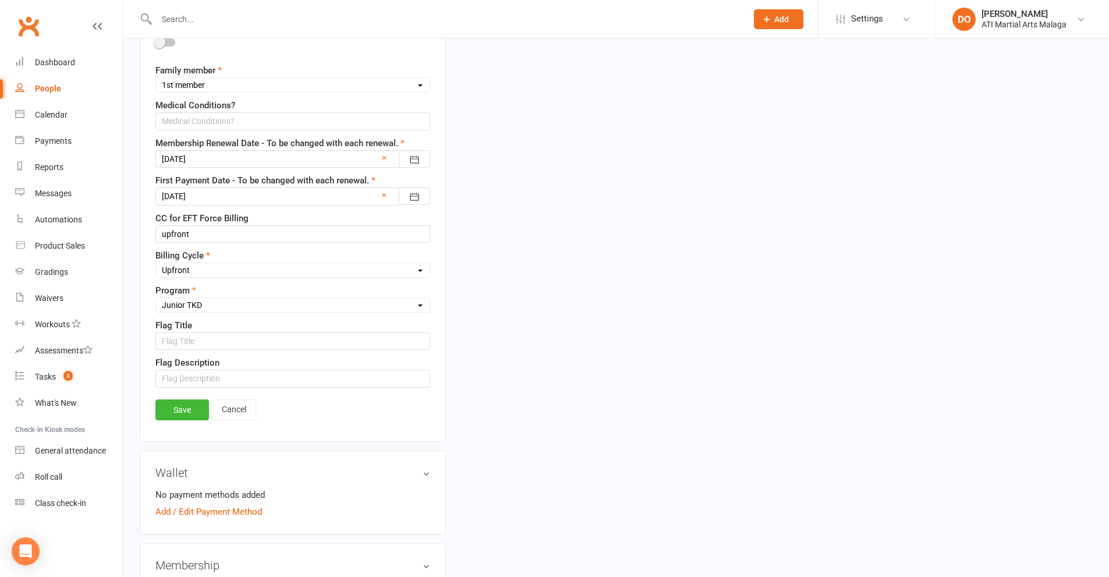
scroll to position [986, 0]
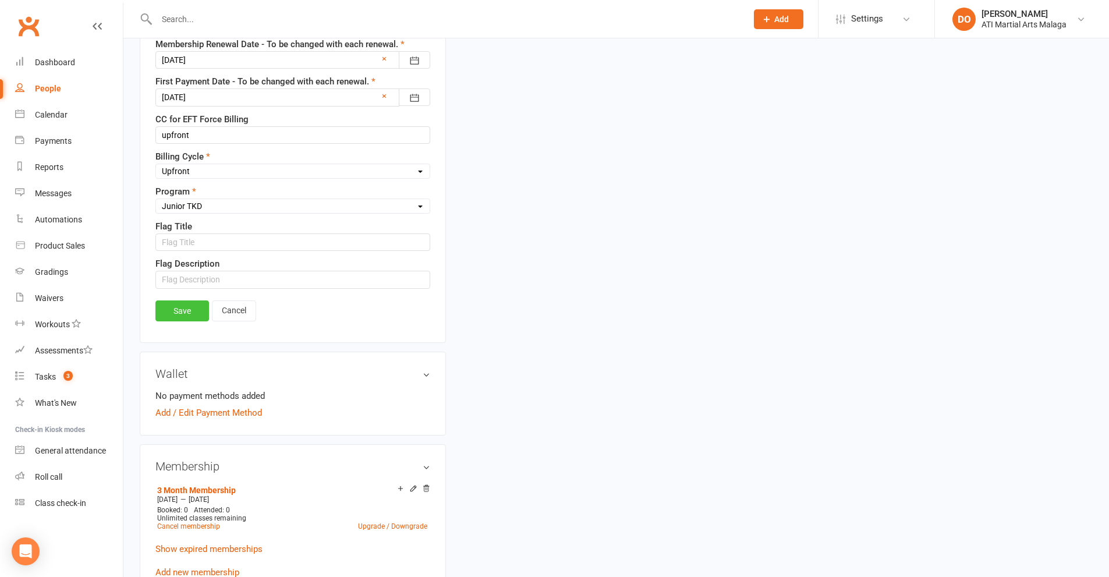
type input "[STREET_ADDRESS][PERSON_NAME]"
click at [182, 319] on link "Save" at bounding box center [182, 310] width 54 height 21
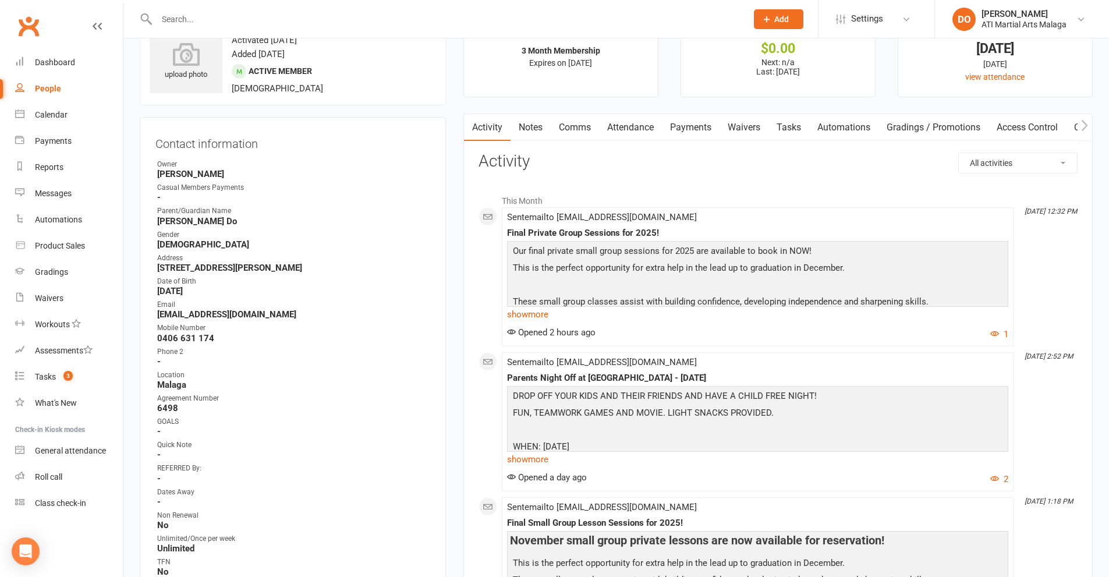
scroll to position [0, 0]
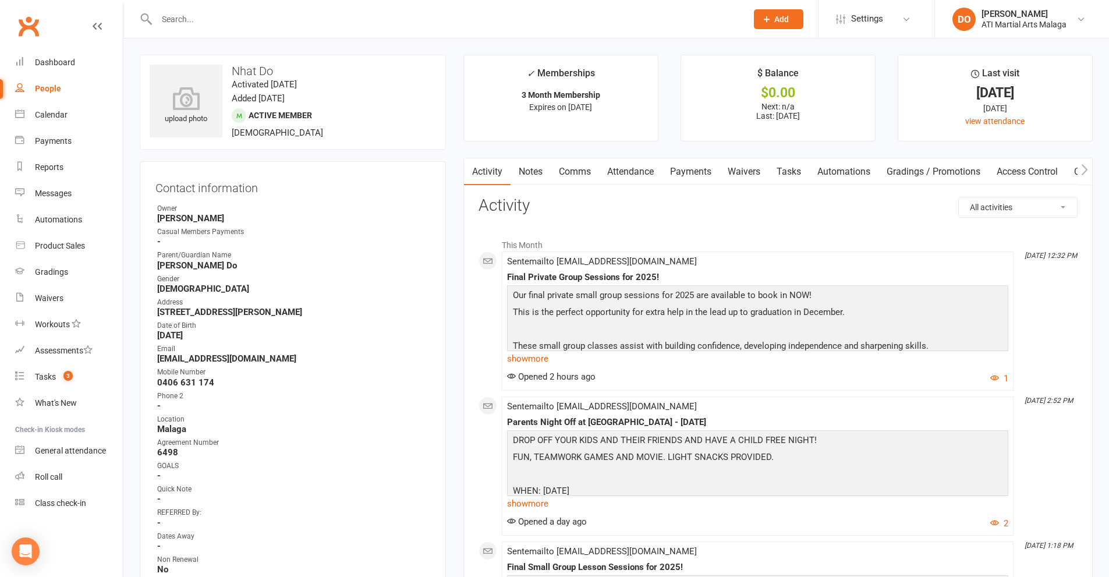
click at [405, 21] on input "text" at bounding box center [445, 19] width 585 height 16
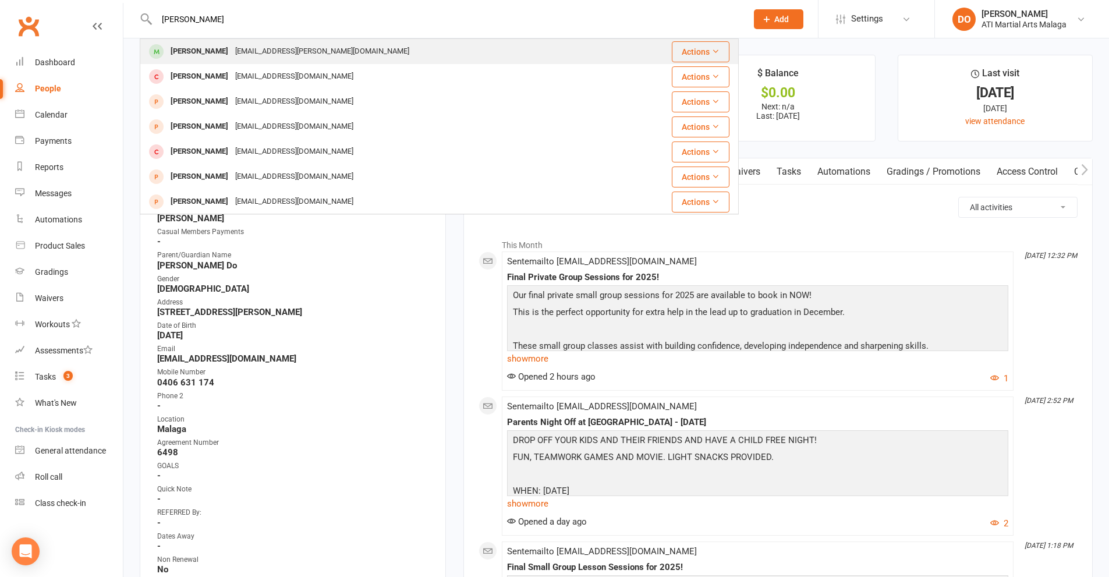
type input "[PERSON_NAME]"
click at [386, 52] on div "[PERSON_NAME] [EMAIL_ADDRESS][PERSON_NAME][DOMAIN_NAME]" at bounding box center [381, 52] width 480 height 24
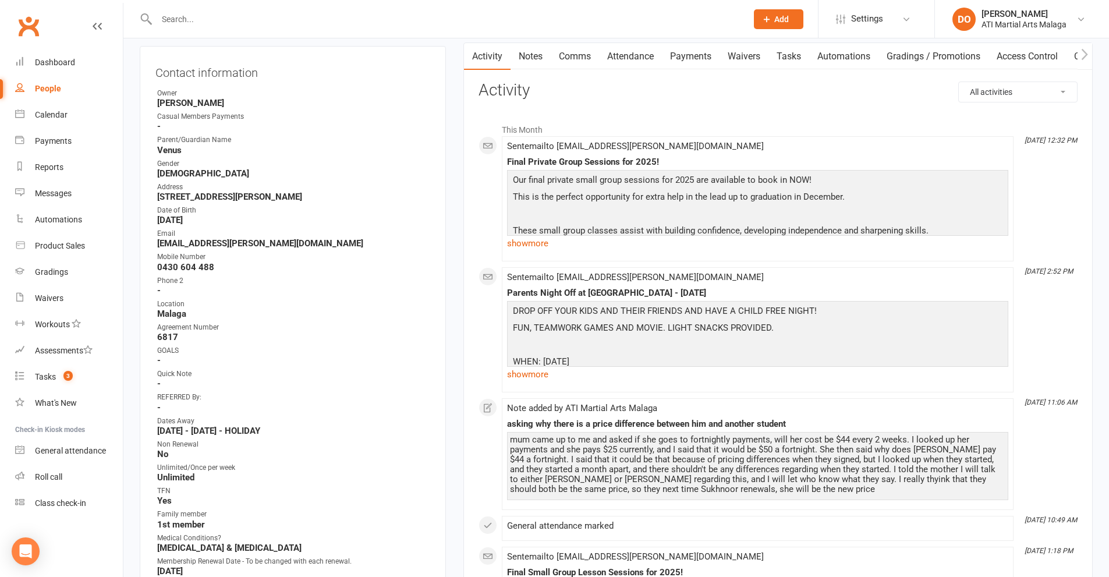
scroll to position [116, 0]
click at [693, 58] on link "Payments" at bounding box center [691, 55] width 58 height 27
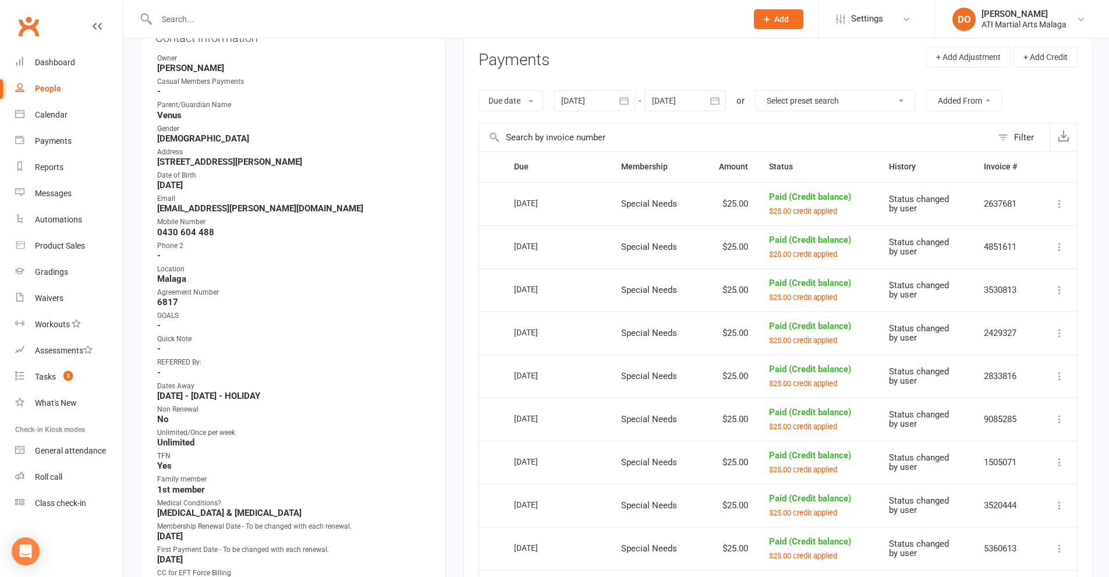
scroll to position [58, 0]
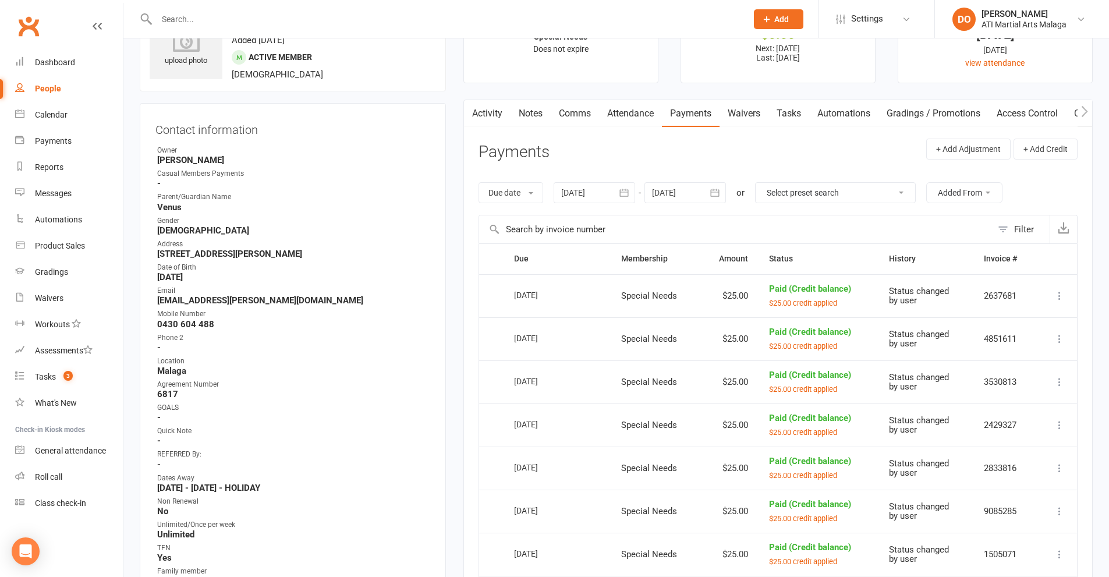
click at [391, 22] on input "text" at bounding box center [445, 19] width 585 height 16
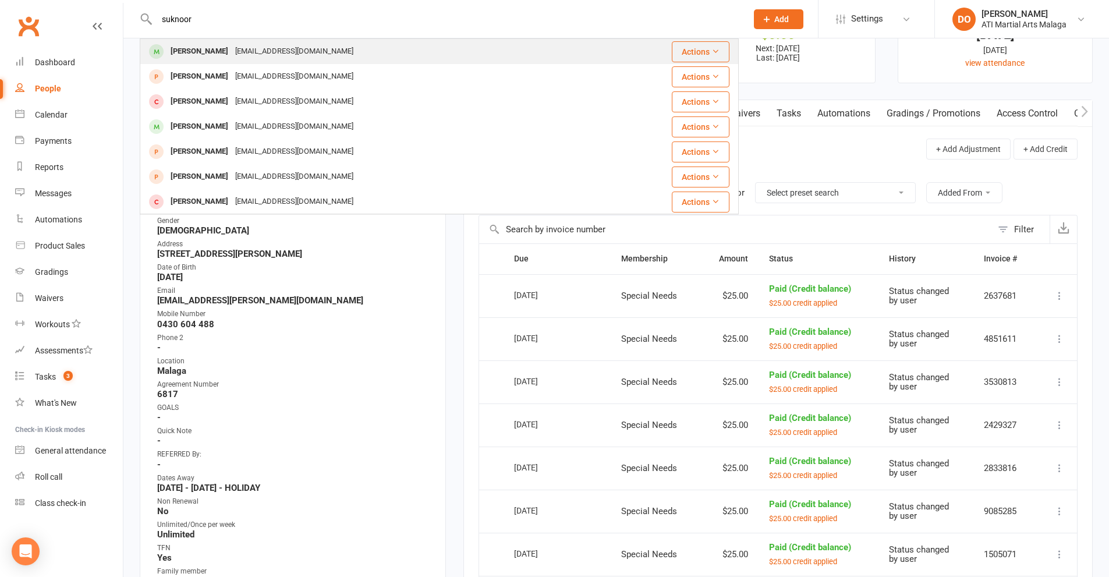
type input "suknoor"
click at [238, 54] on div "[EMAIL_ADDRESS][DOMAIN_NAME]" at bounding box center [294, 51] width 125 height 17
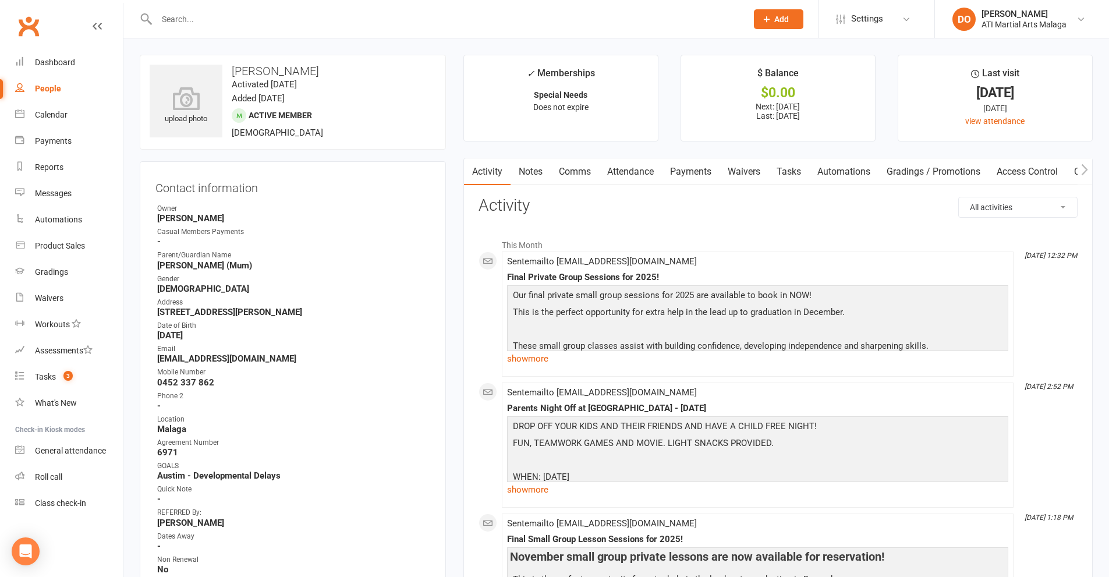
click at [701, 174] on link "Payments" at bounding box center [691, 171] width 58 height 27
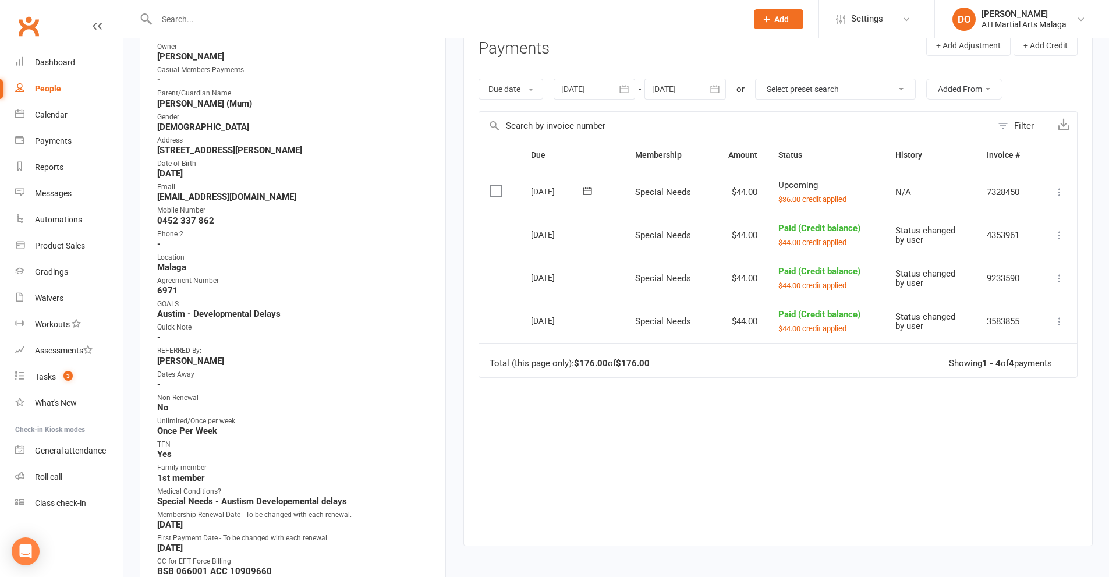
scroll to position [116, 0]
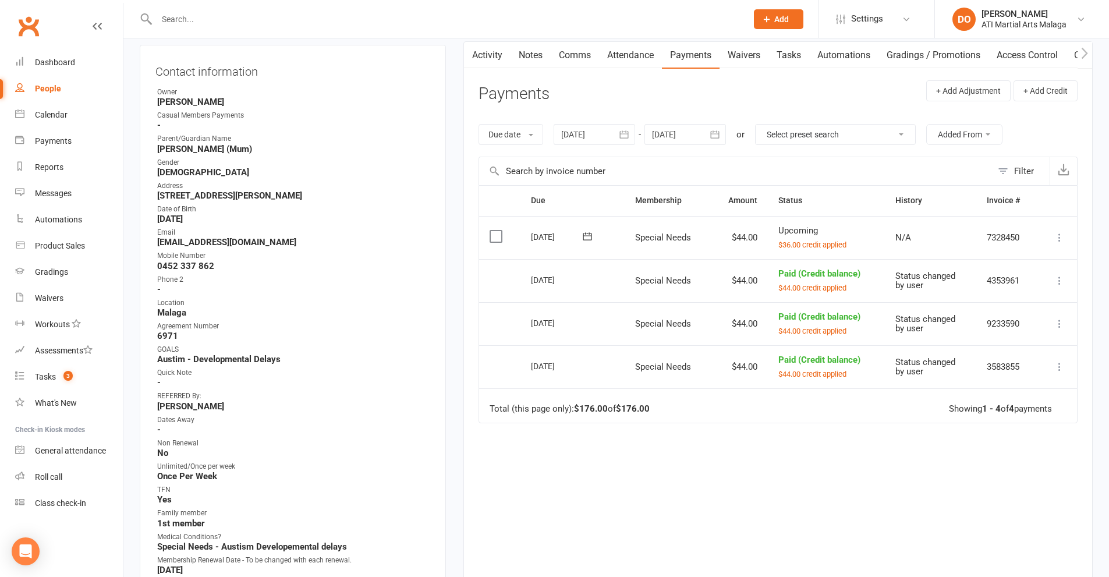
click at [629, 140] on icon "button" at bounding box center [624, 135] width 12 height 12
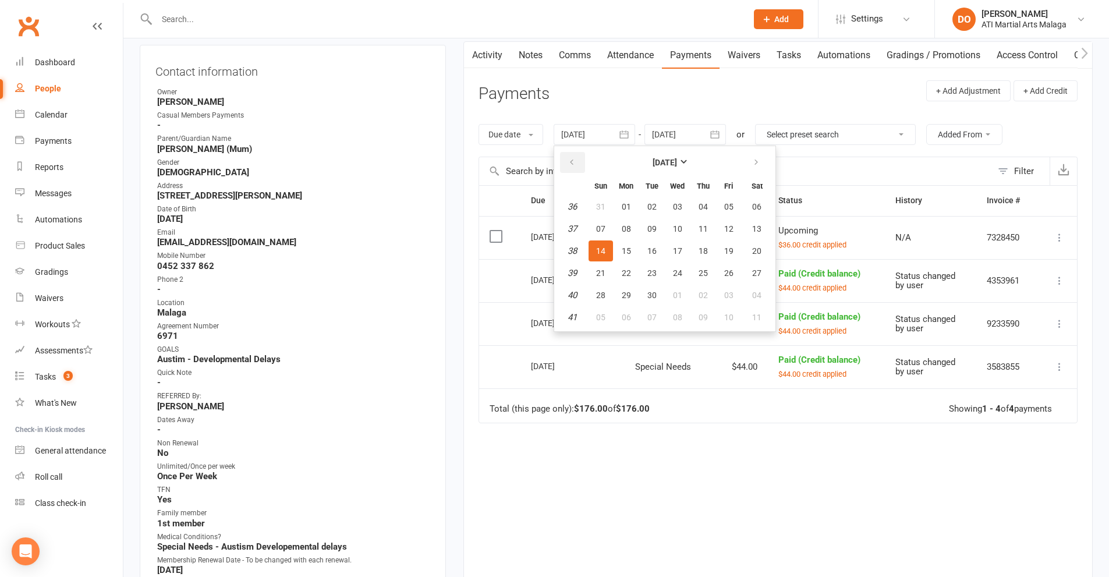
click at [573, 162] on icon "button" at bounding box center [571, 162] width 8 height 9
click at [633, 216] on button "28" at bounding box center [626, 206] width 24 height 21
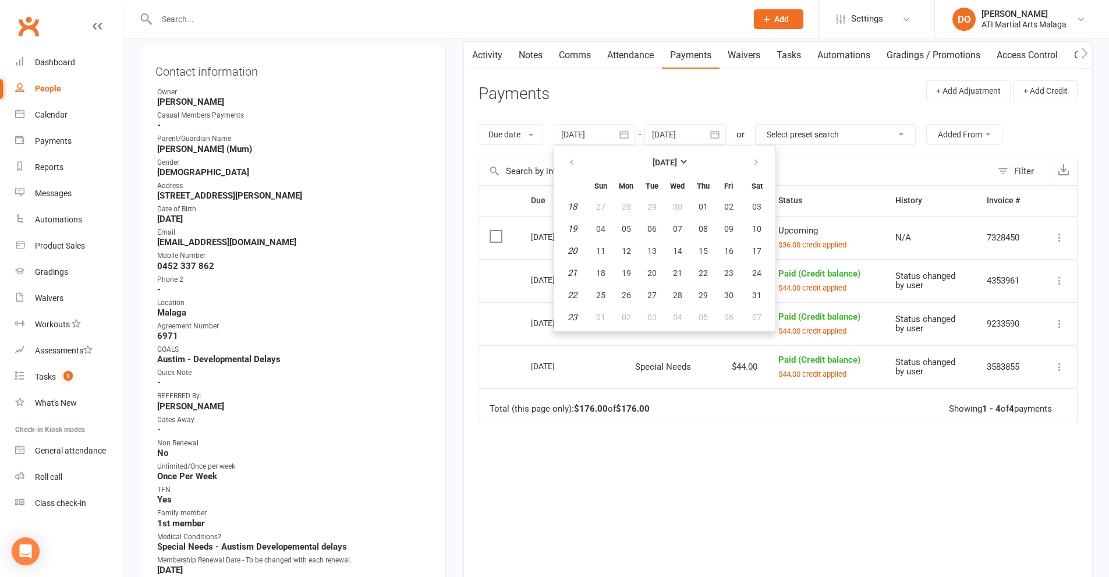
type input "[DATE]"
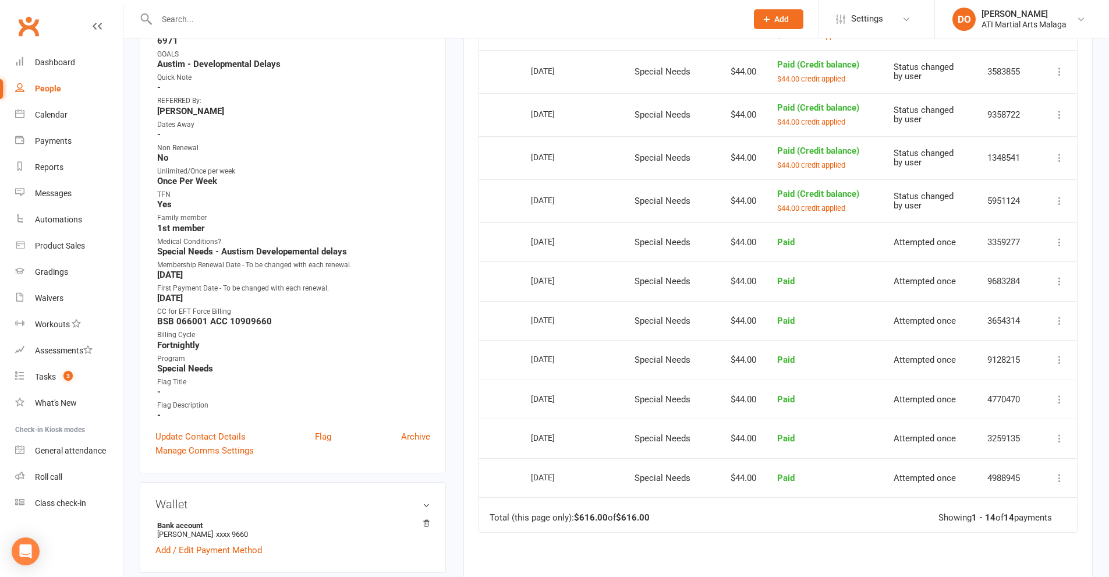
scroll to position [175, 0]
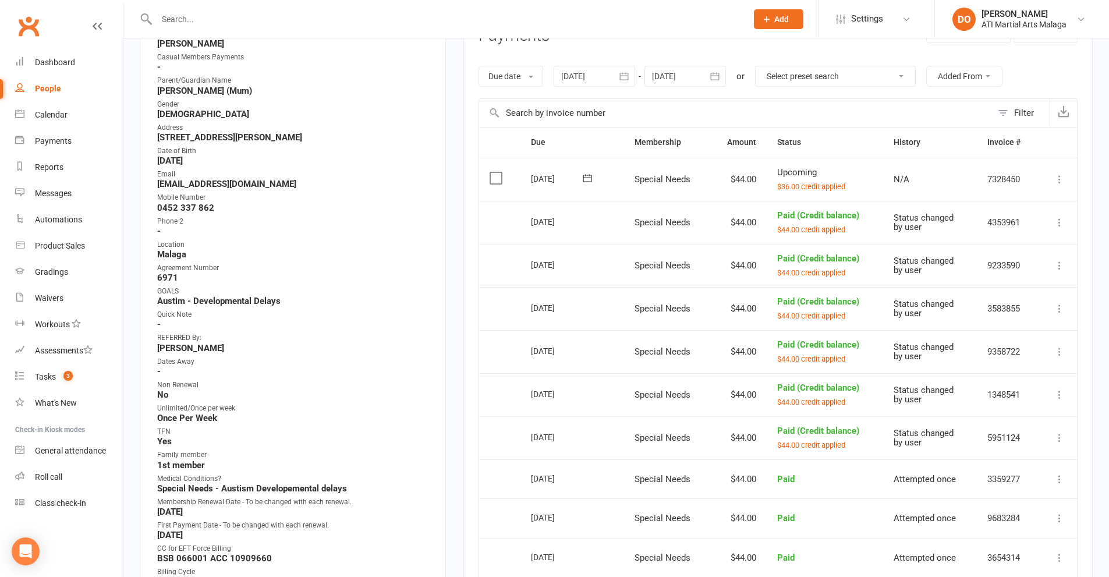
click at [338, 20] on input "text" at bounding box center [445, 19] width 585 height 16
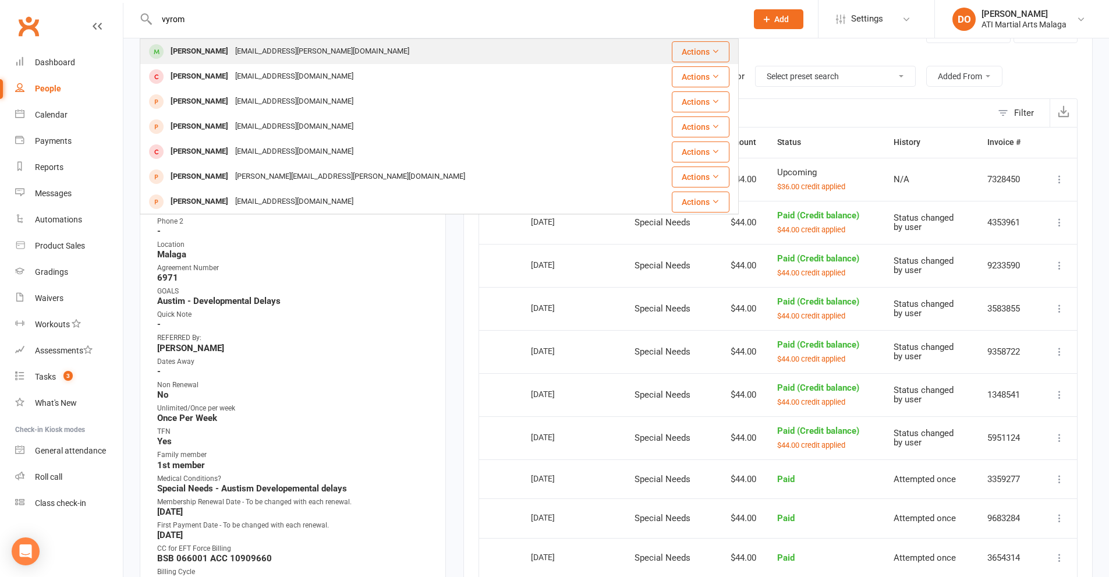
type input "vyrom"
click at [232, 57] on div "[EMAIL_ADDRESS][PERSON_NAME][DOMAIN_NAME]" at bounding box center [322, 51] width 181 height 17
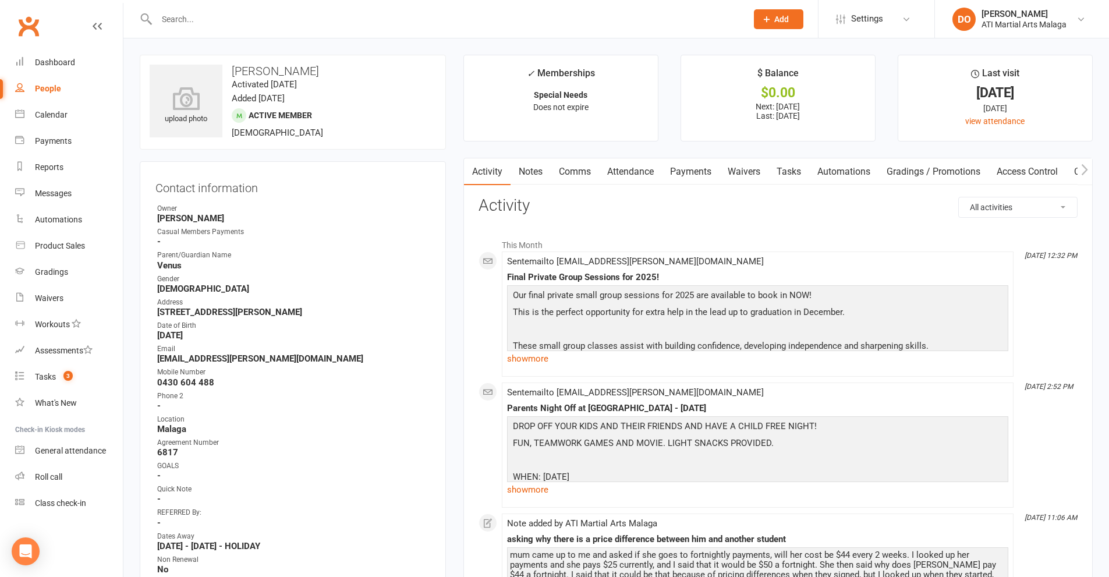
click at [534, 172] on link "Notes" at bounding box center [530, 171] width 40 height 27
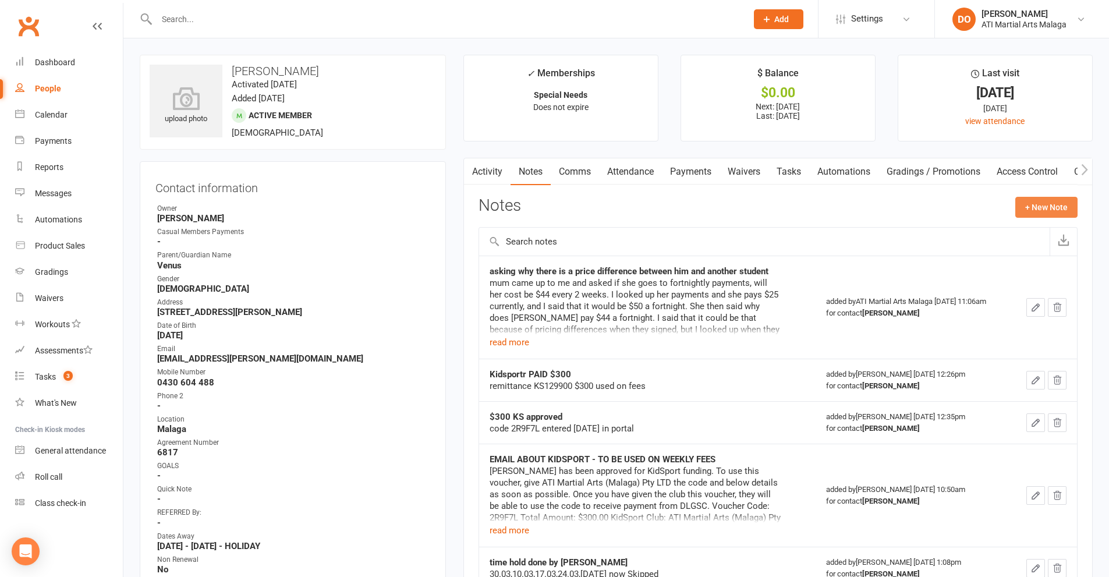
click at [1076, 207] on button "+ New Note" at bounding box center [1046, 207] width 62 height 21
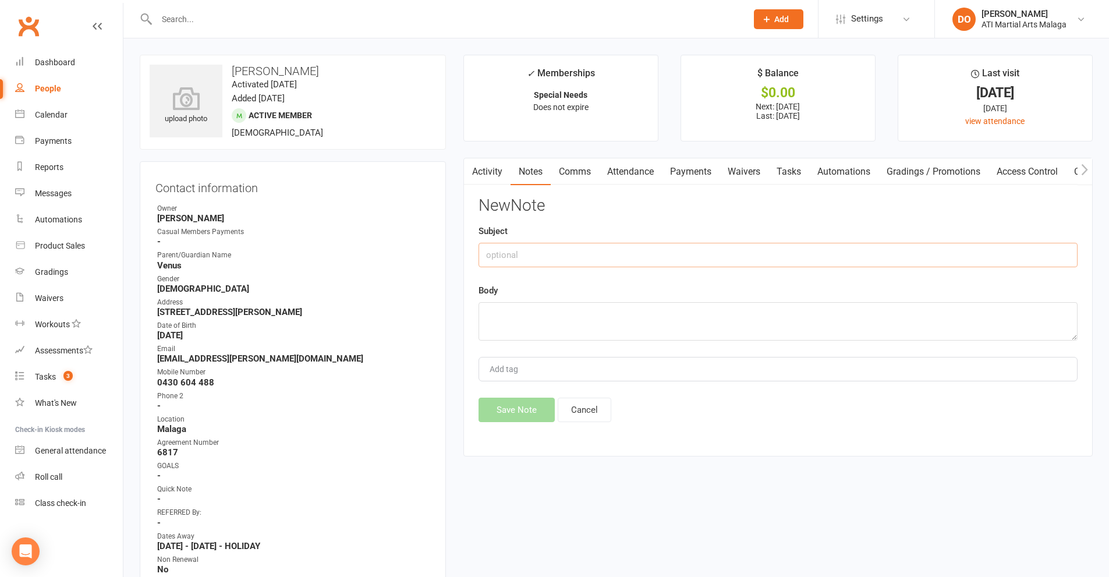
click at [516, 261] on input "text" at bounding box center [777, 255] width 599 height 24
type input "[PERSON_NAME] , you tell that parent , it is a breech of privacy to discuss ano…"
click at [752, 311] on textarea at bounding box center [777, 321] width 599 height 38
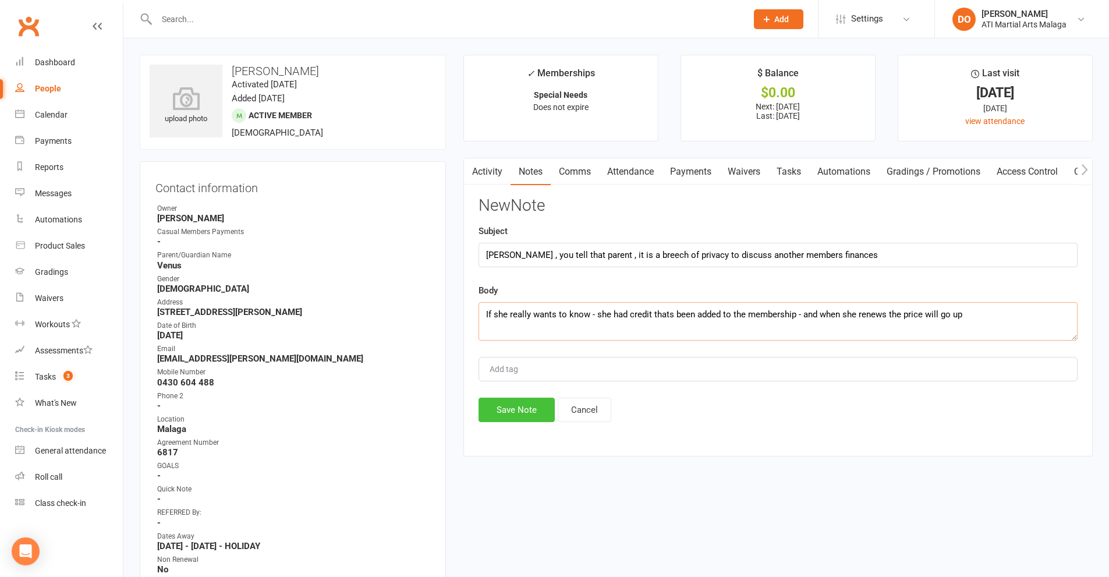
type textarea "If she really wants to know - she had credit thats been added to the membership…"
click at [531, 410] on button "Save Note" at bounding box center [516, 409] width 76 height 24
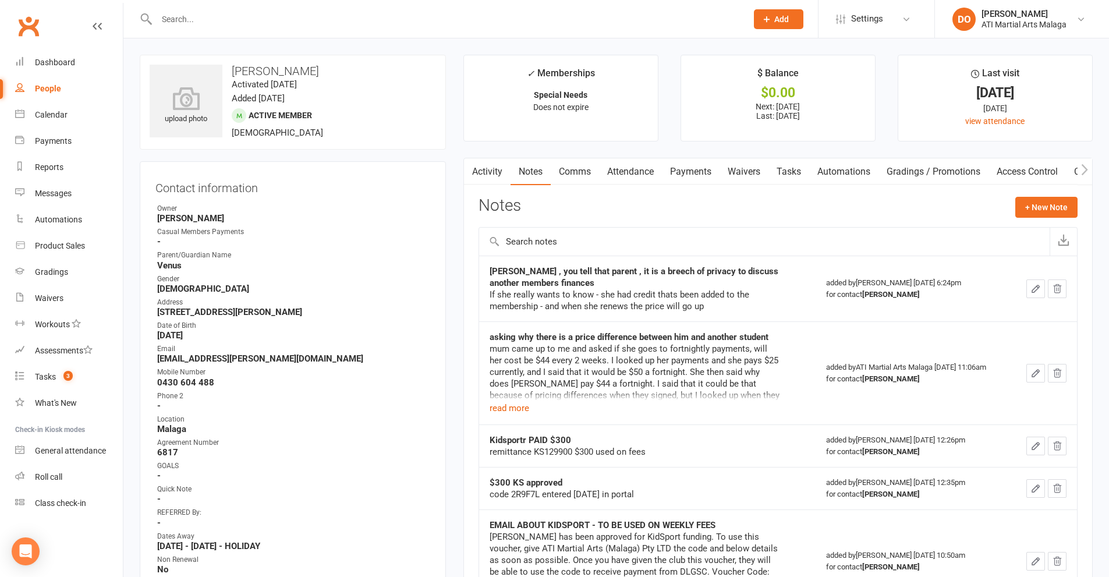
click at [693, 170] on link "Payments" at bounding box center [691, 171] width 58 height 27
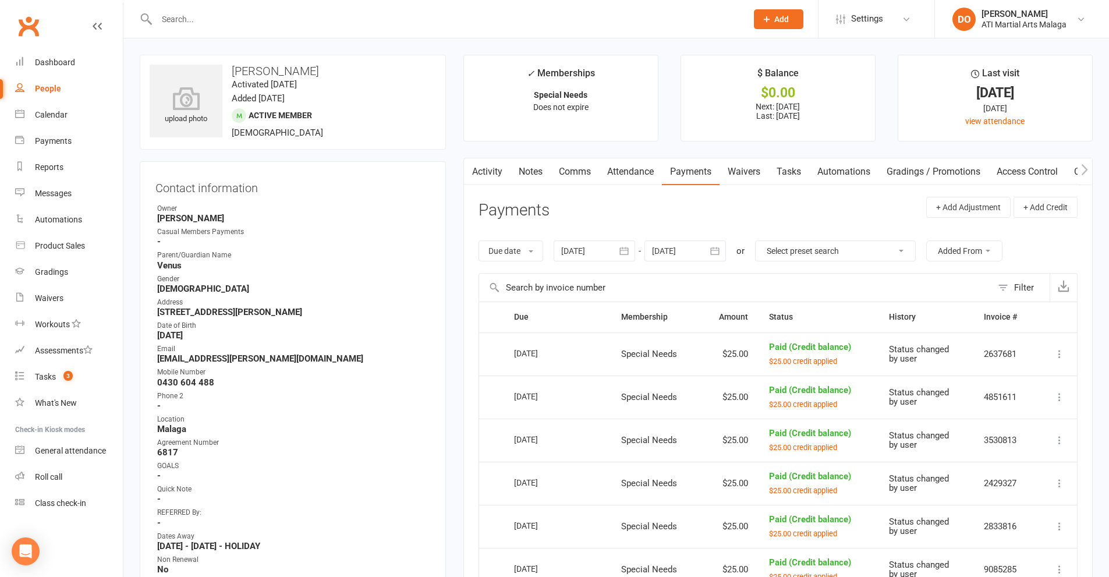
click at [379, 17] on input "text" at bounding box center [445, 19] width 585 height 16
click at [580, 22] on input "text" at bounding box center [445, 19] width 585 height 16
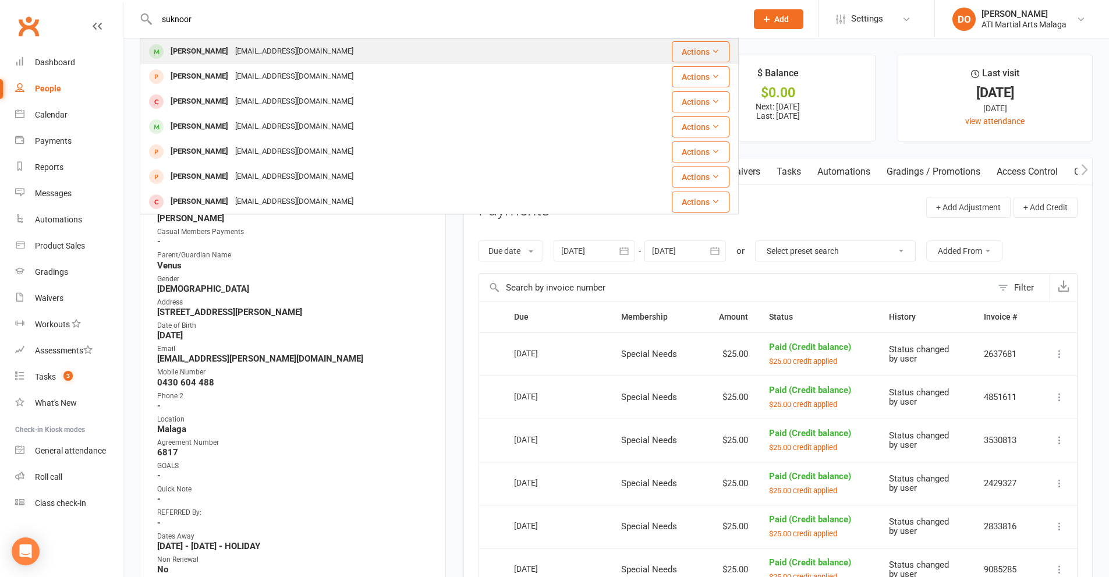
type input "suknoor"
click at [255, 54] on div "[EMAIL_ADDRESS][DOMAIN_NAME]" at bounding box center [294, 51] width 125 height 17
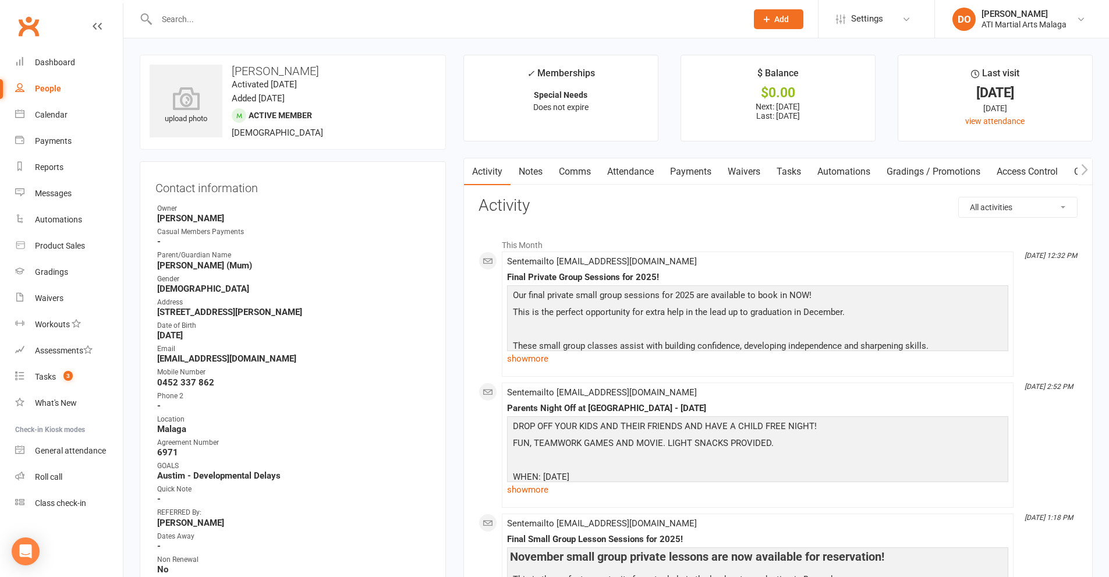
click at [690, 168] on link "Payments" at bounding box center [691, 171] width 58 height 27
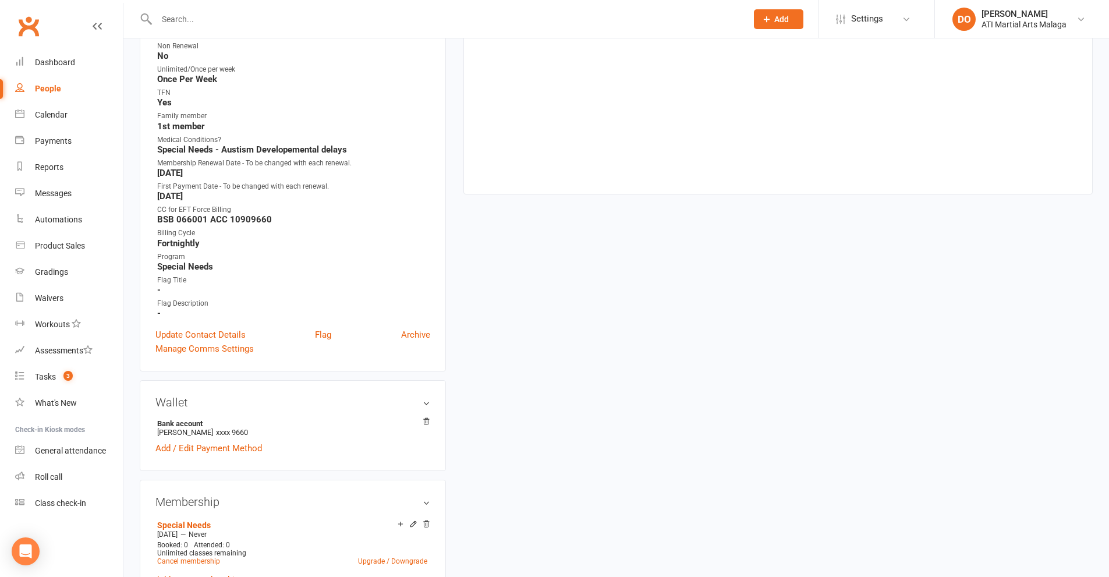
scroll to position [439, 0]
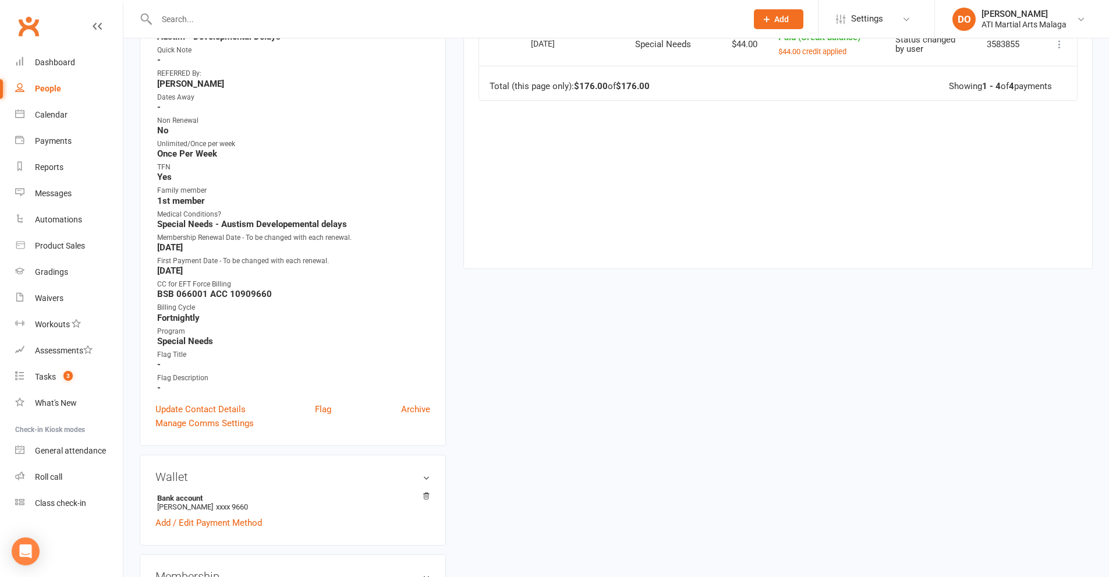
click at [325, 26] on input "text" at bounding box center [445, 19] width 585 height 16
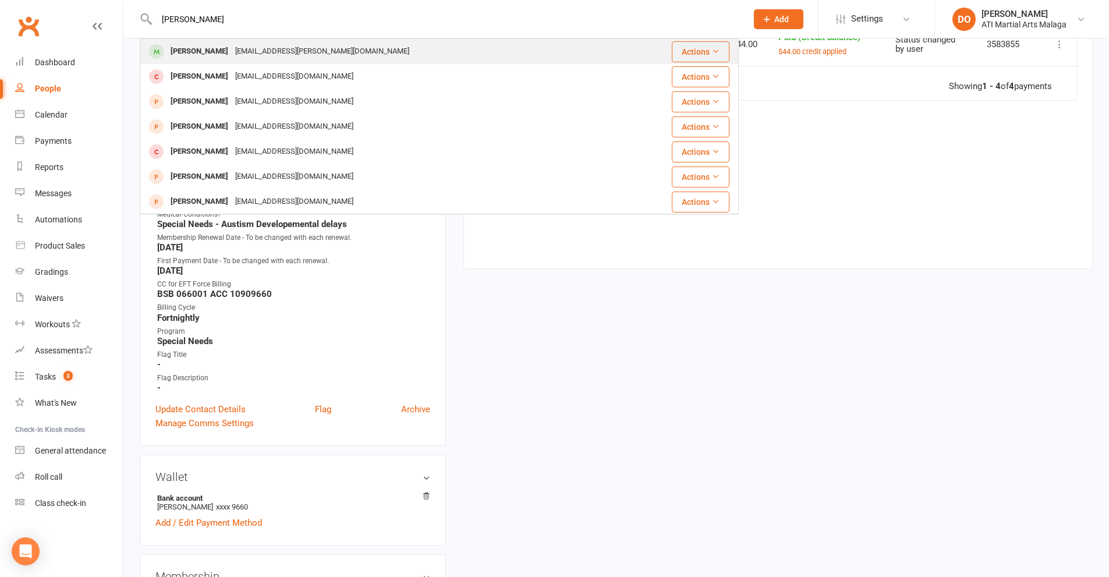
type input "[PERSON_NAME]"
click at [211, 55] on div "[PERSON_NAME]" at bounding box center [199, 51] width 65 height 17
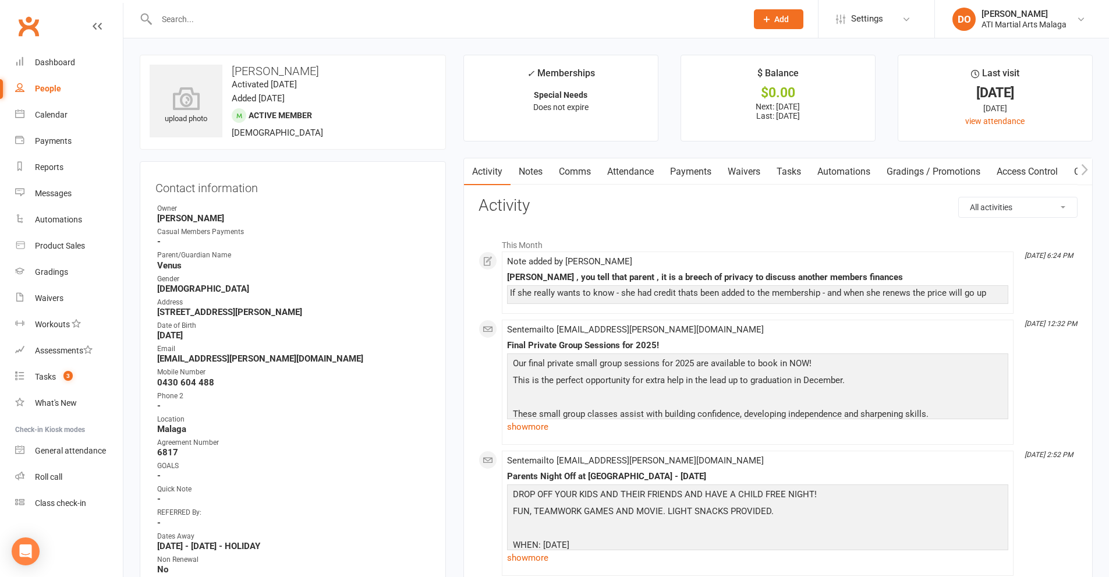
scroll to position [58, 0]
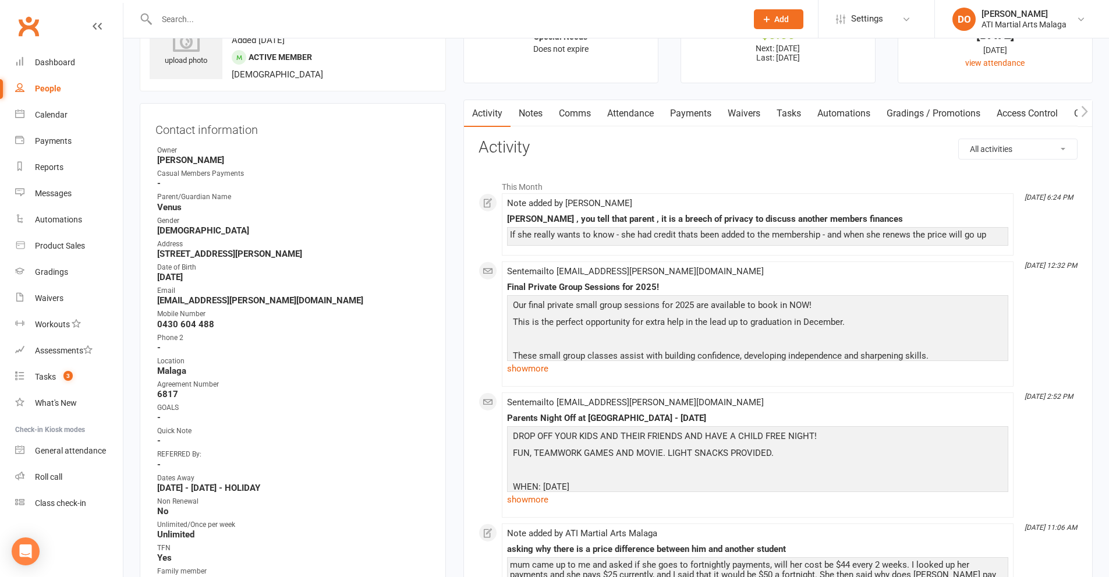
click at [708, 116] on link "Payments" at bounding box center [691, 113] width 58 height 27
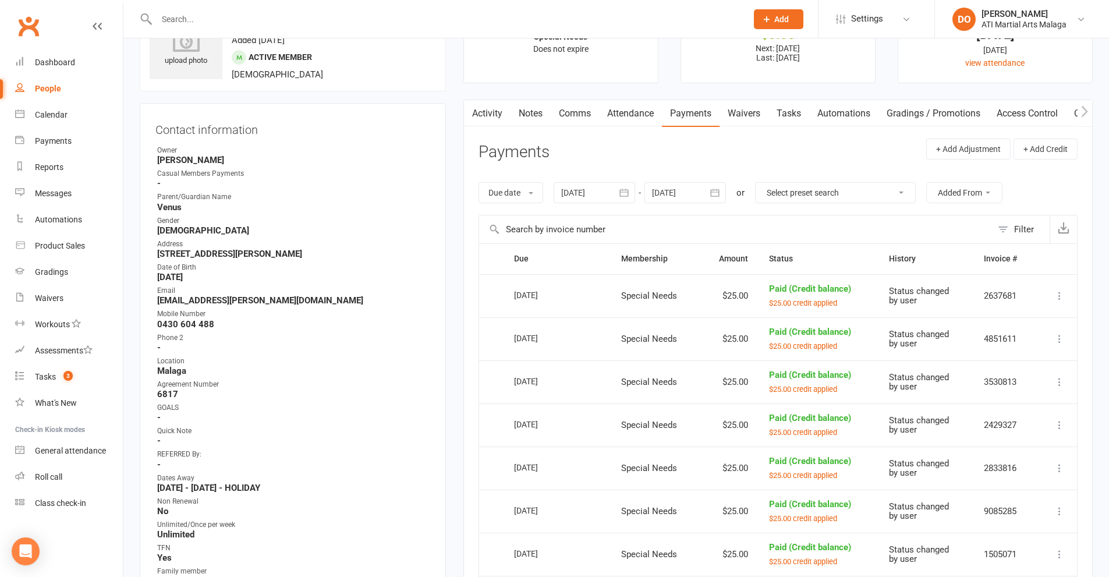
click at [637, 117] on link "Attendance" at bounding box center [630, 113] width 63 height 27
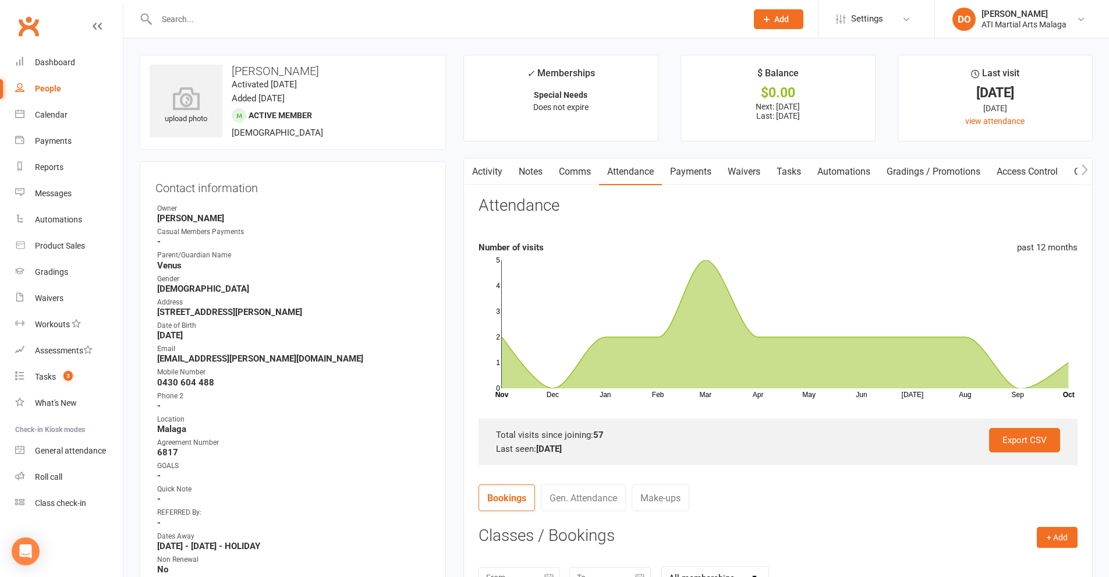
click at [688, 172] on link "Payments" at bounding box center [691, 171] width 58 height 27
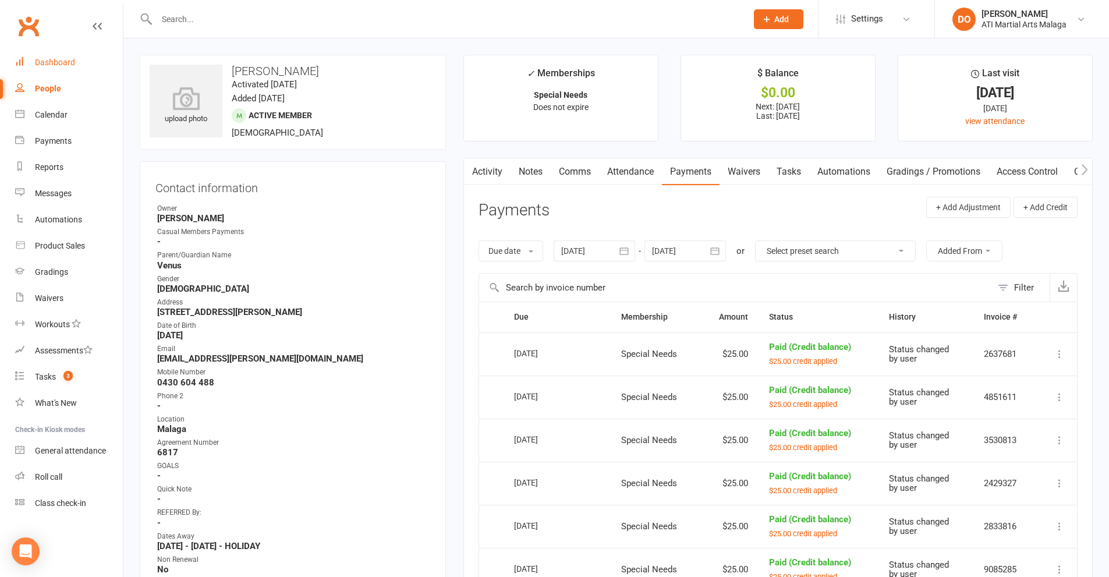
click at [69, 62] on div "Dashboard" at bounding box center [55, 62] width 40 height 9
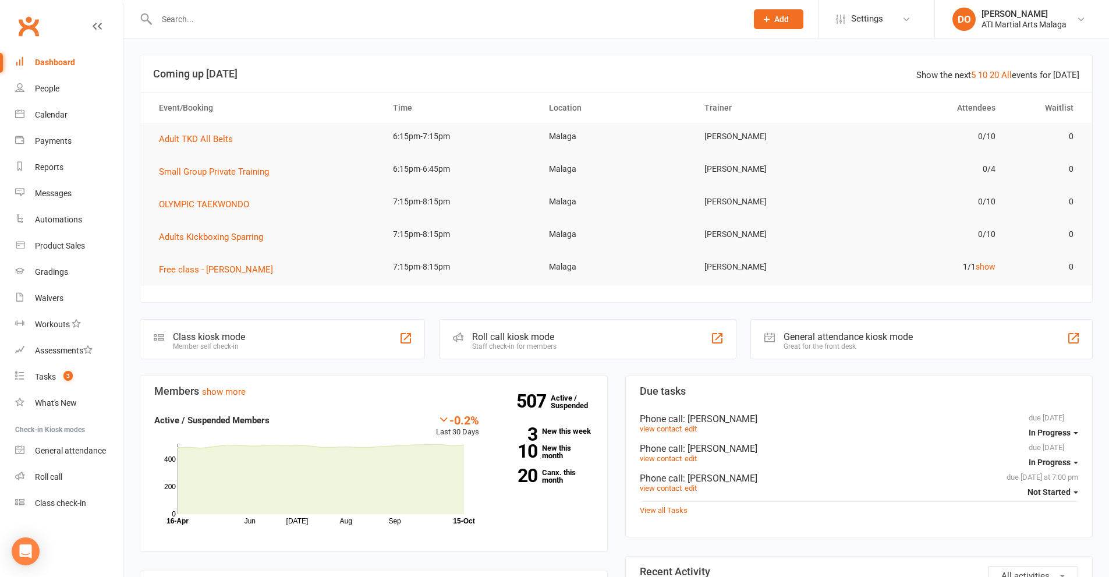
click at [573, 27] on input "text" at bounding box center [445, 19] width 585 height 16
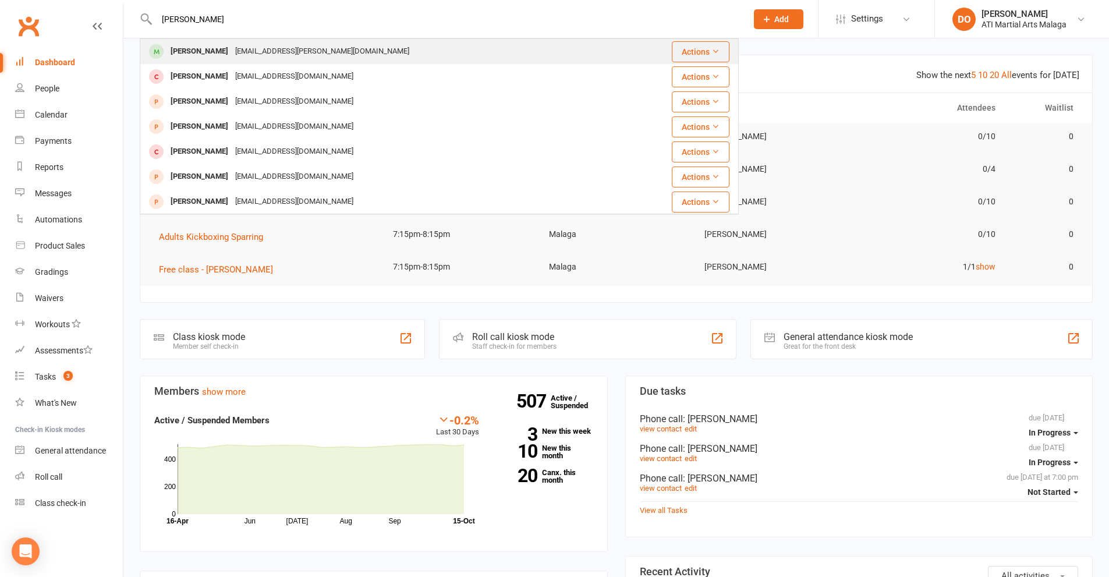
type input "[PERSON_NAME]"
click at [330, 51] on div "[PERSON_NAME] [EMAIL_ADDRESS][PERSON_NAME][DOMAIN_NAME]" at bounding box center [381, 52] width 480 height 24
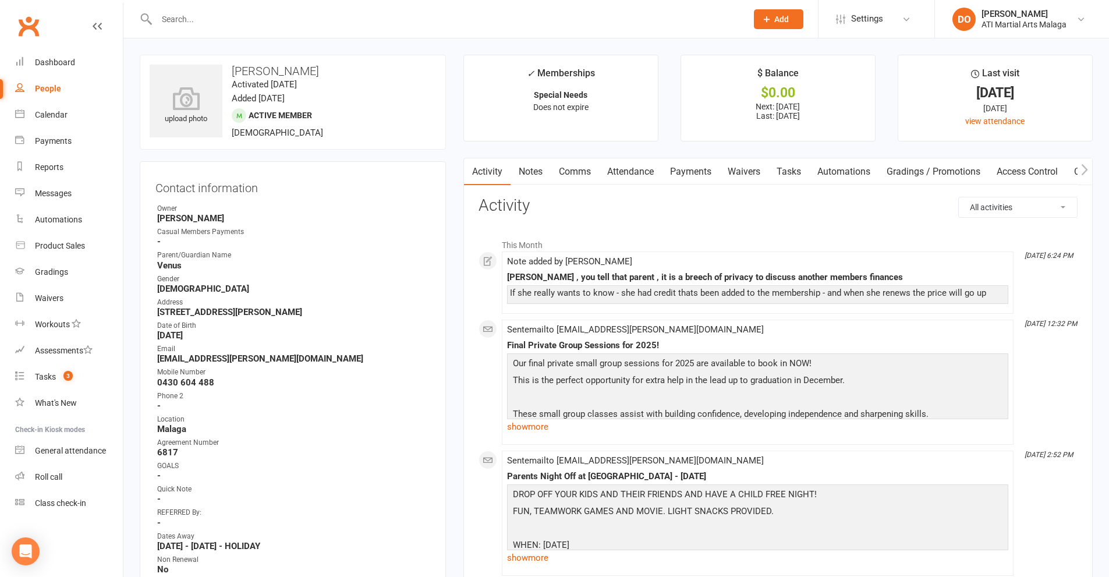
click at [530, 170] on link "Notes" at bounding box center [530, 171] width 40 height 27
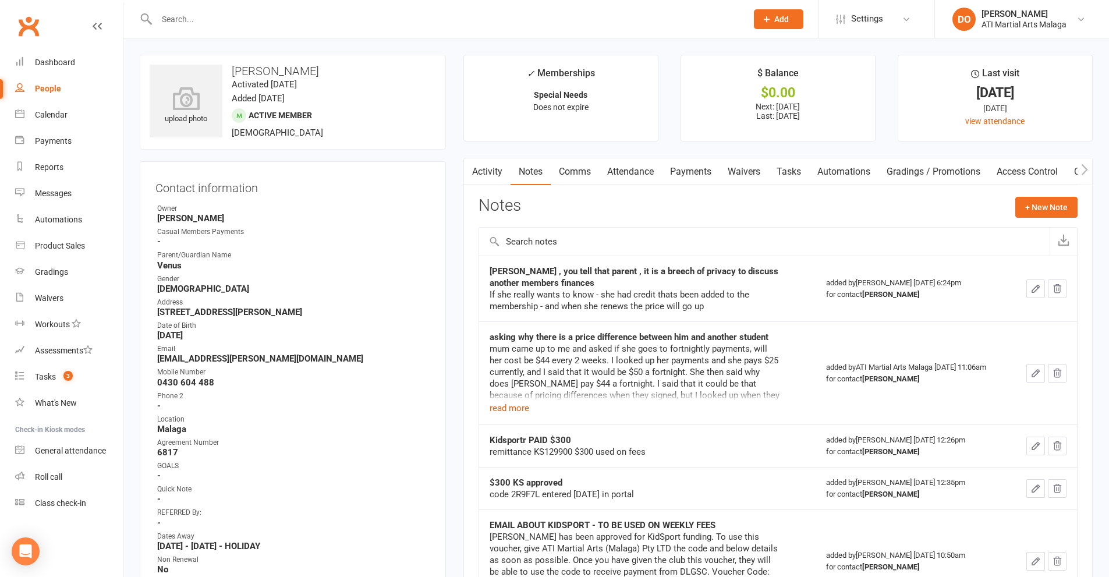
click at [1037, 284] on icon "button" at bounding box center [1035, 288] width 10 height 10
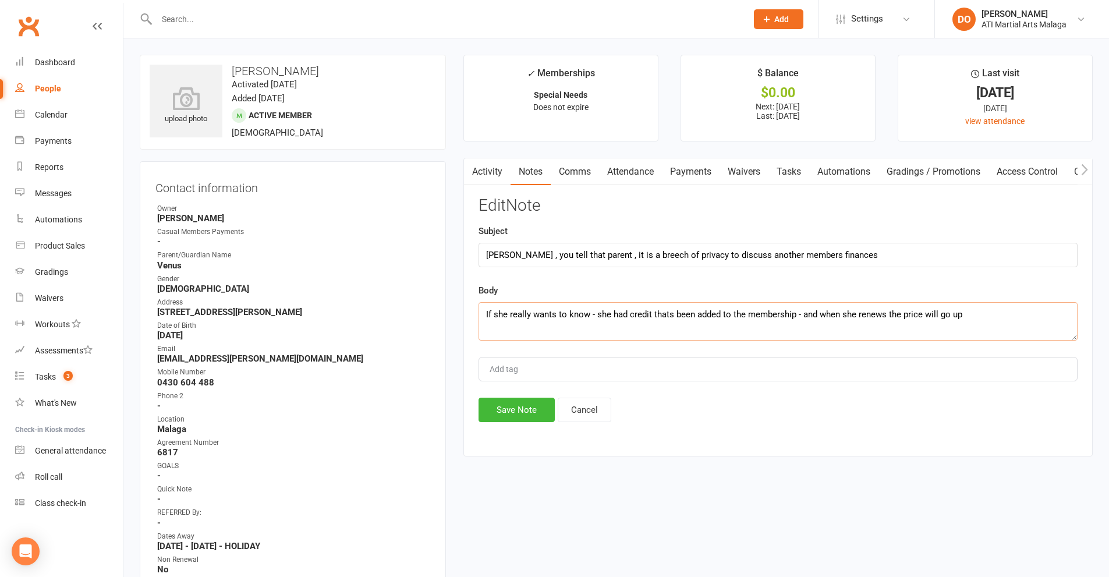
click at [1033, 273] on div "Edit Note Subject Ben , you tell that parent , it is a breech of privacy to dis…" at bounding box center [777, 309] width 599 height 225
type textarea "If she really wants to know - ones a 6 months membership and ones a 12 ...."
click at [535, 401] on button "Save Note" at bounding box center [516, 409] width 76 height 24
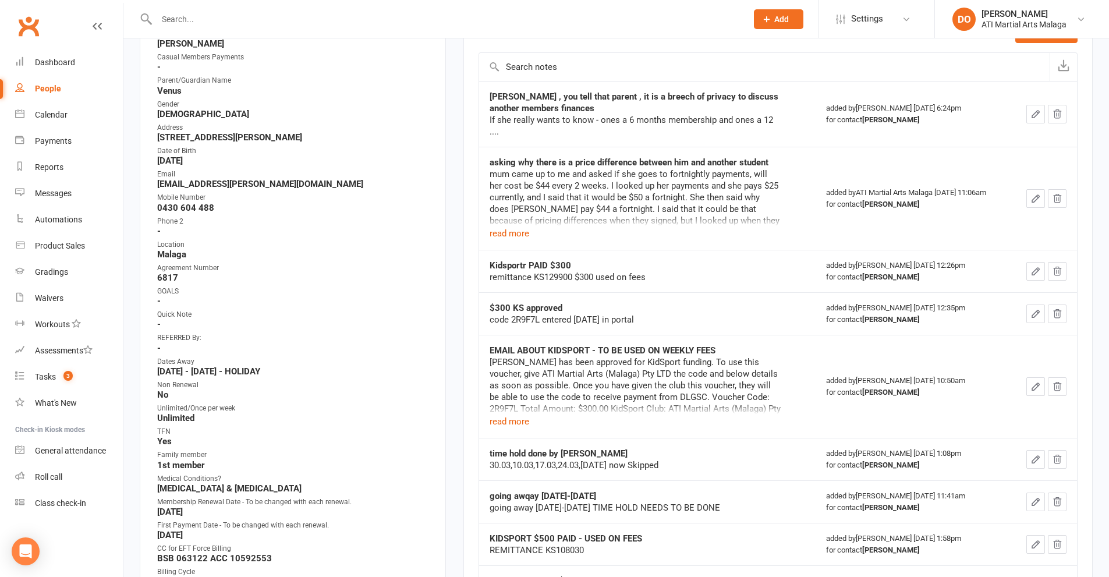
scroll to position [116, 0]
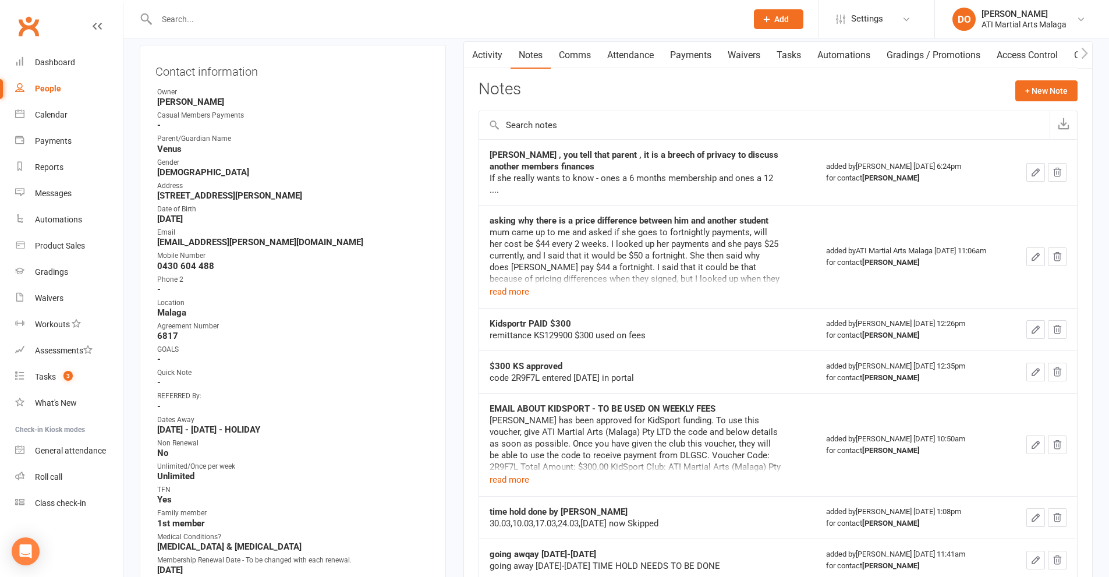
click at [424, 22] on input "text" at bounding box center [445, 19] width 585 height 16
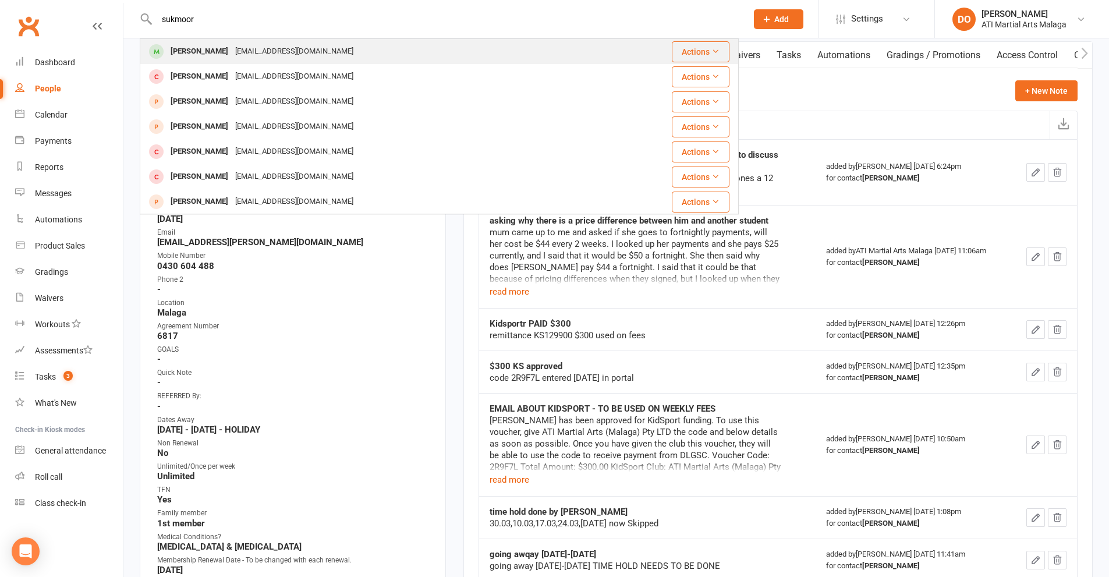
type input "sukmoor"
click at [225, 46] on div "[PERSON_NAME]" at bounding box center [199, 51] width 65 height 17
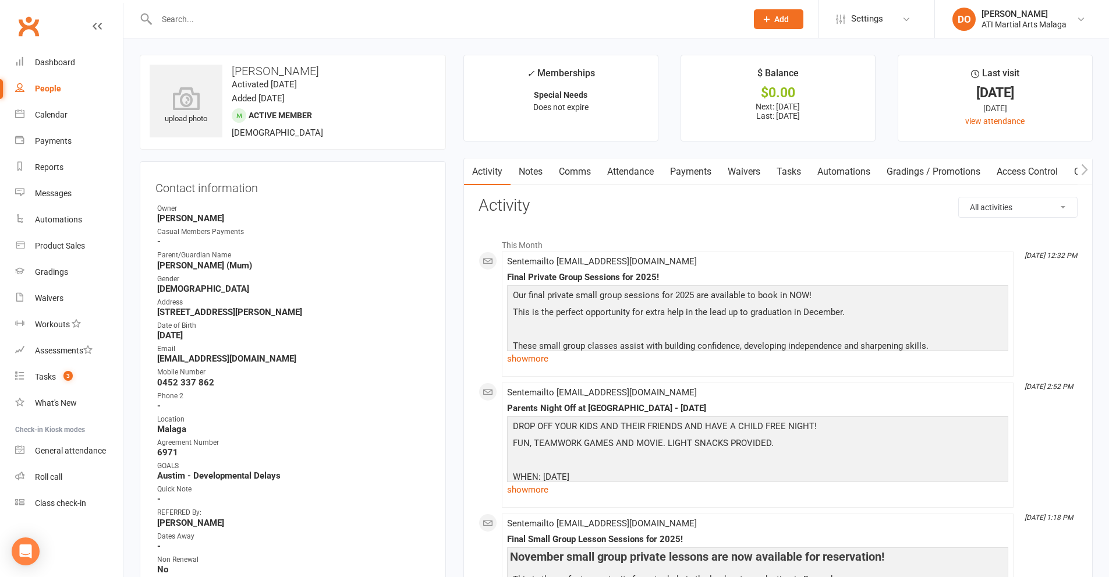
click at [678, 168] on link "Payments" at bounding box center [691, 171] width 58 height 27
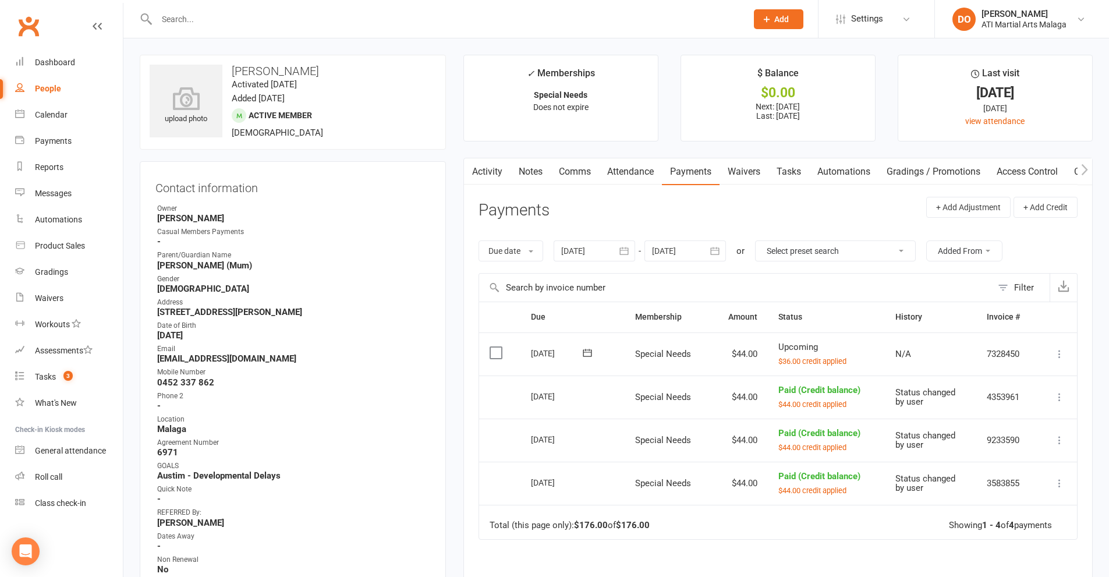
click at [529, 171] on link "Notes" at bounding box center [530, 171] width 40 height 27
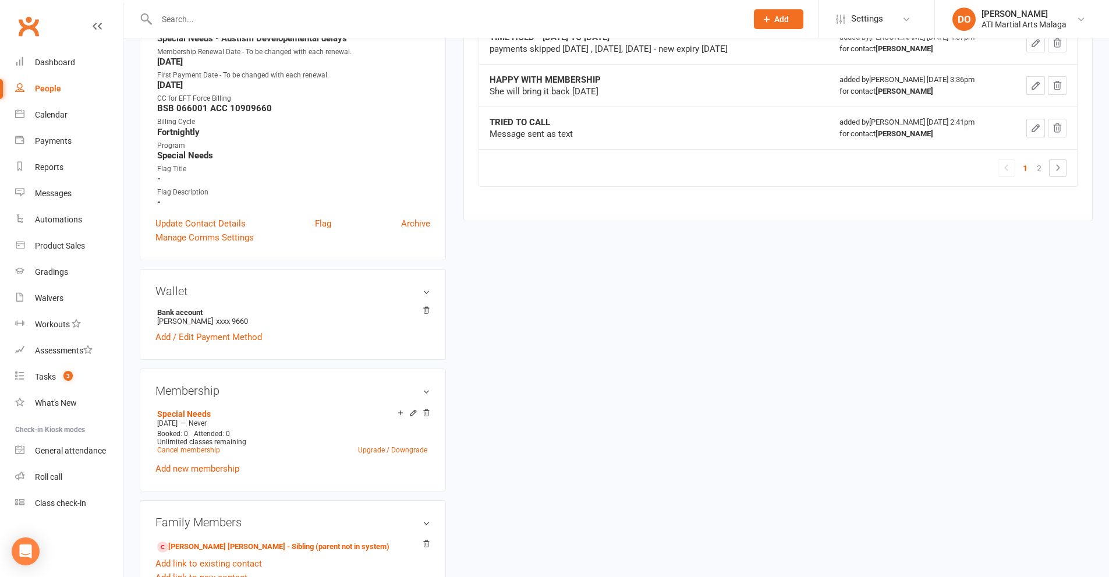
scroll to position [757, 0]
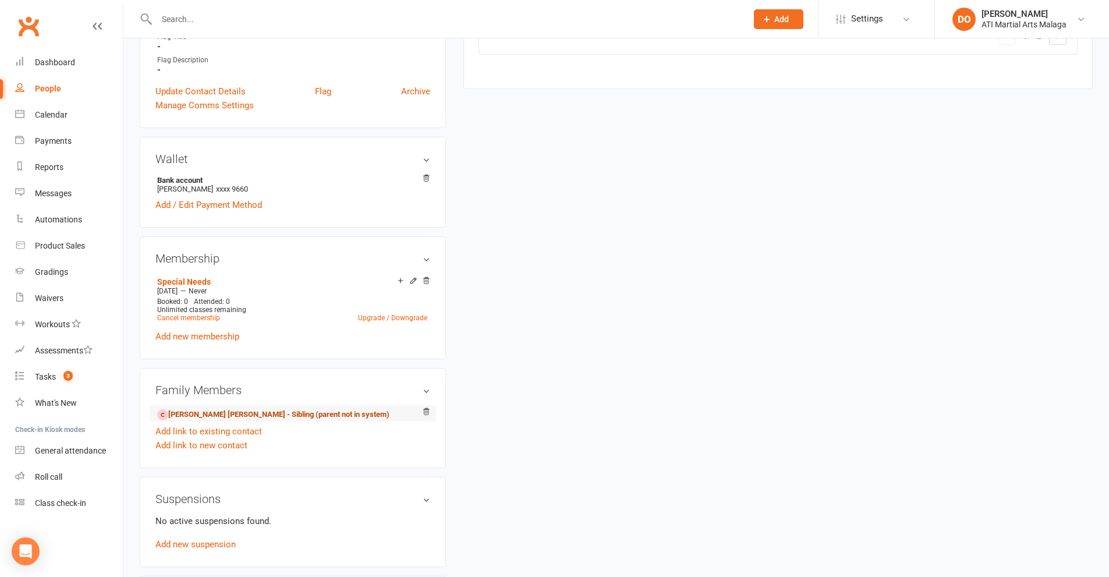
click at [230, 410] on link "[PERSON_NAME] [PERSON_NAME] - Sibling (parent not in system)" at bounding box center [273, 415] width 232 height 12
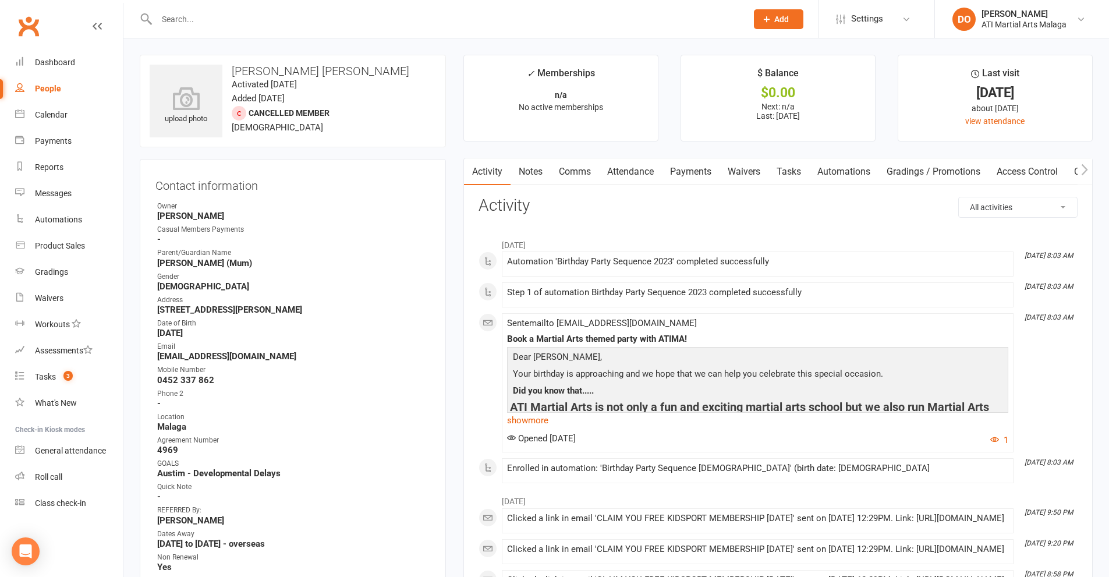
click at [400, 21] on input "text" at bounding box center [445, 19] width 585 height 16
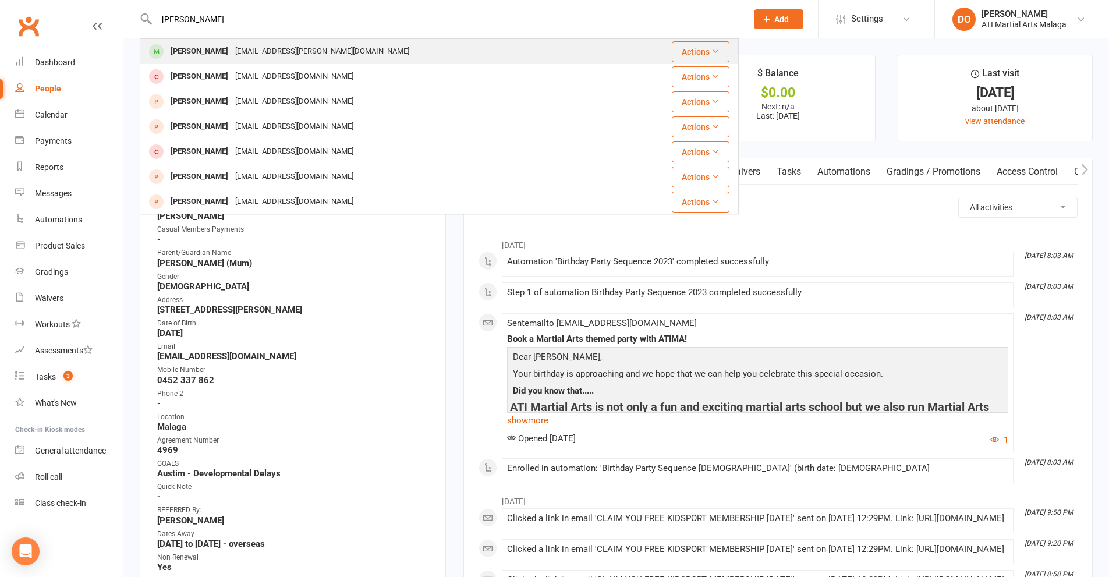
type input "[PERSON_NAME]"
click at [274, 48] on div "[EMAIL_ADDRESS][PERSON_NAME][DOMAIN_NAME]" at bounding box center [322, 51] width 181 height 17
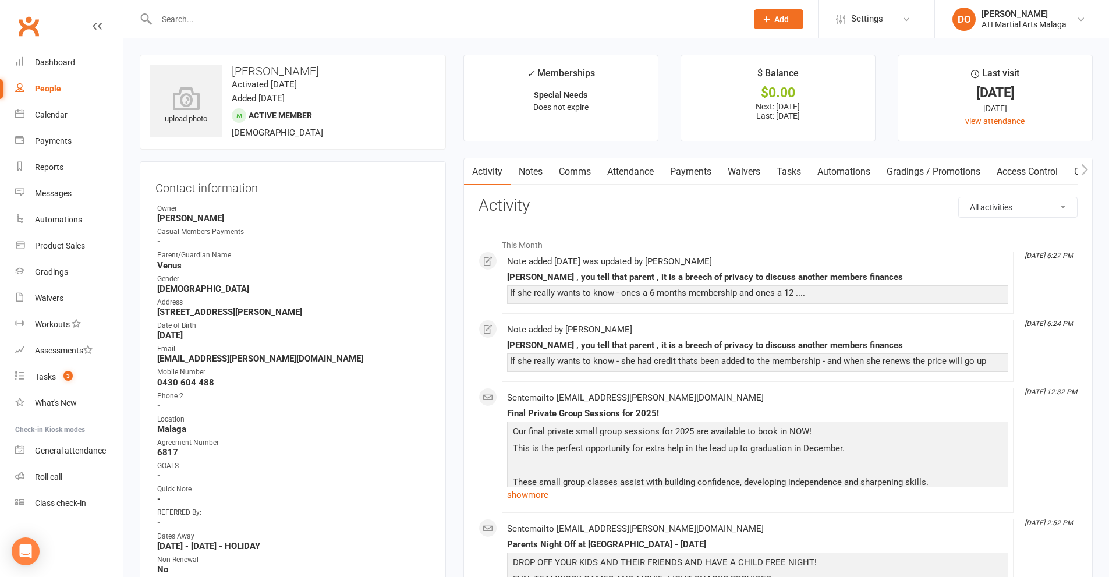
click at [535, 177] on link "Notes" at bounding box center [530, 171] width 40 height 27
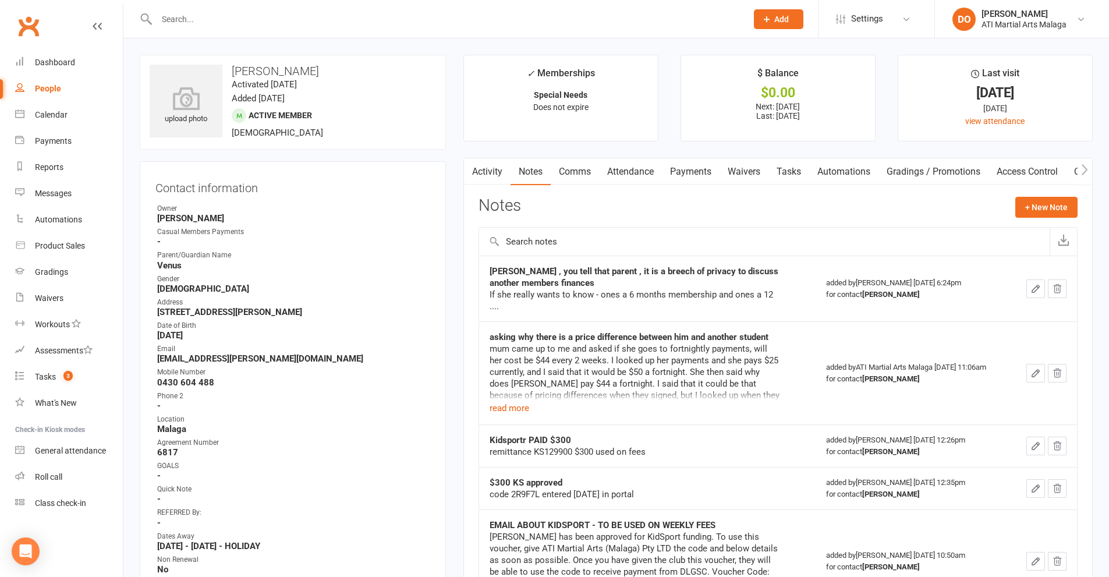
click at [583, 169] on link "Comms" at bounding box center [575, 171] width 48 height 27
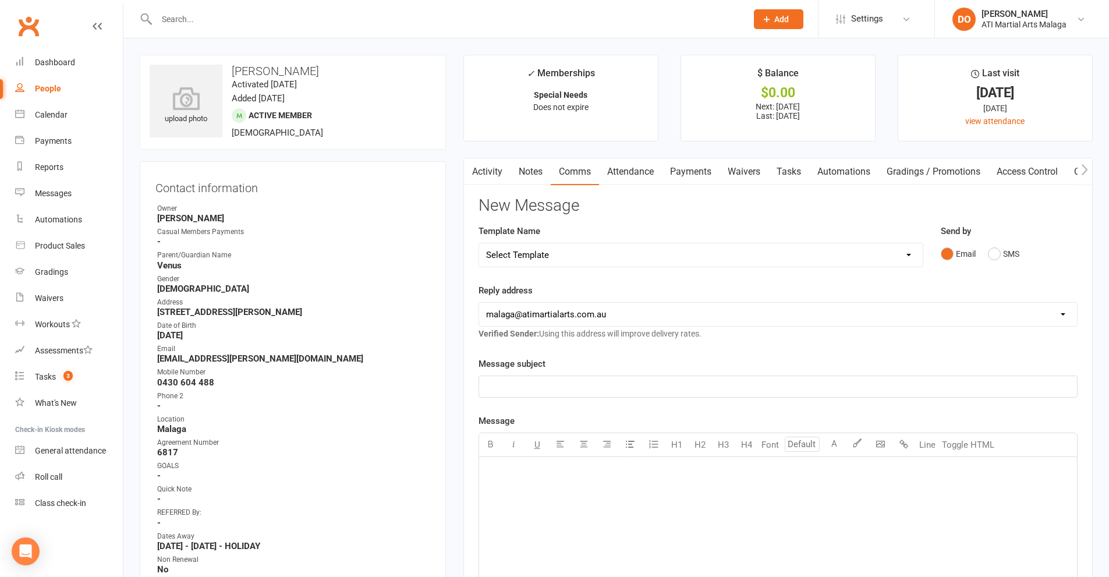
click at [527, 175] on link "Notes" at bounding box center [530, 171] width 40 height 27
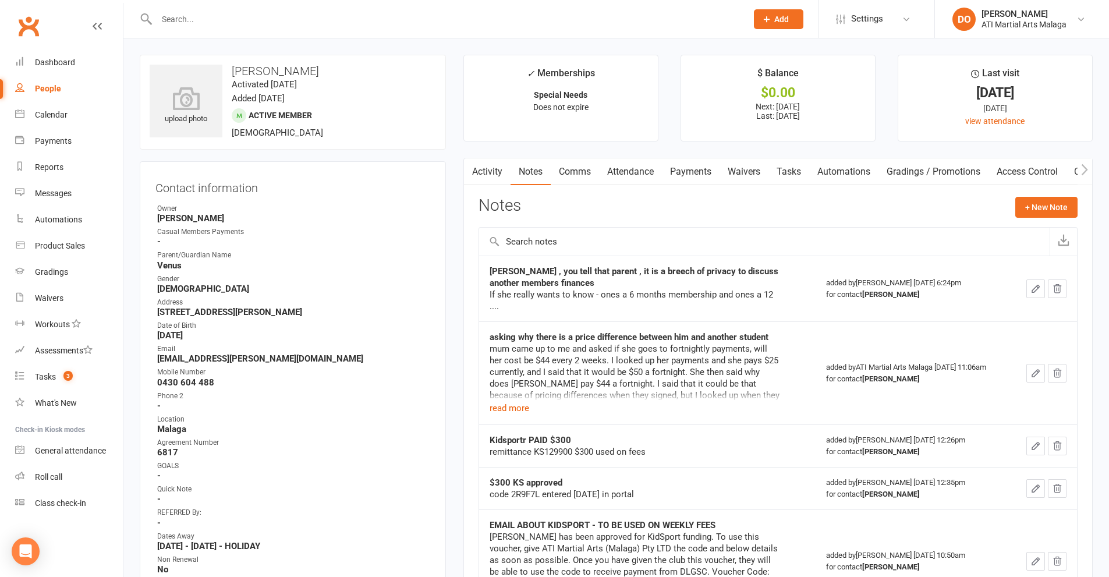
click at [1034, 283] on button "button" at bounding box center [1035, 288] width 19 height 19
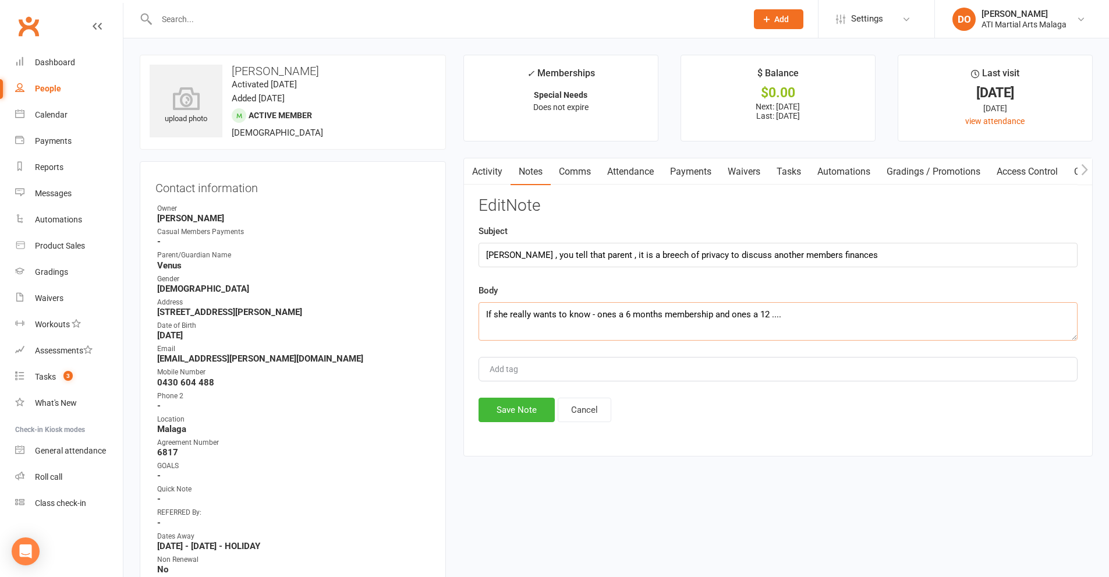
drag, startPoint x: 602, startPoint y: 312, endPoint x: 956, endPoint y: 312, distance: 353.8
click at [956, 312] on textarea "If she really wants to know - ones a 6 months membership and ones a 12 ...." at bounding box center [777, 321] width 599 height 38
type textarea "If she really wants to know - one had referral credit added , and was a 2nd fam…"
click at [524, 407] on button "Save Note" at bounding box center [516, 409] width 76 height 24
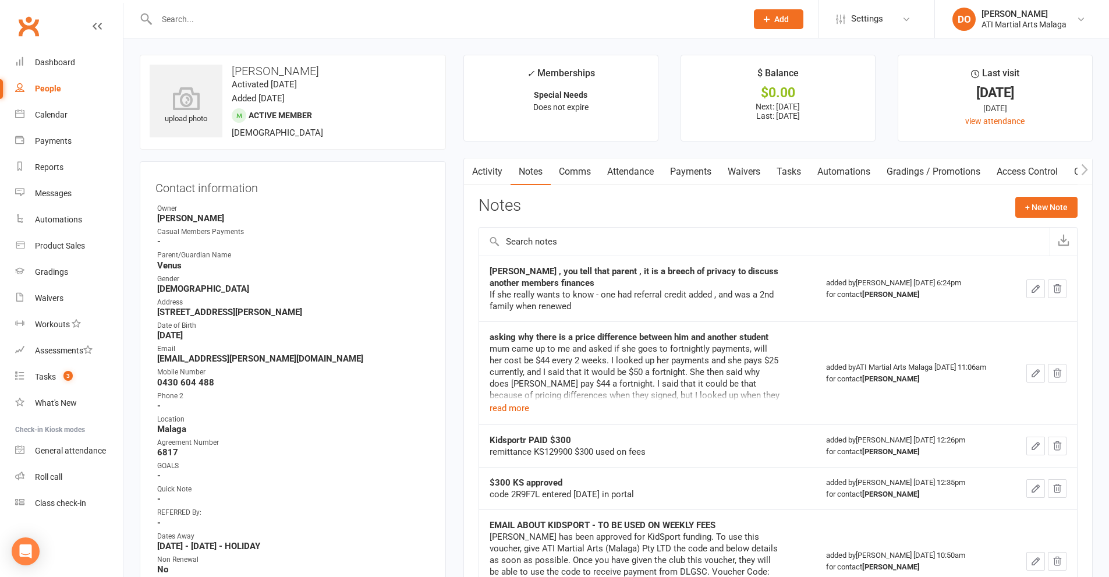
click at [1033, 287] on icon "button" at bounding box center [1035, 288] width 10 height 10
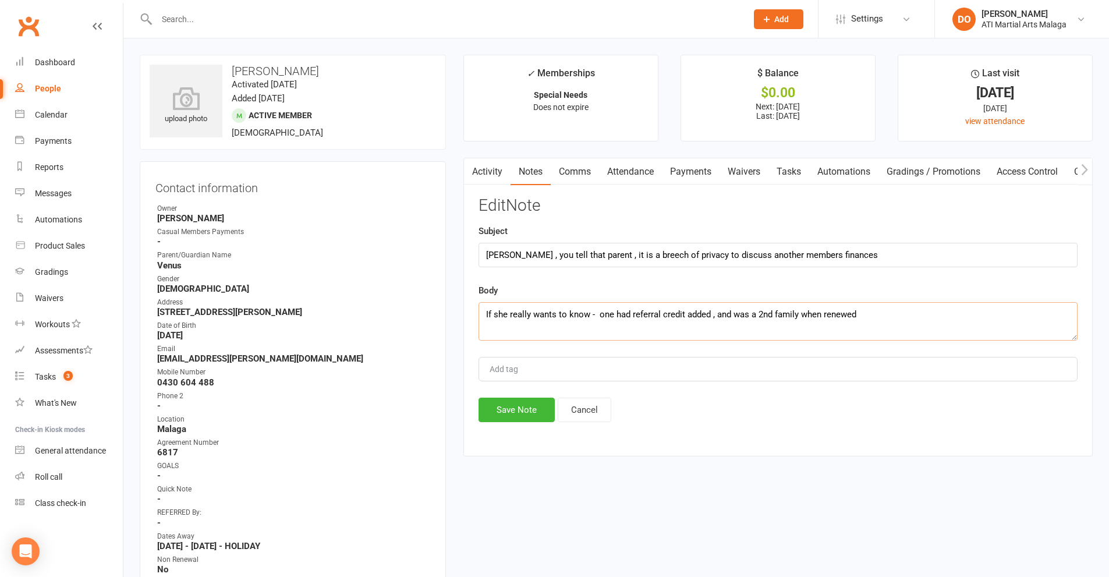
click at [890, 319] on textarea "If she really wants to know - one had referral credit added , and was a 2nd fam…" at bounding box center [777, 321] width 599 height 38
type textarea "If she really wants to know - one had referral credit added , and was a 2nd fam…"
click at [516, 414] on button "Save Note" at bounding box center [516, 409] width 76 height 24
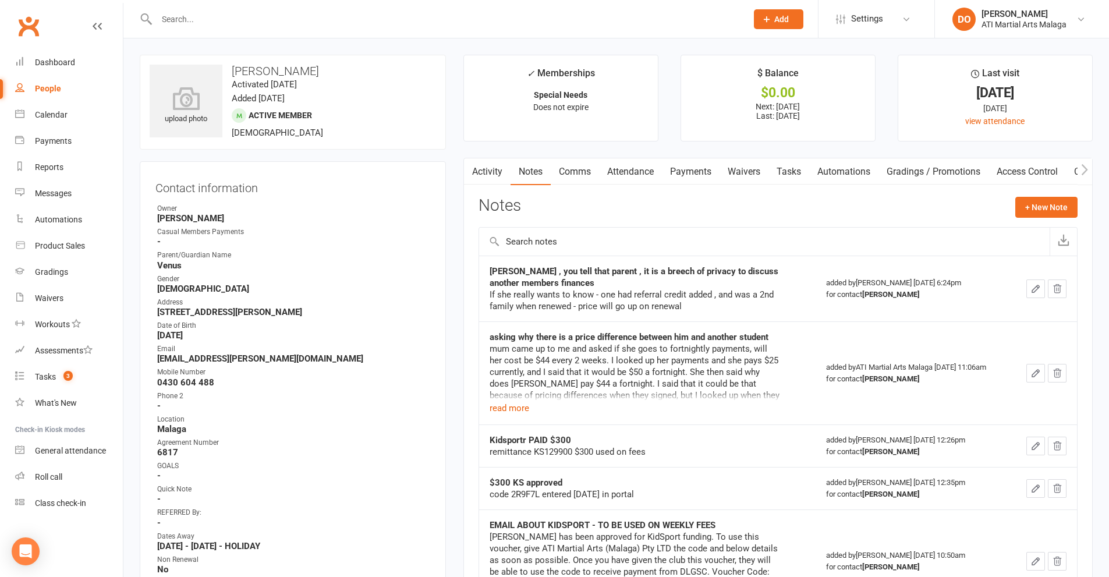
click at [786, 499] on div "$300 KS approved code 2R9F7L entered [DATE] in portal" at bounding box center [646, 488] width 315 height 23
click at [803, 520] on tbody "Ben , you tell that parent , it is a breech of privacy to discuss another membe…" at bounding box center [778, 551] width 598 height 592
click at [512, 22] on input "text" at bounding box center [445, 19] width 585 height 16
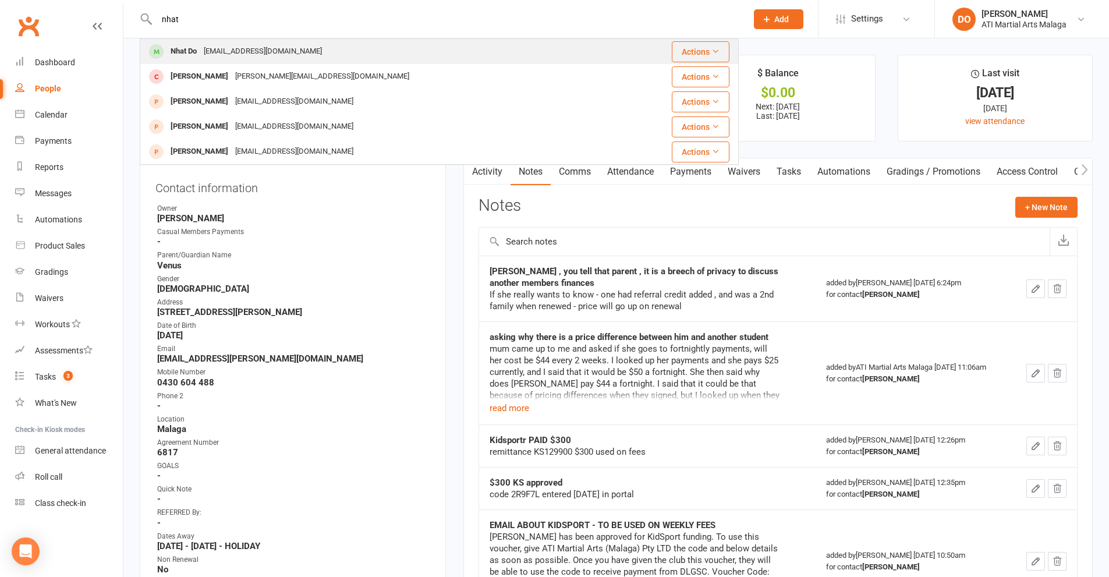
type input "nhat"
click at [289, 62] on div "Nhat Do [EMAIL_ADDRESS][DOMAIN_NAME]" at bounding box center [381, 52] width 480 height 24
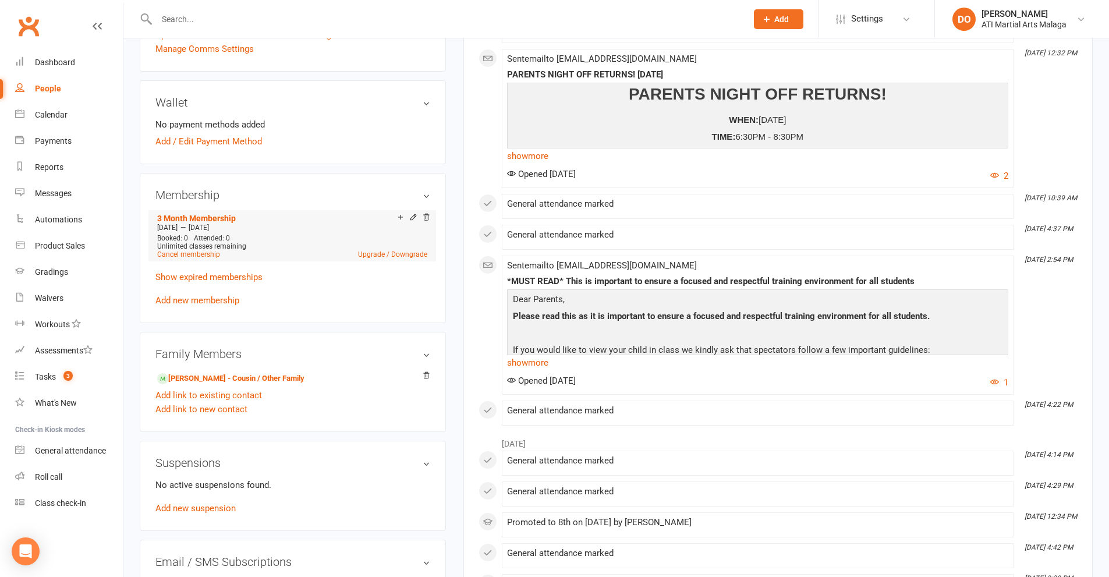
scroll to position [815, 0]
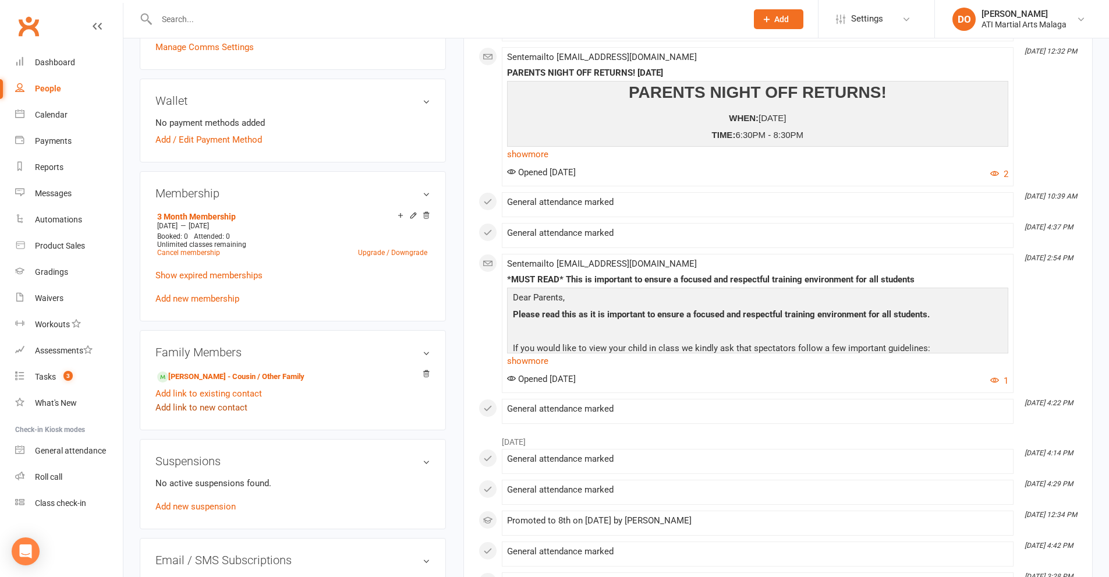
click at [234, 406] on link "Add link to new contact" at bounding box center [201, 407] width 92 height 14
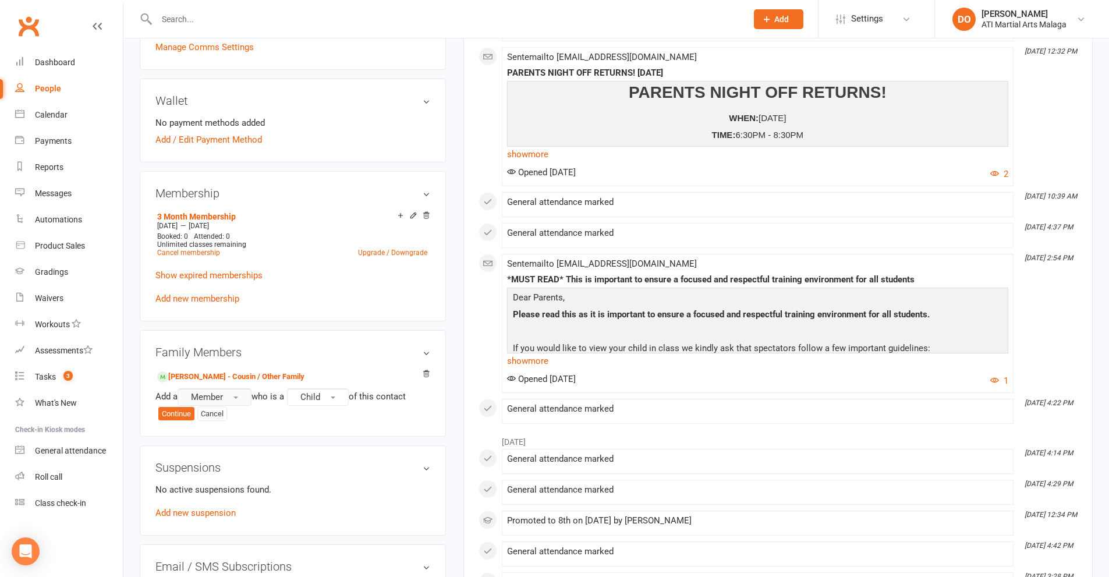
click at [246, 397] on button "Member" at bounding box center [214, 396] width 74 height 17
click at [214, 438] on link "Prospect" at bounding box center [235, 444] width 115 height 23
click at [332, 396] on button "Child" at bounding box center [321, 396] width 62 height 17
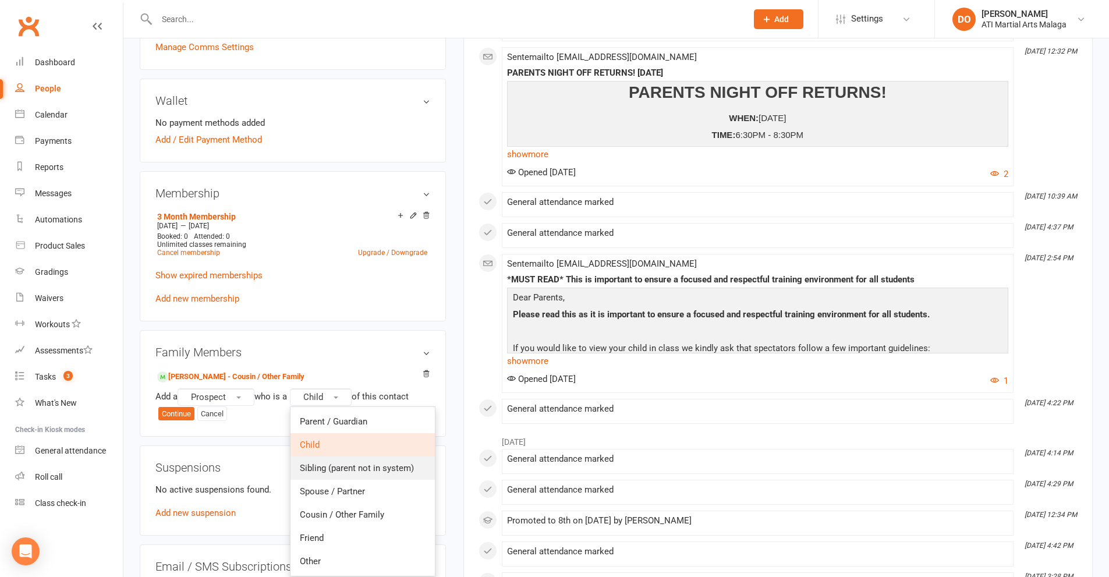
click at [349, 468] on span "Sibling (parent not in system)" at bounding box center [357, 468] width 114 height 10
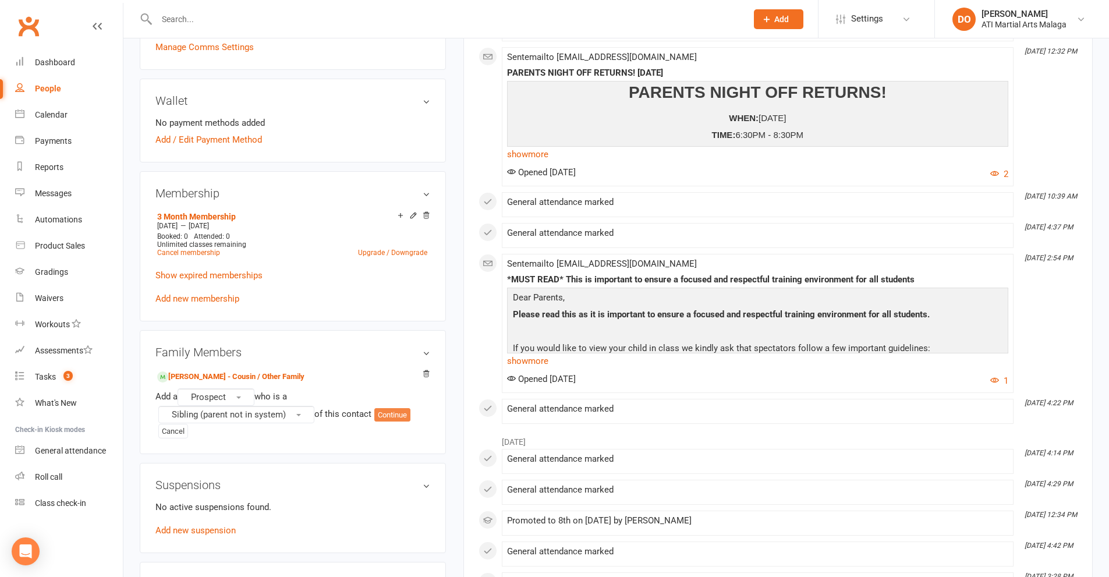
click at [393, 420] on button "Continue" at bounding box center [392, 415] width 36 height 14
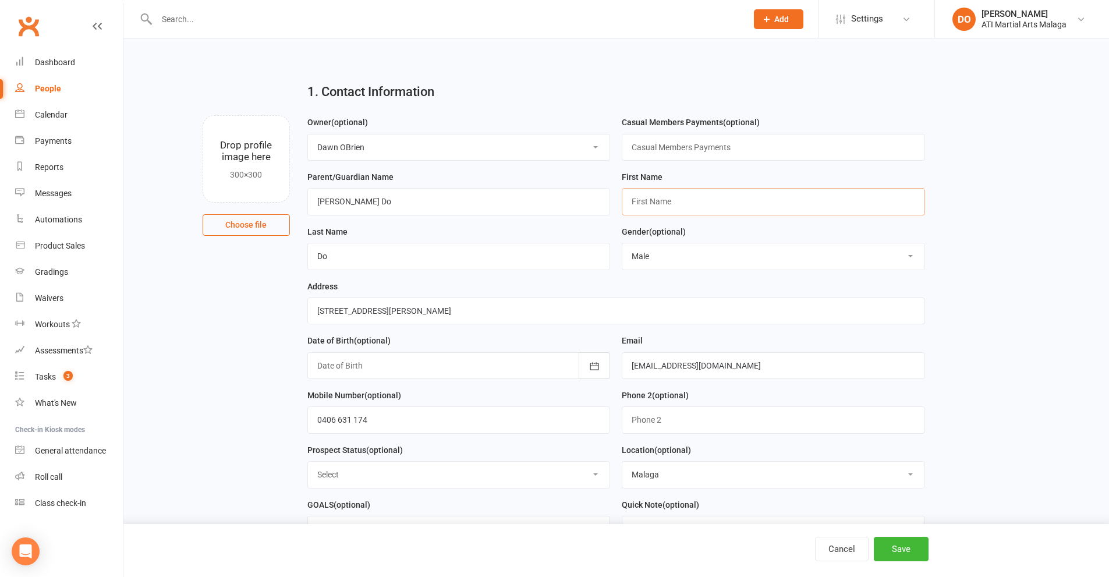
click at [692, 204] on input "text" at bounding box center [773, 201] width 303 height 27
type input "[PERSON_NAME]"
click at [584, 369] on button "button" at bounding box center [593, 365] width 31 height 27
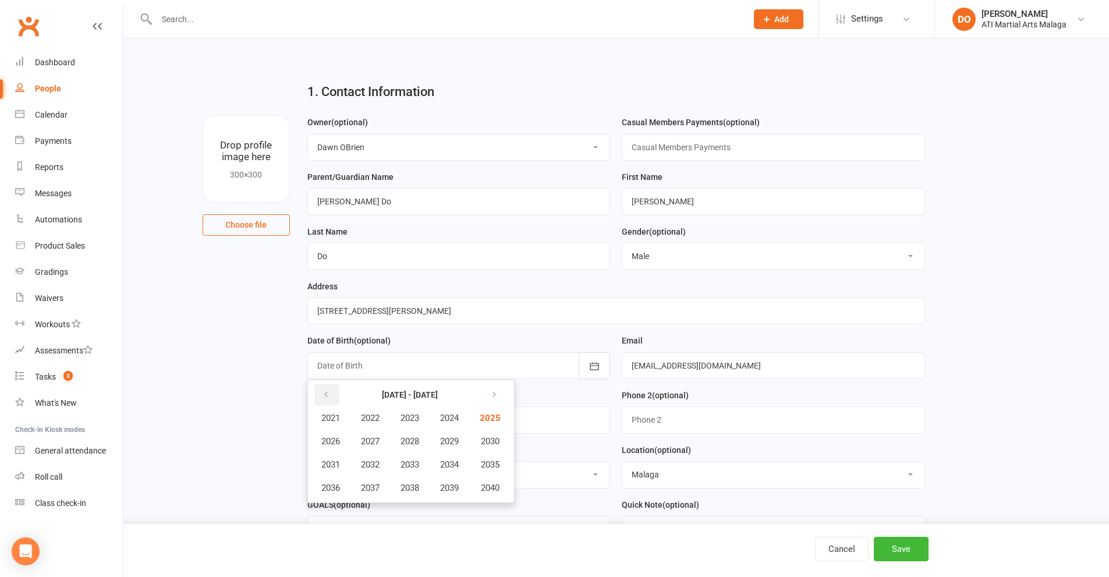
click at [335, 402] on button "button" at bounding box center [326, 394] width 25 height 21
click at [453, 489] on span "2019" at bounding box center [449, 487] width 19 height 10
click at [329, 420] on span "January" at bounding box center [336, 418] width 30 height 10
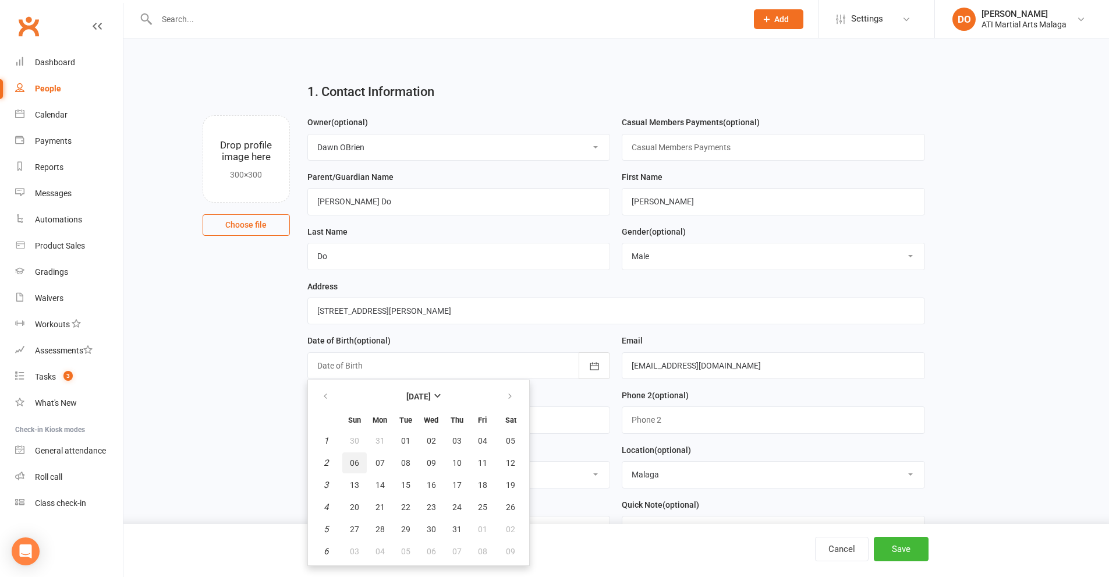
click at [353, 463] on span "06" at bounding box center [354, 462] width 9 height 9
type input "[DATE]"
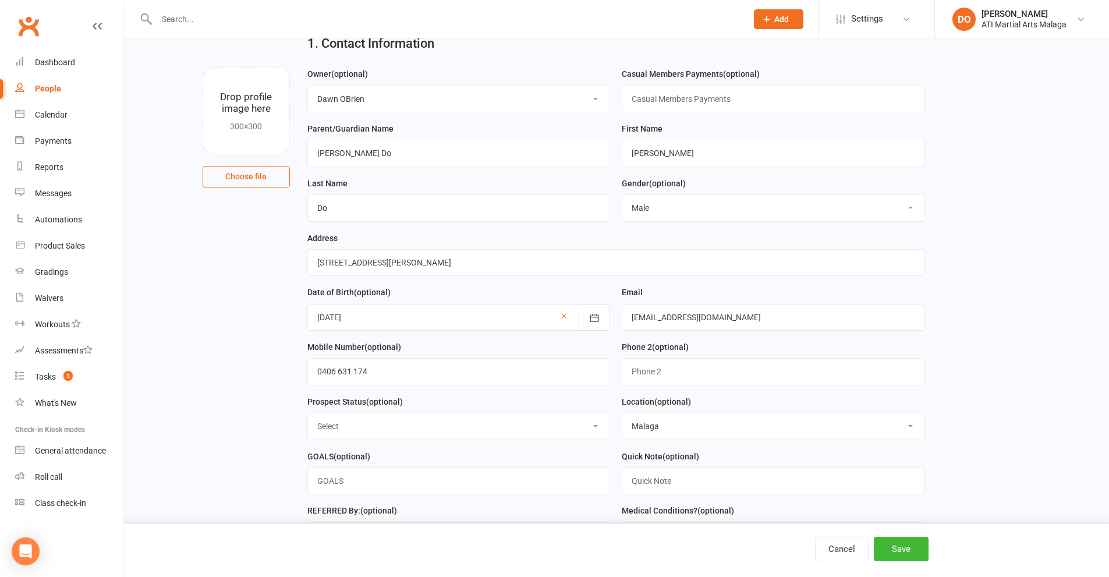
scroll to position [116, 0]
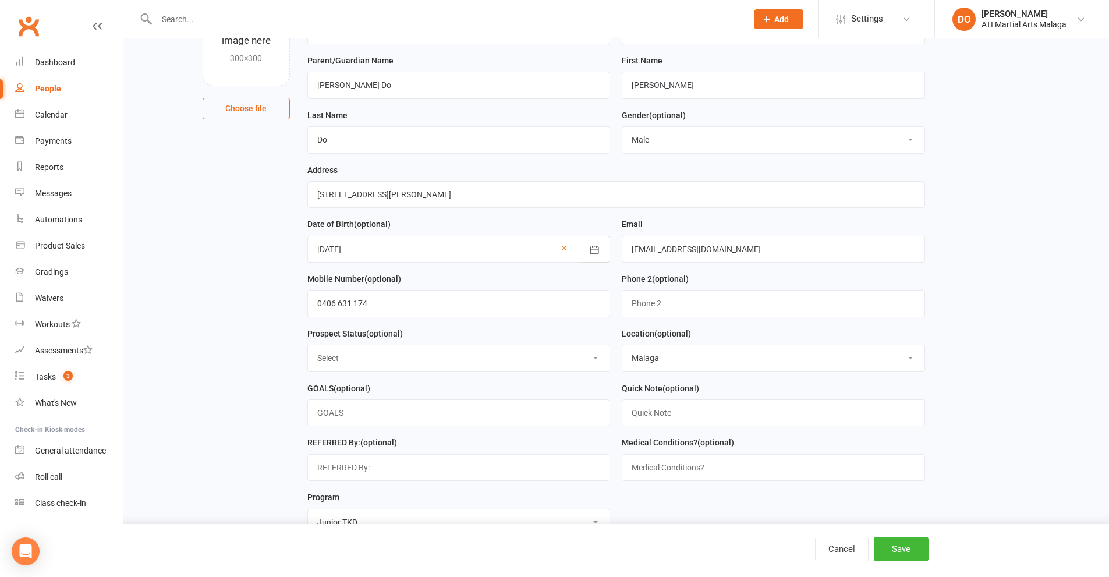
click at [466, 366] on select "Select Initial Contact Follow-up Call Satellite Lead Birthday Lead Not Ready No…" at bounding box center [459, 358] width 302 height 26
select select "Initial Contact"
click at [308, 349] on select "Select Initial Contact Follow-up Call Satellite Lead Birthday Lead Not Ready No…" at bounding box center [459, 358] width 302 height 26
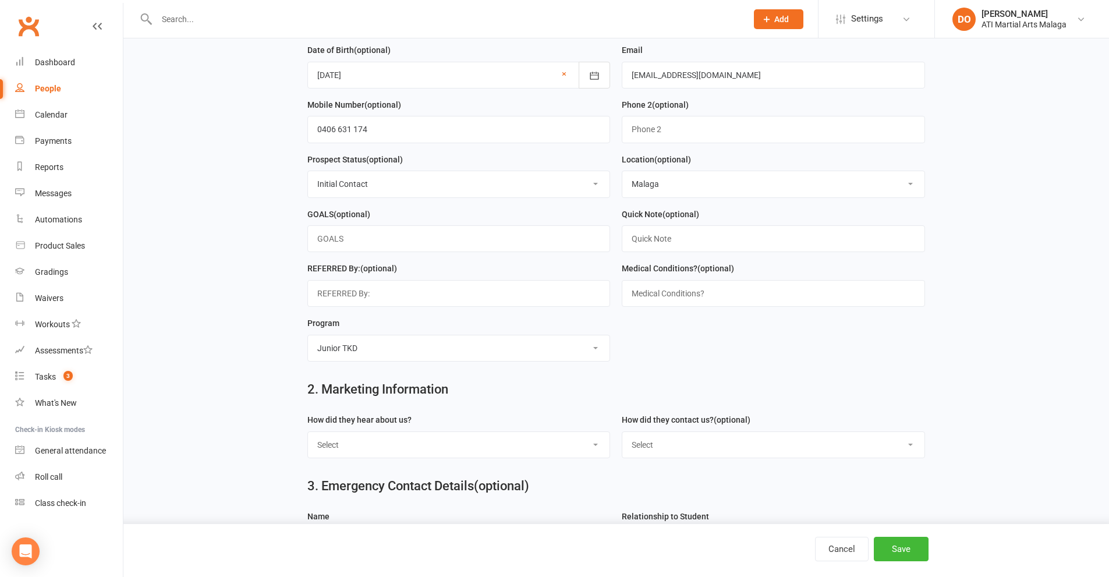
scroll to position [291, 0]
click at [470, 449] on select "Select Google Through A Friend Facebook Sms/Email Offer Flyer School Class Open…" at bounding box center [459, 444] width 302 height 26
select select "Buddy Week"
click at [308, 437] on select "Select Google Through A Friend Facebook Sms/Email Offer Flyer School Class Open…" at bounding box center [459, 444] width 302 height 26
click at [415, 297] on input "text" at bounding box center [458, 292] width 303 height 27
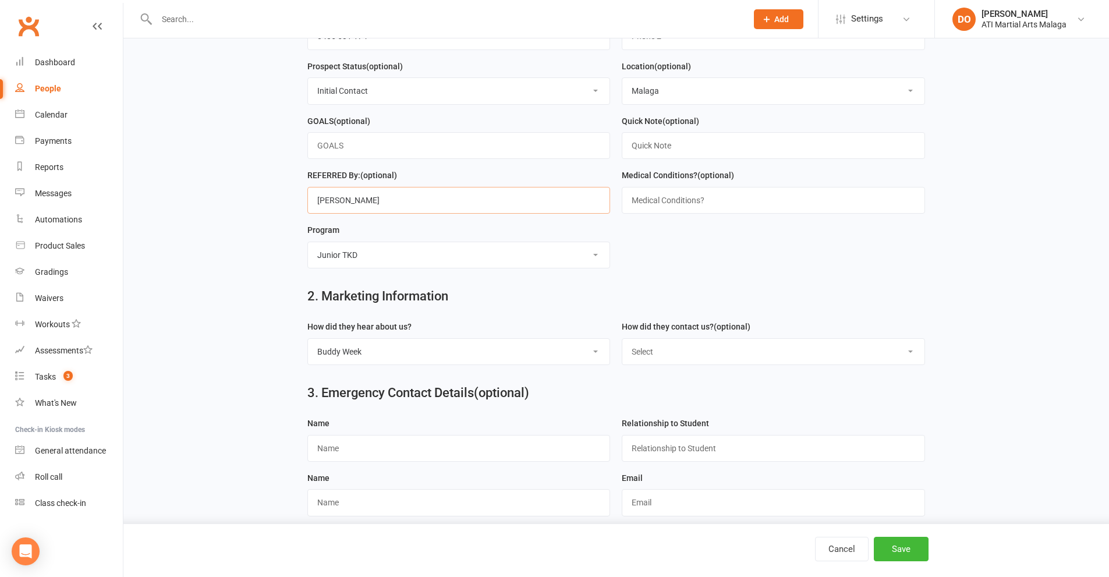
scroll to position [407, 0]
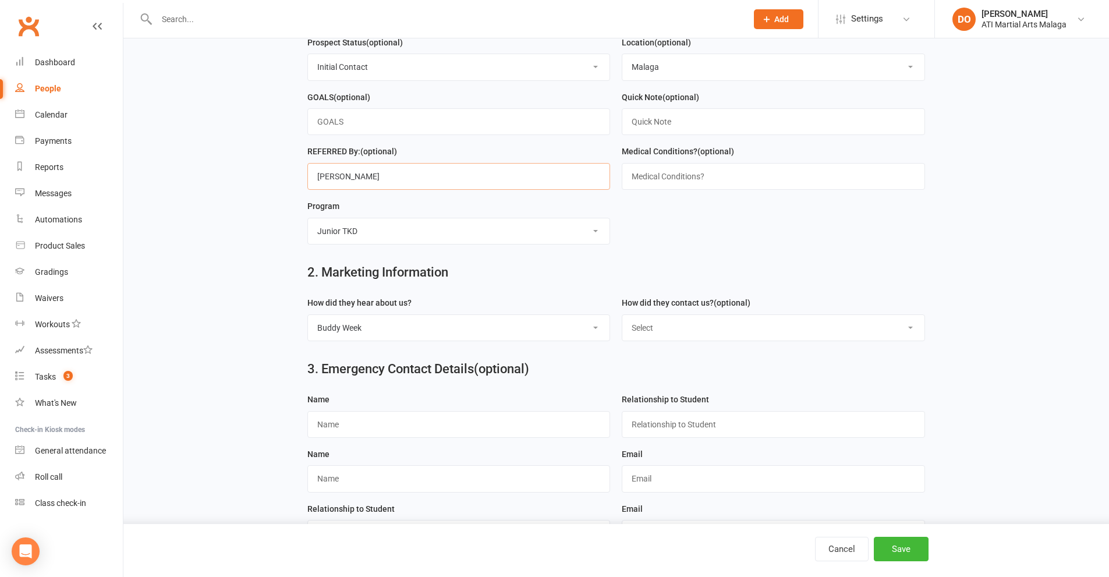
type input "[PERSON_NAME]"
click at [695, 335] on select "Select Phone Email In-Facility Facebook Referral QR code registration Live Book…" at bounding box center [773, 328] width 302 height 26
select select "In-Facility"
click at [622, 321] on select "Select Phone Email In-Facility Facebook Referral QR code registration Live Book…" at bounding box center [773, 328] width 302 height 26
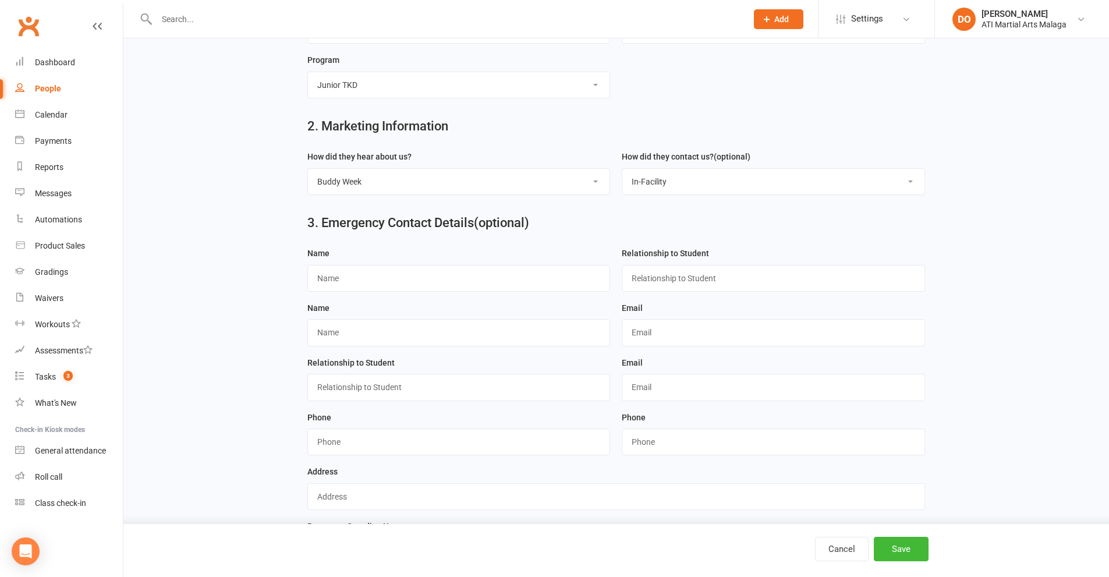
scroll to position [640, 0]
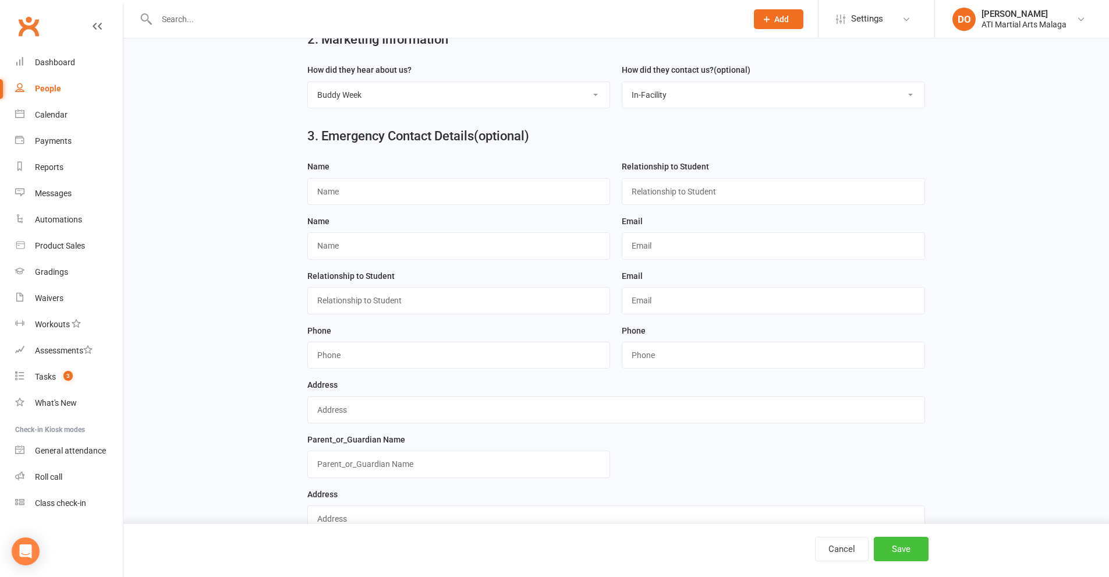
click at [910, 546] on button "Save" at bounding box center [901, 549] width 55 height 24
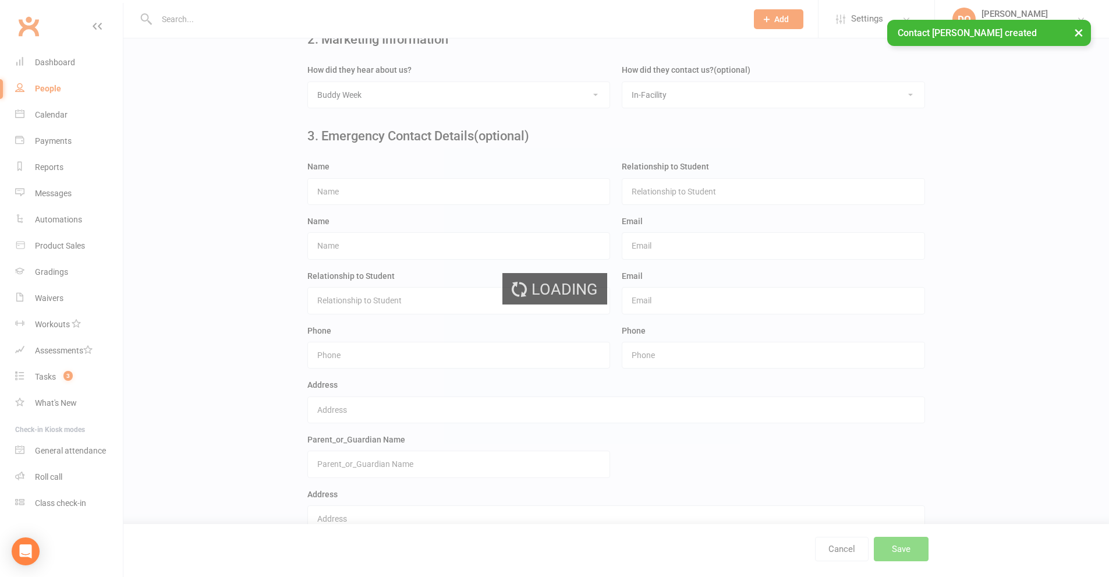
scroll to position [0, 0]
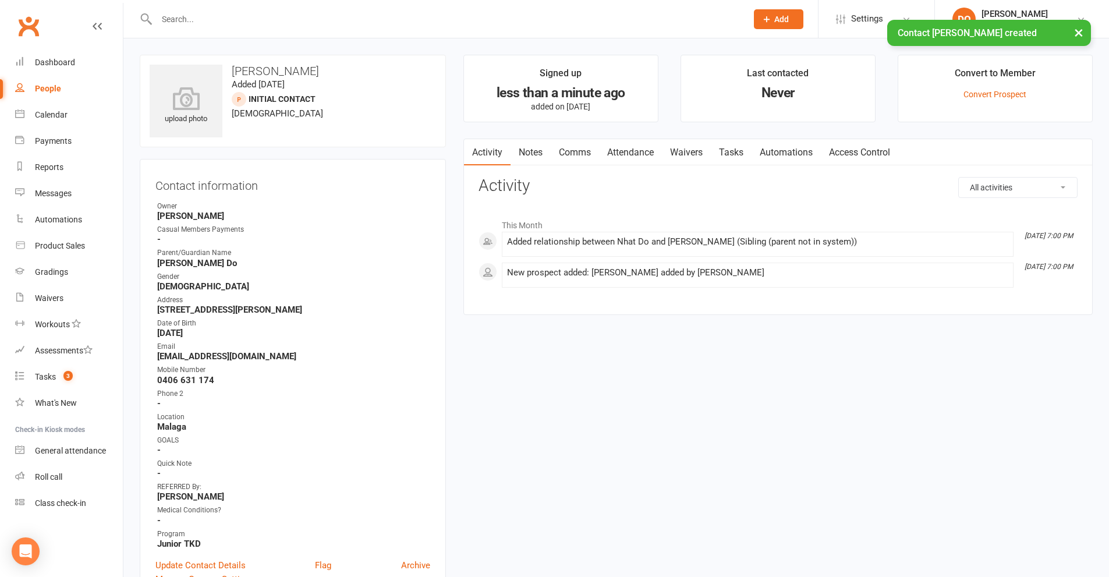
click at [637, 153] on link "Attendance" at bounding box center [630, 152] width 63 height 27
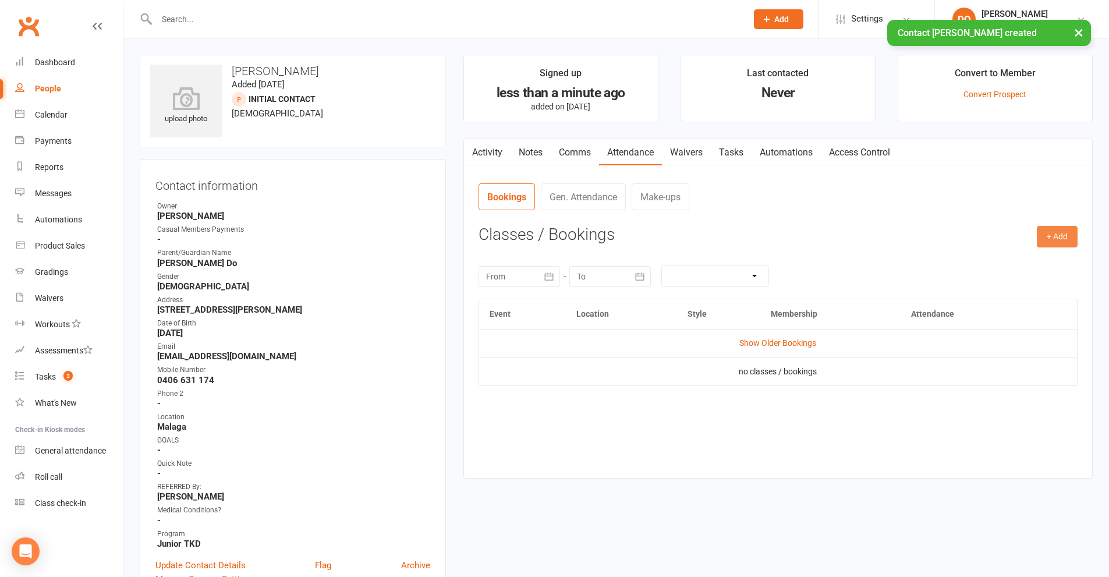
click at [1066, 237] on button "+ Add" at bounding box center [1056, 236] width 41 height 21
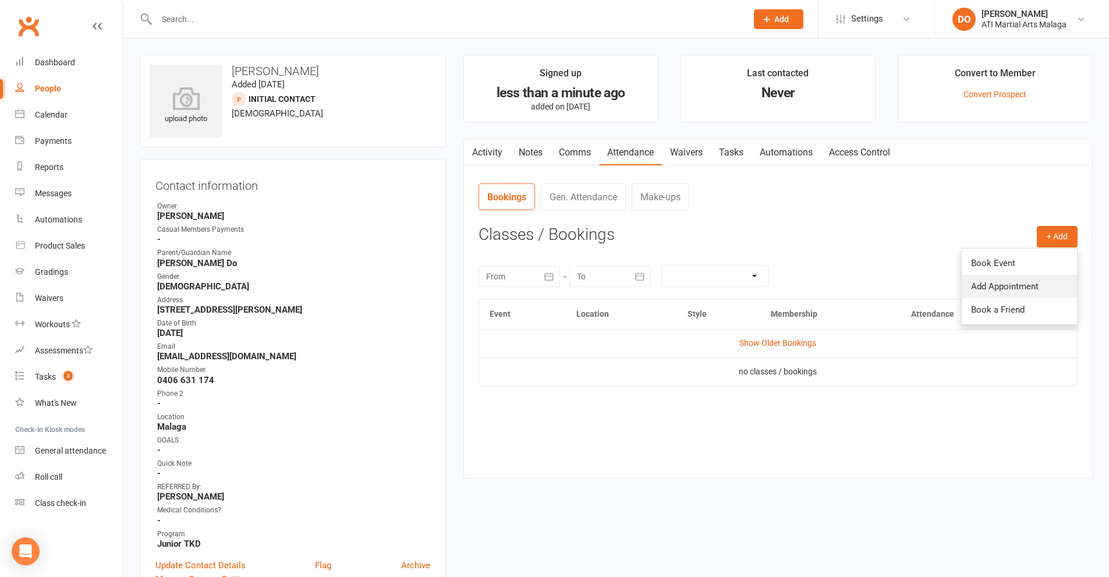
click at [993, 283] on link "Add Appointment" at bounding box center [1018, 286] width 115 height 23
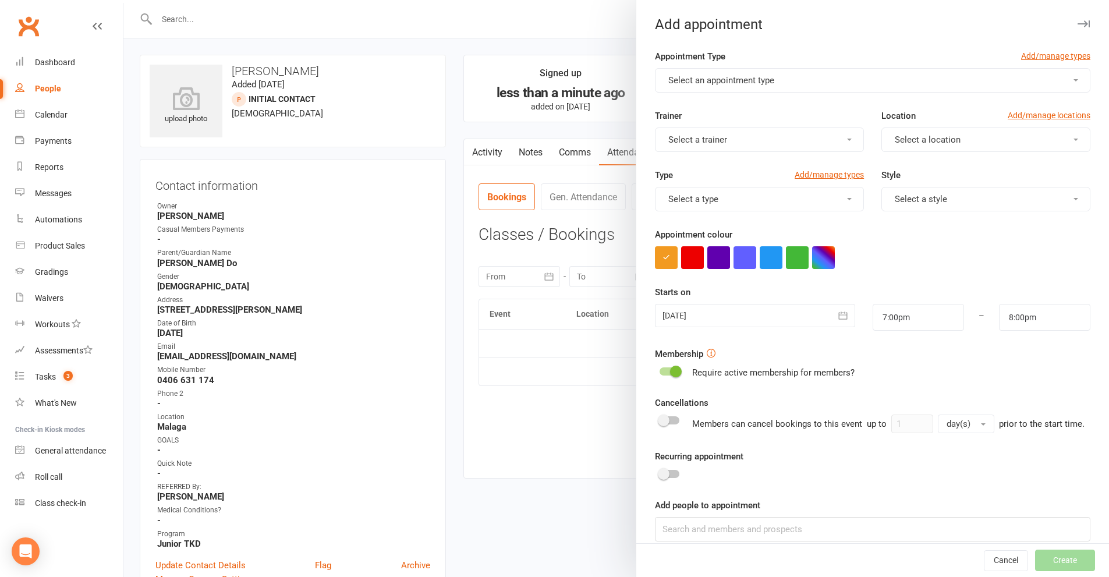
click at [788, 85] on button "Select an appointment type" at bounding box center [872, 80] width 435 height 24
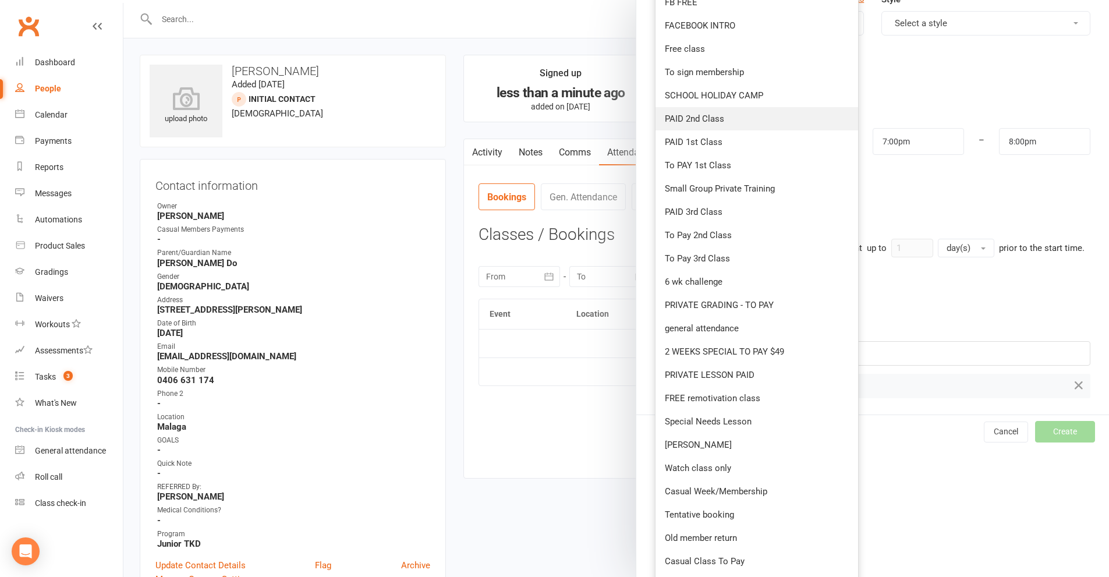
scroll to position [233, 0]
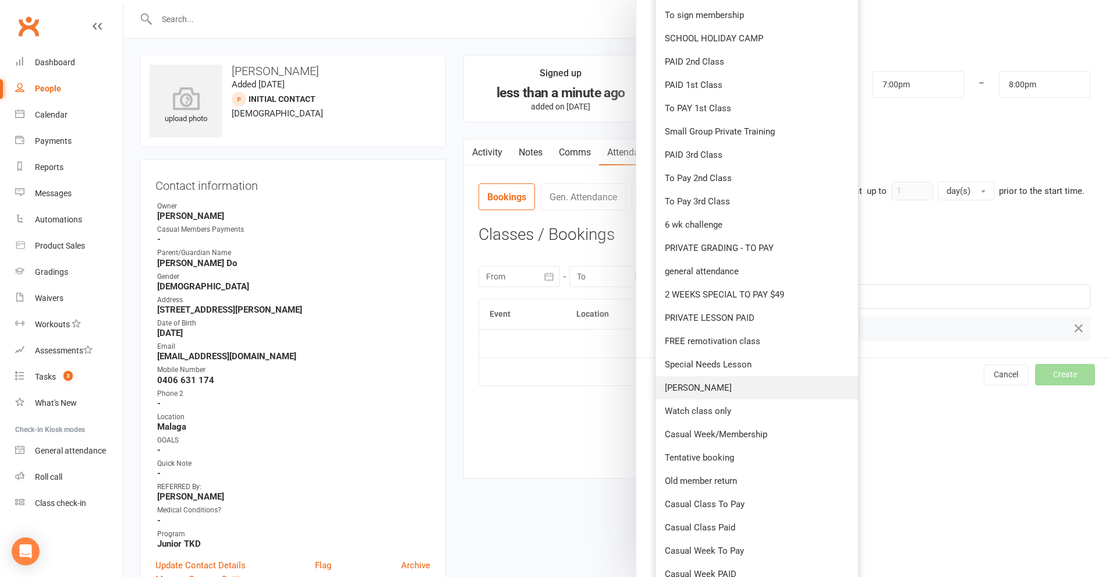
click at [702, 385] on span "[PERSON_NAME]" at bounding box center [698, 387] width 67 height 10
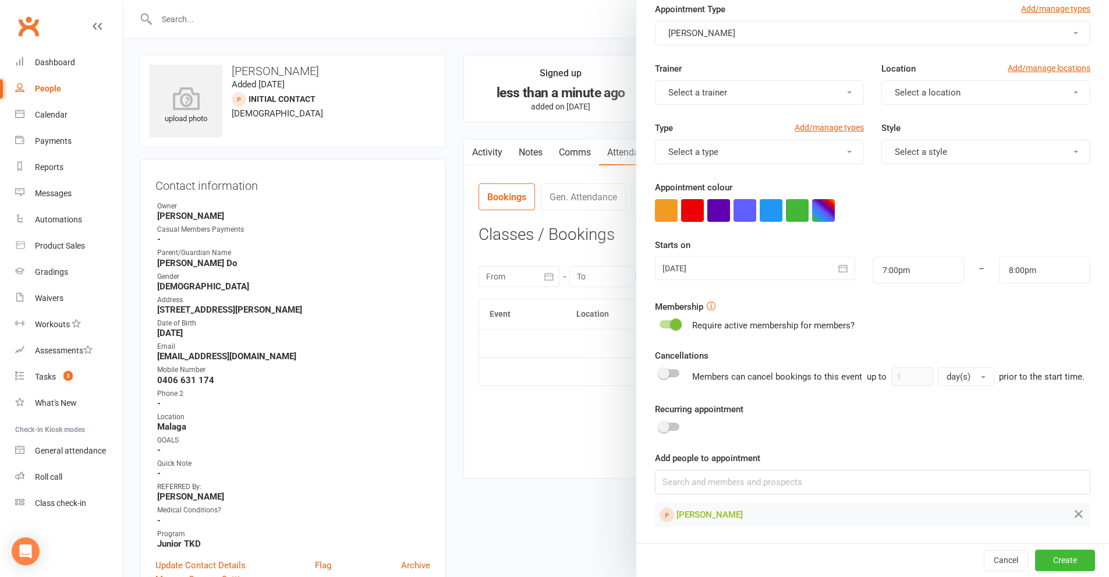
scroll to position [0, 0]
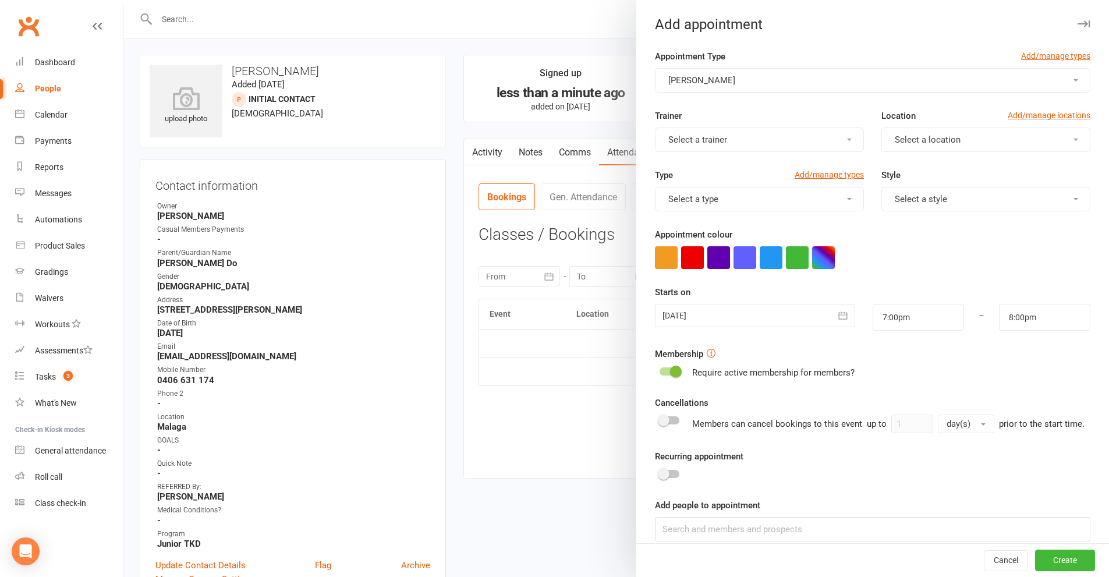
click at [745, 137] on button "Select a trainer" at bounding box center [759, 139] width 209 height 24
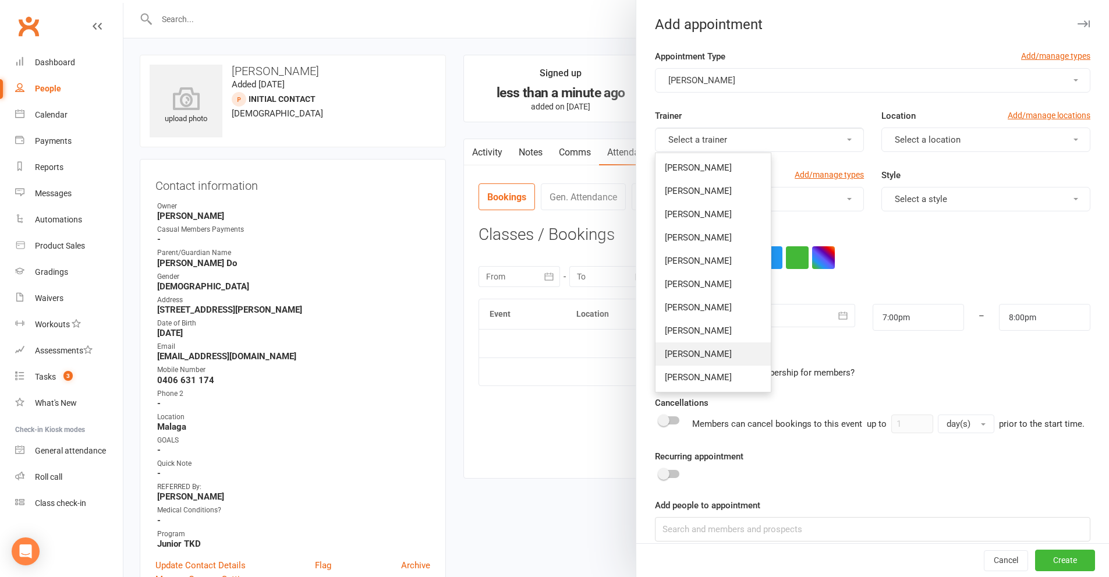
click at [676, 351] on span "[PERSON_NAME]" at bounding box center [698, 354] width 67 height 10
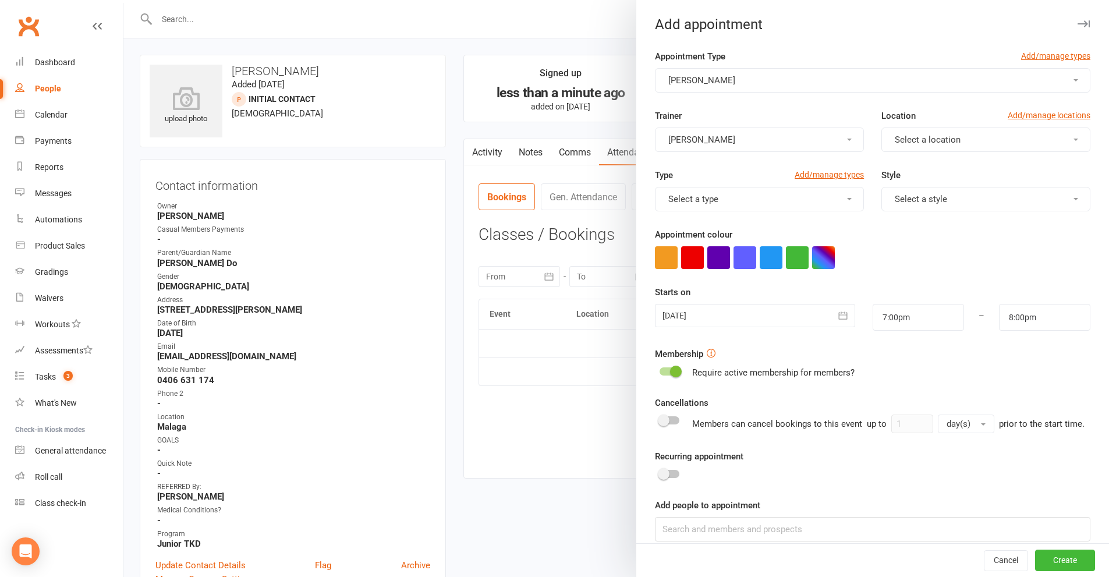
click at [946, 132] on button "Select a location" at bounding box center [985, 139] width 209 height 24
click at [909, 192] on link "Malaga" at bounding box center [939, 190] width 115 height 23
click at [809, 202] on button "Select a type" at bounding box center [759, 199] width 209 height 24
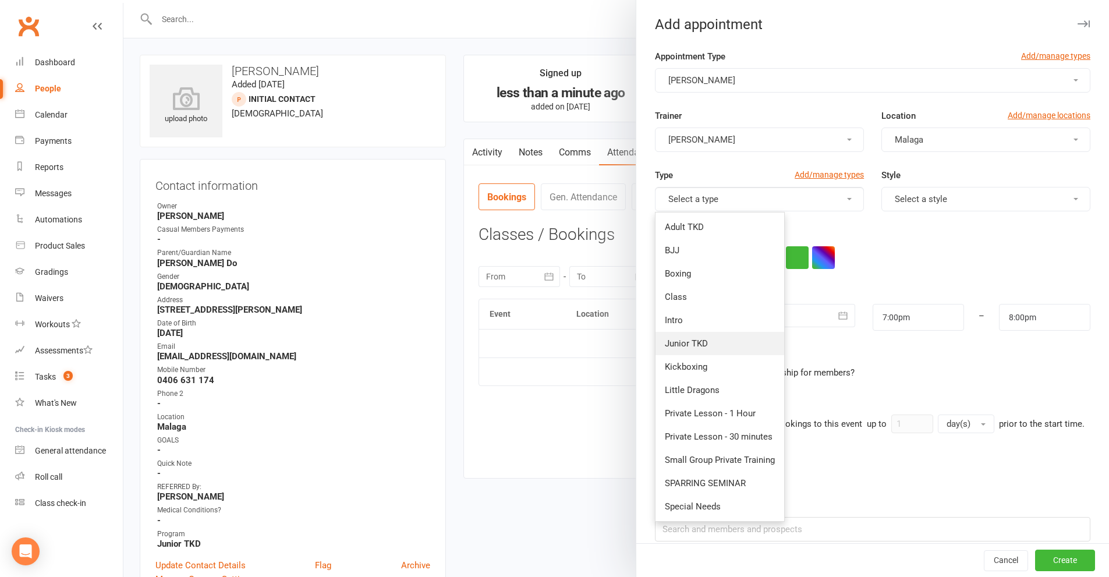
click at [700, 347] on span "Junior TKD" at bounding box center [686, 343] width 43 height 10
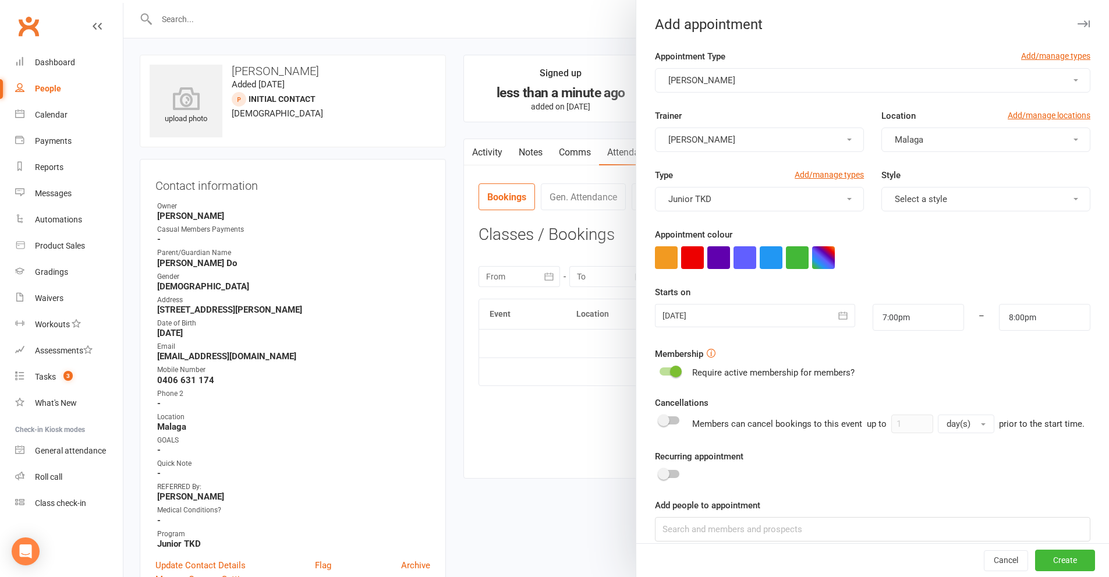
click at [945, 193] on button "Select a style" at bounding box center [985, 199] width 209 height 24
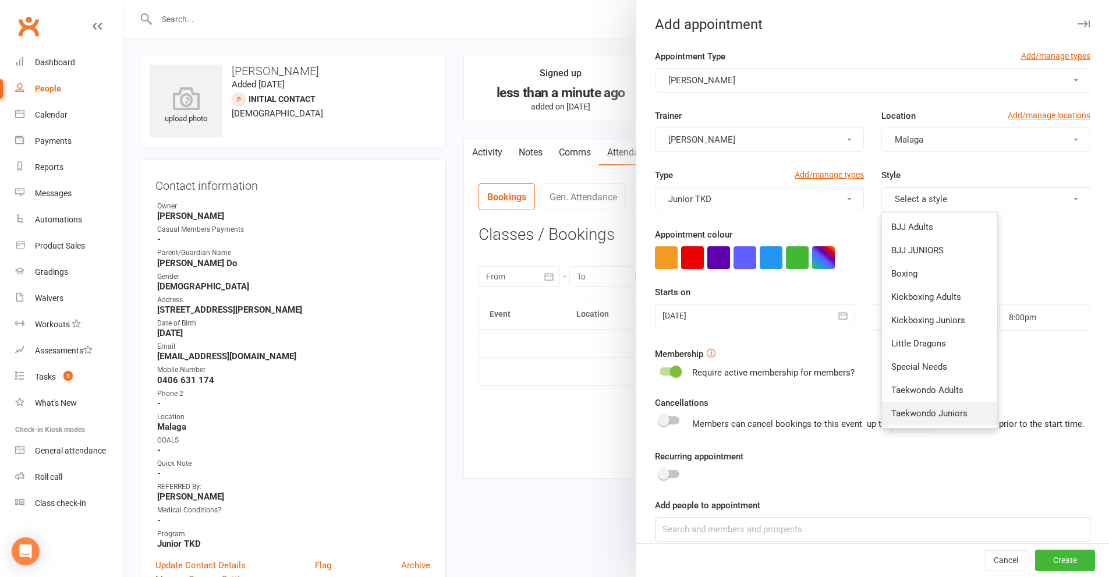
click at [927, 412] on span "Taekwondo Juniors" at bounding box center [929, 413] width 76 height 10
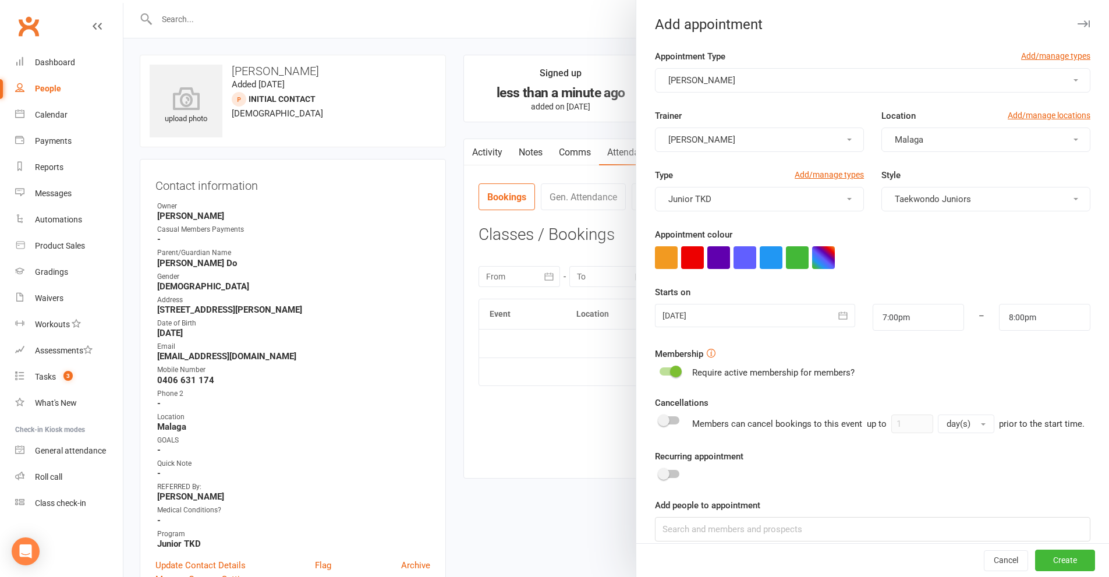
click at [839, 313] on icon "button" at bounding box center [843, 315] width 9 height 8
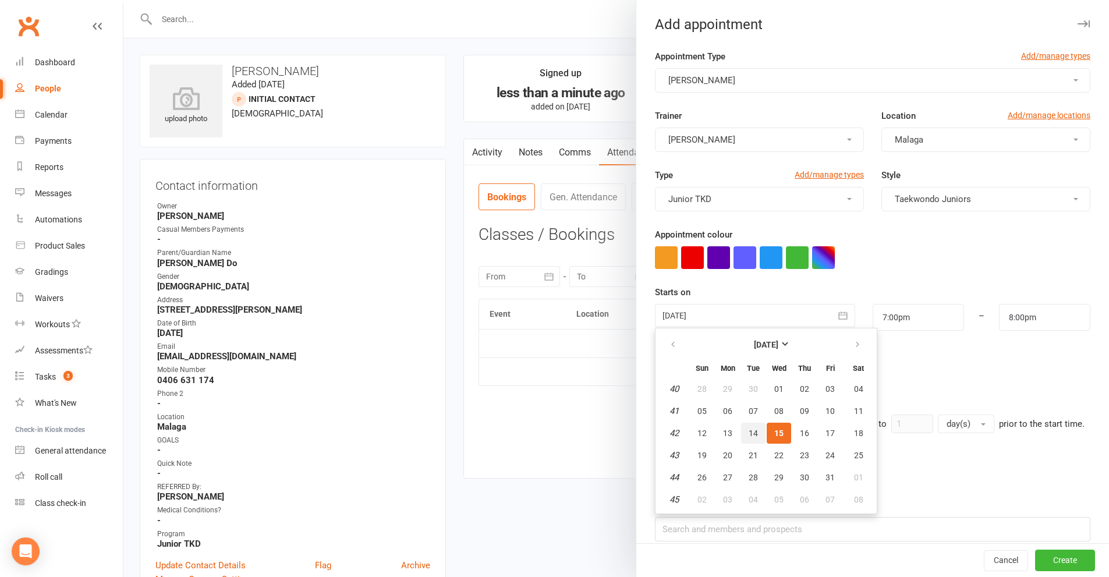
click at [748, 434] on span "14" at bounding box center [752, 432] width 9 height 9
type input "[DATE]"
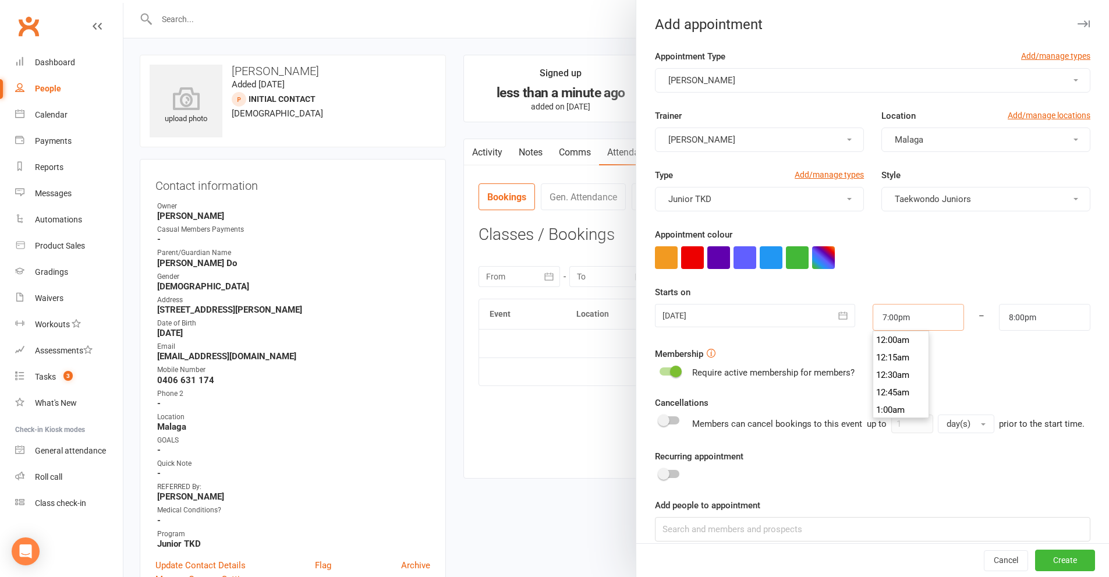
click at [918, 319] on input "7:00pm" at bounding box center [917, 317] width 91 height 27
type input "4:15pm"
click at [887, 346] on li "4:15pm" at bounding box center [901, 339] width 56 height 17
click at [1028, 319] on input "5:15pm" at bounding box center [1044, 317] width 91 height 27
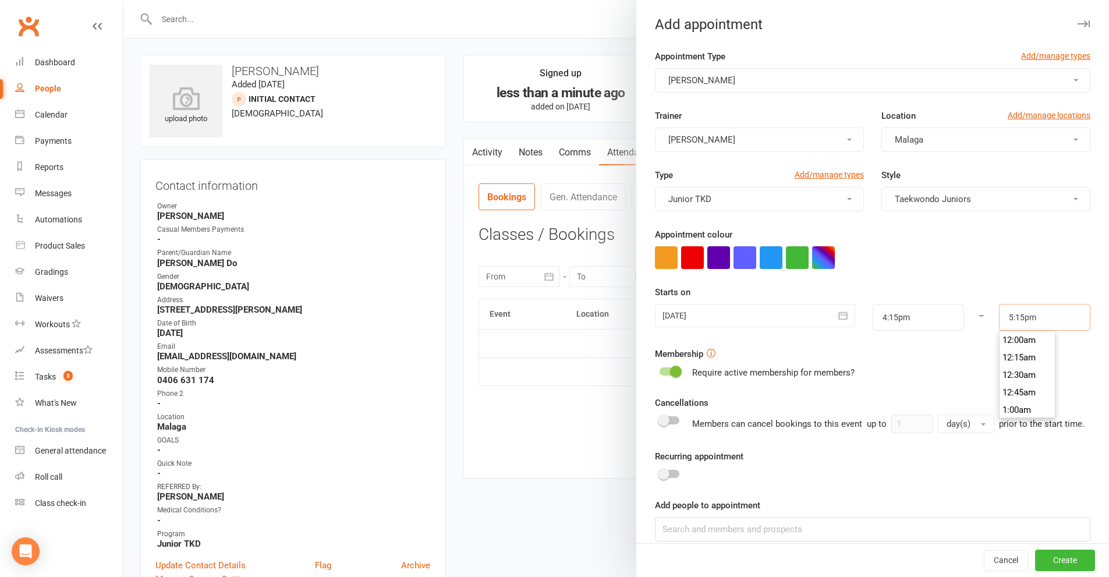
scroll to position [1187, 0]
type input "5:00pm"
click at [1013, 343] on li "5:00pm" at bounding box center [1027, 339] width 56 height 17
click at [1039, 554] on button "Create" at bounding box center [1065, 560] width 60 height 21
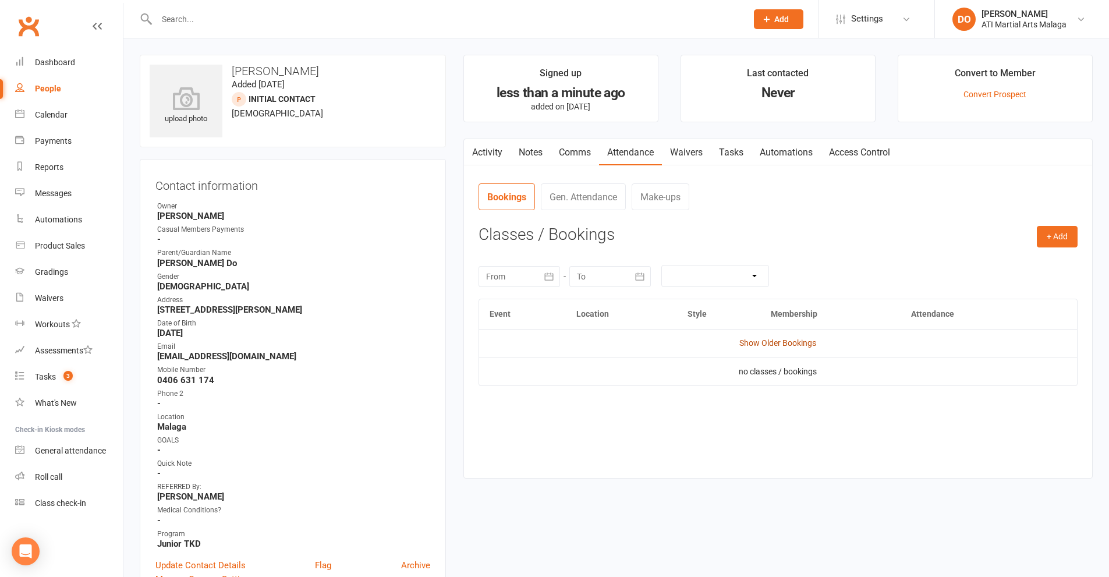
click at [799, 343] on link "Show Older Bookings" at bounding box center [777, 342] width 77 height 9
click at [957, 376] on span "Select" at bounding box center [968, 377] width 22 height 9
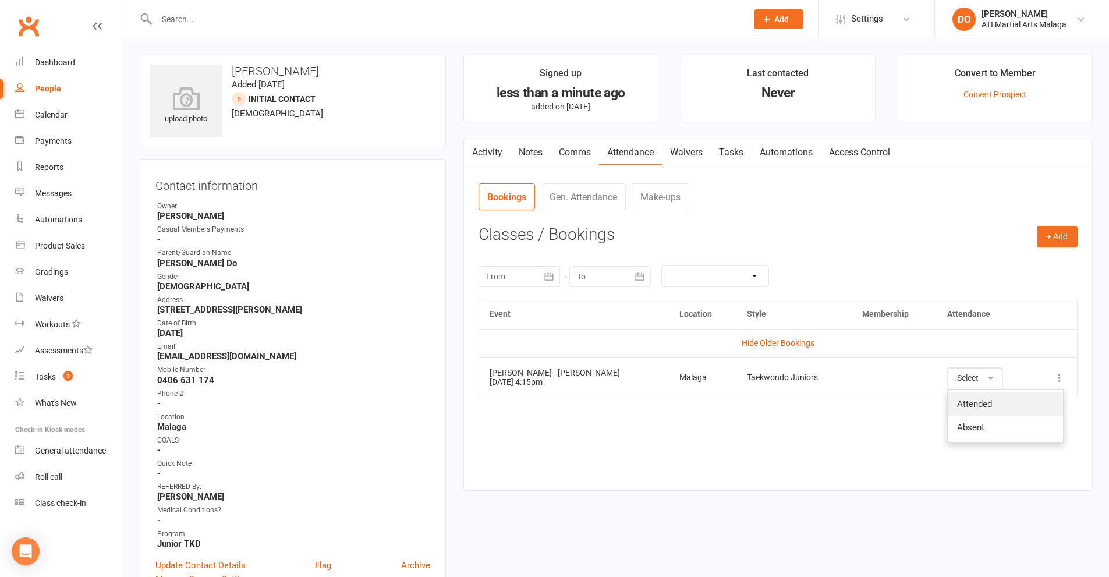
click at [957, 399] on span "Attended" at bounding box center [974, 404] width 35 height 10
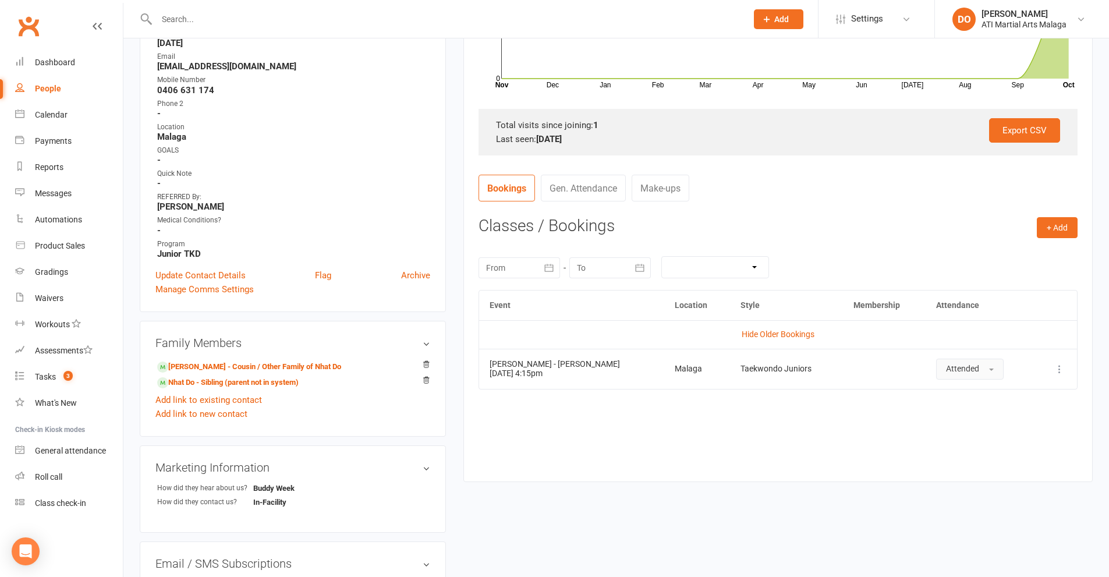
scroll to position [349, 0]
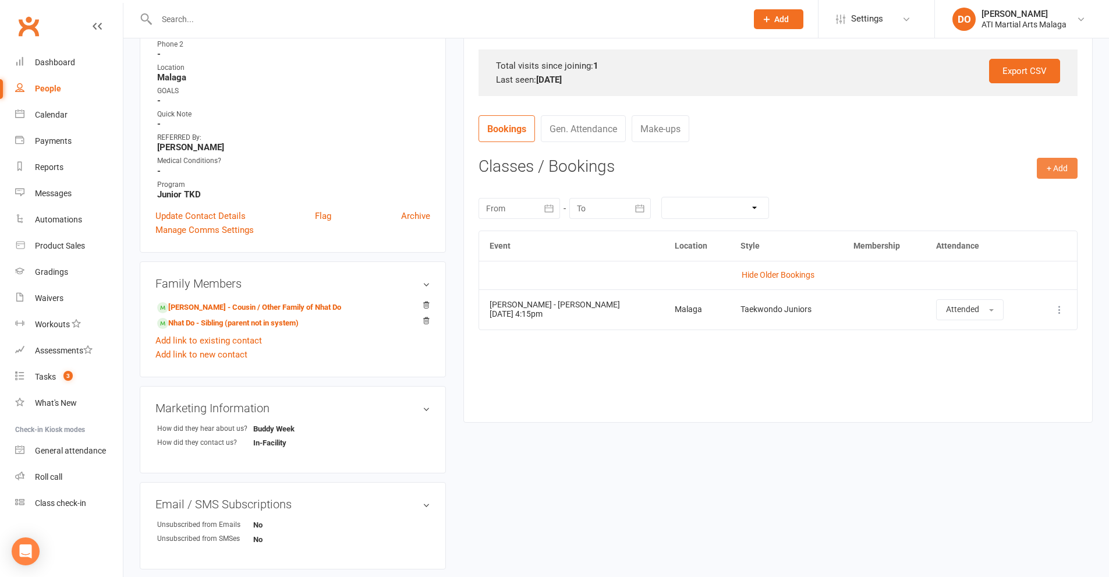
click at [1059, 172] on button "+ Add" at bounding box center [1056, 168] width 41 height 21
click at [1018, 214] on link "Add Appointment" at bounding box center [1018, 217] width 115 height 23
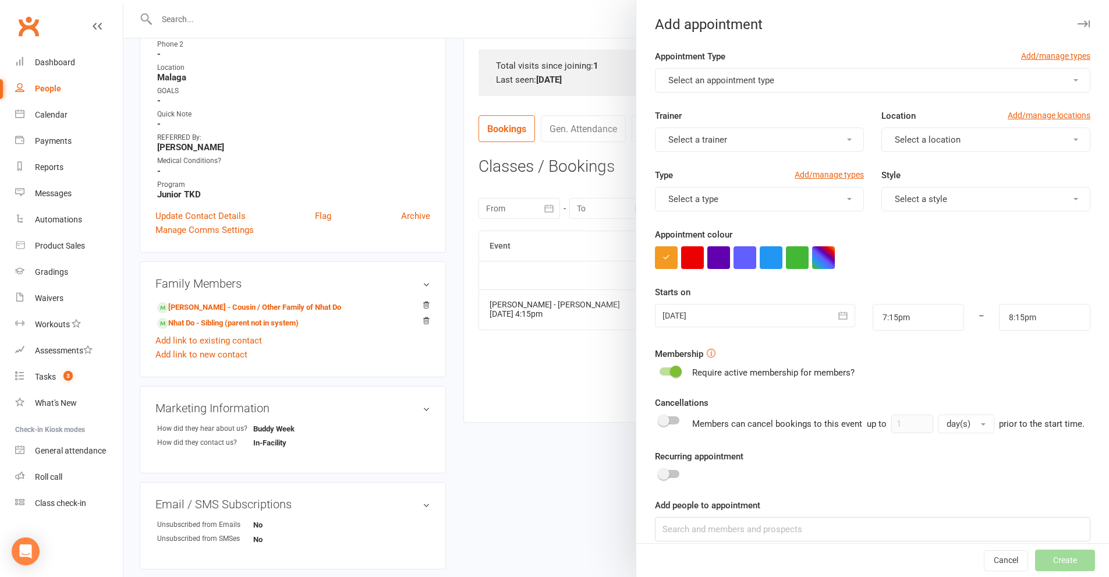
click at [855, 83] on button "Select an appointment type" at bounding box center [872, 80] width 435 height 24
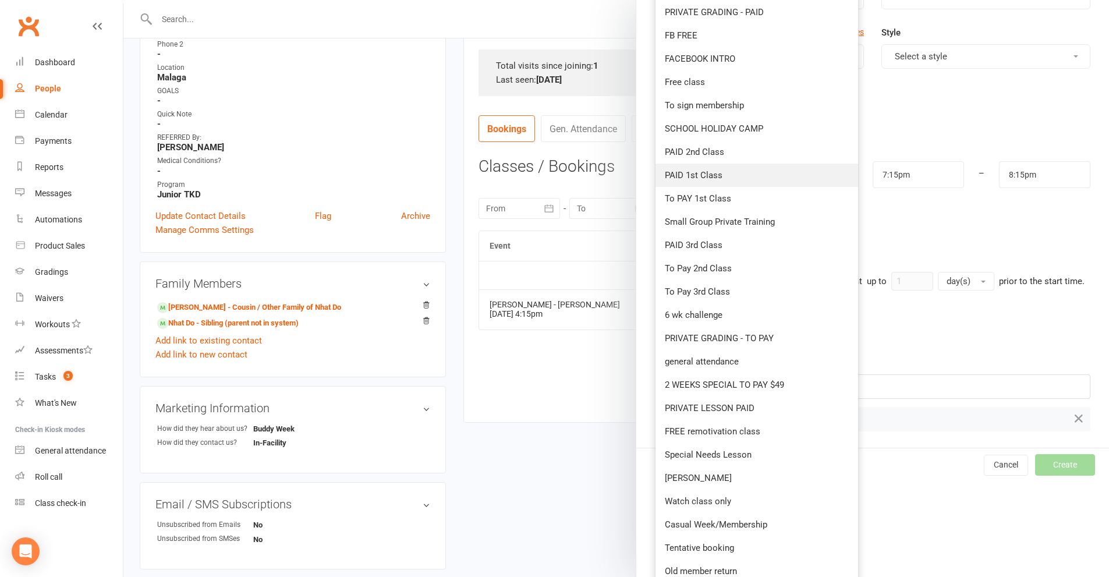
scroll to position [175, 0]
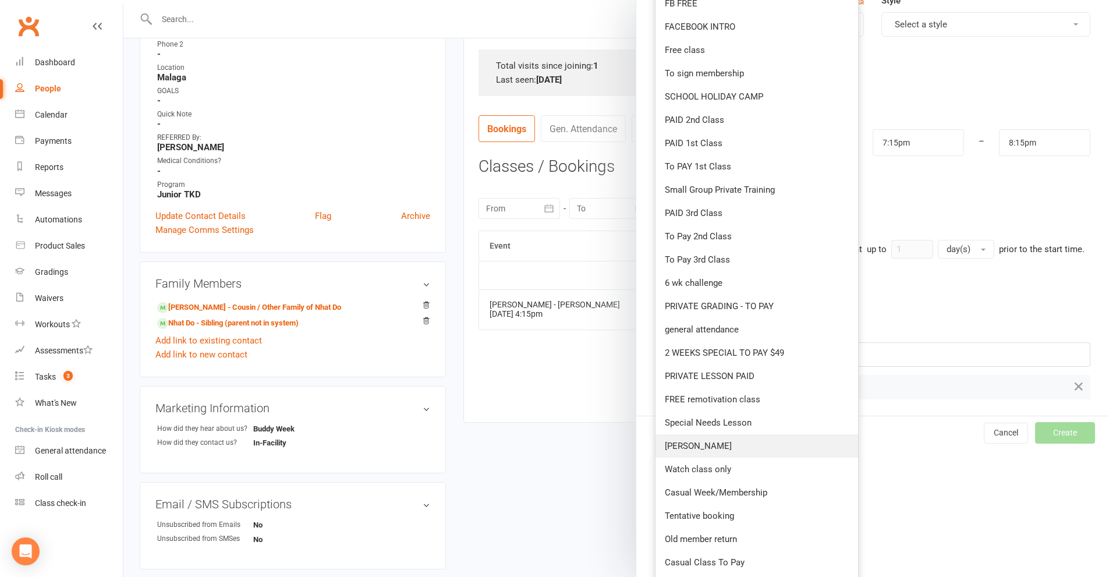
click at [682, 446] on span "[PERSON_NAME]" at bounding box center [698, 446] width 67 height 10
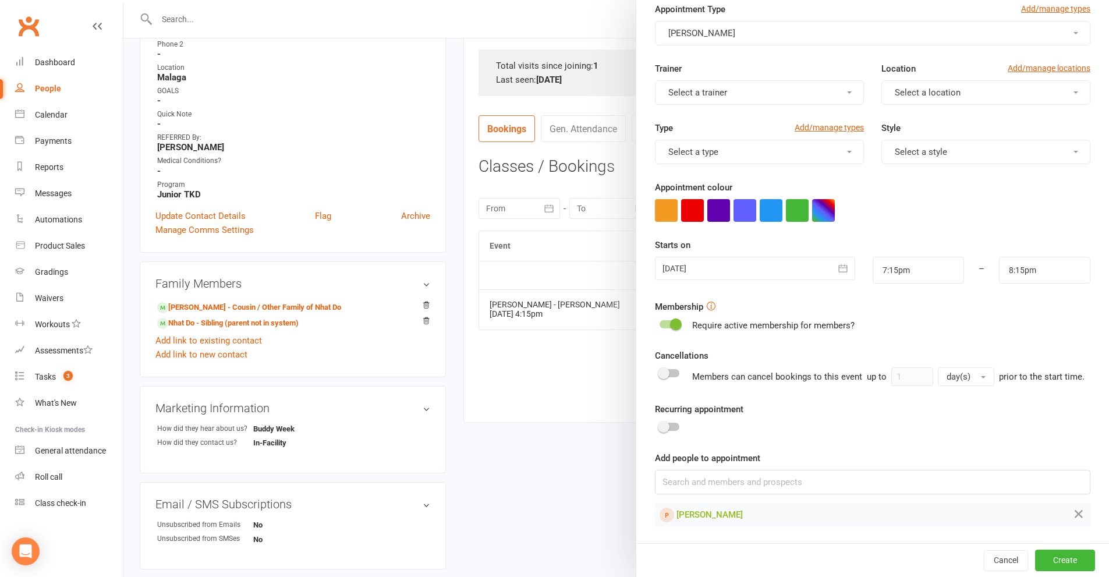
click at [777, 95] on button "Select a trainer" at bounding box center [759, 92] width 209 height 24
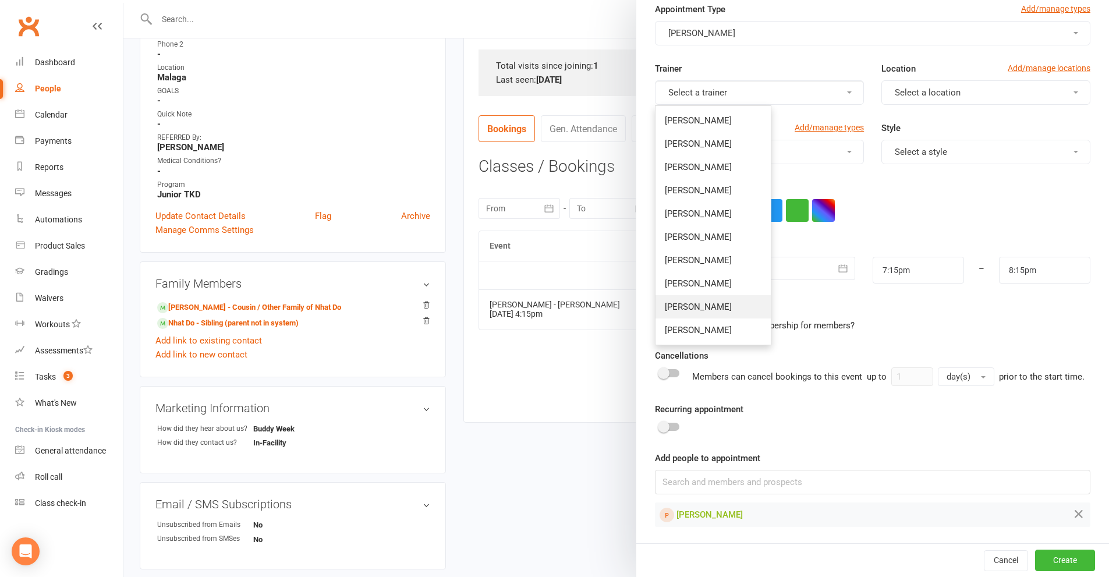
click at [697, 308] on link "[PERSON_NAME]" at bounding box center [712, 306] width 115 height 23
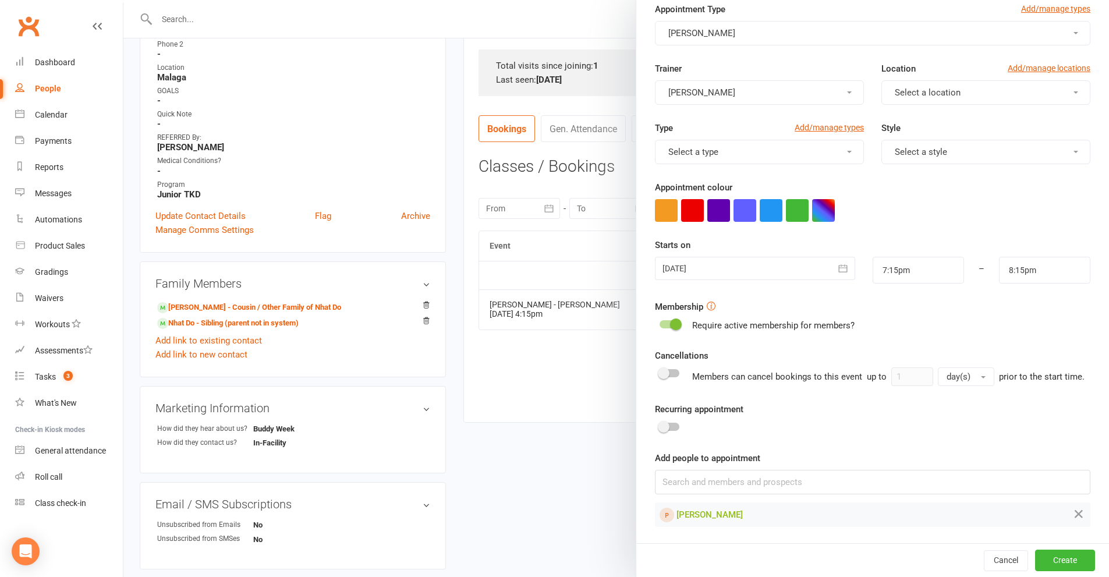
click at [940, 94] on span "Select a location" at bounding box center [927, 92] width 66 height 10
click at [902, 141] on span "Malaga" at bounding box center [905, 144] width 29 height 10
click at [936, 150] on button "Select a style" at bounding box center [985, 152] width 209 height 24
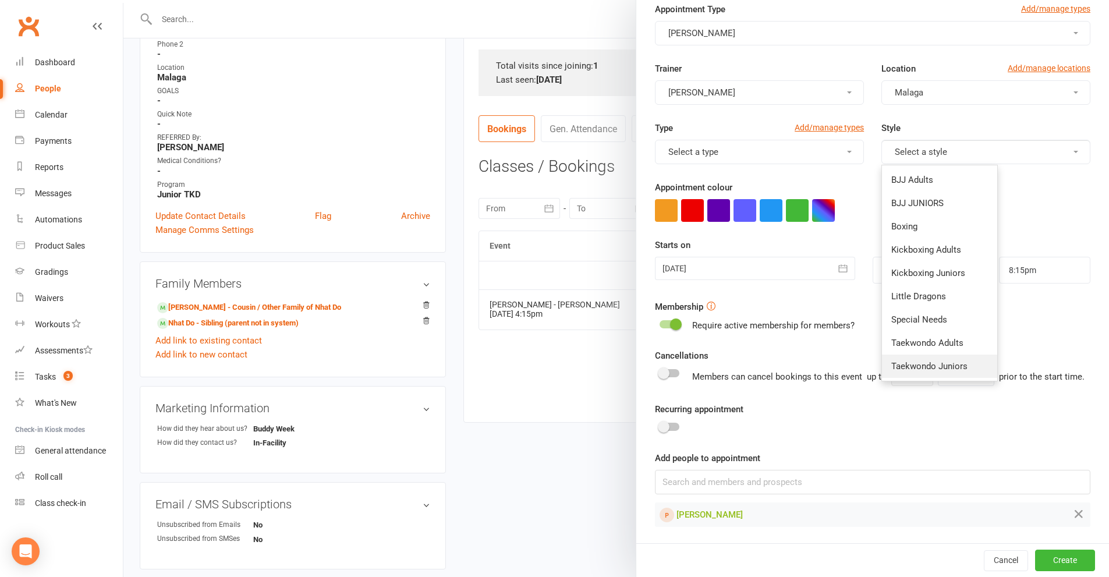
click at [913, 361] on span "Taekwondo Juniors" at bounding box center [929, 366] width 76 height 10
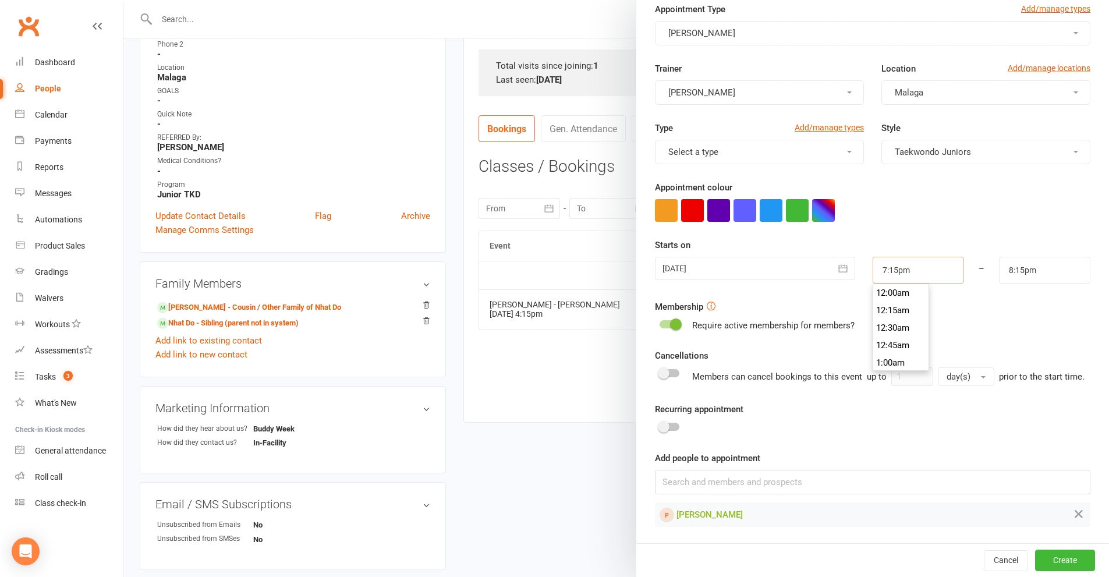
click at [922, 269] on input "7:15pm" at bounding box center [917, 270] width 91 height 27
type input "4:30pm"
drag, startPoint x: 882, startPoint y: 343, endPoint x: 894, endPoint y: 342, distance: 11.7
click at [882, 343] on li "4:30pm" at bounding box center [901, 350] width 56 height 17
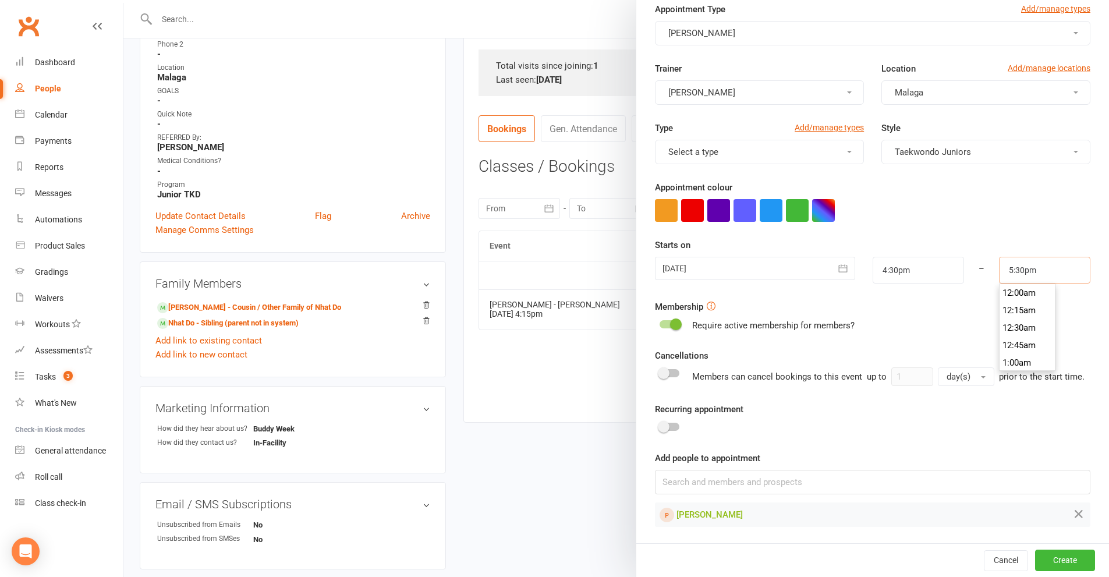
click at [1024, 269] on input "5:30pm" at bounding box center [1044, 270] width 91 height 27
type input "5:15pm"
click at [1009, 290] on li "5:15pm" at bounding box center [1027, 292] width 56 height 17
click at [1048, 559] on button "Create" at bounding box center [1065, 559] width 60 height 21
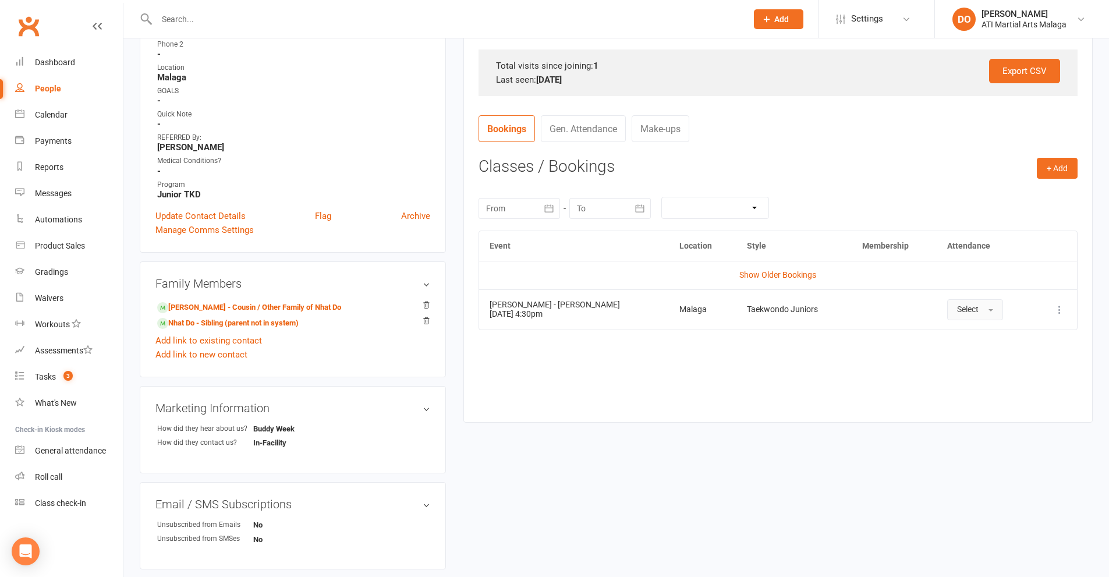
click at [957, 306] on span "Select" at bounding box center [968, 308] width 22 height 9
click at [957, 335] on span "Attended" at bounding box center [974, 336] width 35 height 10
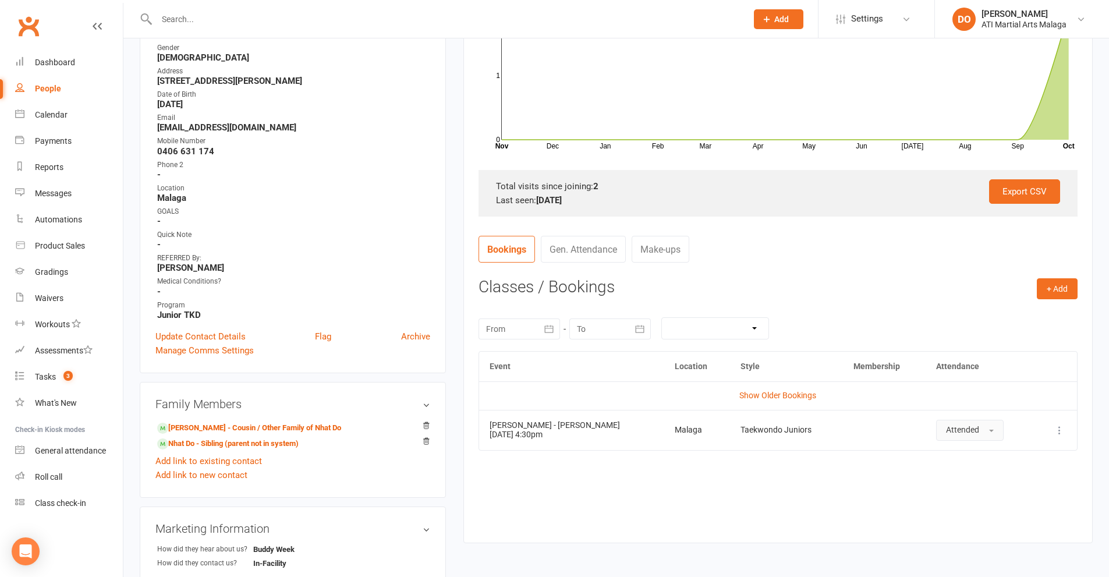
scroll to position [0, 0]
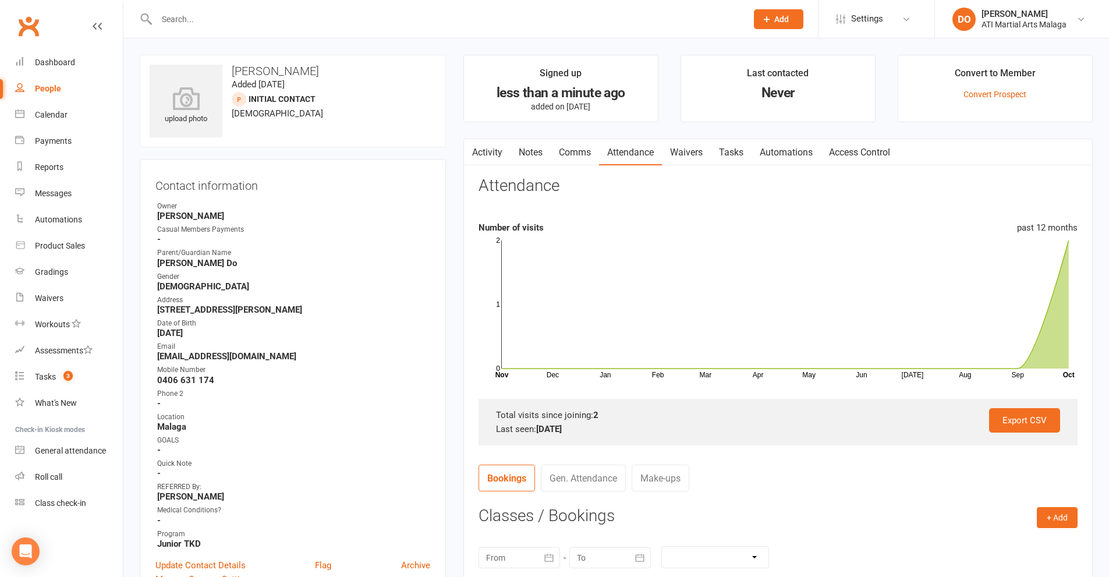
click at [666, 25] on input "text" at bounding box center [445, 19] width 585 height 16
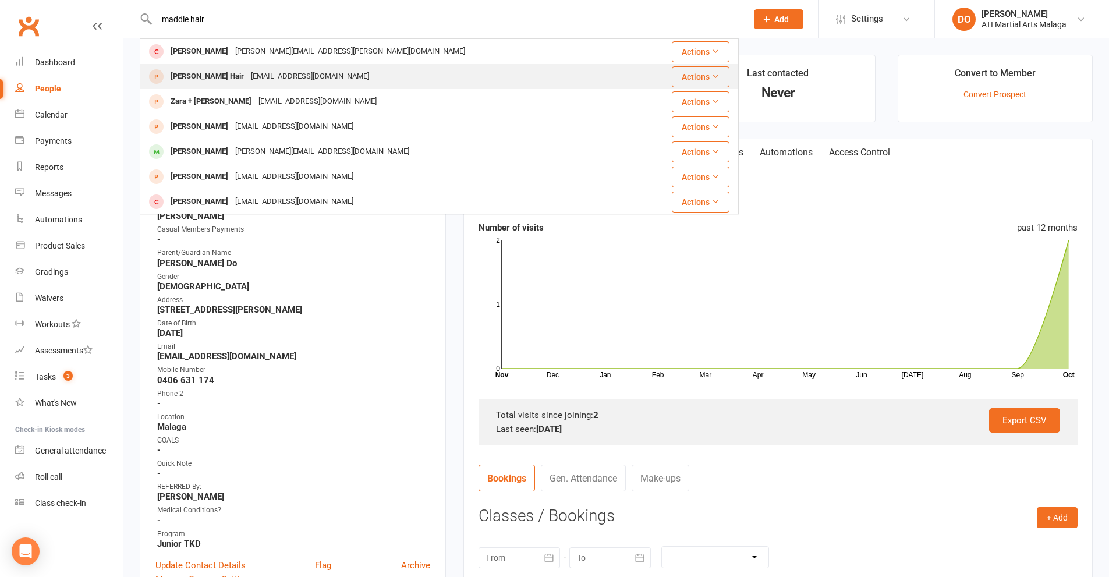
type input "maddie hair"
click at [215, 79] on div "[PERSON_NAME] Hair" at bounding box center [207, 76] width 80 height 17
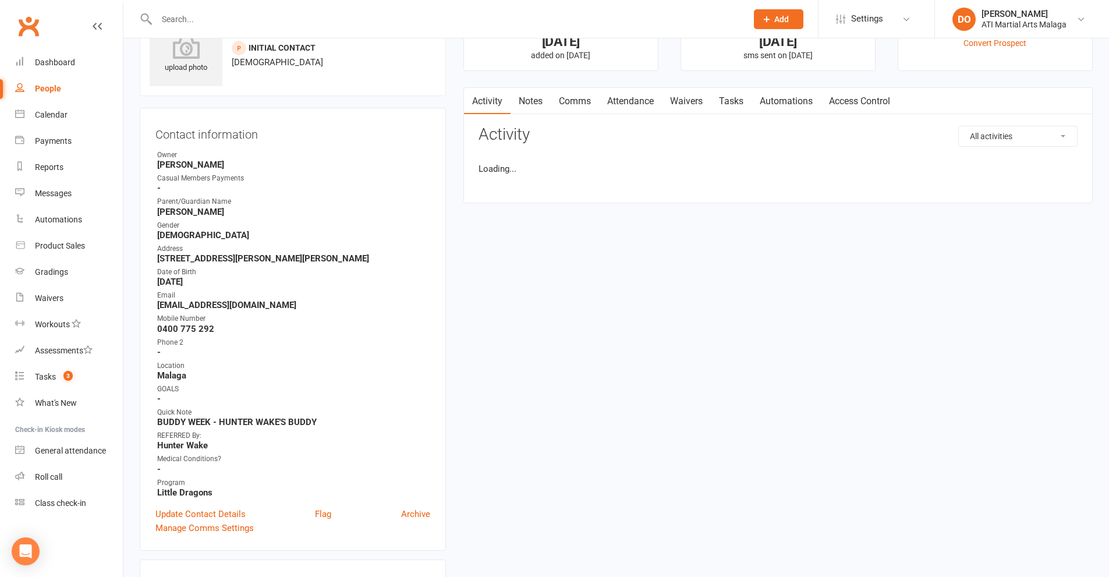
scroll to position [175, 0]
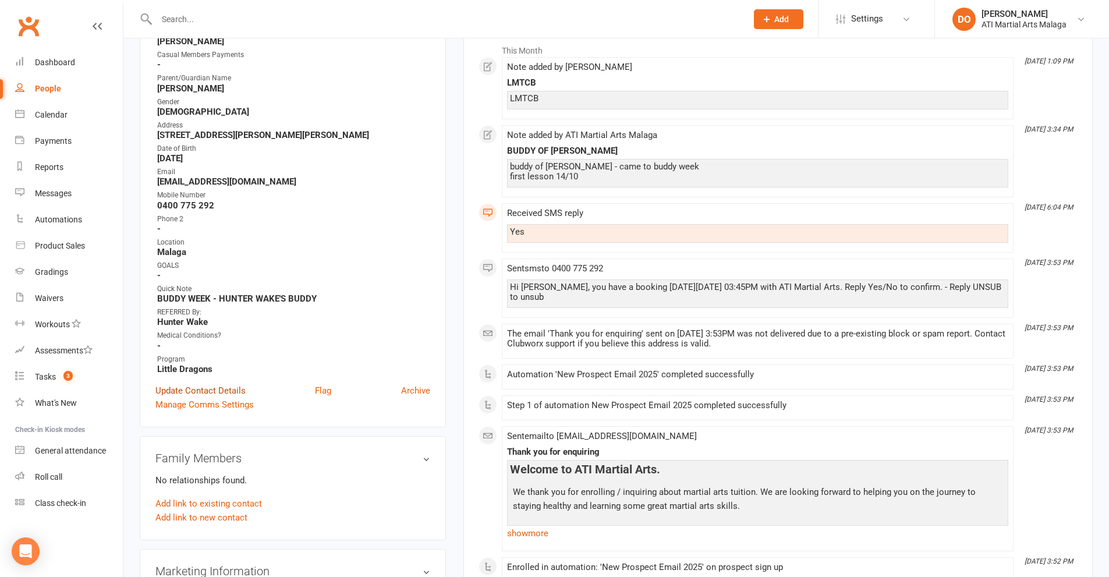
click at [216, 390] on link "Update Contact Details" at bounding box center [200, 391] width 90 height 14
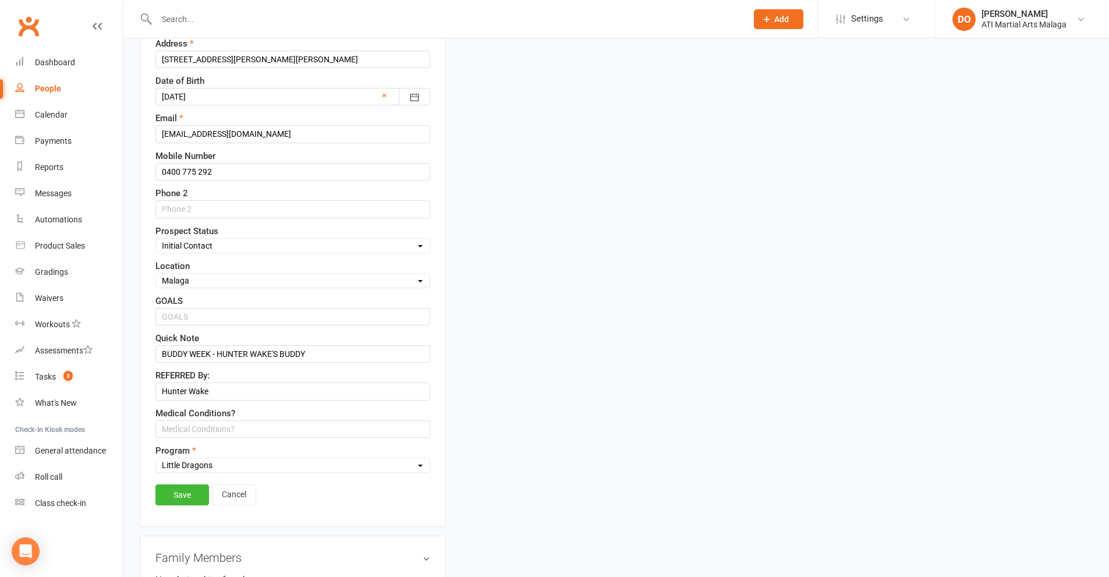
scroll to position [404, 0]
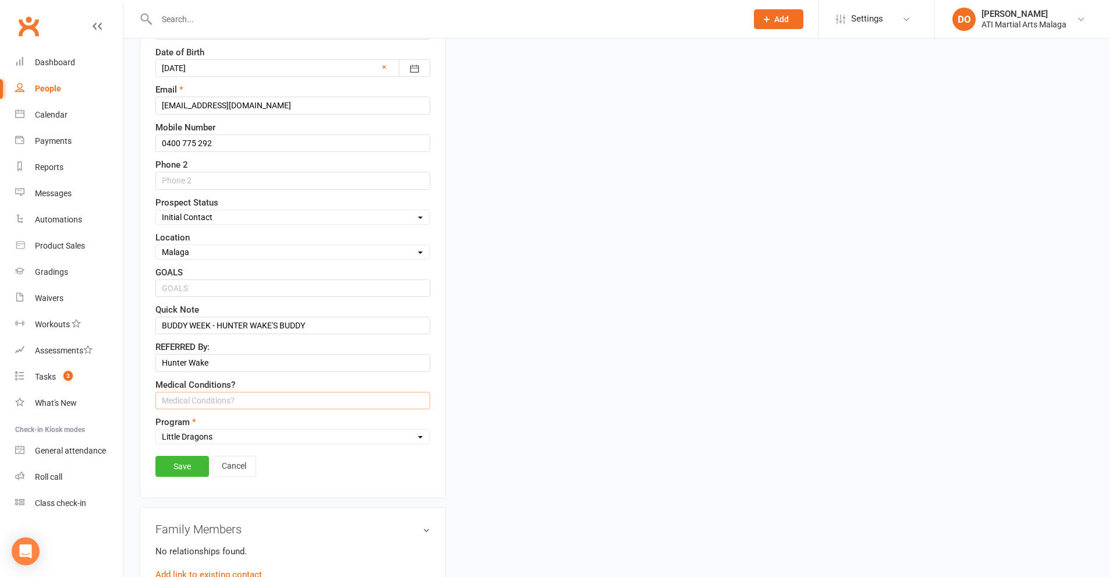
click at [218, 403] on input "text" at bounding box center [292, 400] width 275 height 17
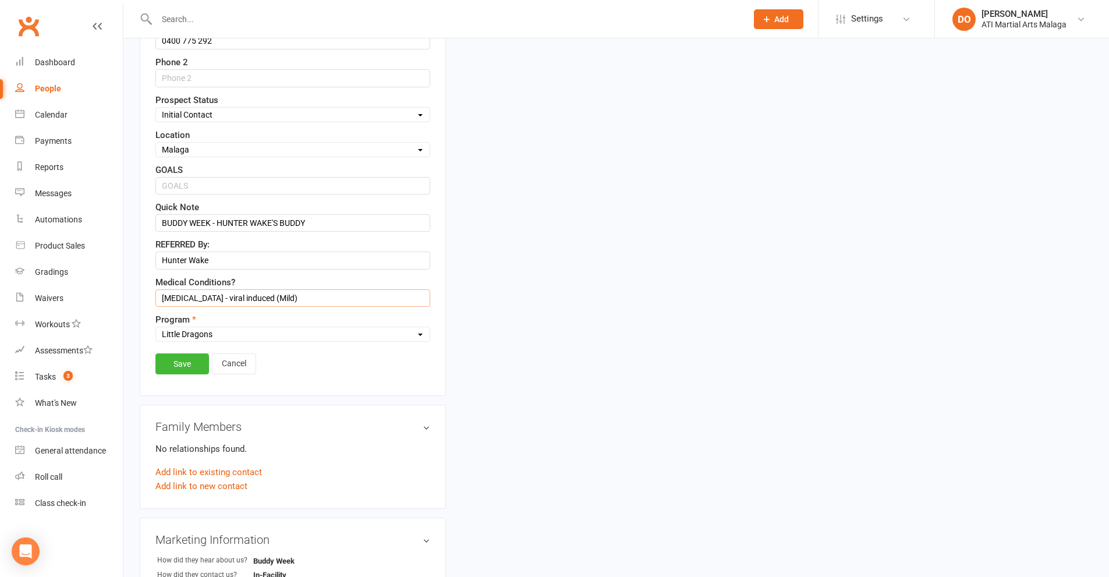
scroll to position [637, 0]
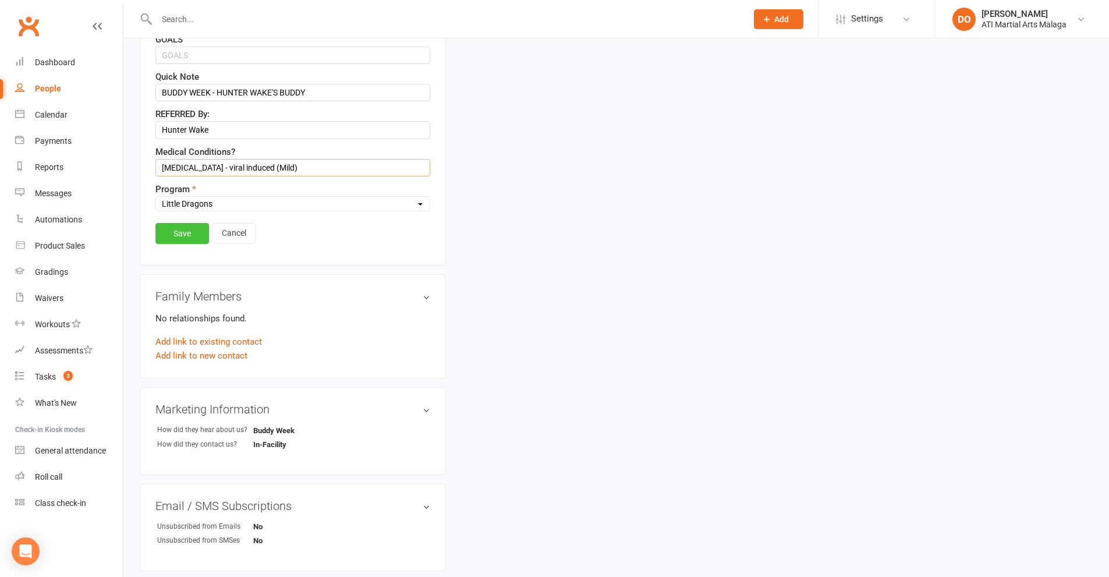
type input "[MEDICAL_DATA] - viral induced (Mild)"
click at [197, 240] on link "Save" at bounding box center [182, 233] width 54 height 21
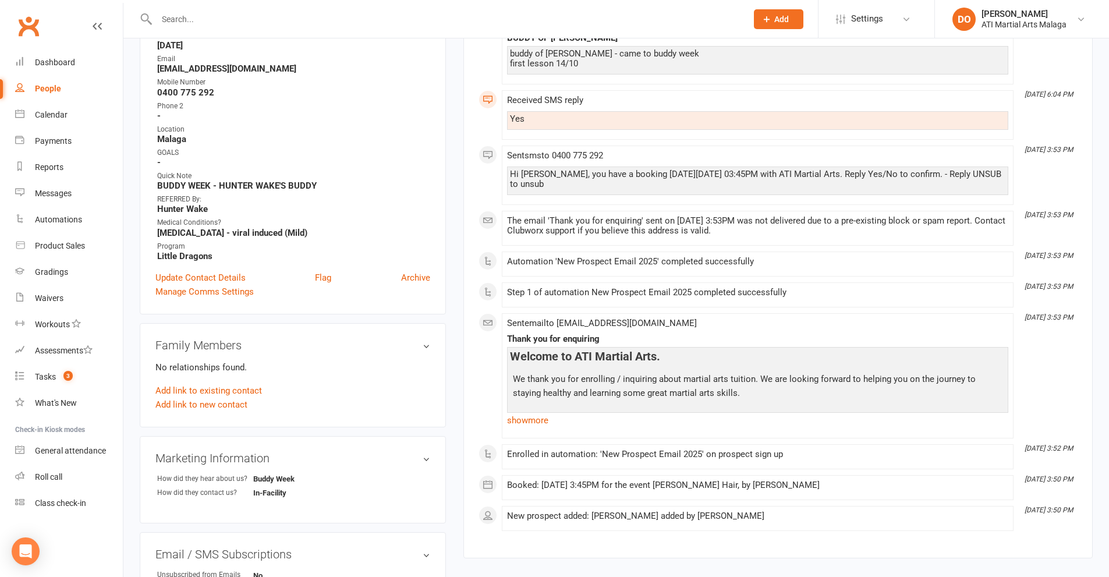
scroll to position [0, 0]
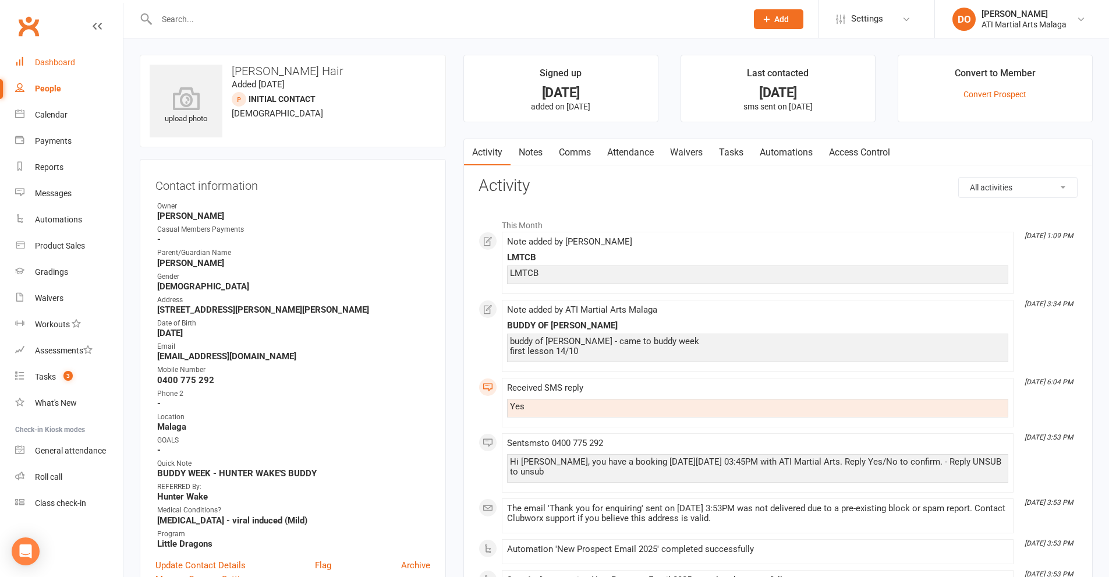
click at [57, 68] on link "Dashboard" at bounding box center [69, 62] width 108 height 26
